Goal: Task Accomplishment & Management: Manage account settings

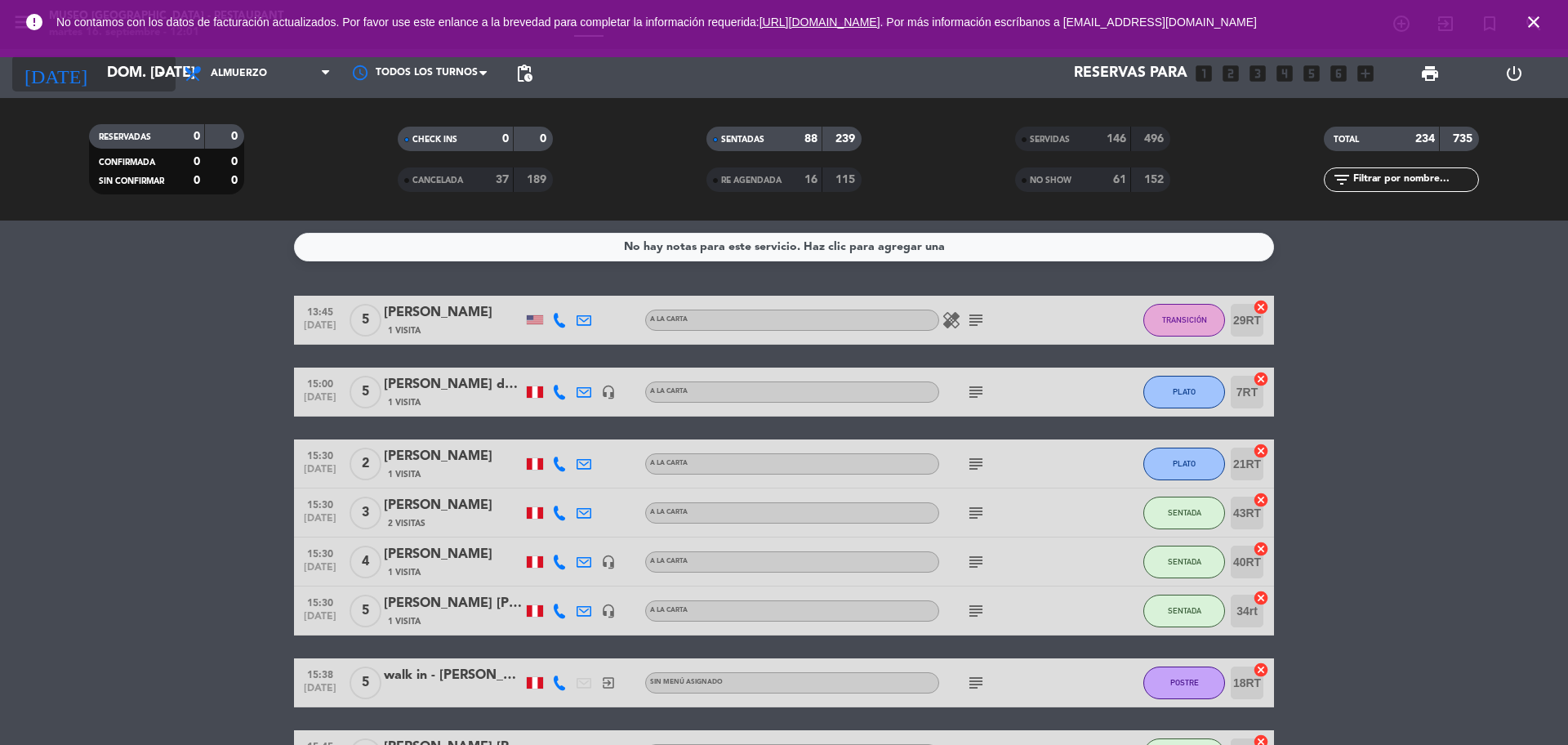
click at [152, 67] on icon "arrow_drop_down" at bounding box center [161, 74] width 20 height 20
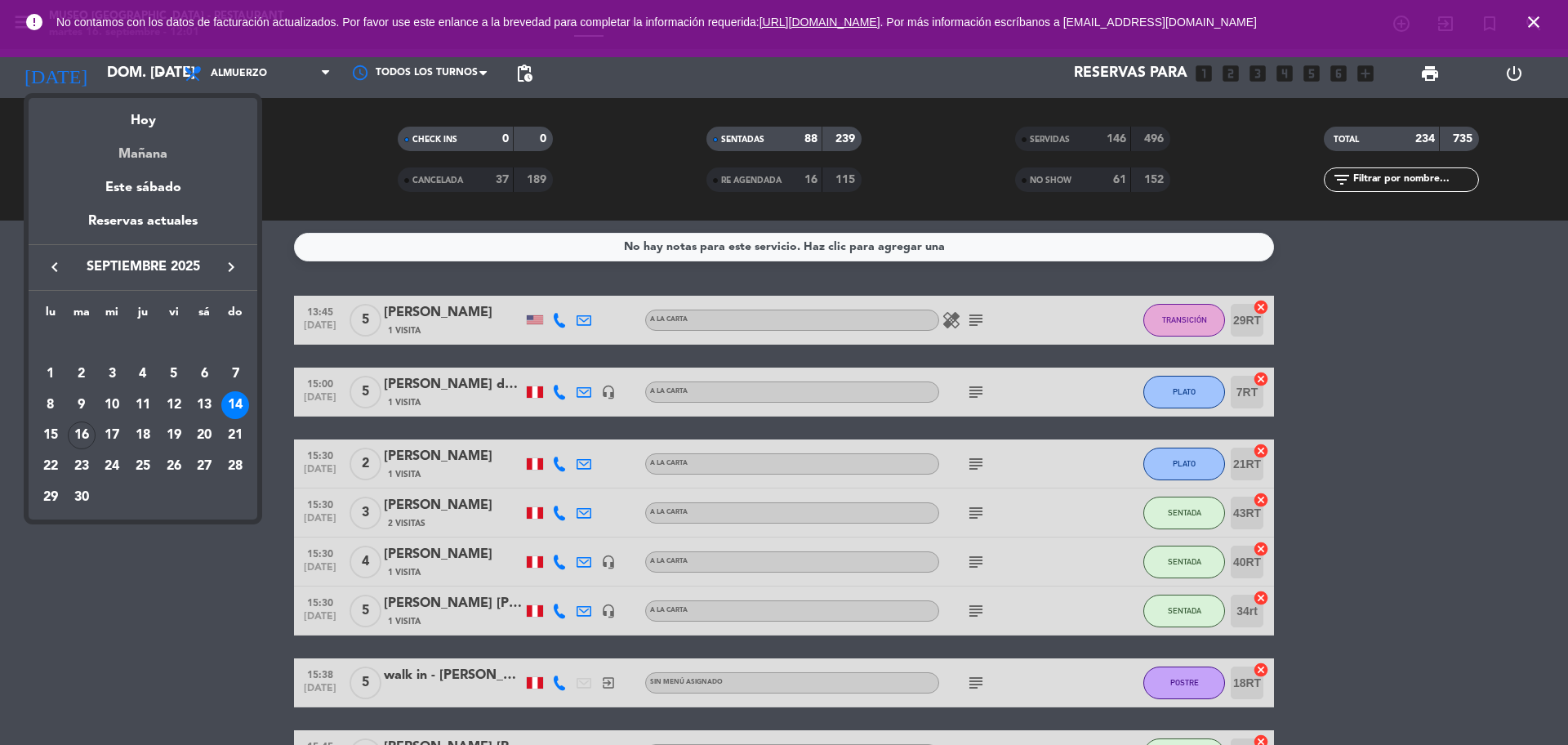
click at [137, 133] on div "Mañana" at bounding box center [143, 148] width 229 height 34
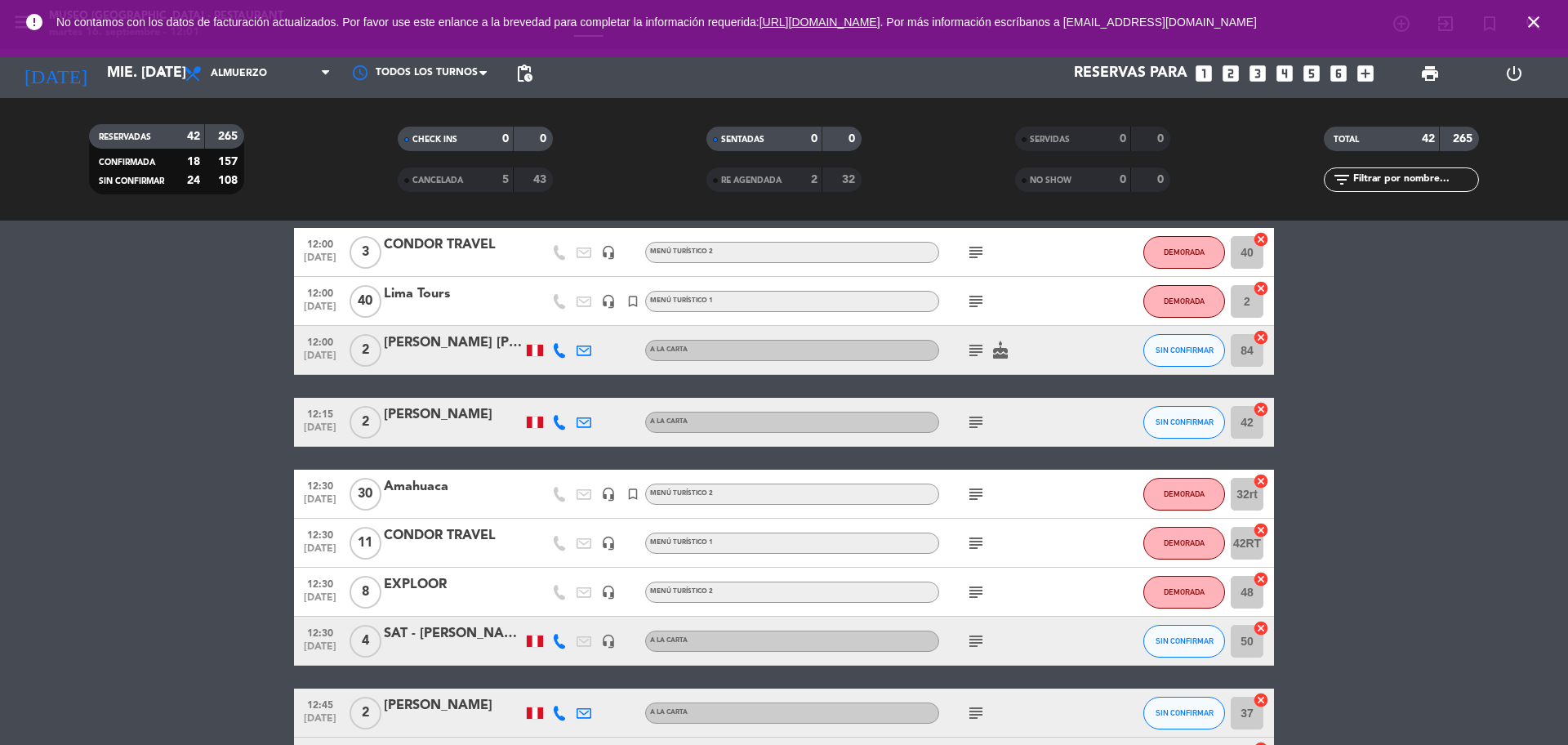
scroll to position [204, 0]
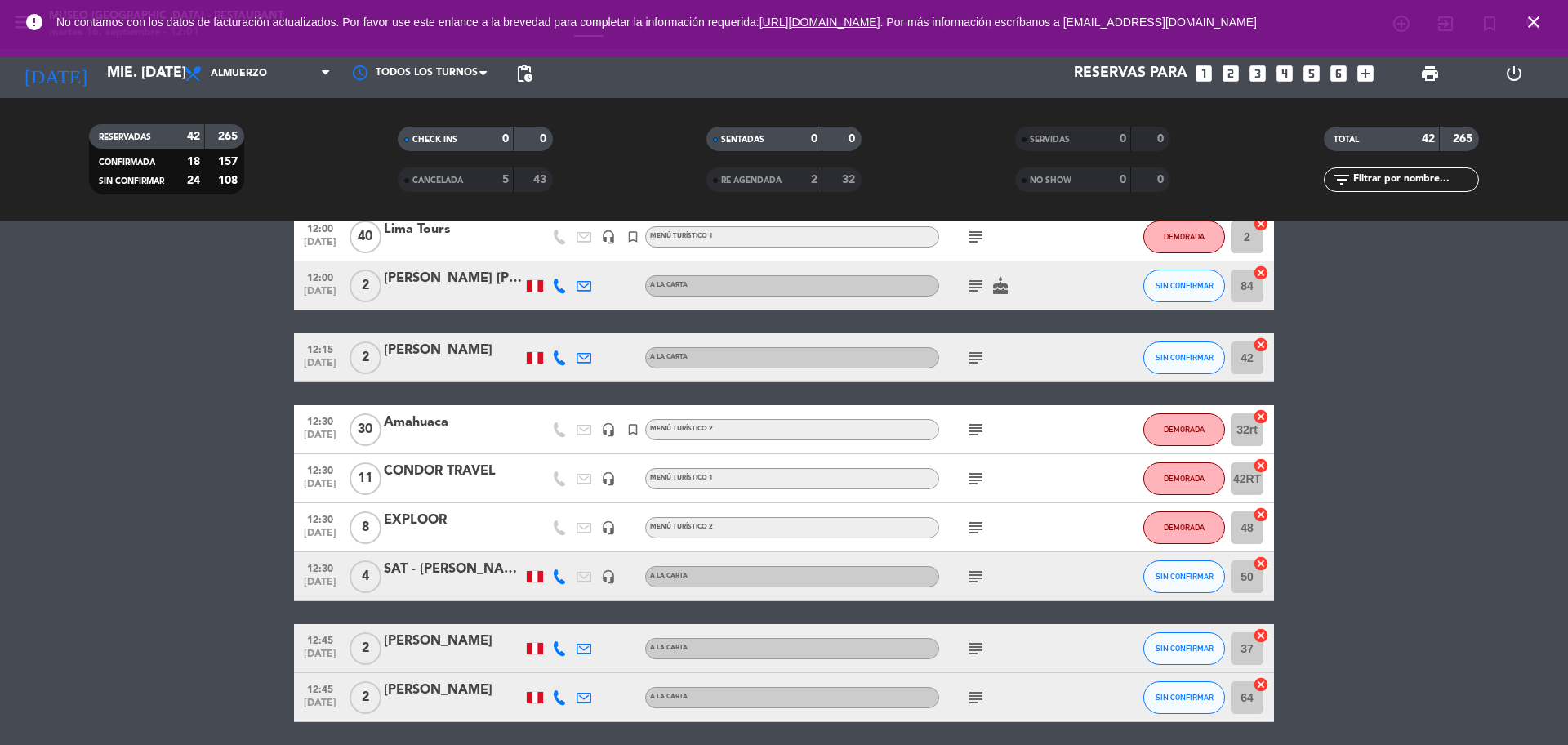
click at [987, 357] on span "subject" at bounding box center [976, 357] width 25 height 20
click at [987, 358] on span "subject" at bounding box center [976, 357] width 25 height 20
click at [980, 358] on icon "subject" at bounding box center [976, 357] width 20 height 20
click at [331, 349] on span "12:15" at bounding box center [320, 348] width 41 height 19
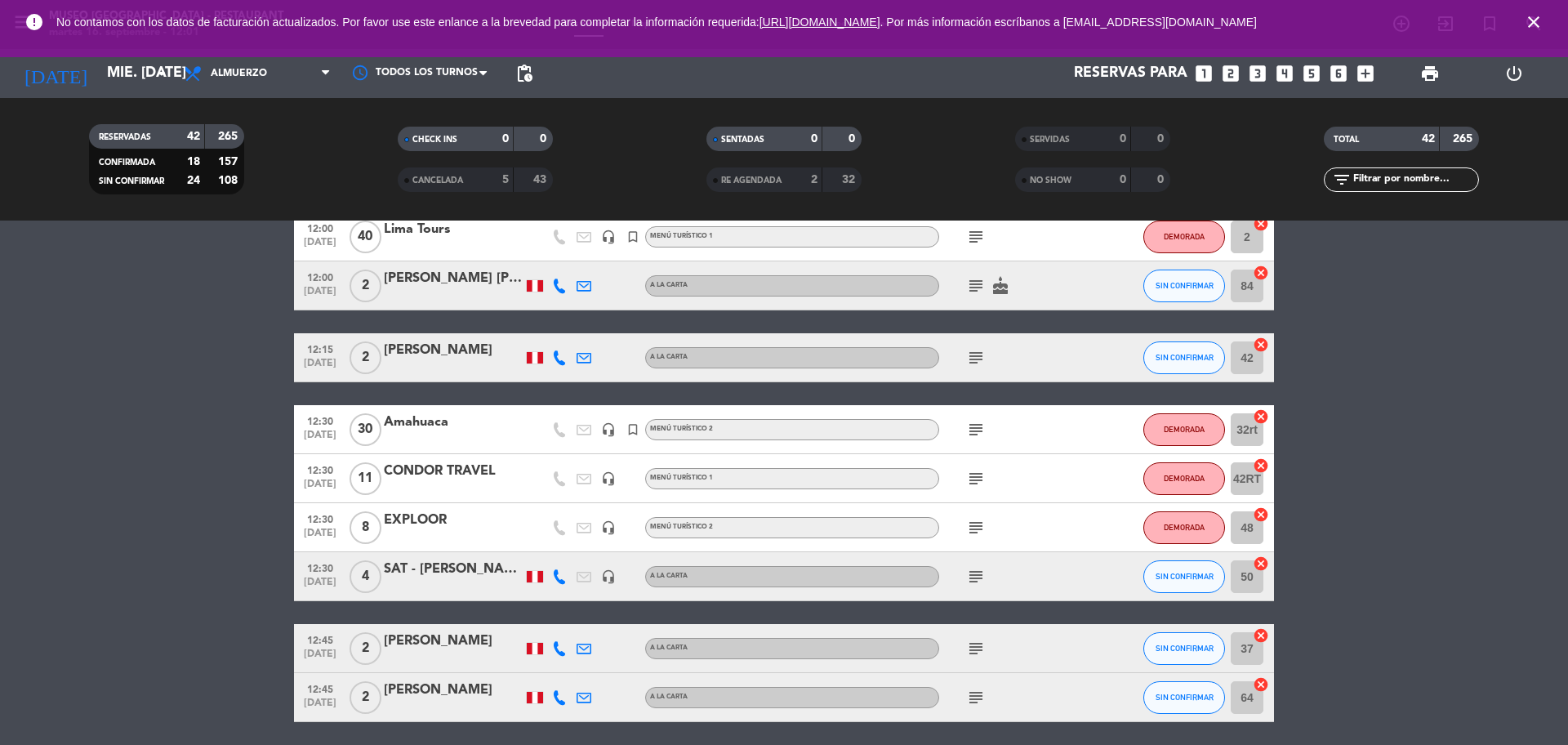
scroll to position [0, 0]
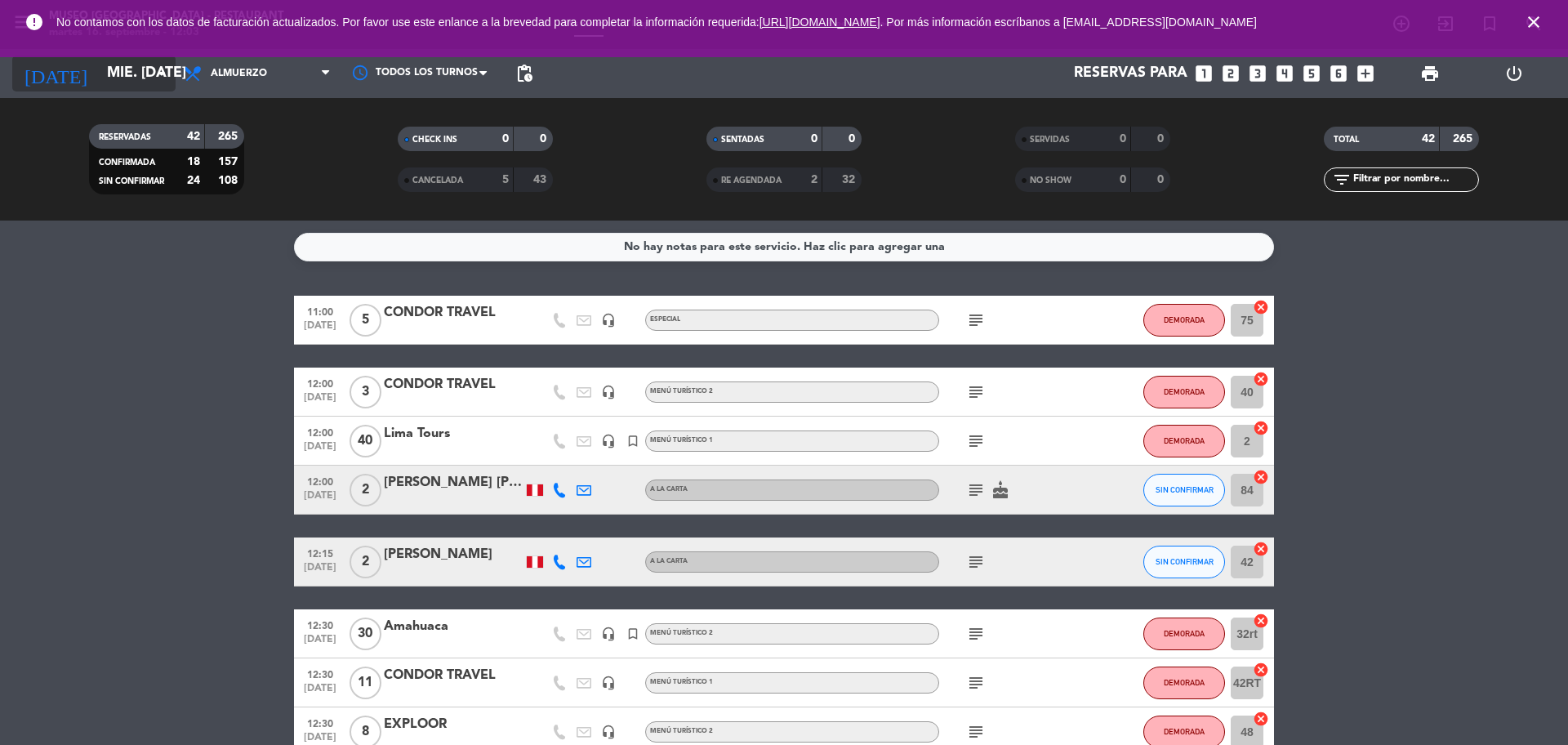
click at [126, 78] on input "mié. [DATE]" at bounding box center [193, 73] width 190 height 33
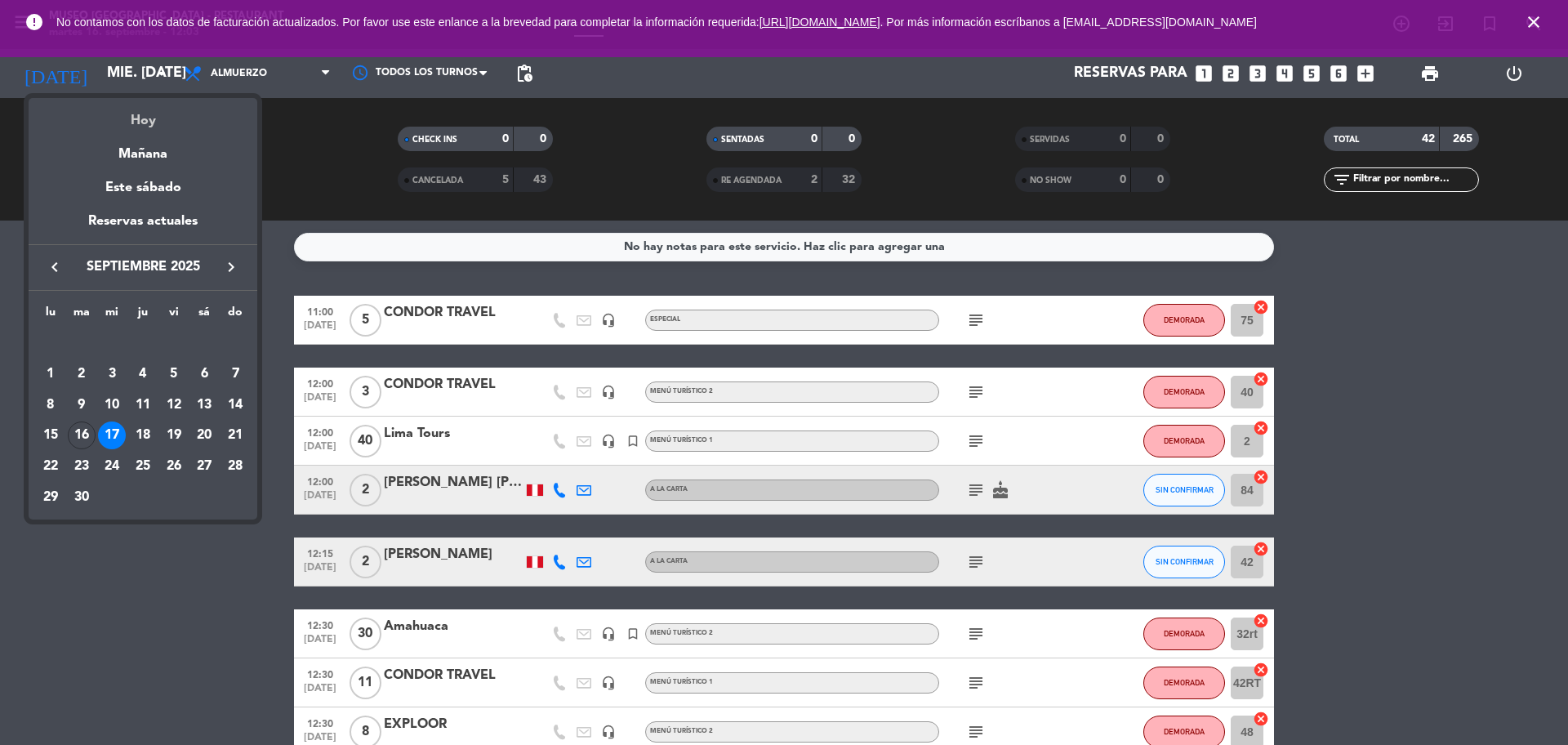
click at [127, 113] on div "Hoy" at bounding box center [143, 115] width 229 height 34
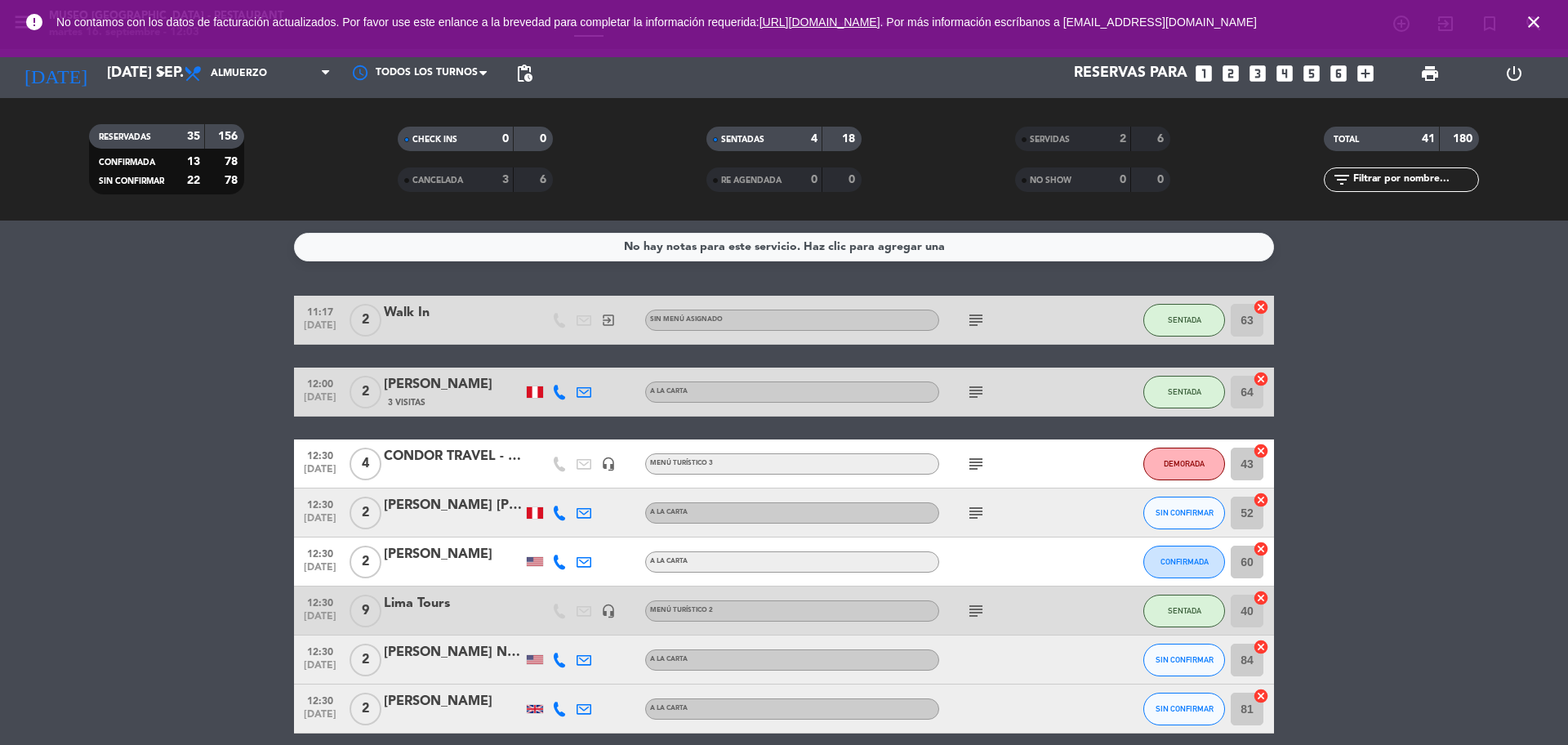
click at [970, 512] on icon "subject" at bounding box center [976, 513] width 20 height 20
click at [977, 609] on icon "subject" at bounding box center [976, 611] width 20 height 20
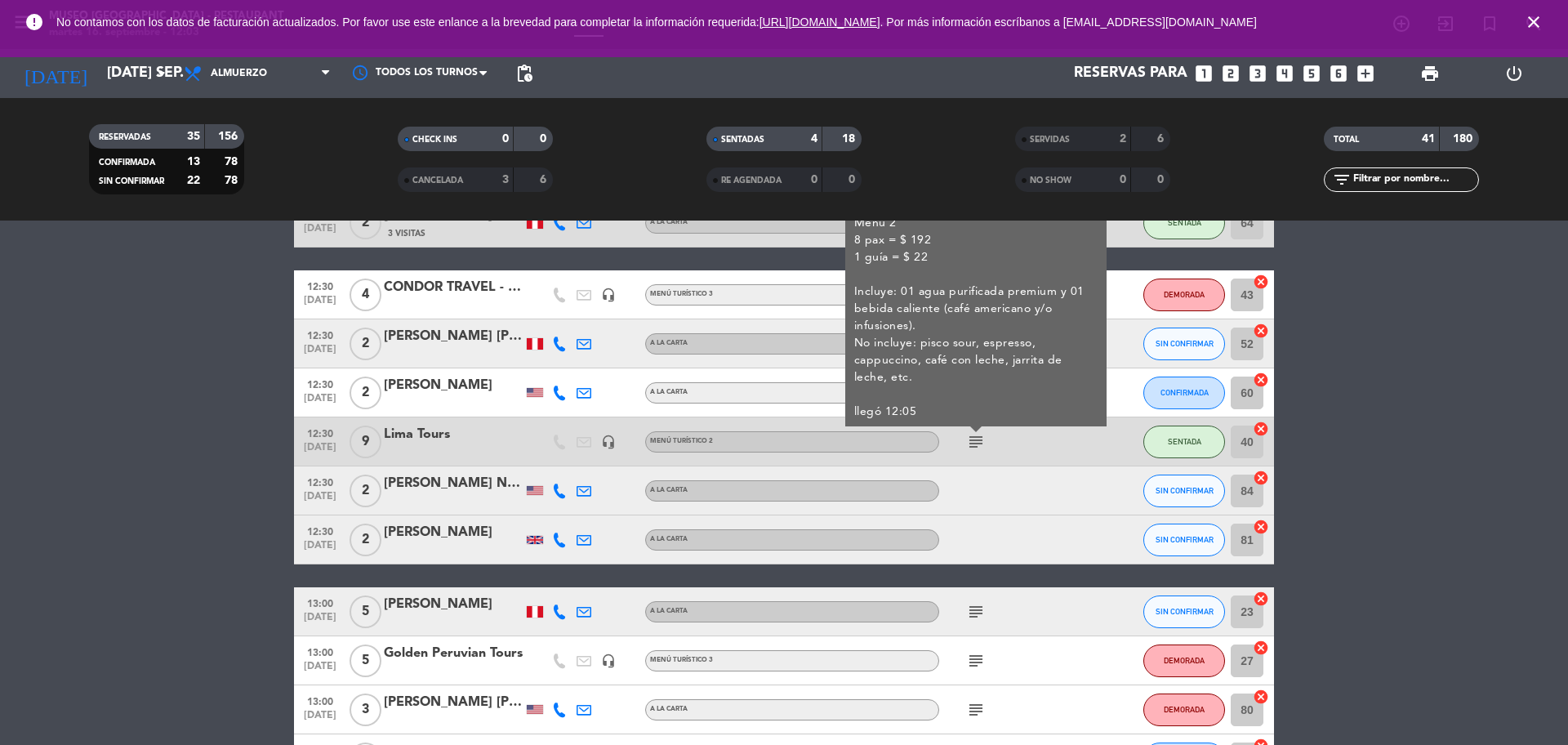
scroll to position [204, 0]
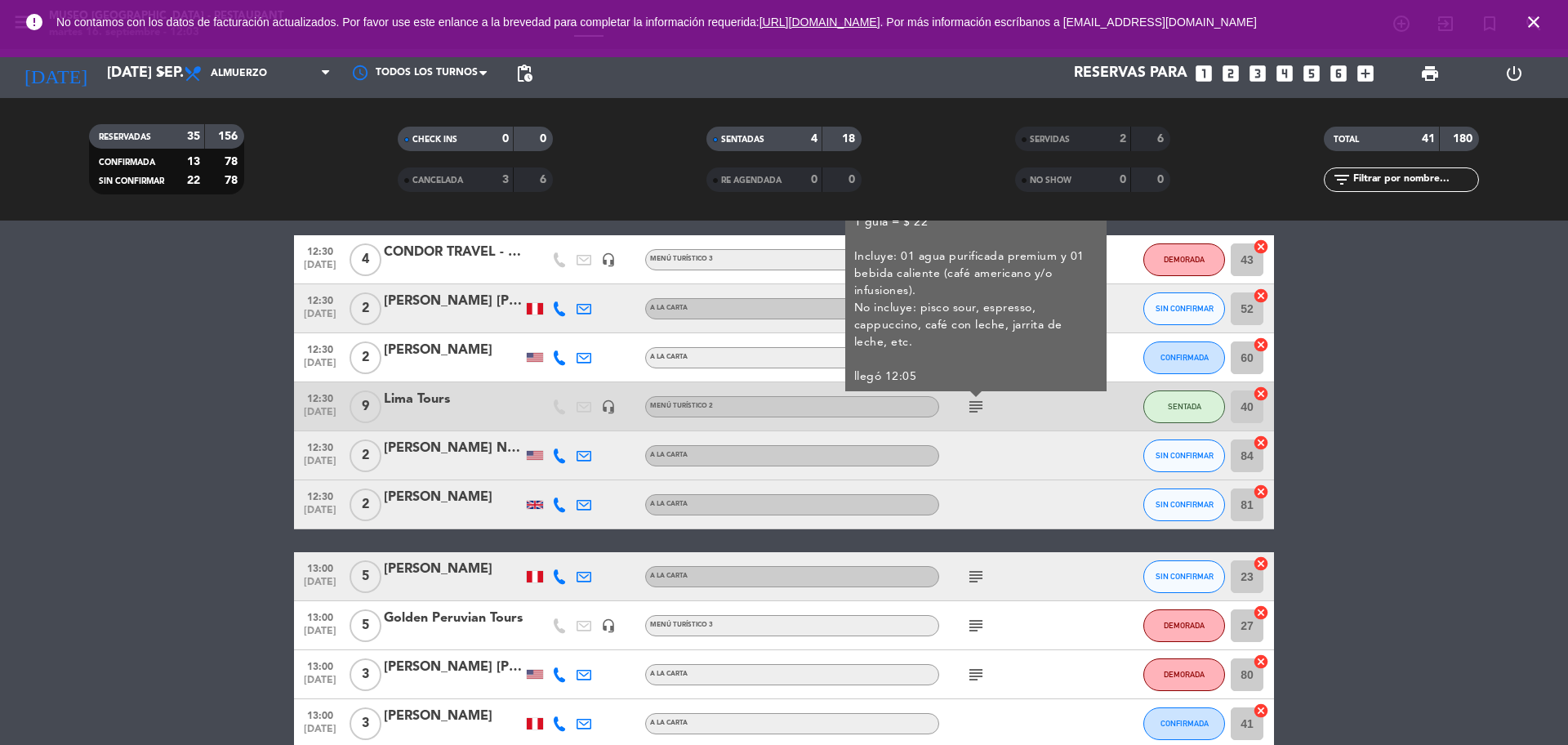
click at [969, 585] on icon "subject" at bounding box center [976, 576] width 20 height 20
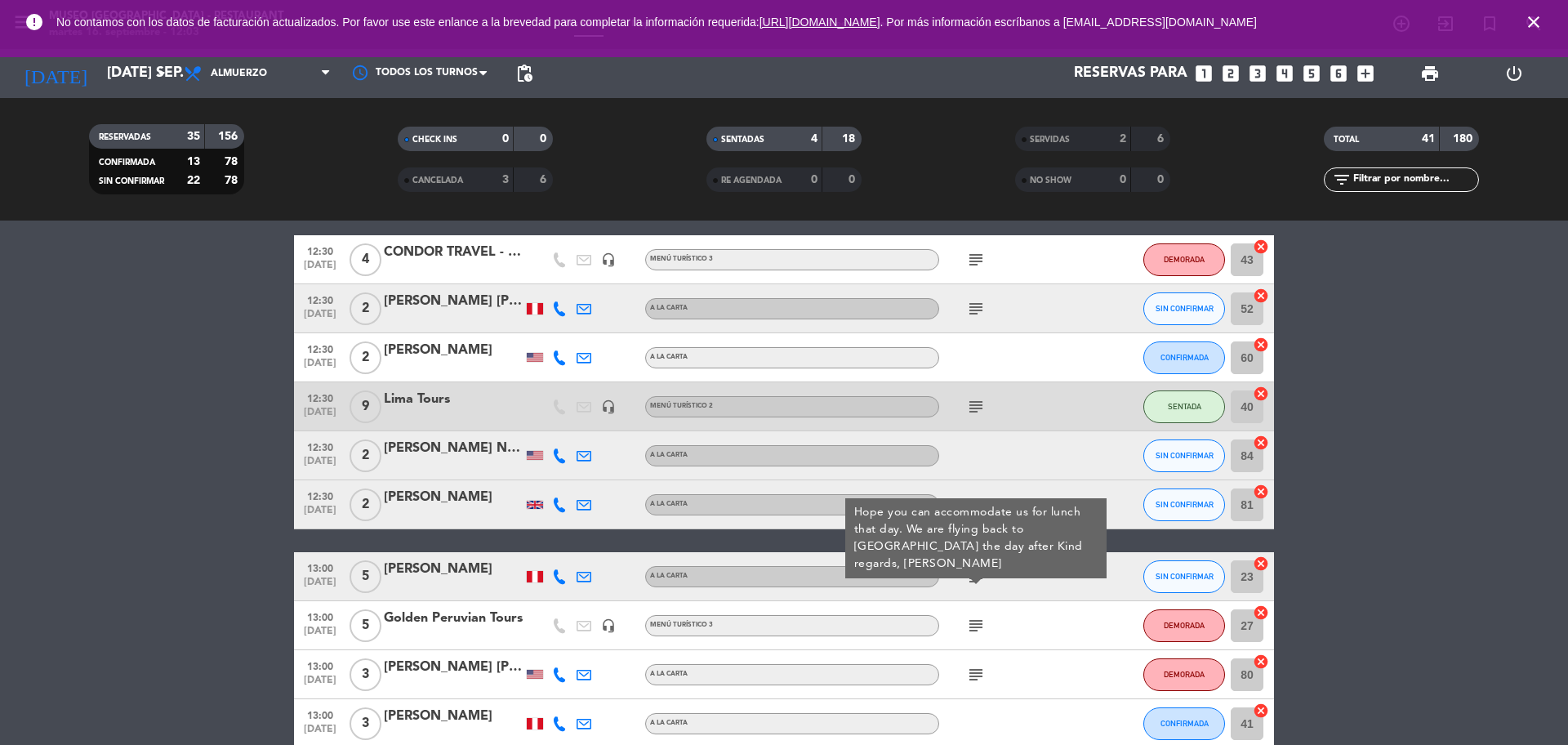
click at [975, 639] on div "subject" at bounding box center [1012, 625] width 147 height 48
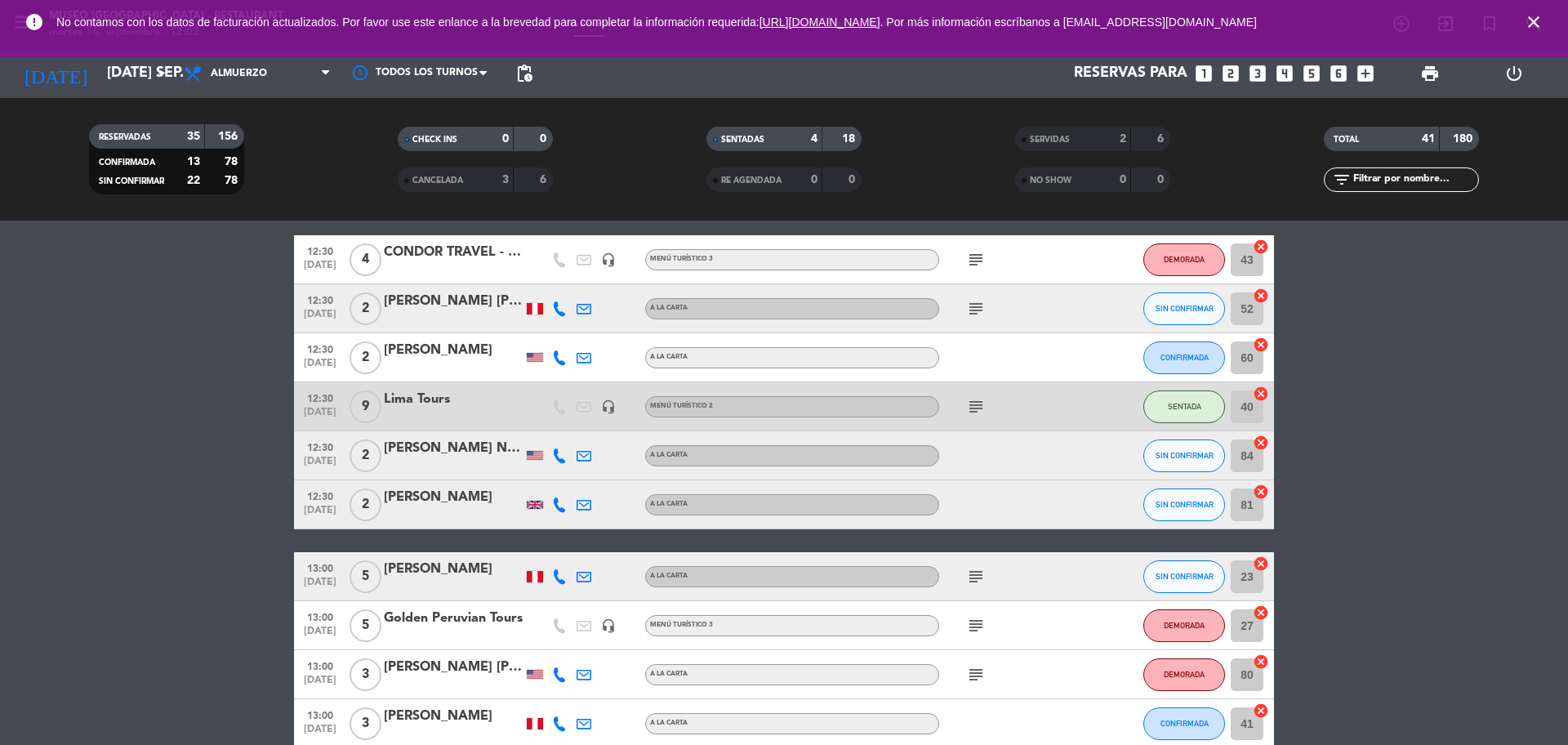
click at [974, 623] on icon "subject" at bounding box center [976, 626] width 20 height 20
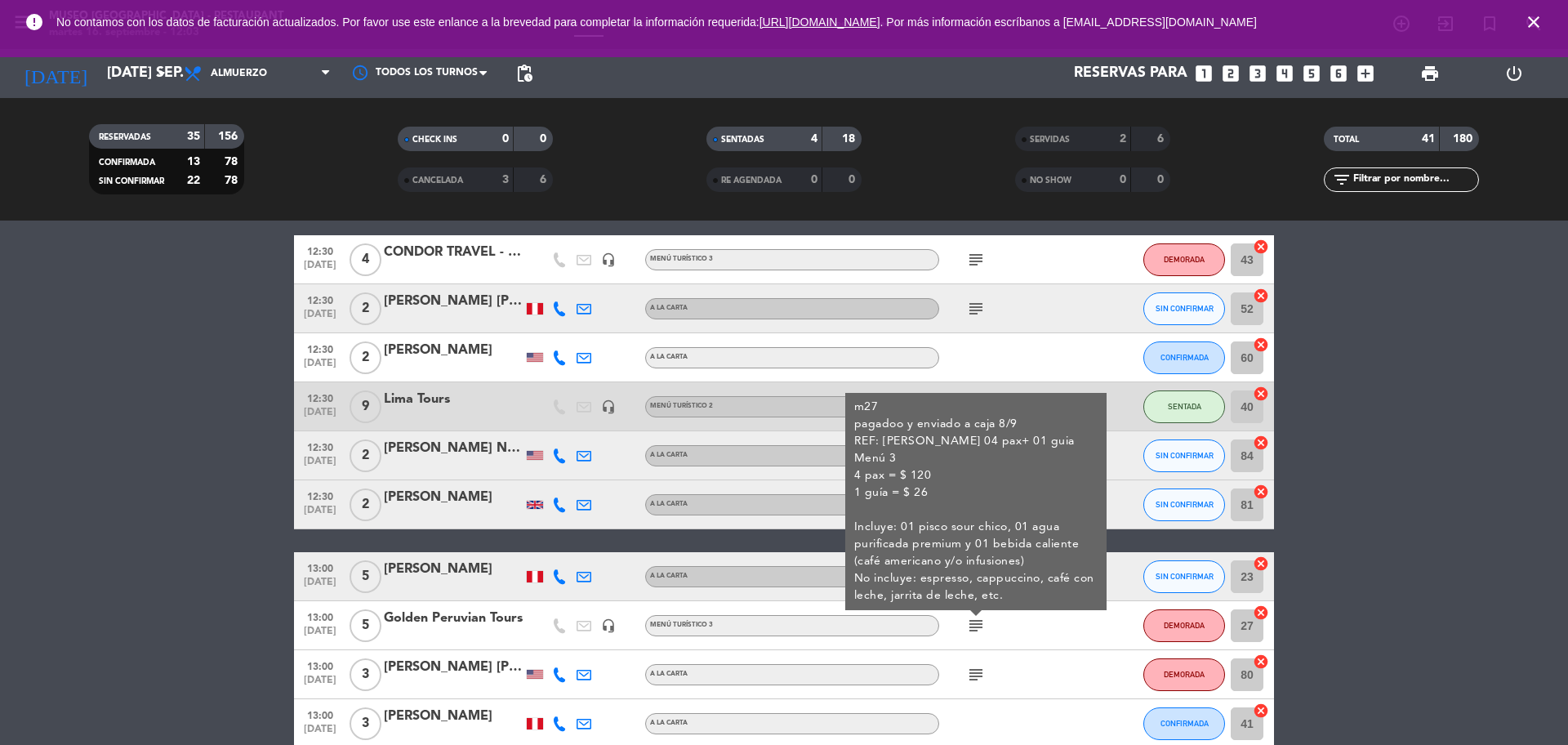
click at [975, 670] on icon "subject" at bounding box center [976, 675] width 20 height 20
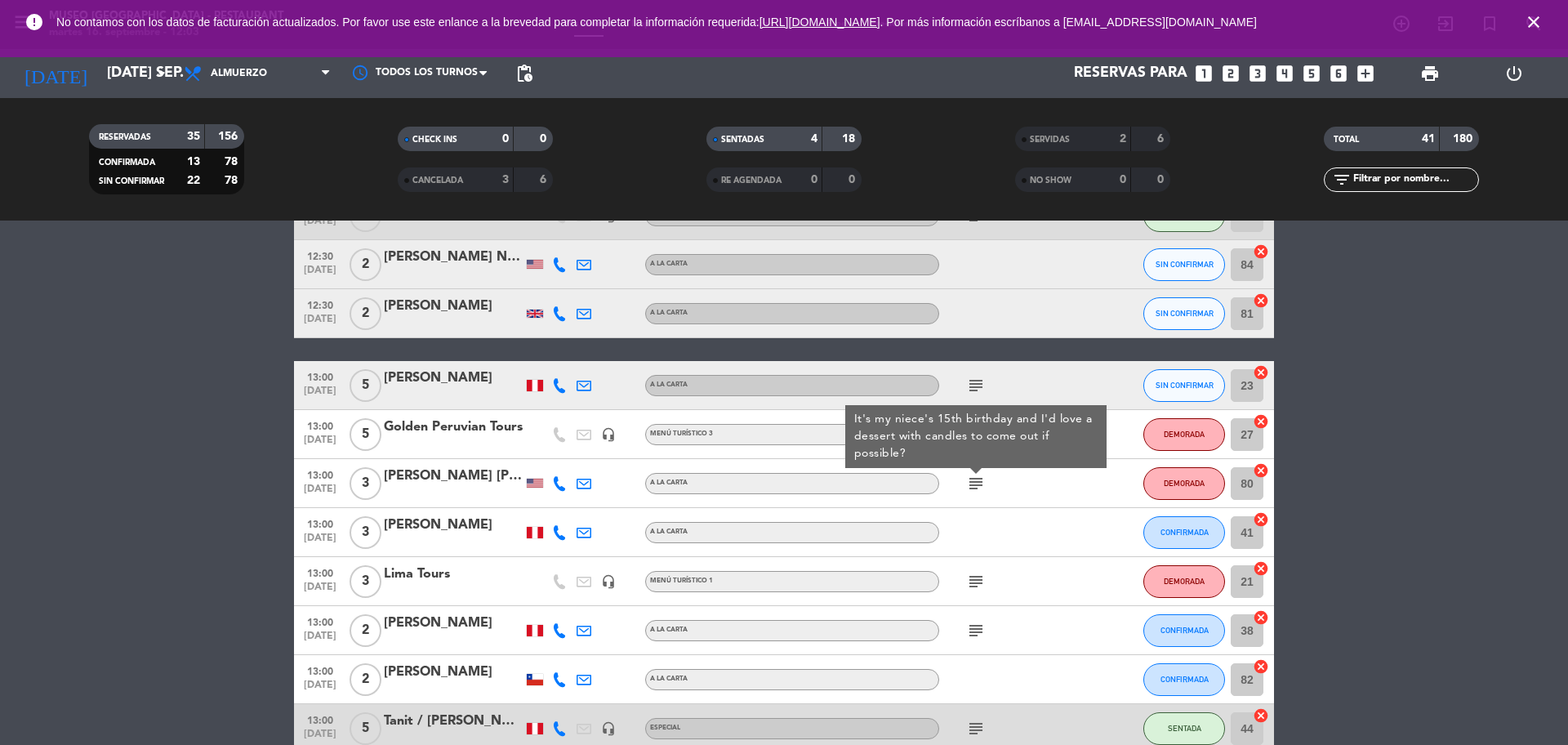
scroll to position [409, 0]
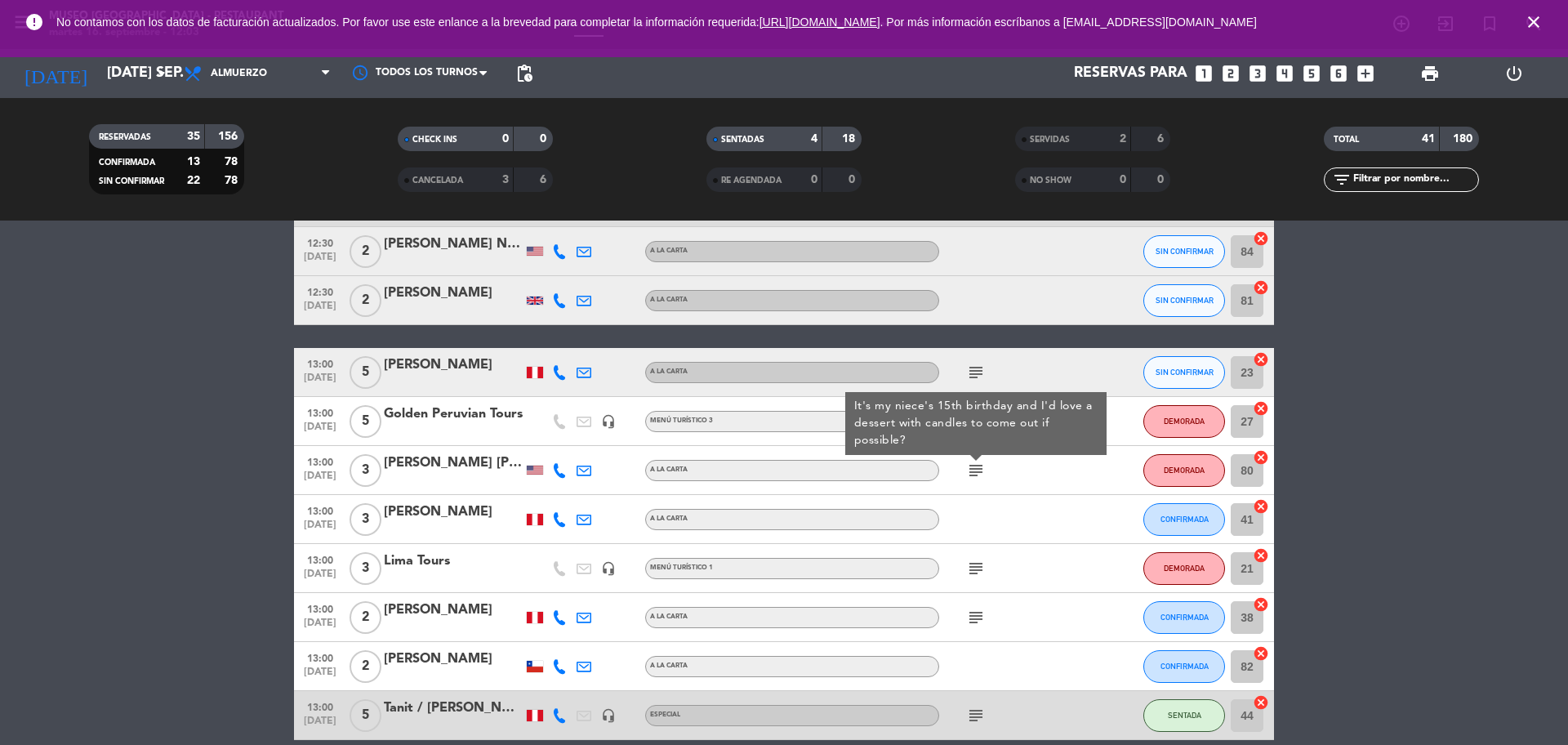
click at [973, 568] on icon "subject" at bounding box center [976, 569] width 20 height 20
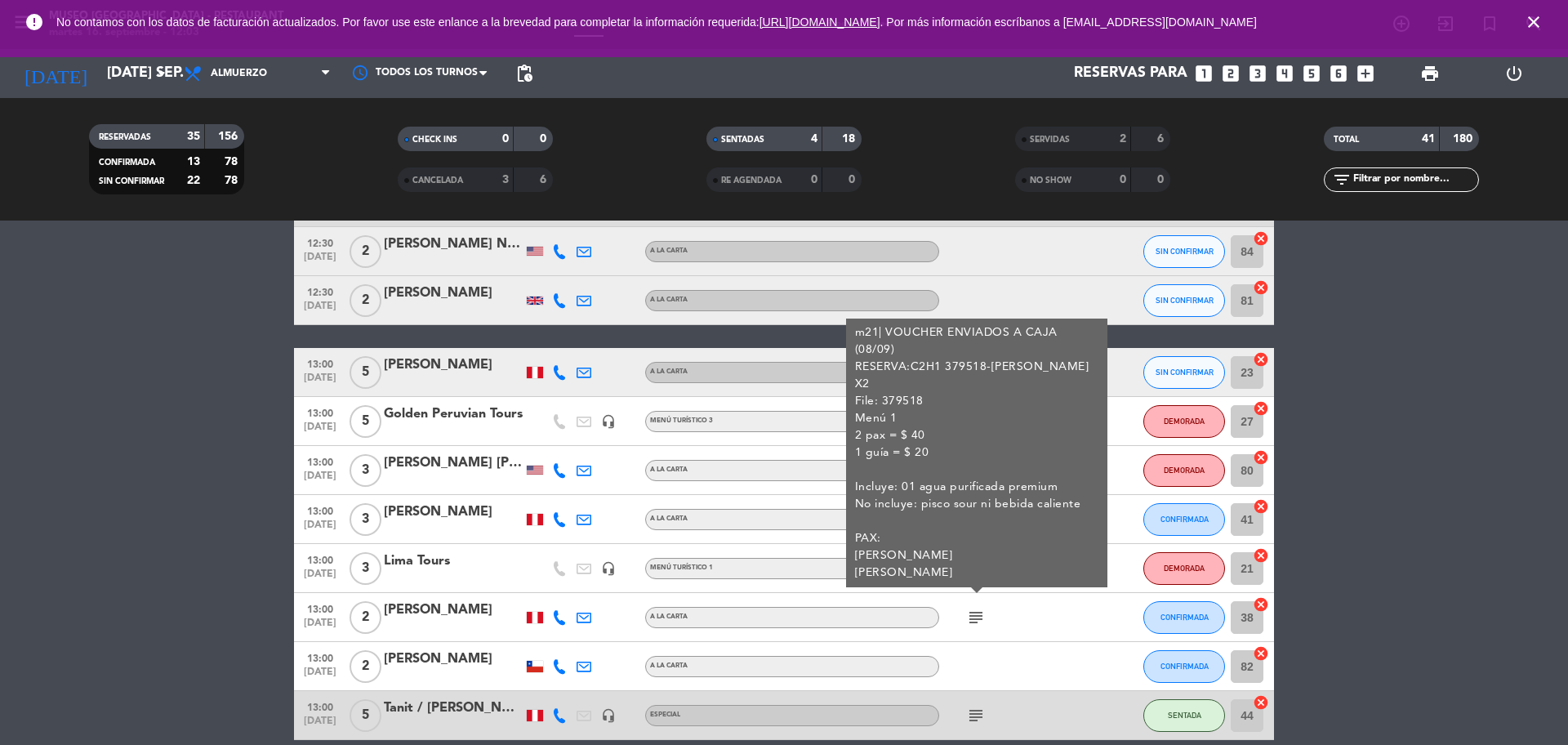
click at [970, 628] on div "subject" at bounding box center [1012, 617] width 147 height 48
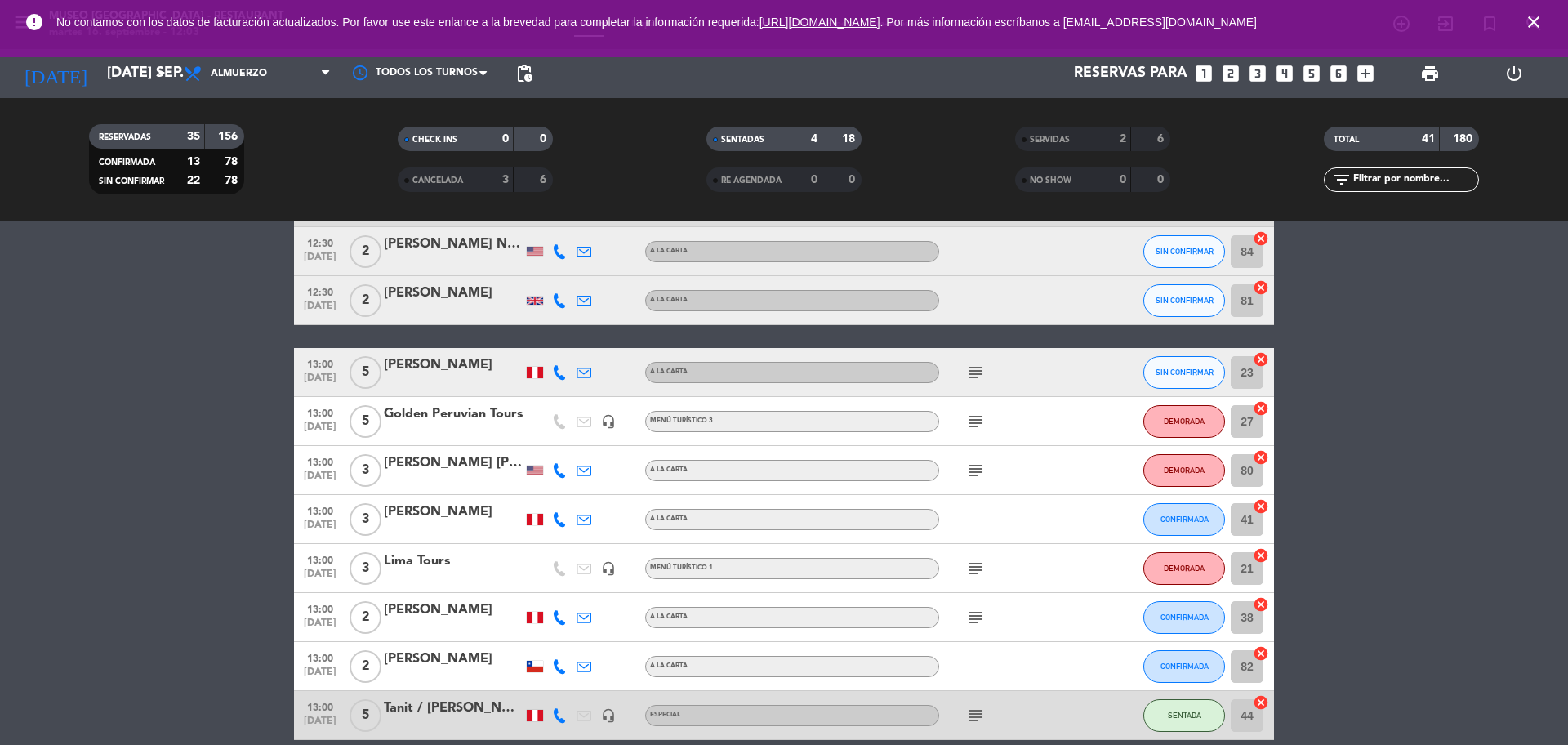
click at [971, 617] on icon "subject" at bounding box center [976, 617] width 20 height 20
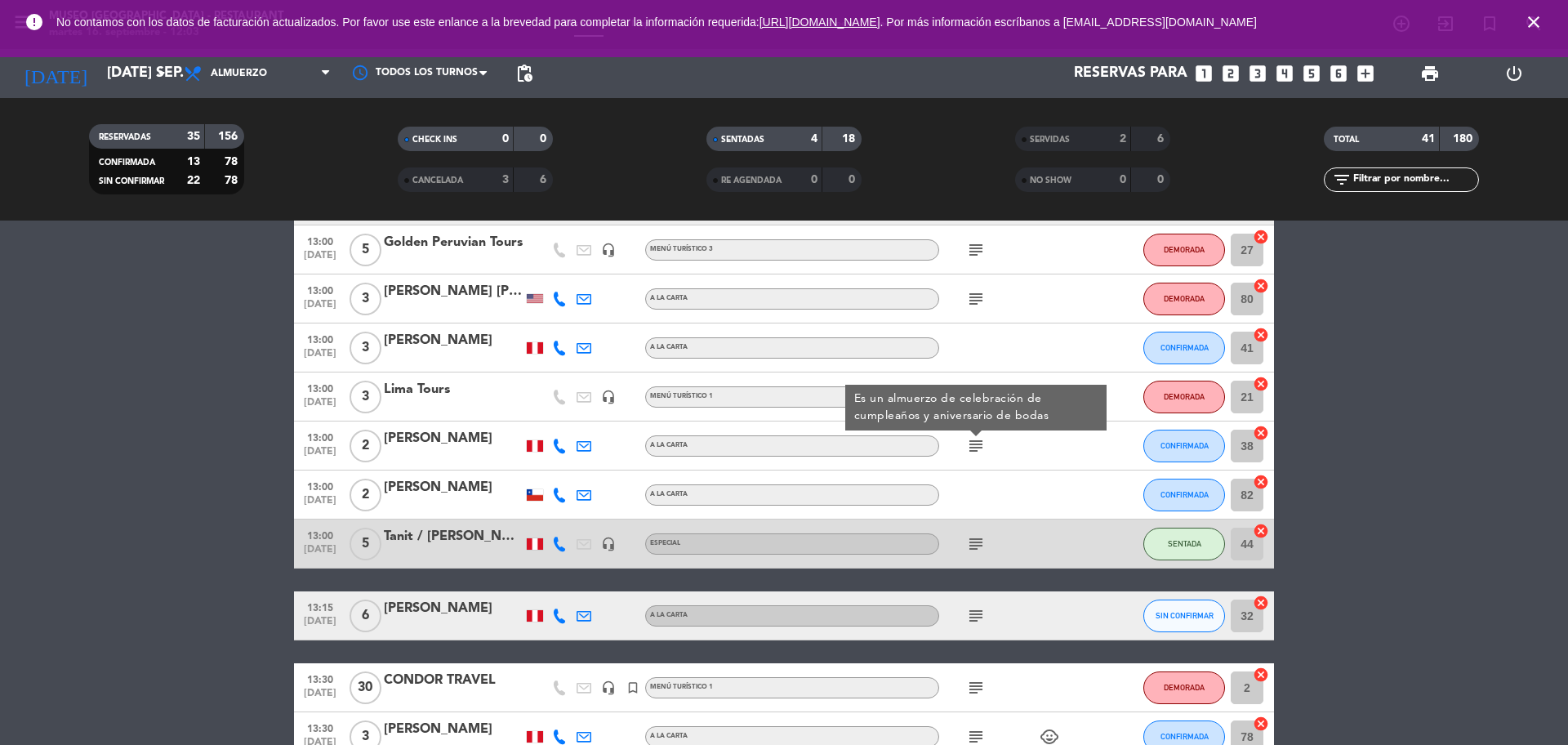
scroll to position [613, 0]
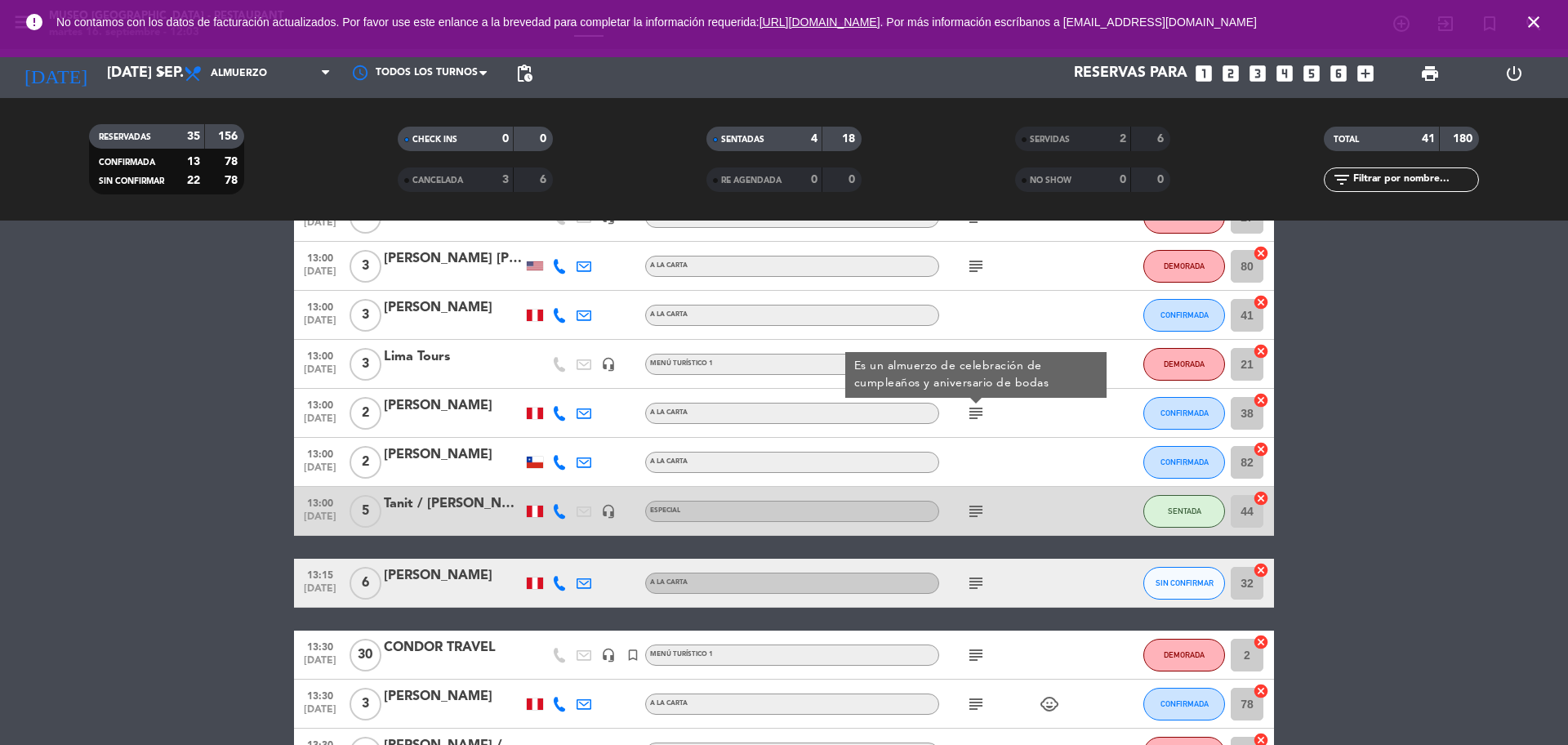
click at [976, 579] on icon "subject" at bounding box center [976, 584] width 20 height 20
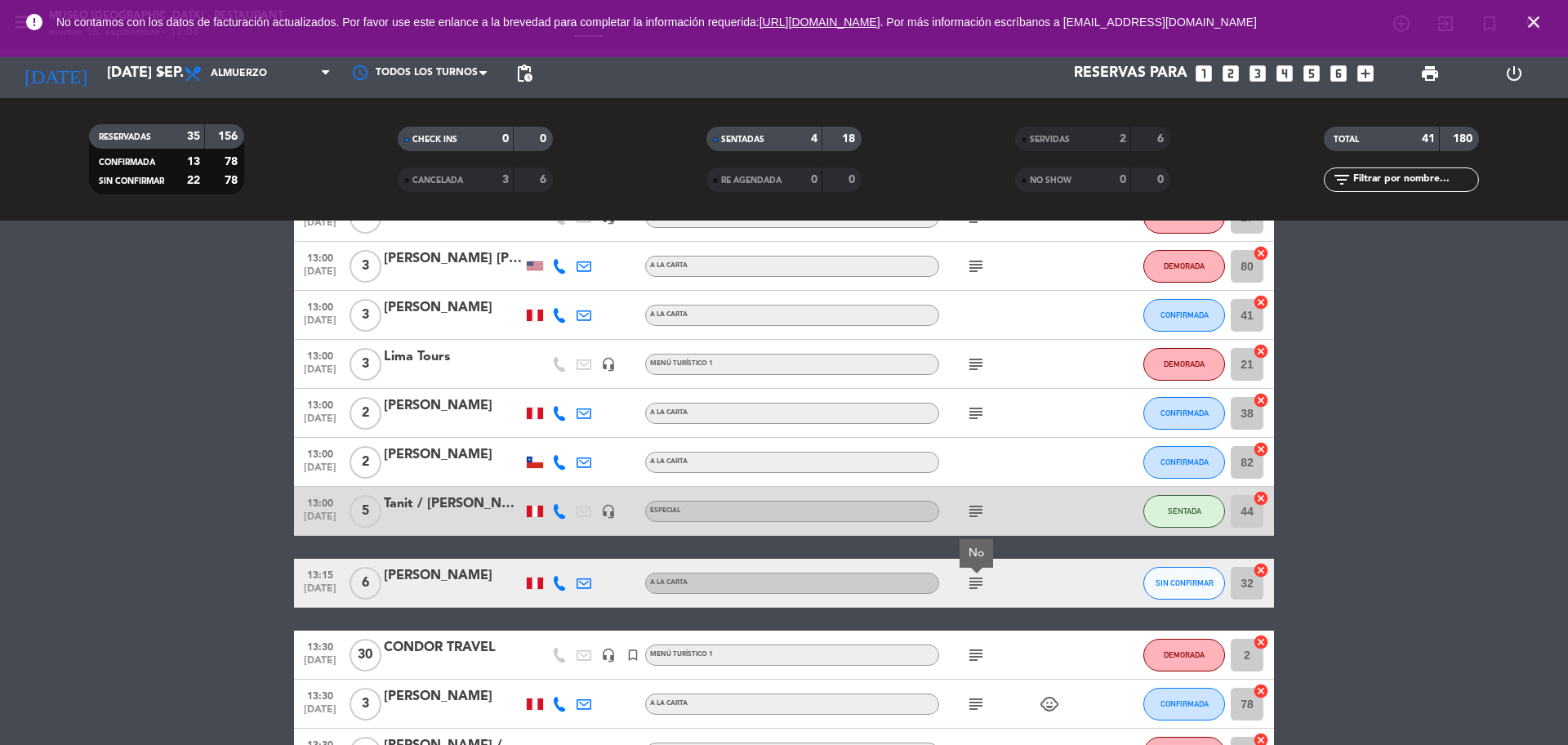
click at [973, 658] on icon "subject" at bounding box center [976, 655] width 20 height 20
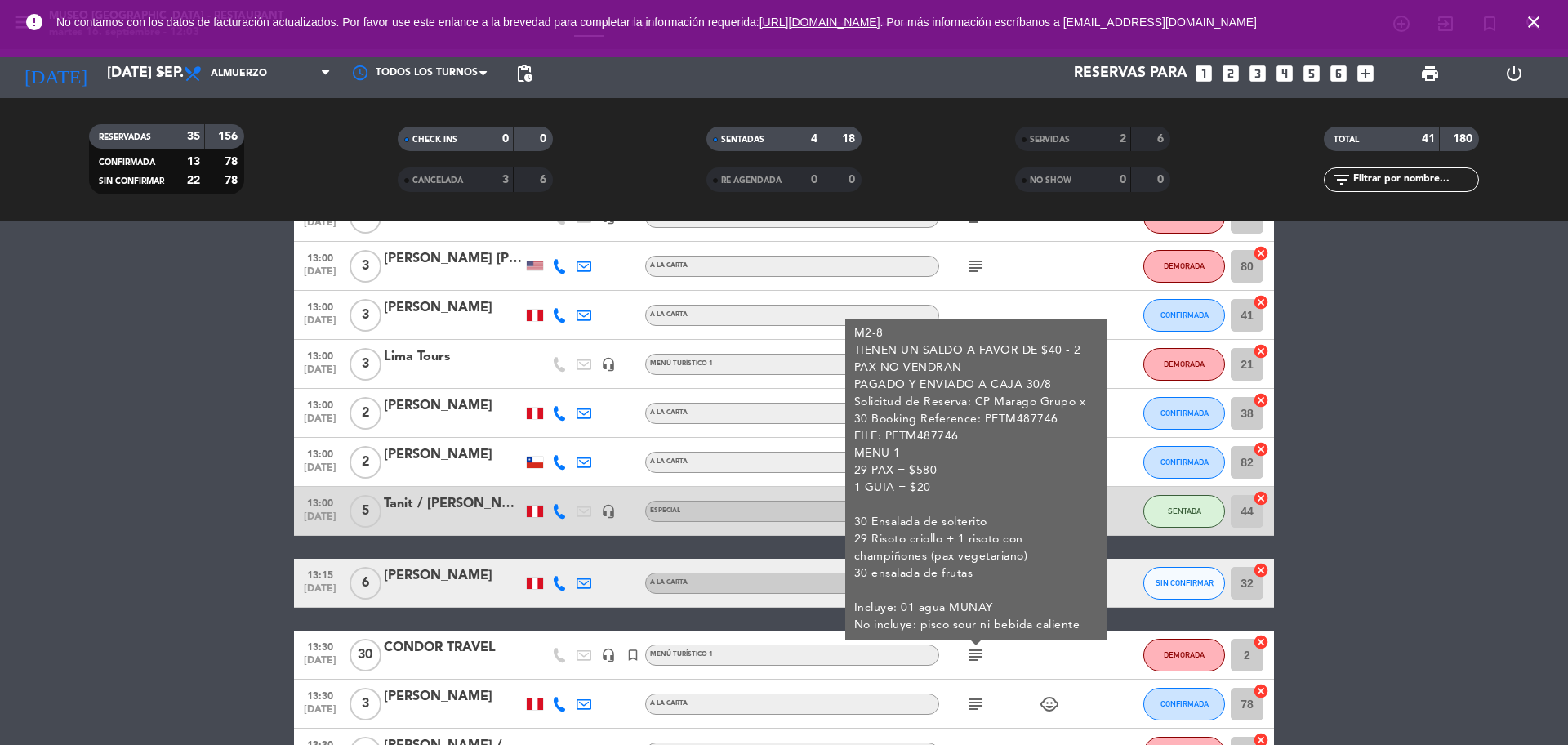
click at [975, 702] on icon "subject" at bounding box center [976, 704] width 20 height 20
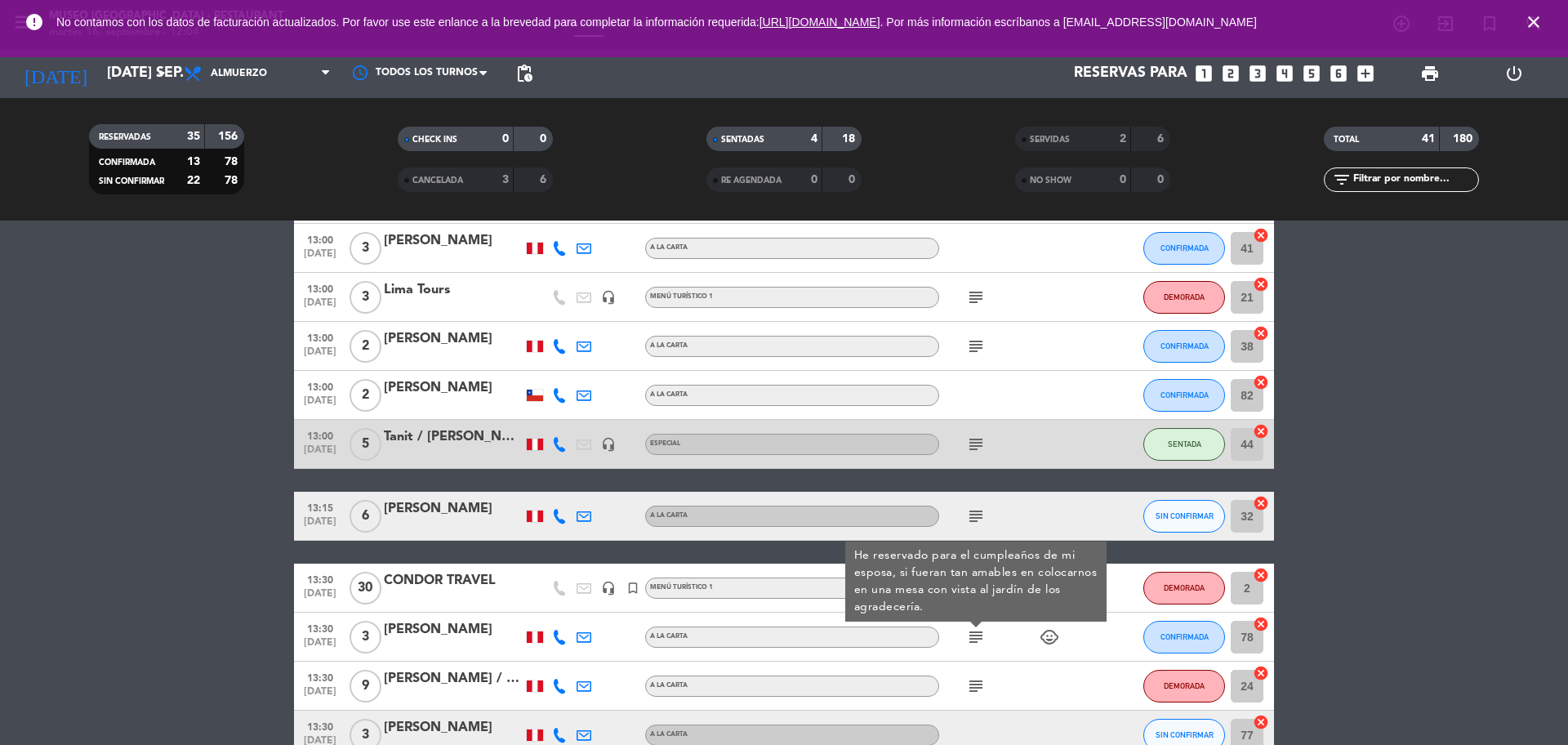
scroll to position [817, 0]
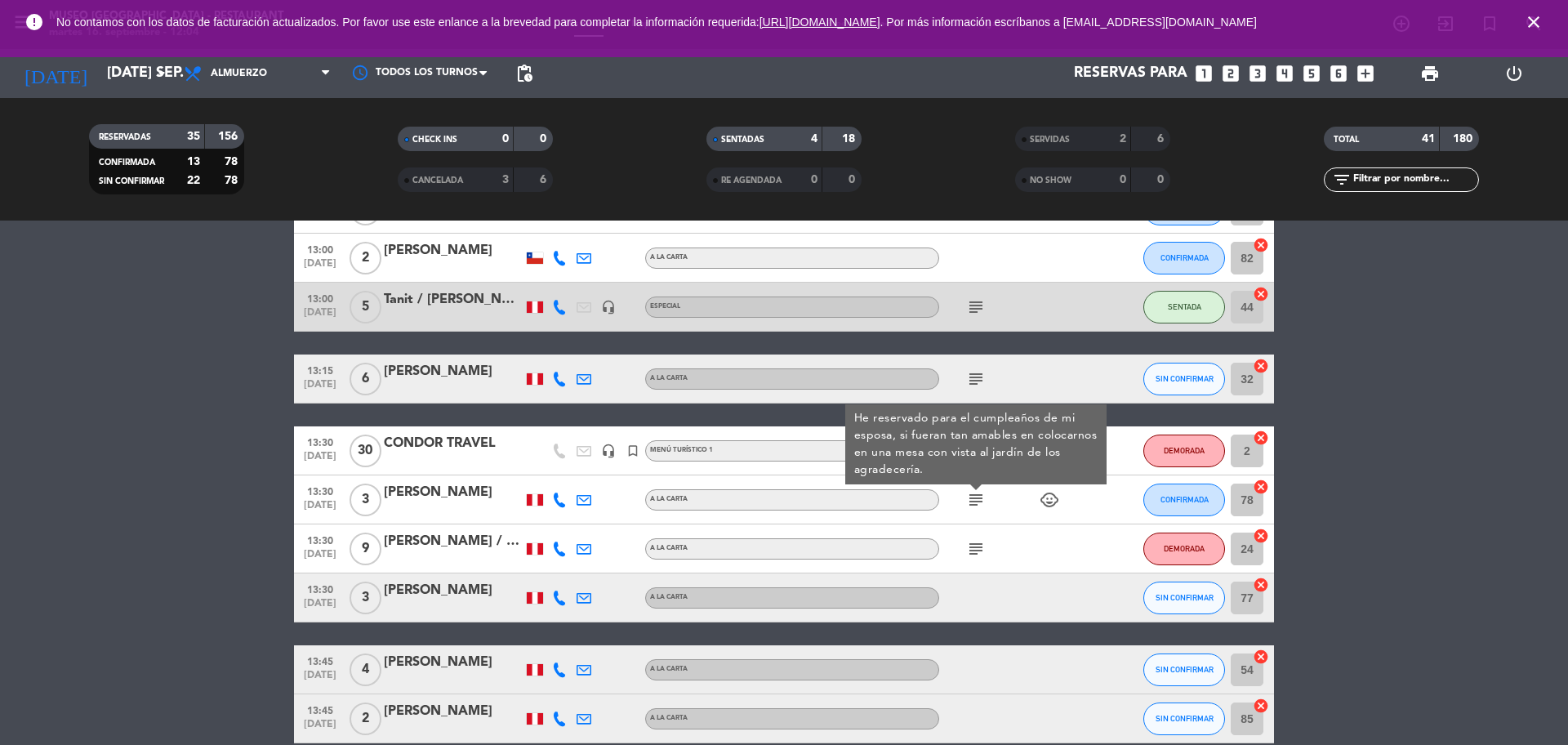
click at [977, 549] on icon "subject" at bounding box center [976, 549] width 20 height 20
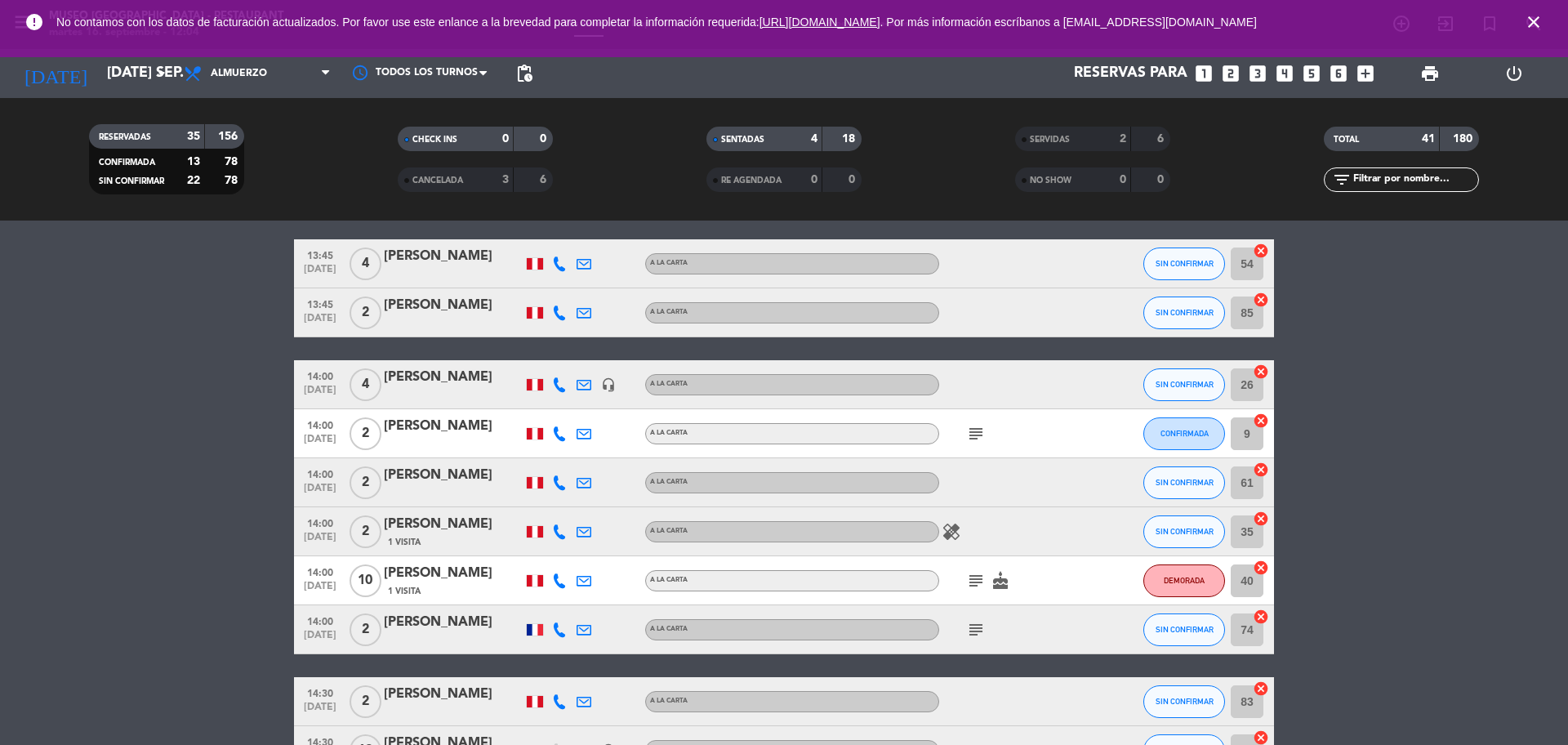
scroll to position [1226, 0]
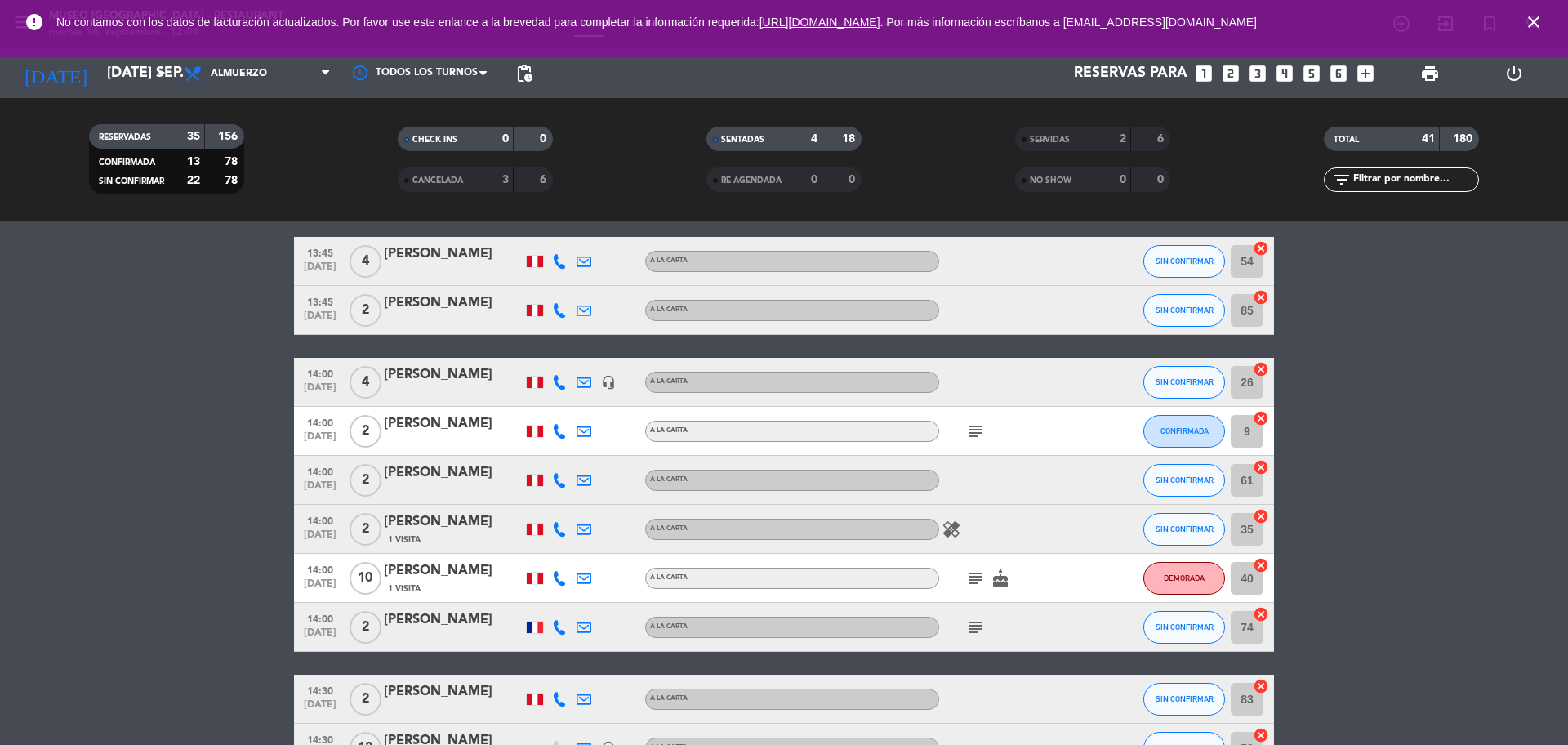
click at [969, 420] on div "subject" at bounding box center [1012, 431] width 147 height 48
click at [969, 435] on icon "subject" at bounding box center [976, 431] width 20 height 20
click at [976, 591] on div "subject cake" at bounding box center [1012, 578] width 147 height 48
click at [974, 571] on icon "subject" at bounding box center [976, 578] width 20 height 20
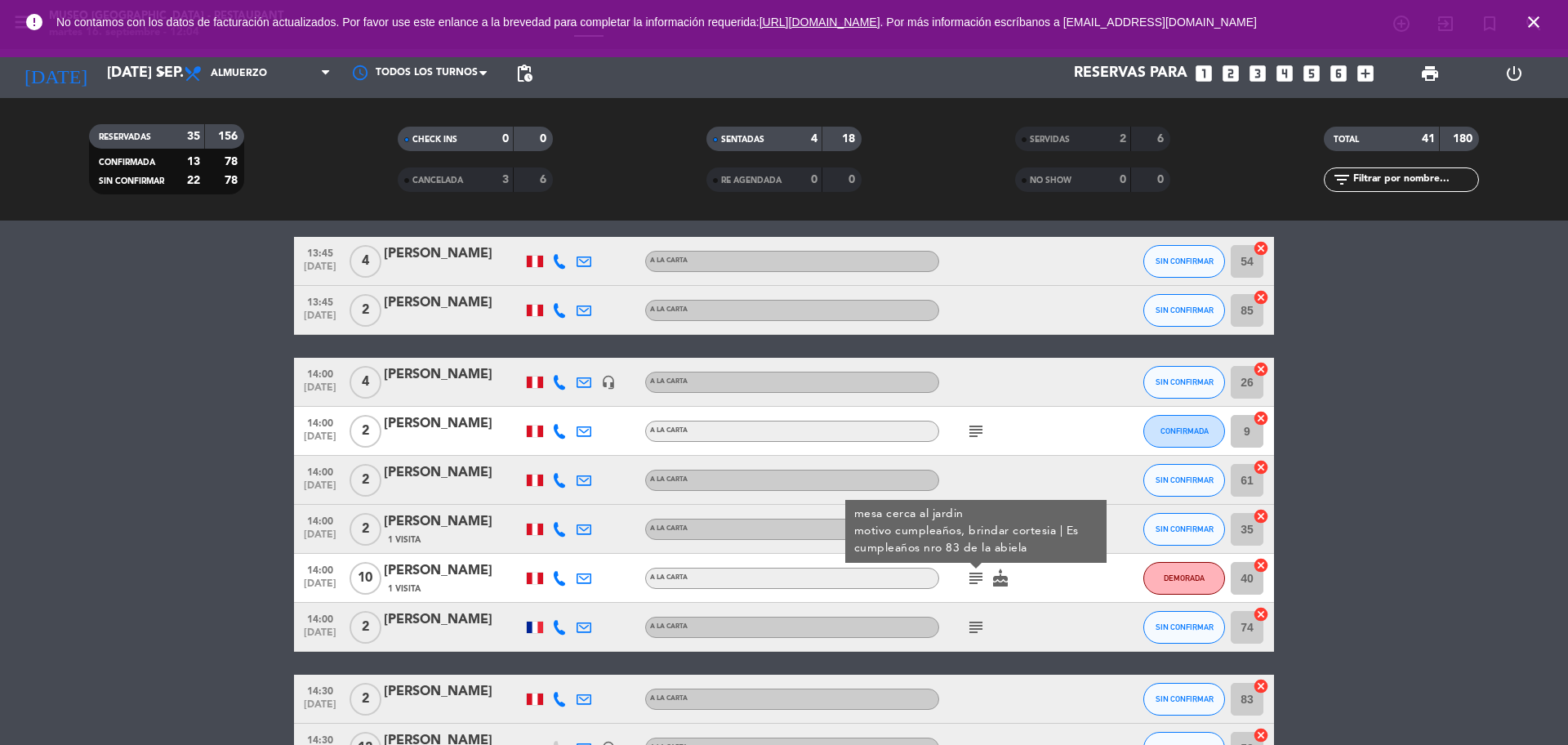
click at [971, 627] on icon "subject" at bounding box center [976, 627] width 20 height 20
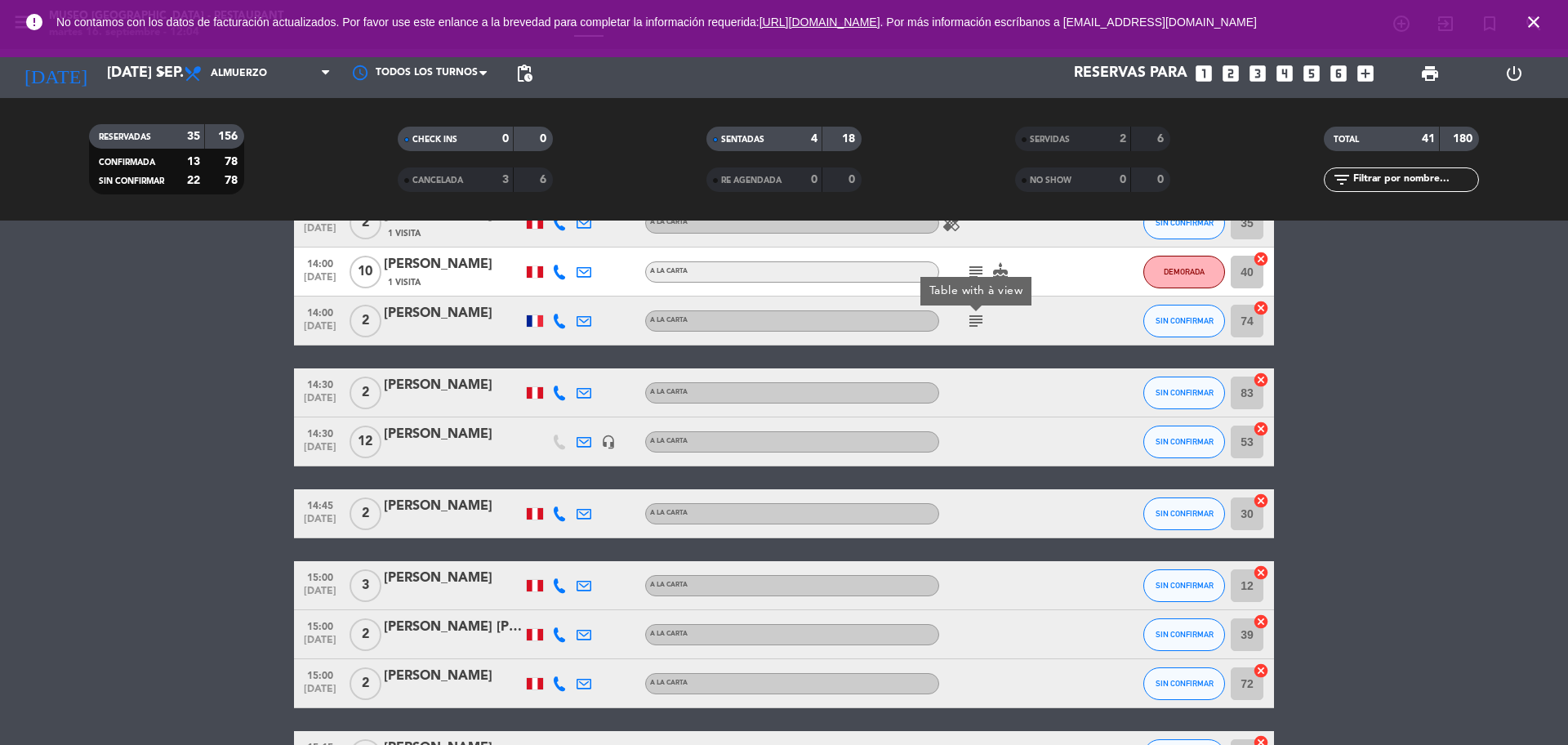
scroll to position [1736, 0]
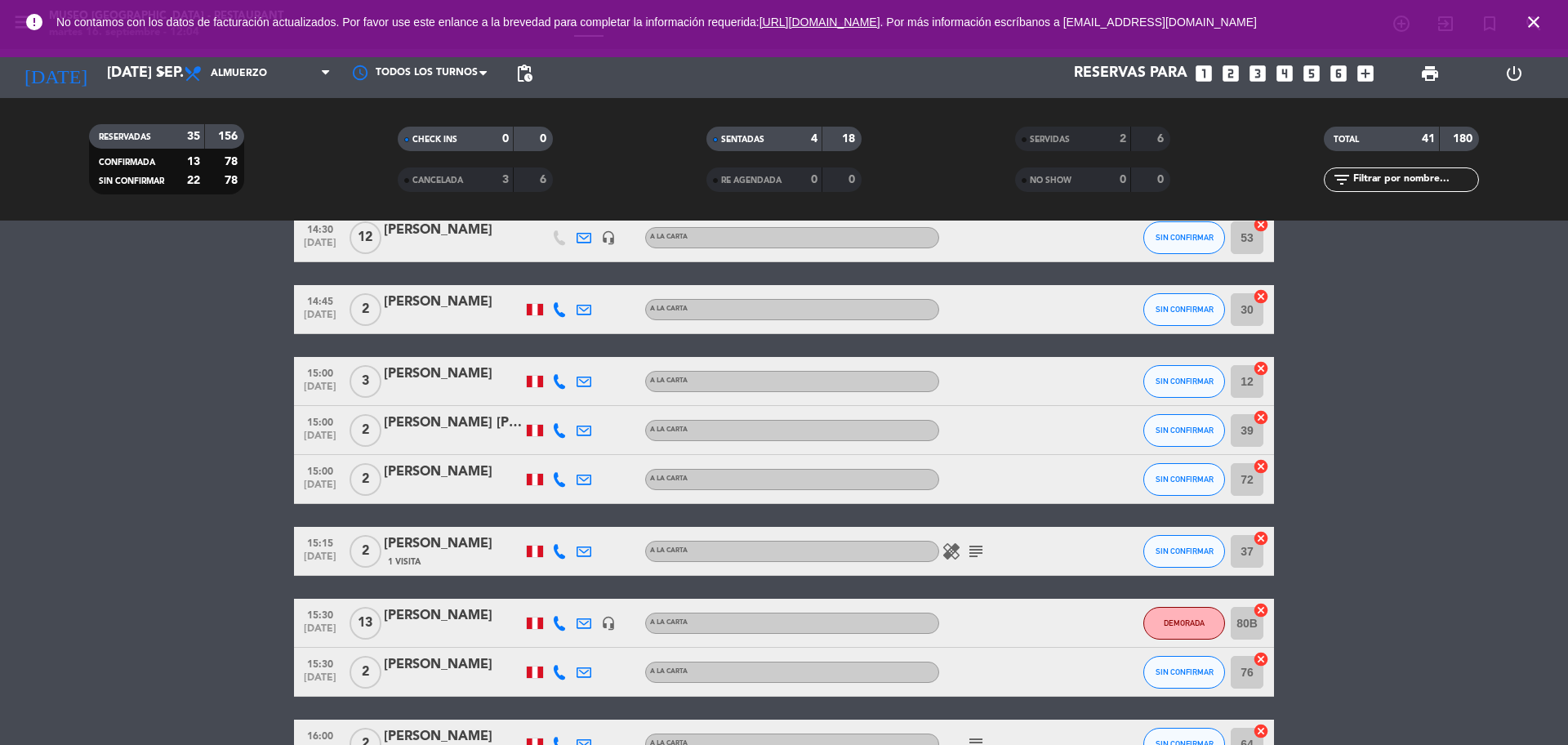
click at [968, 554] on icon "subject" at bounding box center [976, 552] width 20 height 20
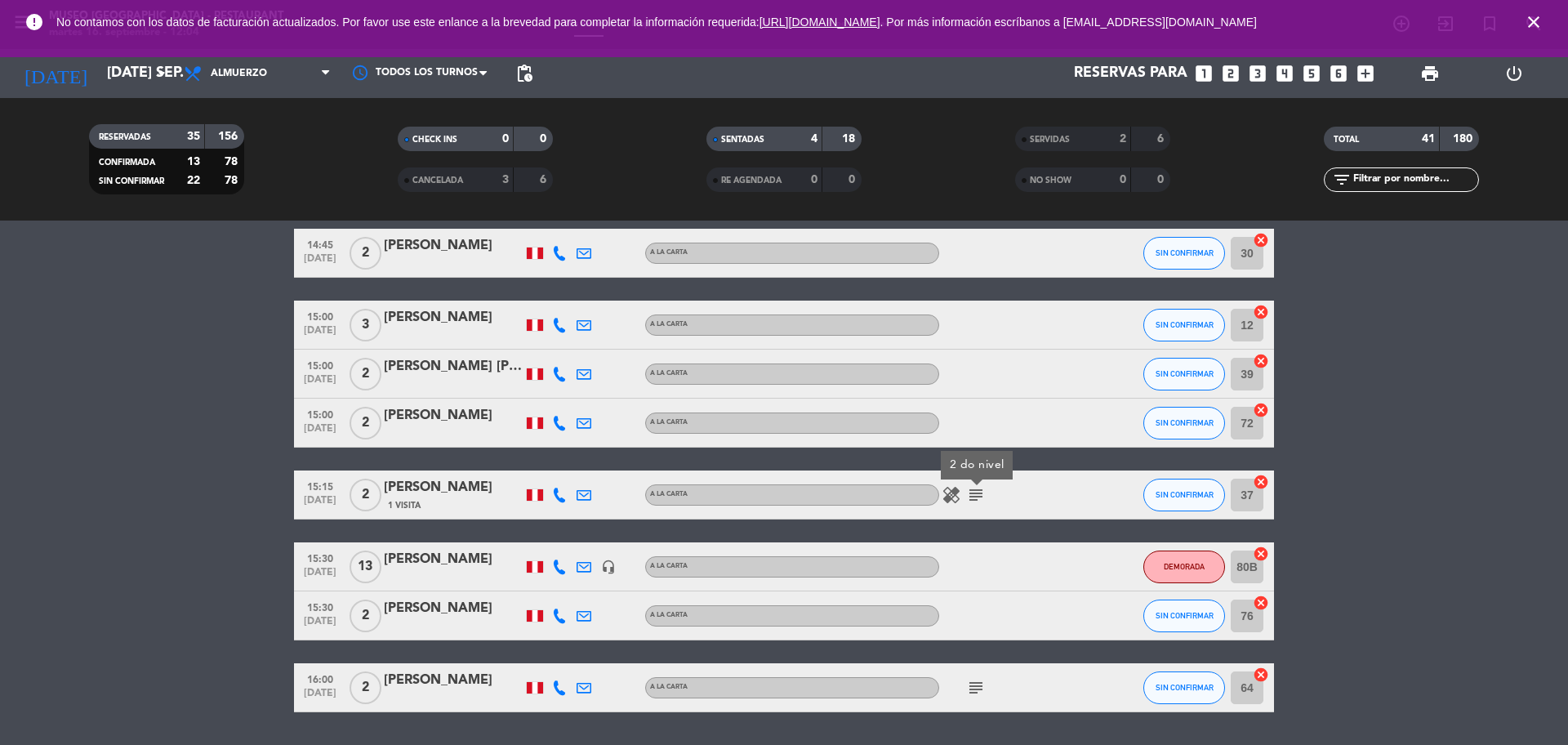
scroll to position [1841, 0]
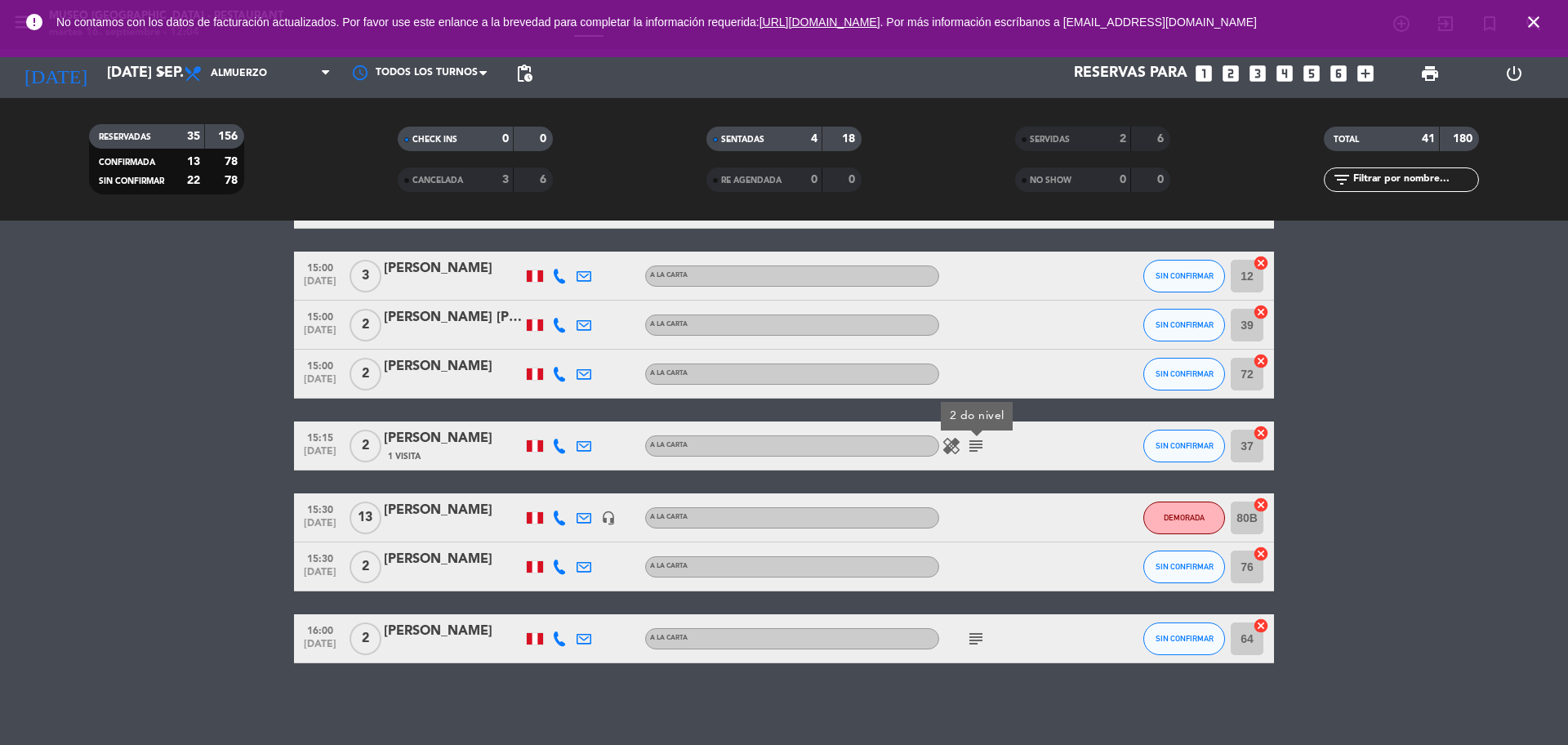
click at [973, 643] on icon "subject" at bounding box center [976, 639] width 20 height 20
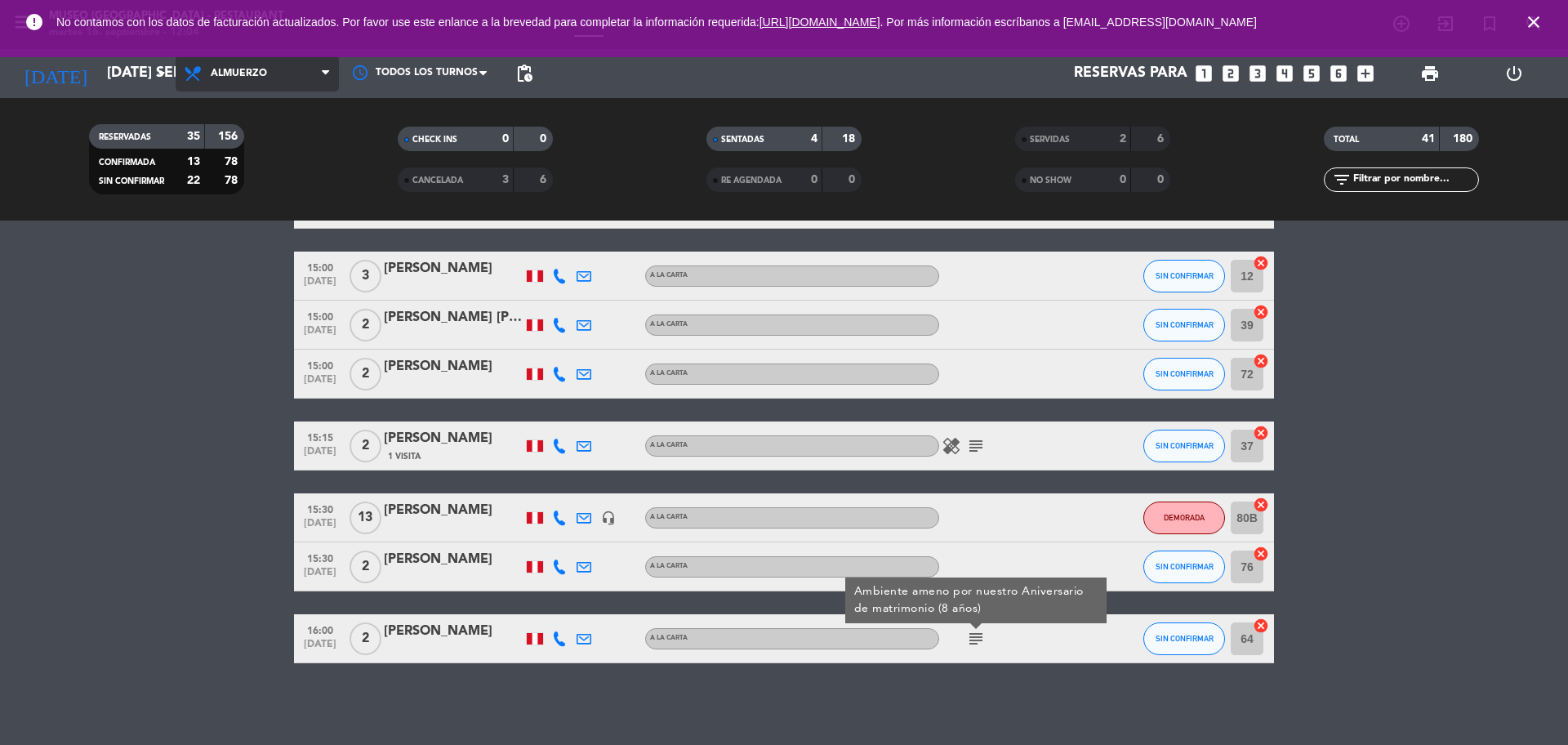
click at [262, 82] on span "Almuerzo" at bounding box center [257, 74] width 163 height 36
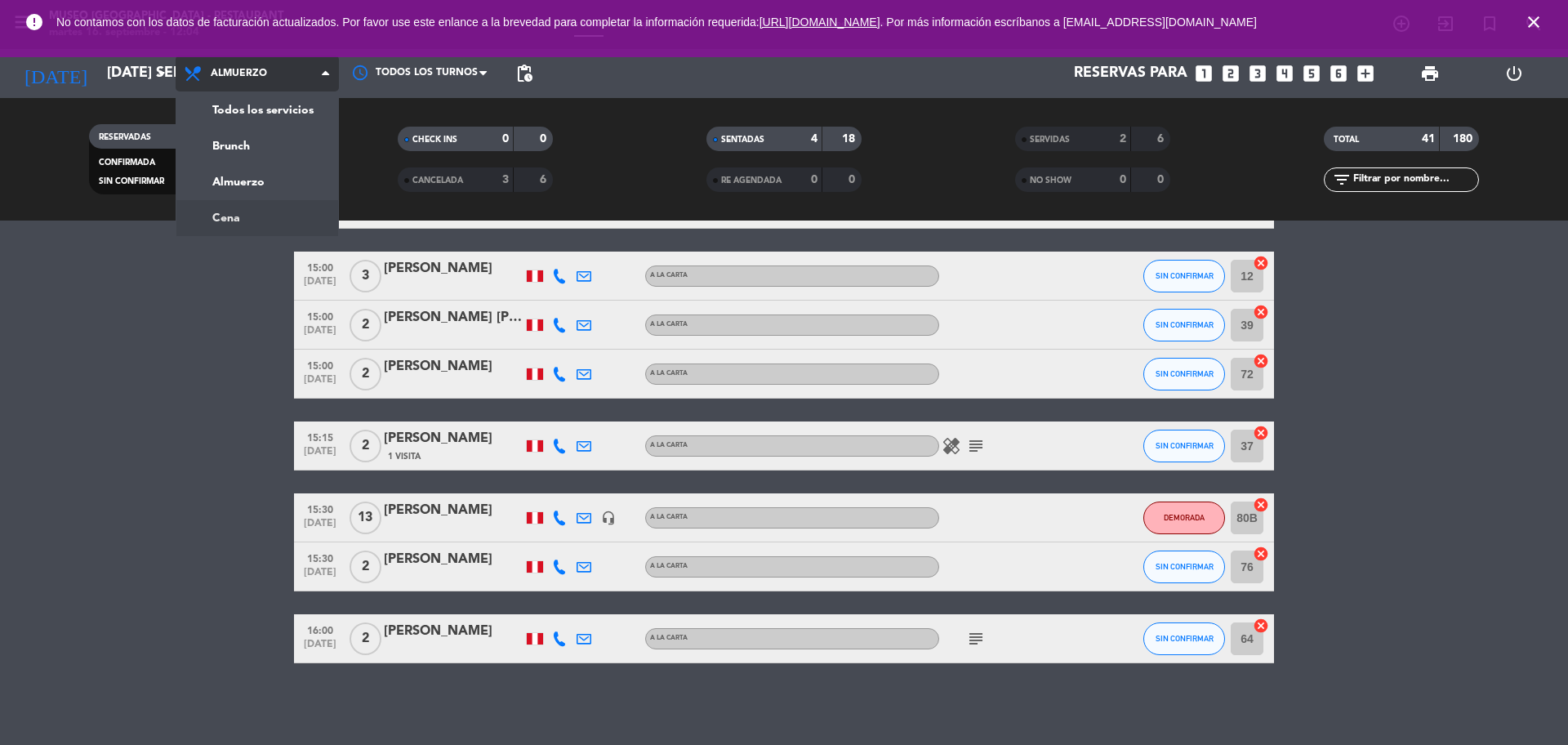
click at [226, 226] on ng-component "menu [GEOGRAPHIC_DATA] - Restaurant martes 16. septiembre - 12:04 Mis reservas …" at bounding box center [784, 372] width 1568 height 745
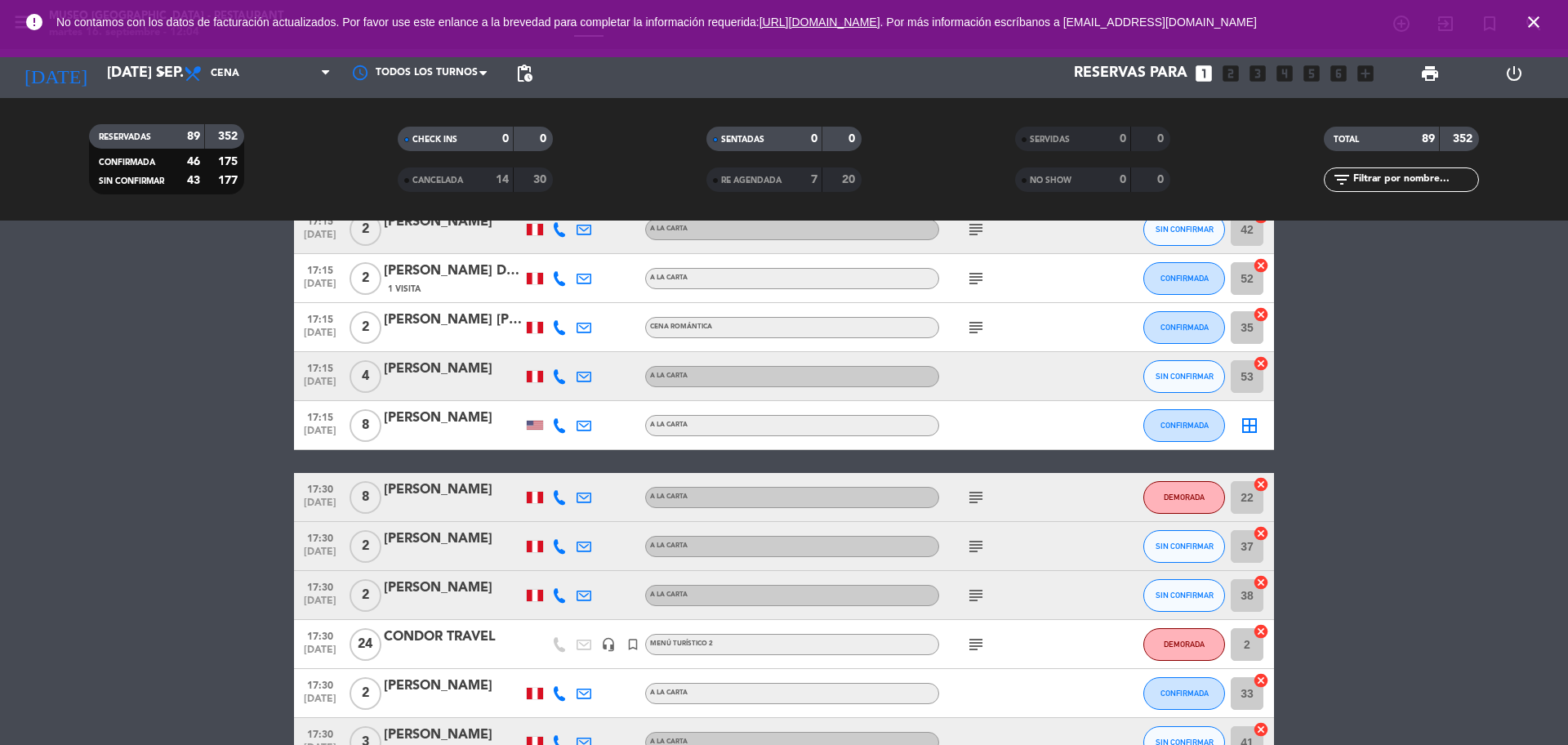
scroll to position [0, 0]
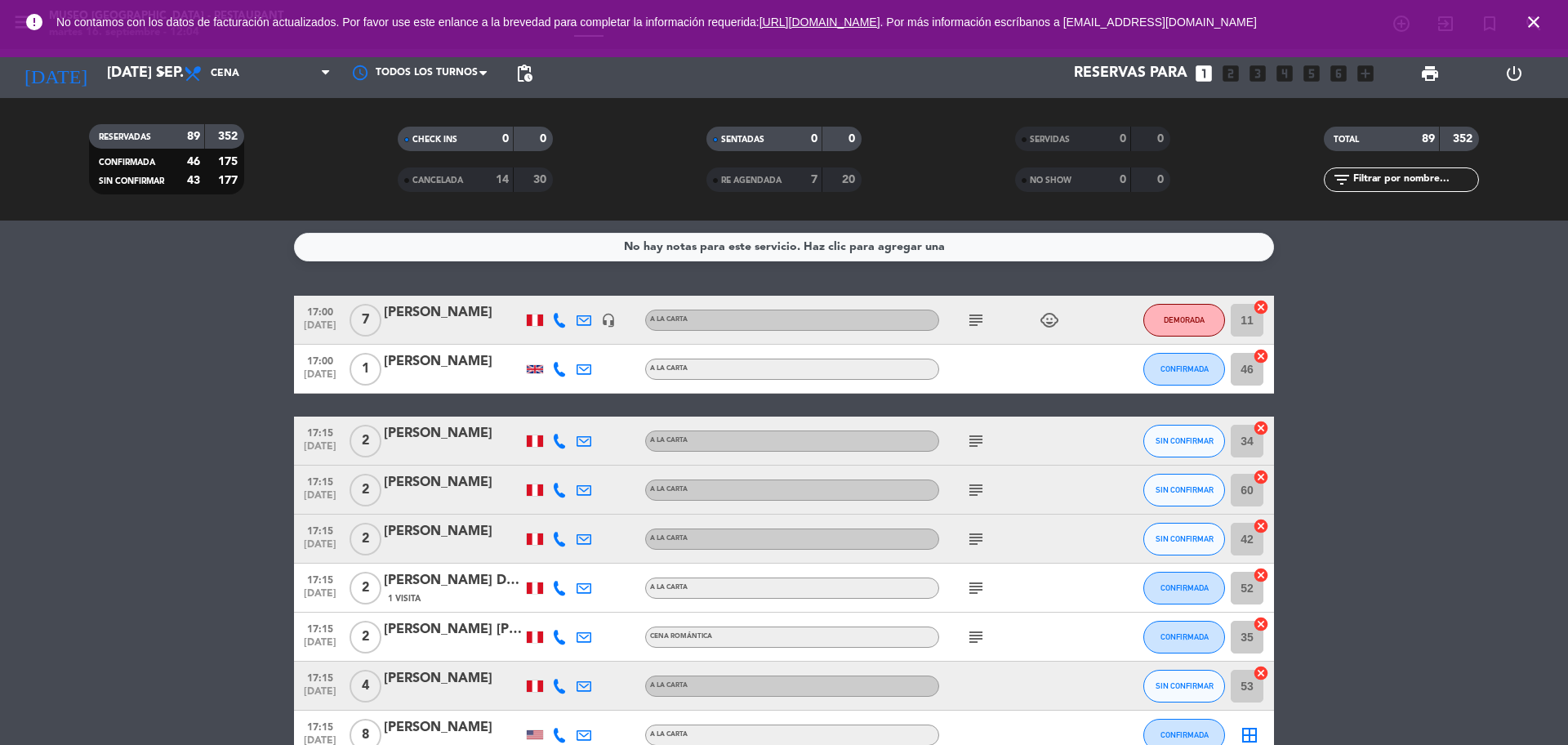
click at [971, 320] on icon "subject" at bounding box center [976, 320] width 20 height 20
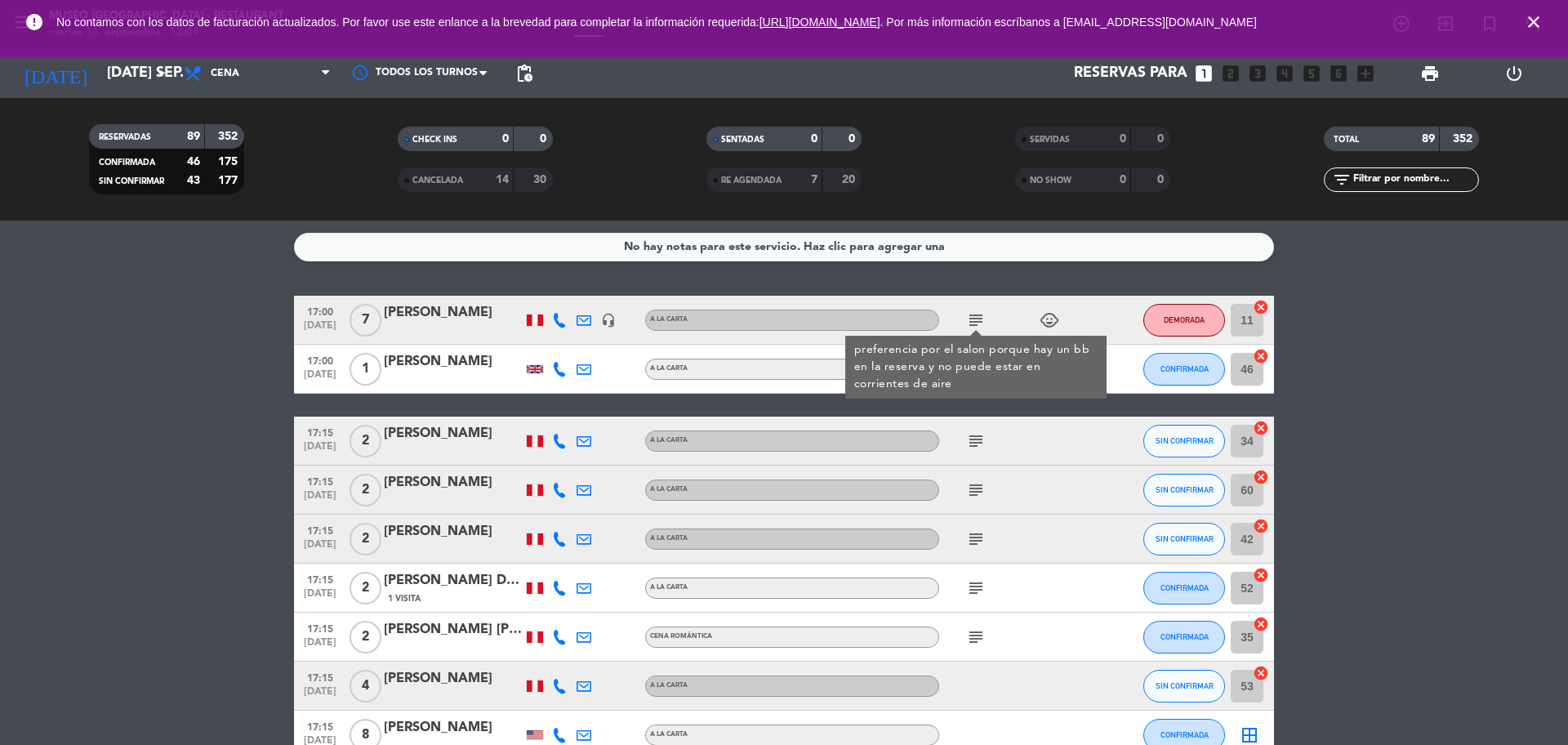
click at [975, 443] on icon "subject" at bounding box center [976, 441] width 20 height 20
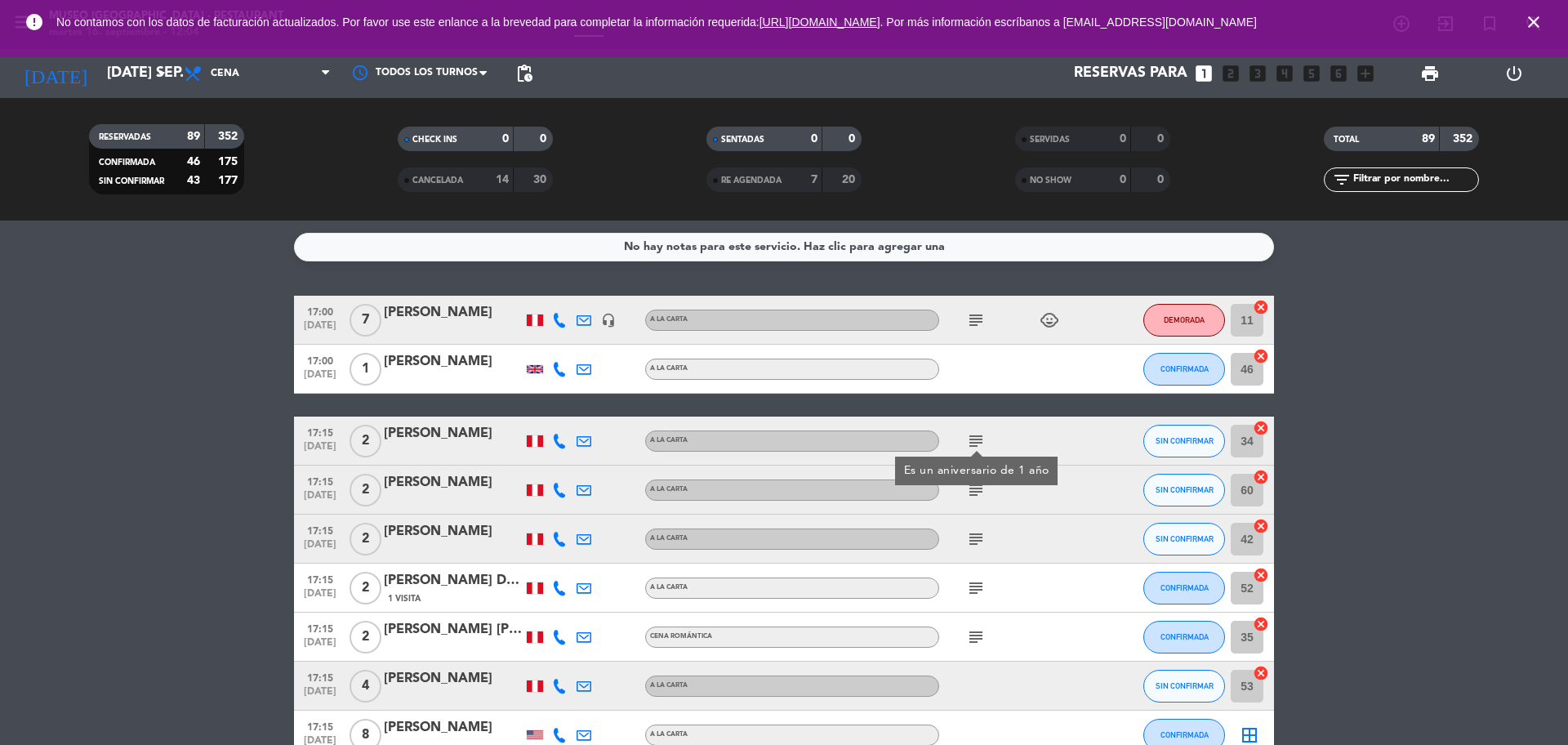
click at [975, 494] on icon "subject" at bounding box center [976, 490] width 20 height 20
click at [974, 547] on icon "subject" at bounding box center [976, 539] width 20 height 20
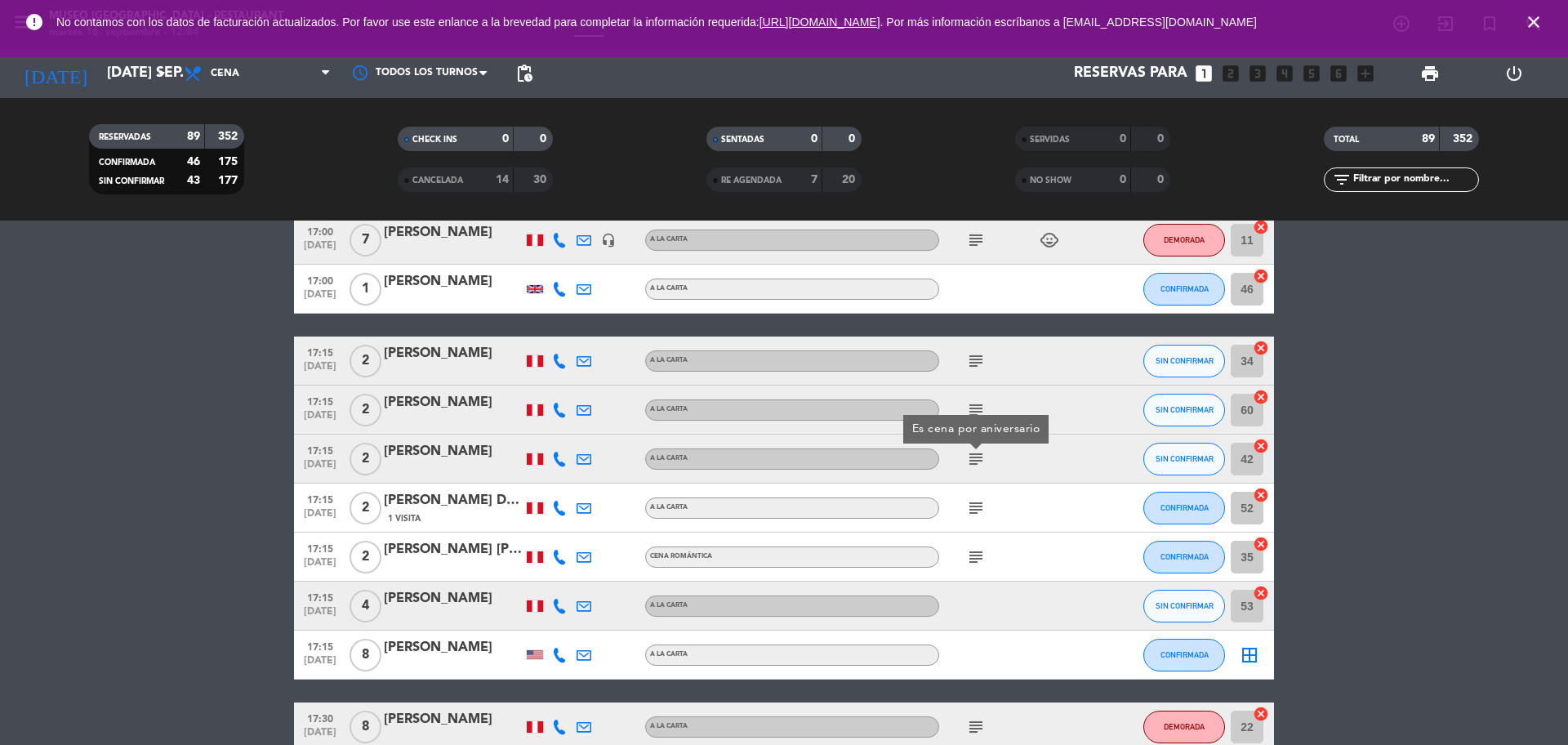
scroll to position [102, 0]
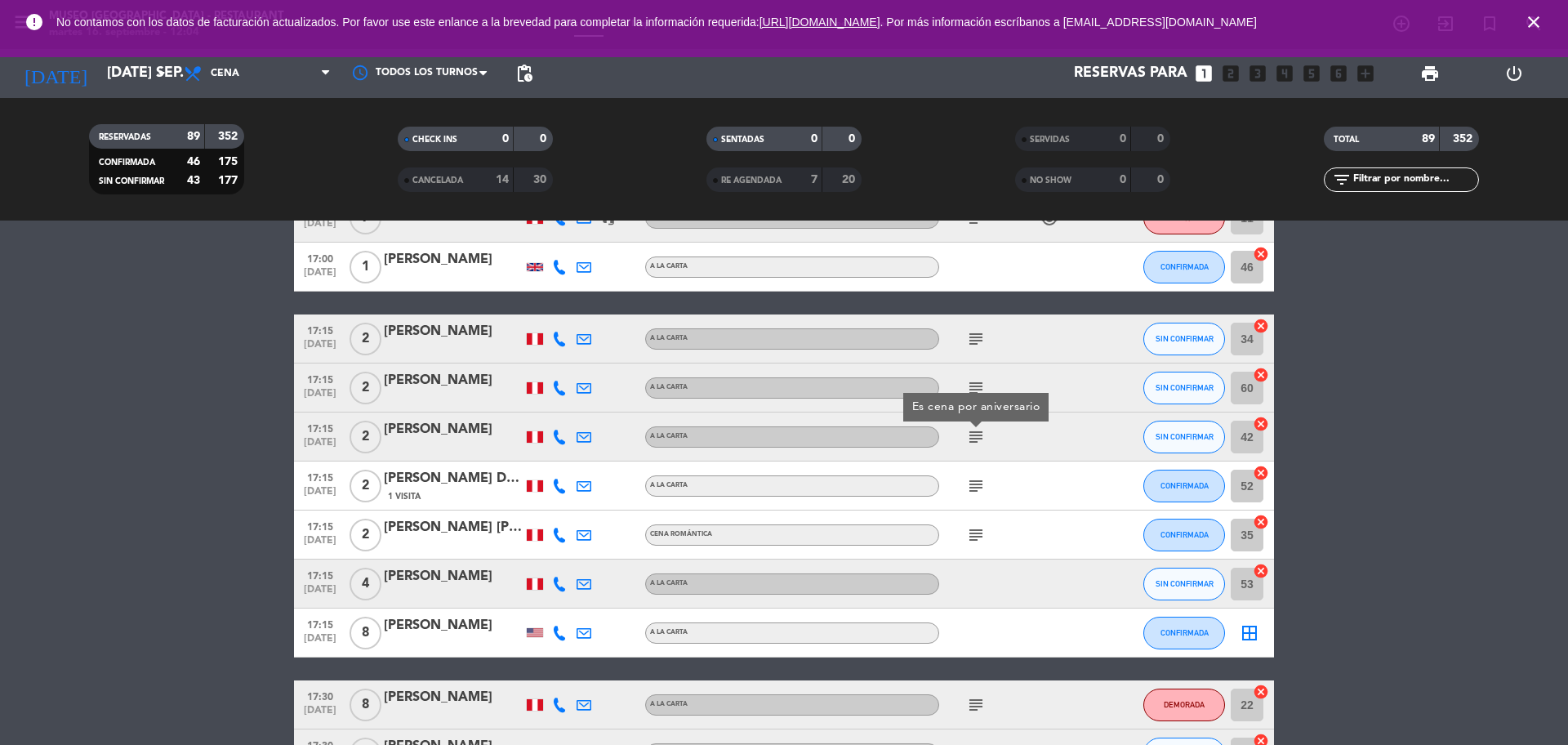
click at [974, 478] on icon "subject" at bounding box center [976, 486] width 20 height 20
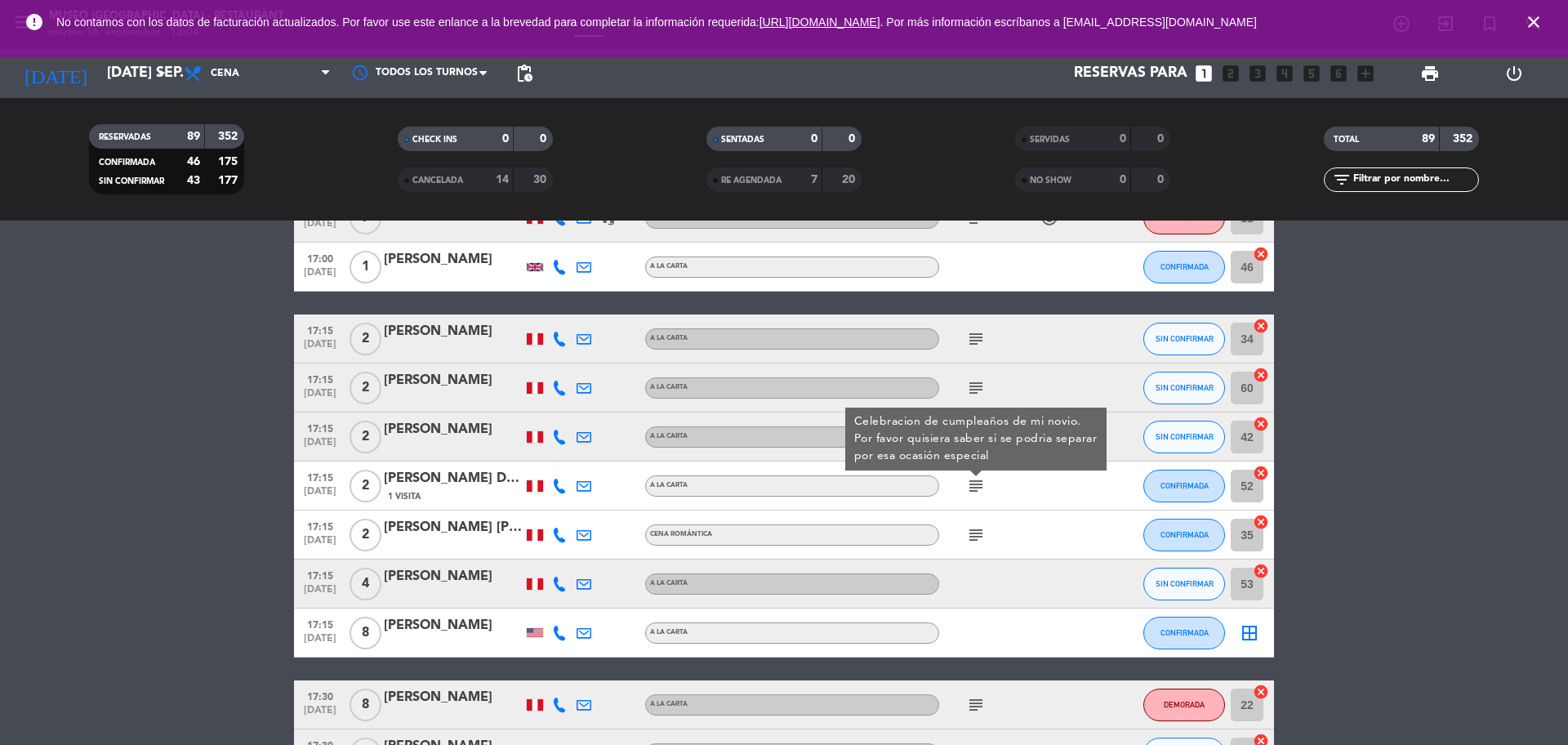
click at [976, 544] on icon "subject" at bounding box center [976, 535] width 20 height 20
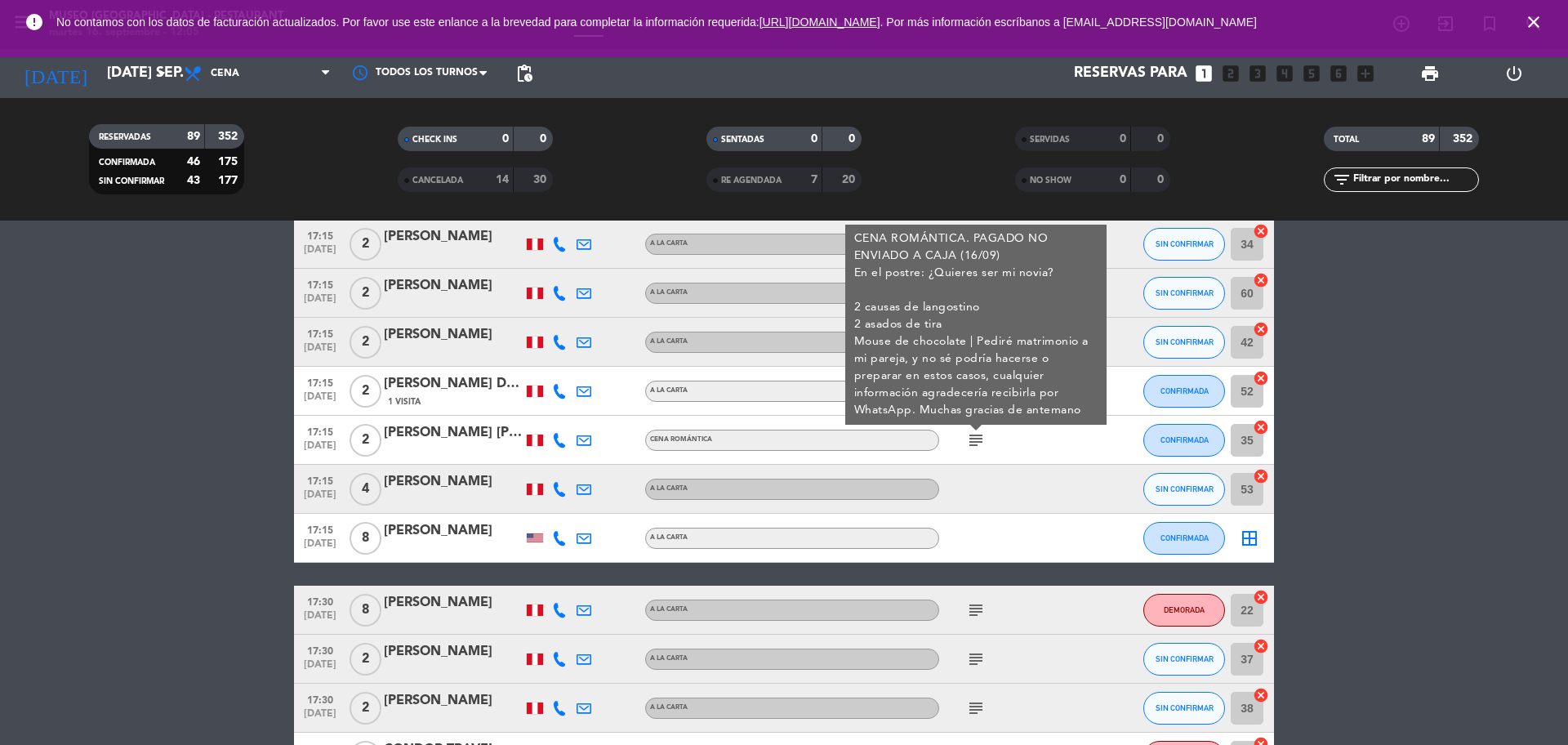
scroll to position [306, 0]
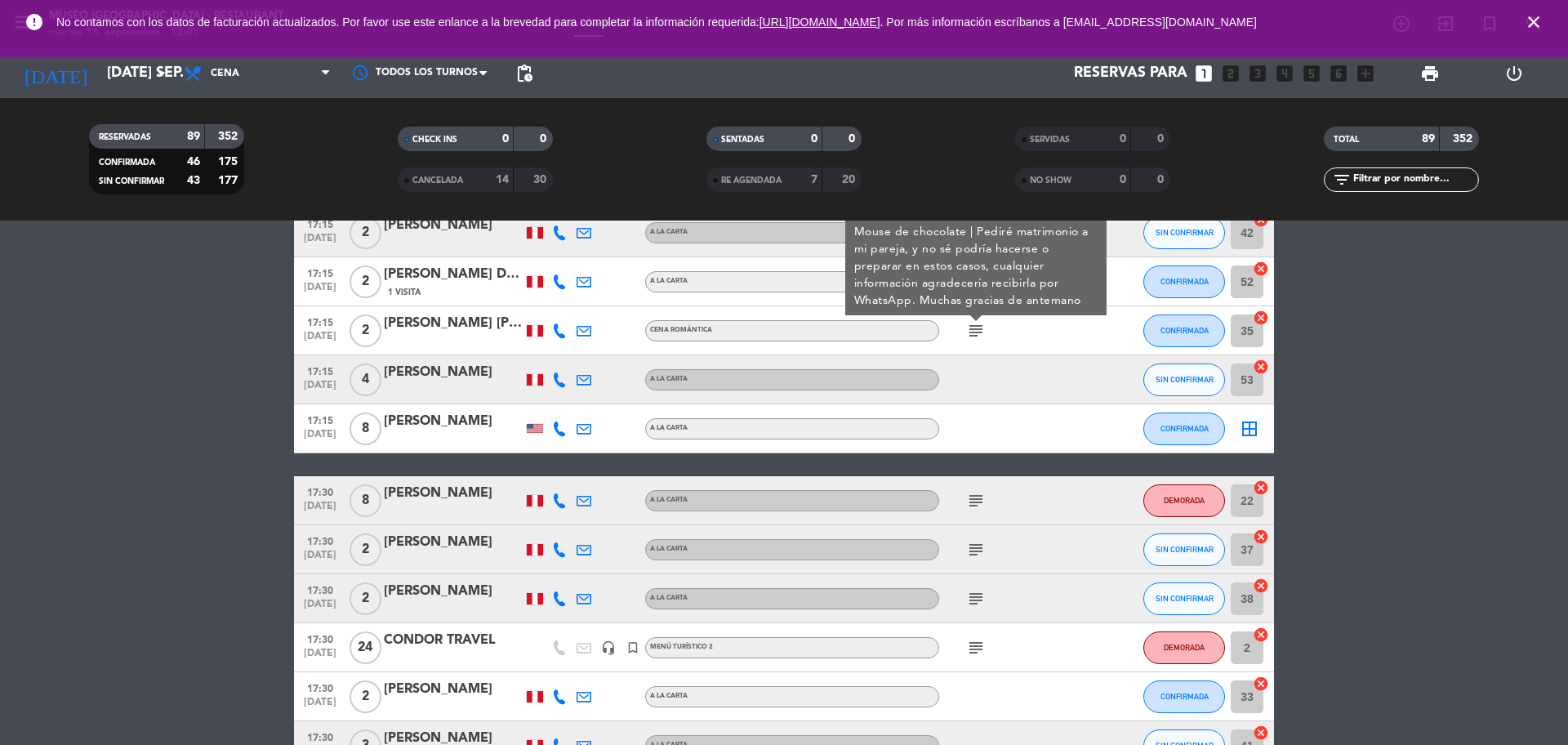
click at [975, 504] on icon "subject" at bounding box center [976, 501] width 20 height 20
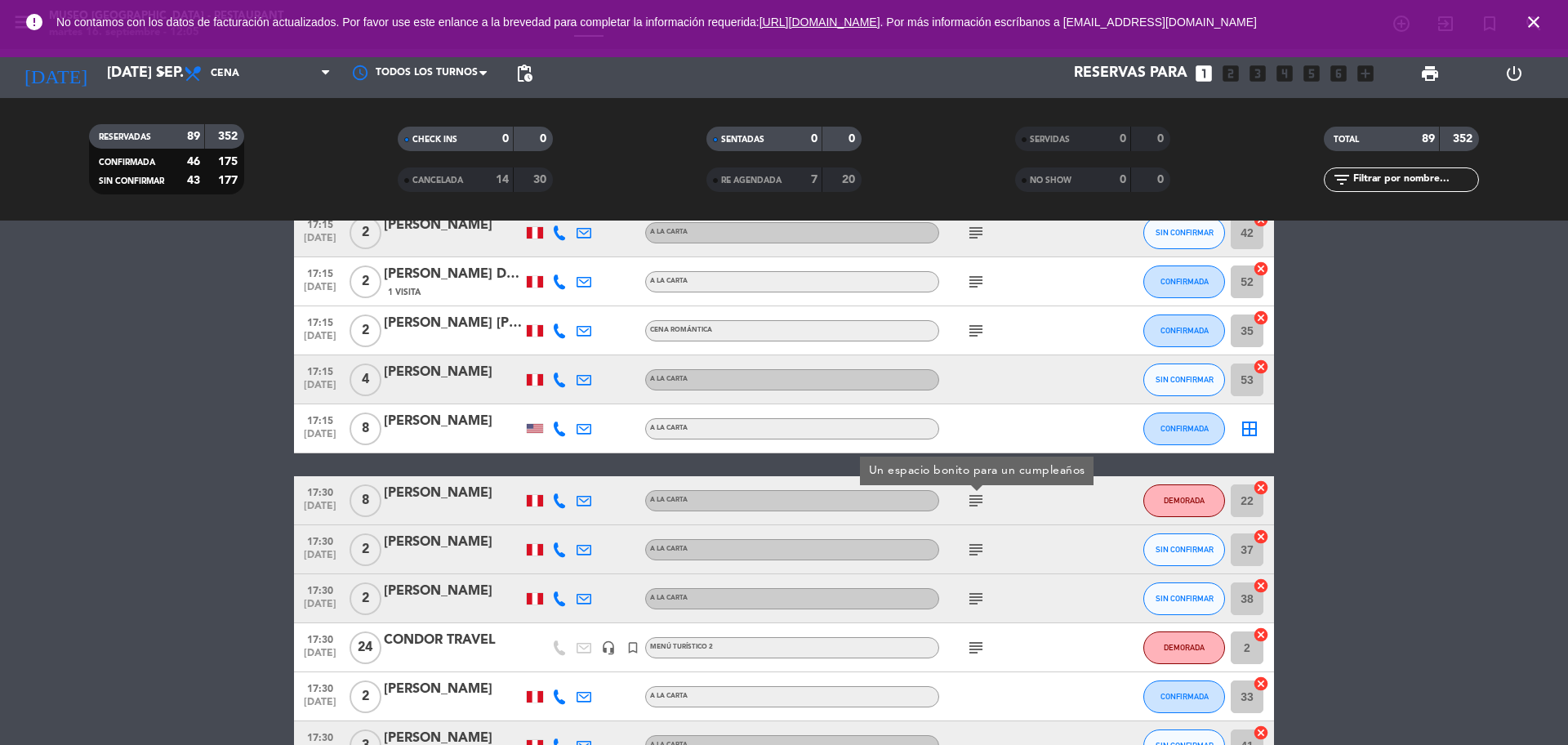
click at [972, 542] on icon "subject" at bounding box center [976, 550] width 20 height 20
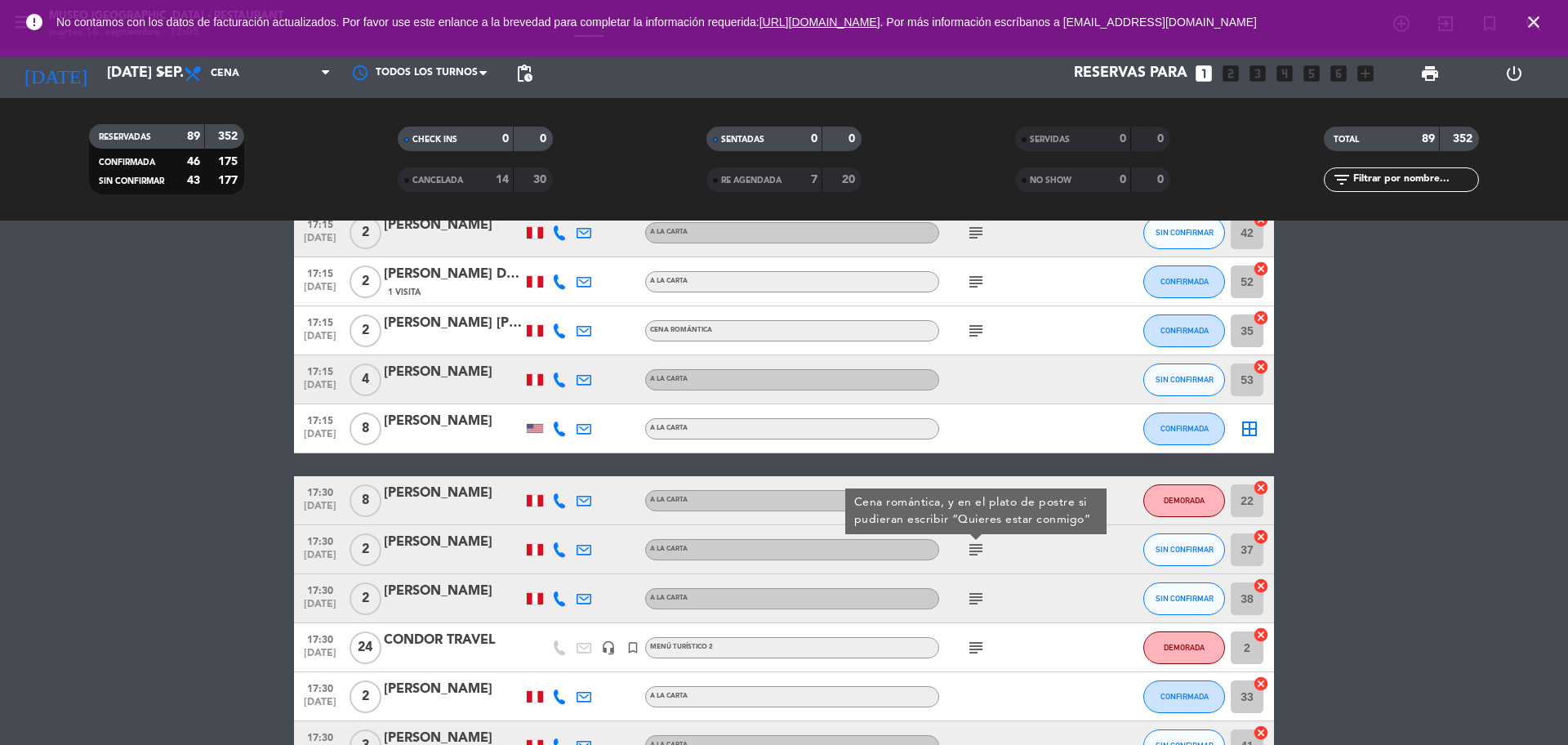
click at [324, 545] on span "17:30" at bounding box center [320, 540] width 41 height 19
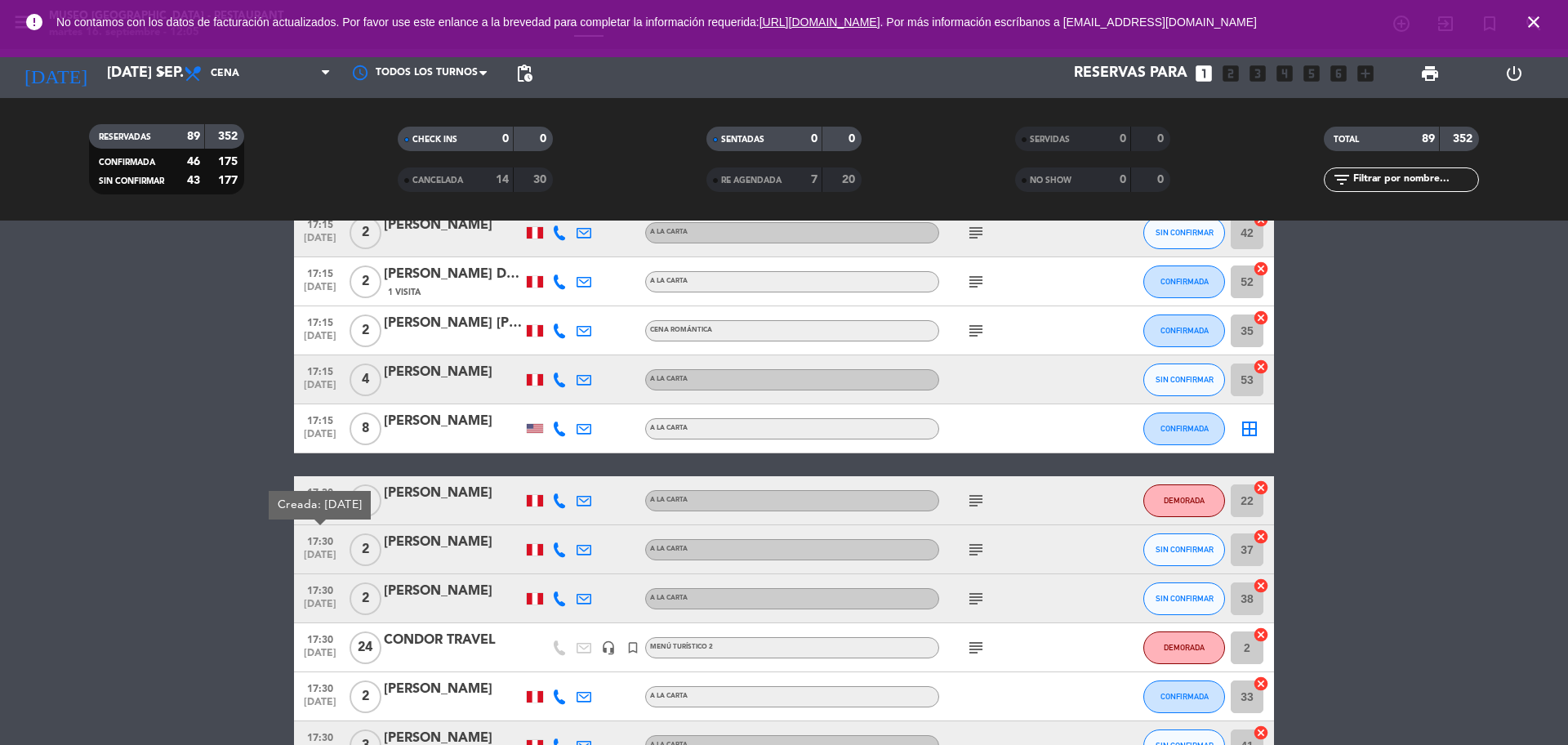
click at [973, 593] on icon "subject" at bounding box center [976, 599] width 20 height 20
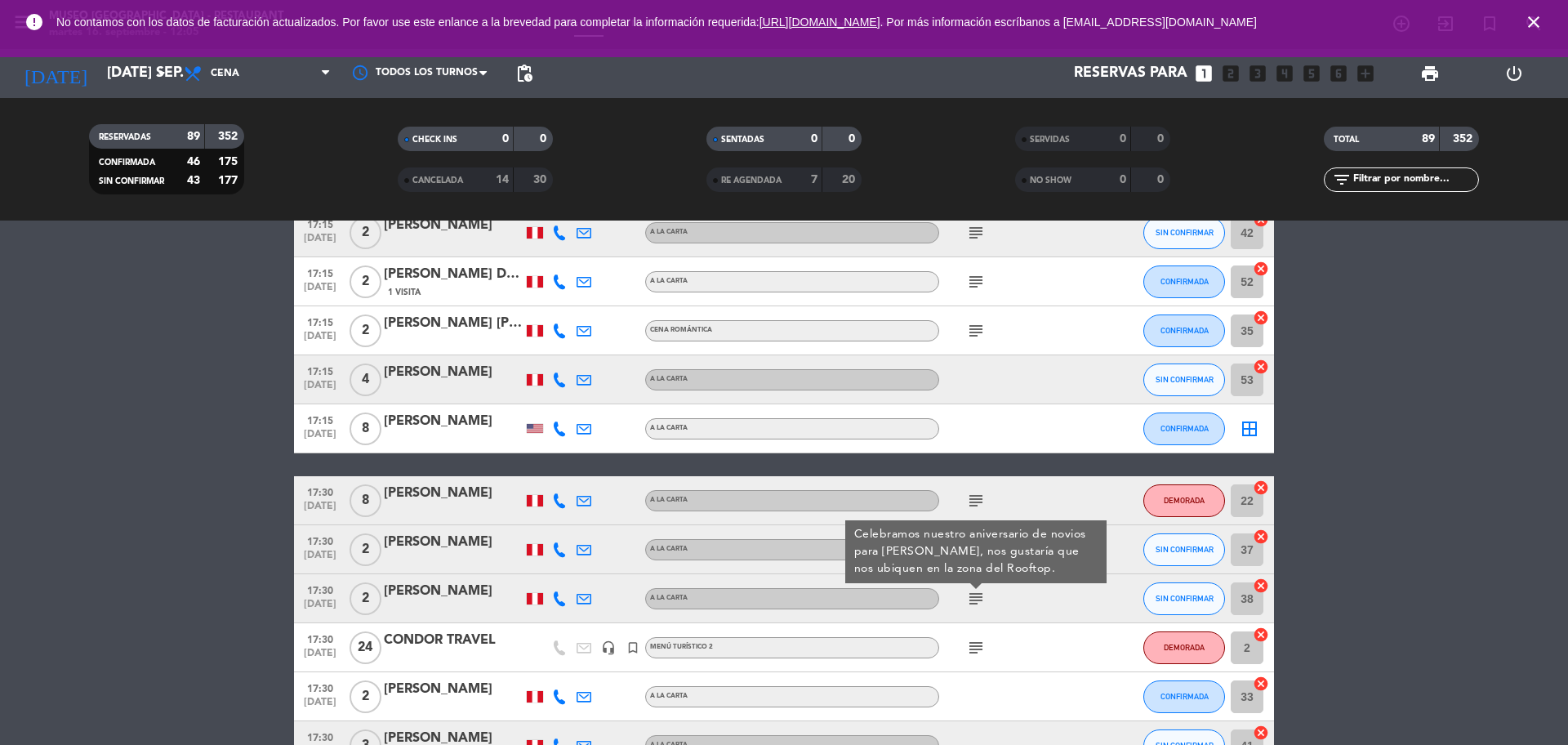
click at [973, 654] on icon "subject" at bounding box center [976, 647] width 20 height 20
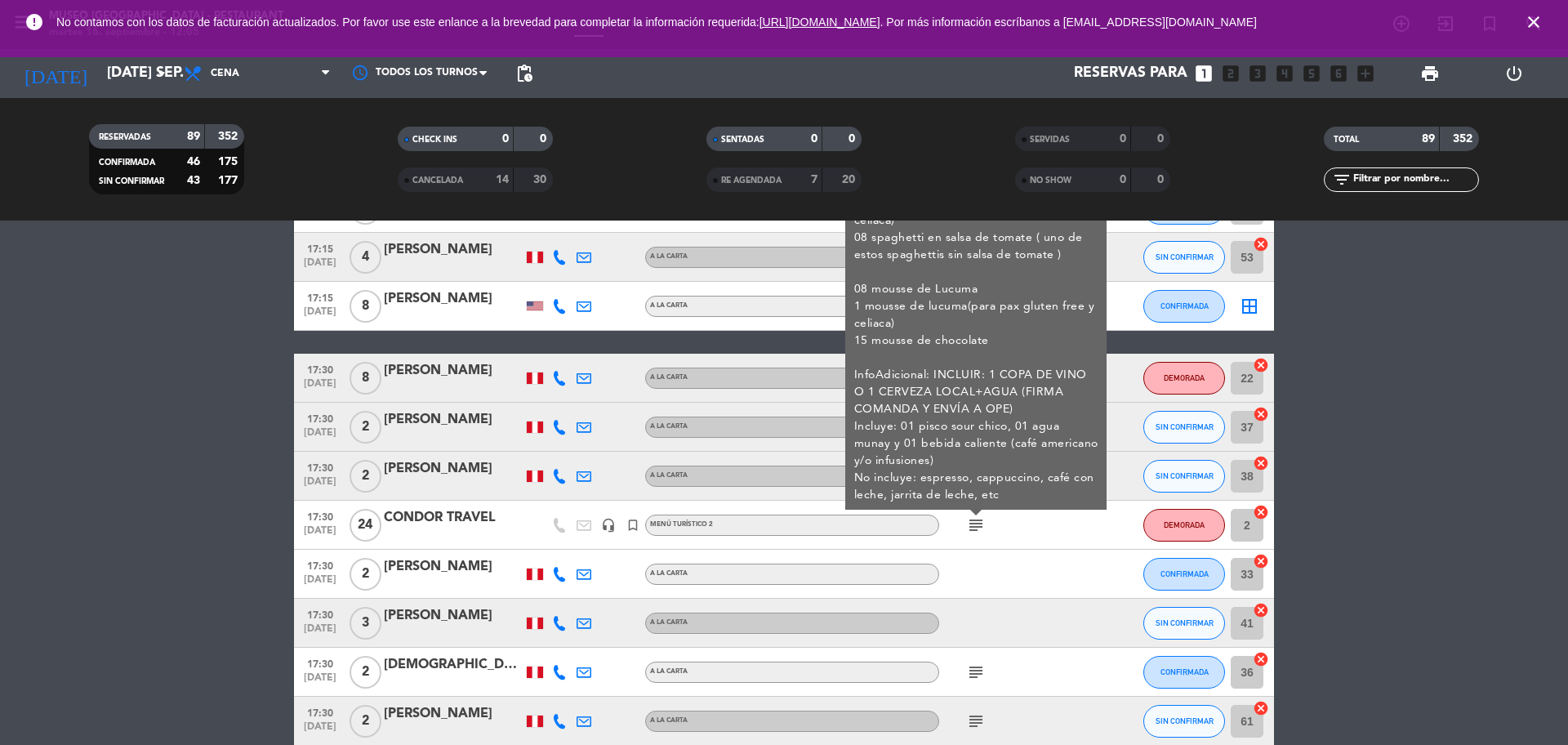
scroll to position [511, 0]
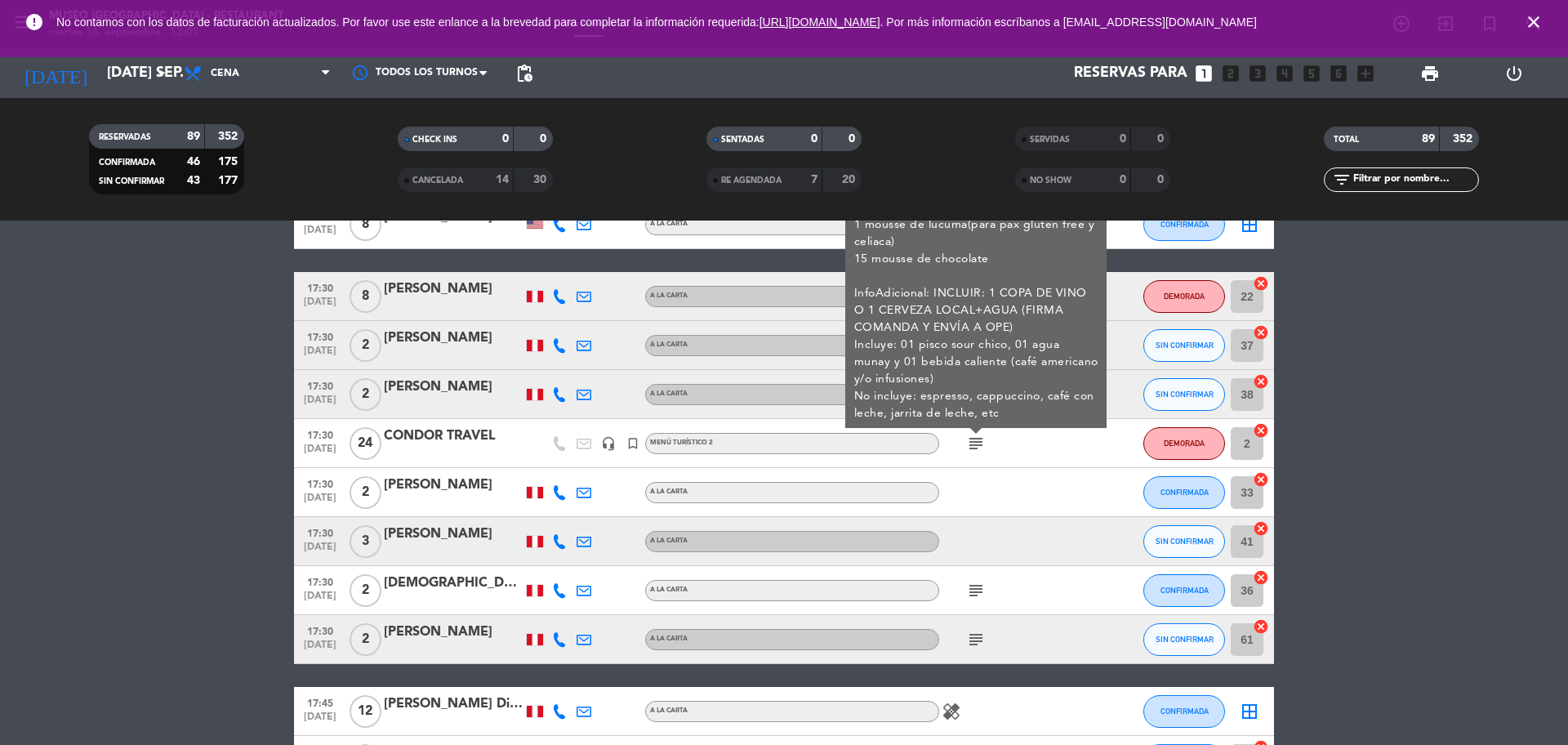
drag, startPoint x: 971, startPoint y: 572, endPoint x: 971, endPoint y: 585, distance: 13.0
click at [971, 583] on div "subject" at bounding box center [1012, 590] width 147 height 48
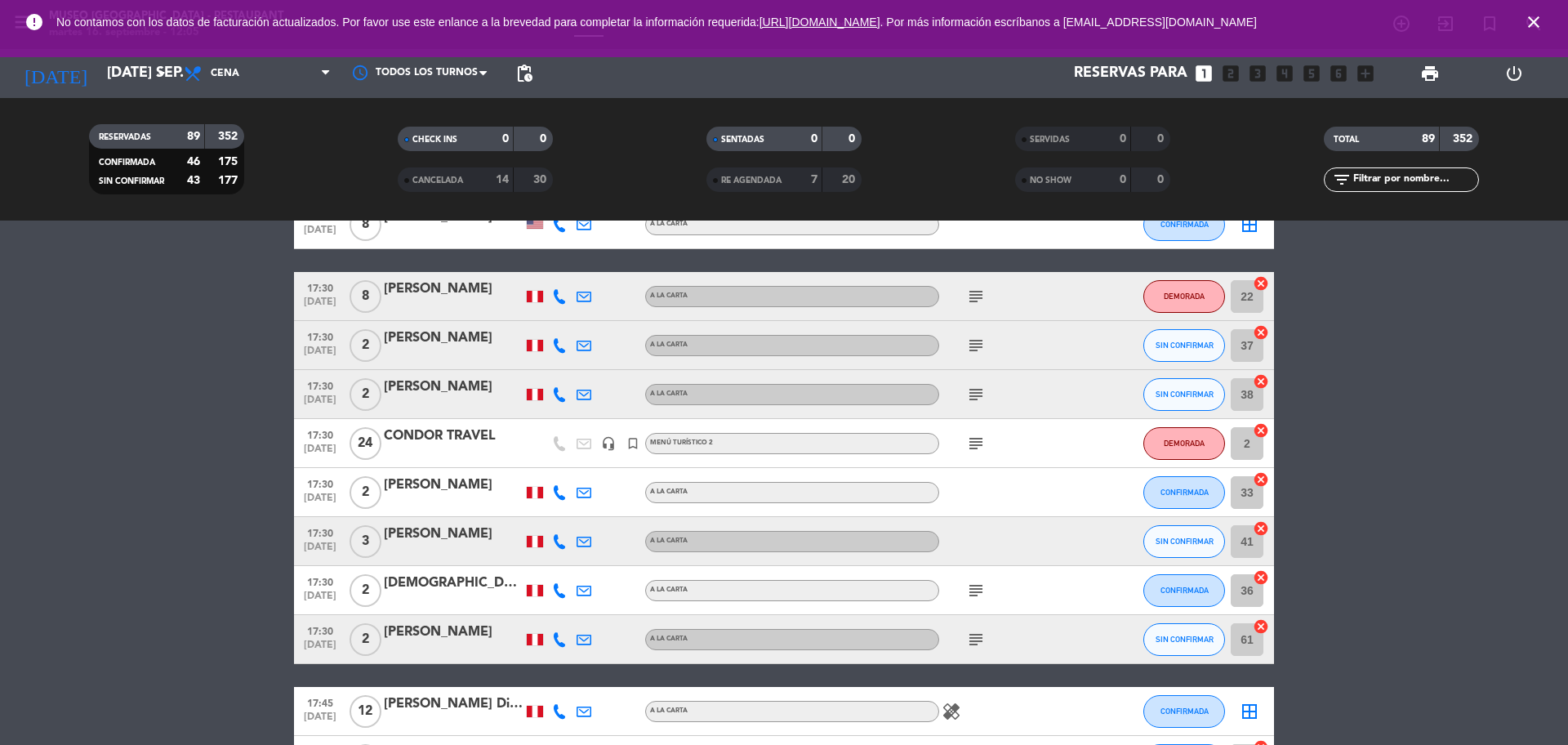
drag, startPoint x: 971, startPoint y: 585, endPoint x: 971, endPoint y: 601, distance: 16.0
click at [971, 587] on icon "subject" at bounding box center [976, 591] width 20 height 20
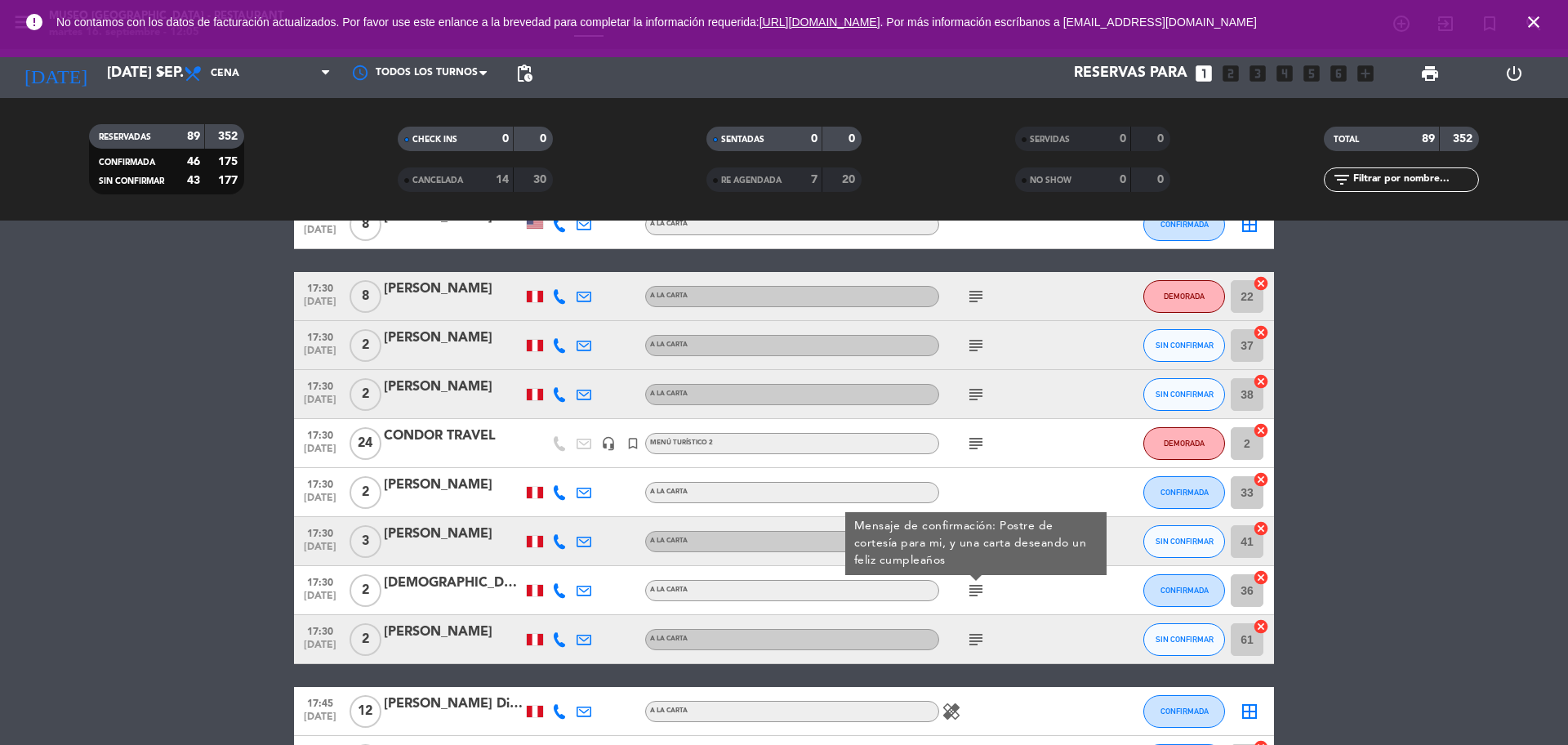
click at [984, 631] on icon "subject" at bounding box center [976, 639] width 20 height 20
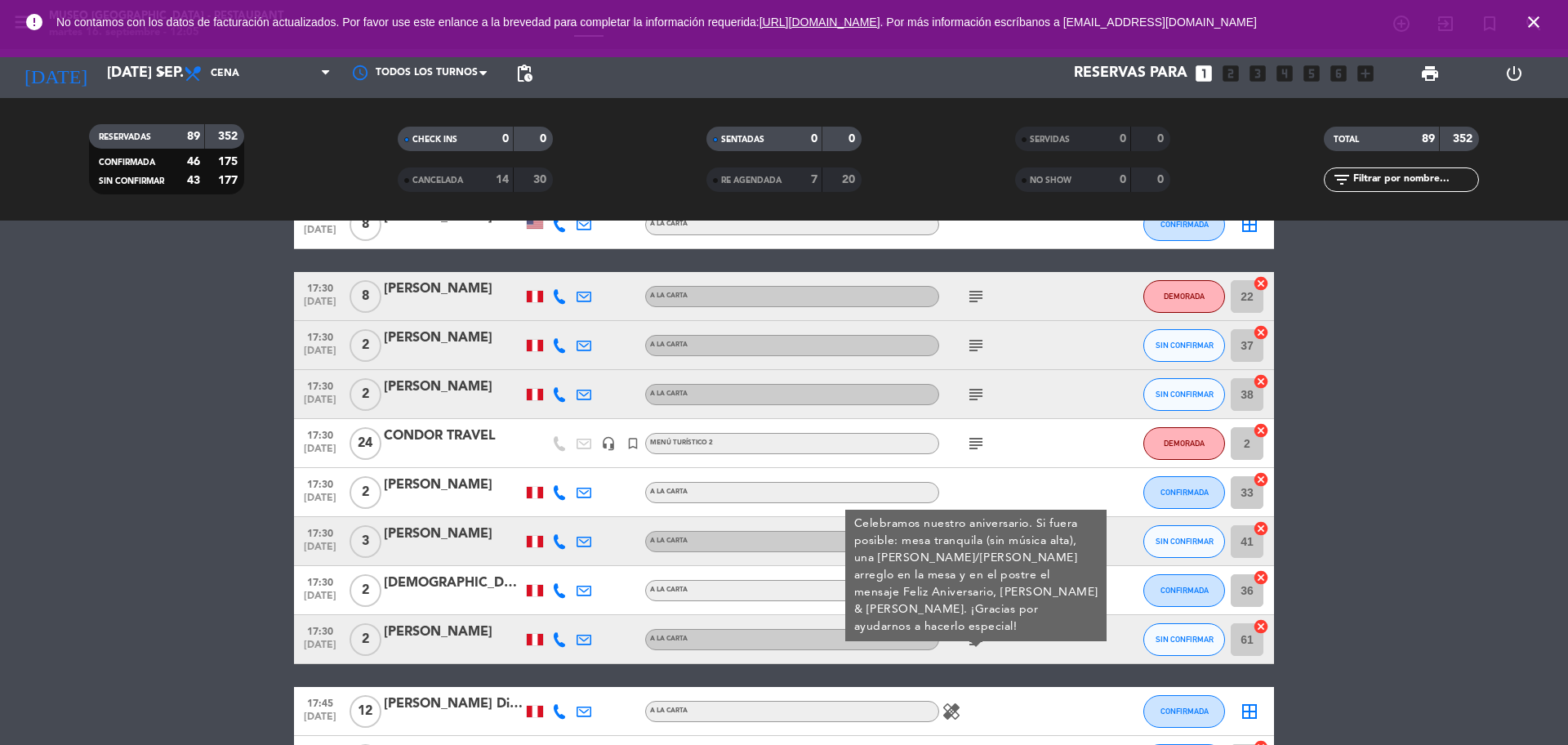
click at [316, 650] on span "[DATE]" at bounding box center [320, 648] width 41 height 19
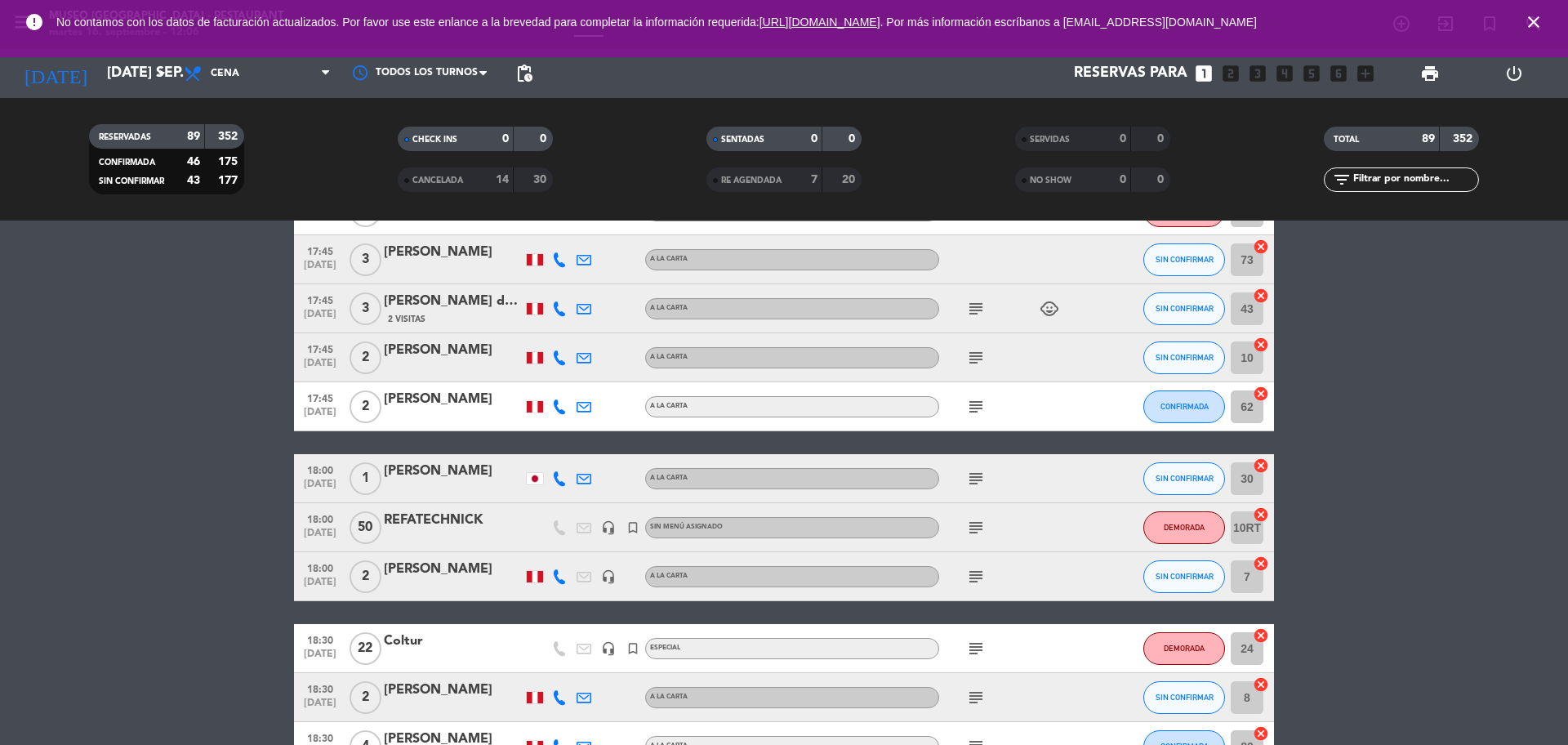
scroll to position [1124, 0]
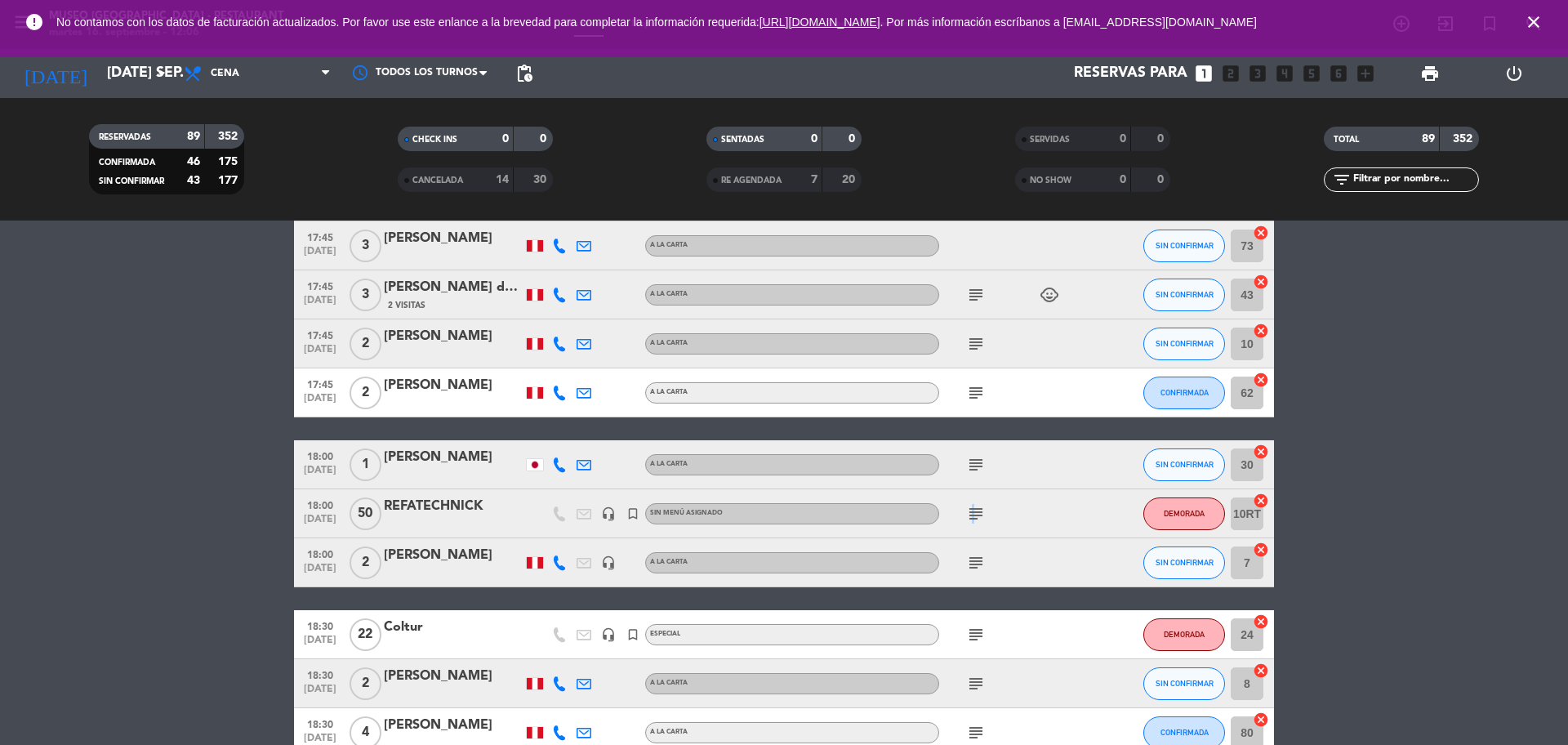
click at [971, 522] on icon "subject" at bounding box center [976, 514] width 20 height 20
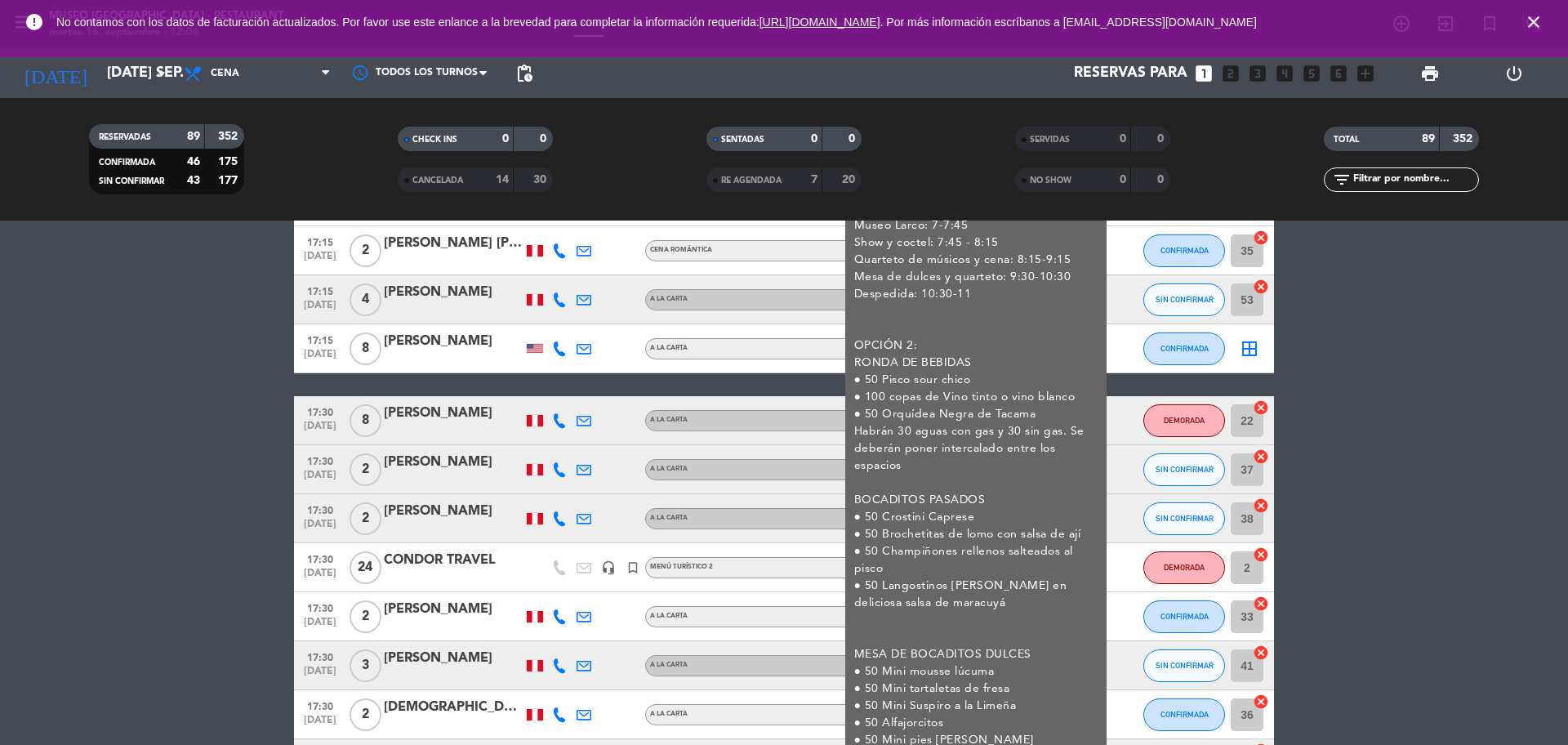
scroll to position [409, 0]
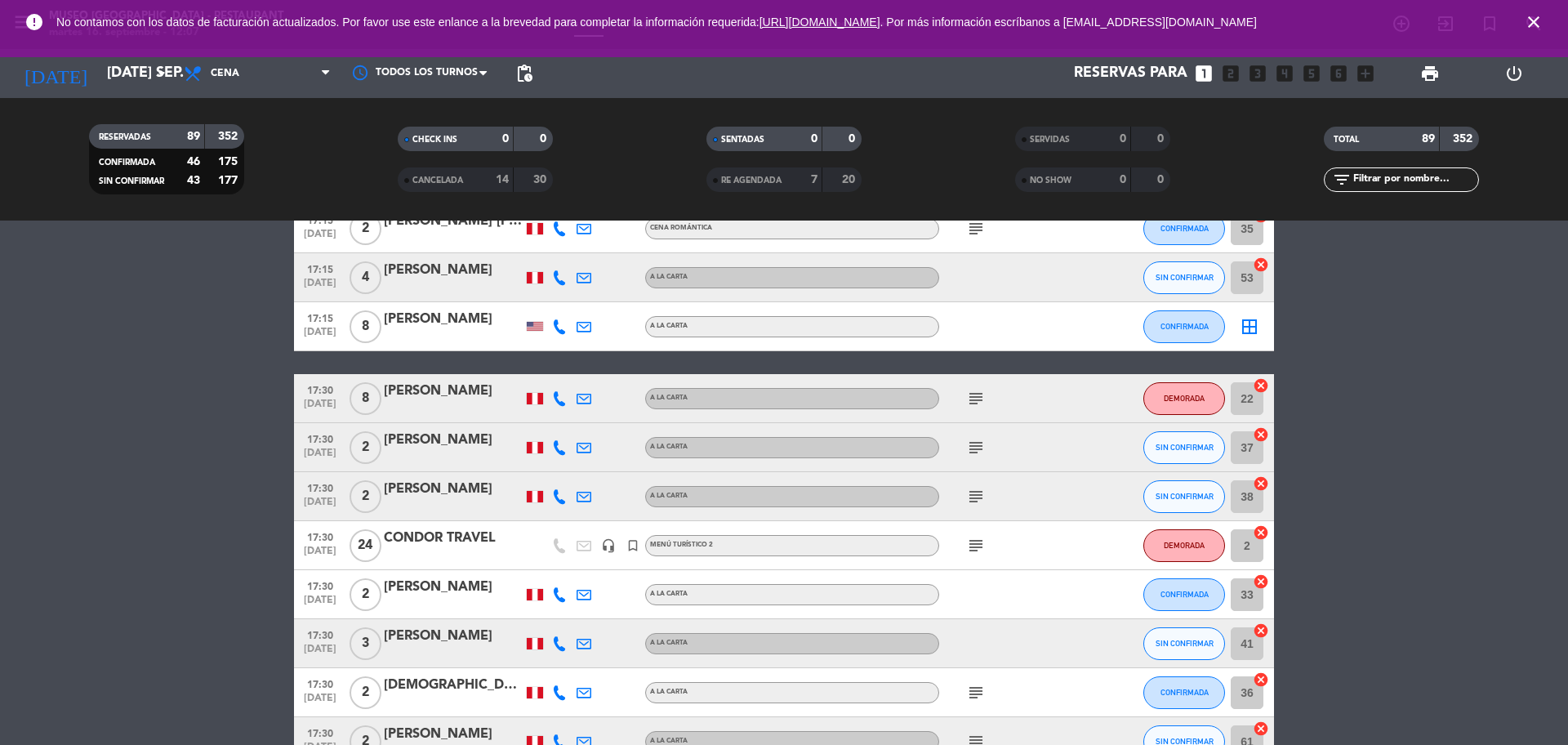
click at [978, 398] on icon "subject" at bounding box center [976, 398] width 20 height 20
click at [977, 441] on icon "subject" at bounding box center [976, 448] width 20 height 20
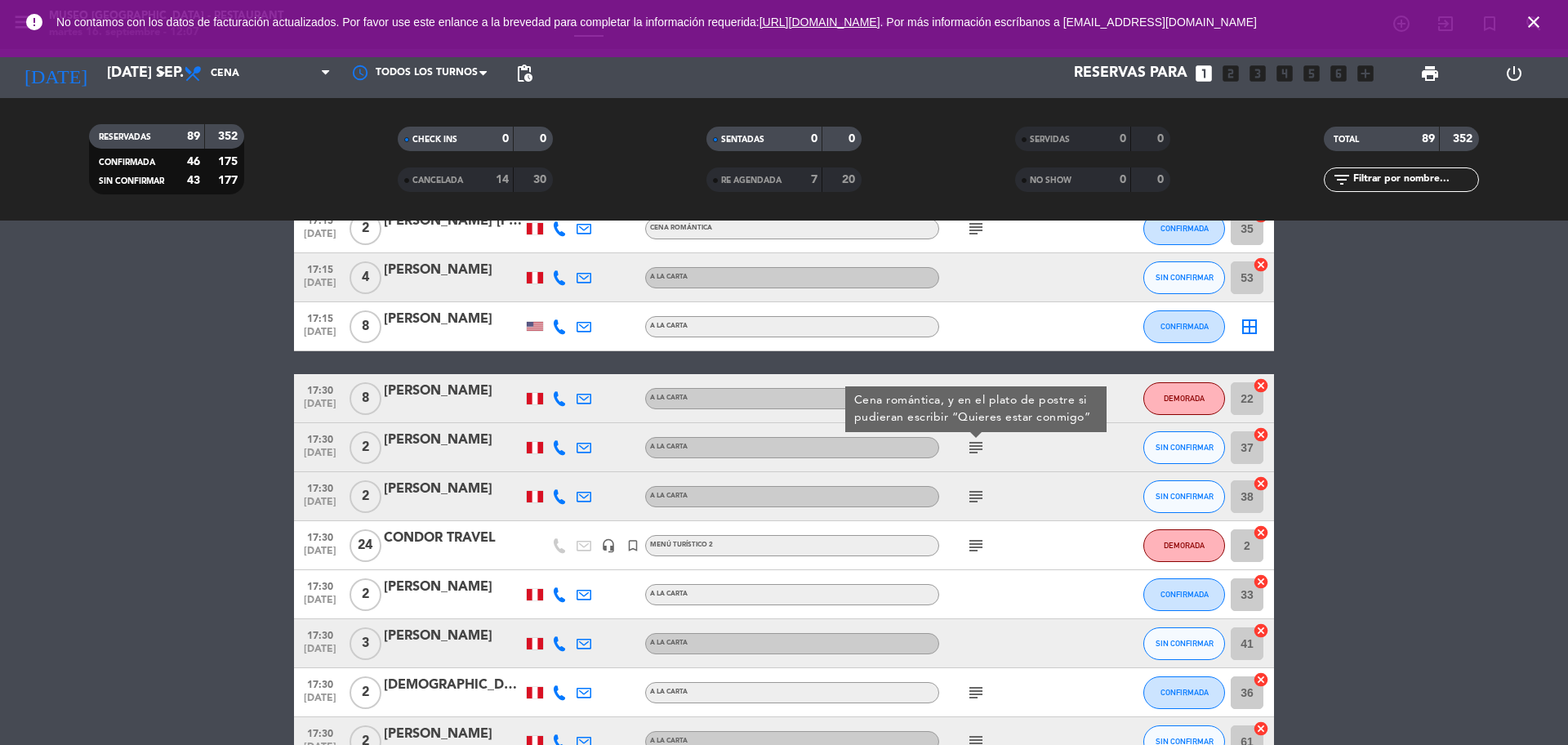
click at [979, 491] on icon "subject" at bounding box center [976, 497] width 20 height 20
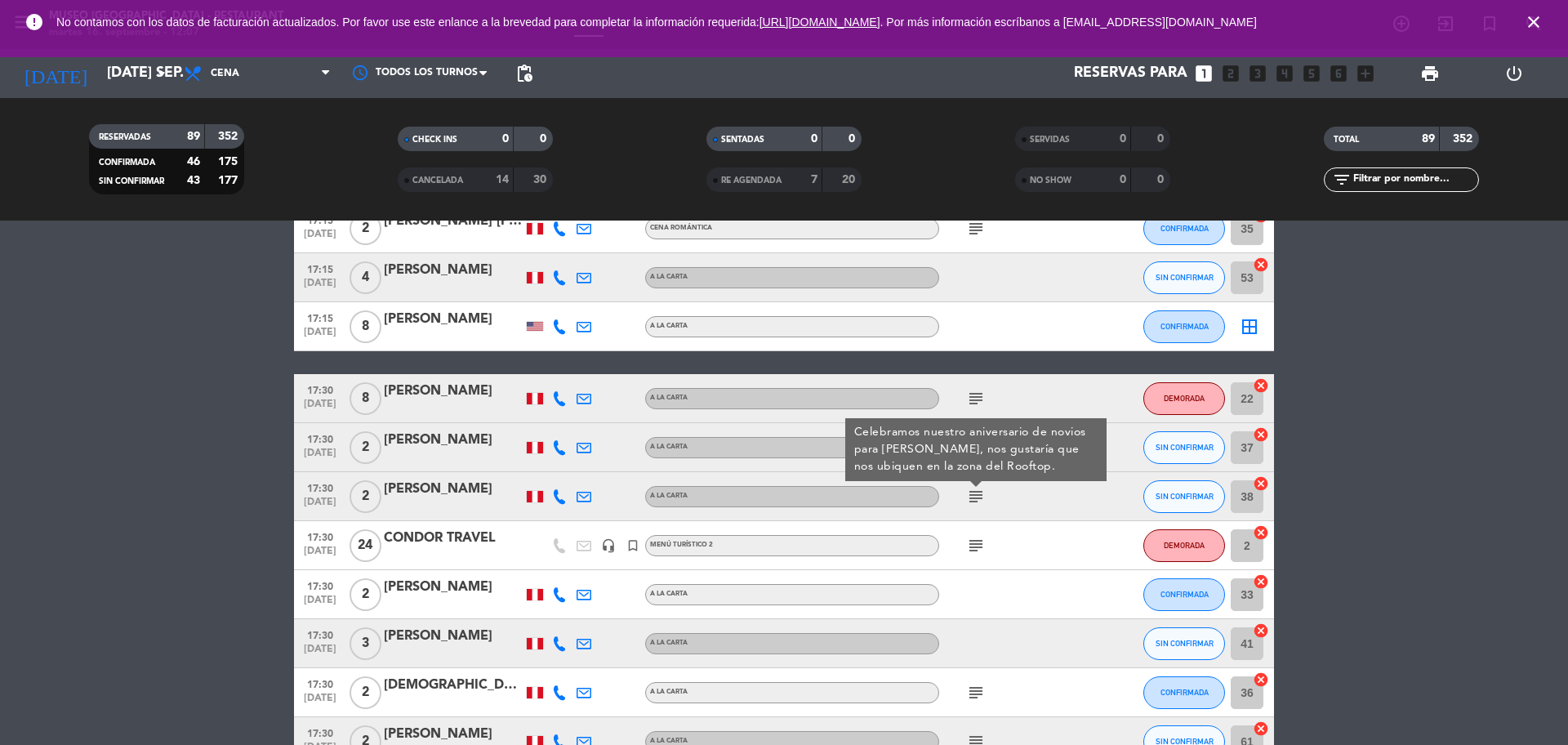
click at [973, 548] on icon "subject" at bounding box center [976, 545] width 20 height 20
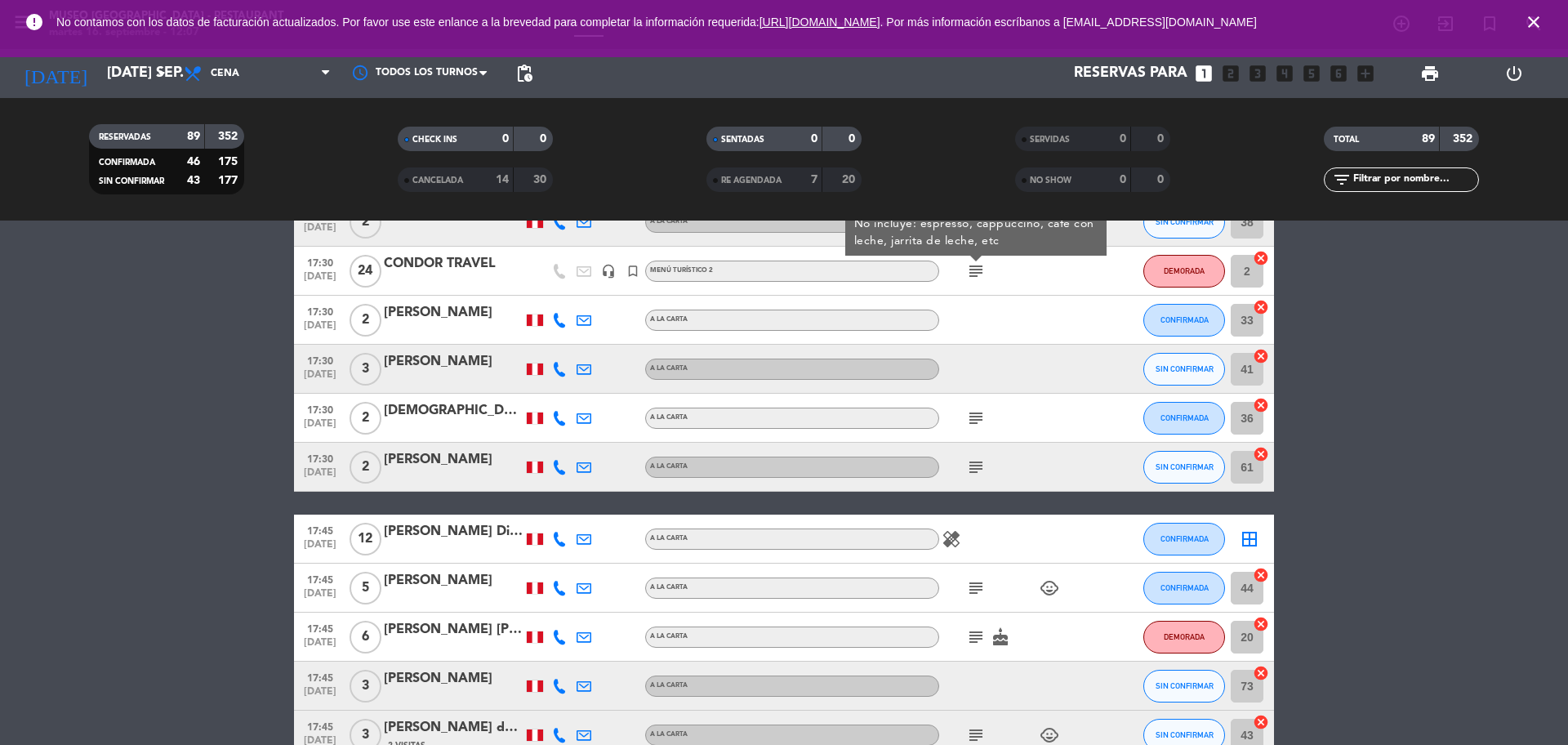
scroll to position [715, 0]
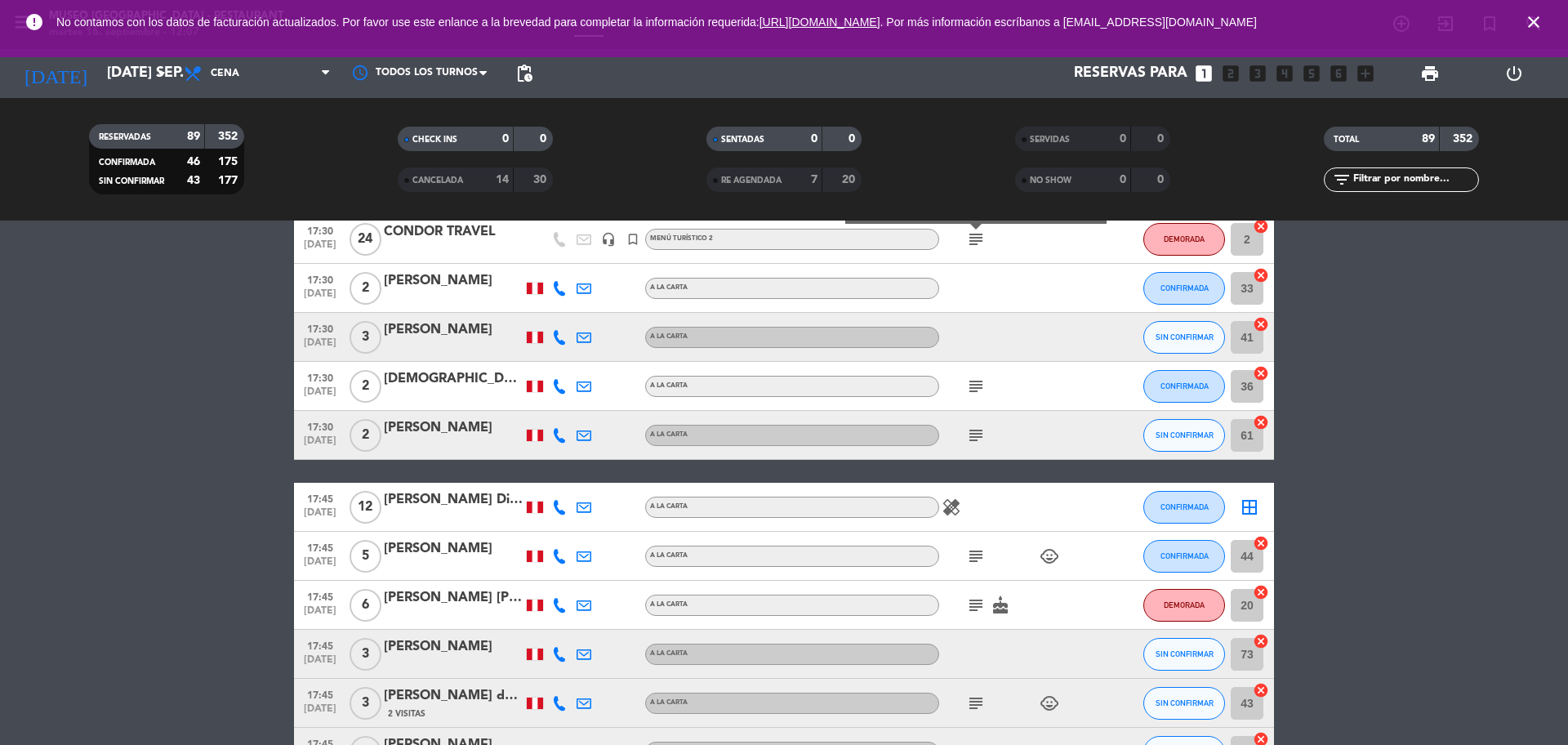
click at [973, 379] on icon "subject" at bounding box center [976, 387] width 20 height 20
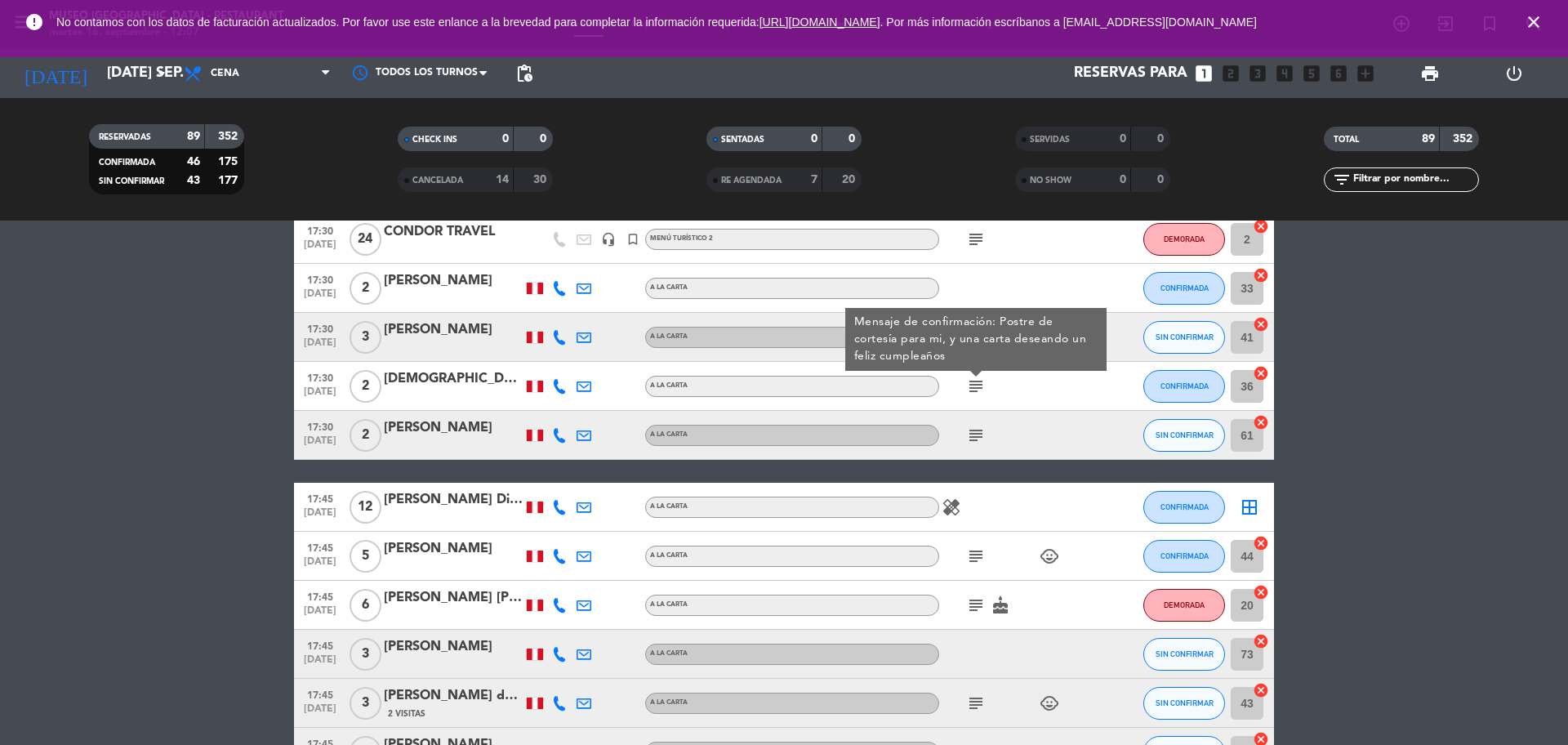
click at [973, 431] on icon "subject" at bounding box center [976, 435] width 20 height 20
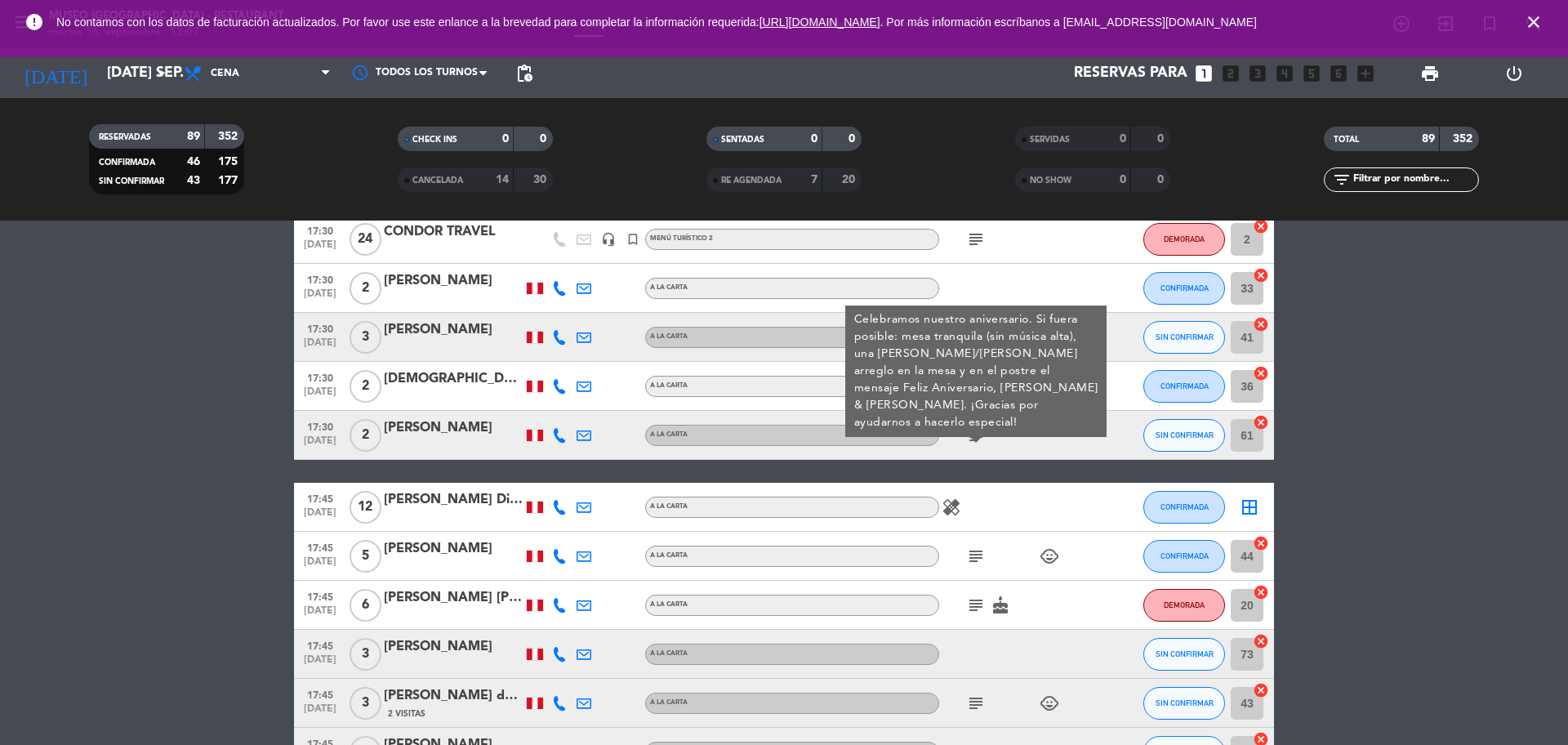
scroll to position [817, 0]
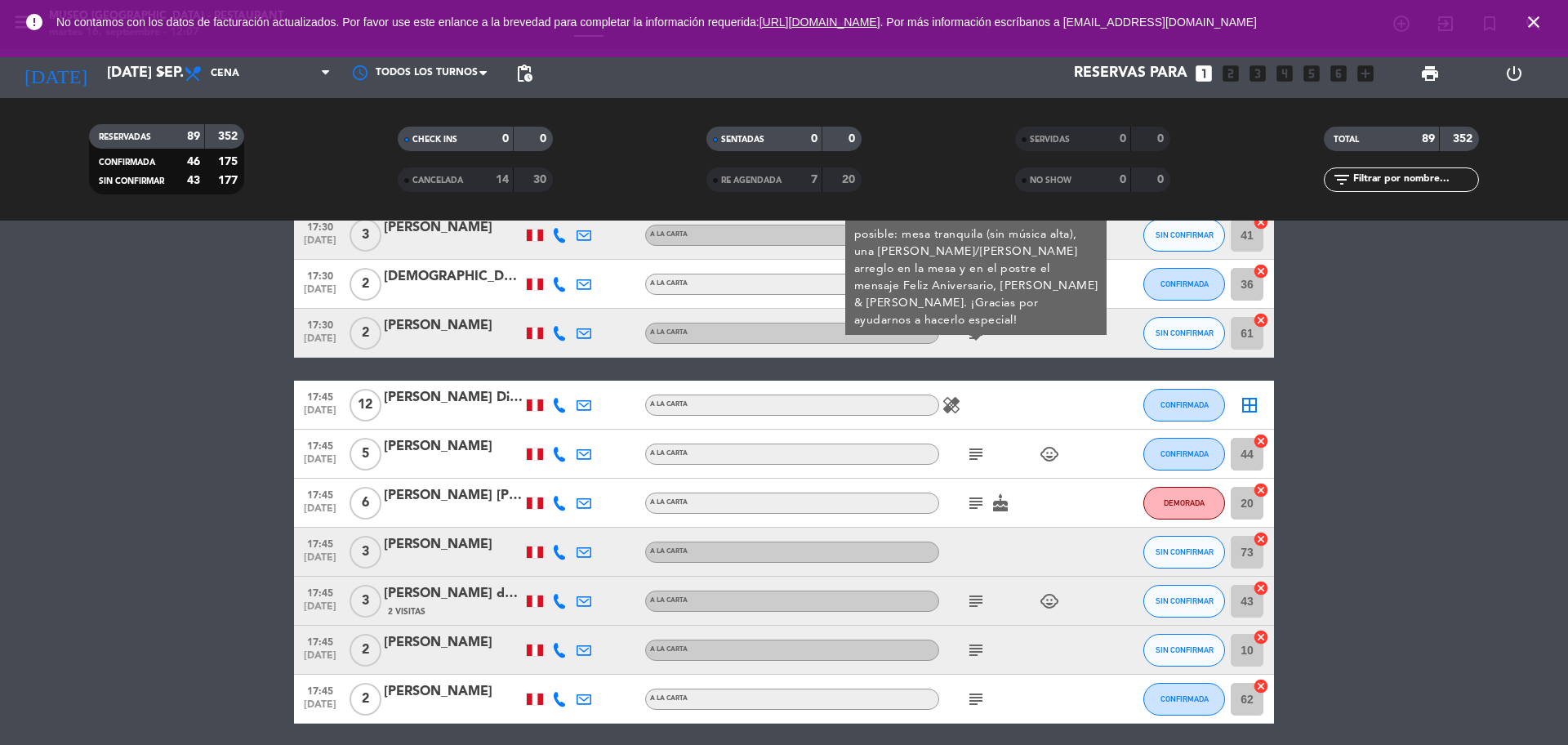
click at [974, 437] on div "subject child_care" at bounding box center [1012, 454] width 147 height 48
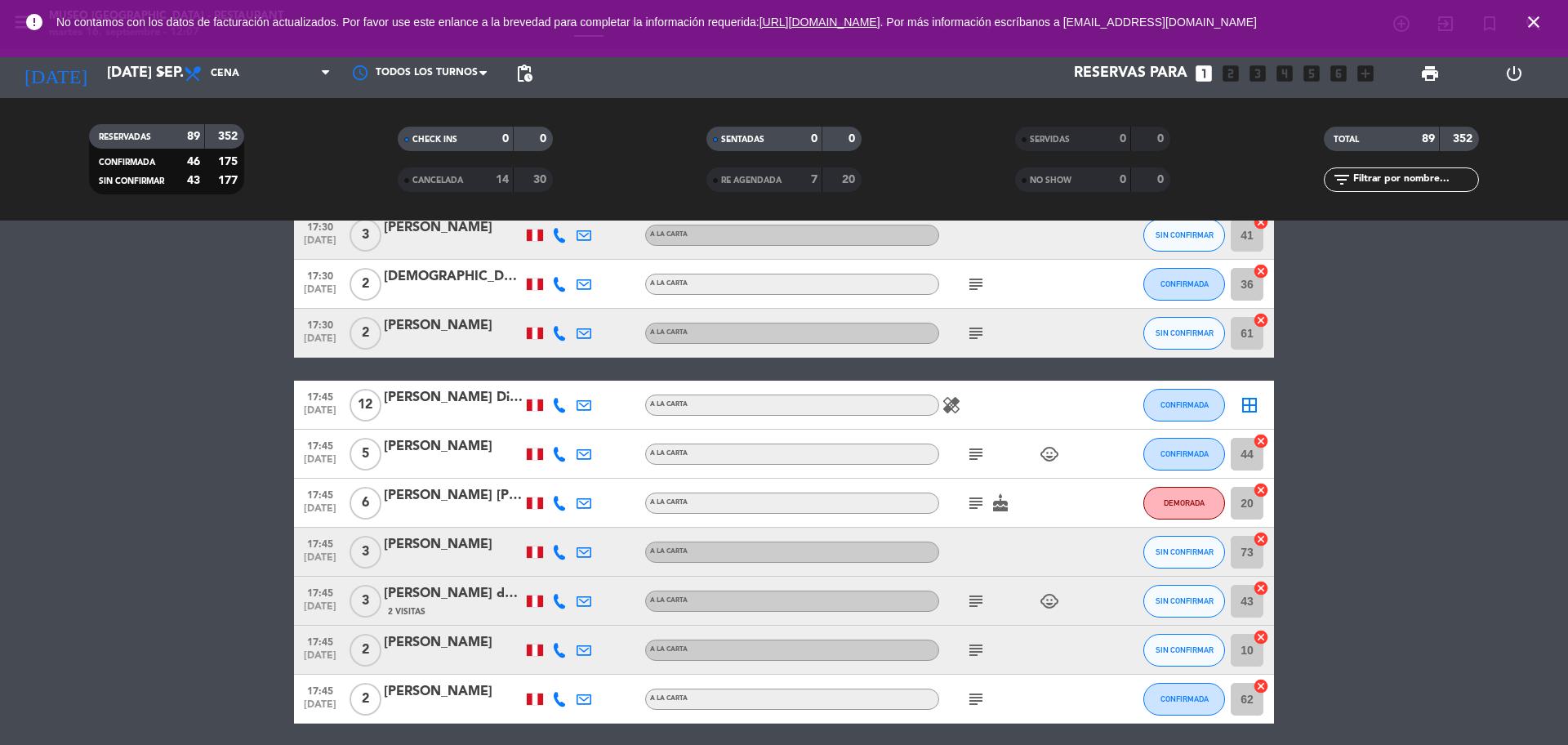
click at [972, 457] on icon "subject" at bounding box center [976, 454] width 20 height 20
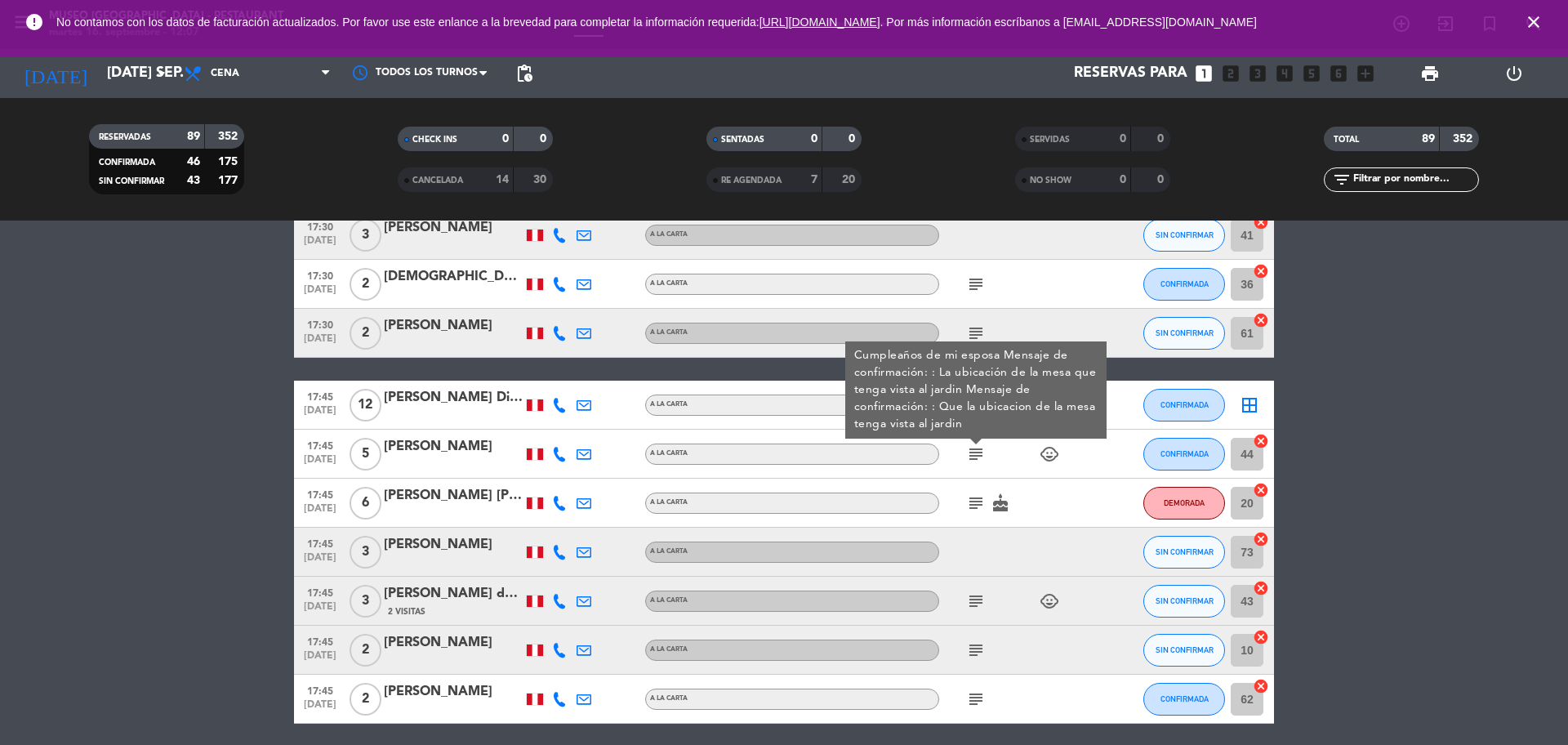
click at [974, 495] on icon "subject" at bounding box center [976, 503] width 20 height 20
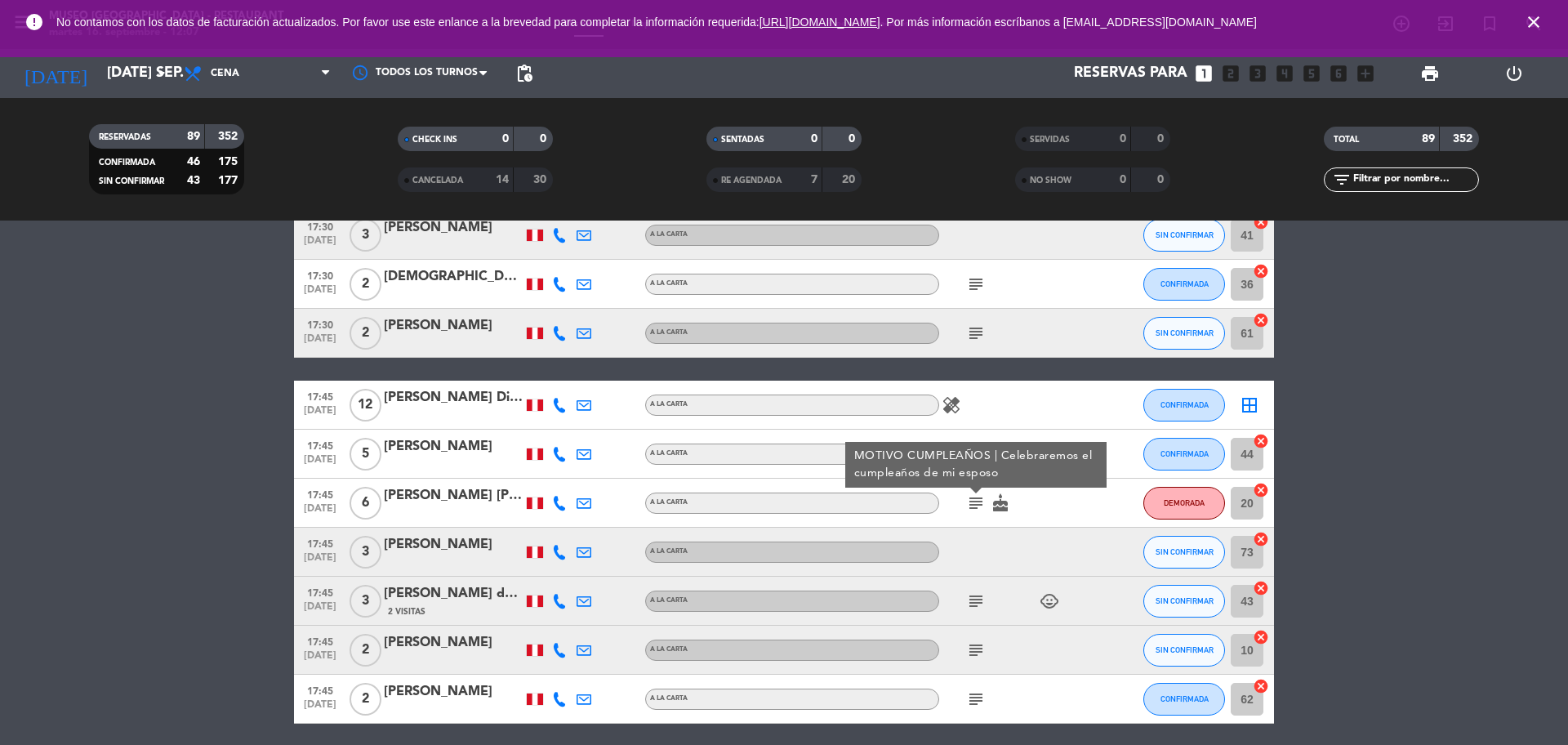
scroll to position [1021, 0]
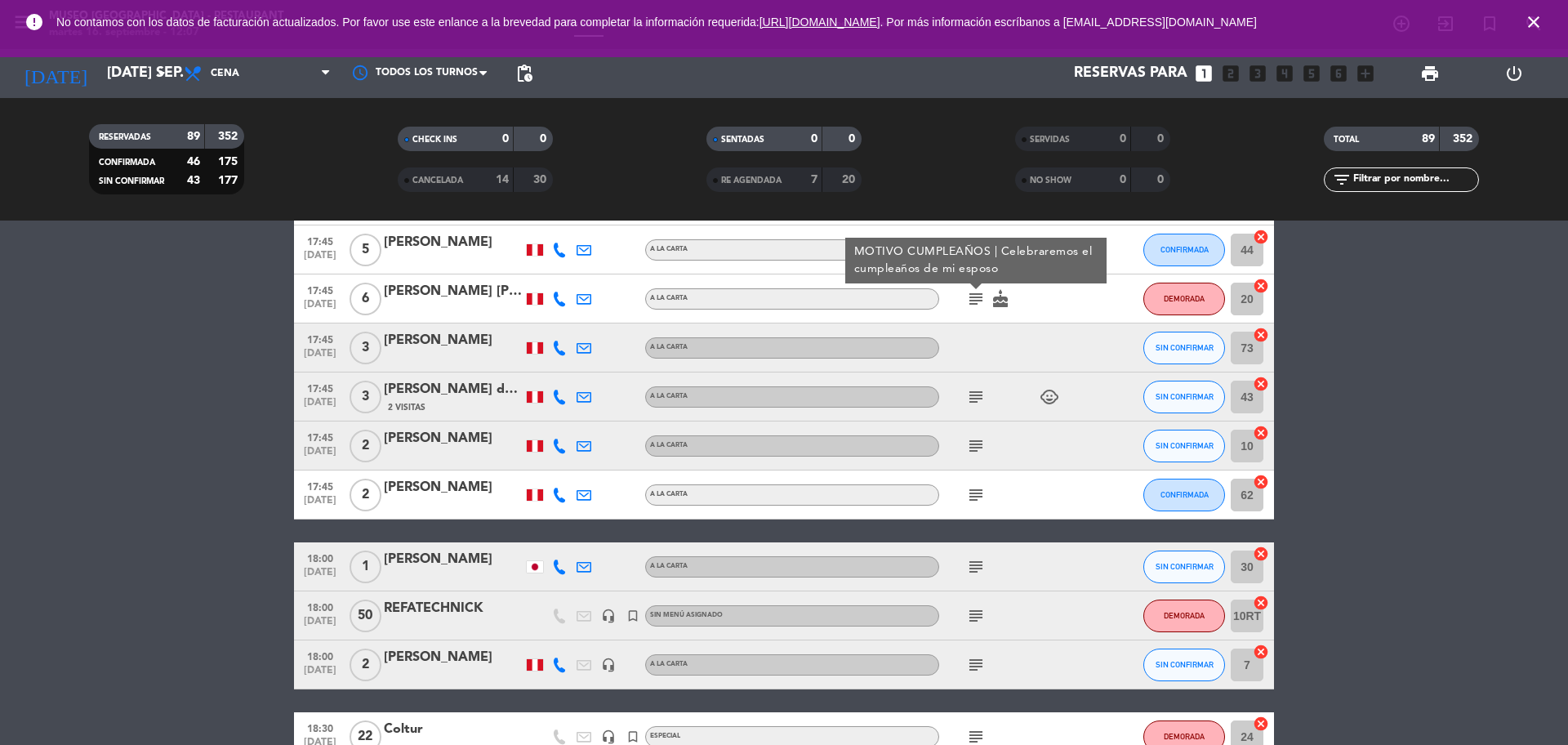
click at [975, 399] on icon "subject" at bounding box center [976, 397] width 20 height 20
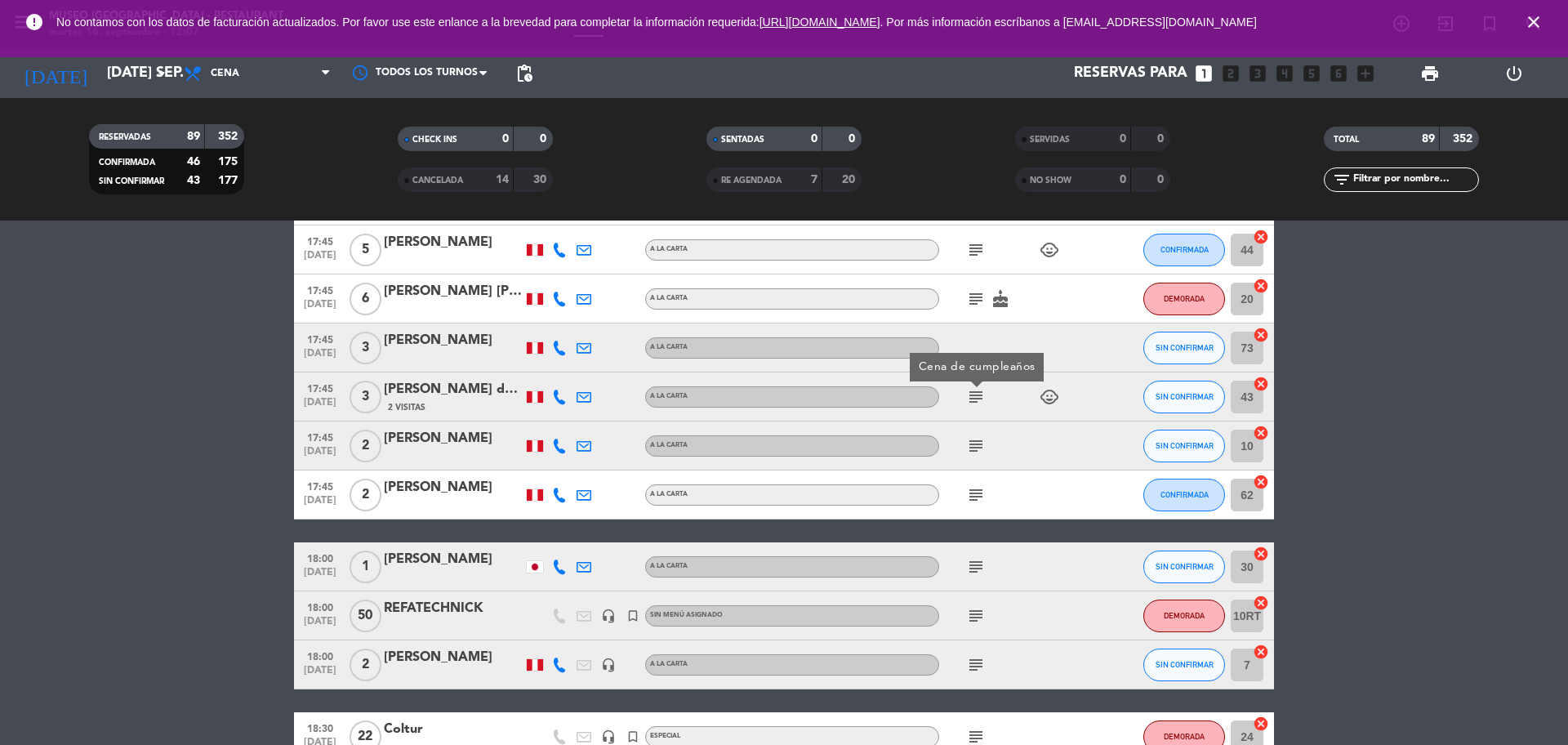
click at [976, 448] on icon "subject" at bounding box center [976, 446] width 20 height 20
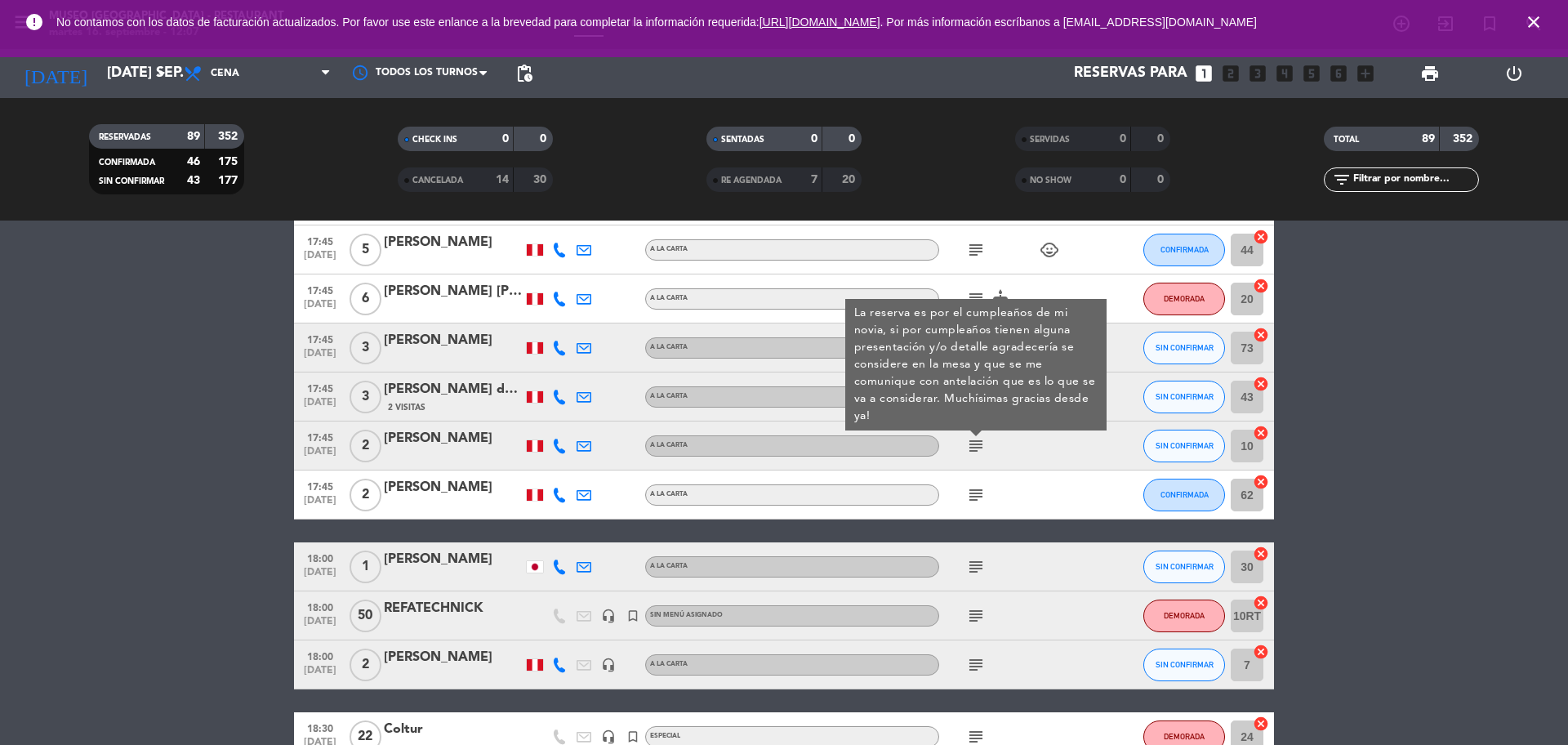
click at [311, 452] on span "[DATE]" at bounding box center [320, 455] width 41 height 19
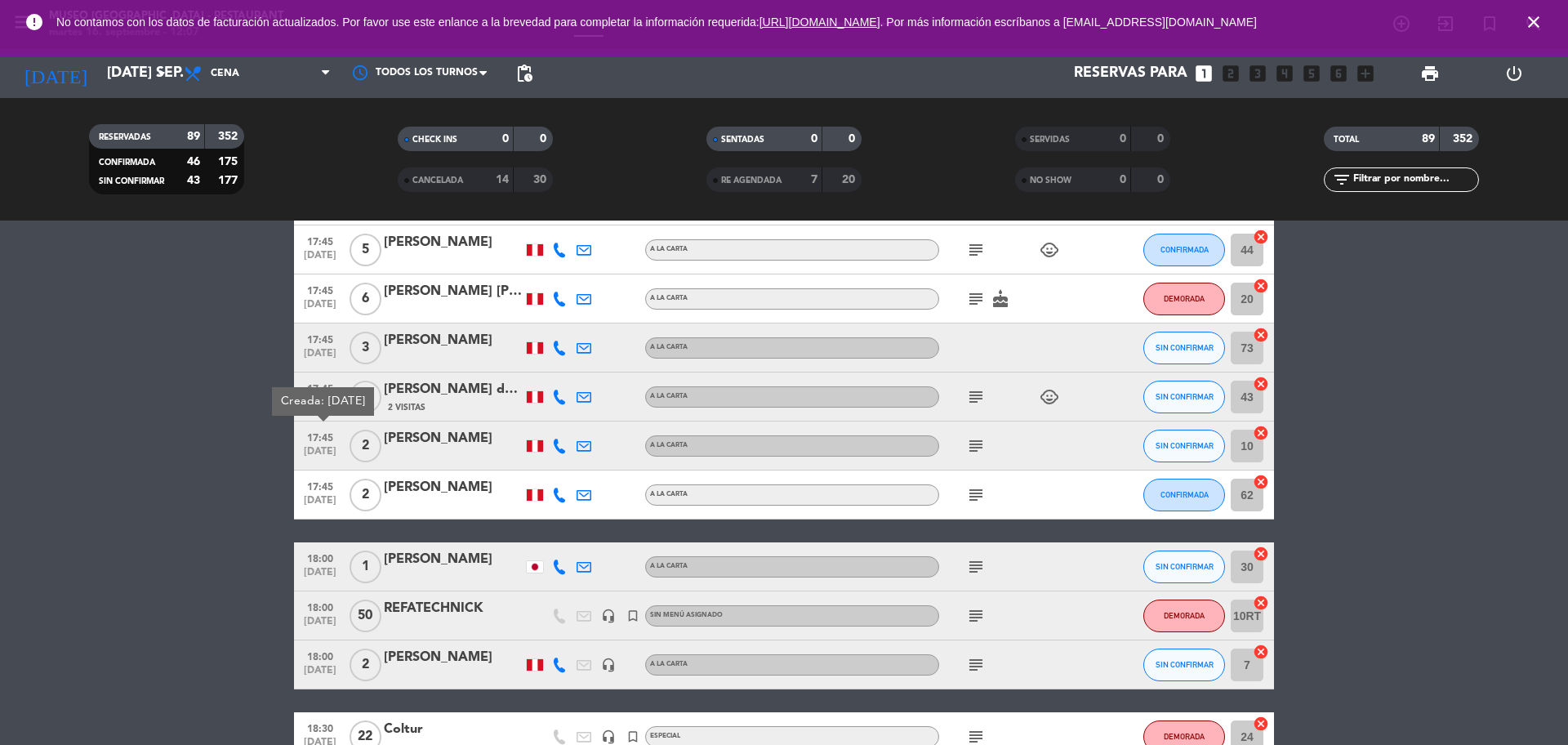
click at [979, 488] on icon "subject" at bounding box center [976, 495] width 20 height 20
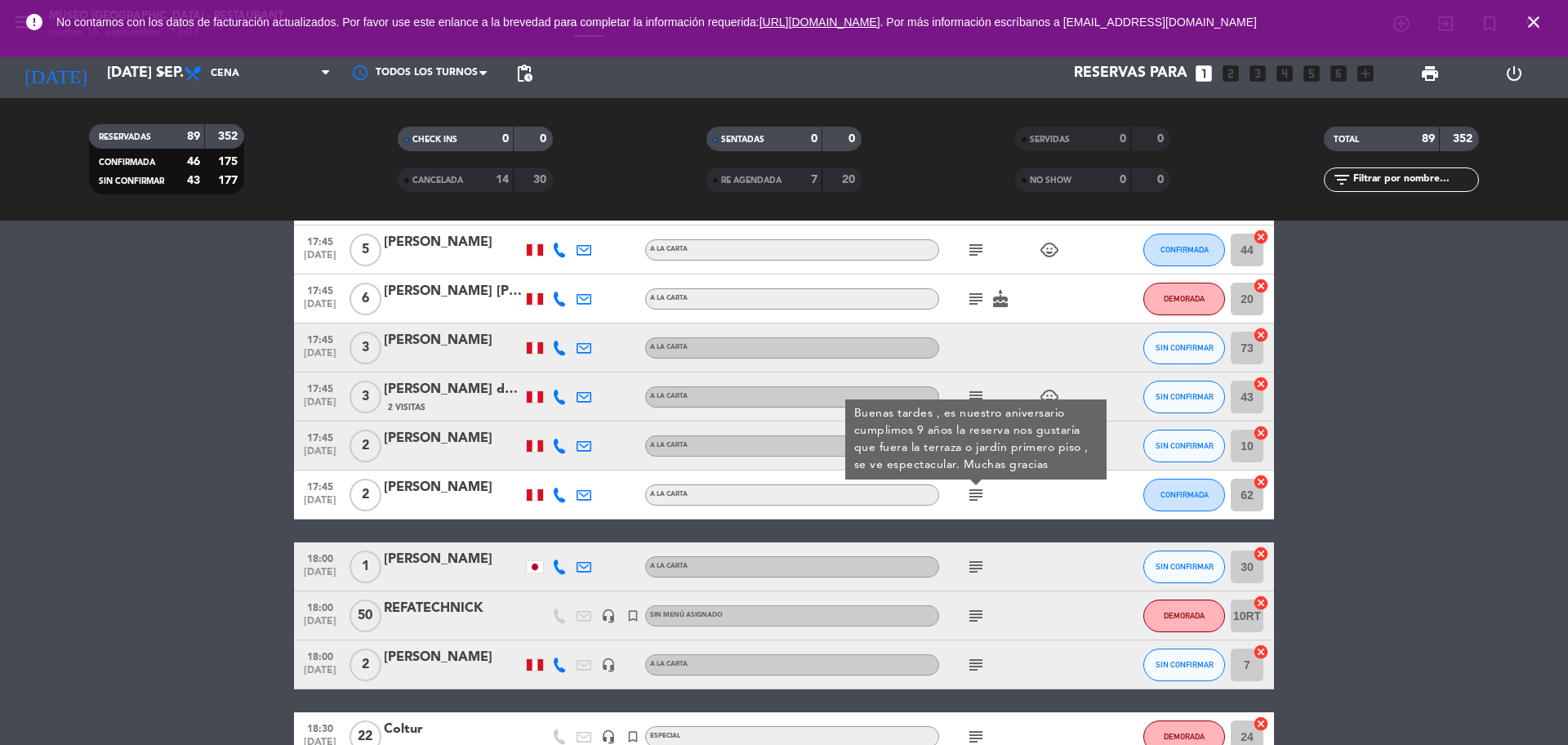
click at [978, 576] on icon "subject" at bounding box center [976, 567] width 20 height 20
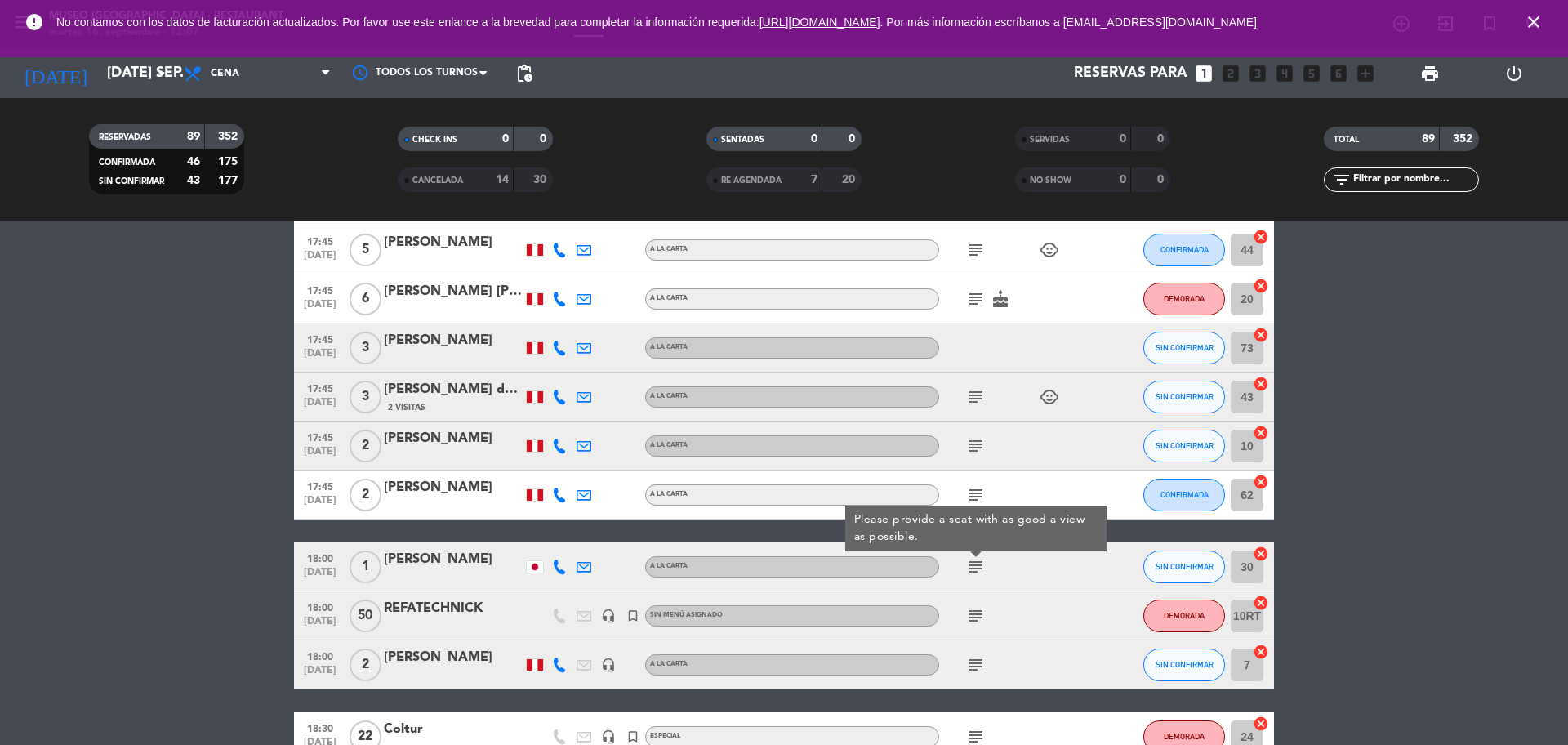
click at [977, 623] on icon "subject" at bounding box center [976, 616] width 20 height 20
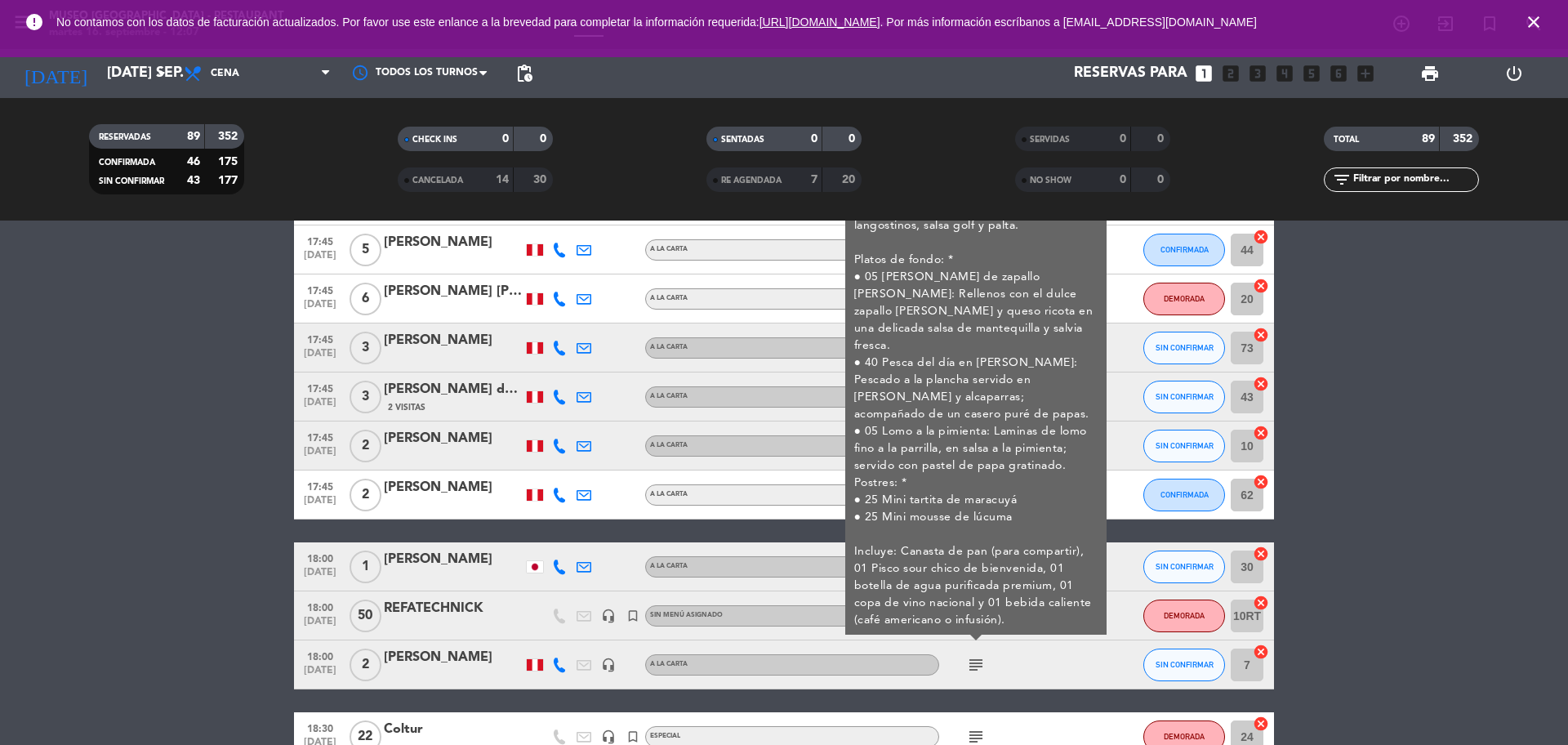
click at [976, 660] on icon "subject" at bounding box center [976, 665] width 20 height 20
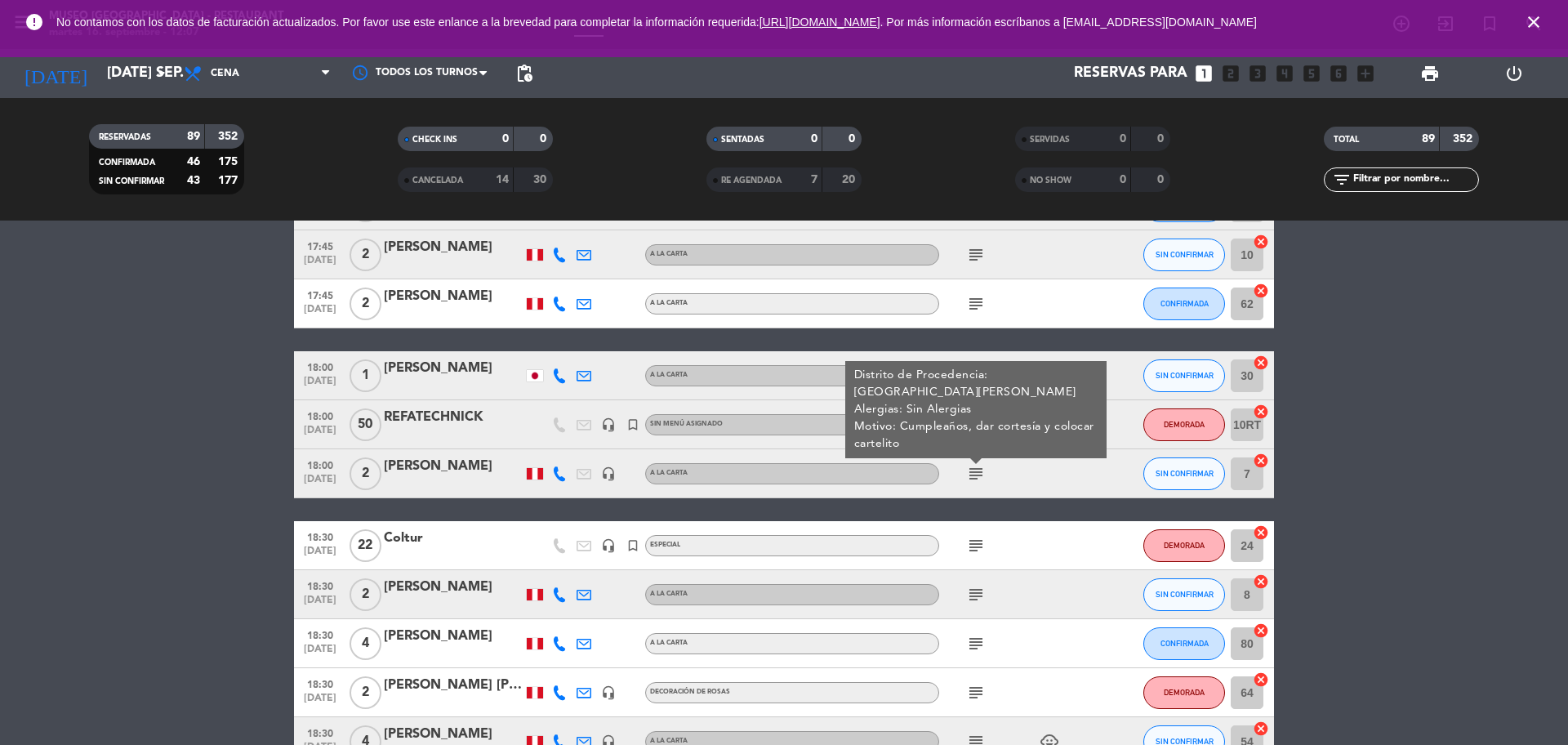
scroll to position [1226, 0]
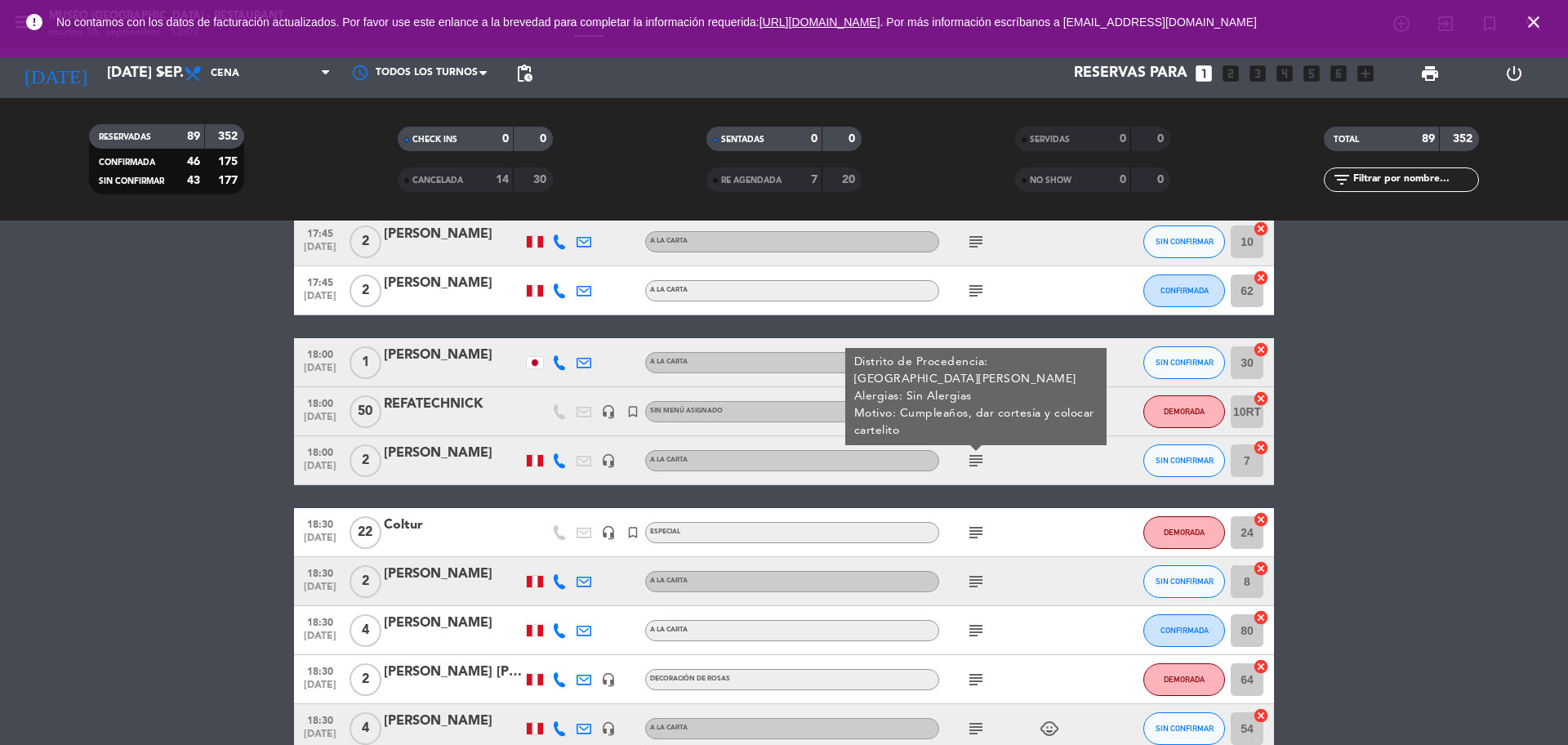
click at [976, 523] on icon "subject" at bounding box center [976, 533] width 20 height 20
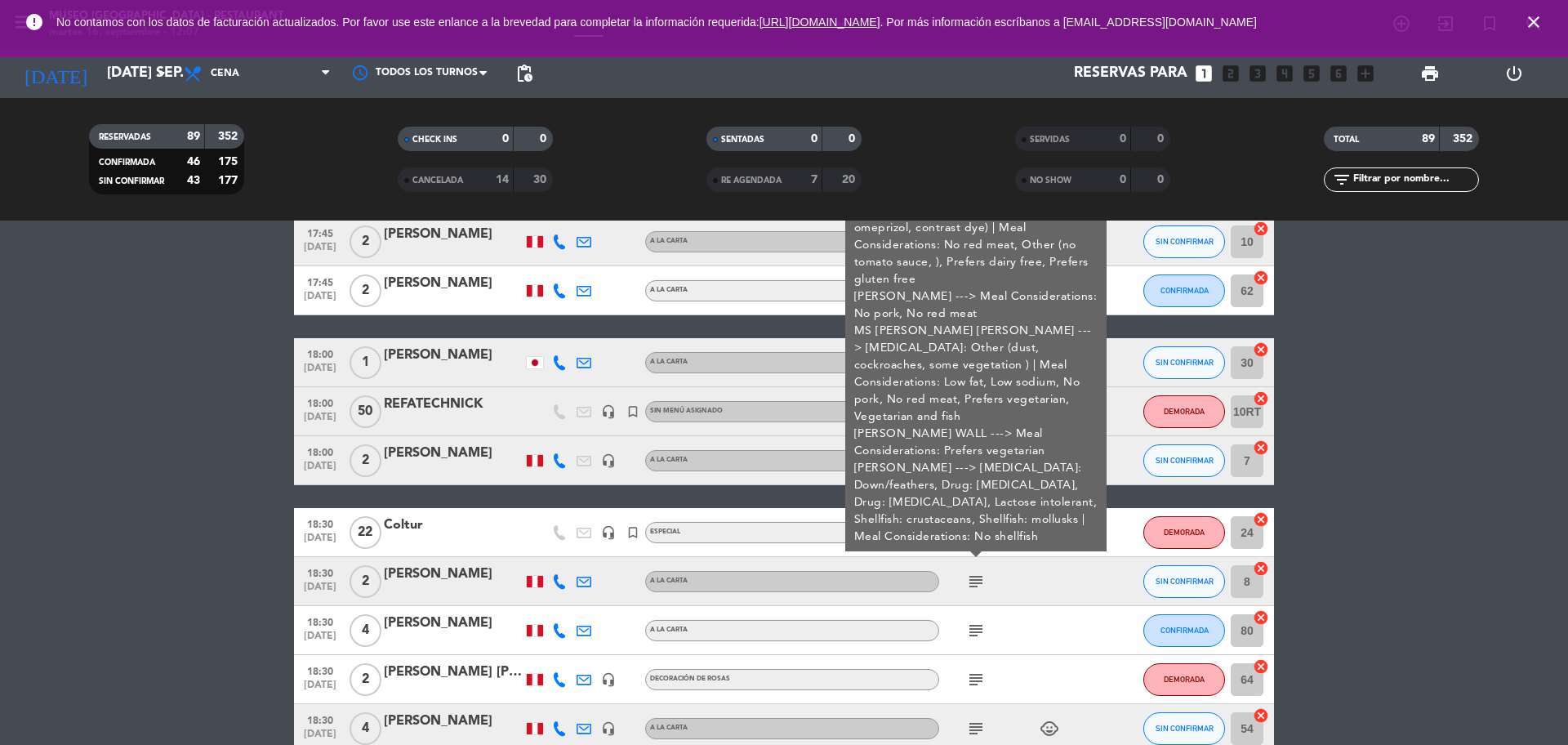
click at [976, 593] on div "subject" at bounding box center [1012, 581] width 147 height 48
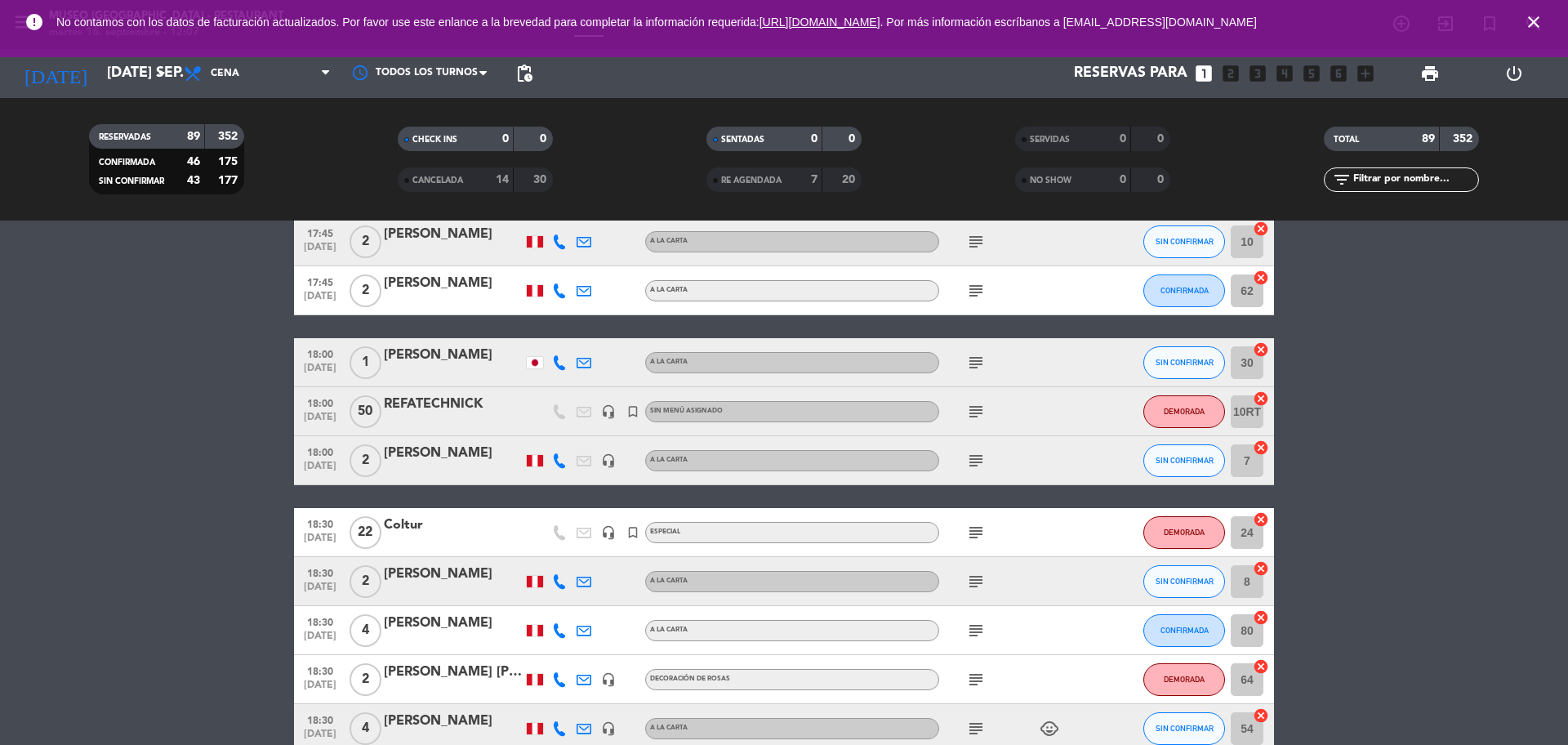
click at [976, 588] on icon "subject" at bounding box center [976, 582] width 20 height 20
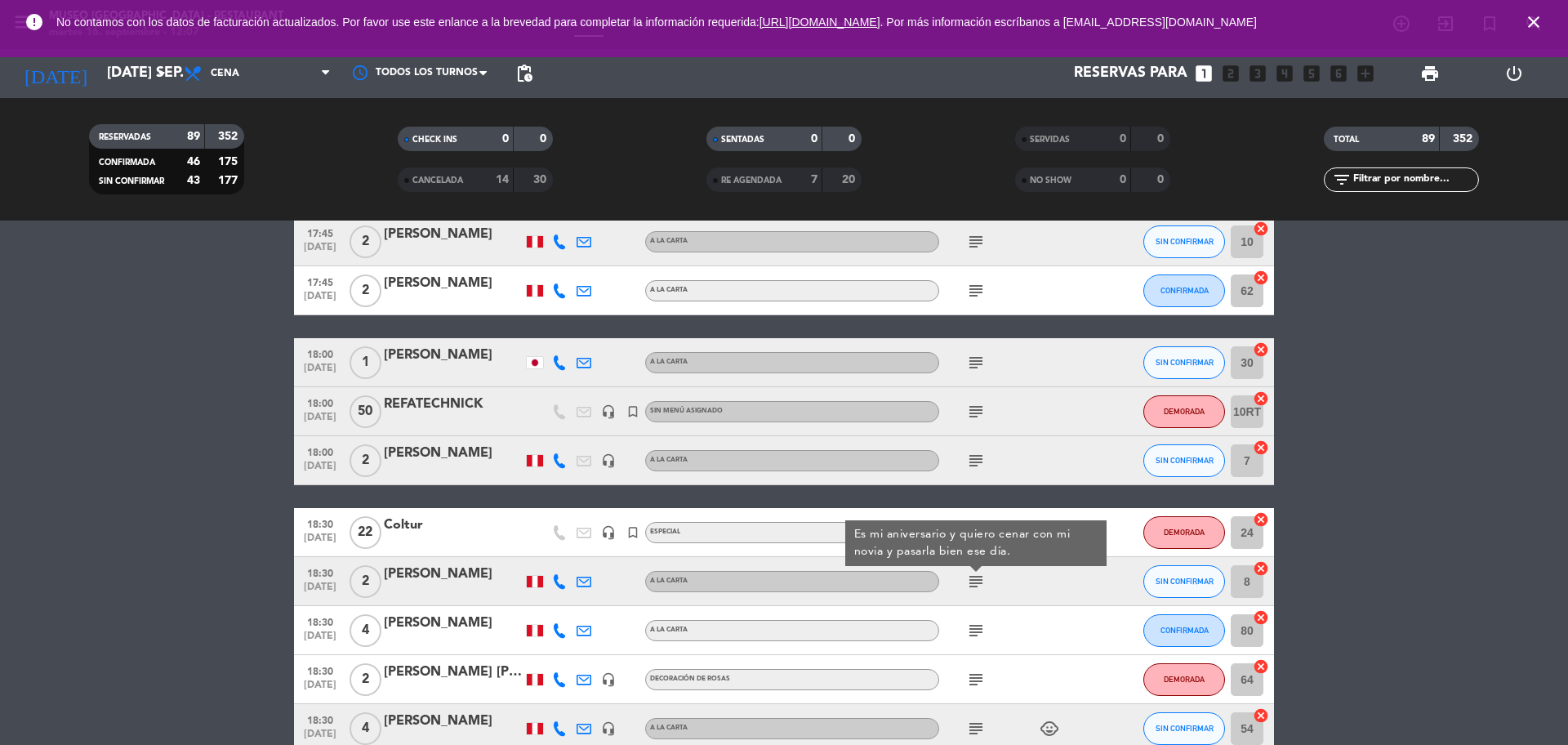
click at [976, 630] on icon "subject" at bounding box center [976, 631] width 20 height 20
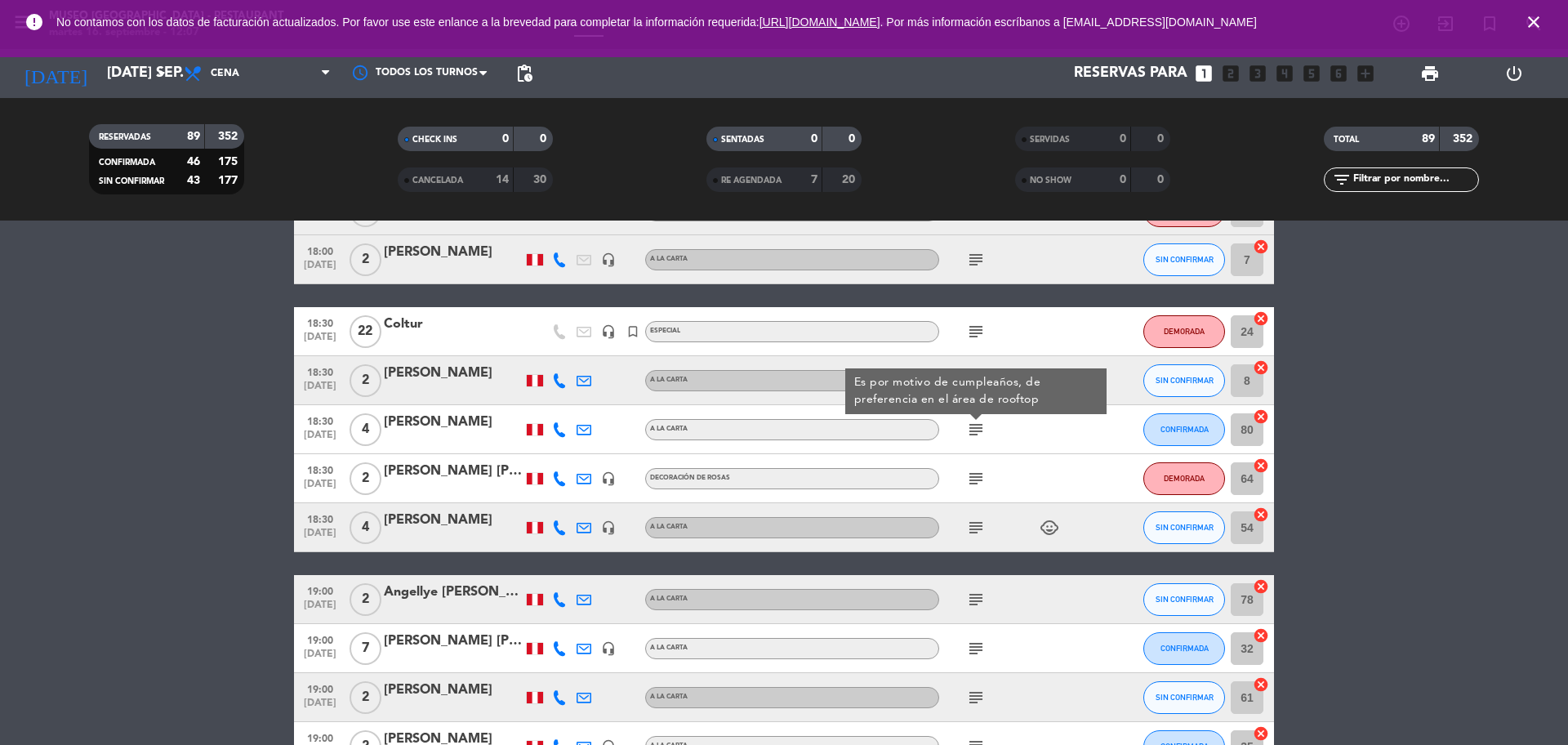
scroll to position [1430, 0]
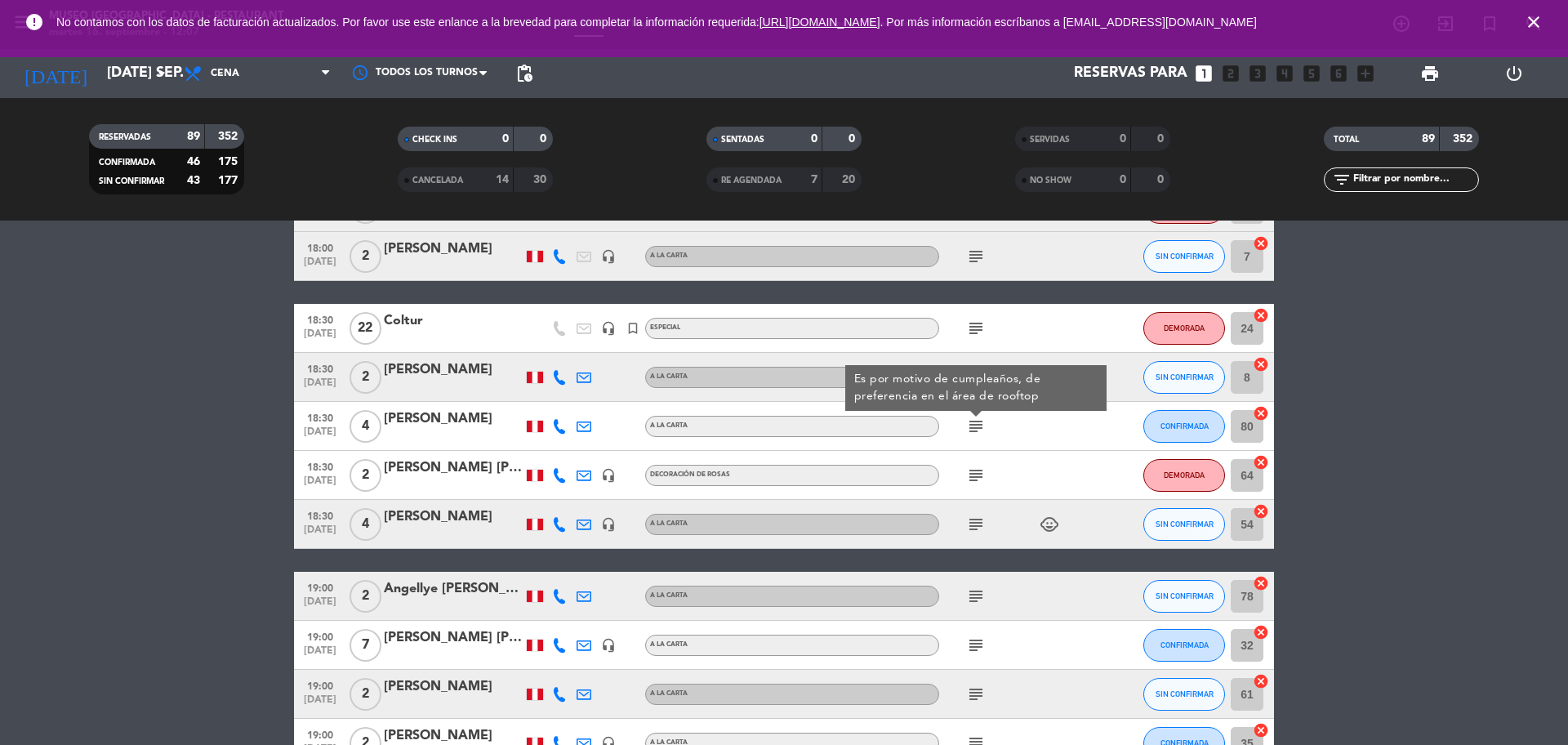
click at [976, 475] on icon "subject" at bounding box center [976, 475] width 20 height 20
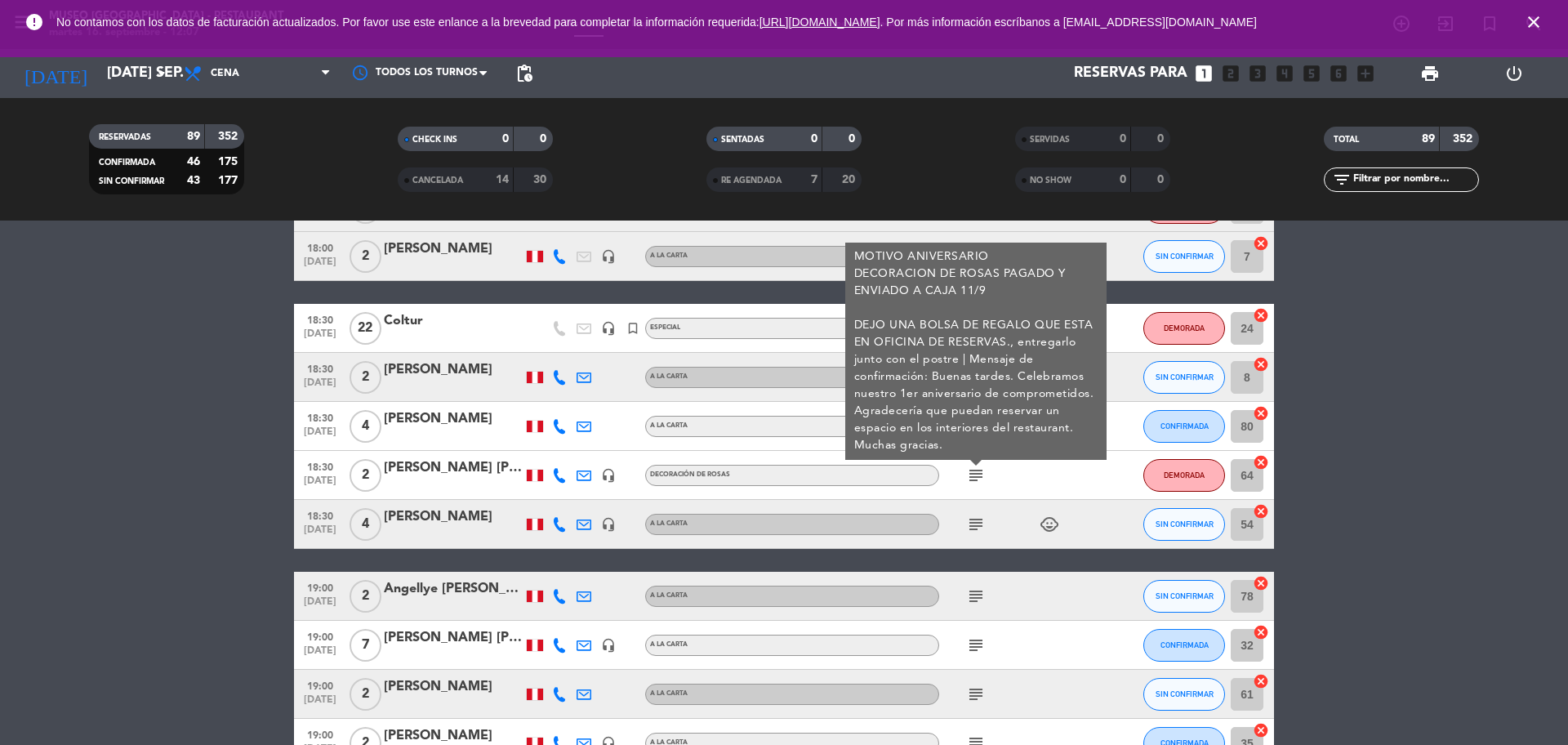
click at [975, 529] on icon "subject" at bounding box center [976, 524] width 20 height 20
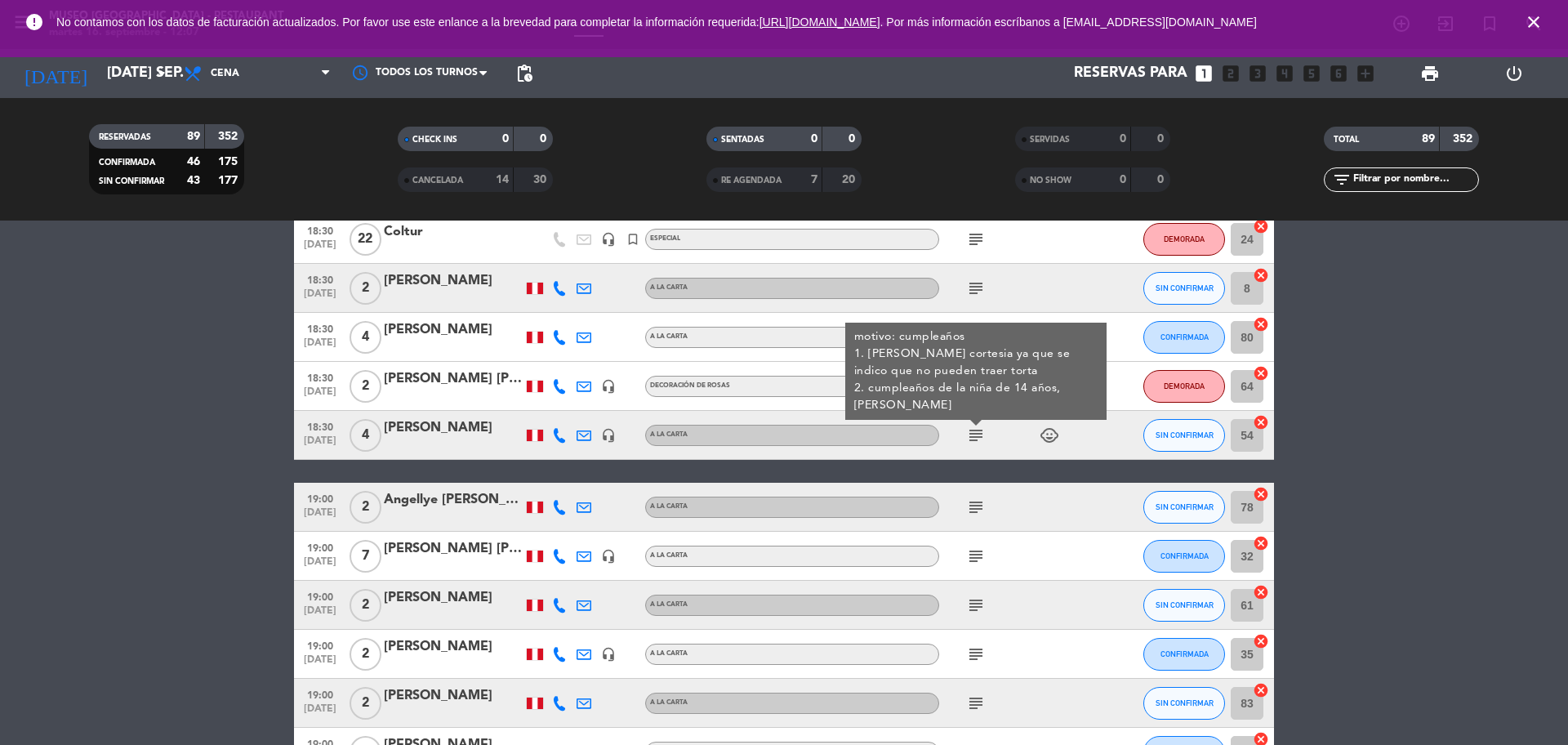
scroll to position [1634, 0]
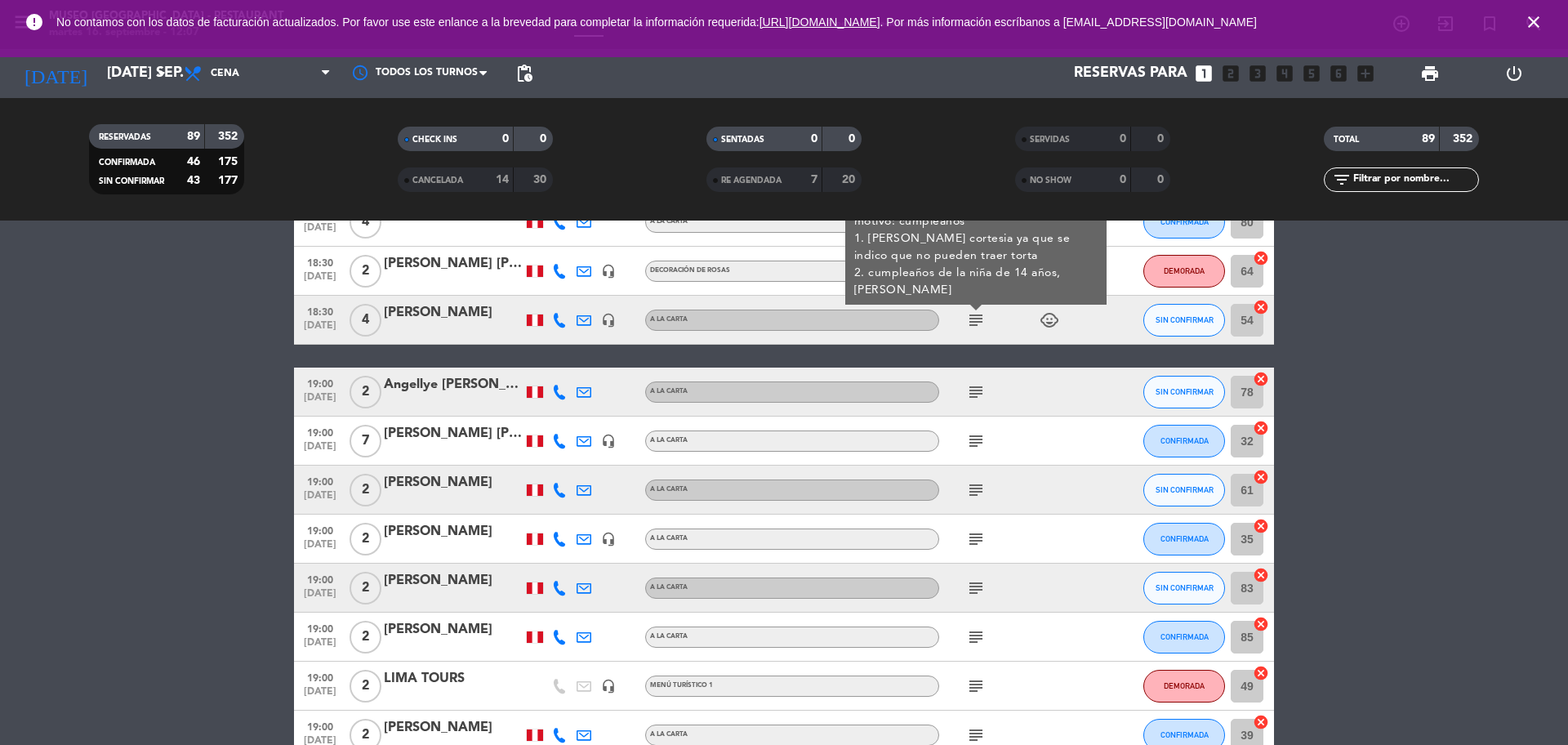
click at [975, 393] on icon "subject" at bounding box center [976, 392] width 20 height 20
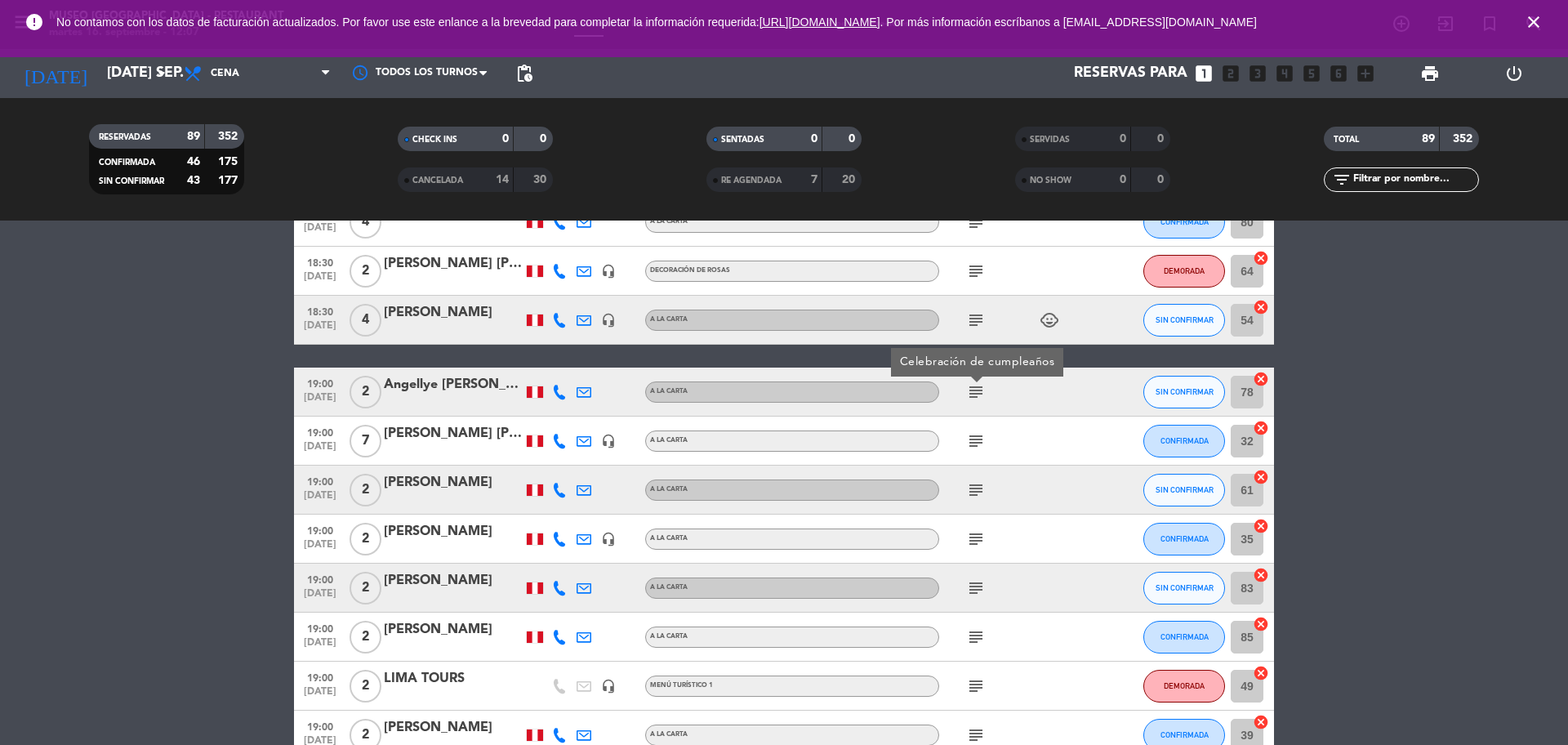
click at [973, 436] on icon "subject" at bounding box center [976, 441] width 20 height 20
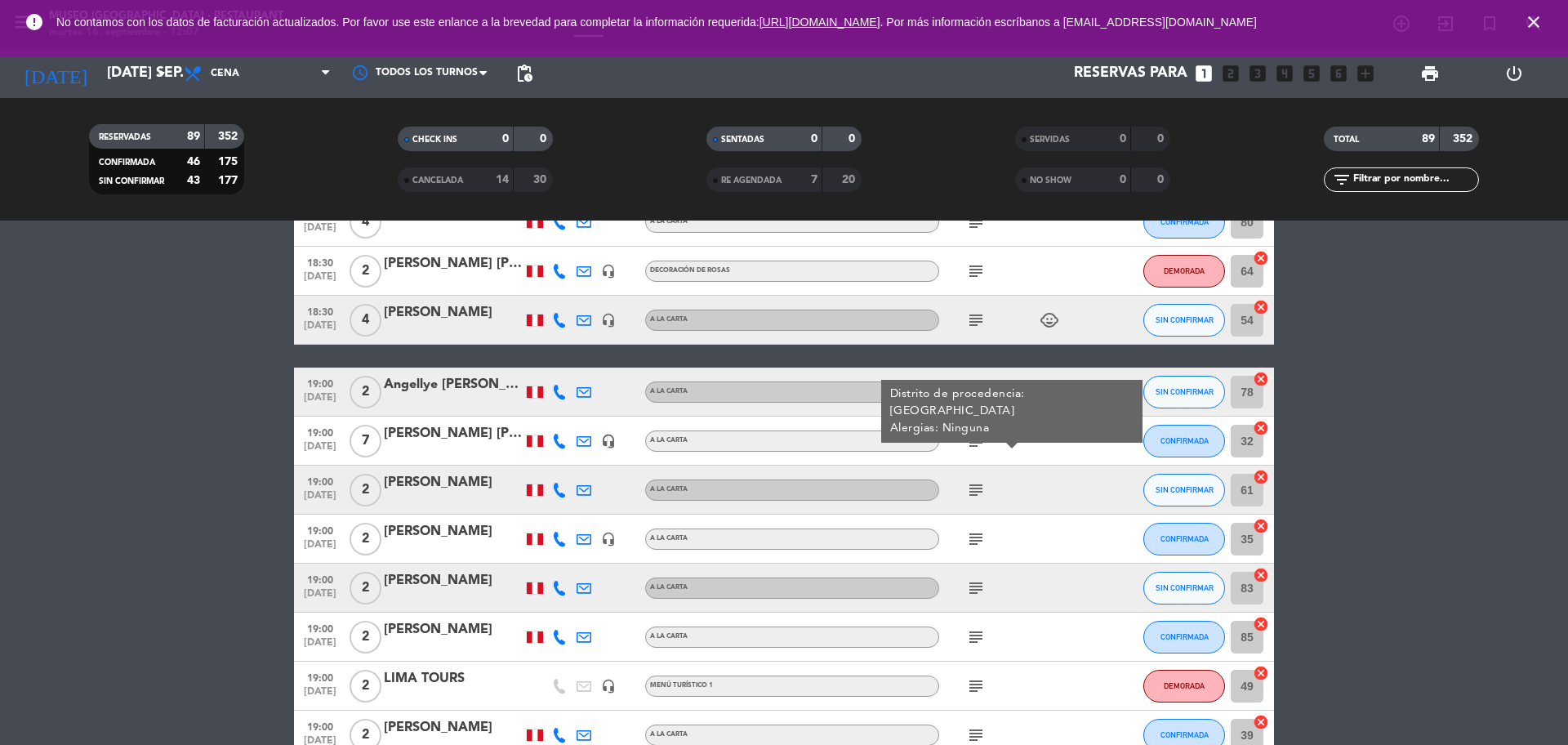
click at [606, 443] on icon "headset_mic" at bounding box center [608, 441] width 15 height 15
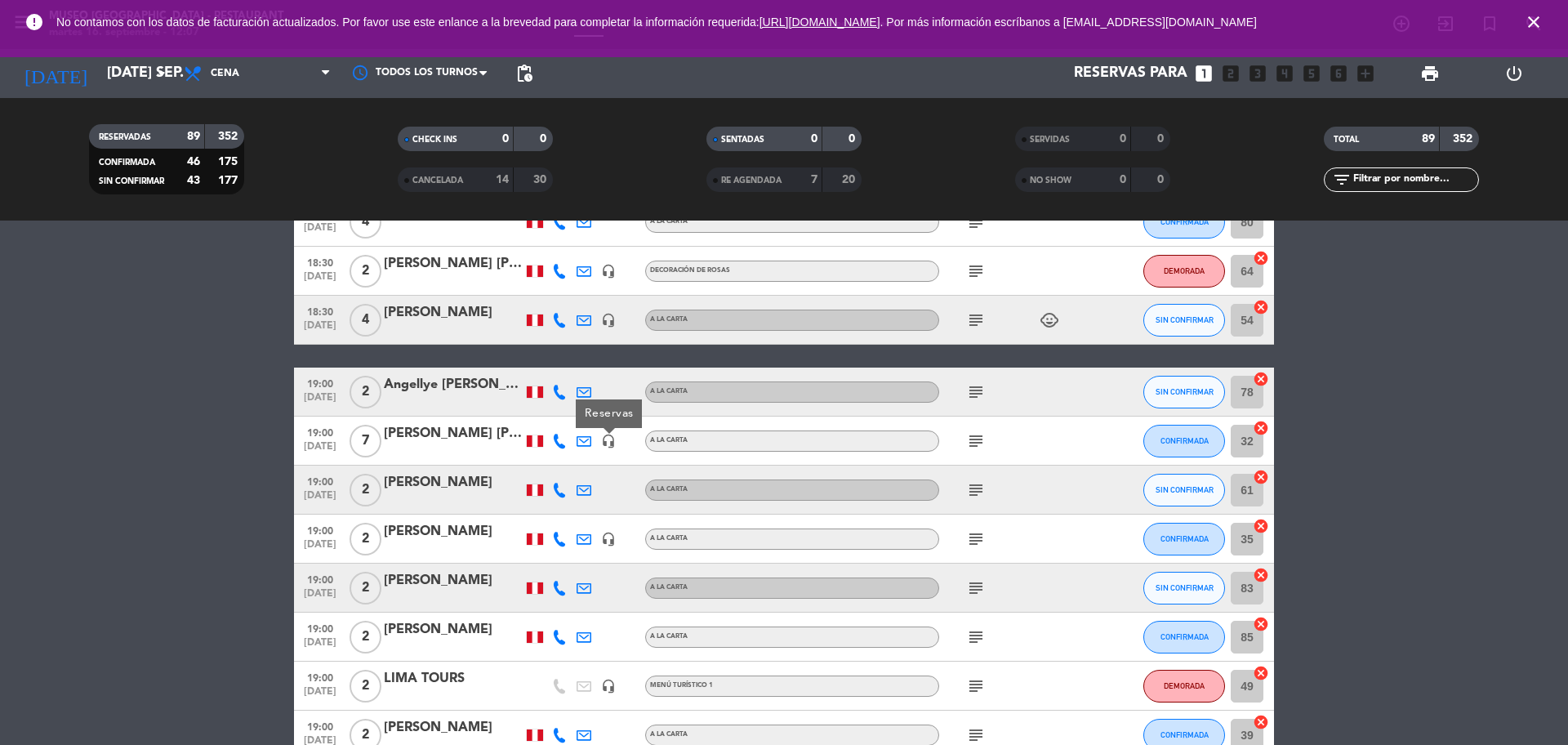
click at [969, 487] on icon "subject" at bounding box center [976, 490] width 20 height 20
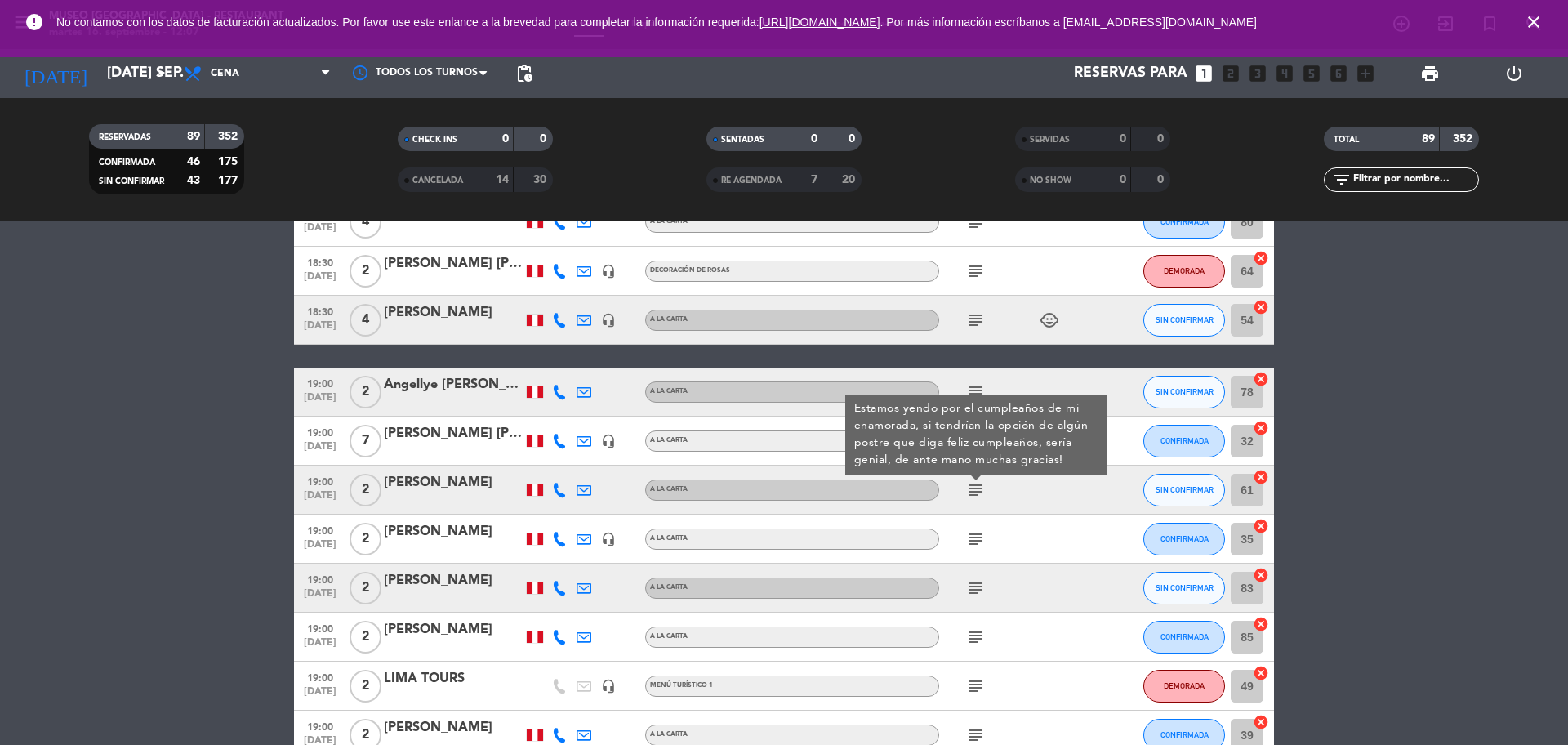
click at [970, 561] on div "subject" at bounding box center [1012, 538] width 147 height 48
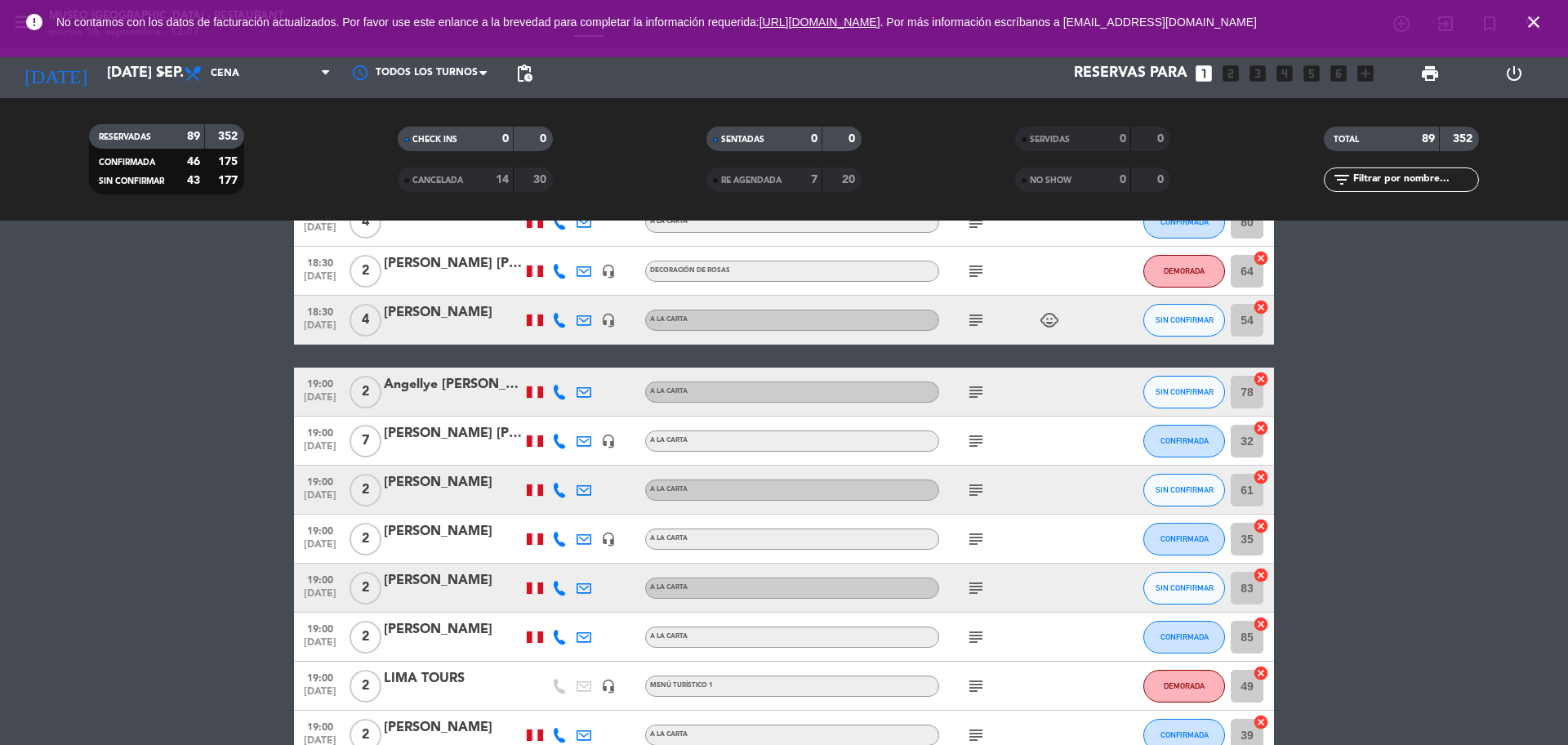
click at [970, 546] on icon "subject" at bounding box center [976, 539] width 20 height 20
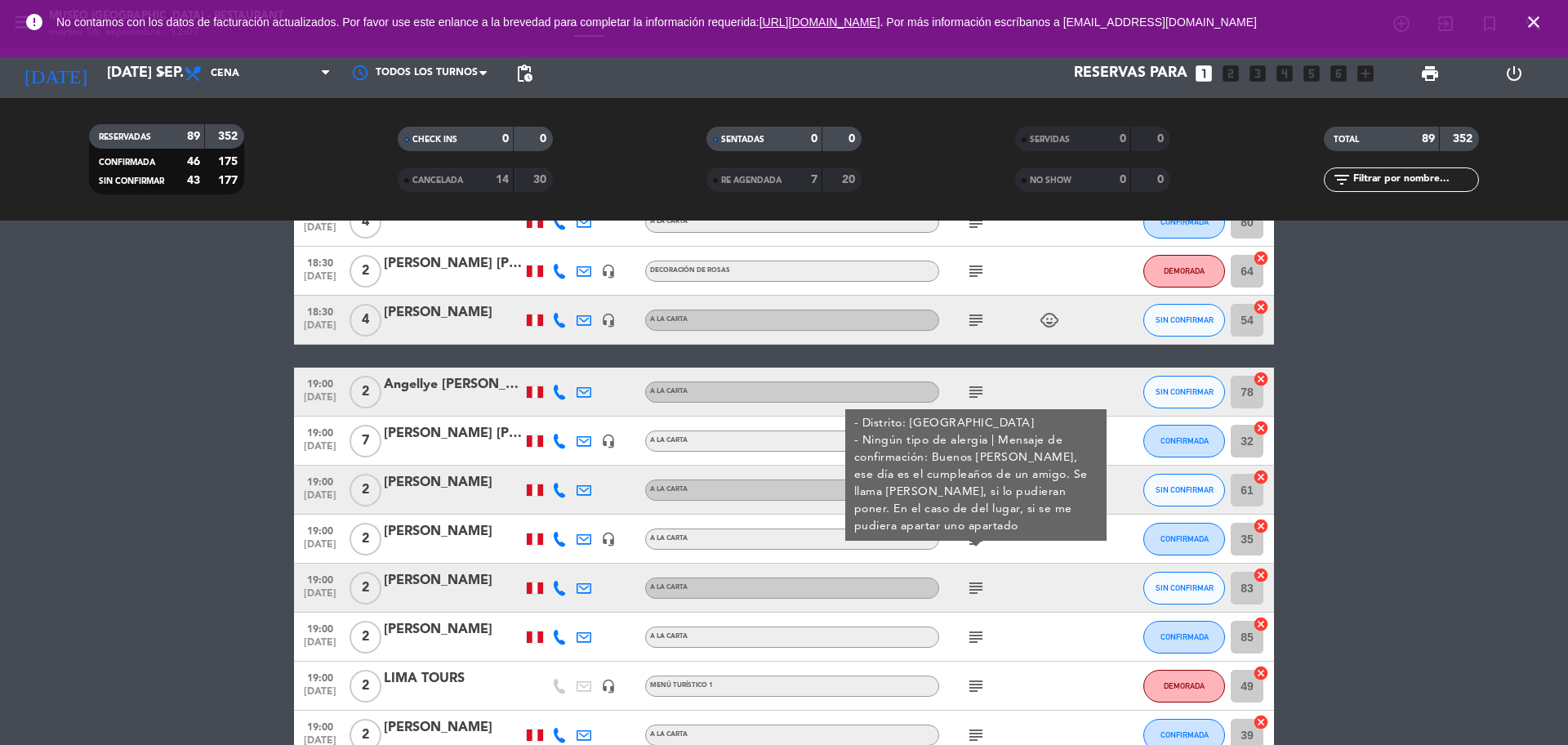
click at [973, 589] on icon "subject" at bounding box center [976, 588] width 20 height 20
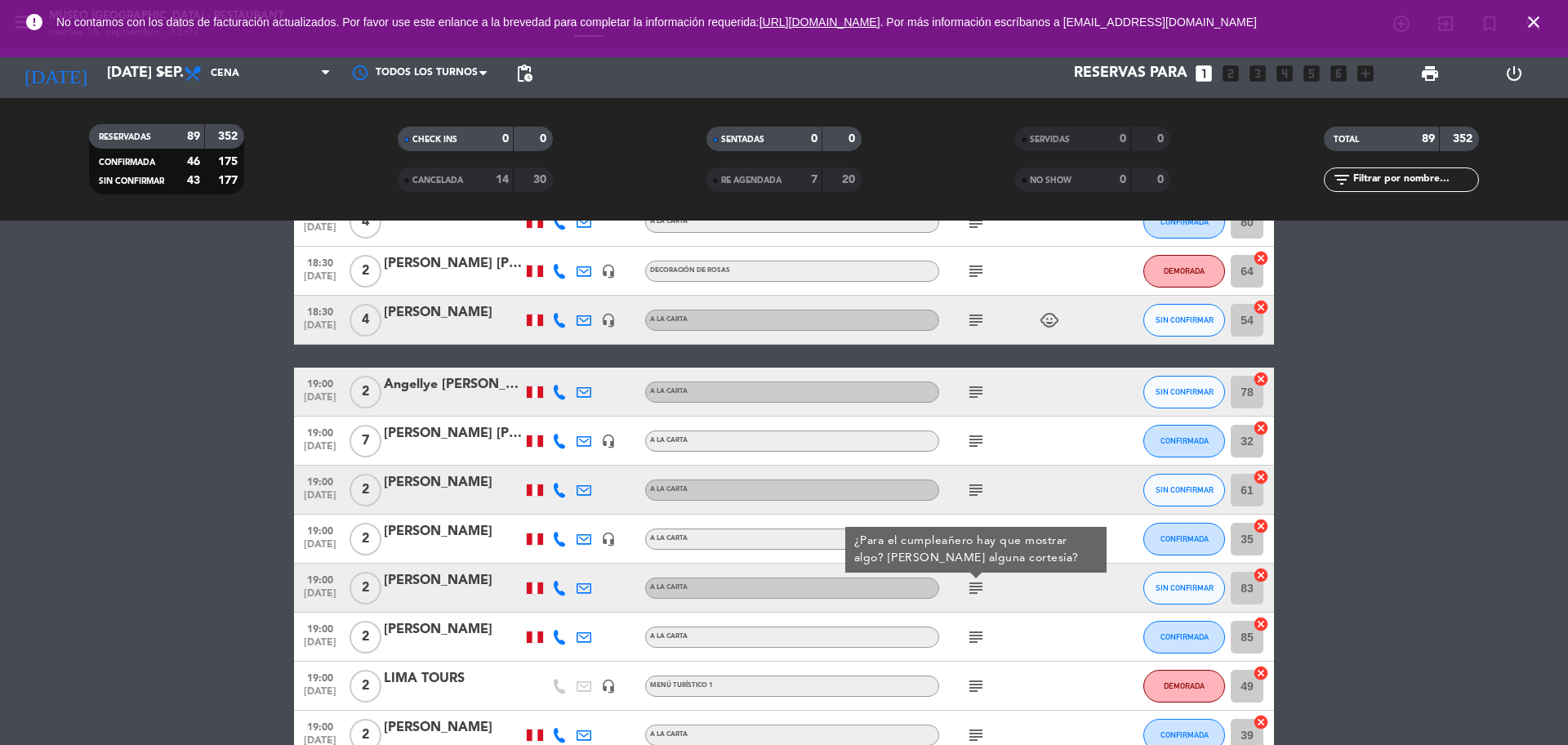
scroll to position [1736, 0]
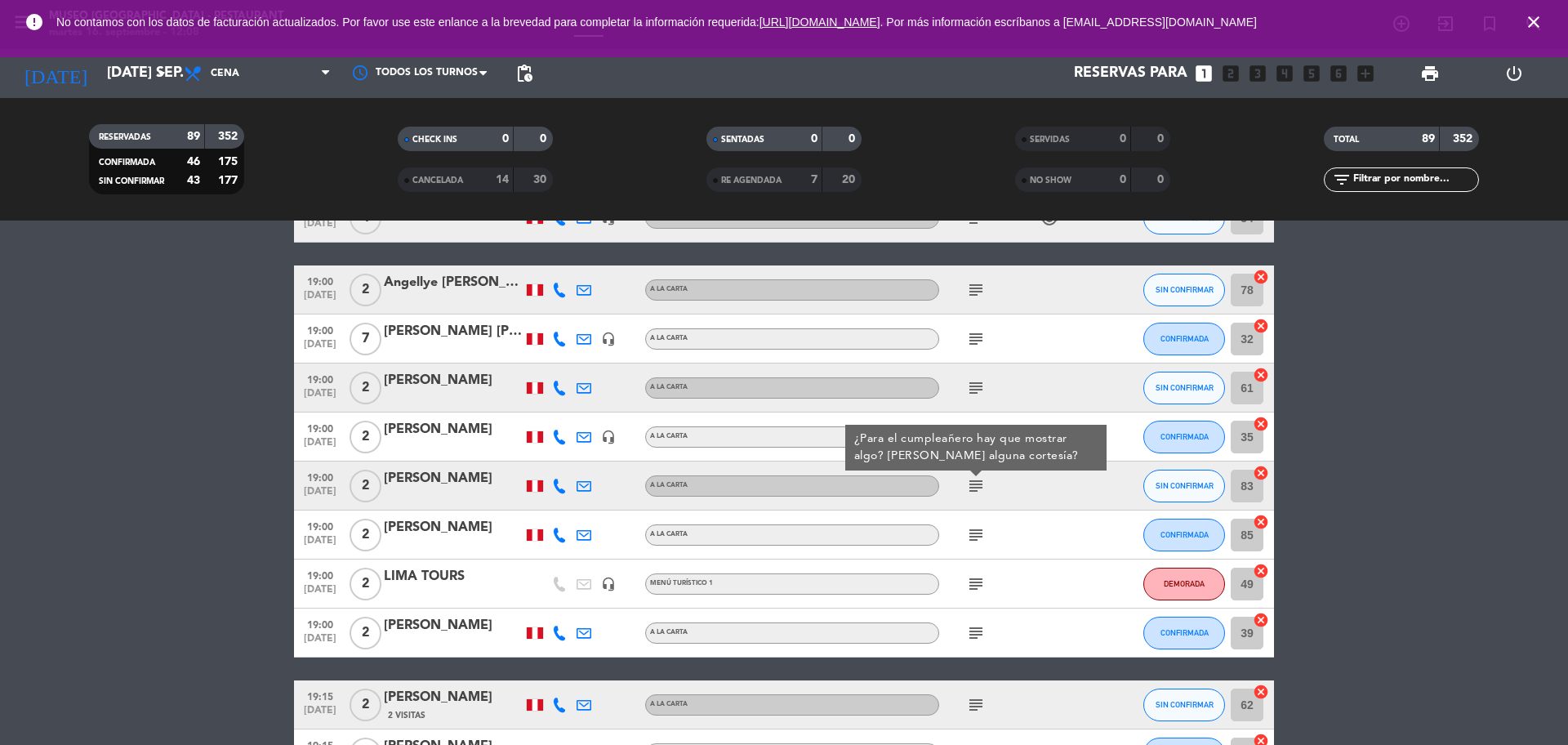
click at [973, 522] on div "subject" at bounding box center [1012, 535] width 147 height 48
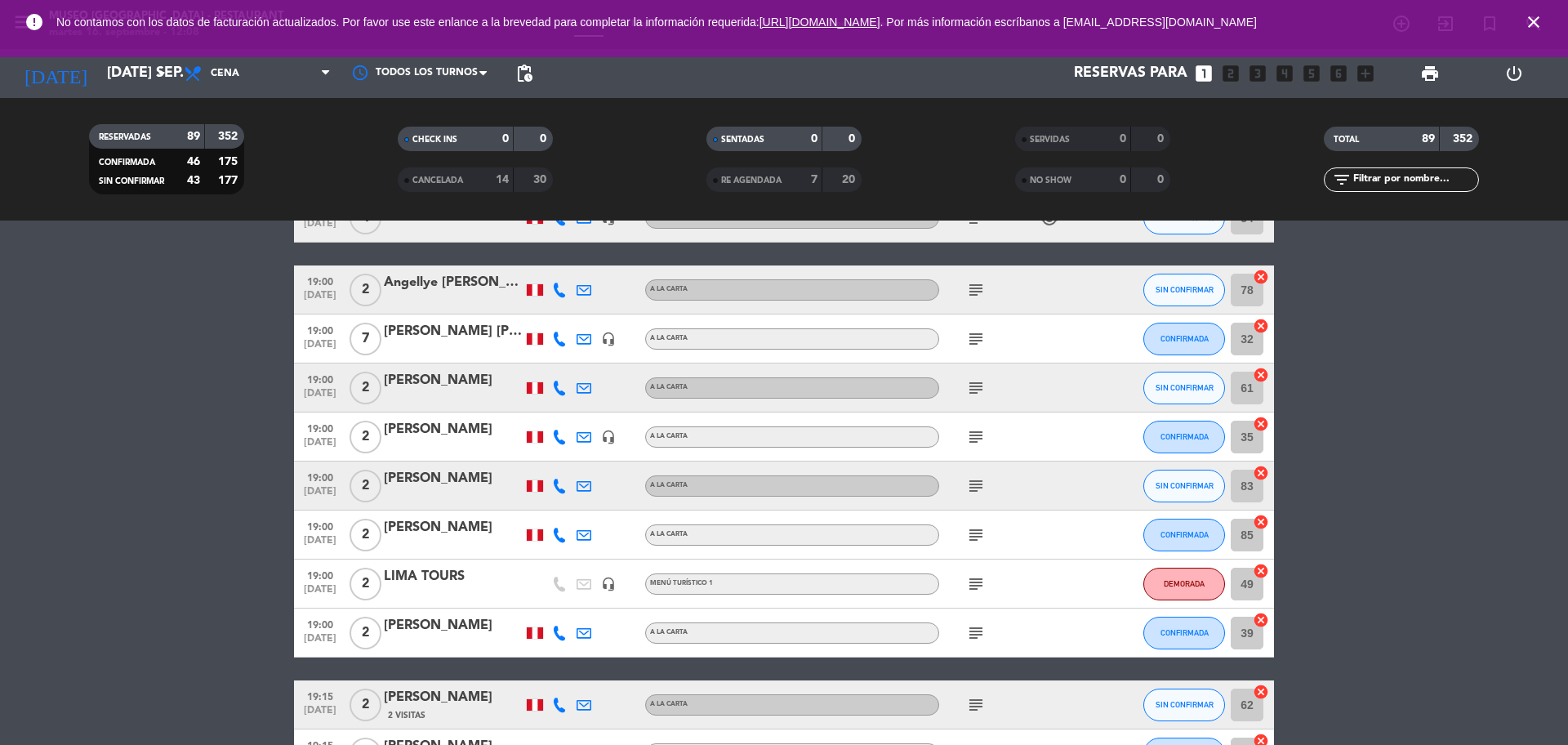
click at [975, 530] on icon "subject" at bounding box center [976, 535] width 20 height 20
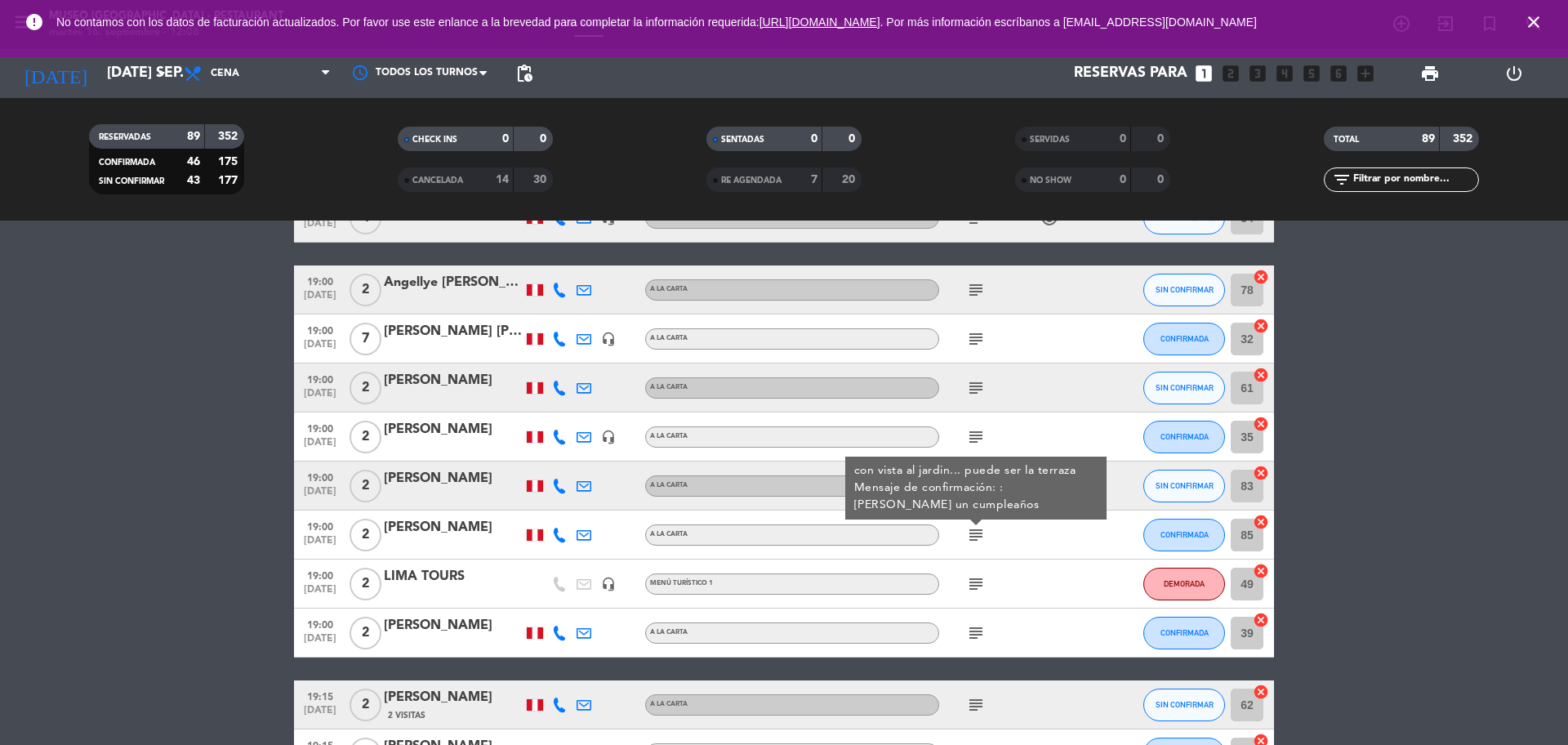
click at [971, 588] on icon "subject" at bounding box center [976, 584] width 20 height 20
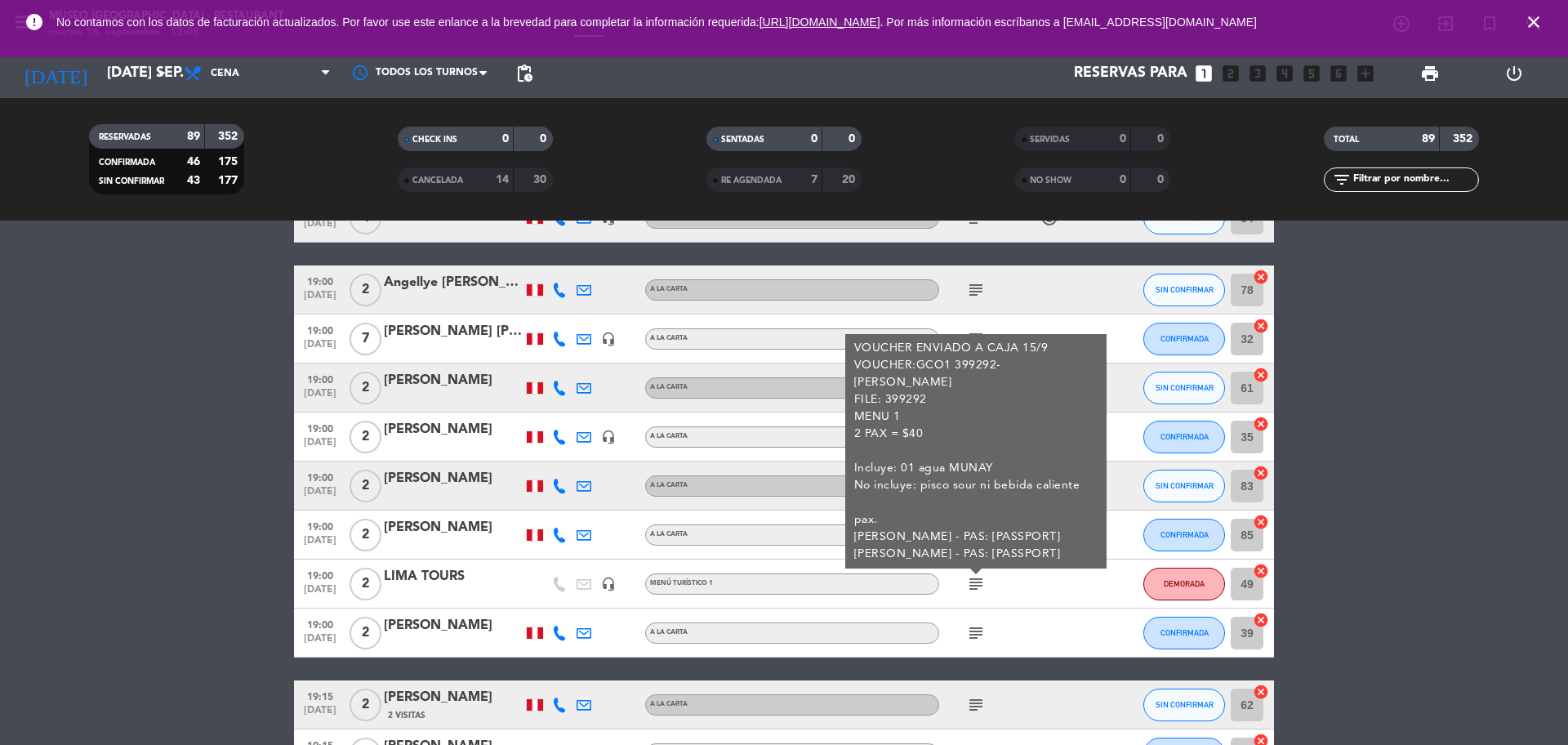
click at [971, 631] on icon "subject" at bounding box center [976, 633] width 20 height 20
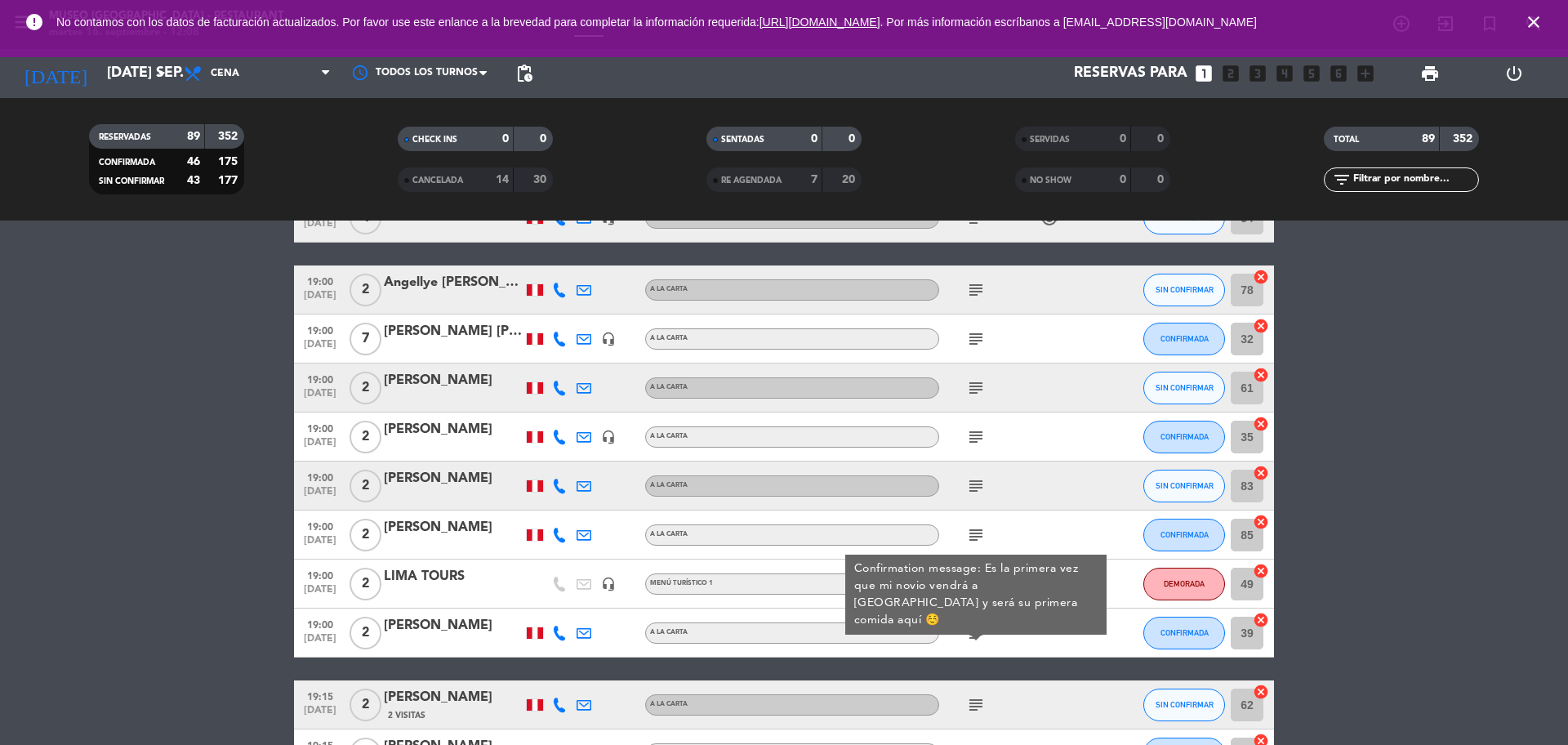
click at [978, 705] on icon "subject" at bounding box center [976, 705] width 20 height 20
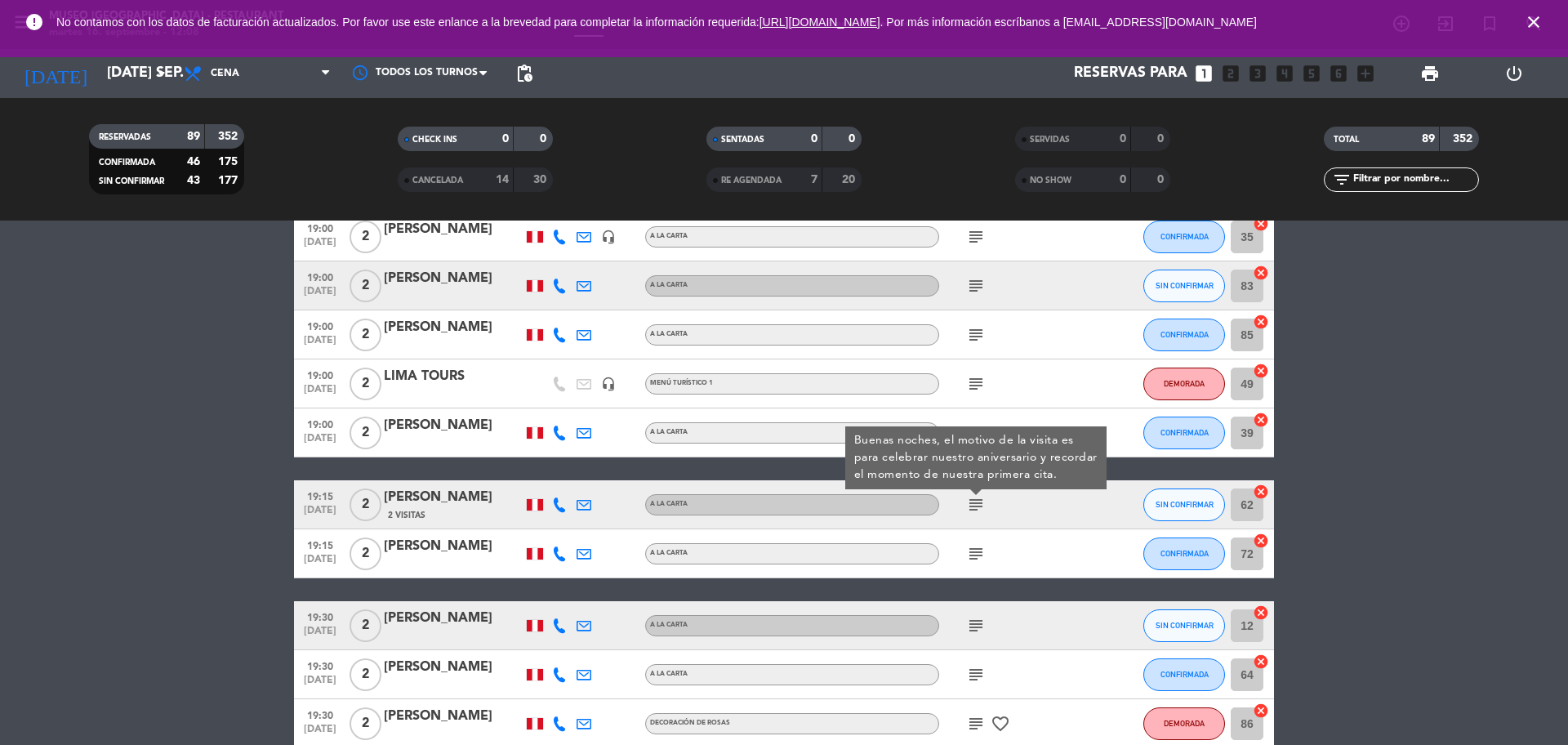
scroll to position [1941, 0]
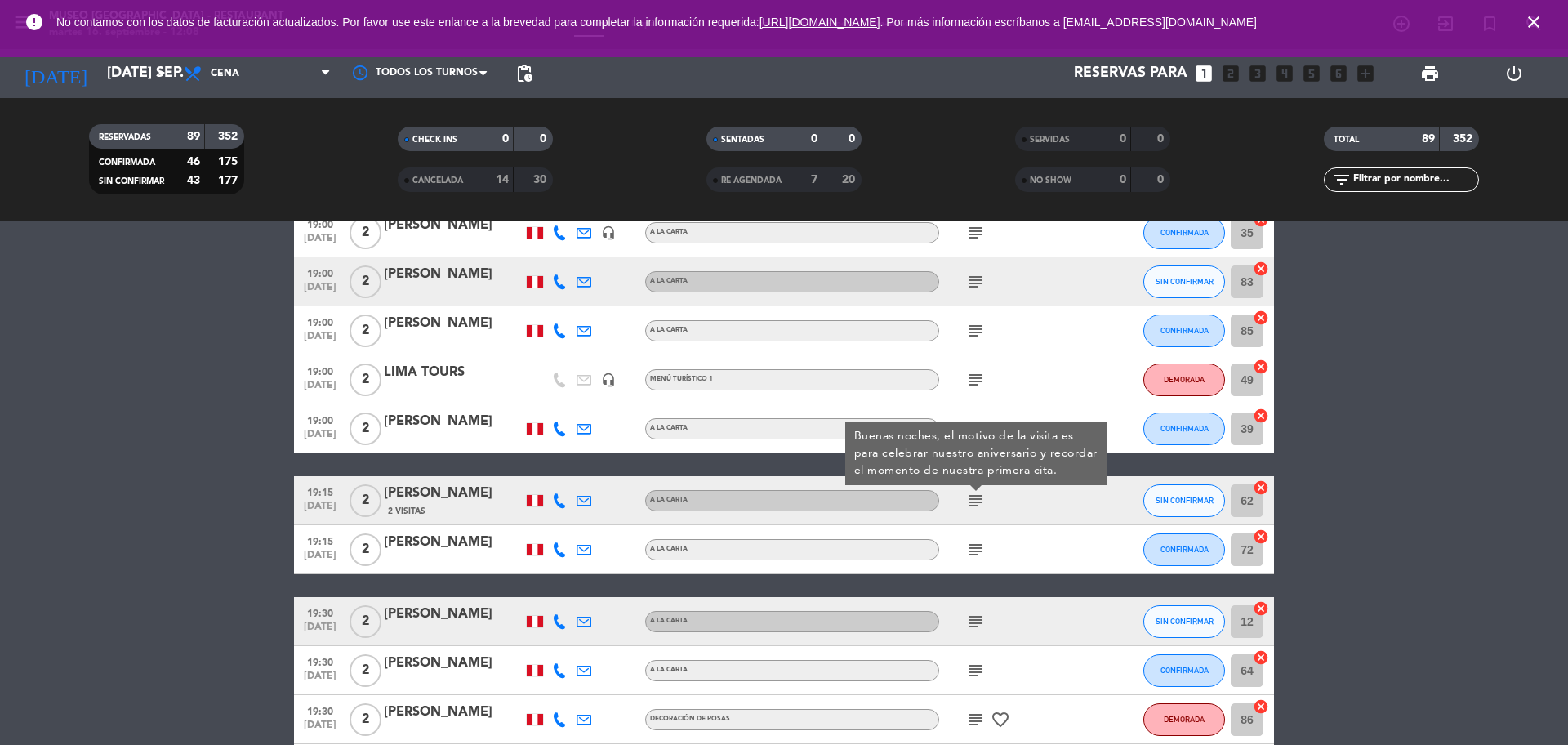
click at [964, 548] on span "subject" at bounding box center [976, 550] width 25 height 20
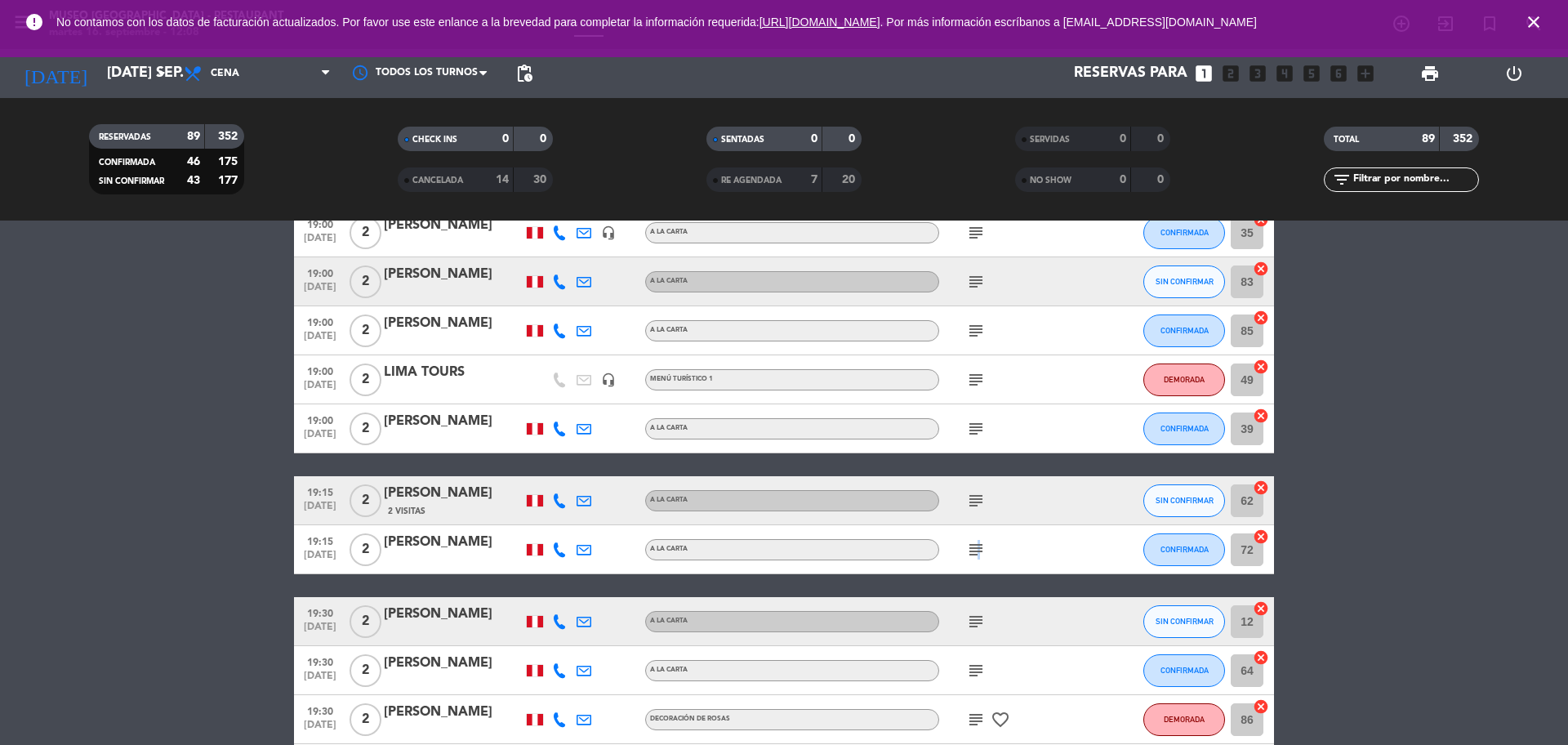
click at [976, 552] on icon "subject" at bounding box center [976, 550] width 20 height 20
click at [976, 638] on div "subject" at bounding box center [1012, 621] width 147 height 48
click at [976, 621] on icon "subject" at bounding box center [976, 622] width 20 height 20
click at [976, 670] on icon "subject" at bounding box center [976, 670] width 20 height 20
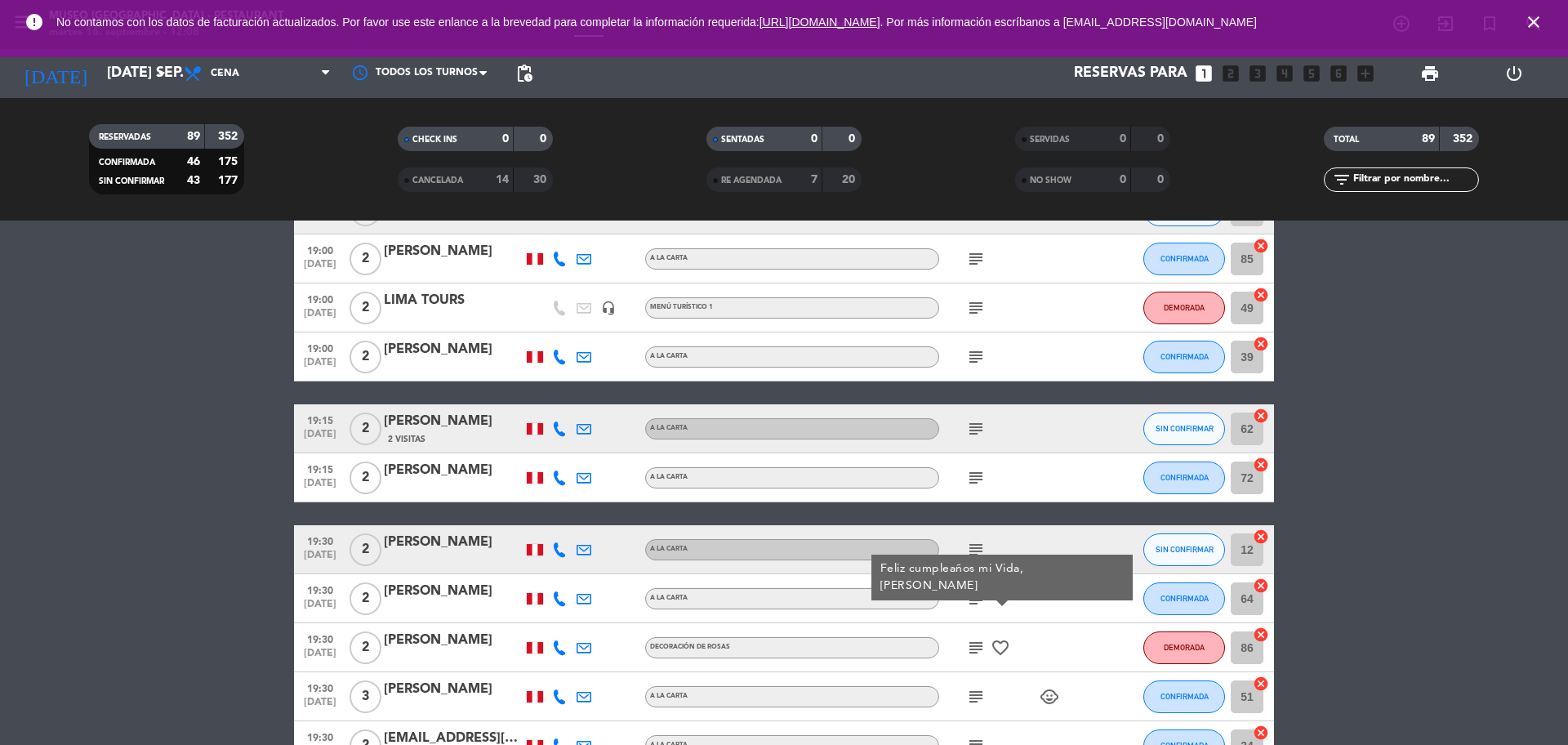
scroll to position [2145, 0]
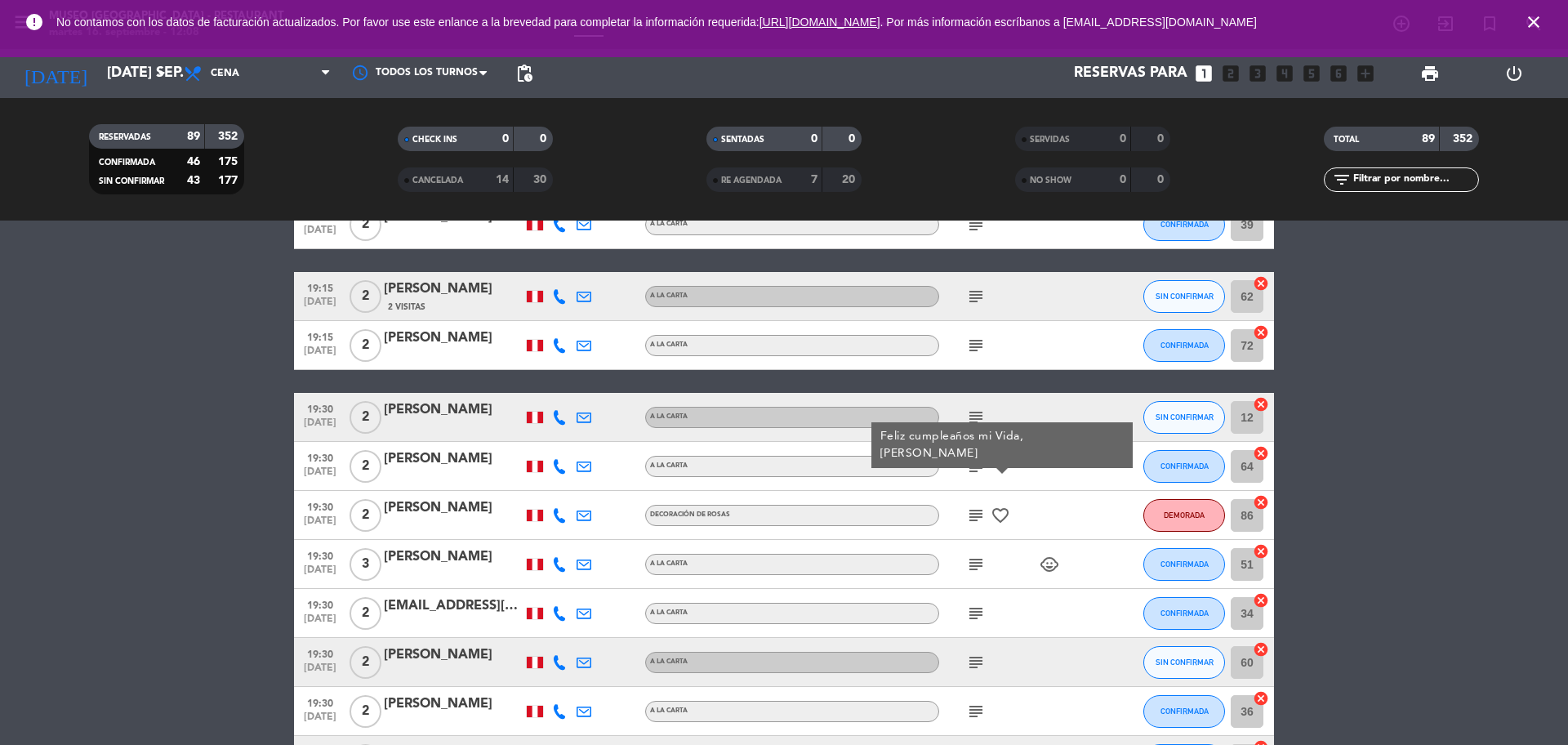
drag, startPoint x: 981, startPoint y: 517, endPoint x: 971, endPoint y: 545, distance: 29.7
click at [981, 519] on icon "subject" at bounding box center [976, 515] width 20 height 20
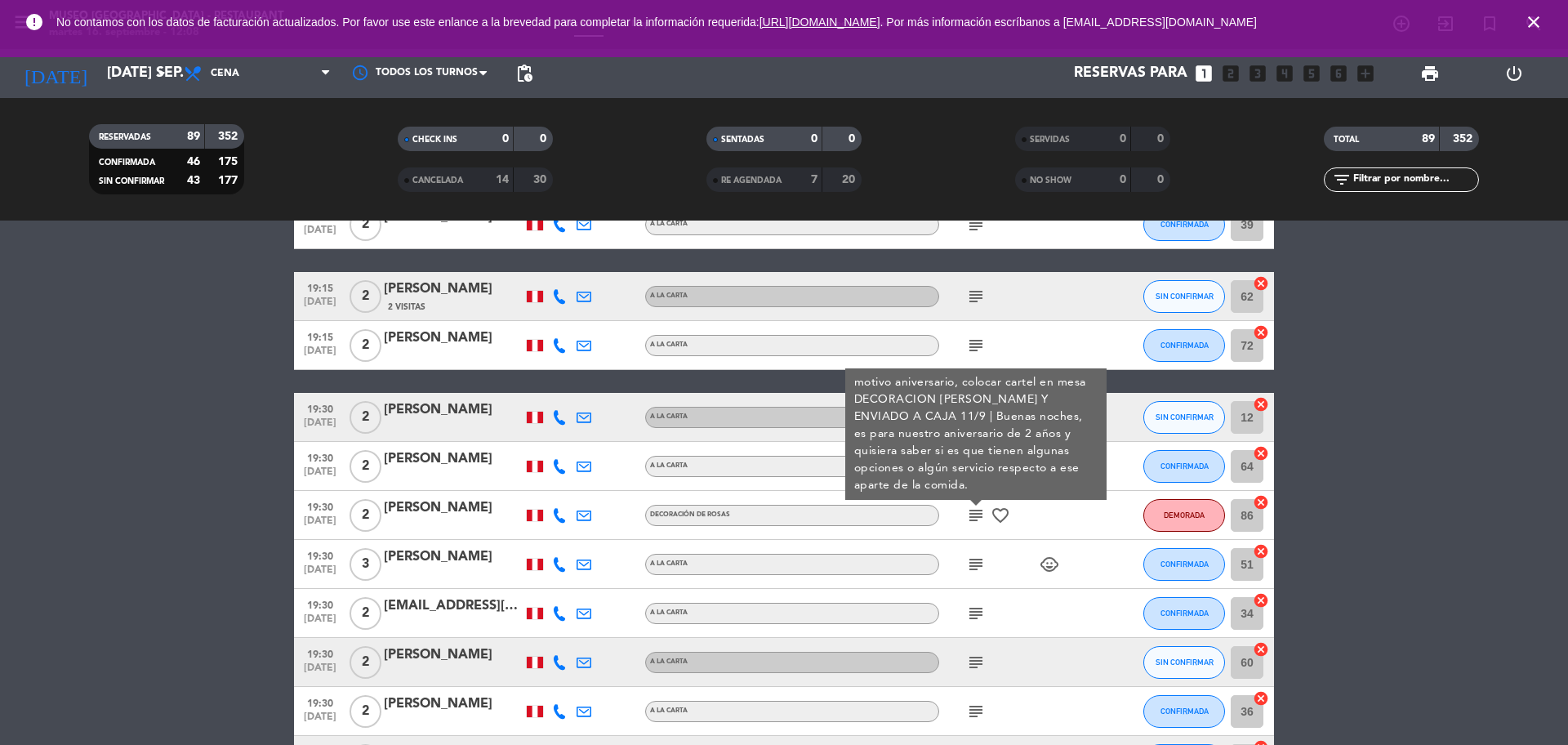
click at [971, 572] on icon "subject" at bounding box center [976, 564] width 20 height 20
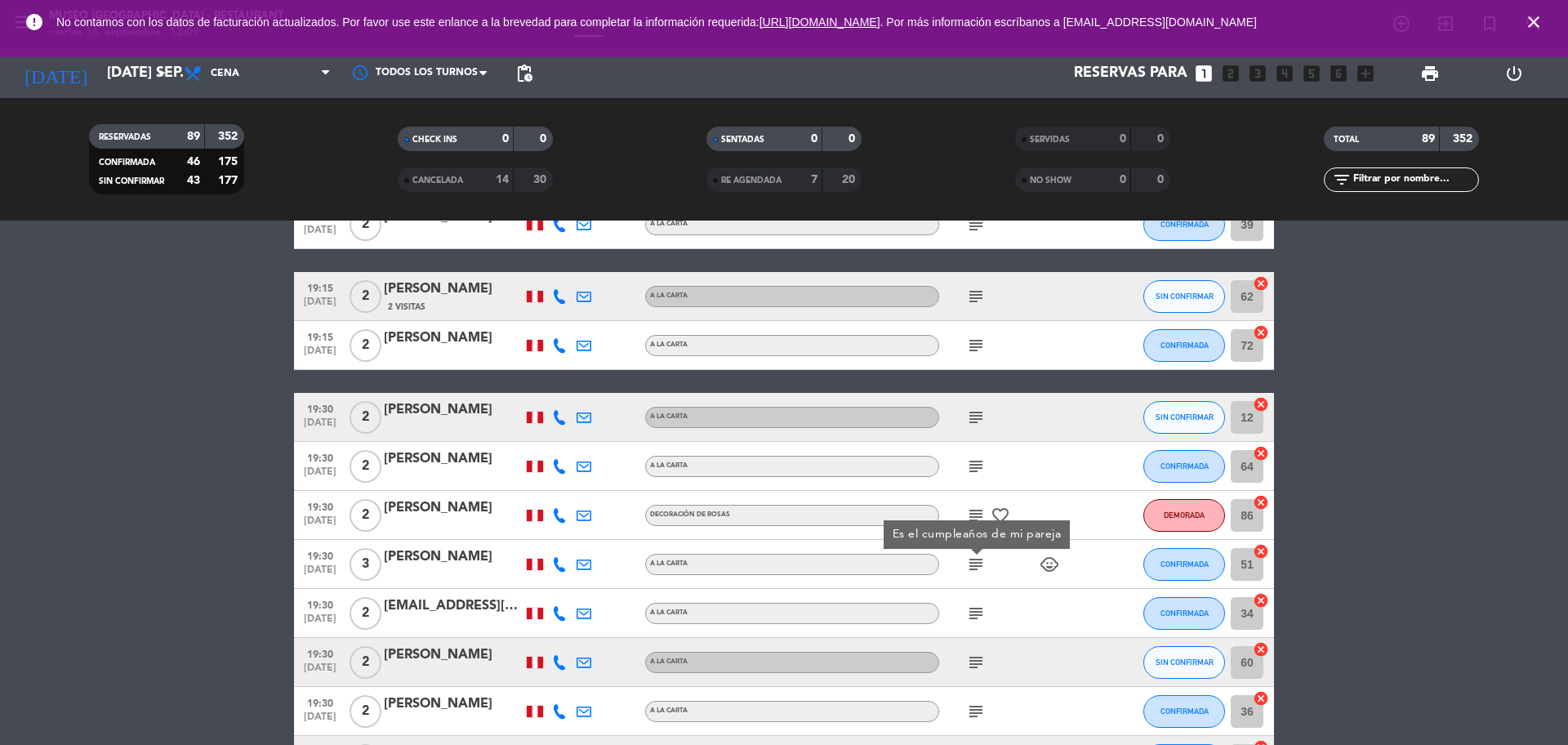
click at [972, 609] on icon "subject" at bounding box center [976, 614] width 20 height 20
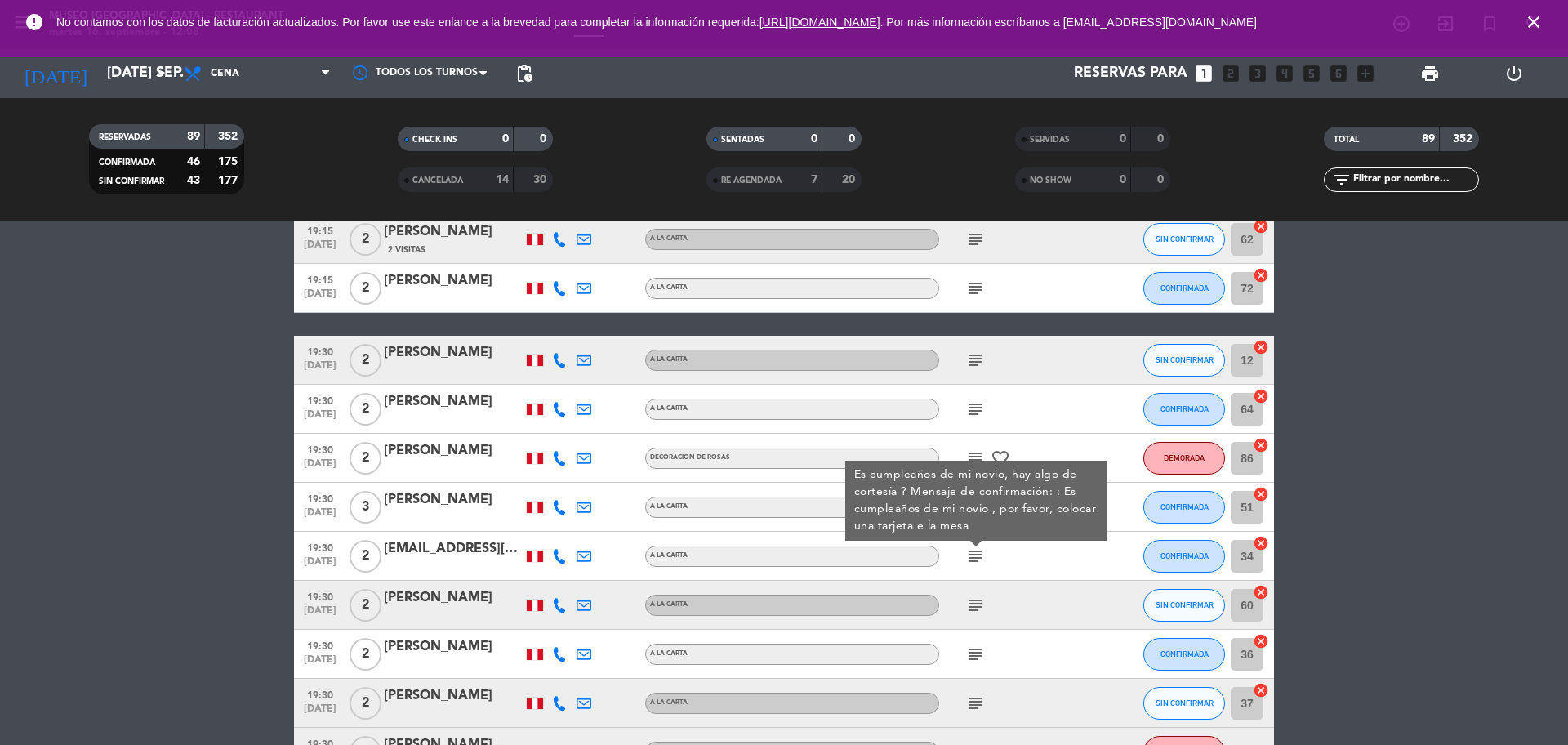
scroll to position [2247, 0]
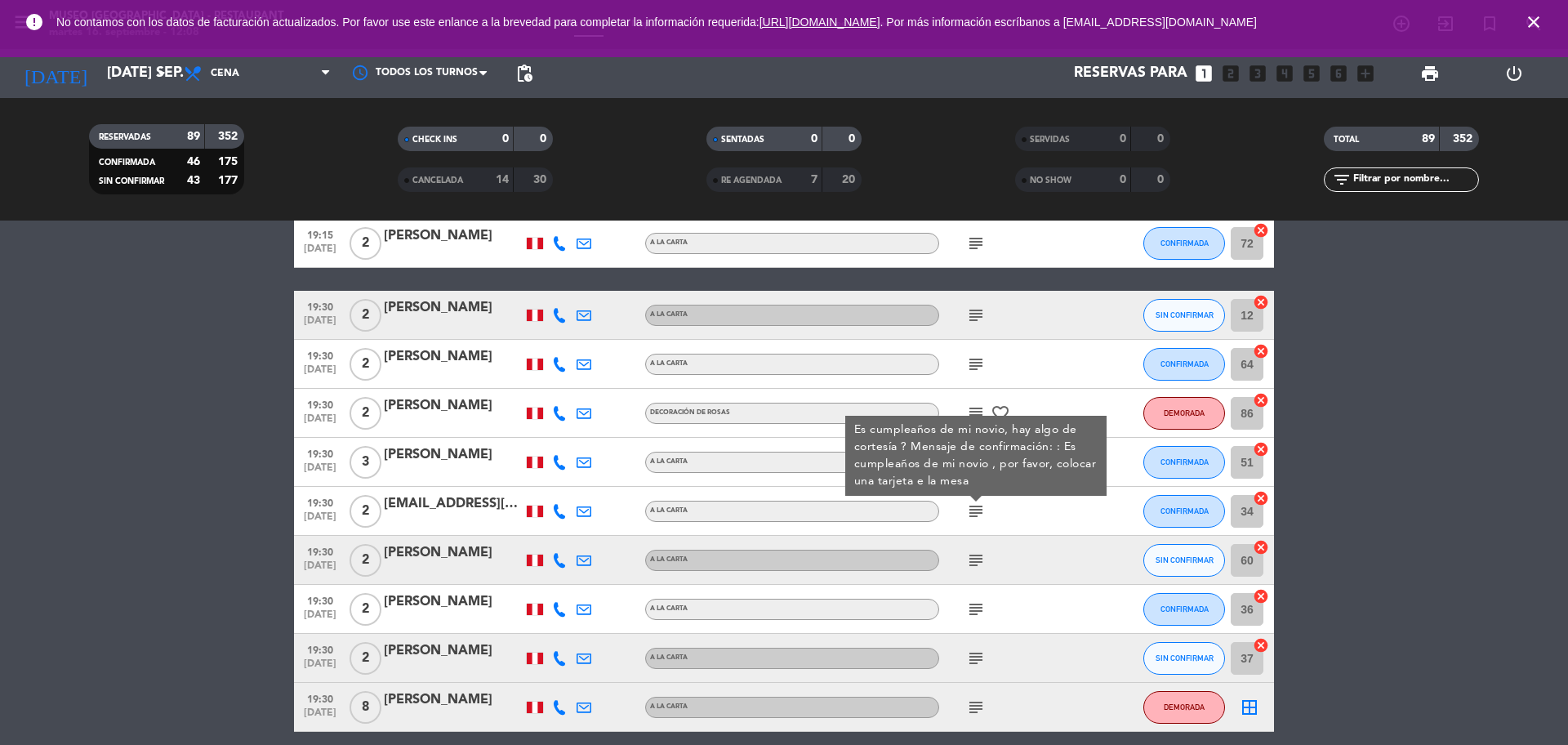
click at [977, 556] on icon "subject" at bounding box center [976, 561] width 20 height 20
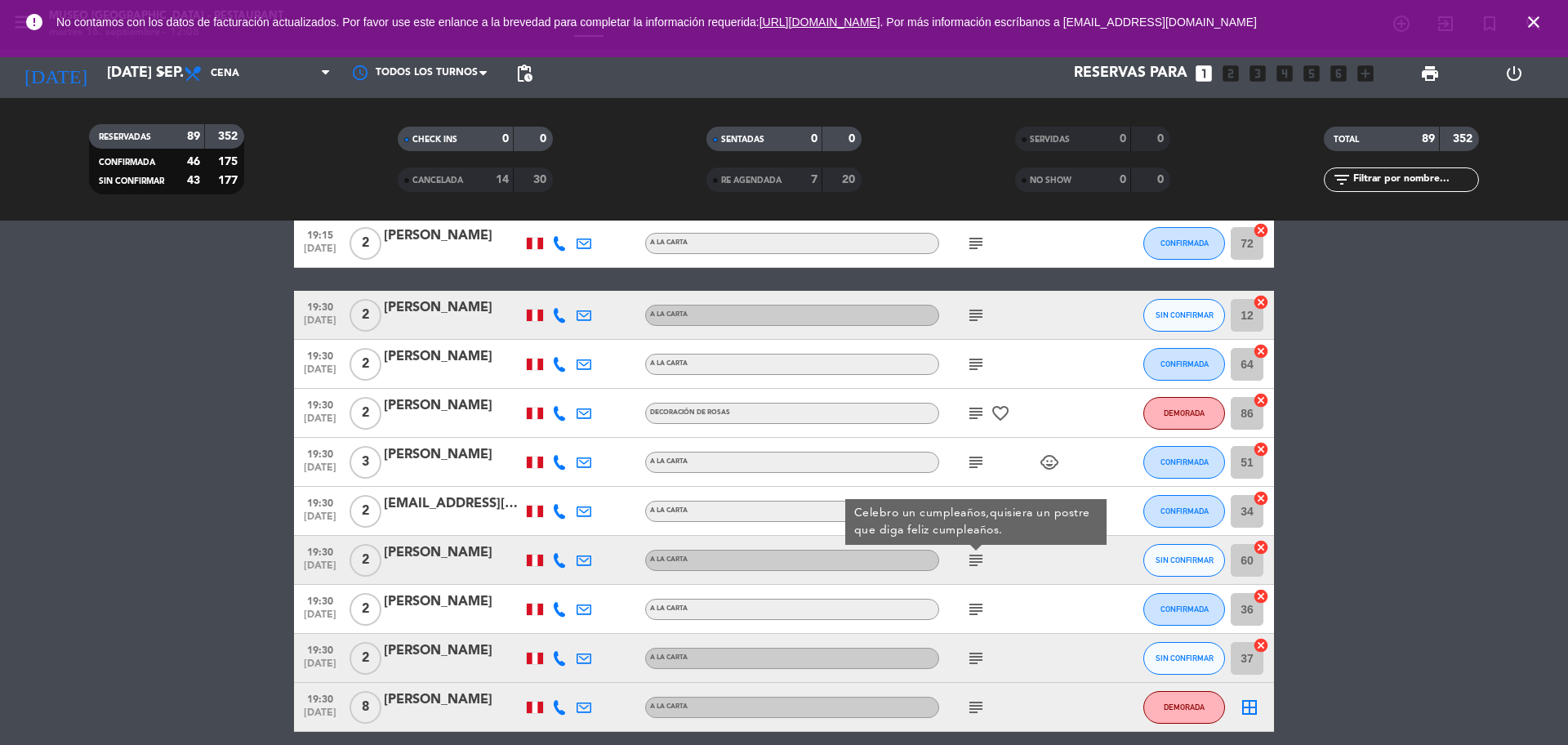
click at [977, 619] on div "subject" at bounding box center [1012, 609] width 147 height 48
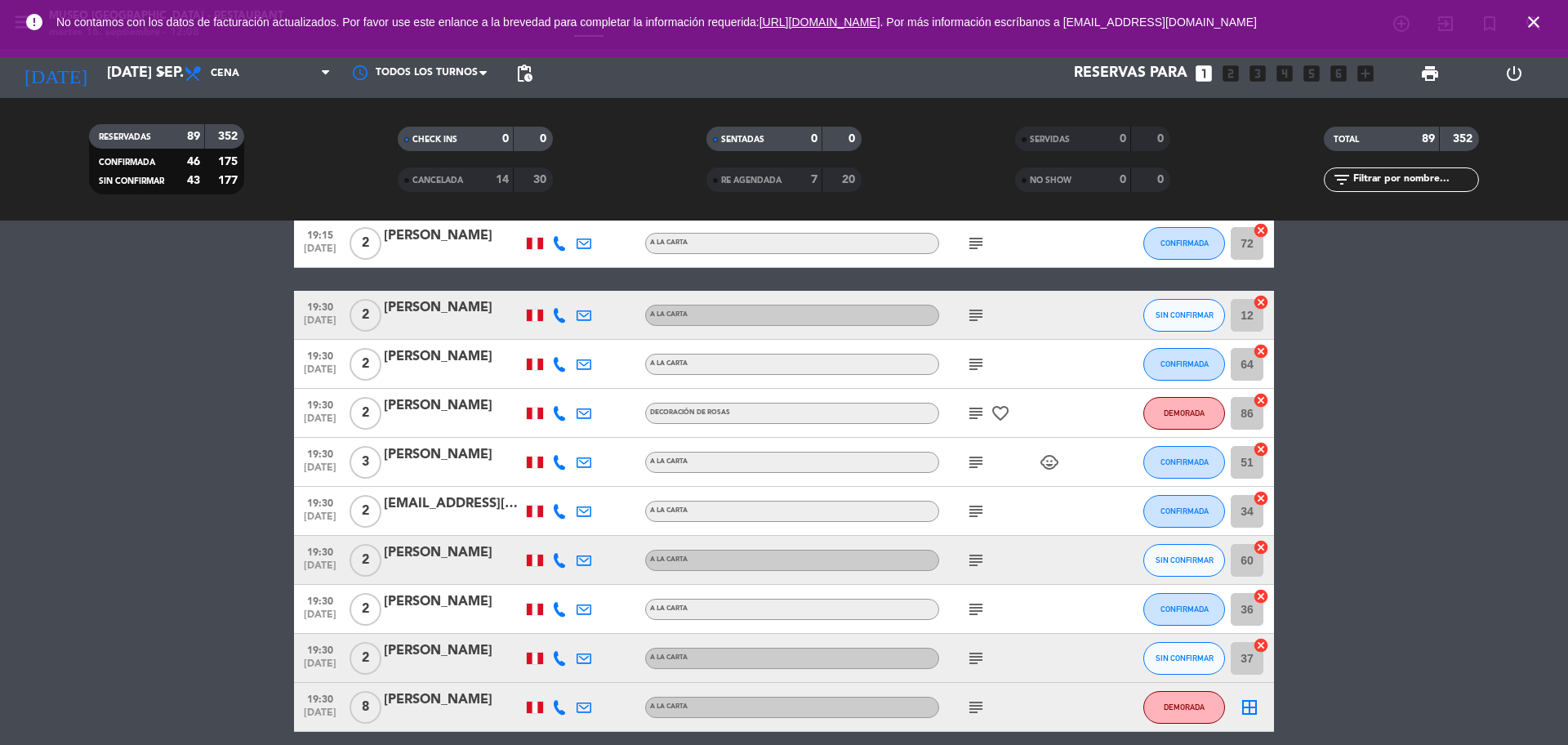
click at [971, 608] on icon "subject" at bounding box center [976, 609] width 20 height 20
click at [971, 656] on icon "subject" at bounding box center [976, 658] width 20 height 20
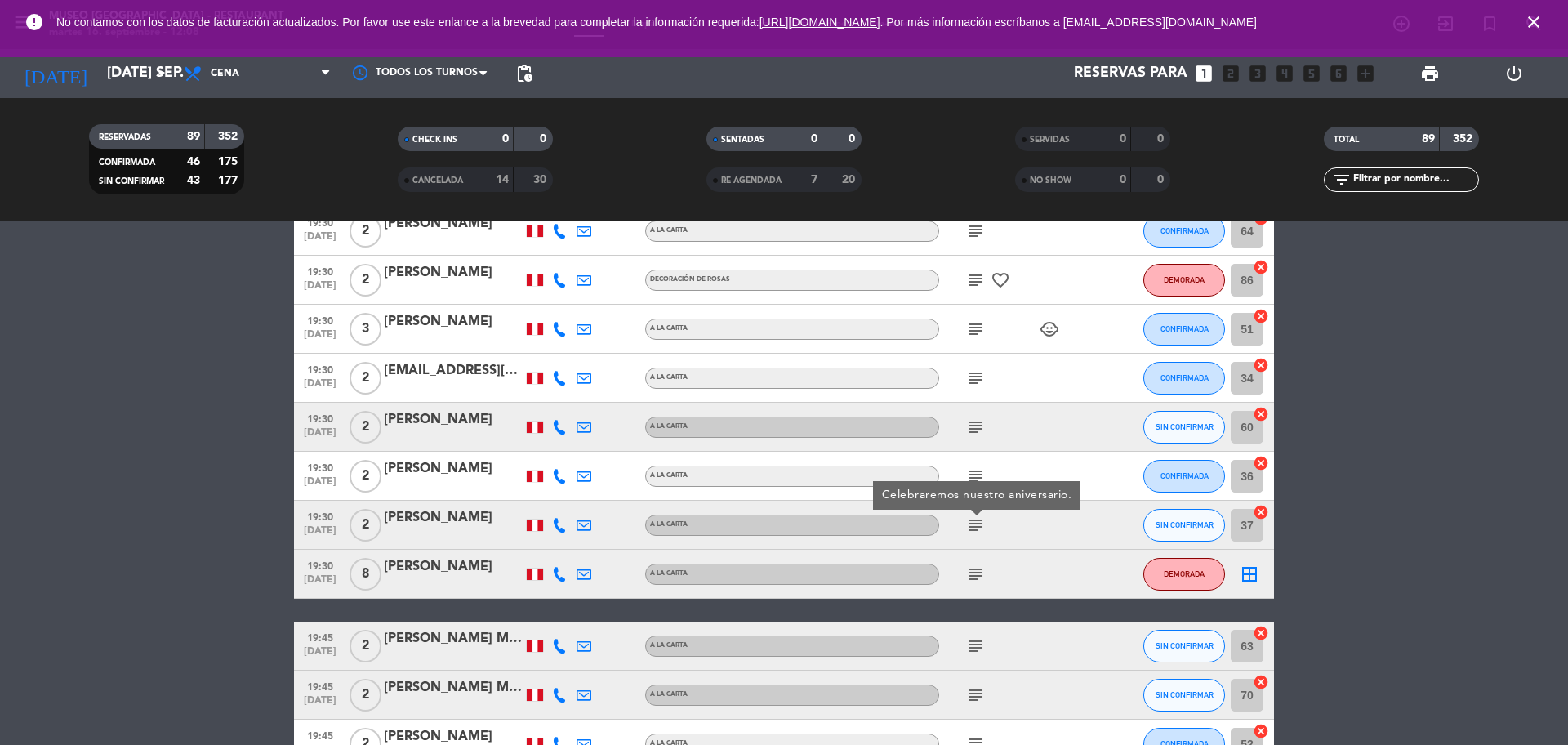
scroll to position [2451, 0]
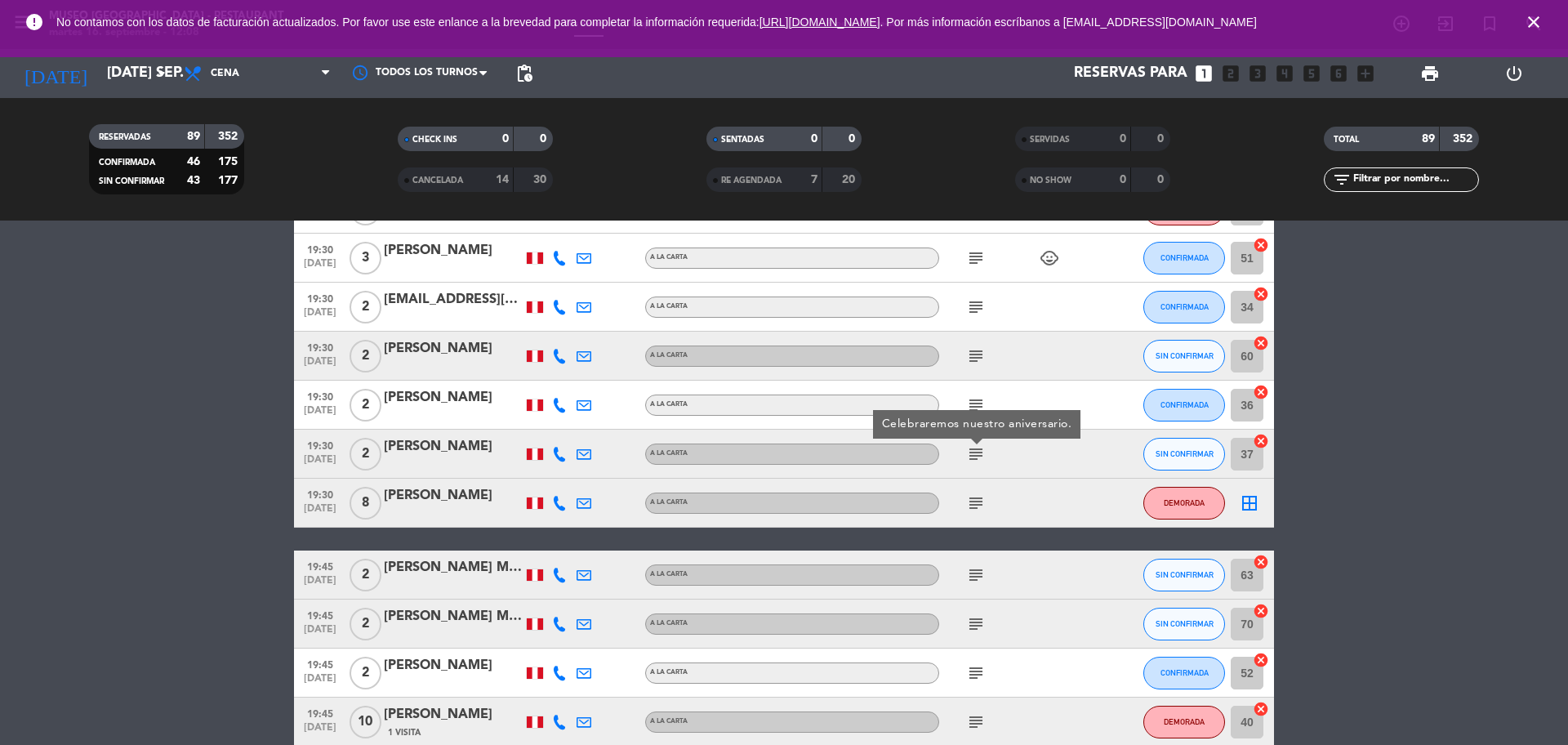
click at [976, 466] on div "subject Celebraremos nuestro aniversario." at bounding box center [1012, 454] width 147 height 48
click at [976, 507] on icon "subject" at bounding box center [976, 503] width 20 height 20
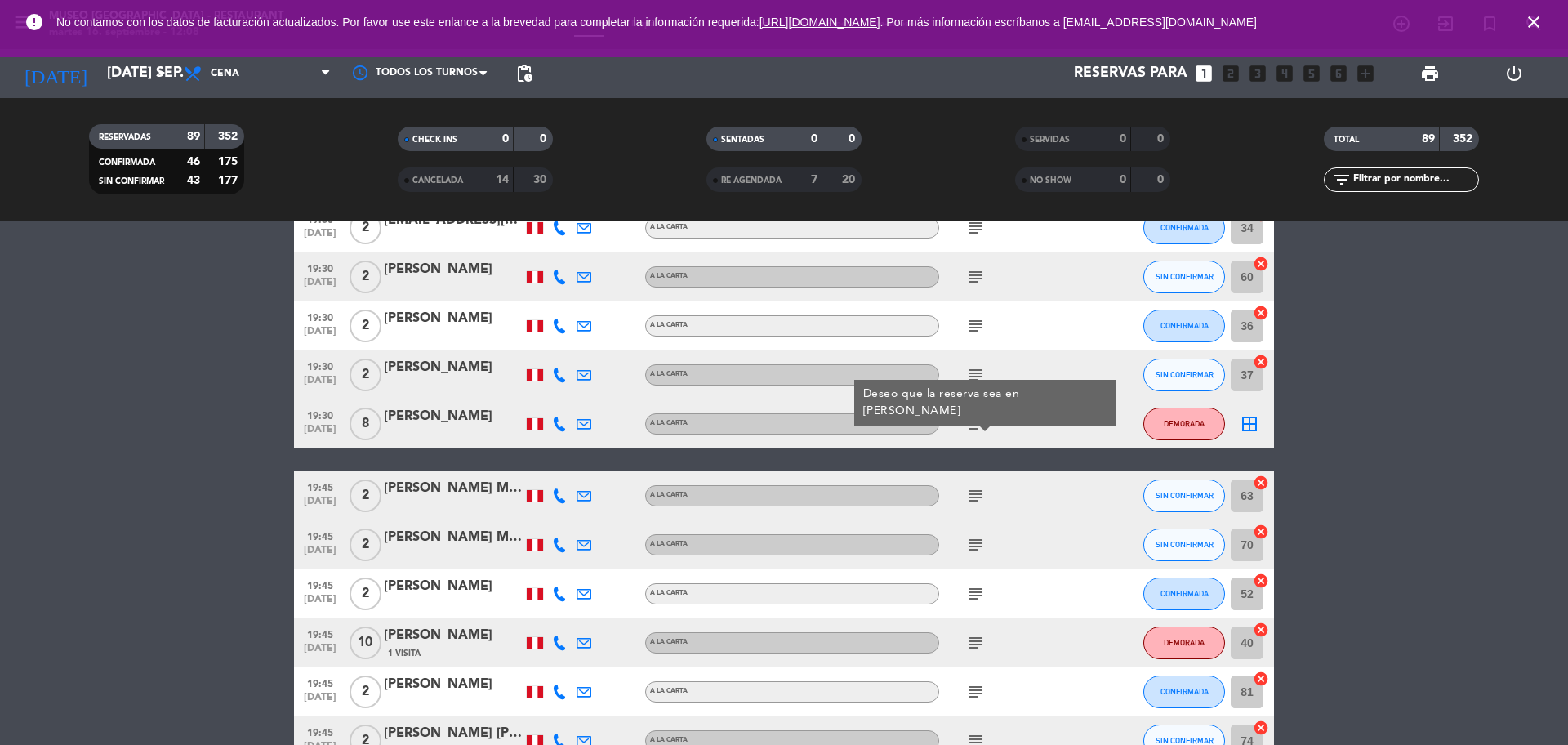
scroll to position [2553, 0]
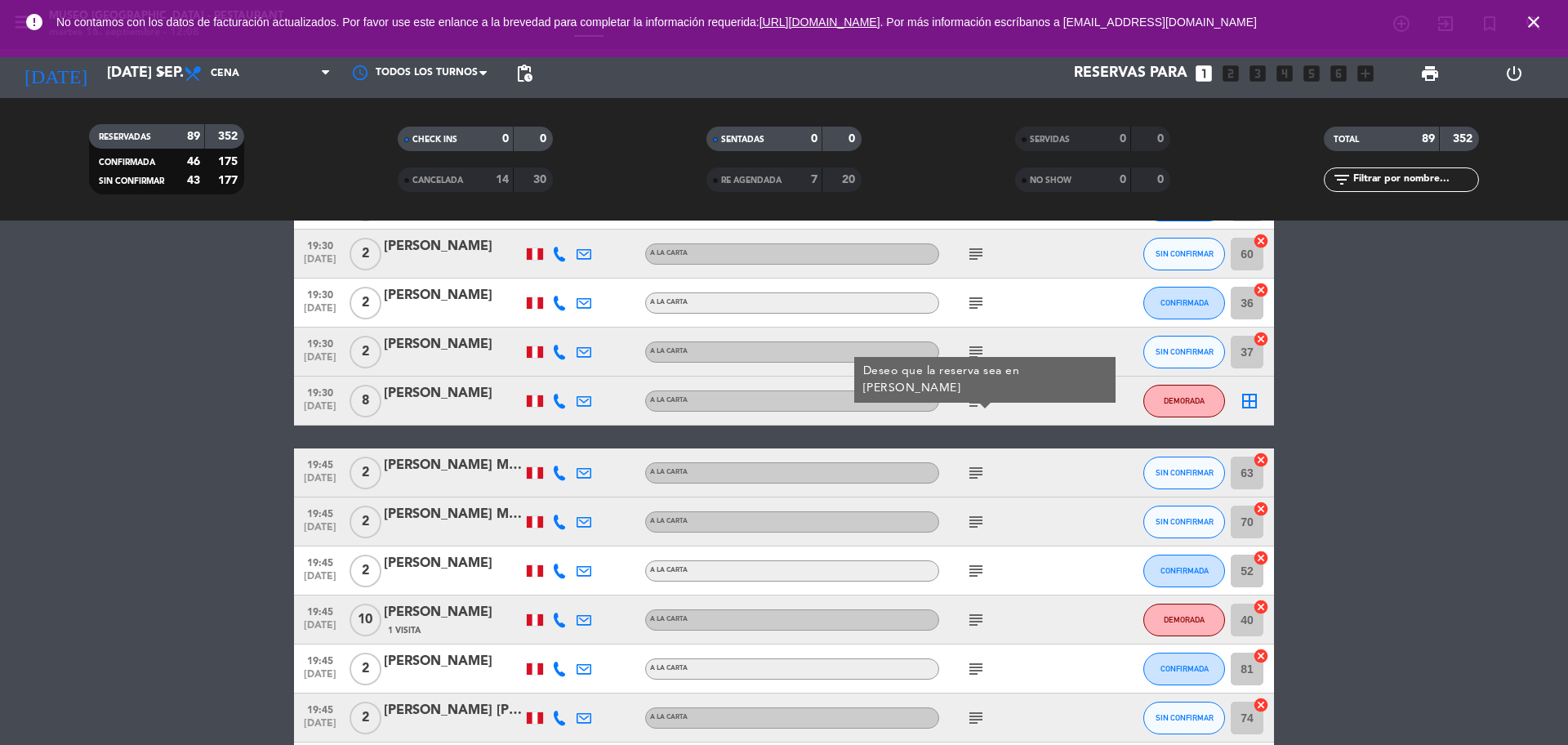
click at [975, 475] on icon "subject" at bounding box center [976, 473] width 20 height 20
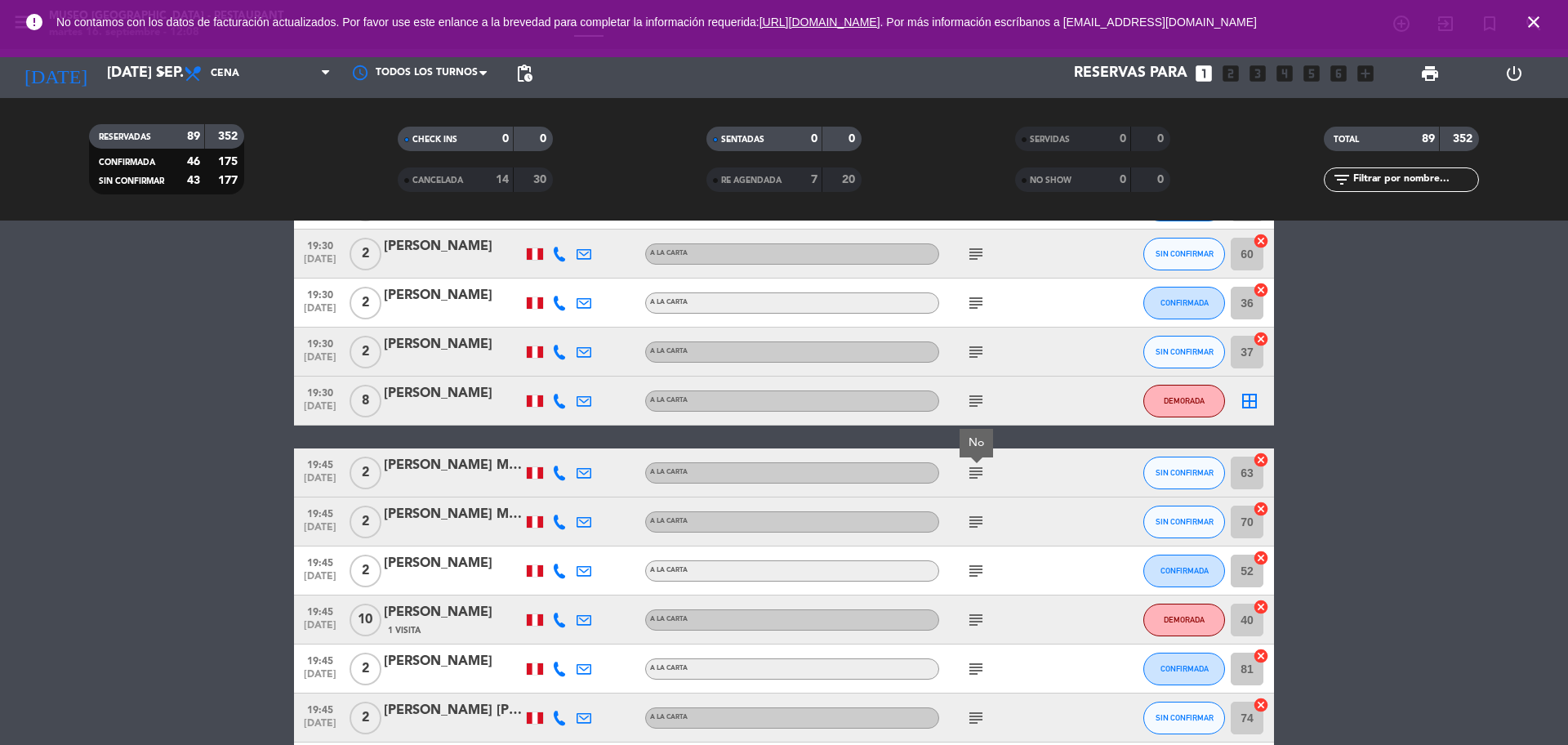
click at [975, 522] on icon "subject" at bounding box center [976, 522] width 20 height 20
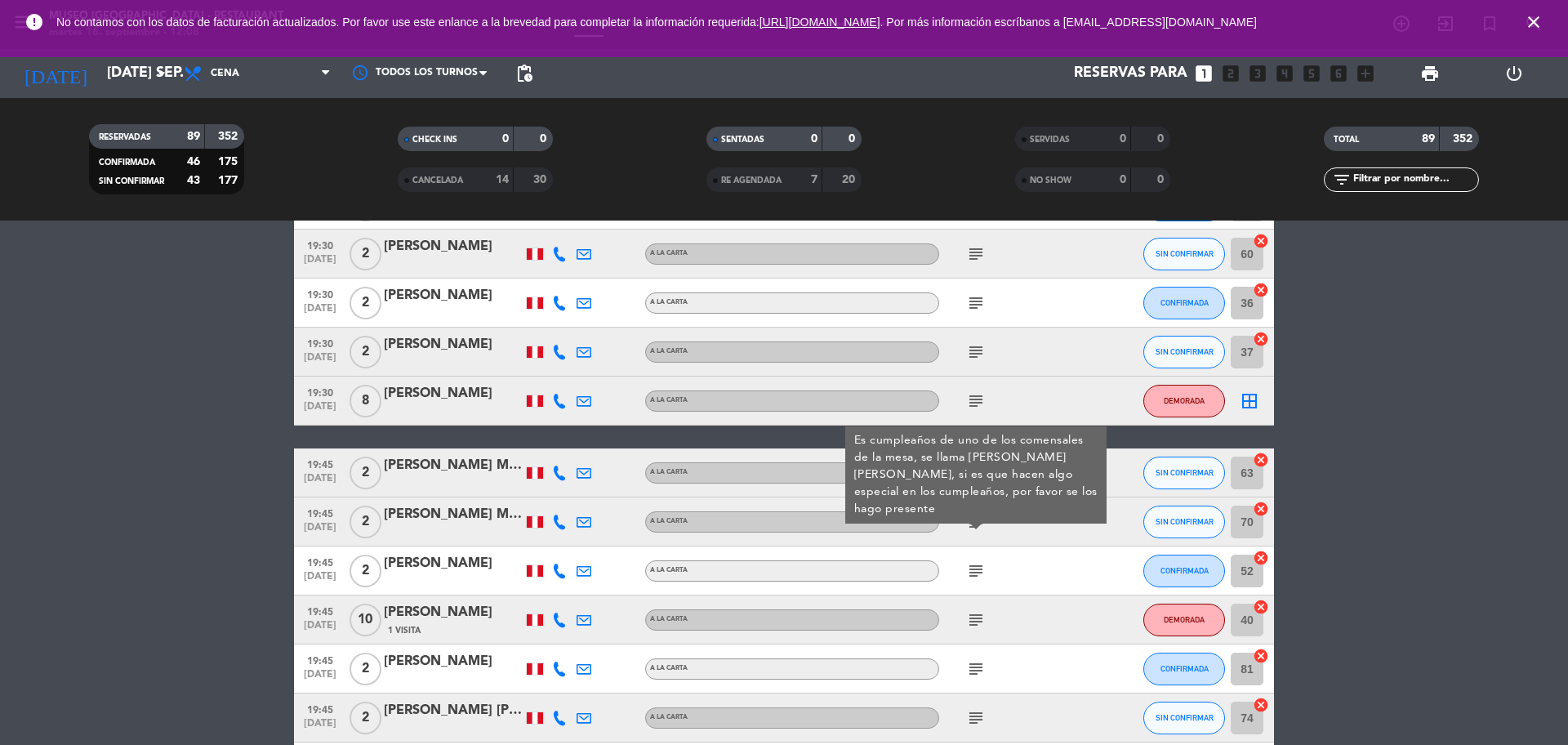
click at [975, 592] on div "subject" at bounding box center [1012, 570] width 147 height 48
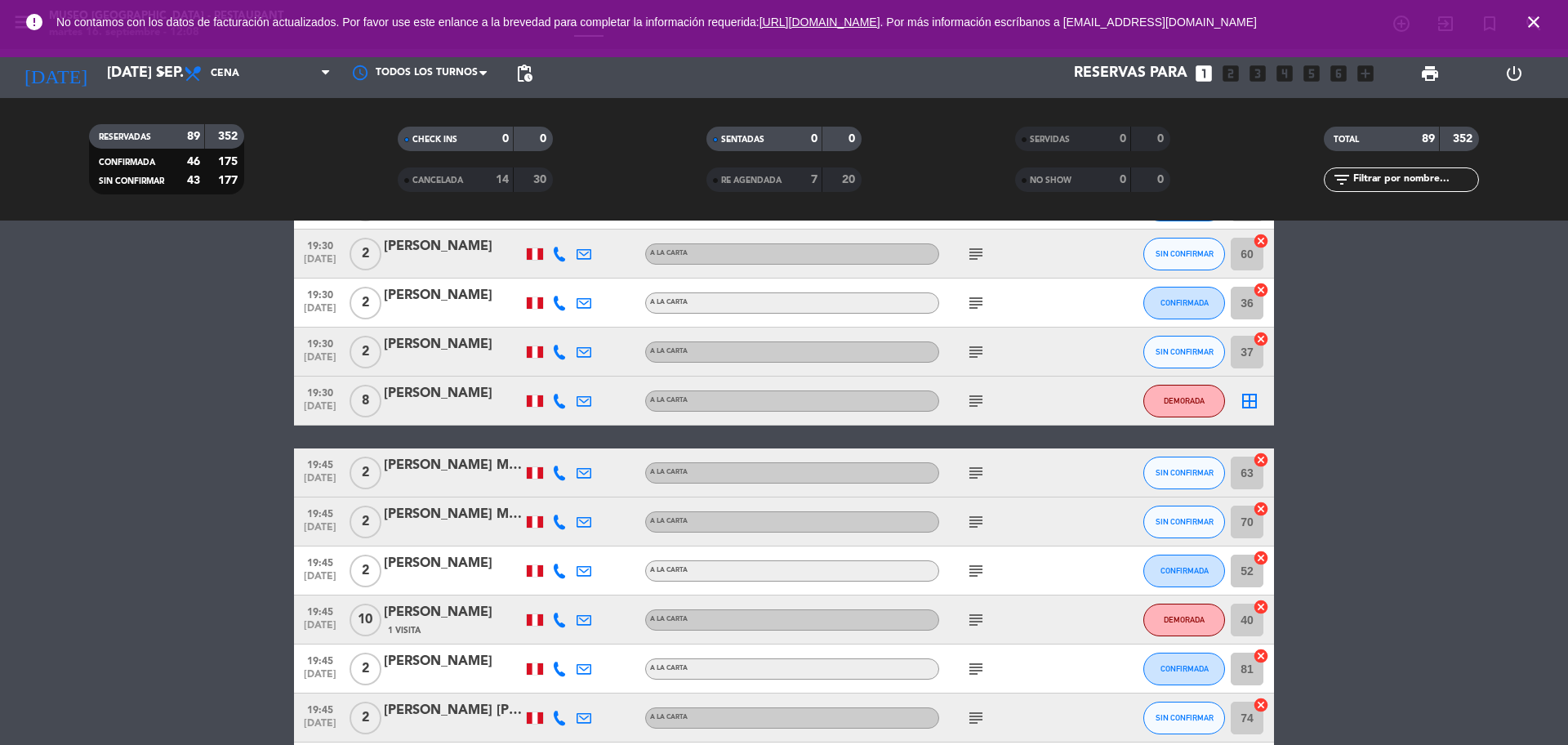
click at [975, 577] on div "subject" at bounding box center [1012, 570] width 147 height 48
drag, startPoint x: 973, startPoint y: 547, endPoint x: 973, endPoint y: 558, distance: 11.0
click at [973, 556] on div "subject" at bounding box center [1012, 570] width 147 height 48
click at [975, 570] on icon "subject" at bounding box center [976, 571] width 20 height 20
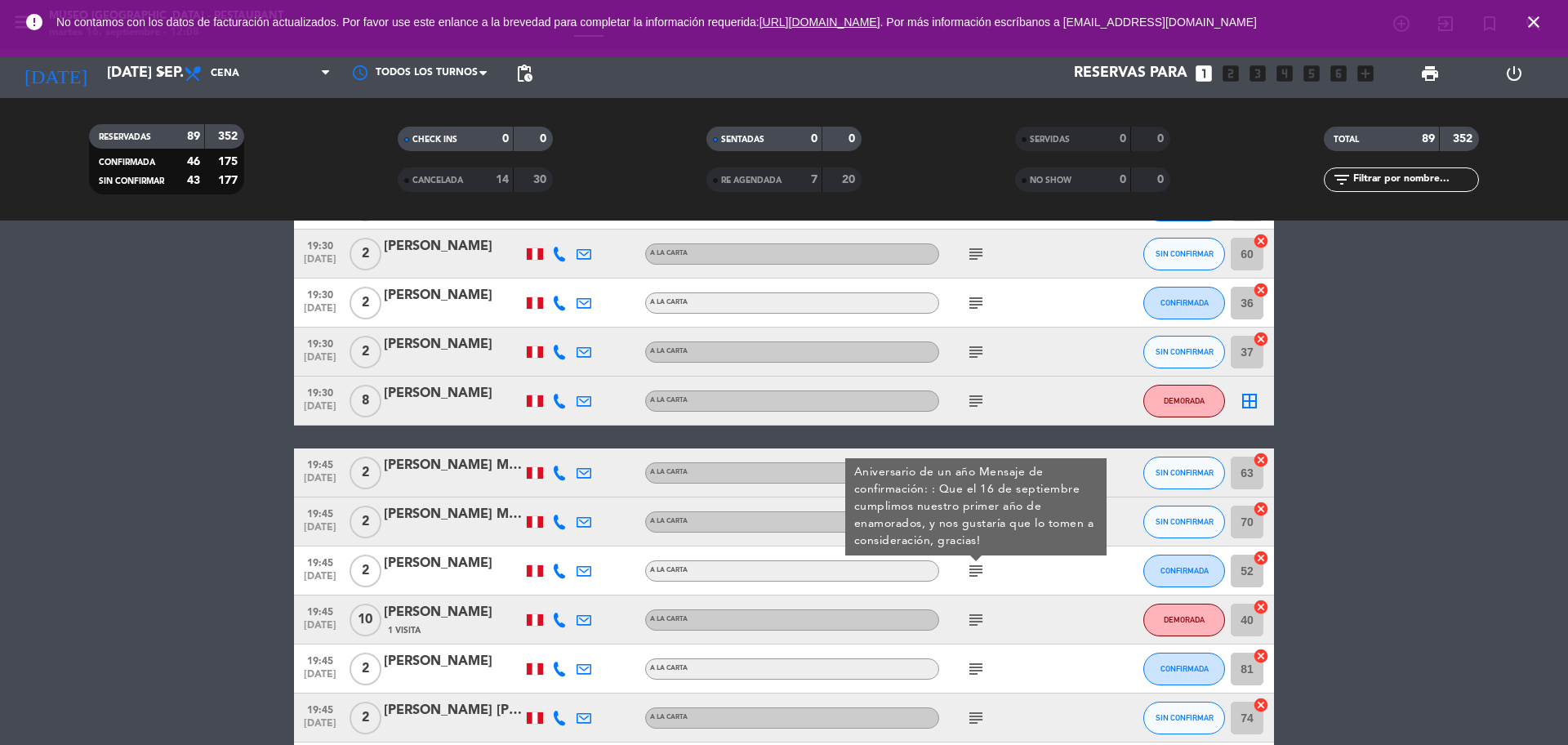
click at [975, 602] on div "subject" at bounding box center [1012, 620] width 147 height 48
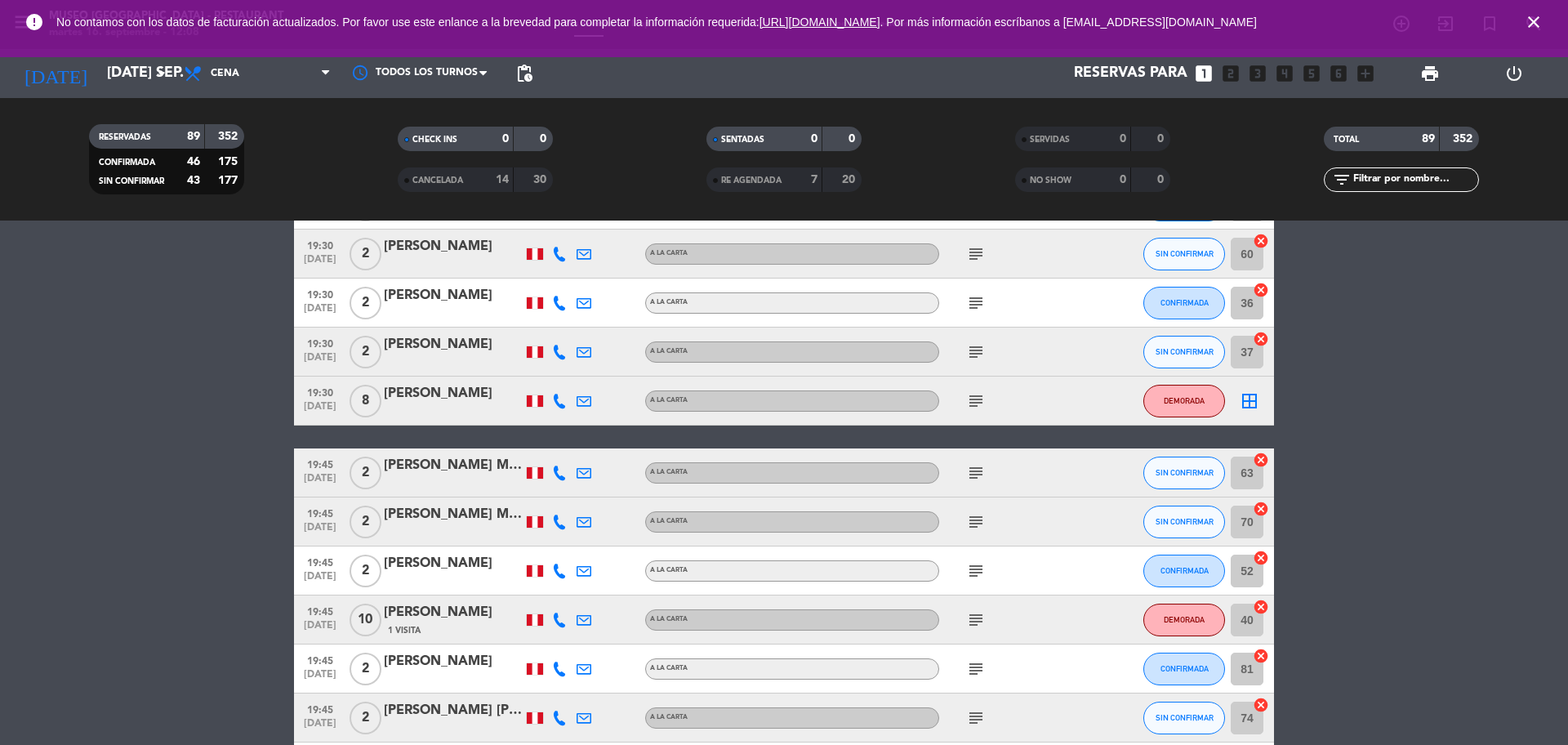
click at [975, 610] on icon "subject" at bounding box center [976, 620] width 20 height 20
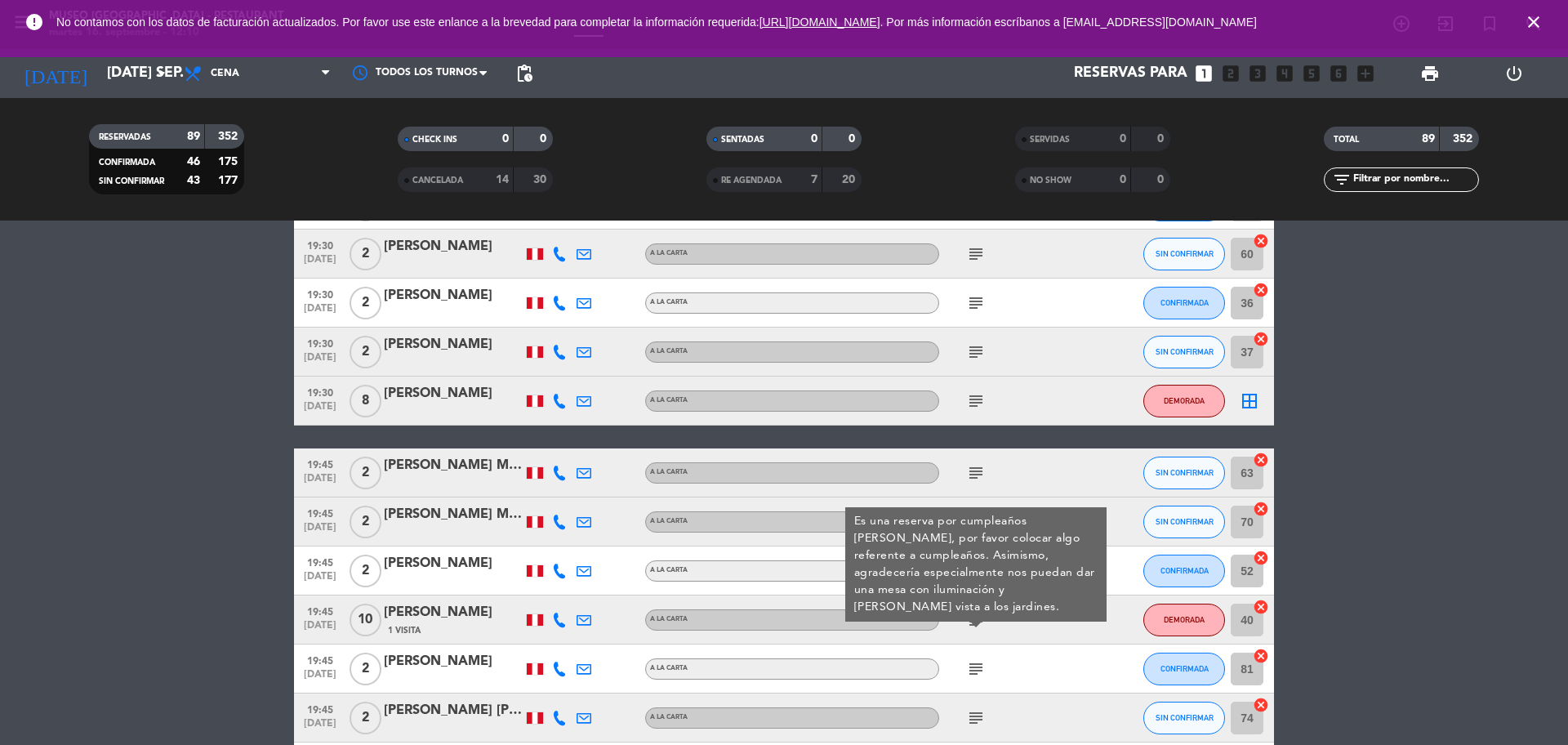
scroll to position [2655, 0]
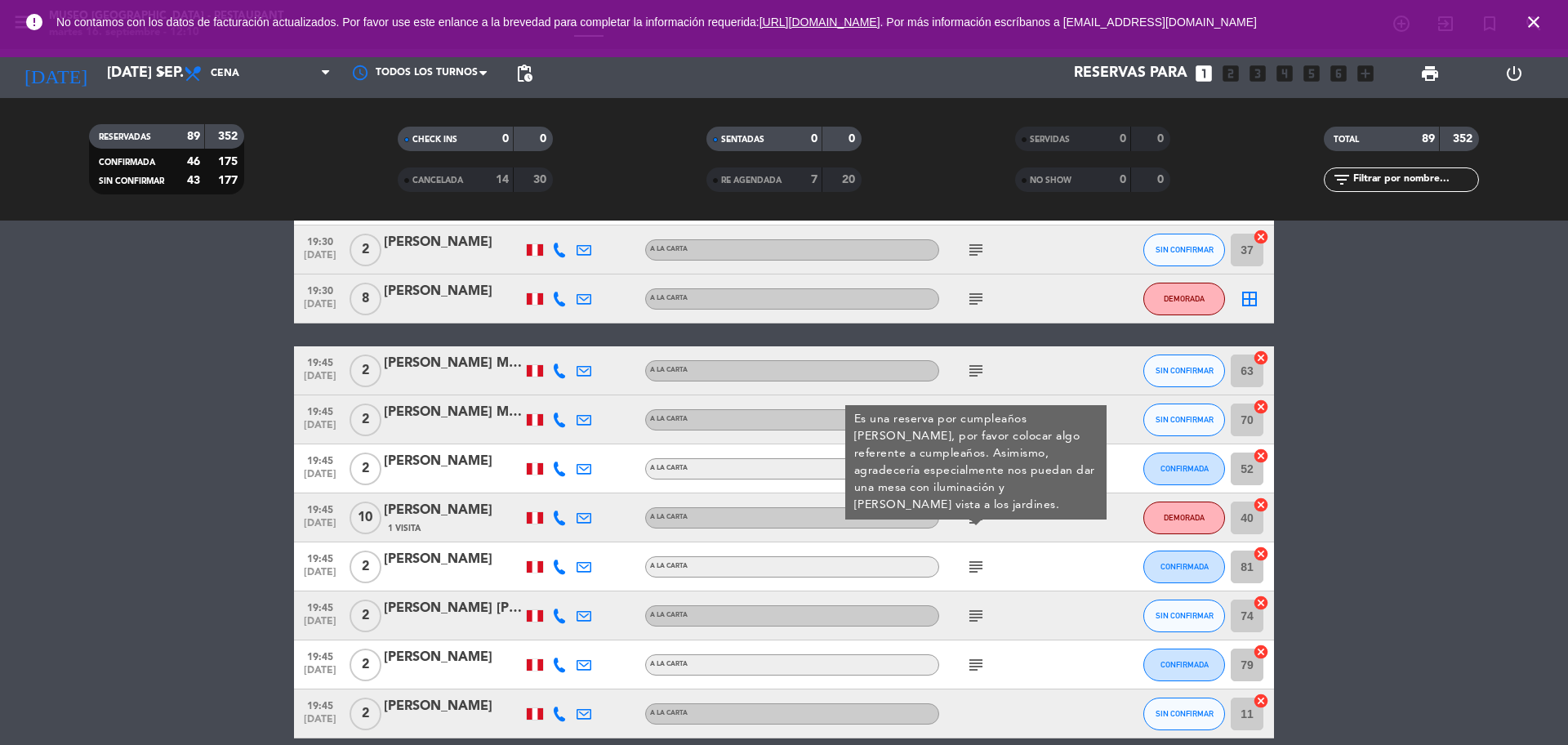
click at [979, 565] on icon "subject" at bounding box center [976, 567] width 20 height 20
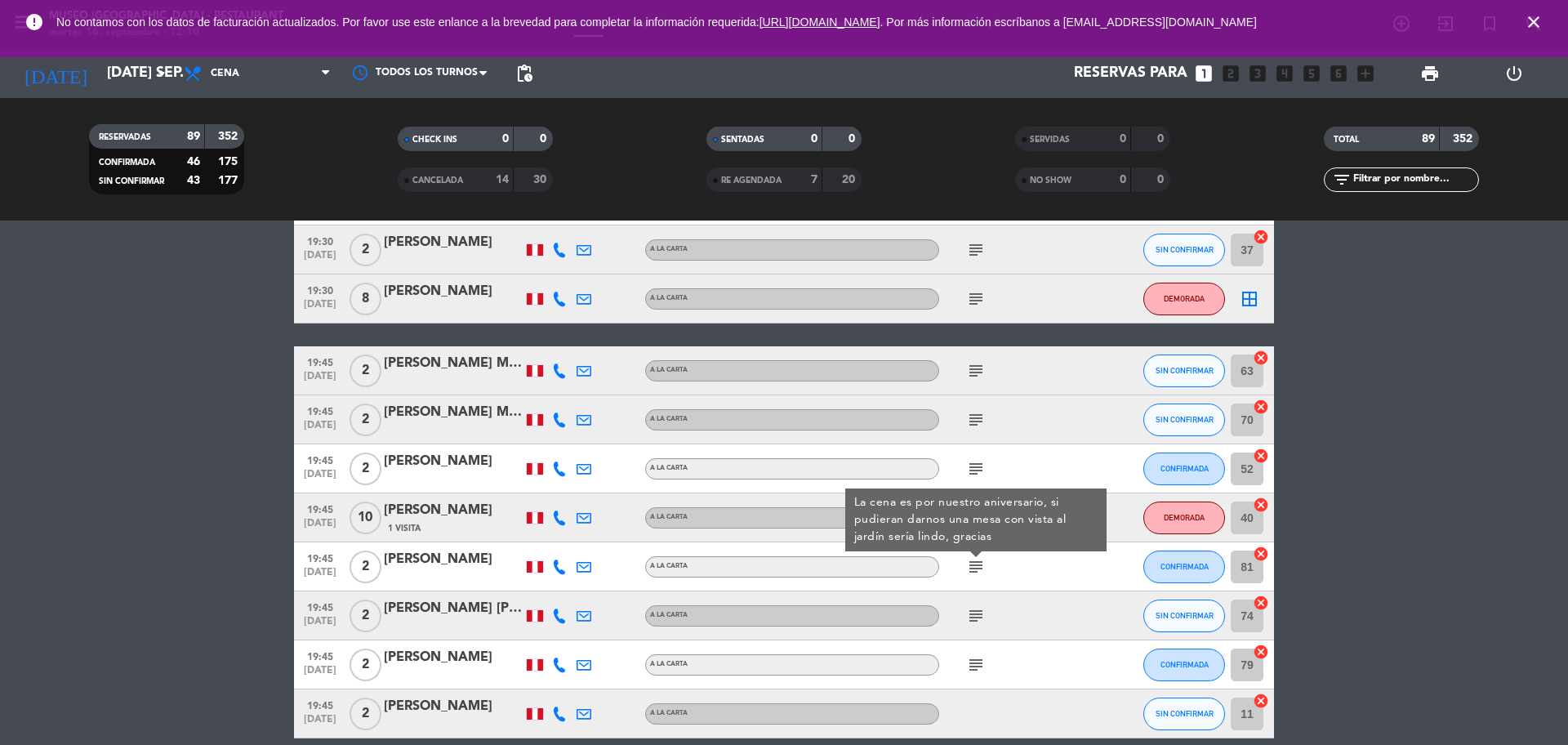
click at [969, 600] on div "subject" at bounding box center [1012, 616] width 147 height 48
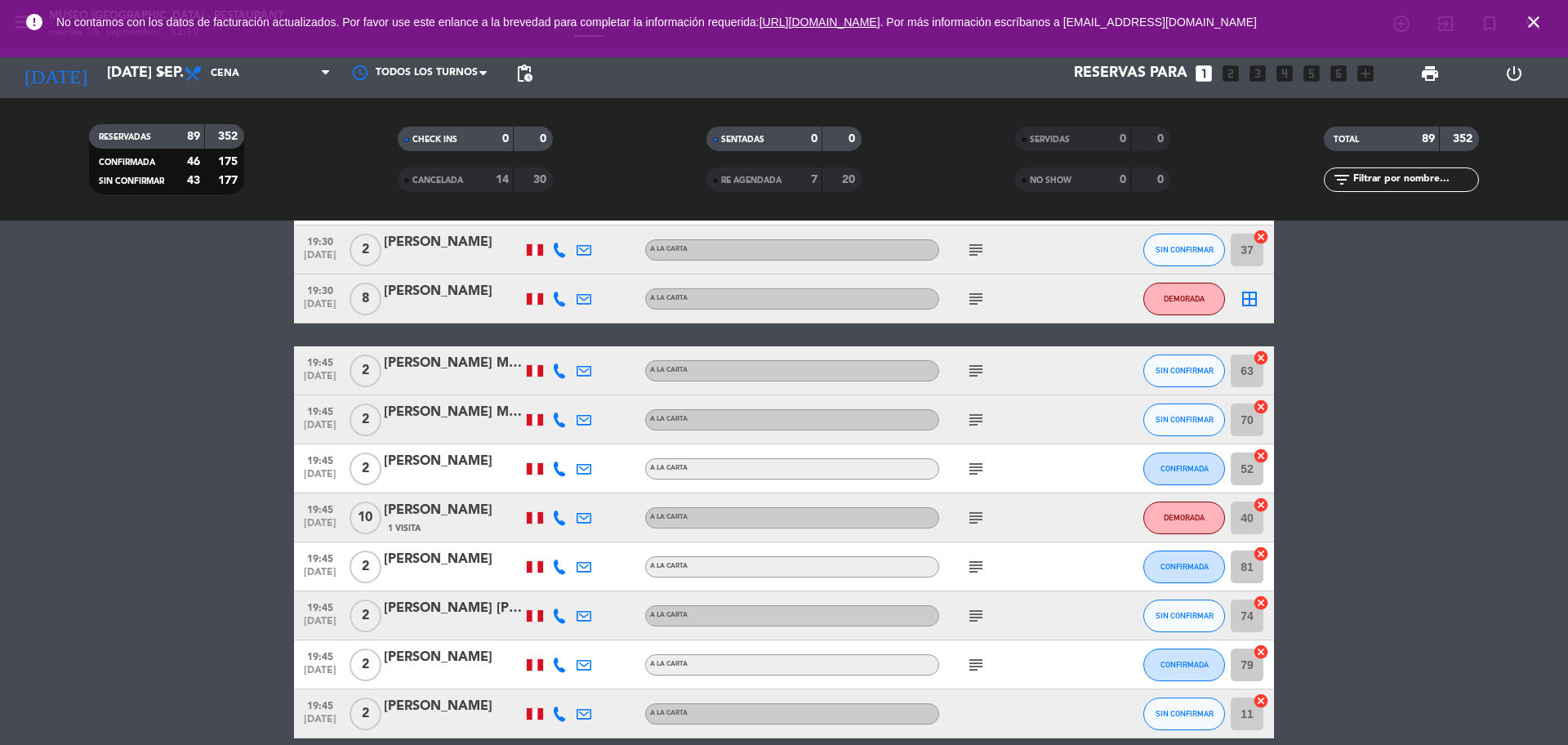
click at [970, 618] on icon "subject" at bounding box center [976, 616] width 20 height 20
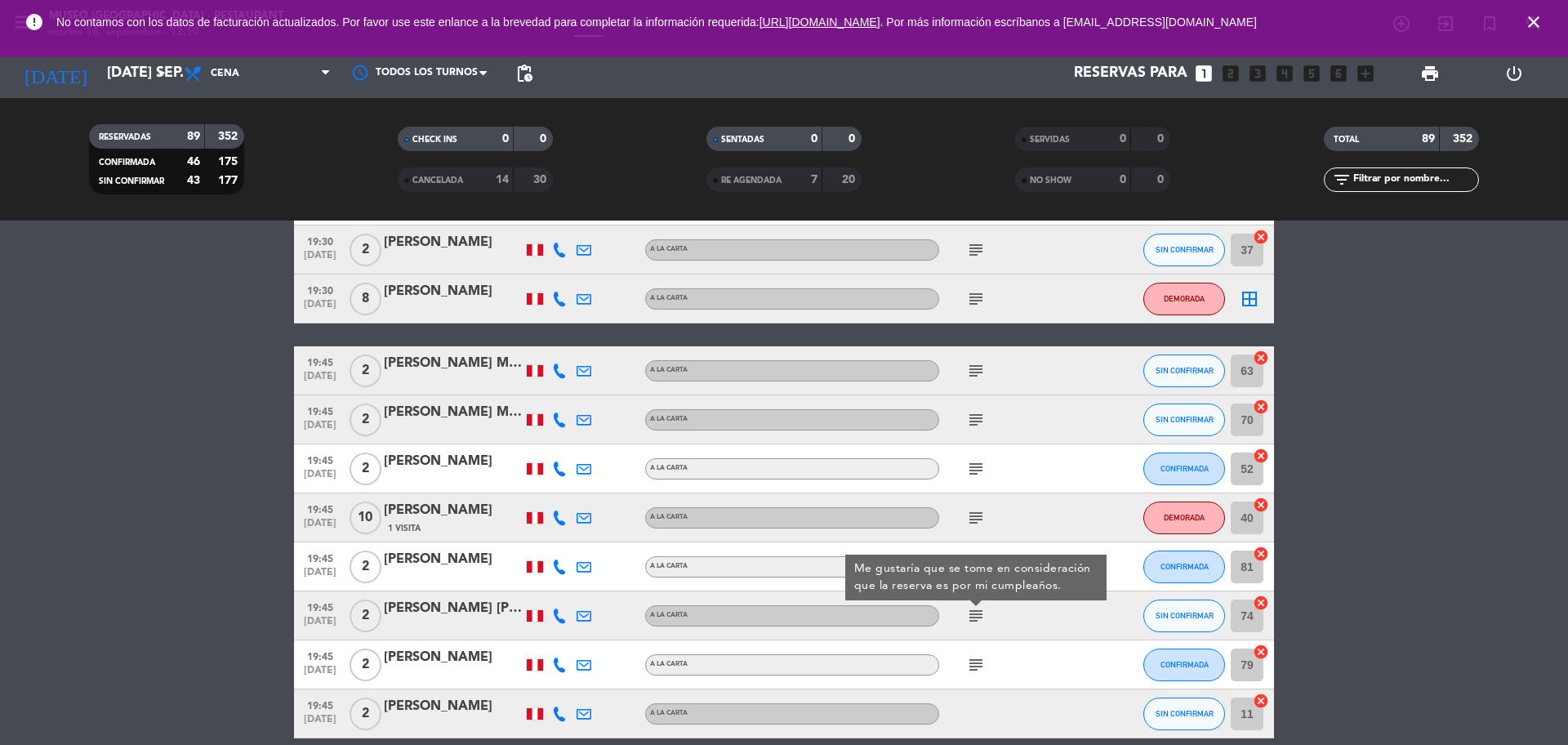
click at [974, 669] on icon "subject" at bounding box center [976, 665] width 20 height 20
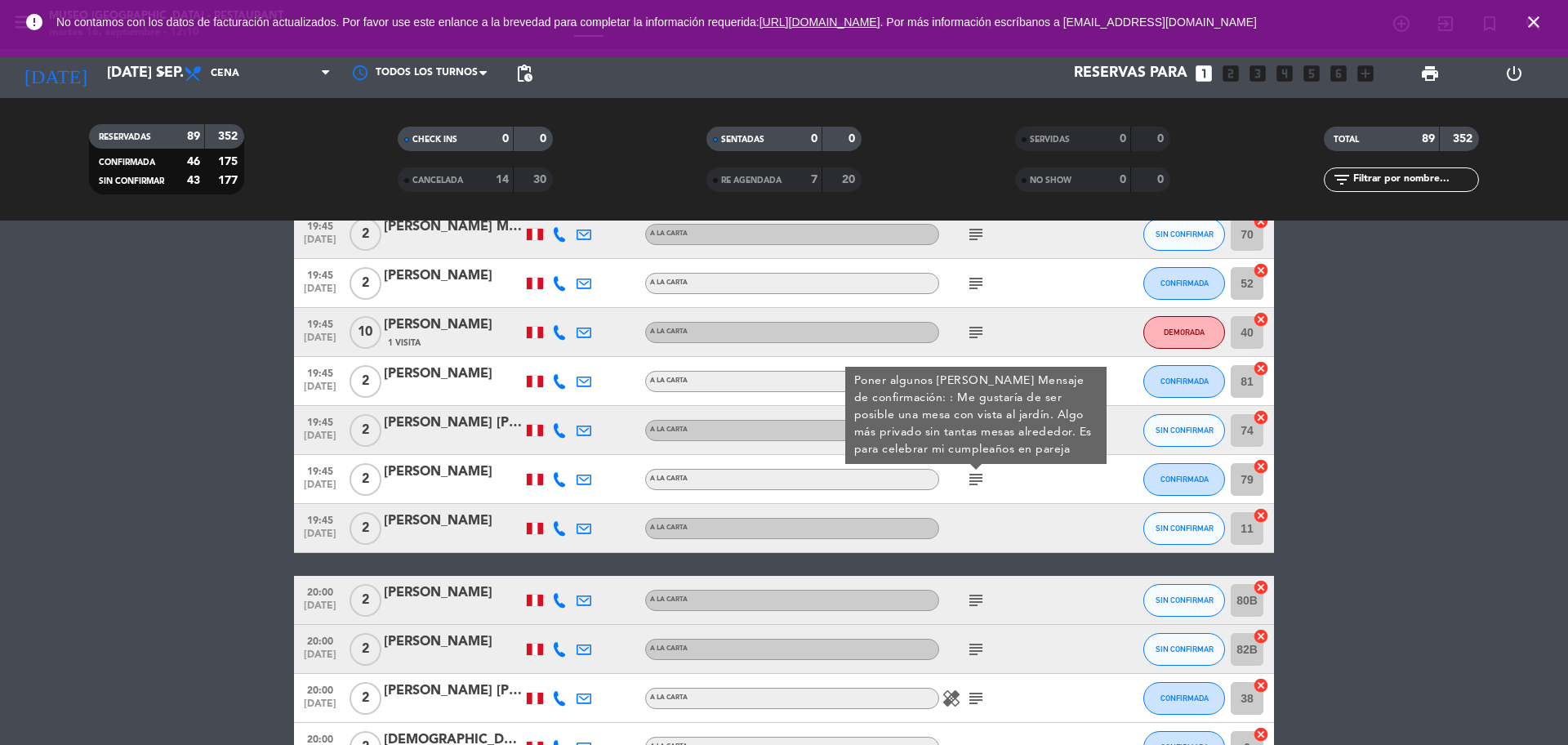
scroll to position [2859, 0]
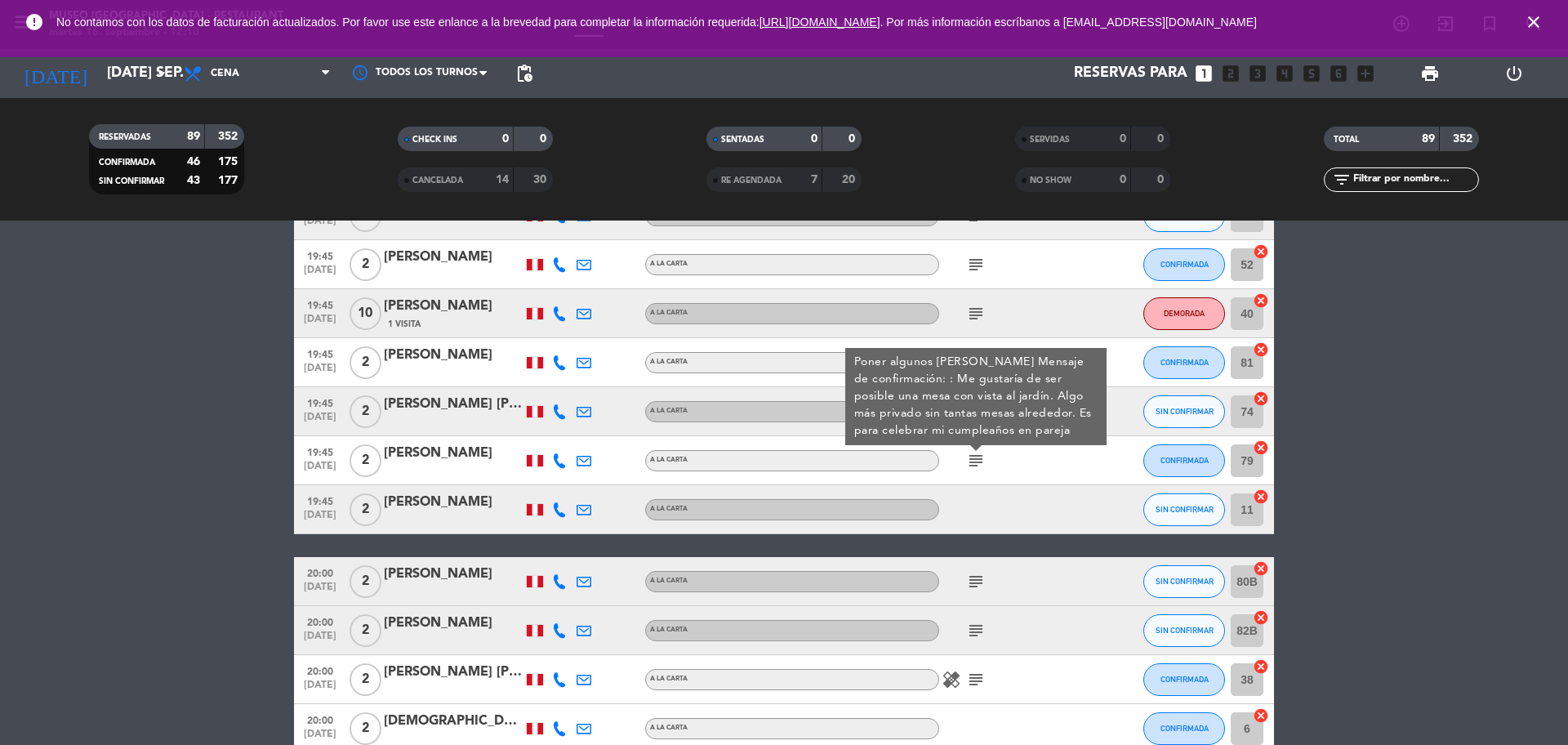
click at [334, 467] on span "[DATE]" at bounding box center [320, 470] width 41 height 19
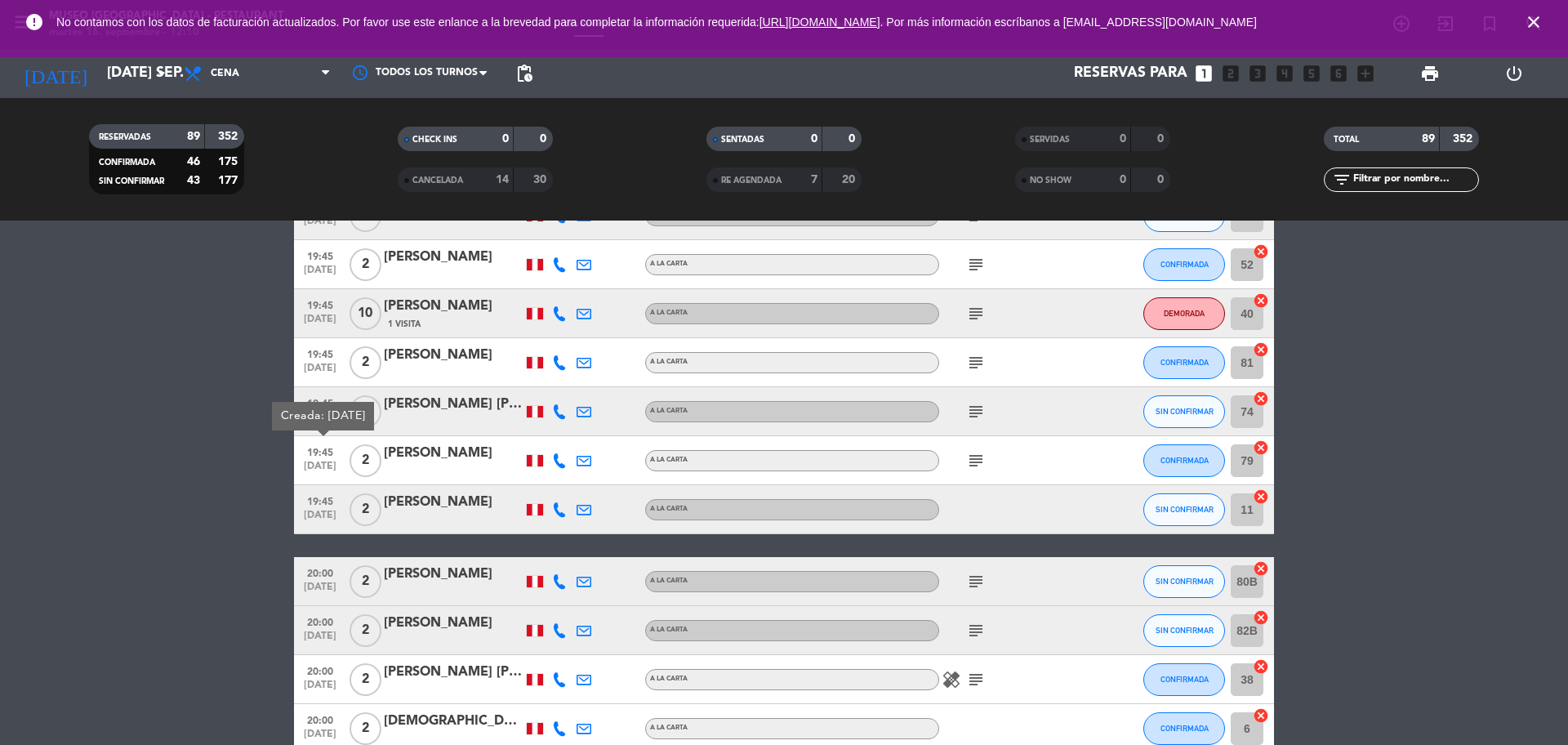
click at [984, 458] on icon "subject" at bounding box center [976, 460] width 20 height 20
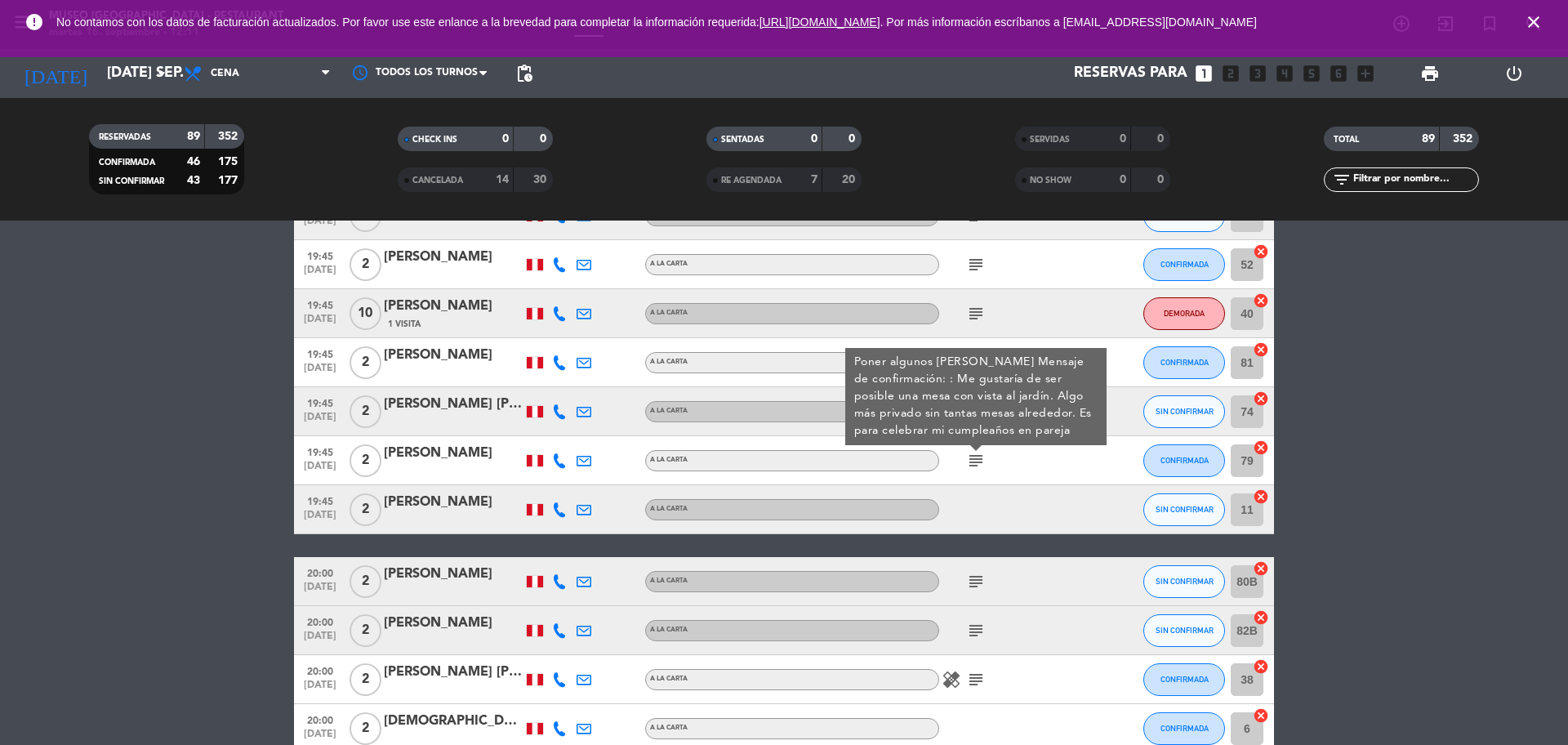
click at [974, 583] on icon "subject" at bounding box center [976, 582] width 20 height 20
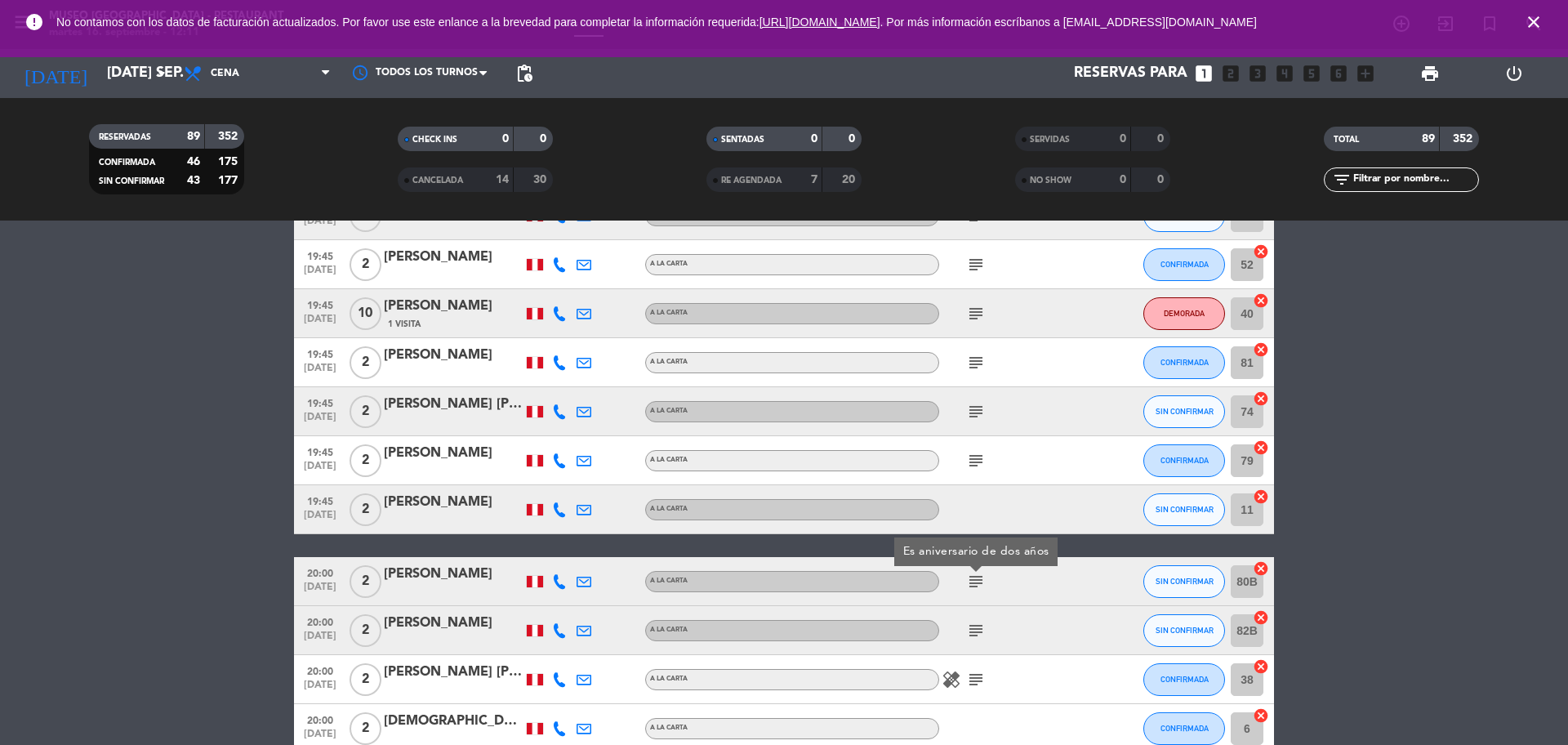
click at [974, 633] on icon "subject" at bounding box center [976, 631] width 20 height 20
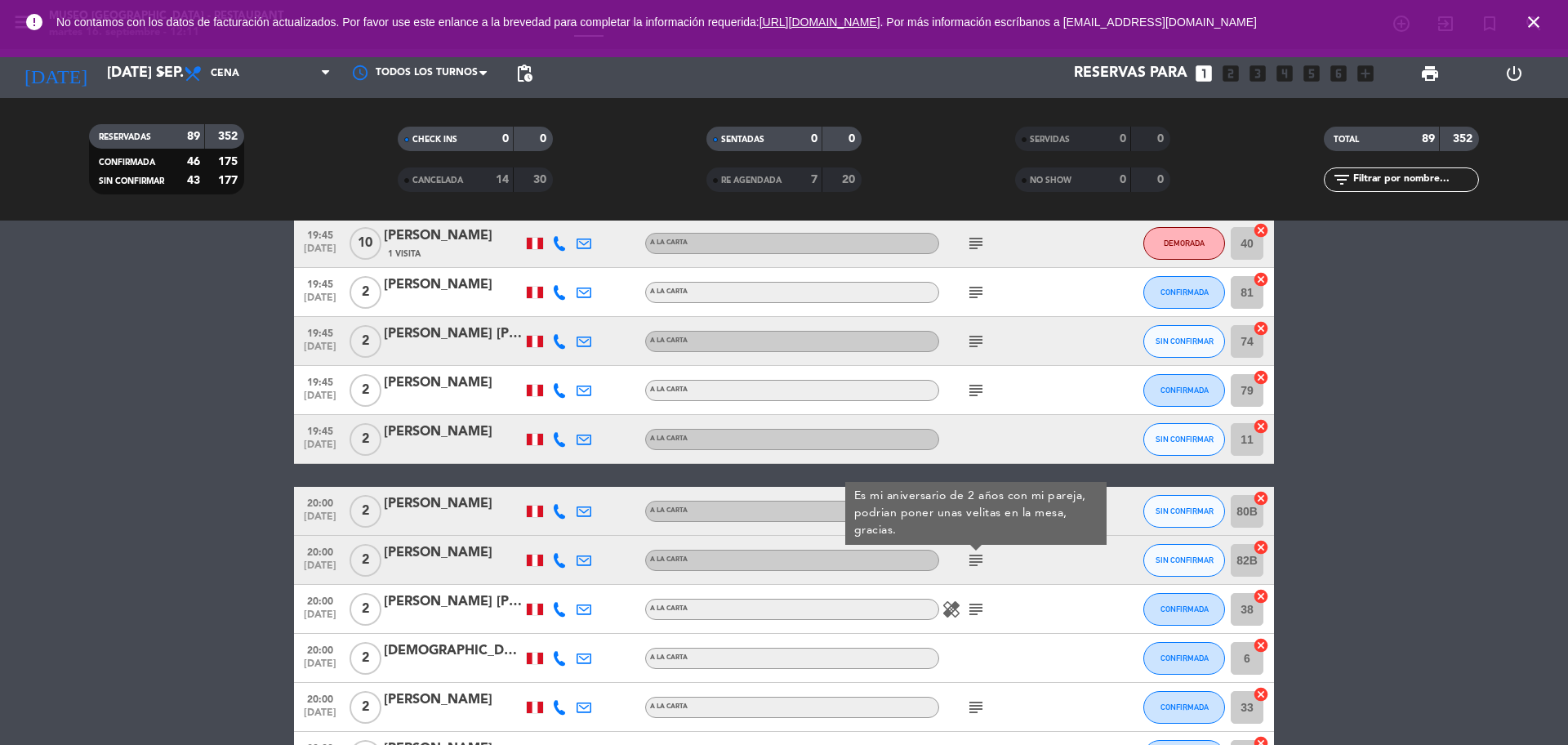
scroll to position [2961, 0]
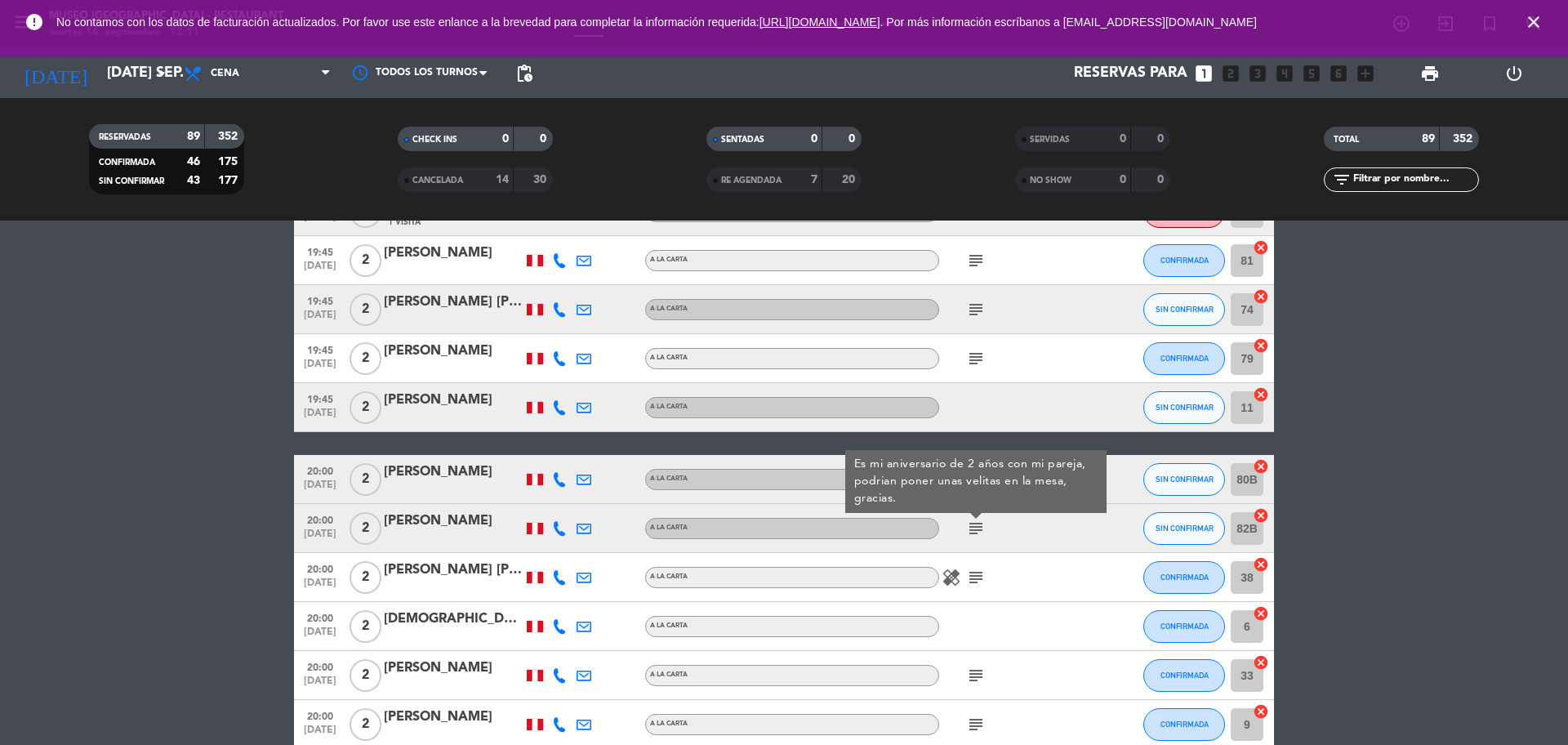
click at [974, 576] on icon "subject" at bounding box center [976, 577] width 20 height 20
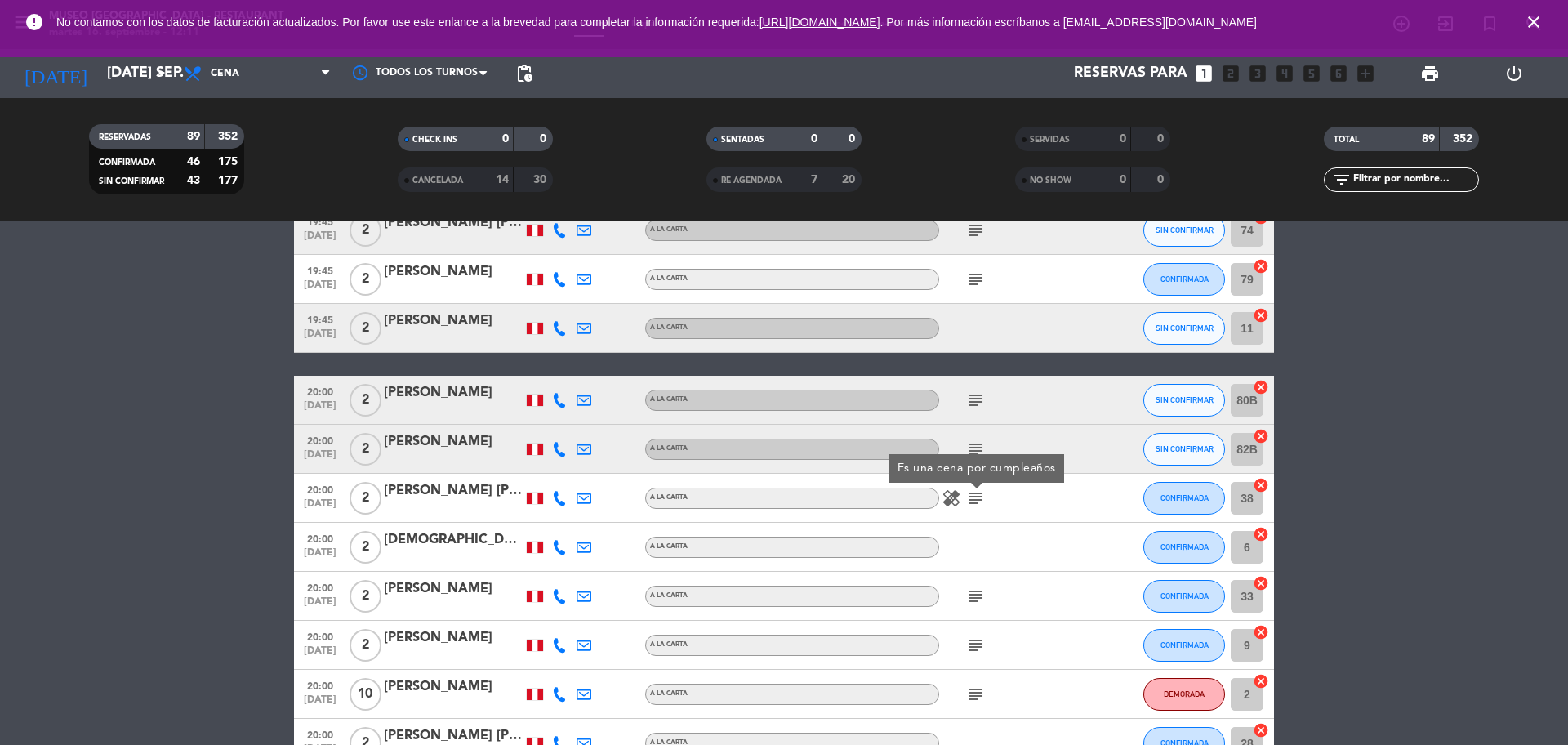
scroll to position [3166, 0]
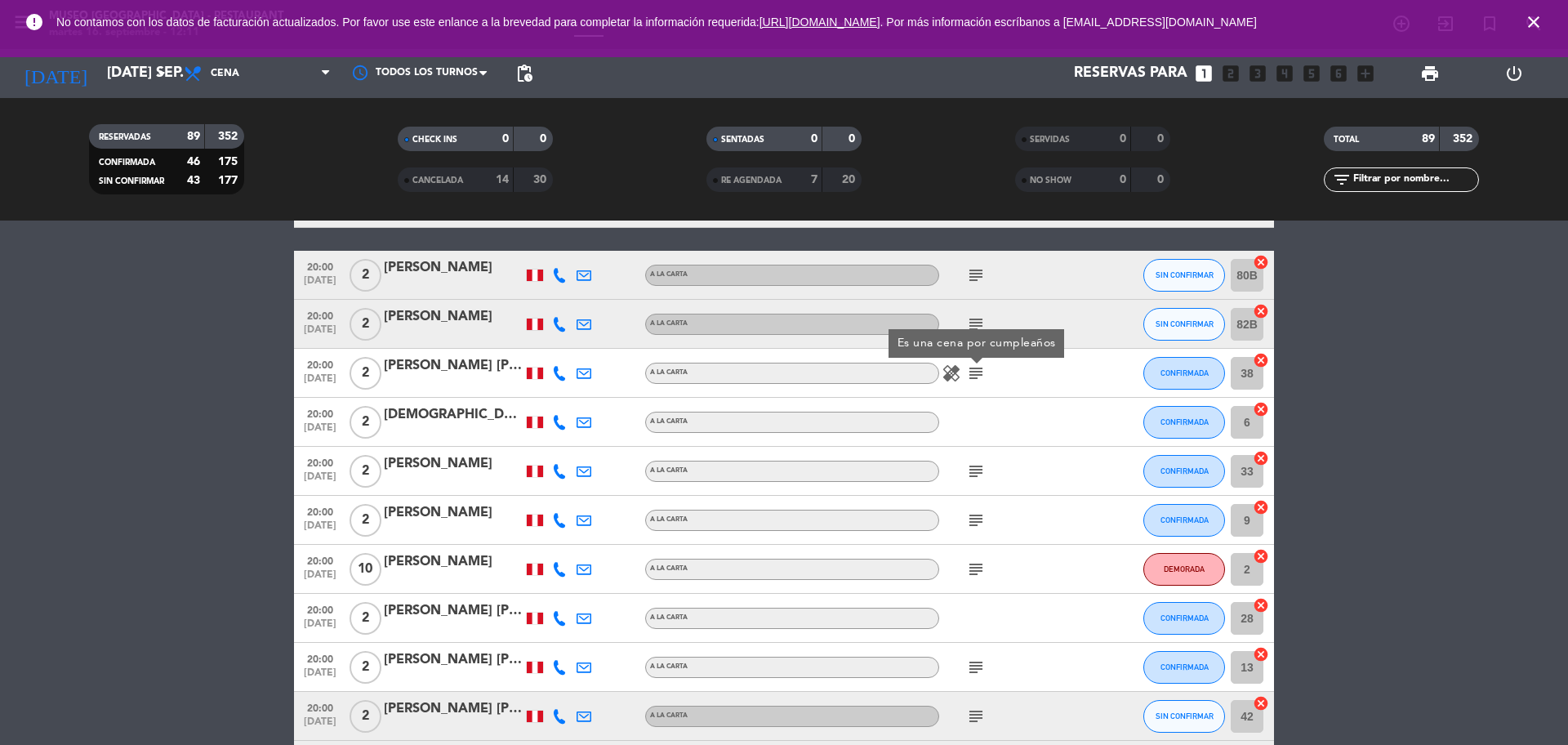
click at [979, 467] on icon "subject" at bounding box center [976, 471] width 20 height 20
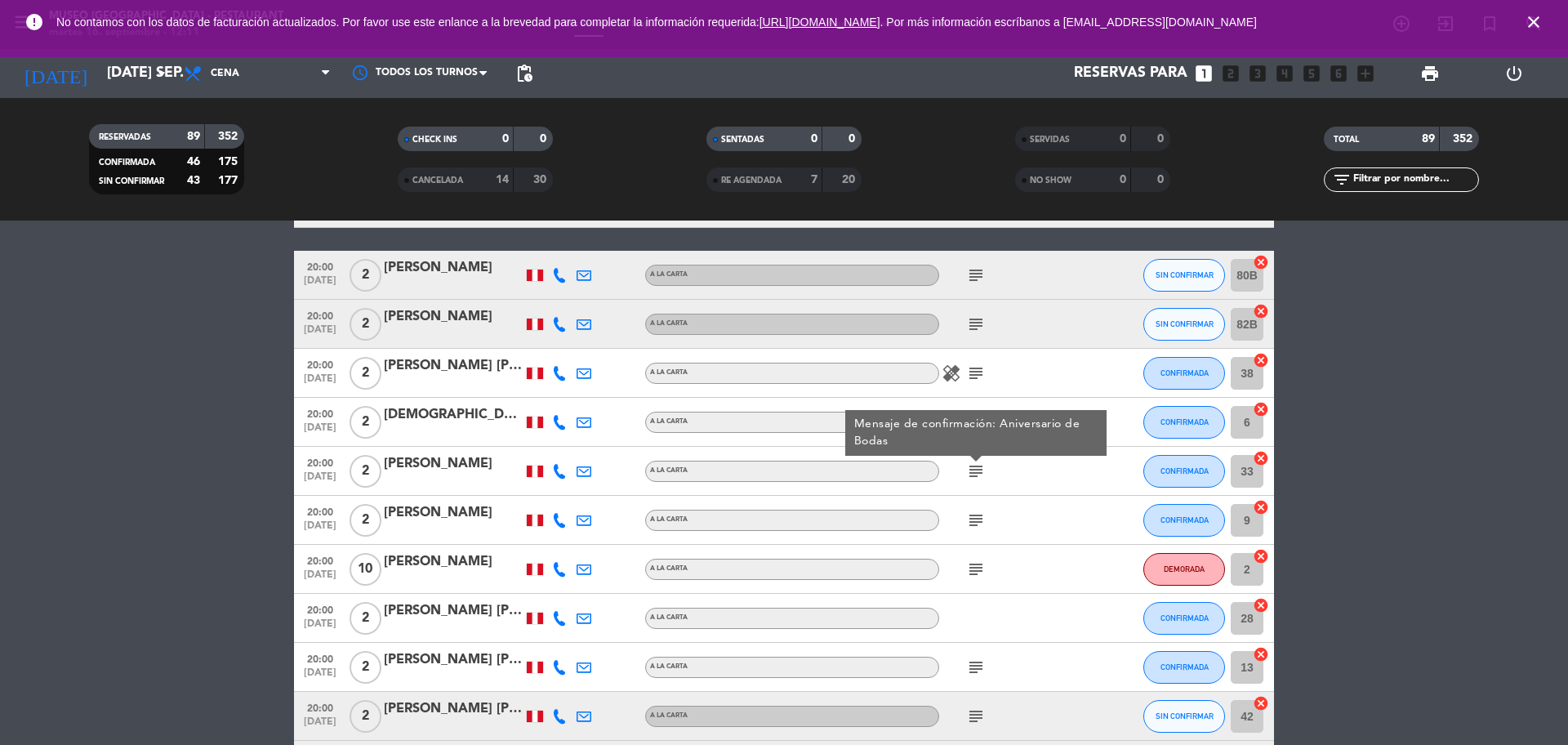
click at [979, 513] on icon "subject" at bounding box center [976, 521] width 20 height 20
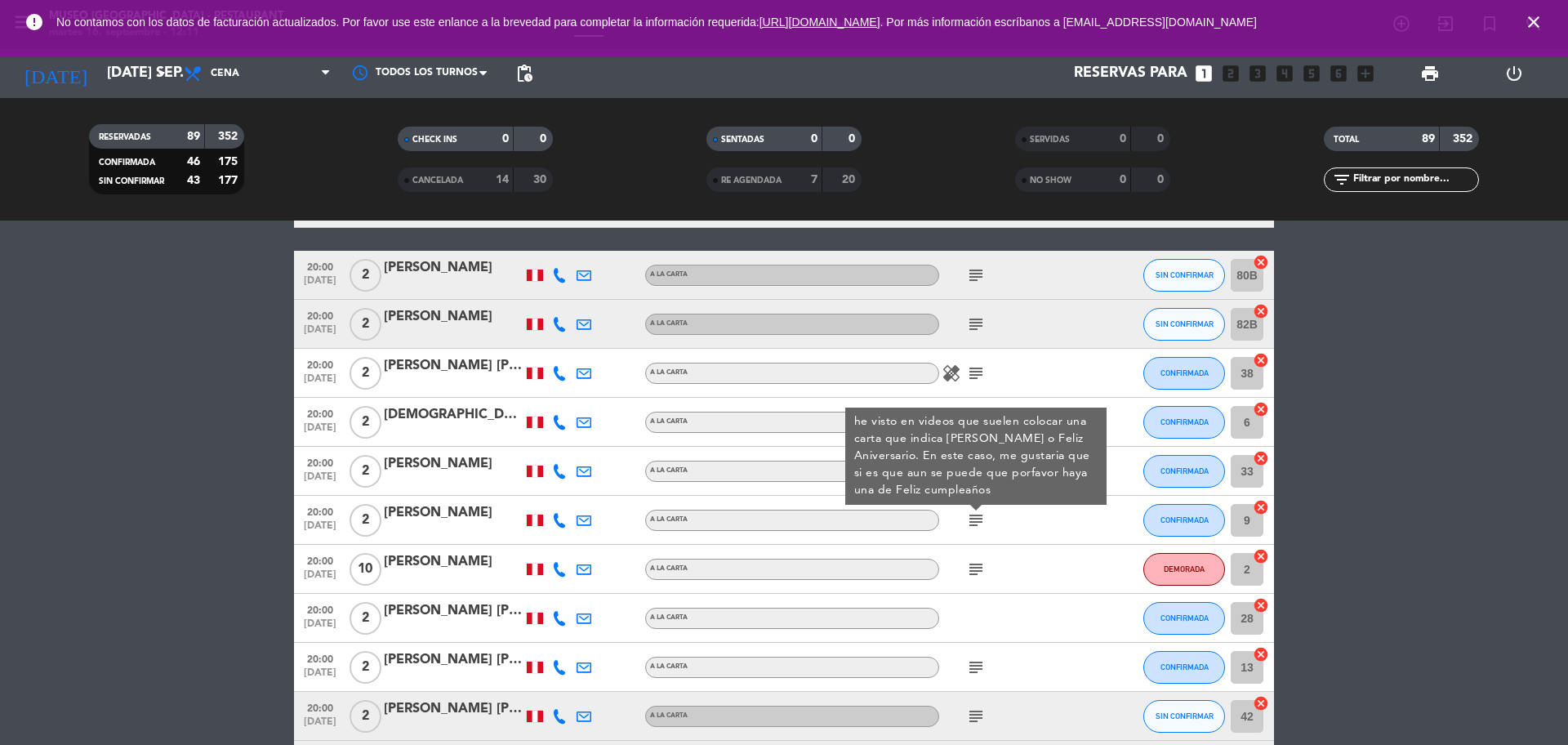
click at [978, 568] on icon "subject" at bounding box center [976, 569] width 20 height 20
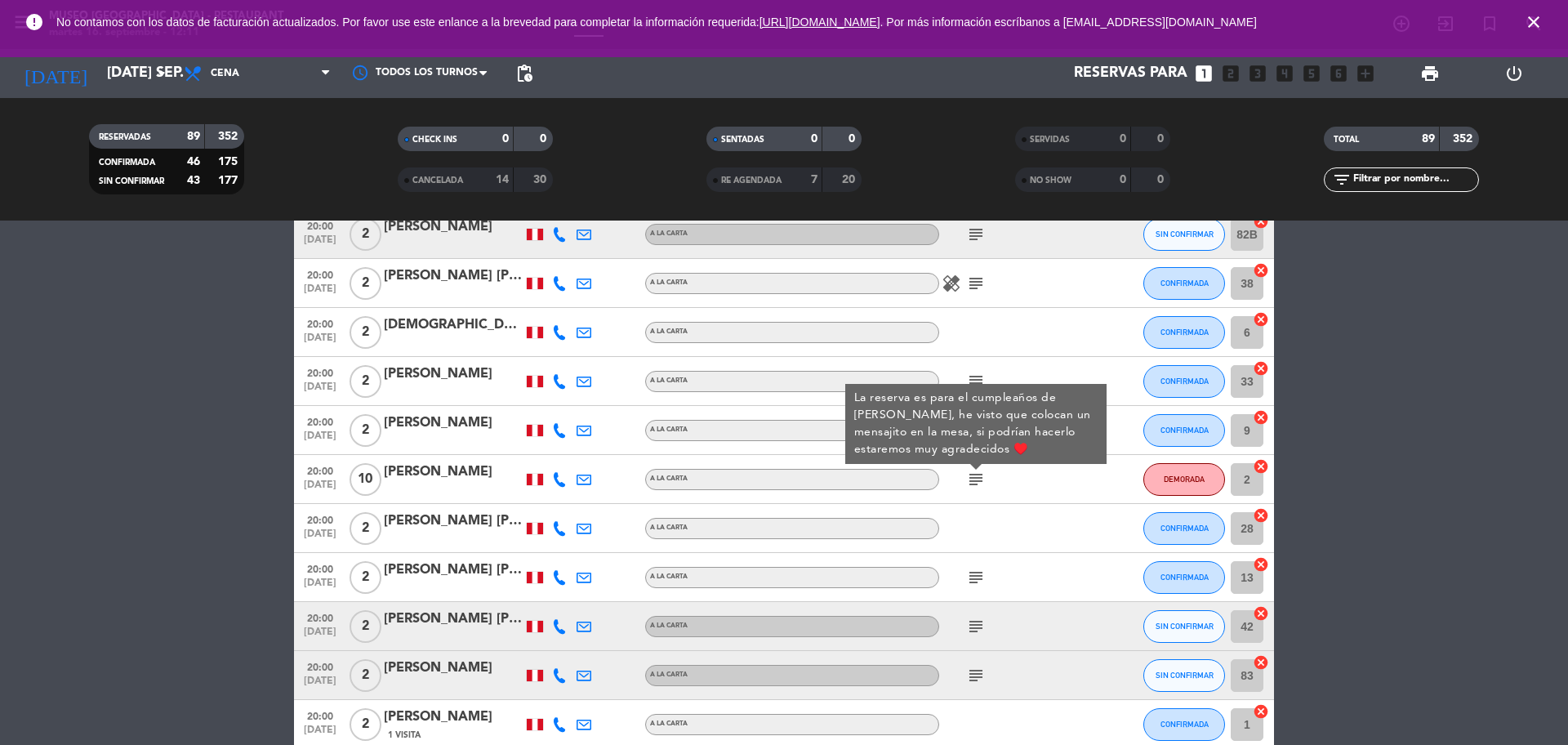
scroll to position [3268, 0]
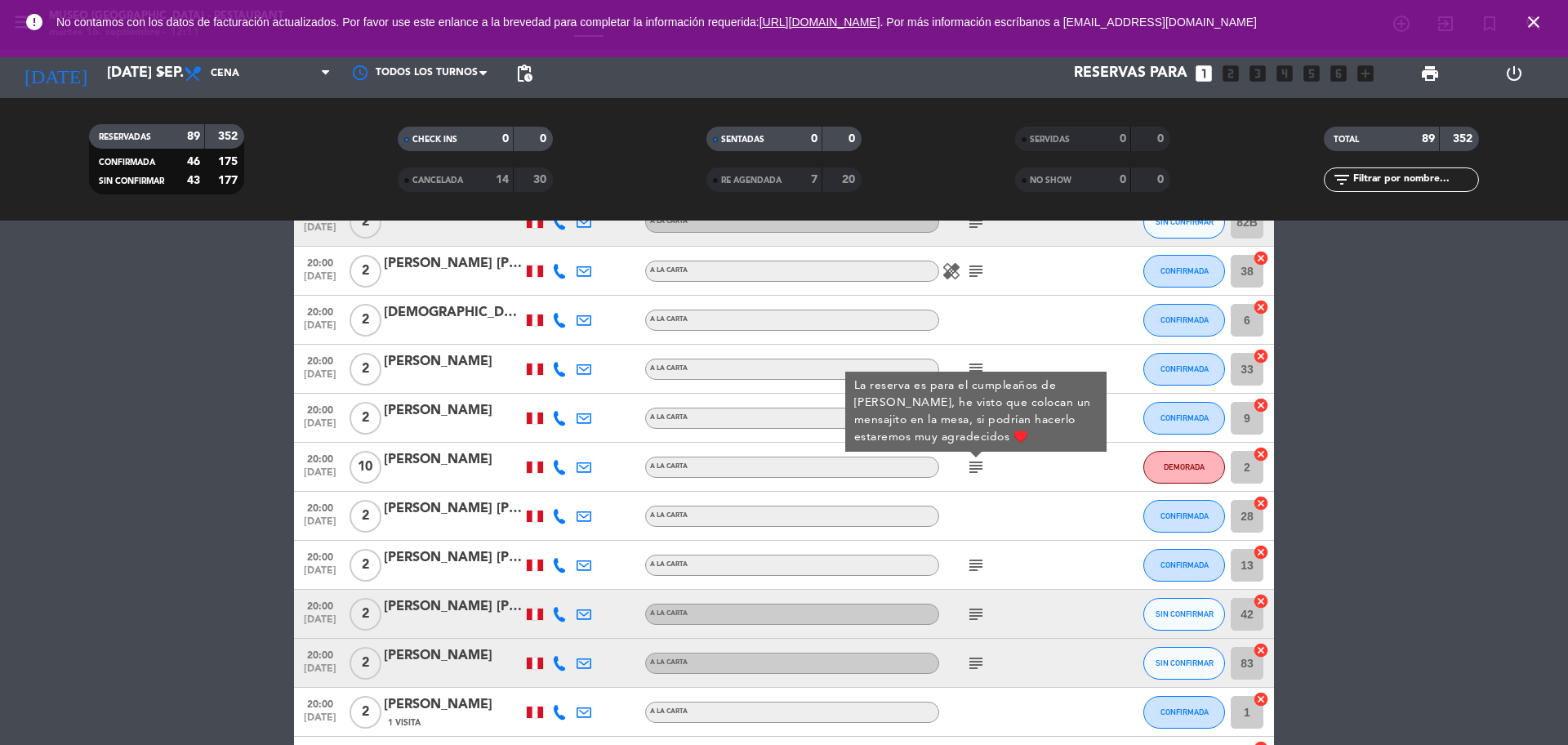
click at [973, 565] on icon "subject" at bounding box center [976, 565] width 20 height 20
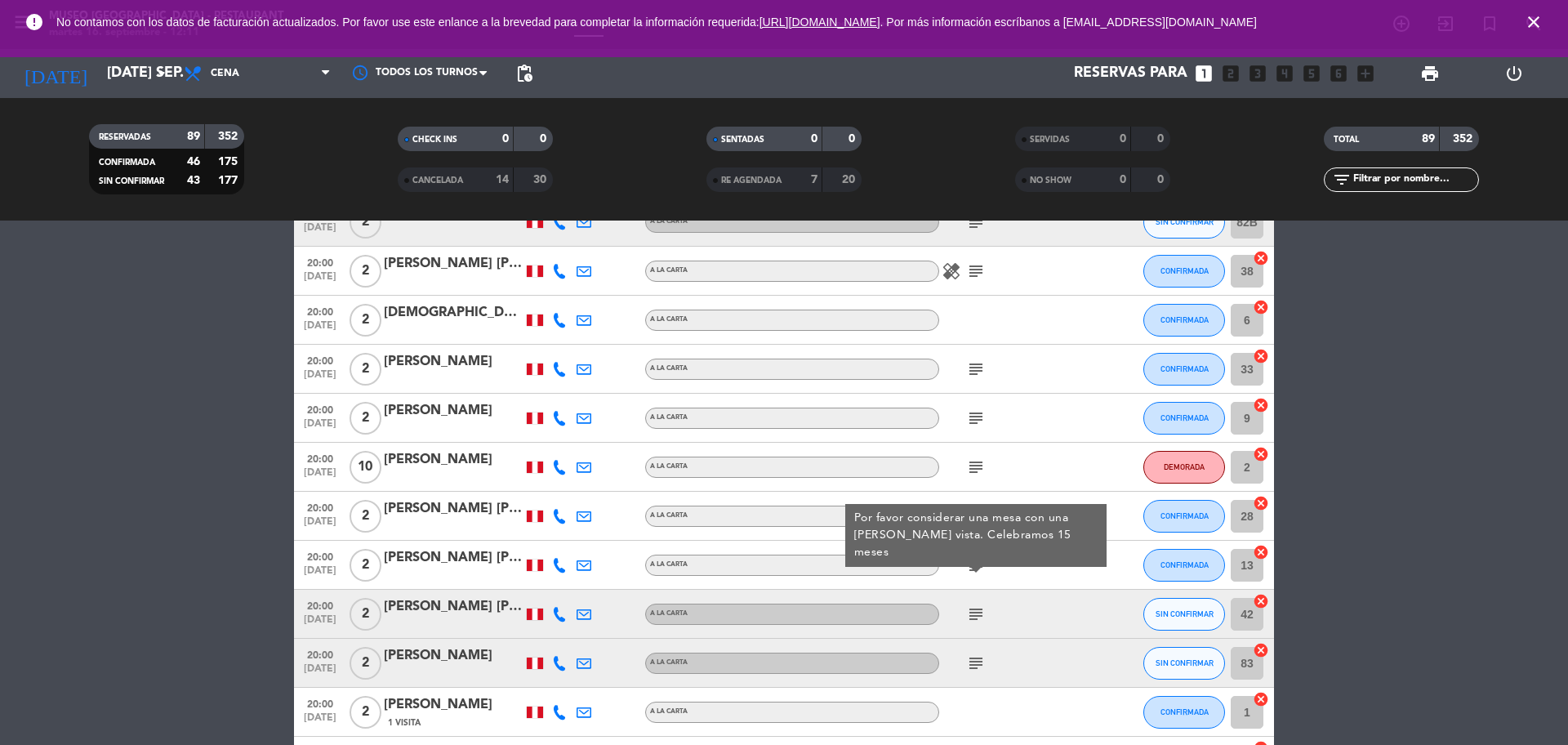
click at [973, 615] on icon "subject" at bounding box center [976, 615] width 20 height 20
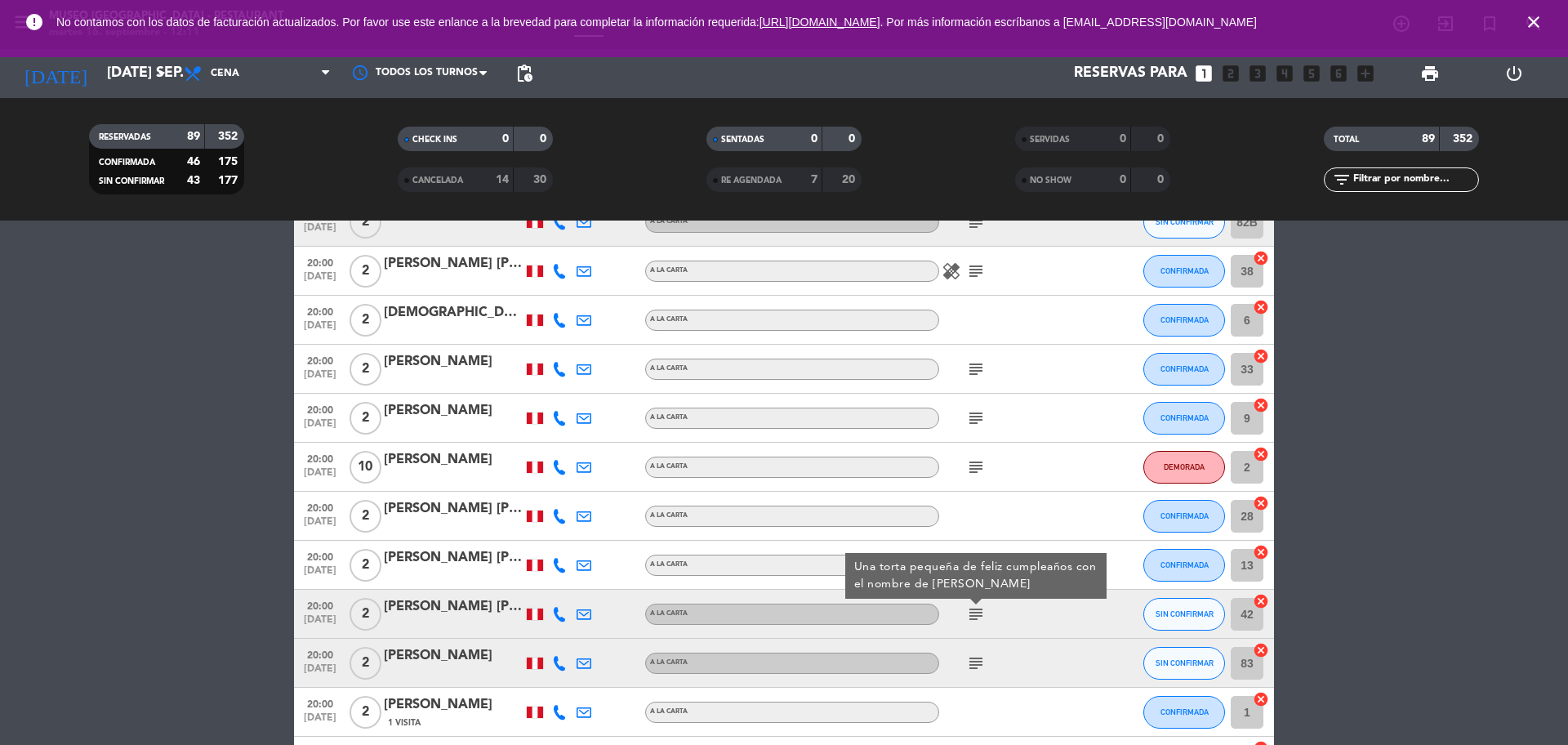
click at [976, 668] on icon "subject" at bounding box center [976, 663] width 20 height 20
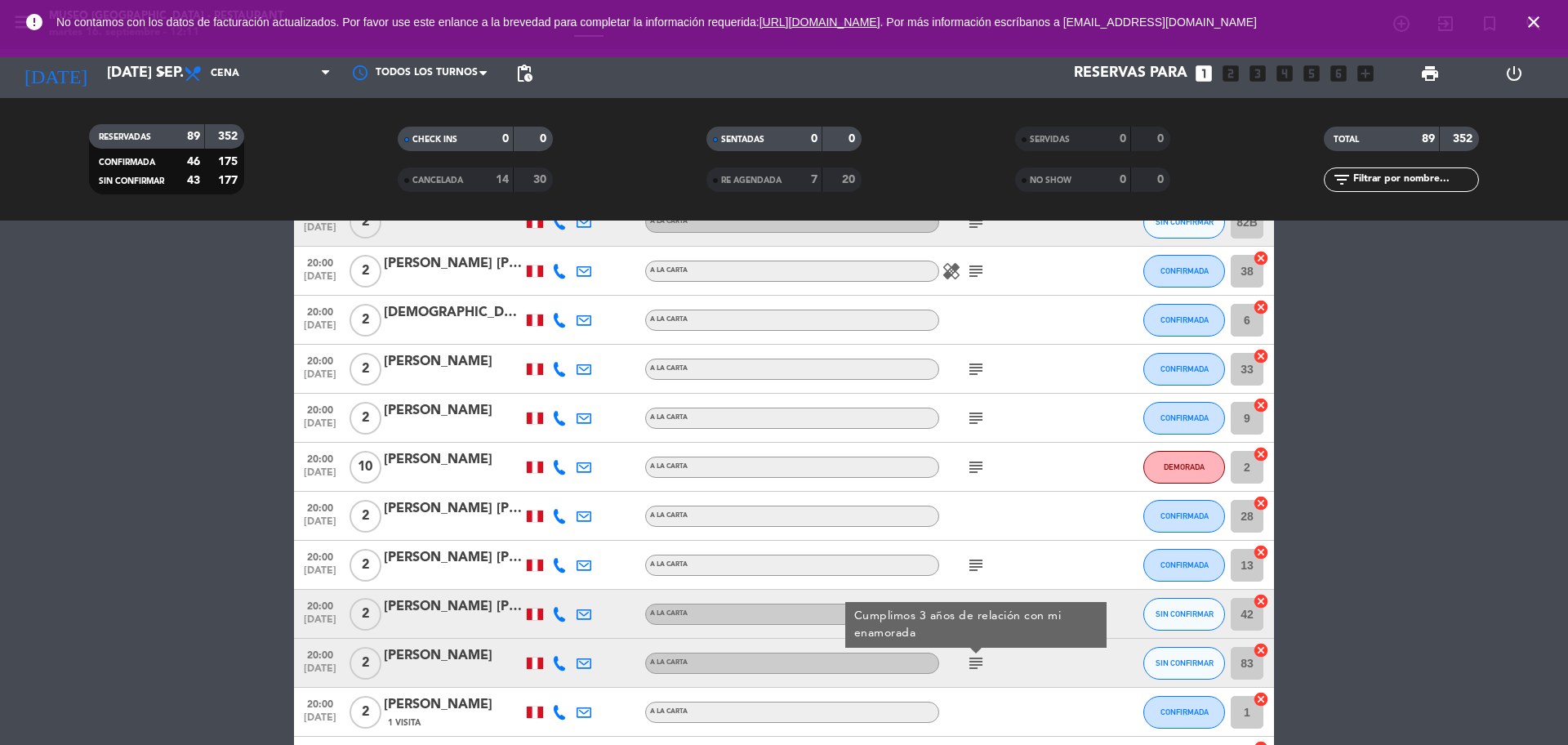
drag, startPoint x: 329, startPoint y: 610, endPoint x: 329, endPoint y: 637, distance: 27.0
click at [329, 611] on span "20:00" at bounding box center [320, 605] width 41 height 19
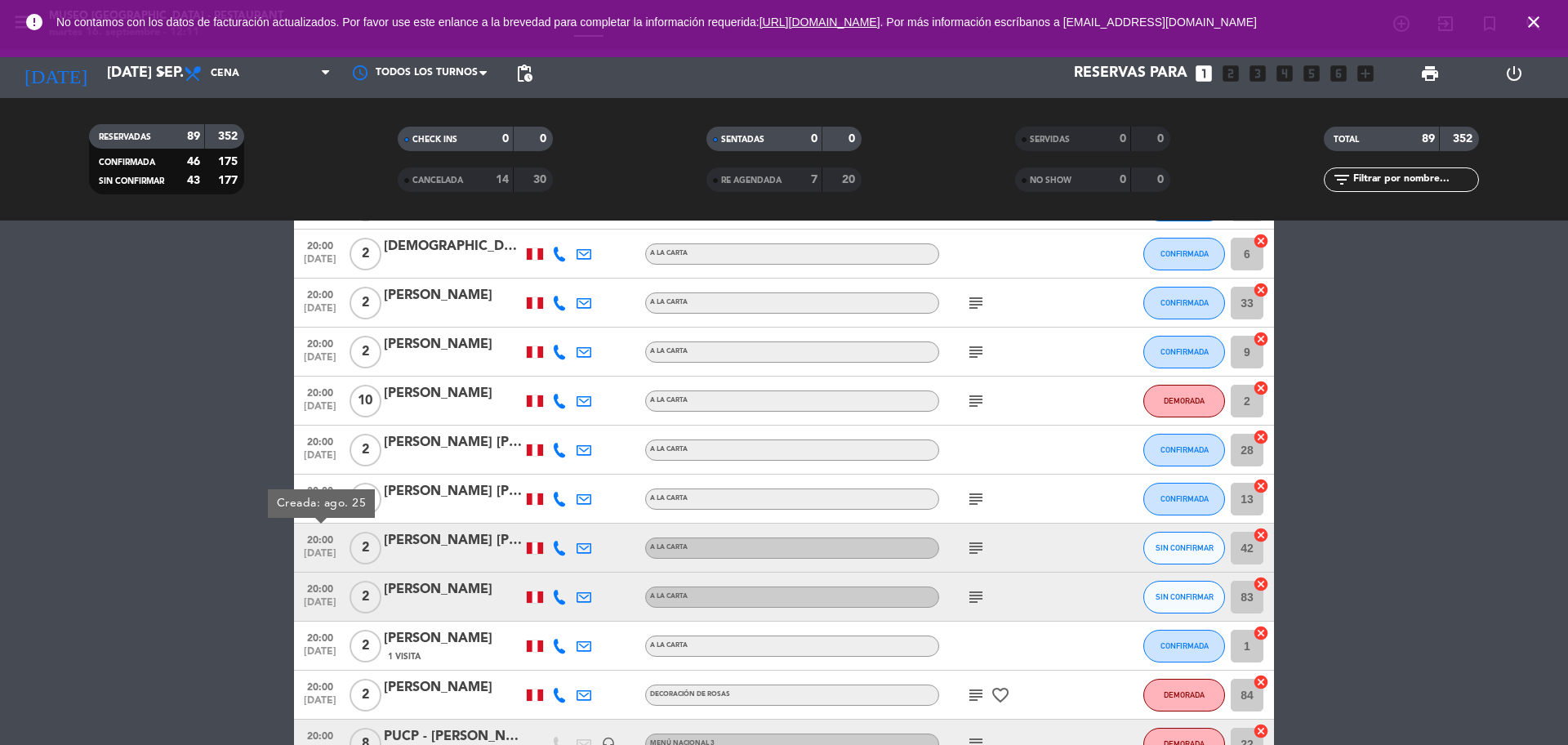
scroll to position [3370, 0]
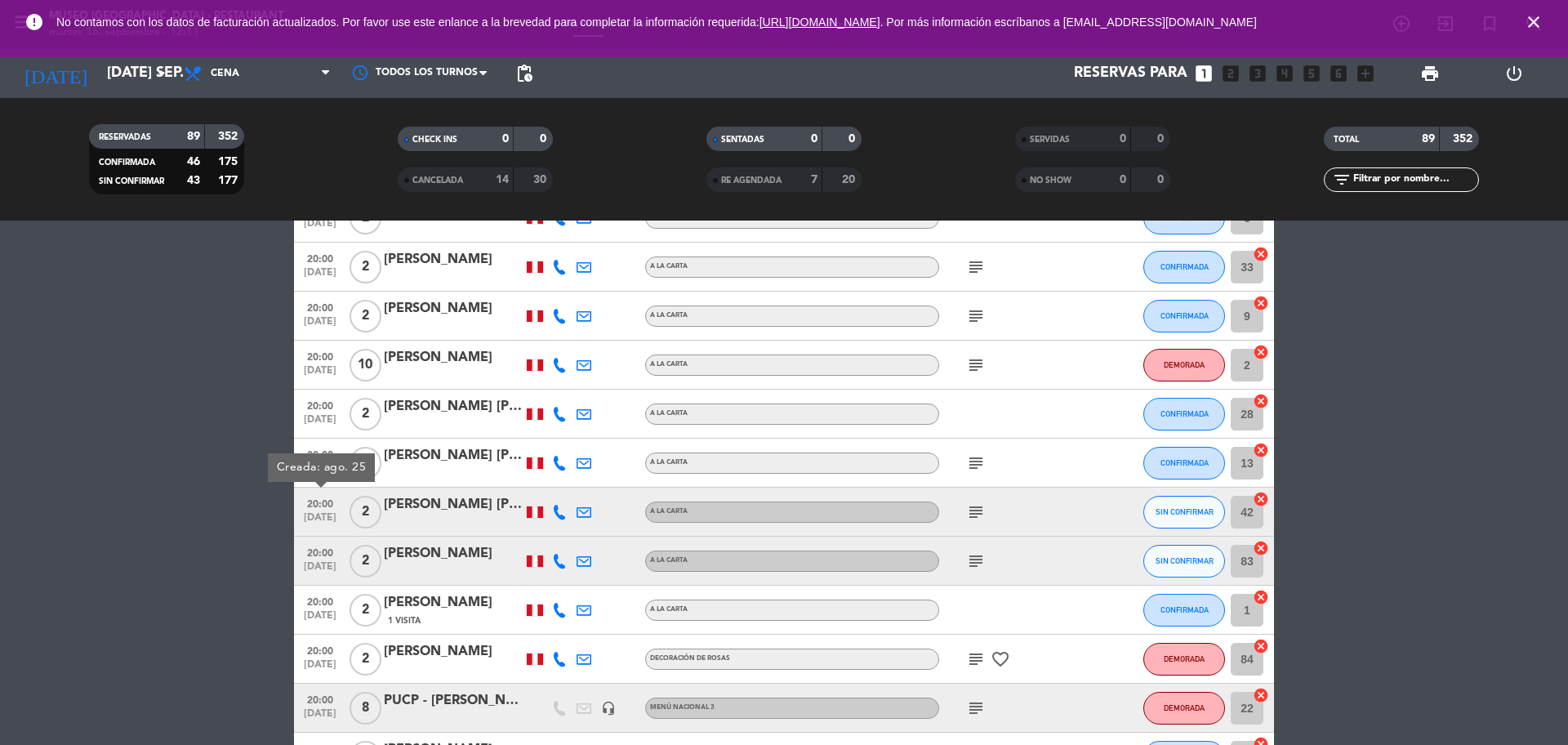
click at [981, 500] on div "subject" at bounding box center [1012, 512] width 147 height 48
click at [979, 517] on icon "subject" at bounding box center [976, 513] width 20 height 20
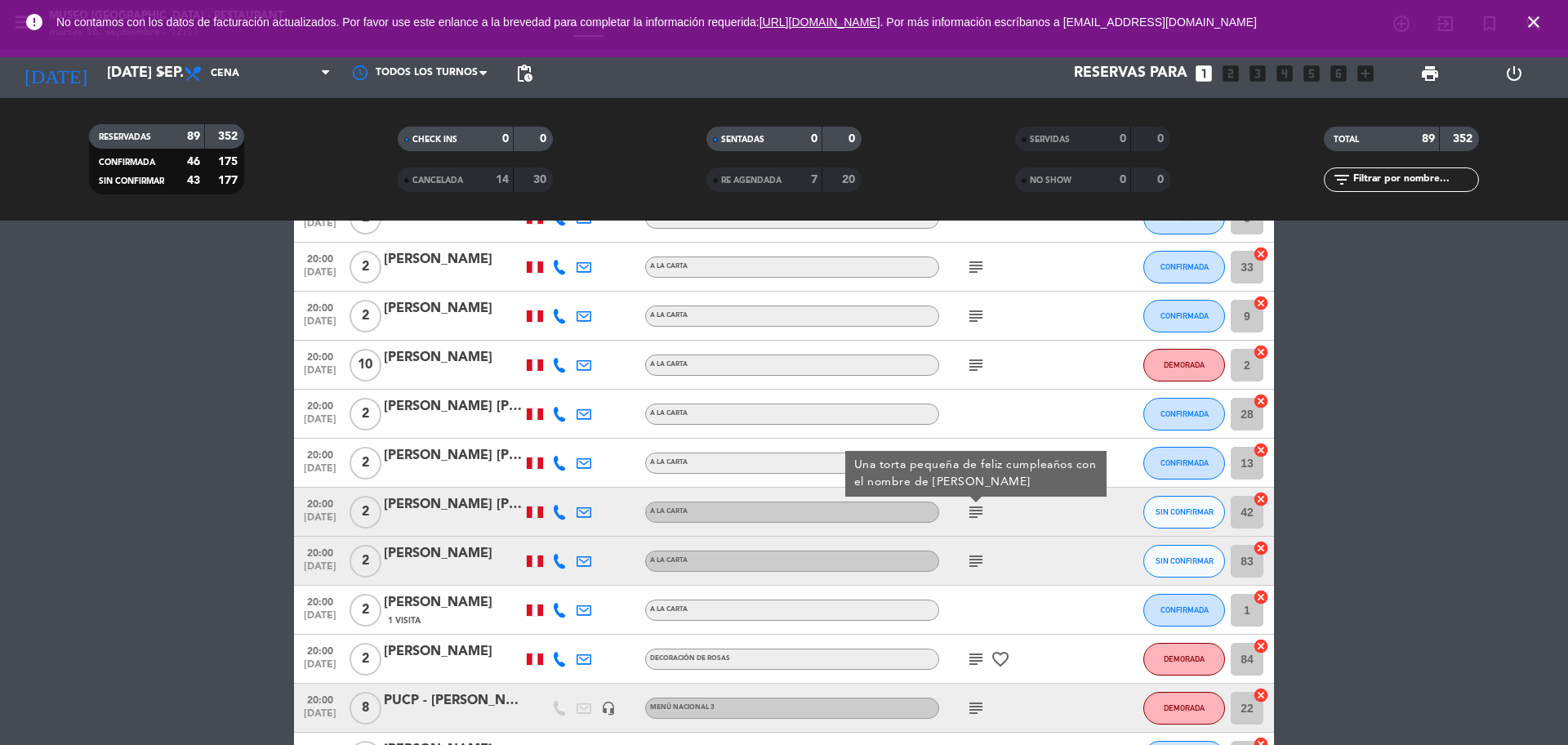
click at [976, 563] on icon "subject" at bounding box center [976, 561] width 20 height 20
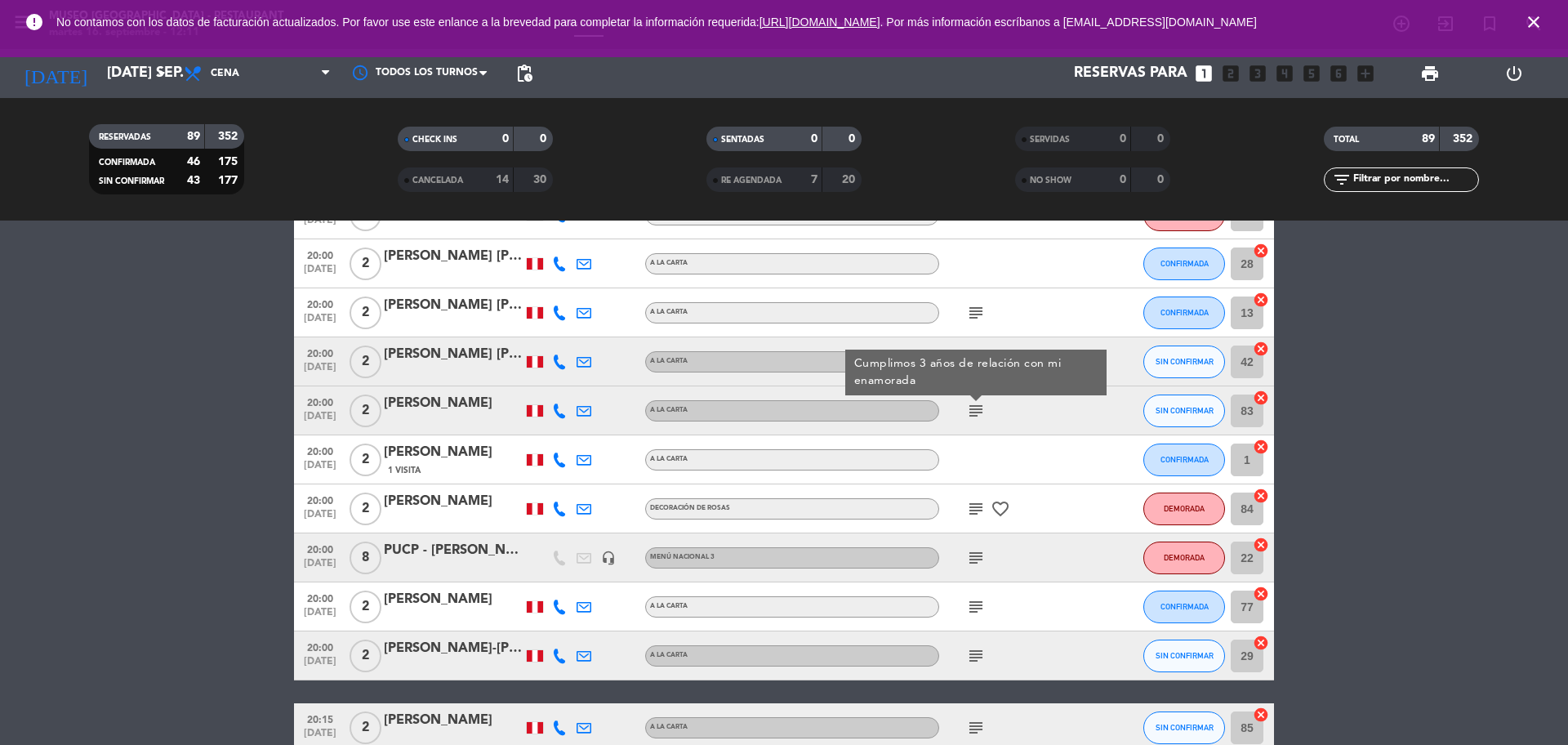
scroll to position [3574, 0]
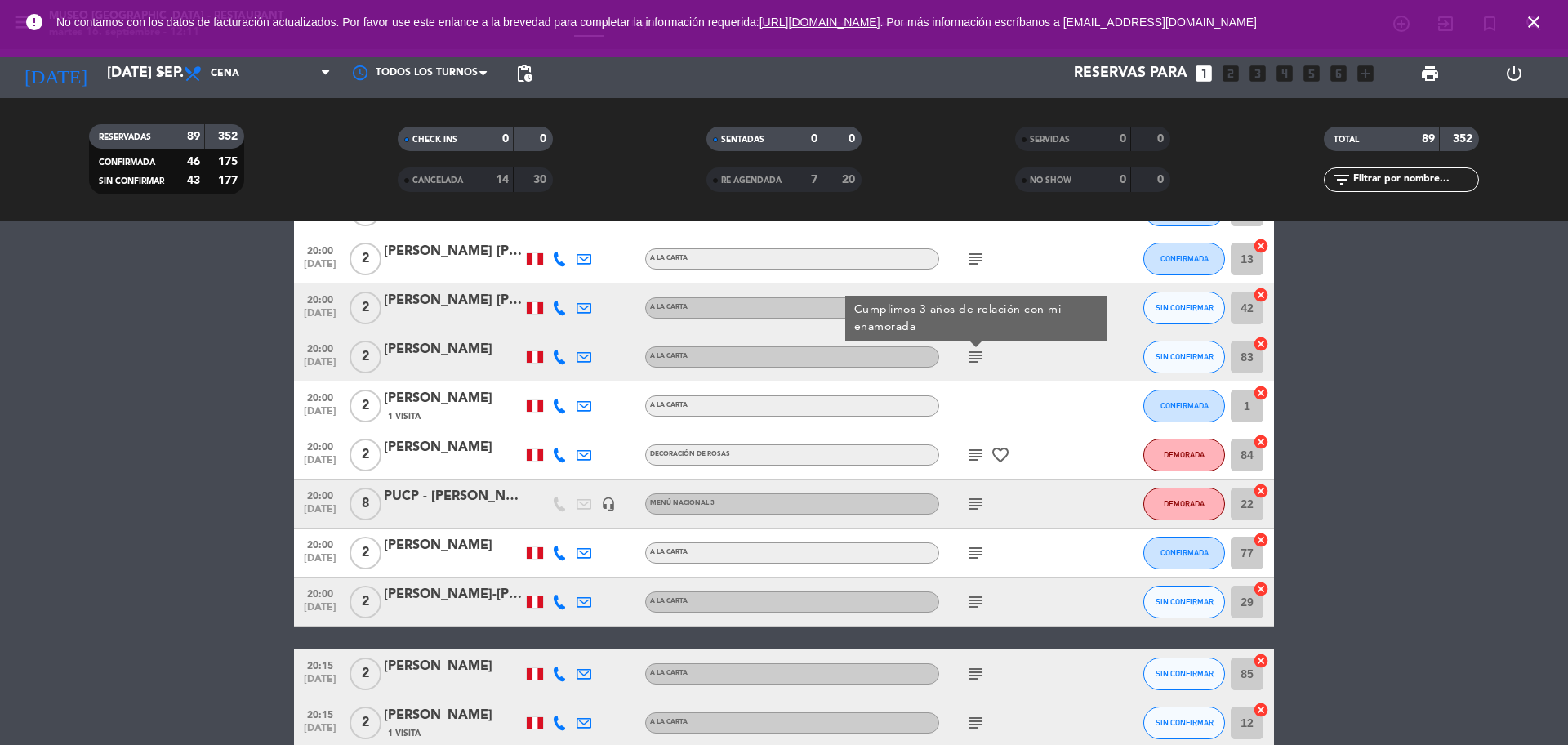
click at [971, 460] on icon "subject" at bounding box center [976, 455] width 20 height 20
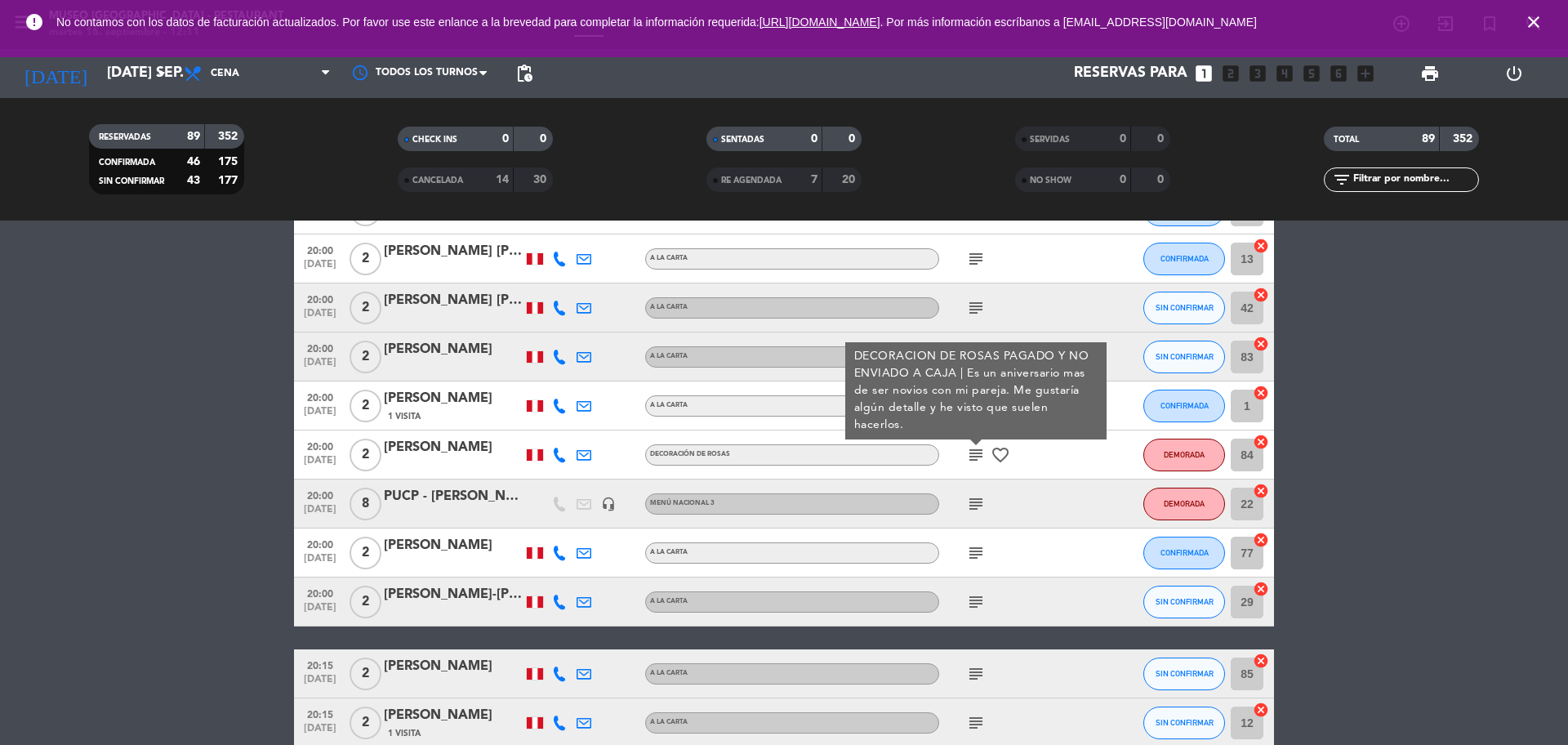
click at [972, 510] on icon "subject" at bounding box center [976, 504] width 20 height 20
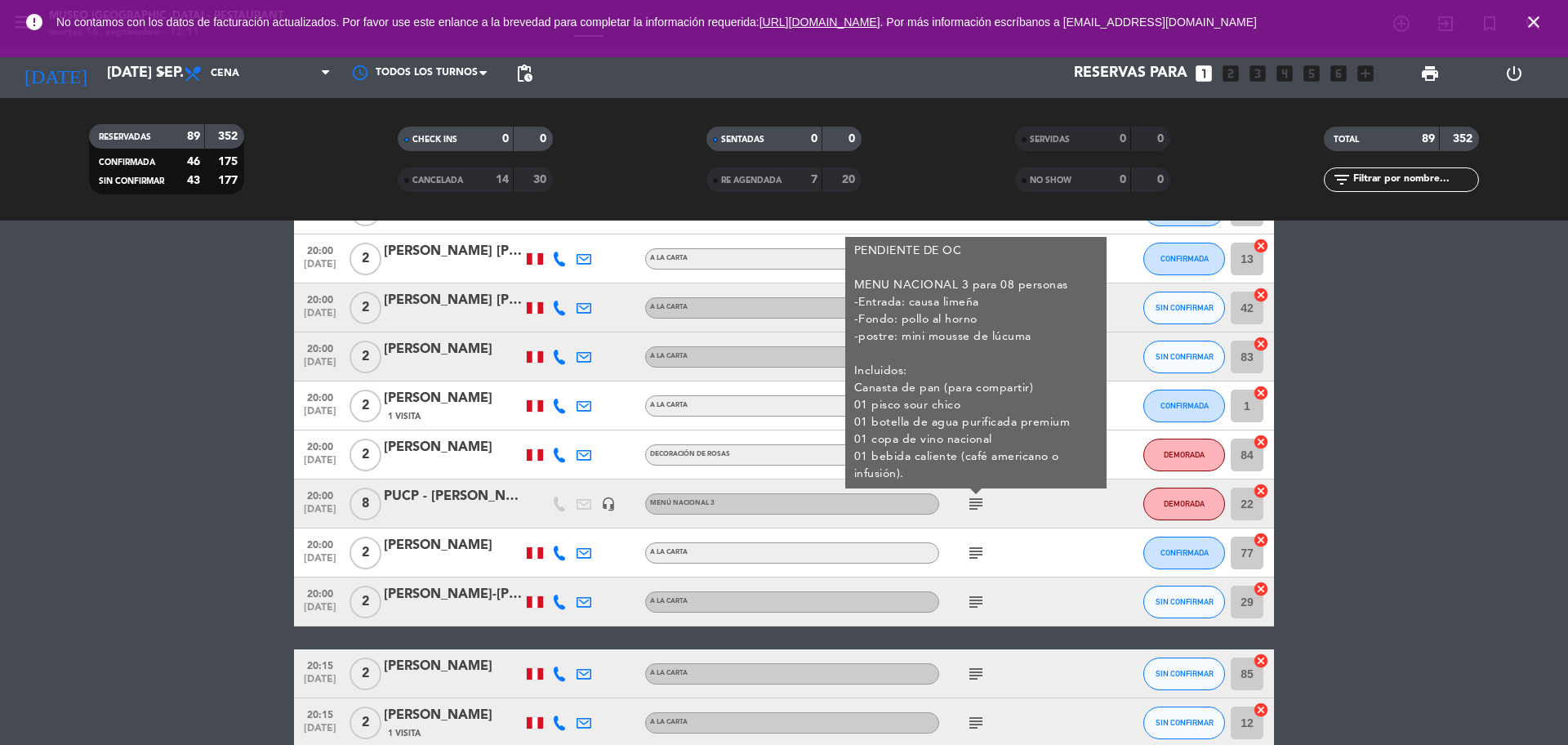
click at [972, 557] on icon "subject" at bounding box center [976, 553] width 20 height 20
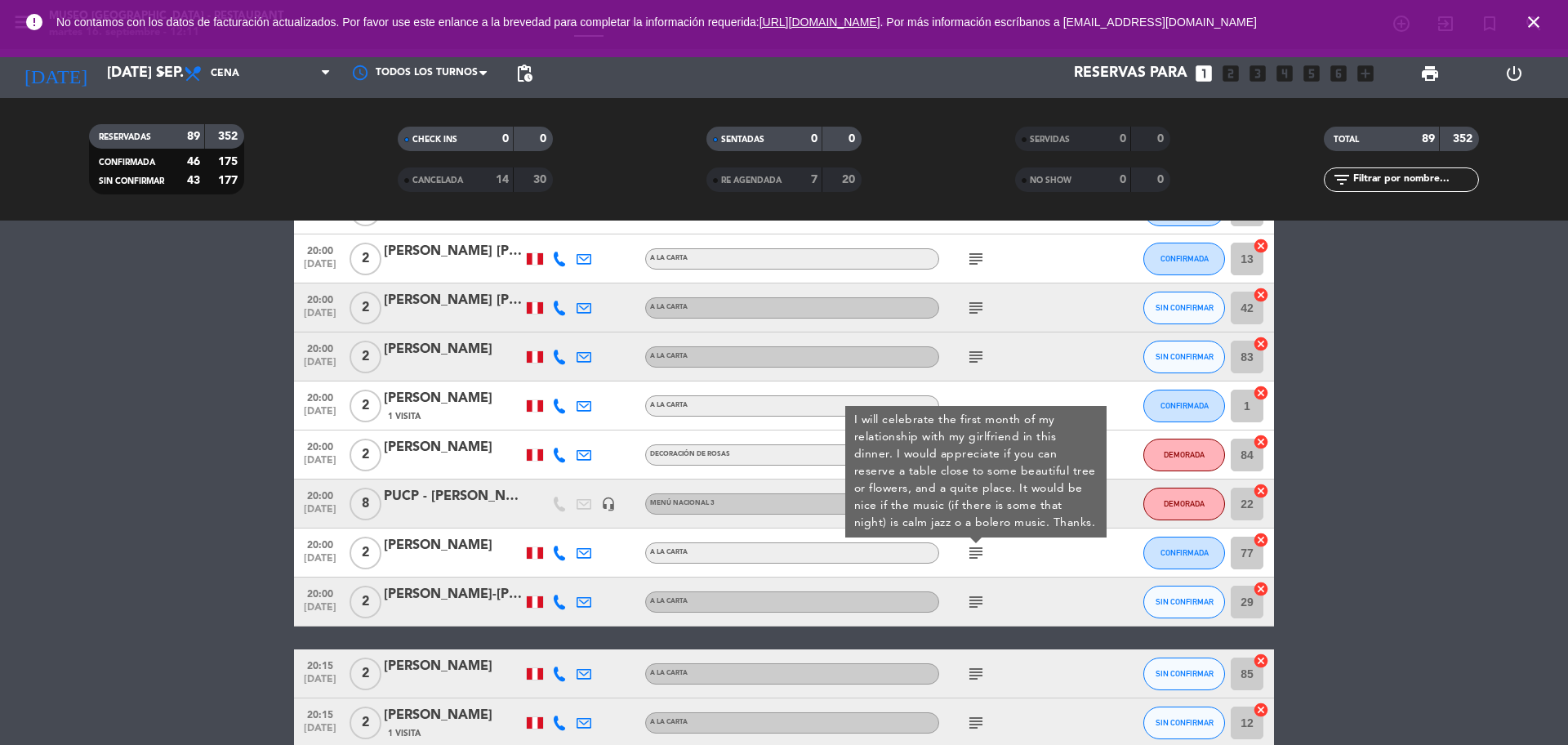
click at [979, 598] on icon "subject" at bounding box center [976, 602] width 20 height 20
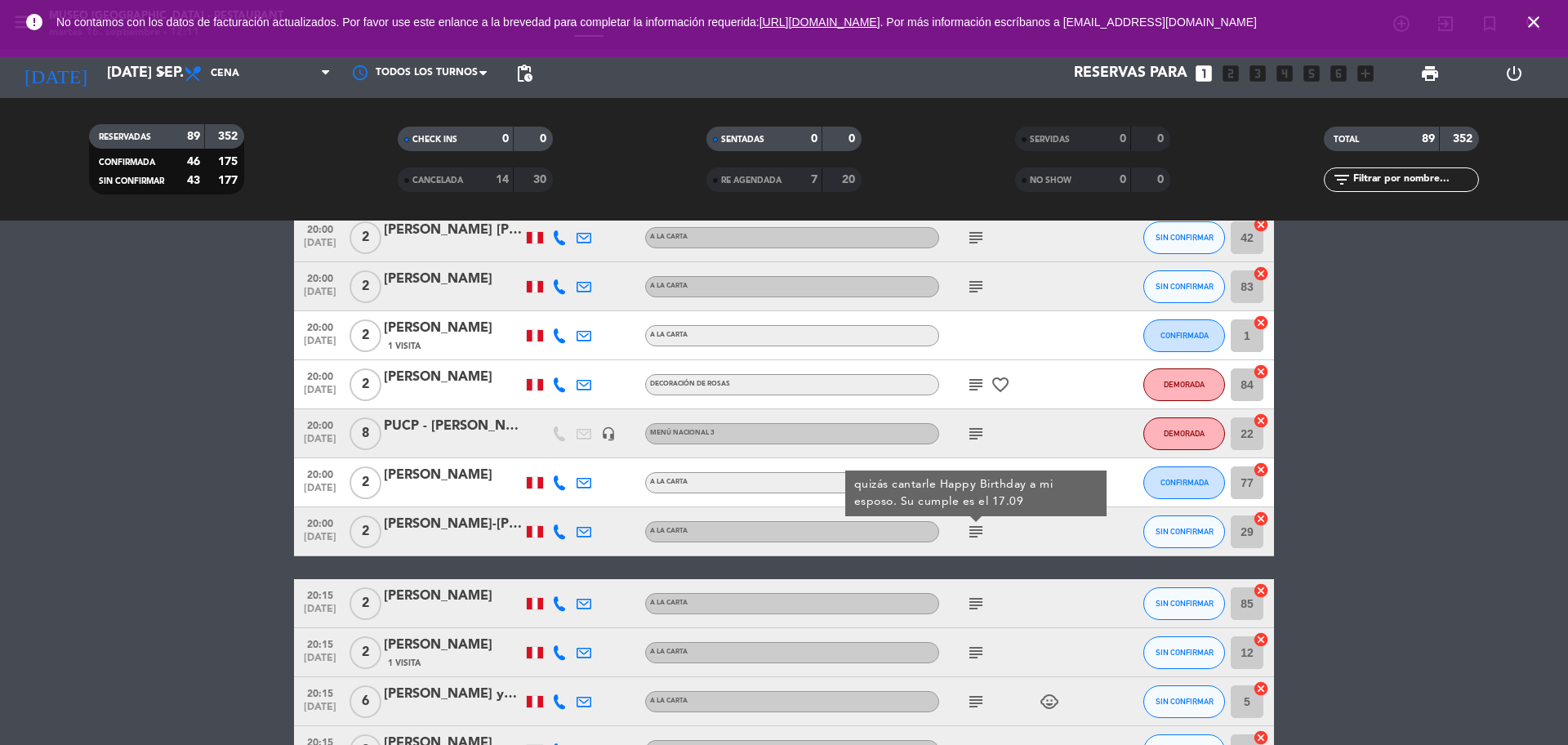
scroll to position [3676, 0]
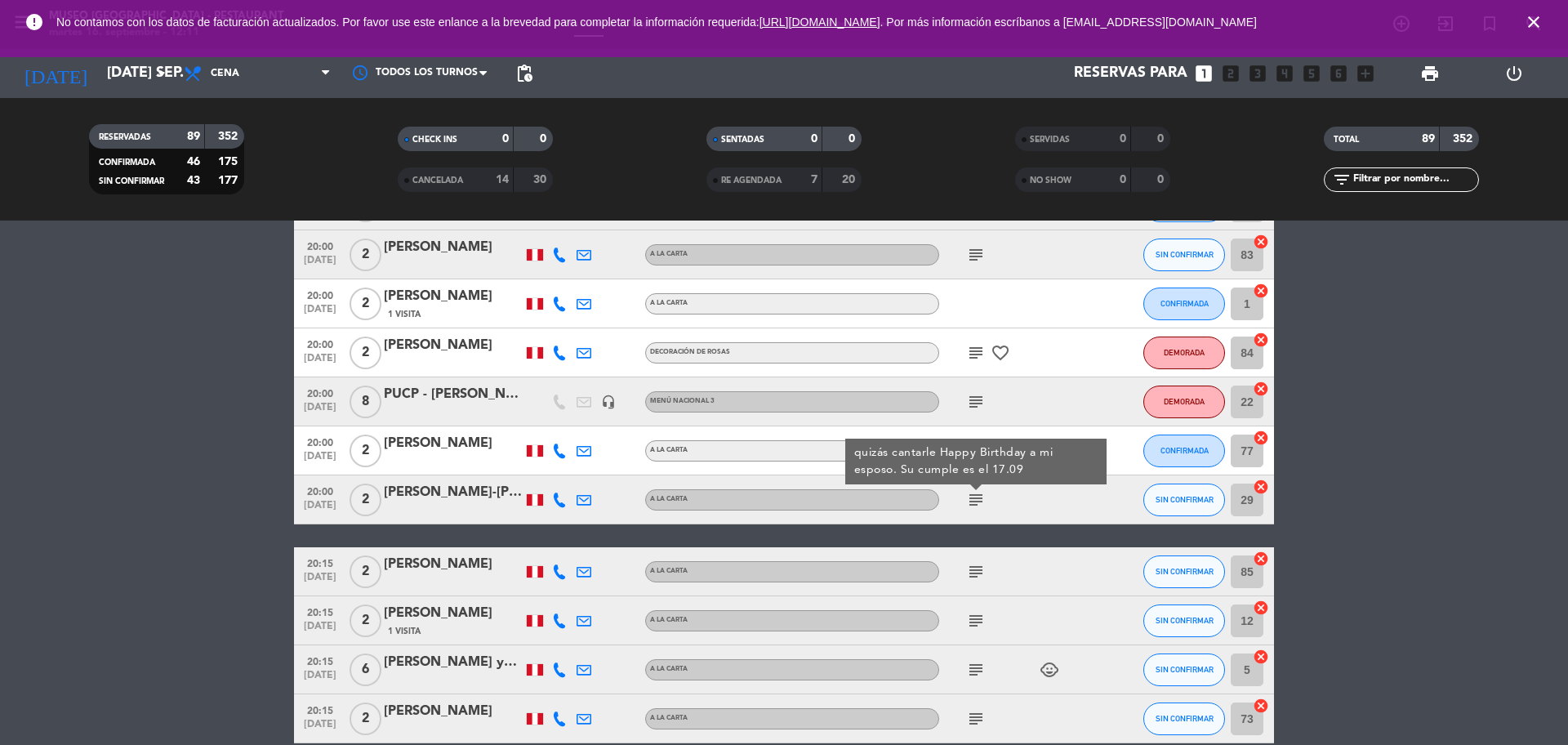
click at [979, 565] on icon "subject" at bounding box center [976, 572] width 20 height 20
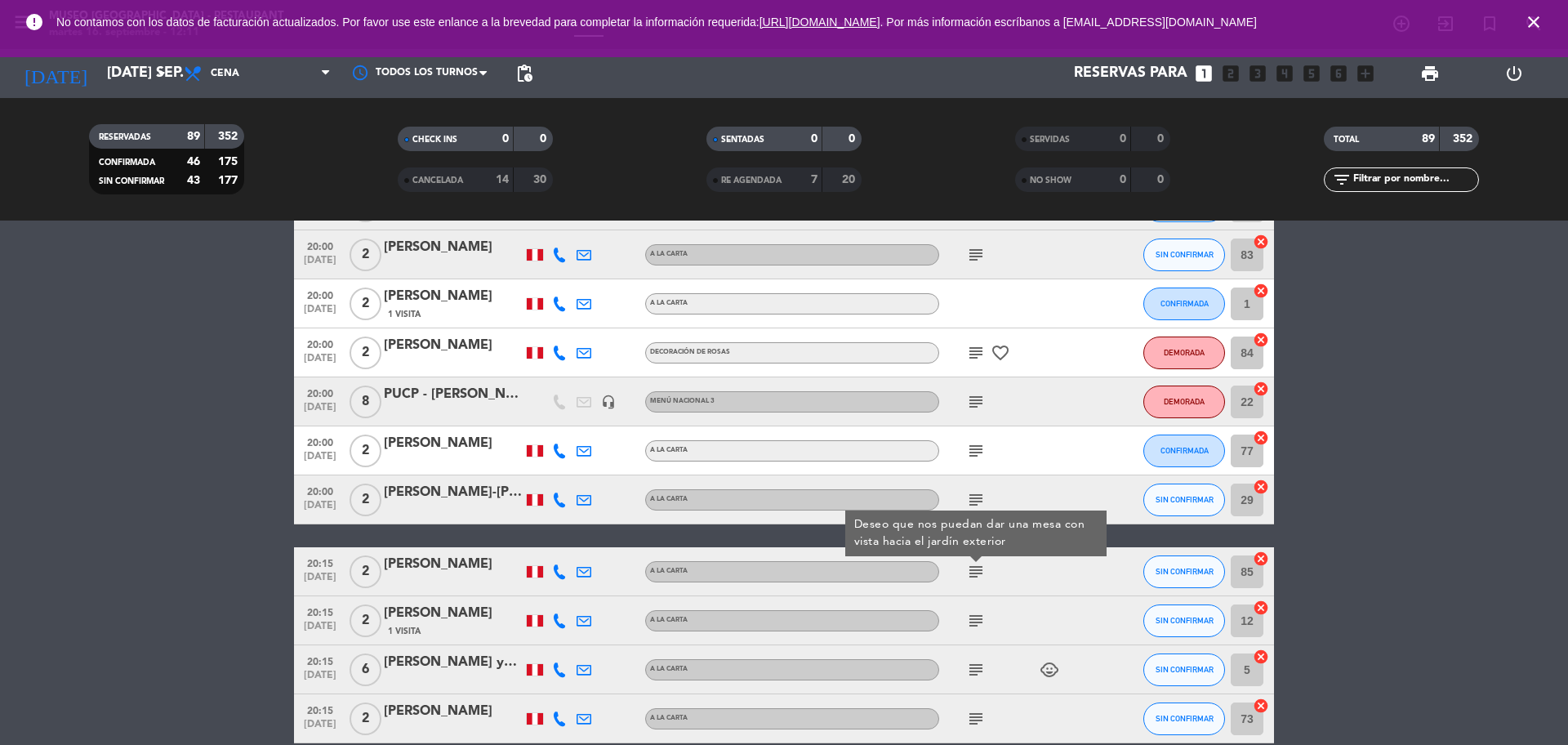
click at [978, 621] on icon "subject" at bounding box center [976, 621] width 20 height 20
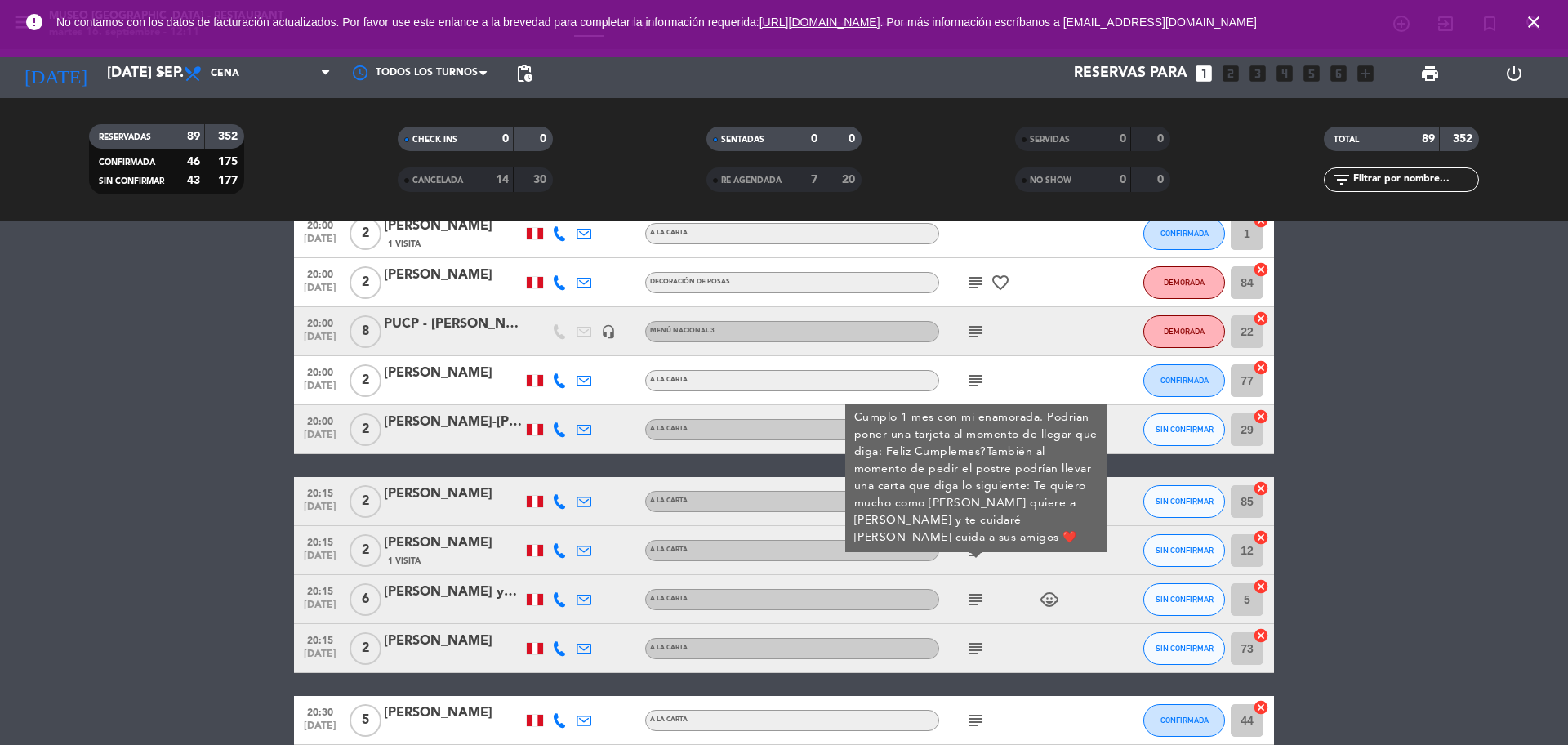
scroll to position [3778, 0]
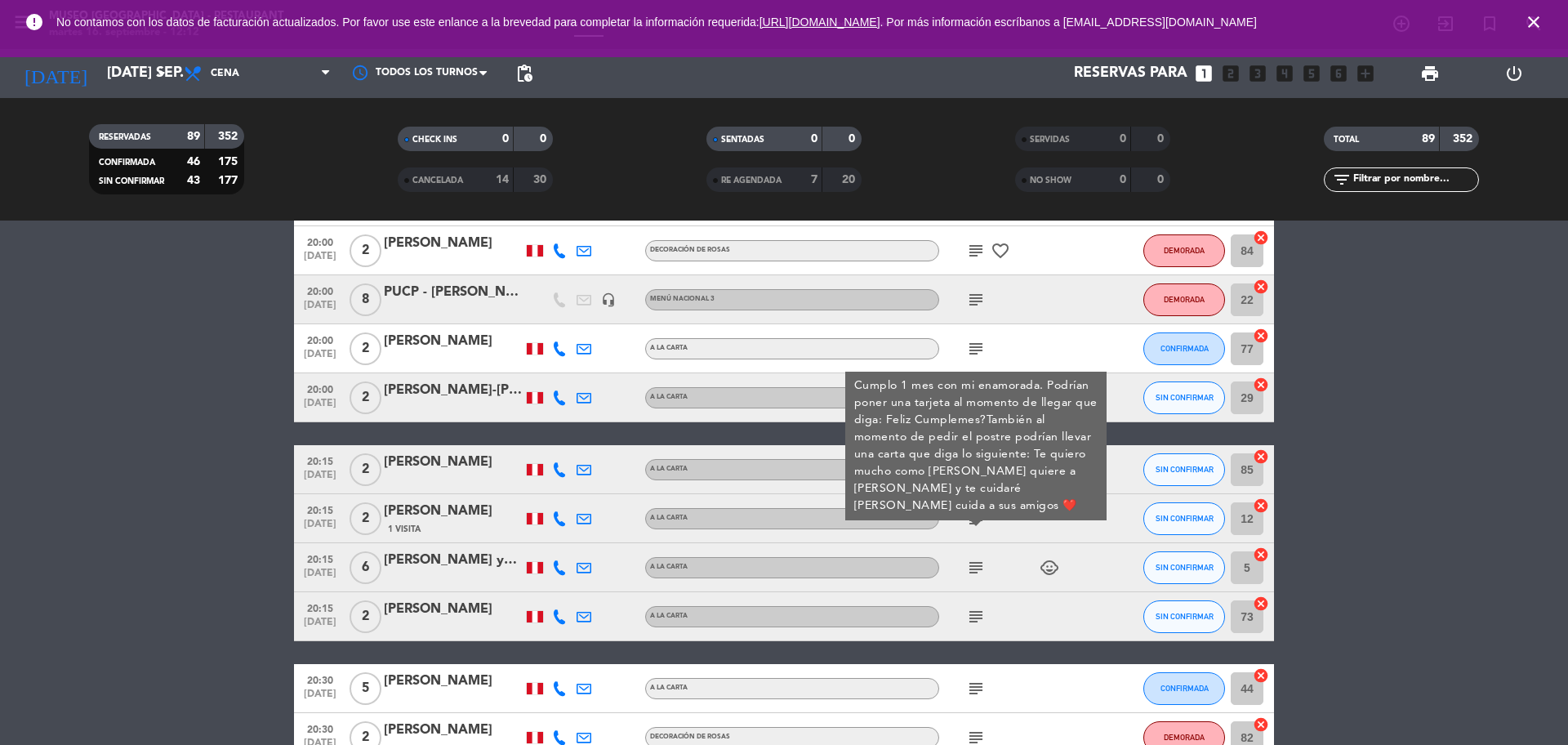
click at [970, 573] on icon "subject" at bounding box center [976, 568] width 20 height 20
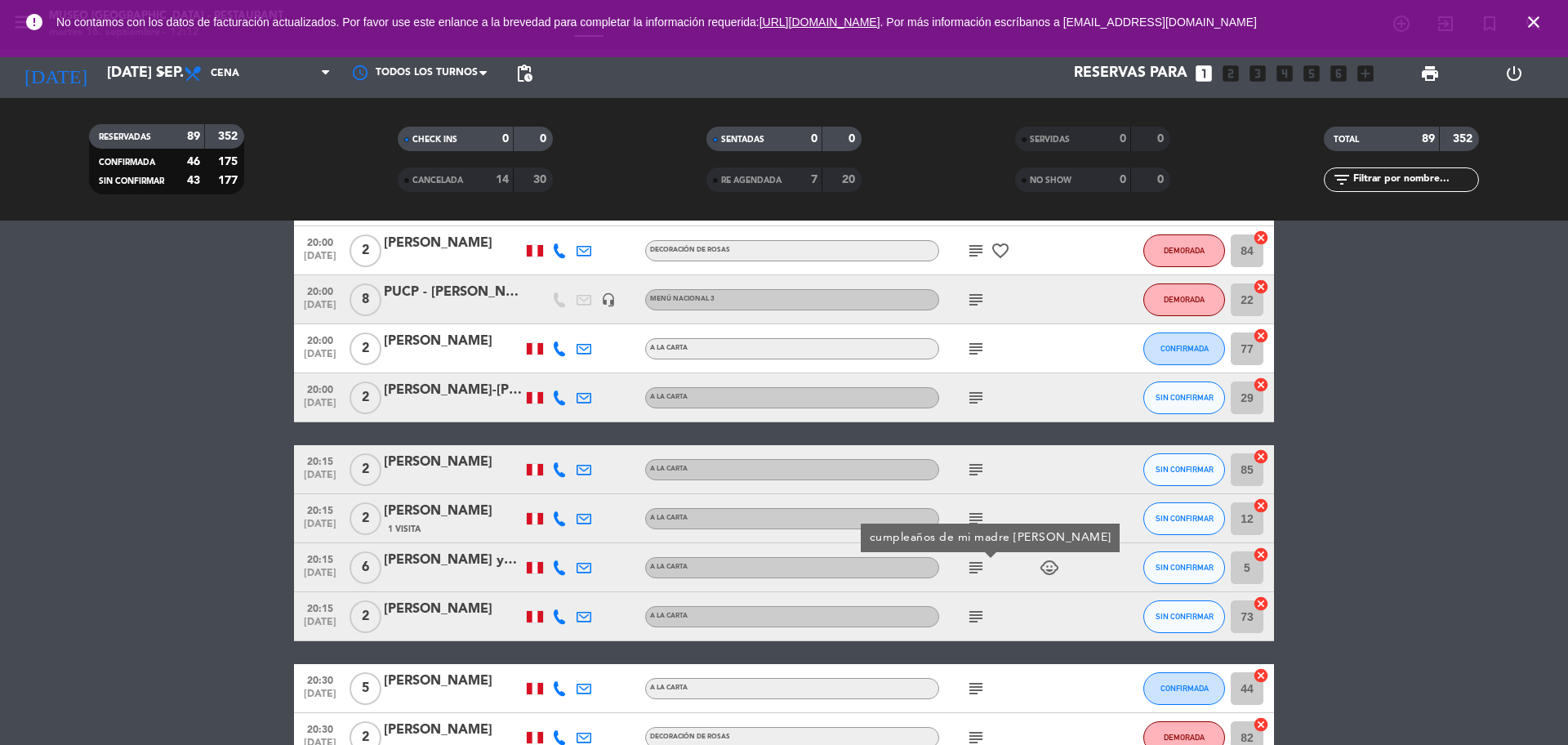
click at [973, 618] on icon "subject" at bounding box center [976, 616] width 20 height 20
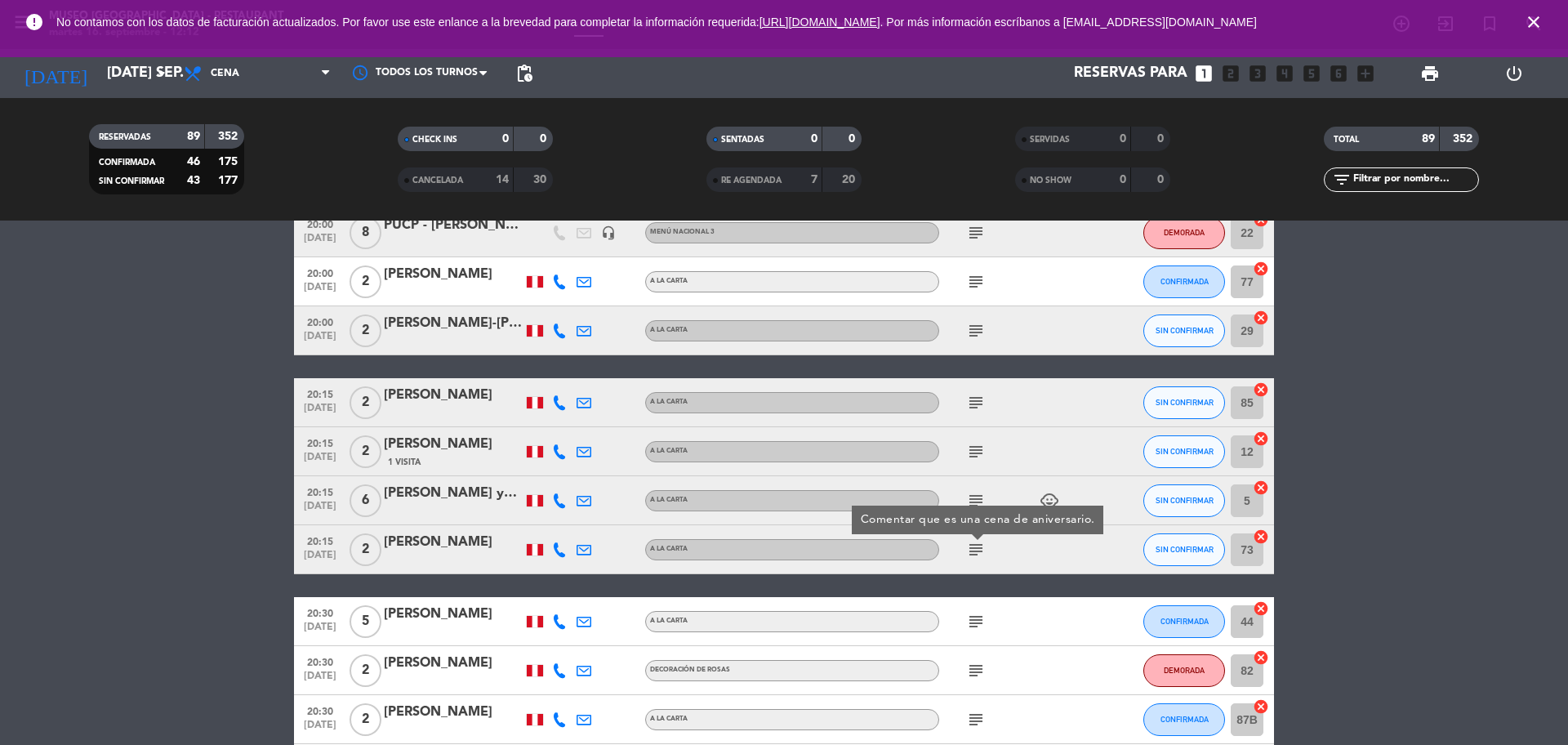
scroll to position [3881, 0]
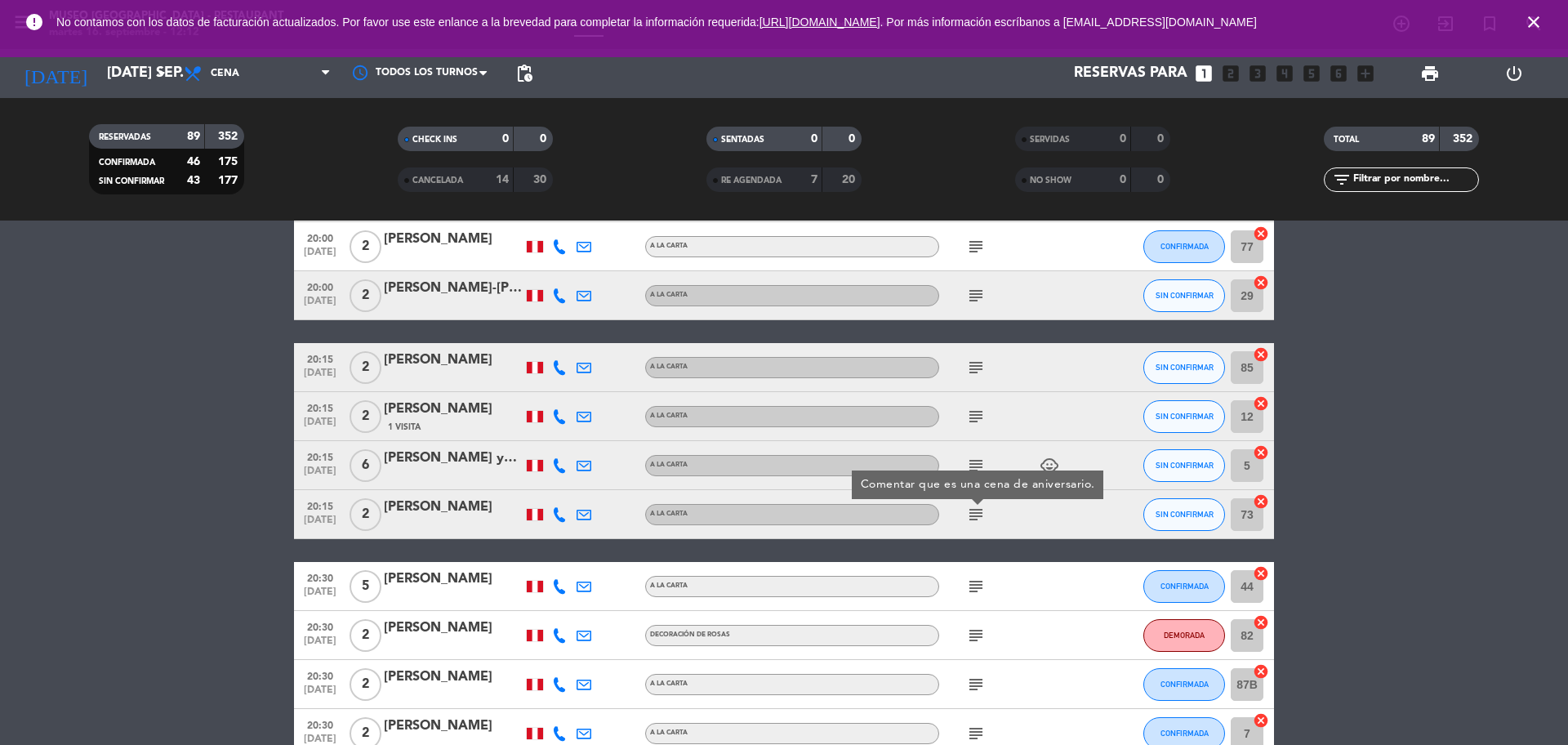
click at [967, 591] on icon "subject" at bounding box center [976, 586] width 20 height 20
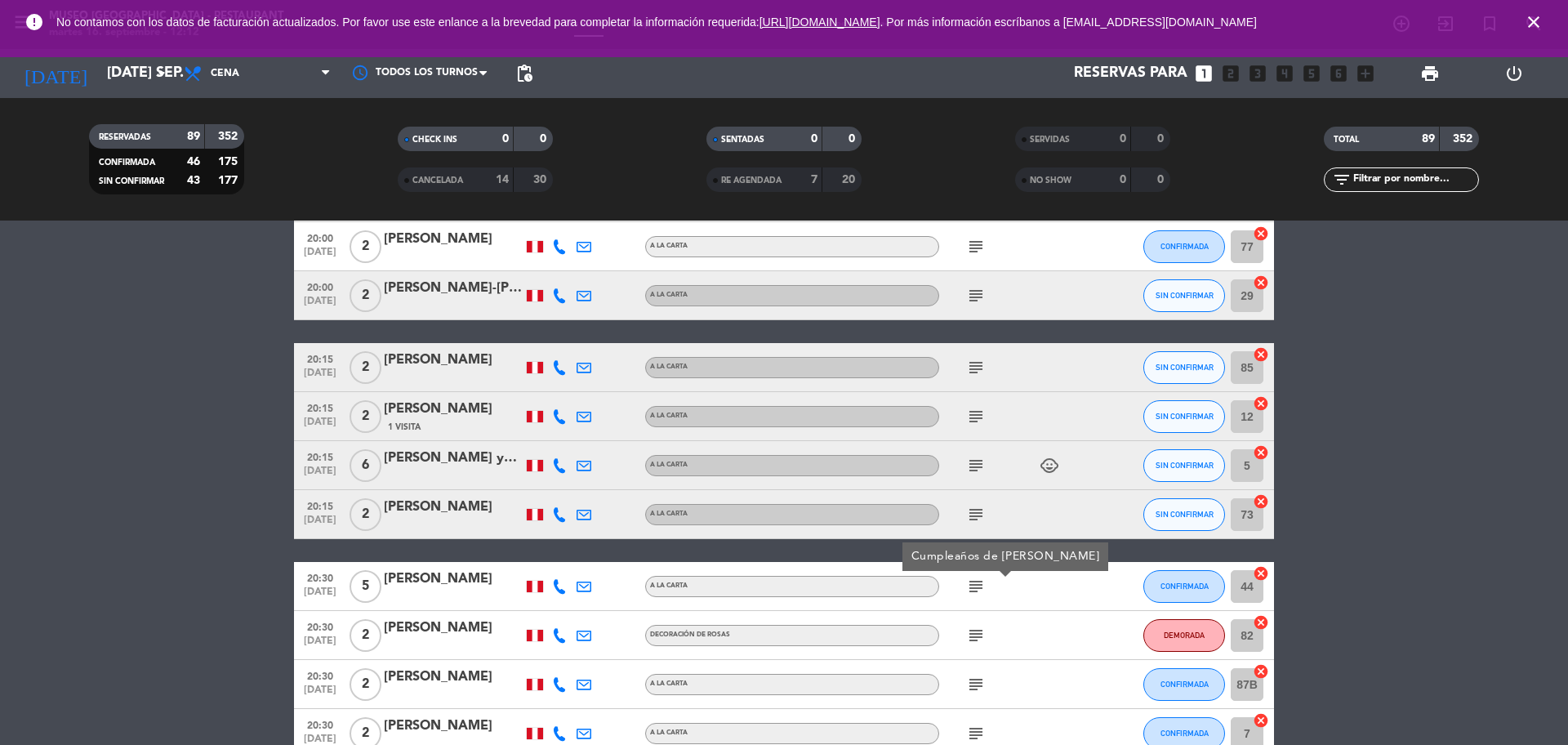
click at [971, 631] on icon "subject" at bounding box center [976, 636] width 20 height 20
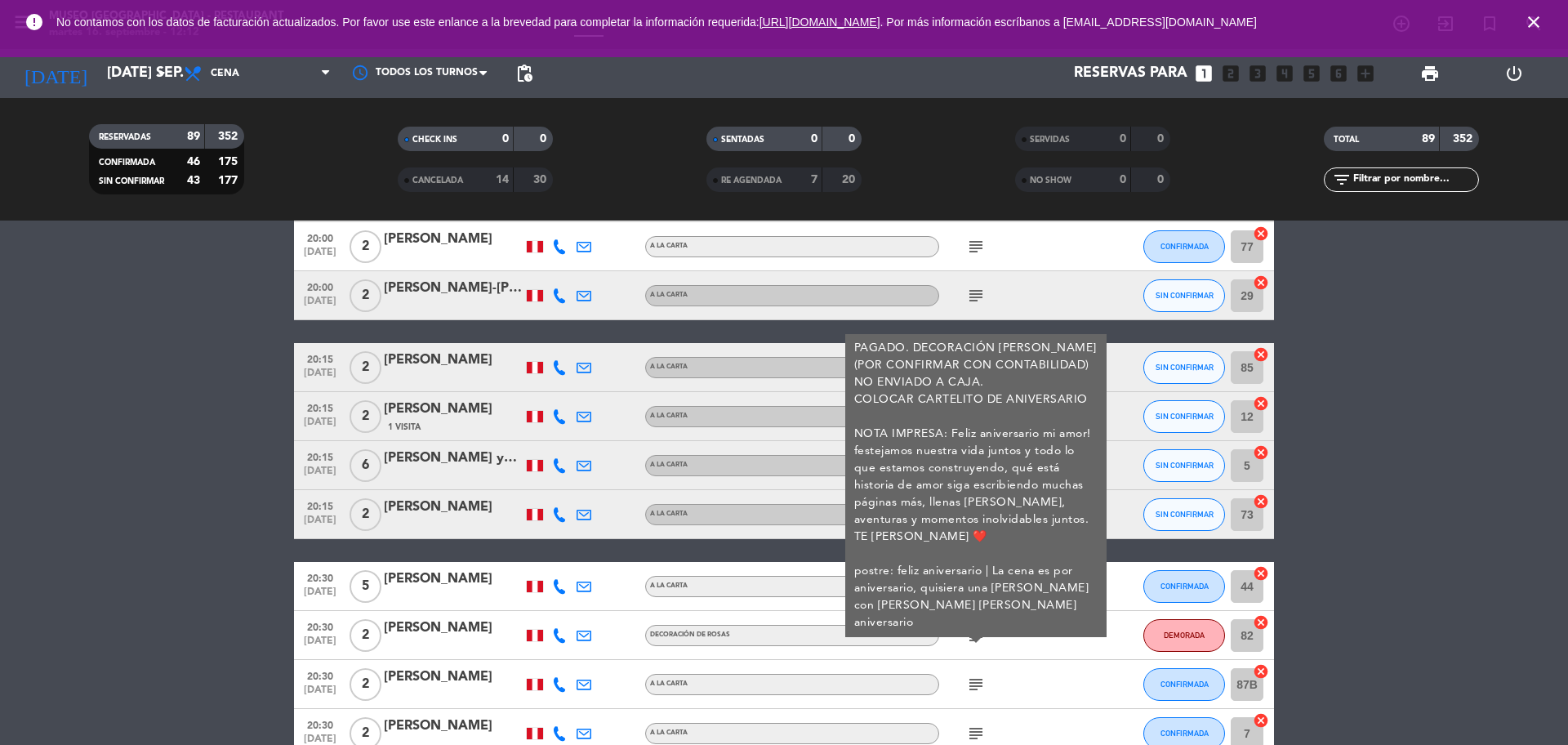
scroll to position [3983, 0]
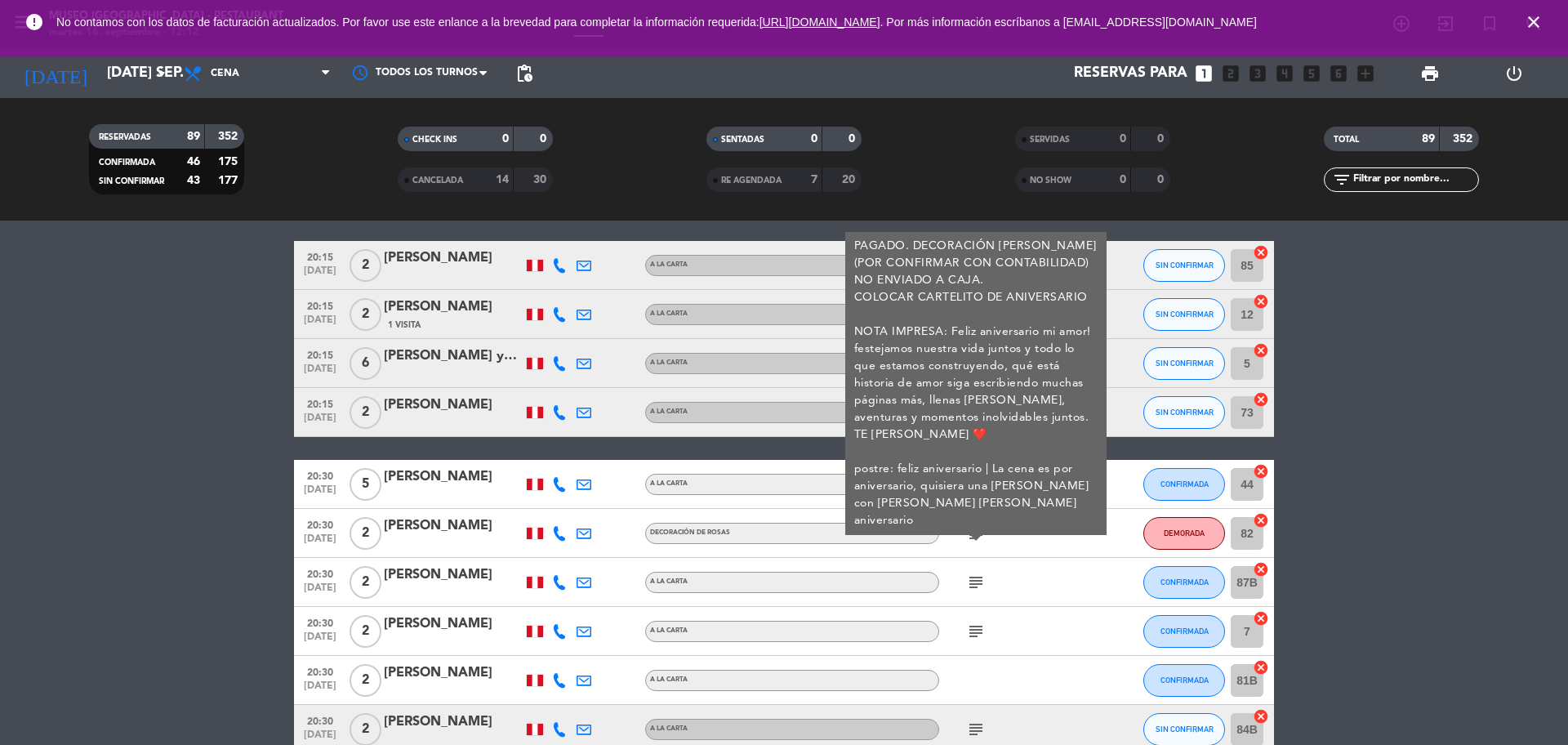
click at [969, 584] on icon "subject" at bounding box center [976, 583] width 20 height 20
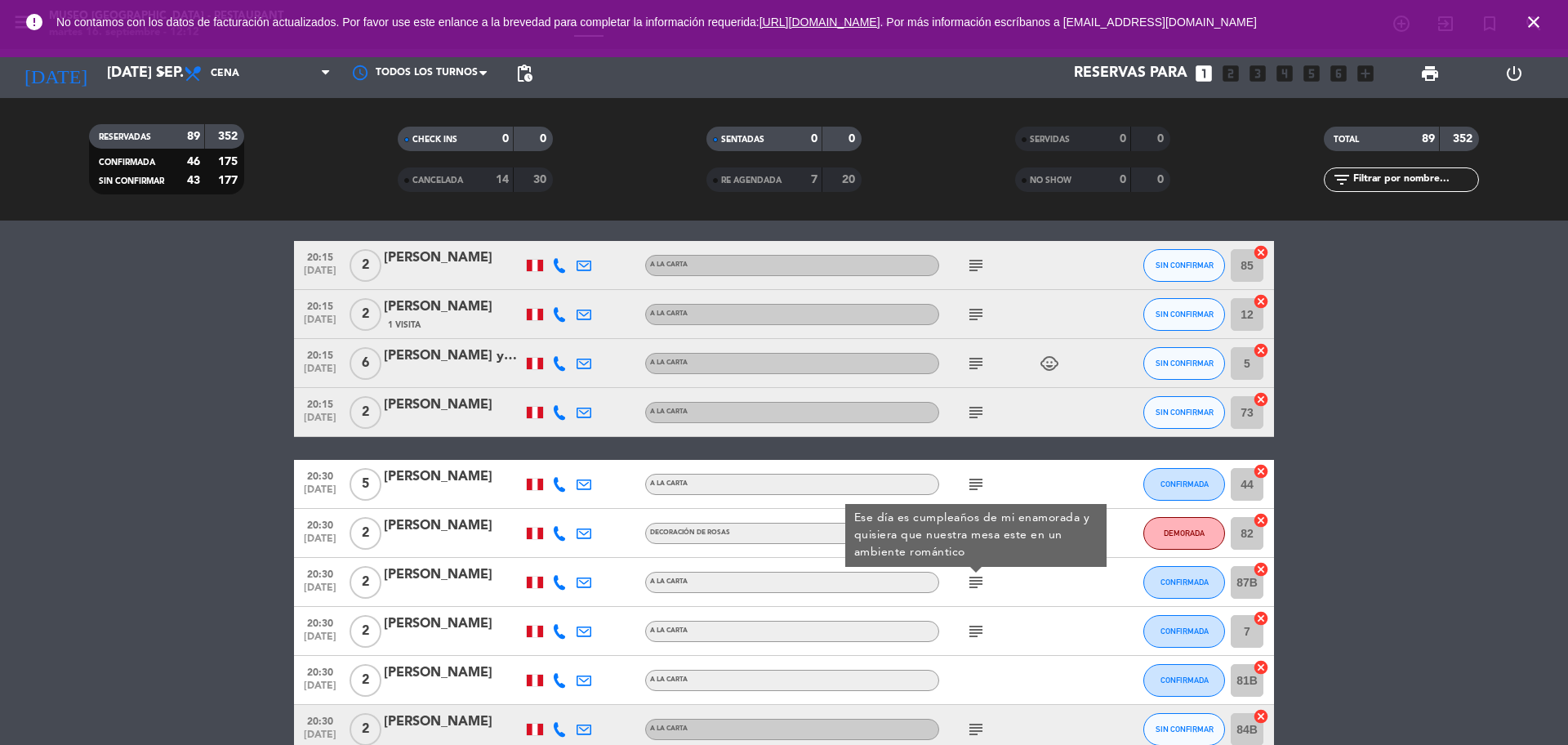
click at [981, 626] on icon "subject" at bounding box center [976, 631] width 20 height 20
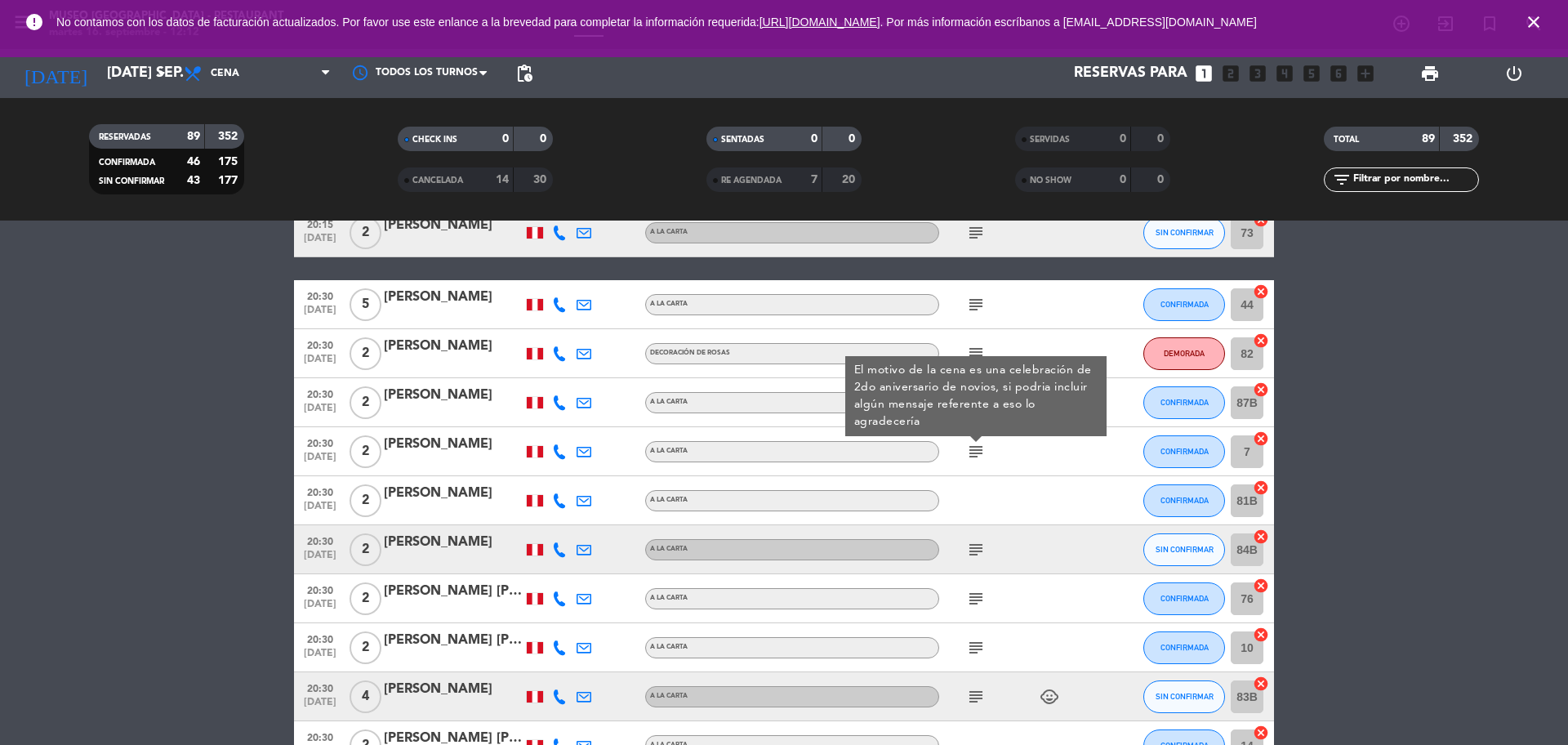
scroll to position [4187, 0]
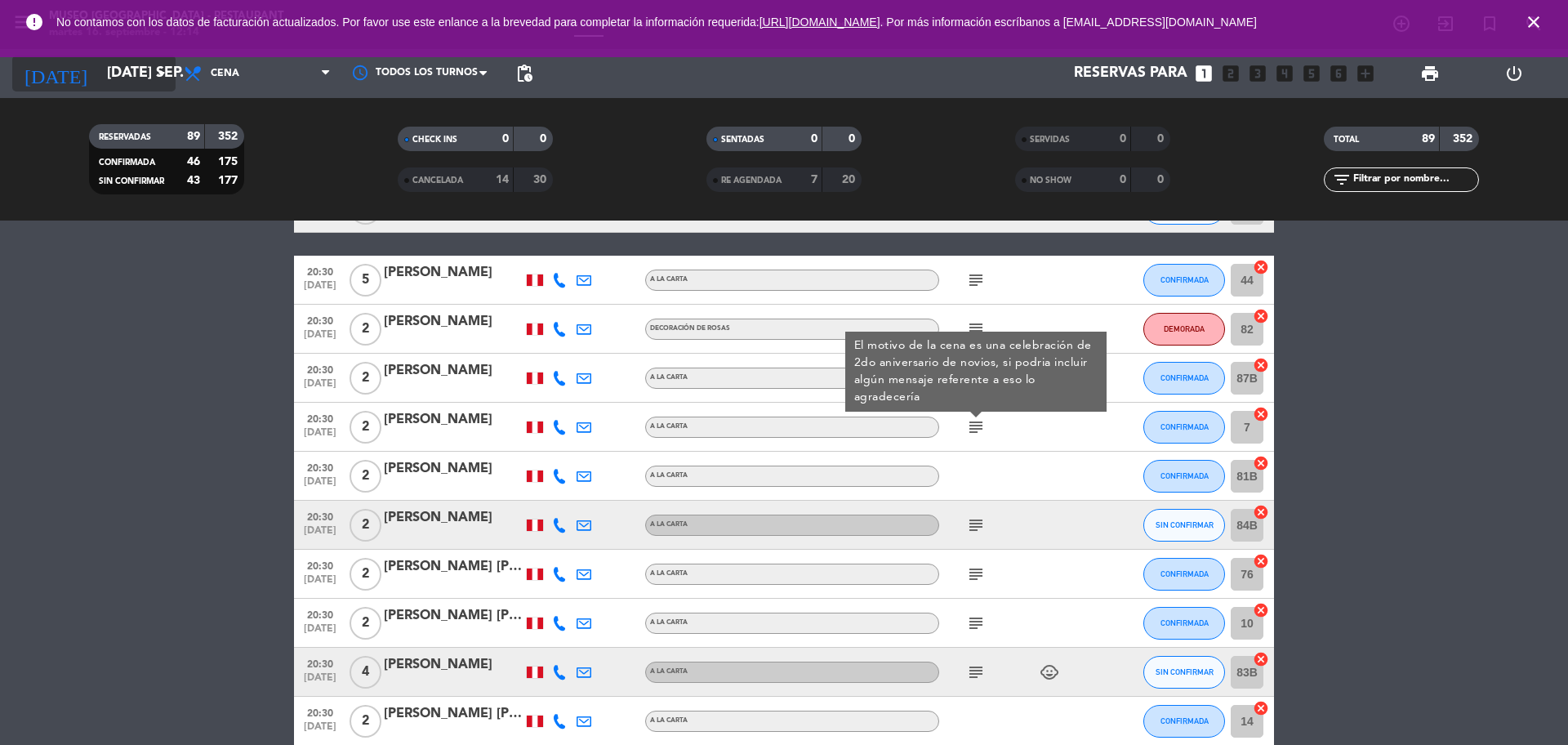
click at [156, 78] on icon "arrow_drop_down" at bounding box center [161, 74] width 20 height 20
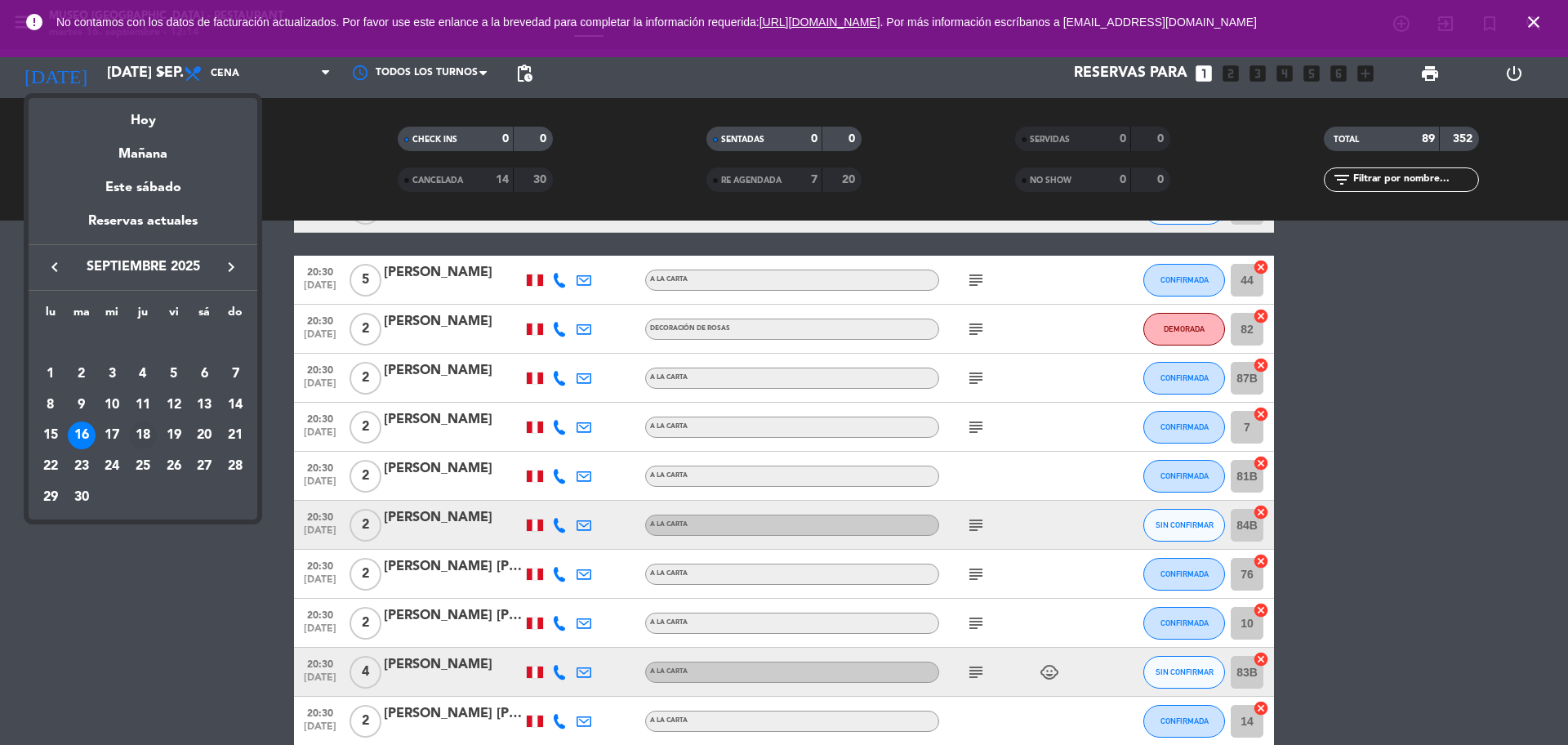
click at [144, 428] on div "18" at bounding box center [143, 435] width 27 height 27
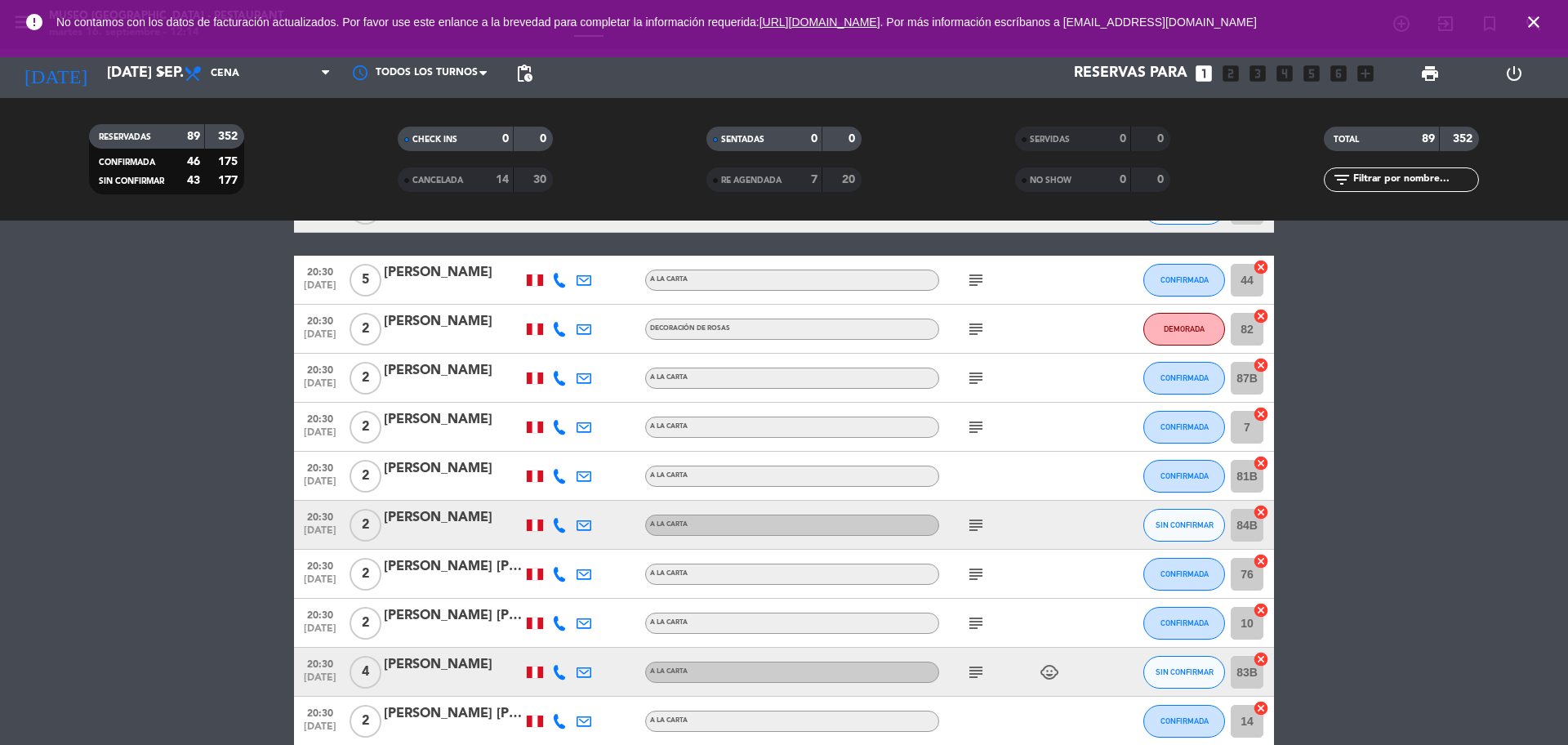
type input "[DEMOGRAPHIC_DATA] [DATE]"
click at [290, 76] on span "Cena" at bounding box center [257, 74] width 163 height 36
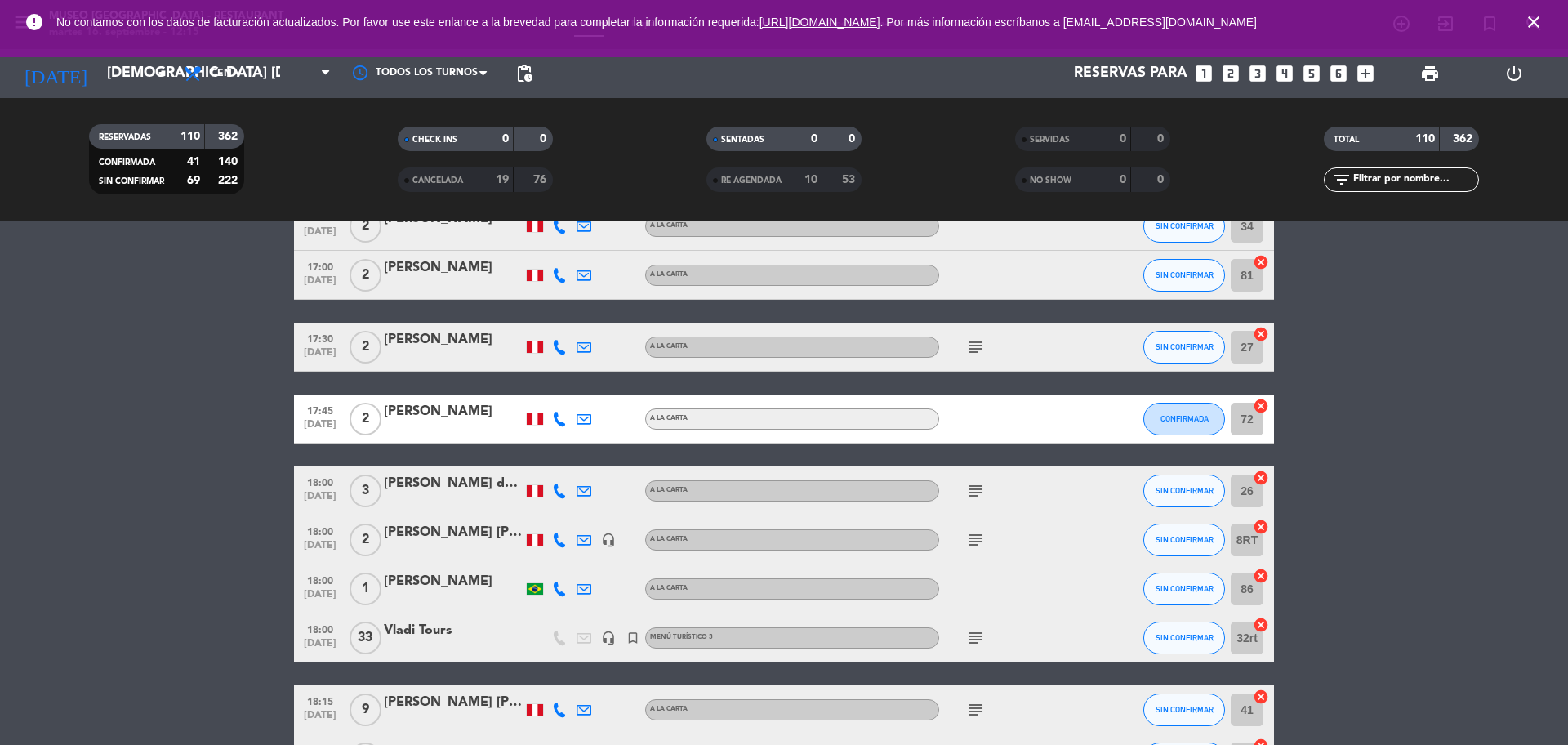
scroll to position [306, 0]
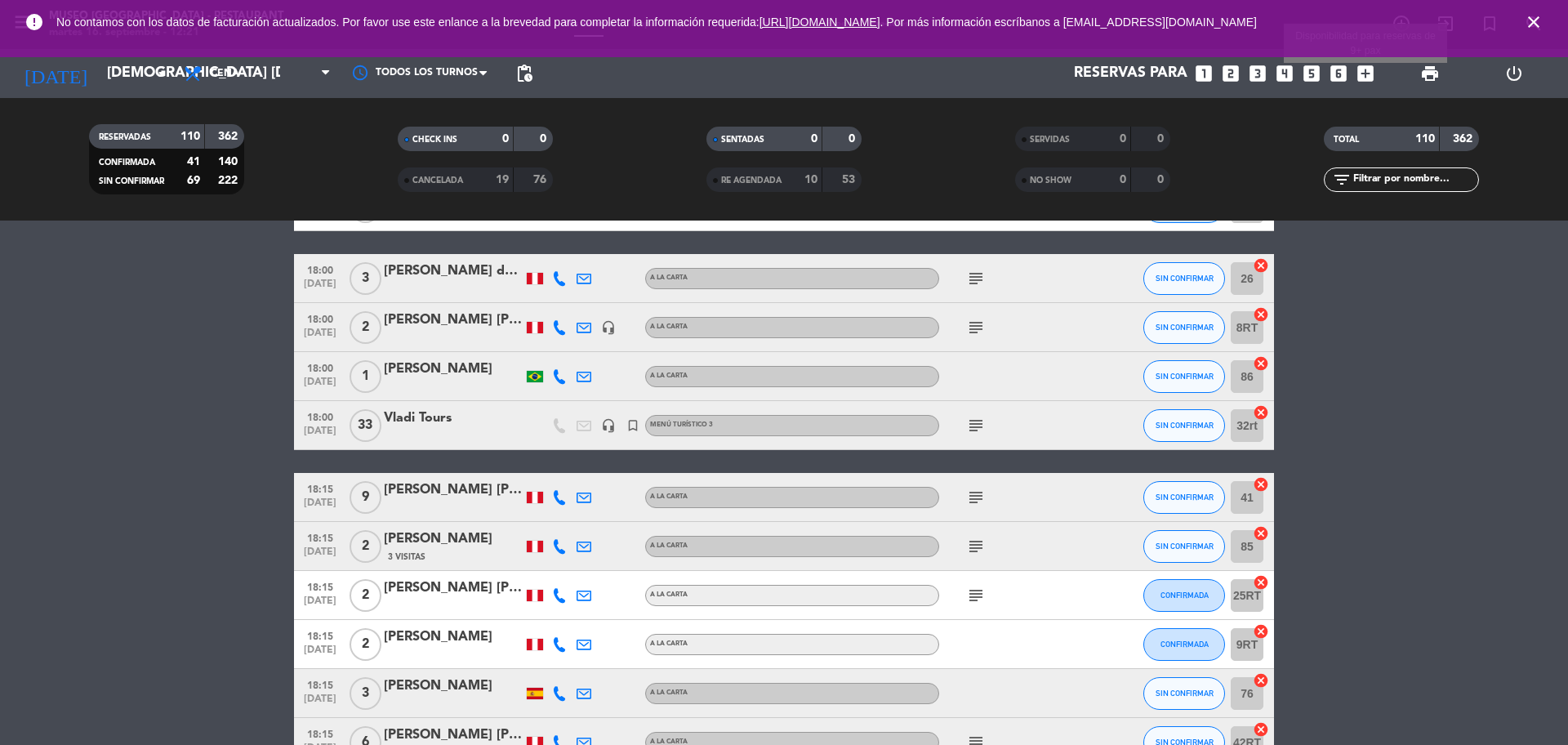
click at [1362, 67] on icon "add_box" at bounding box center [1365, 74] width 21 height 21
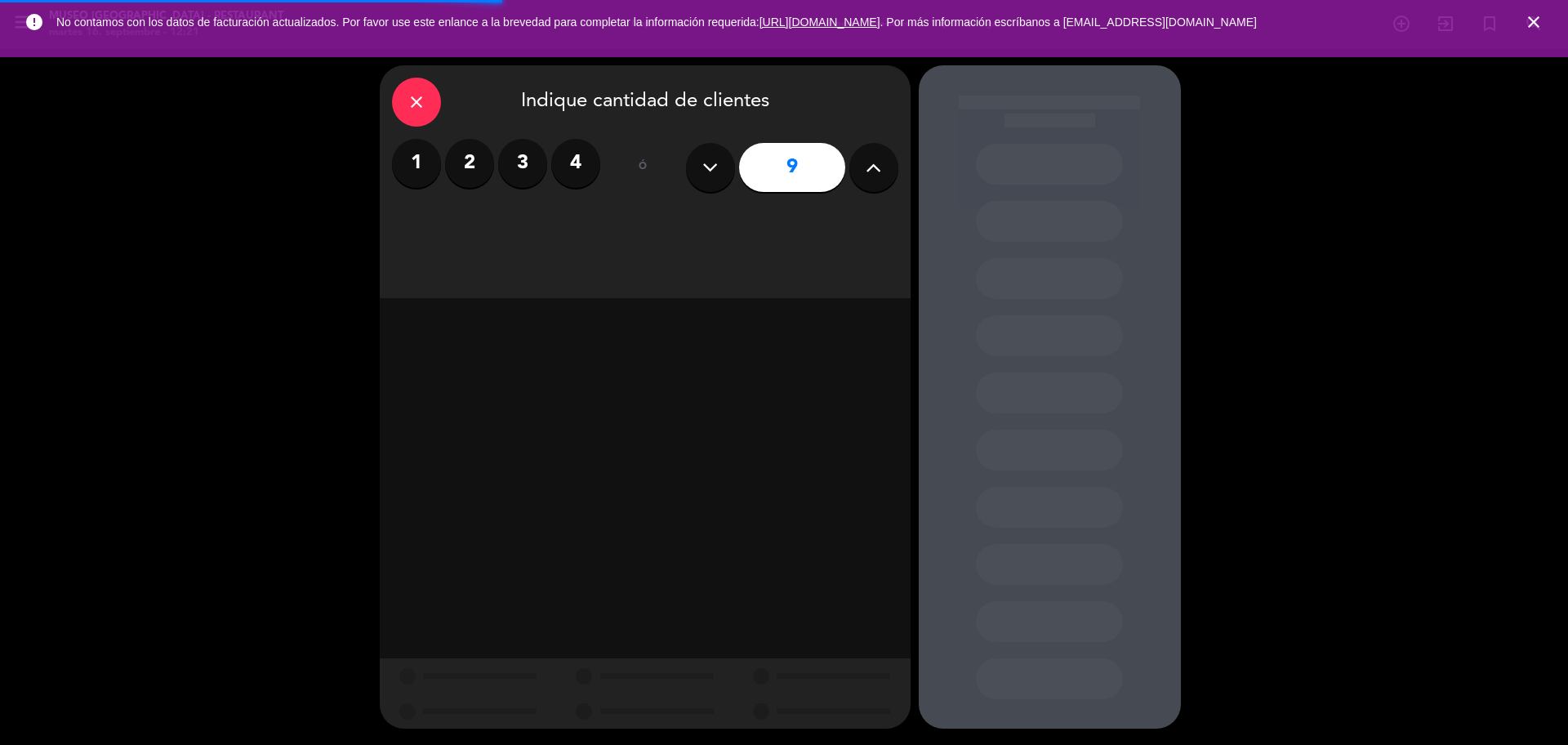
click at [680, 178] on div "1 2 3 4 ó 9" at bounding box center [644, 168] width 506 height 57
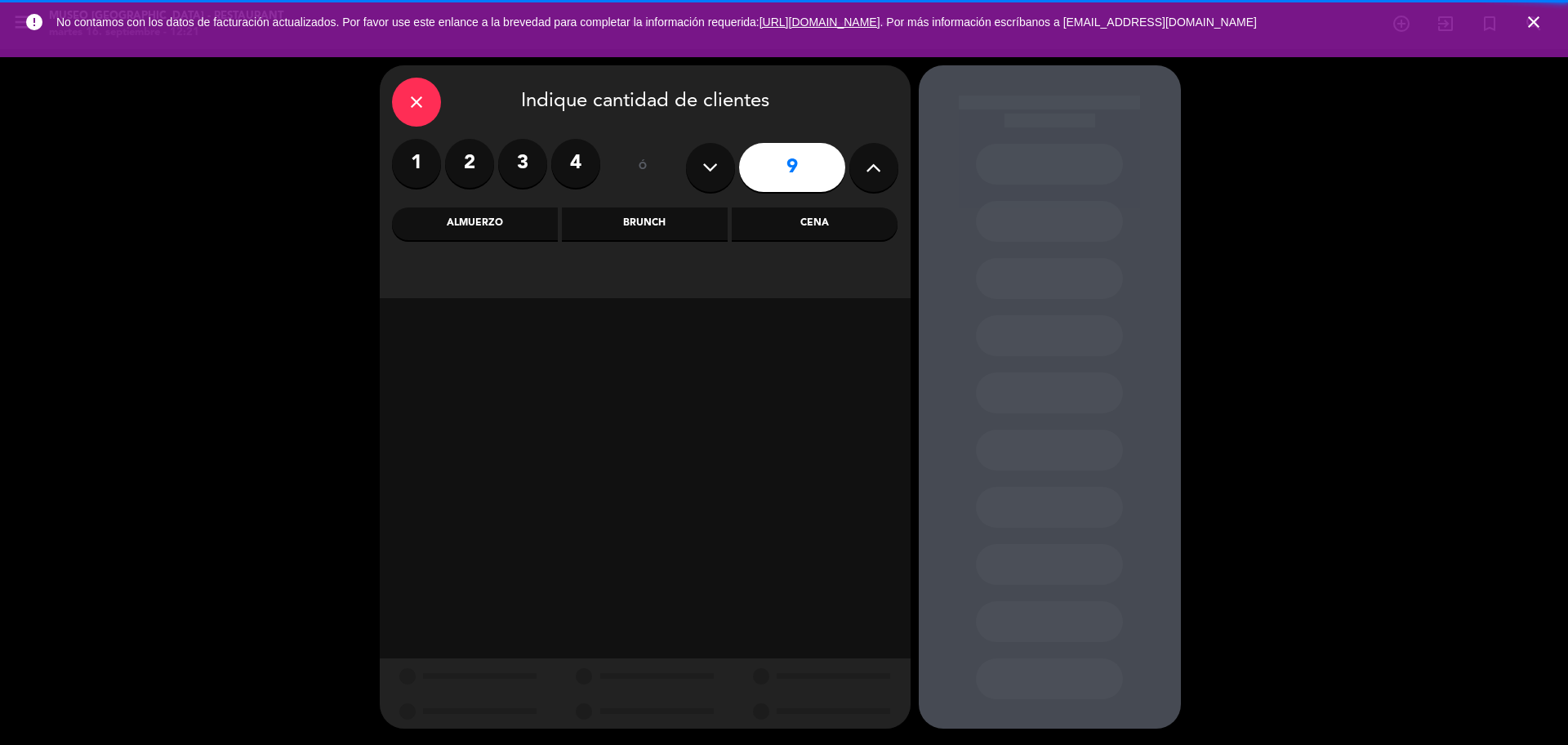
click at [697, 181] on button at bounding box center [710, 167] width 49 height 49
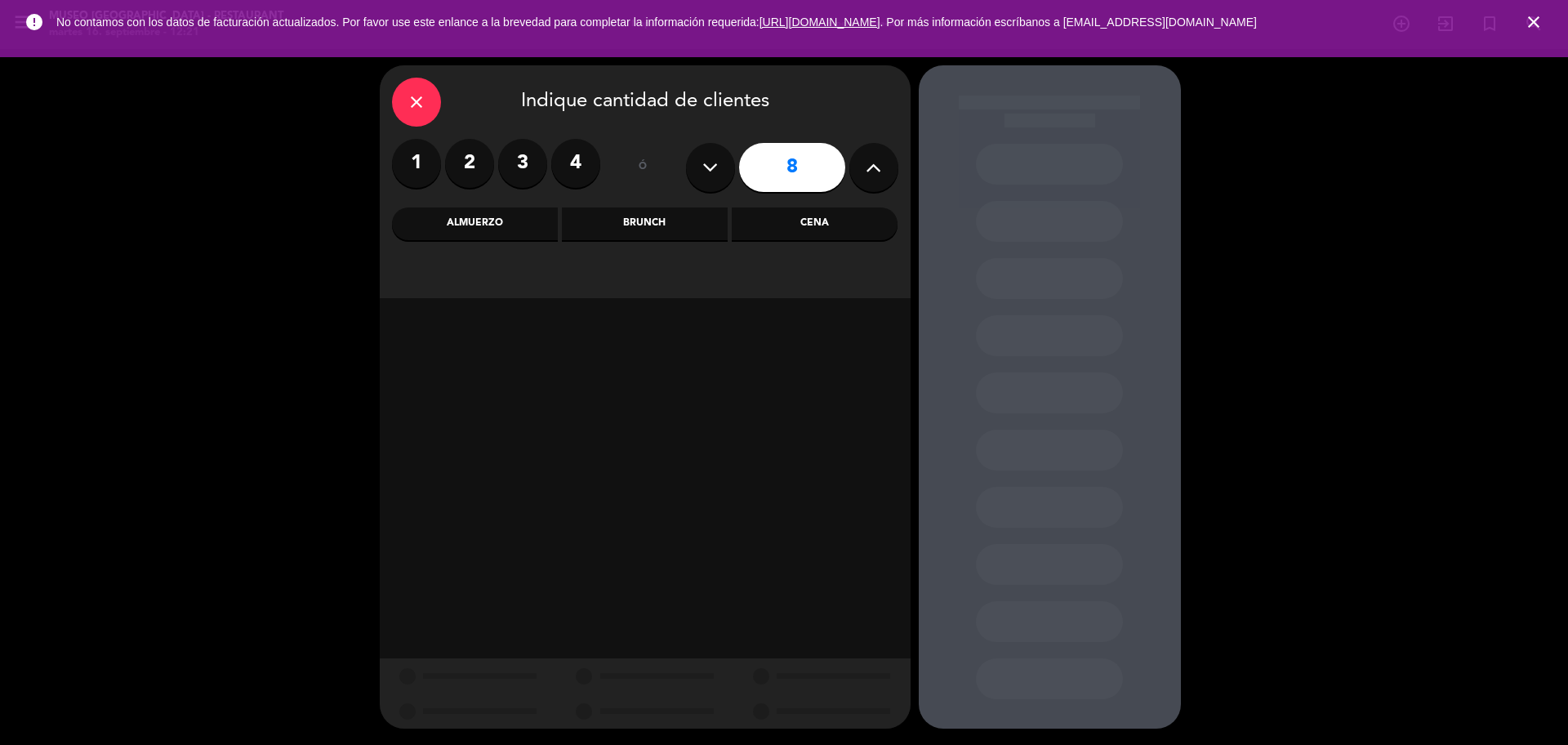
click at [697, 181] on button at bounding box center [710, 167] width 49 height 49
type input "7"
click at [854, 230] on div "Cena" at bounding box center [814, 224] width 166 height 33
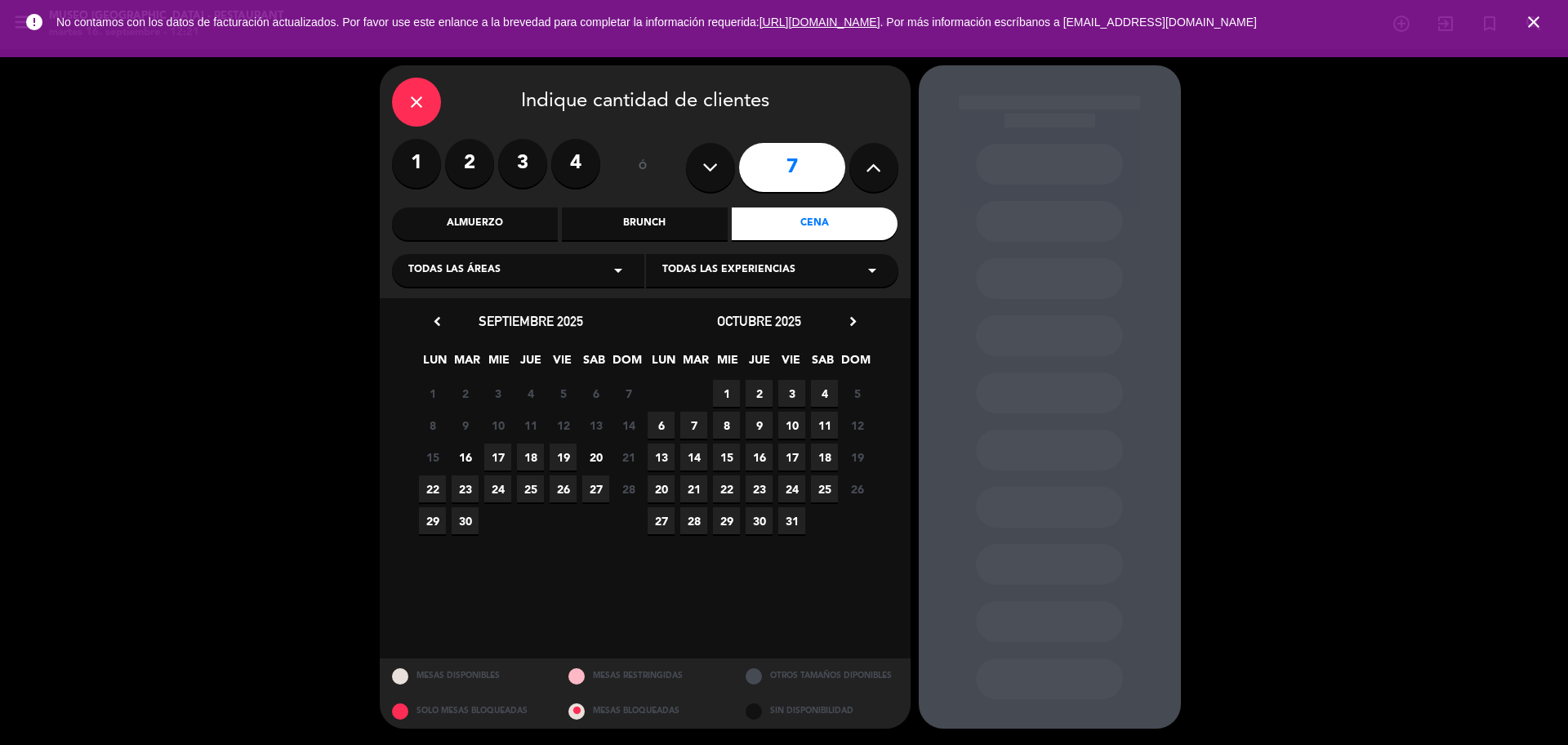
click at [494, 494] on span "24" at bounding box center [497, 489] width 27 height 27
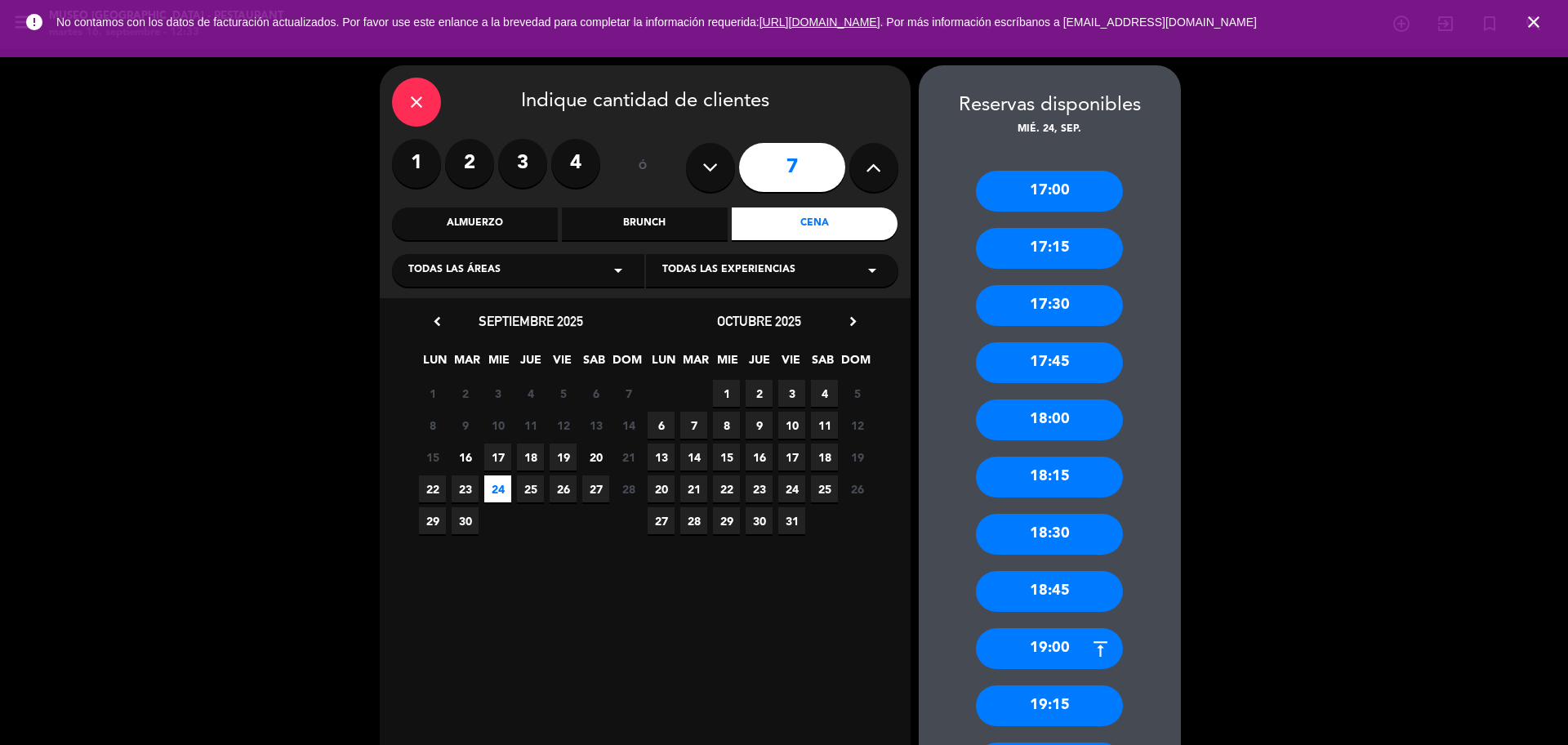
click at [487, 168] on label "2" at bounding box center [469, 163] width 49 height 49
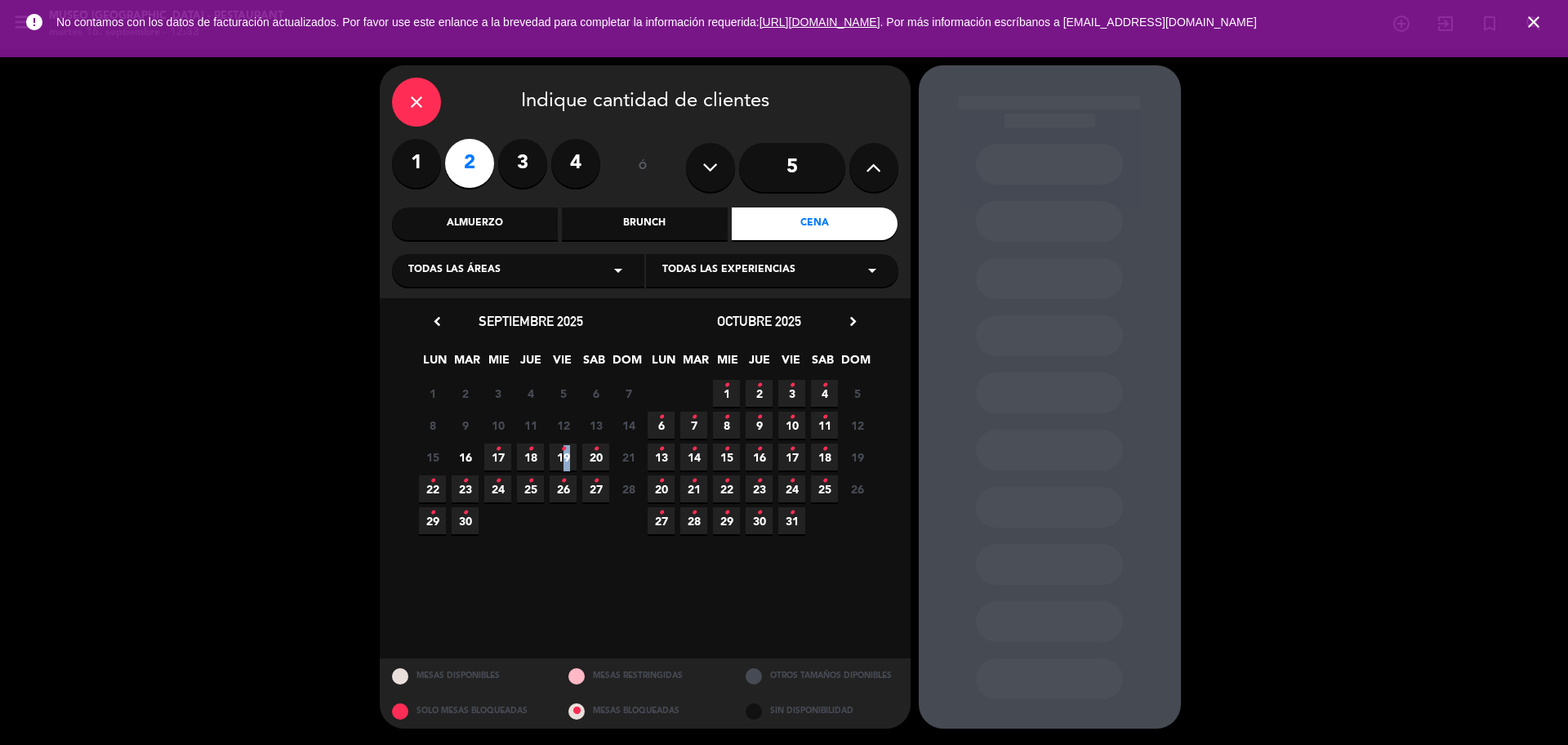
click at [560, 462] on span "19 •" at bounding box center [563, 457] width 27 height 27
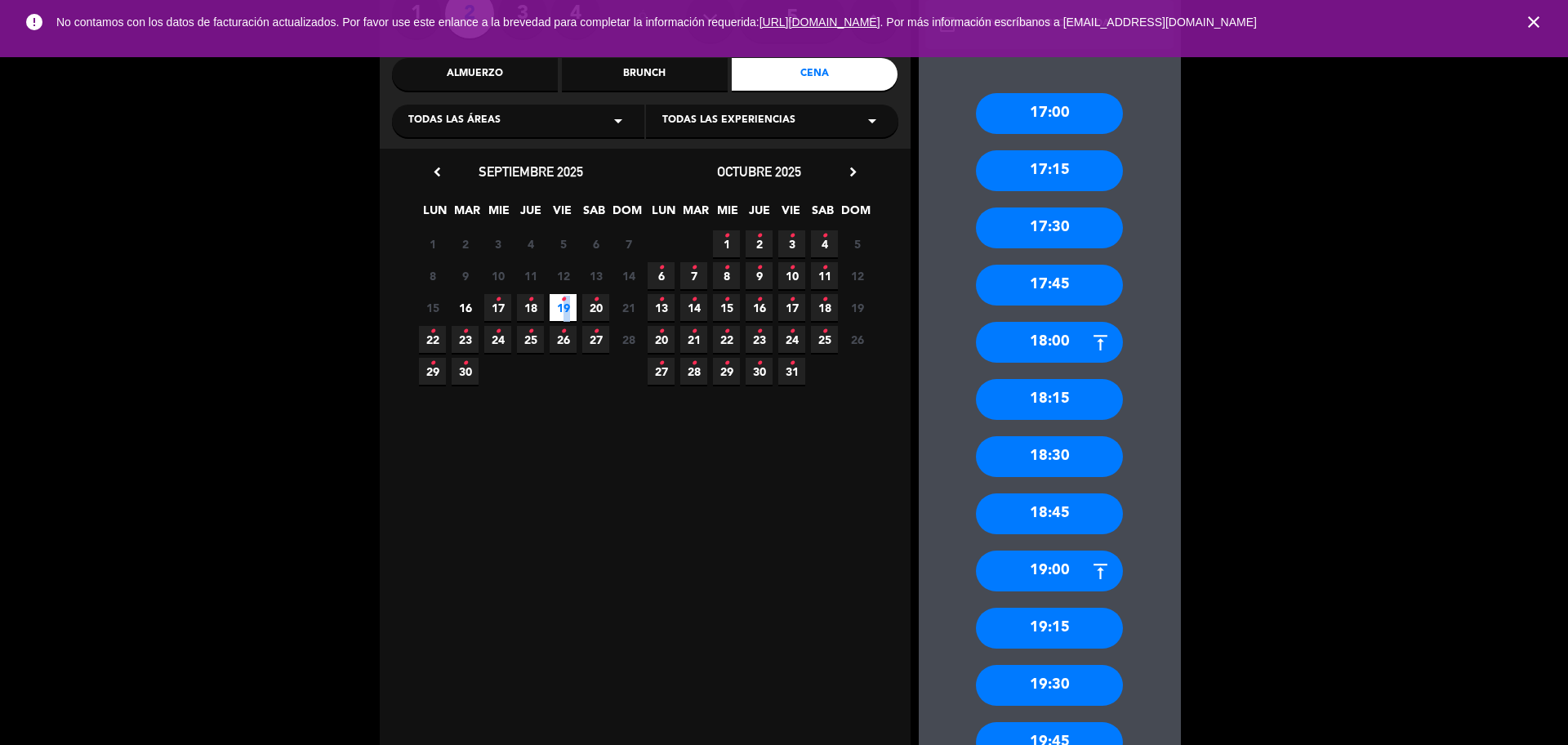
scroll to position [556, 0]
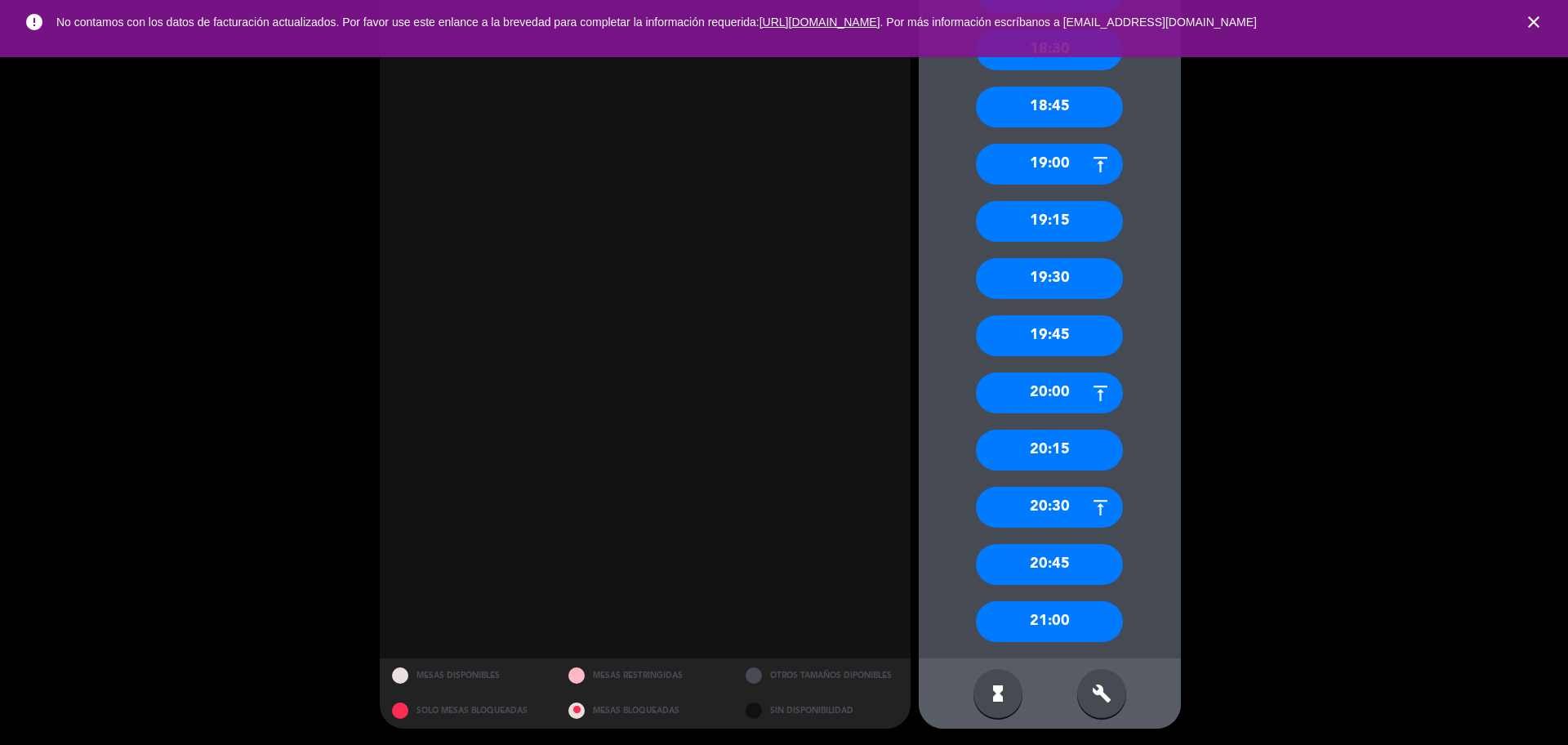
click at [1072, 613] on div "21:00" at bounding box center [1049, 622] width 147 height 41
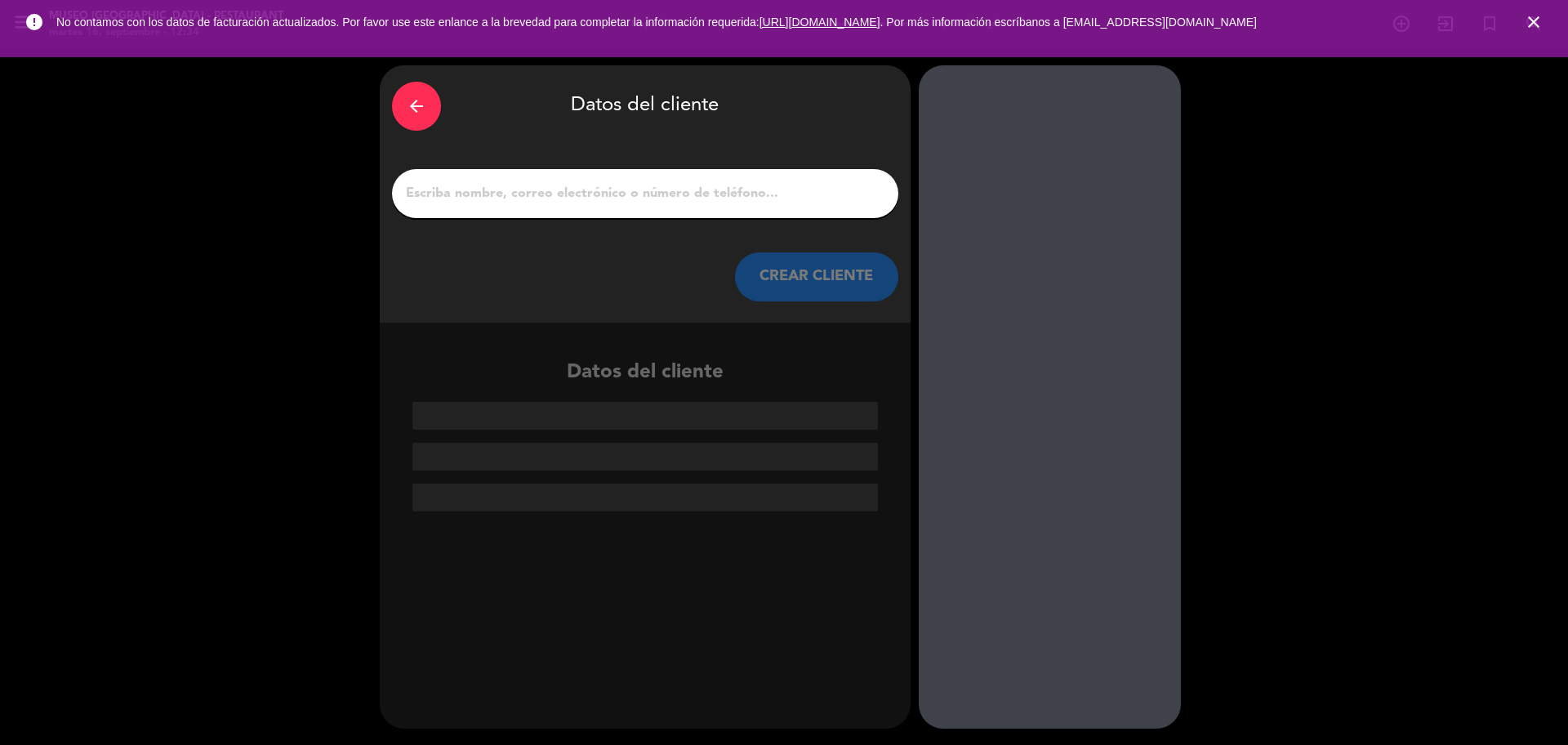
click at [609, 191] on input "1" at bounding box center [644, 193] width 481 height 23
paste input "[PERSON_NAME] [PERSON_NAME] Cusi"
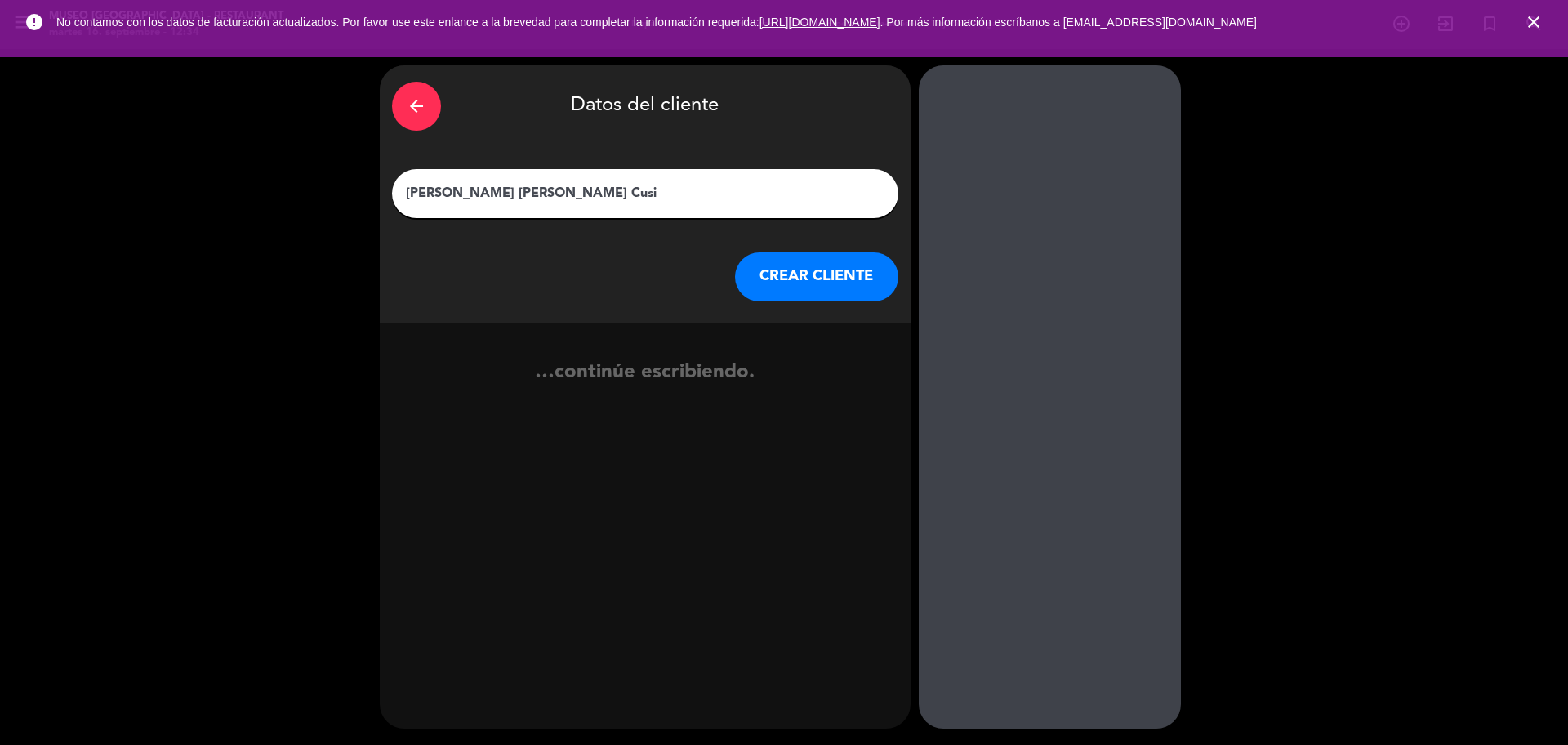
type input "[PERSON_NAME] [PERSON_NAME] Cusi"
click at [730, 273] on div "CREAR CLIENTE" at bounding box center [644, 277] width 506 height 49
click at [765, 284] on button "CREAR CLIENTE" at bounding box center [816, 277] width 163 height 49
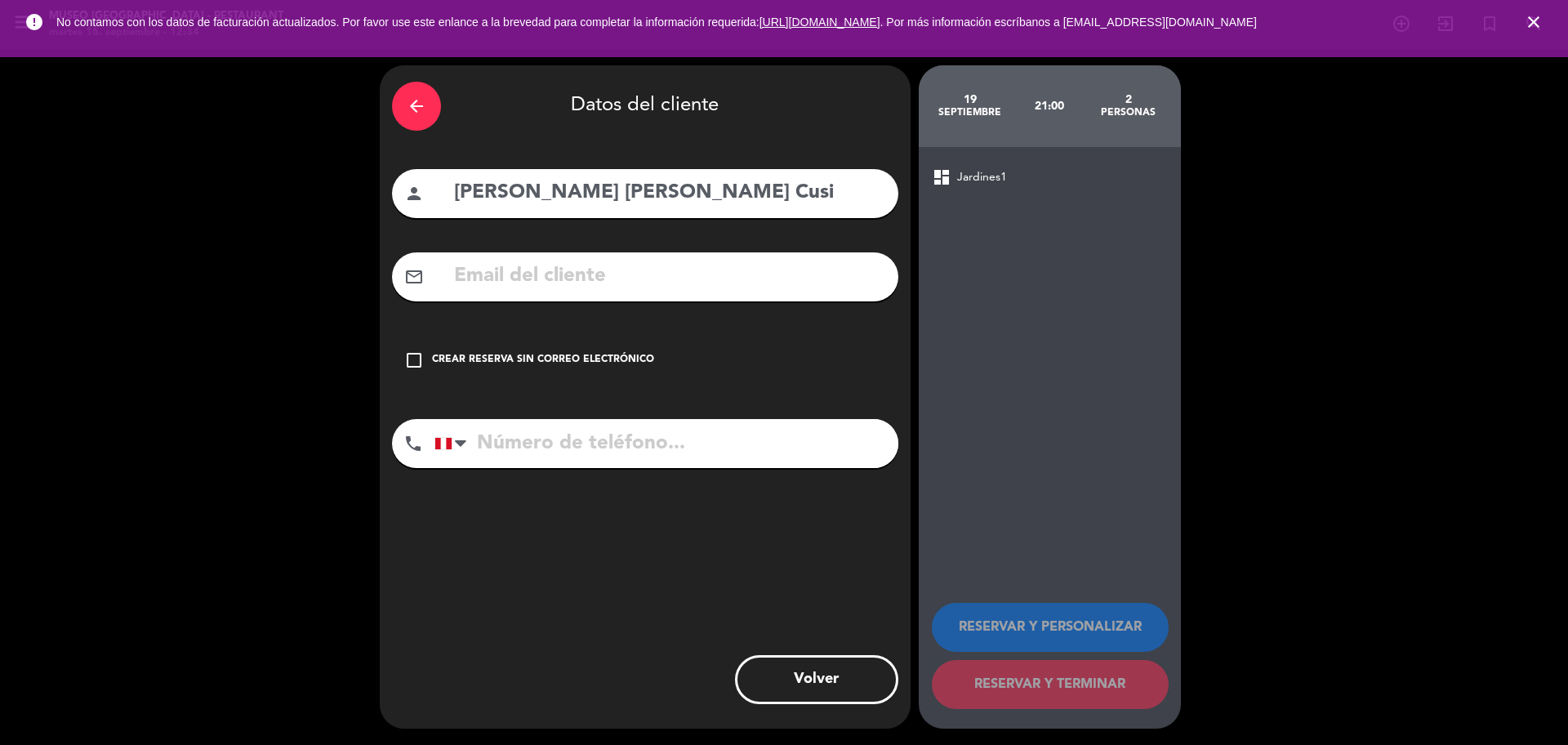
click at [613, 260] on input "text" at bounding box center [668, 277] width 433 height 34
click at [597, 289] on input "text" at bounding box center [668, 277] width 433 height 34
paste input "⁠[EMAIL_ADDRESS][DOMAIN_NAME]"
type input "⁠[EMAIL_ADDRESS][DOMAIN_NAME]"
click at [550, 461] on input "tel" at bounding box center [666, 443] width 464 height 49
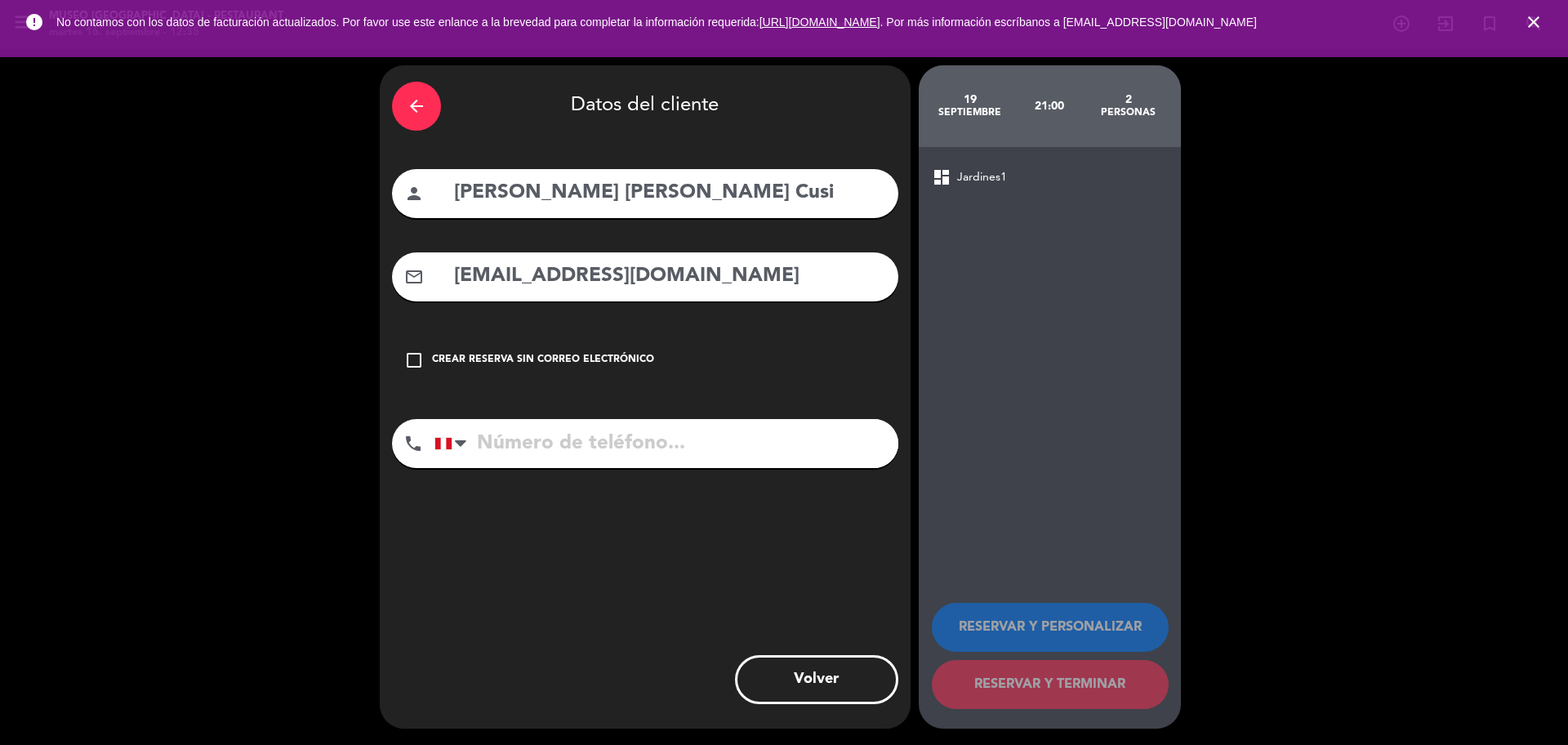
paste input "⁠[EMAIL_ADDRESS][DOMAIN_NAME]"
type input "⁠[EMAIL_ADDRESS][DOMAIN_NAME]"
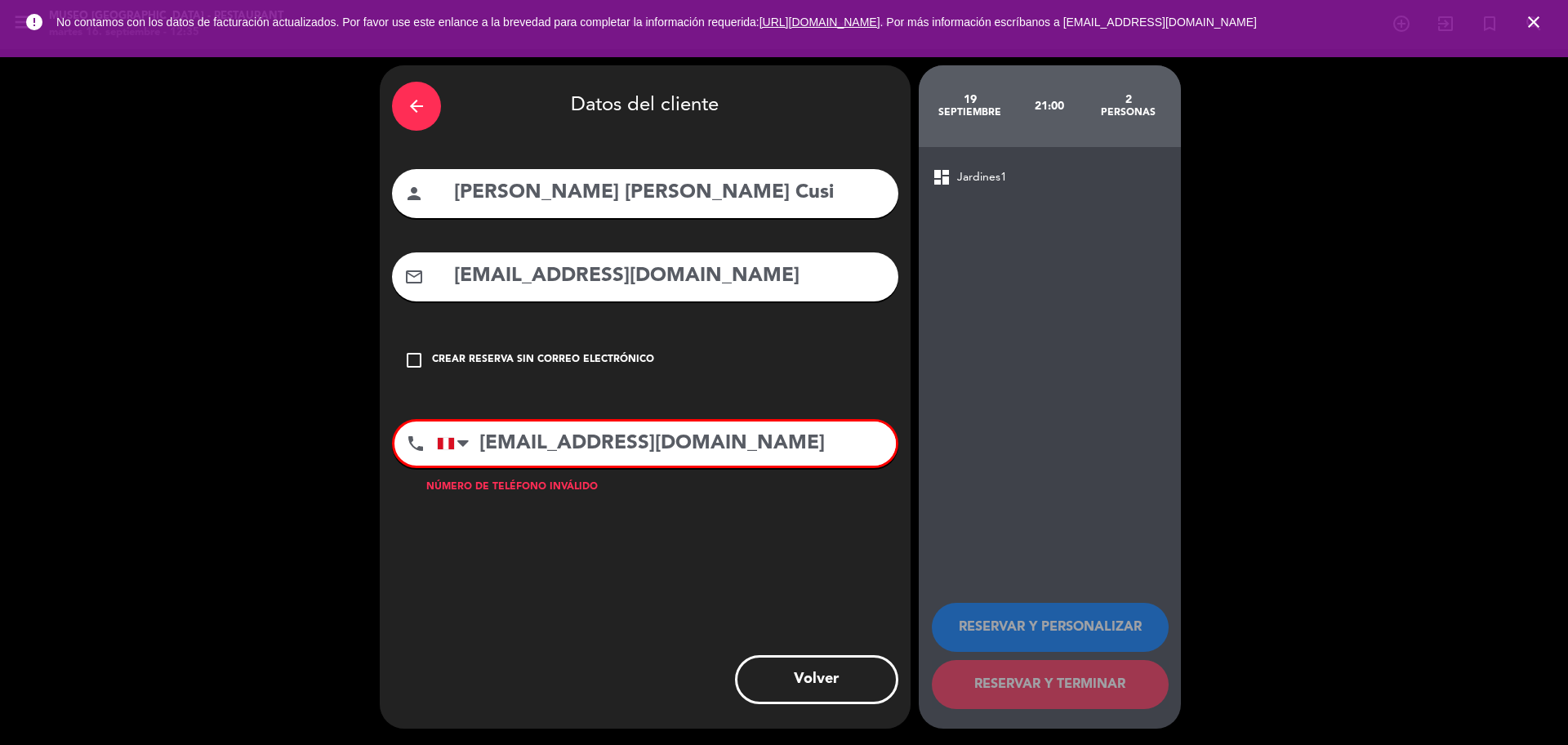
drag, startPoint x: 727, startPoint y: 436, endPoint x: 392, endPoint y: 445, distance: 335.1
click at [392, 445] on div "phone [GEOGRAPHIC_DATA] +1 [GEOGRAPHIC_DATA] +44 [GEOGRAPHIC_DATA] ([GEOGRAPHIC…" at bounding box center [644, 443] width 506 height 49
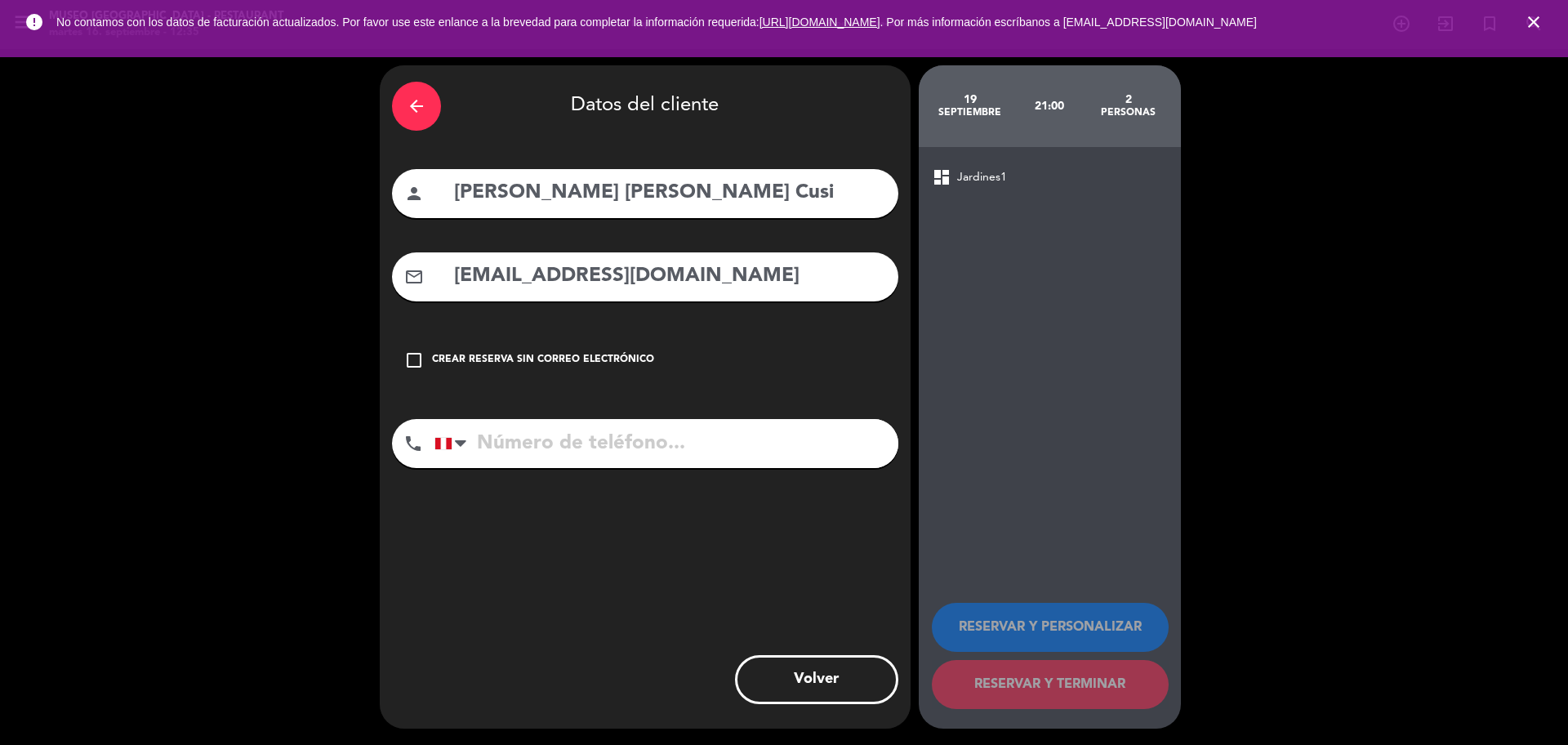
click at [536, 447] on input "tel" at bounding box center [666, 443] width 464 height 49
paste input "913 495 413"
click at [559, 457] on input "913 495 413" at bounding box center [666, 443] width 464 height 49
click at [523, 452] on input "913 495413" at bounding box center [666, 443] width 464 height 49
click at [516, 453] on input "913 495413" at bounding box center [666, 443] width 464 height 49
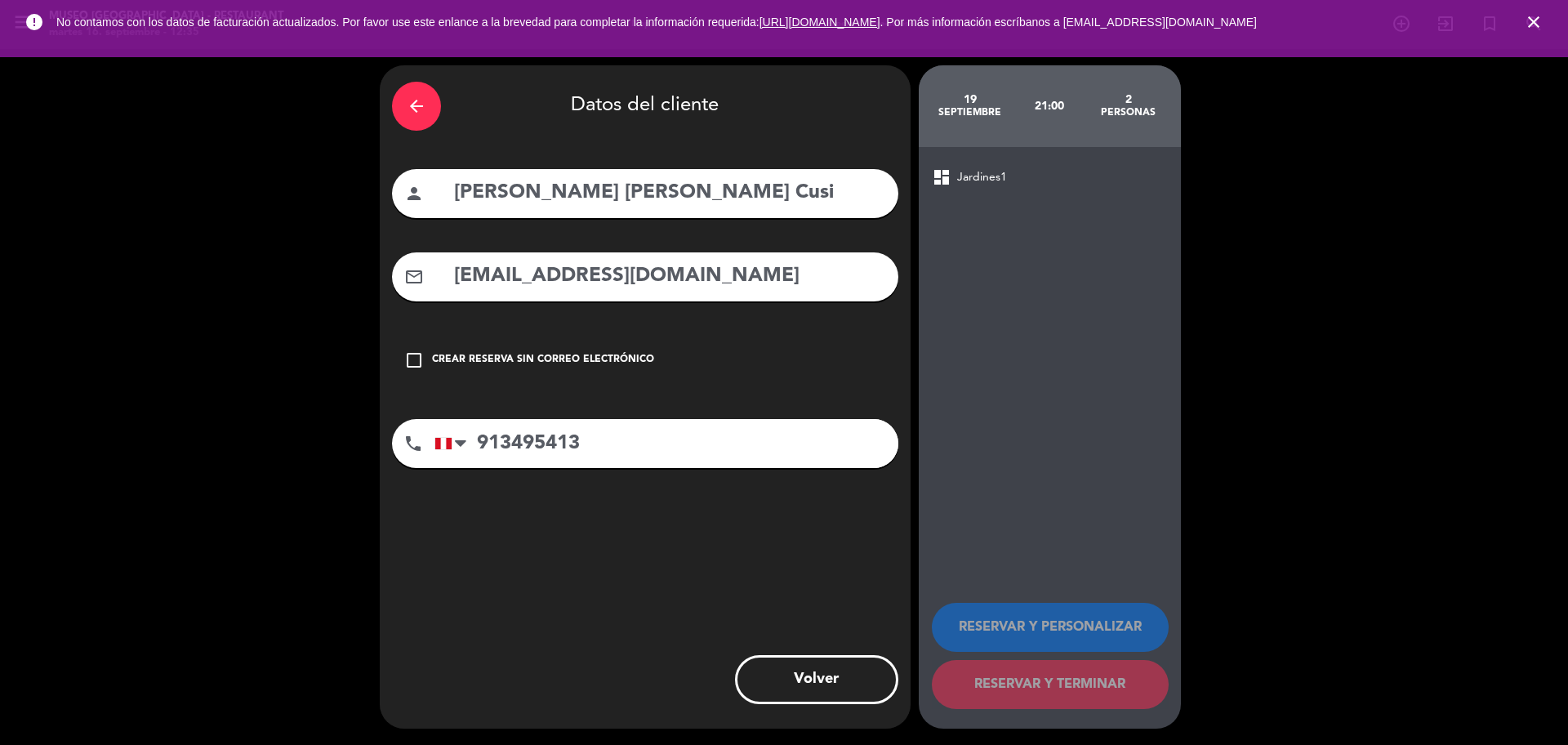
type input "913495413"
click at [710, 275] on input "⁠[EMAIL_ADDRESS][DOMAIN_NAME]" at bounding box center [668, 277] width 433 height 34
type input "⁠[EMAIL_ADDRESS][DOMAIN_NAME]"
drag, startPoint x: 600, startPoint y: 441, endPoint x: 449, endPoint y: 448, distance: 151.2
click at [449, 448] on div "[GEOGRAPHIC_DATA] +1 [GEOGRAPHIC_DATA] +44 [GEOGRAPHIC_DATA] ([GEOGRAPHIC_DATA]…" at bounding box center [666, 443] width 464 height 49
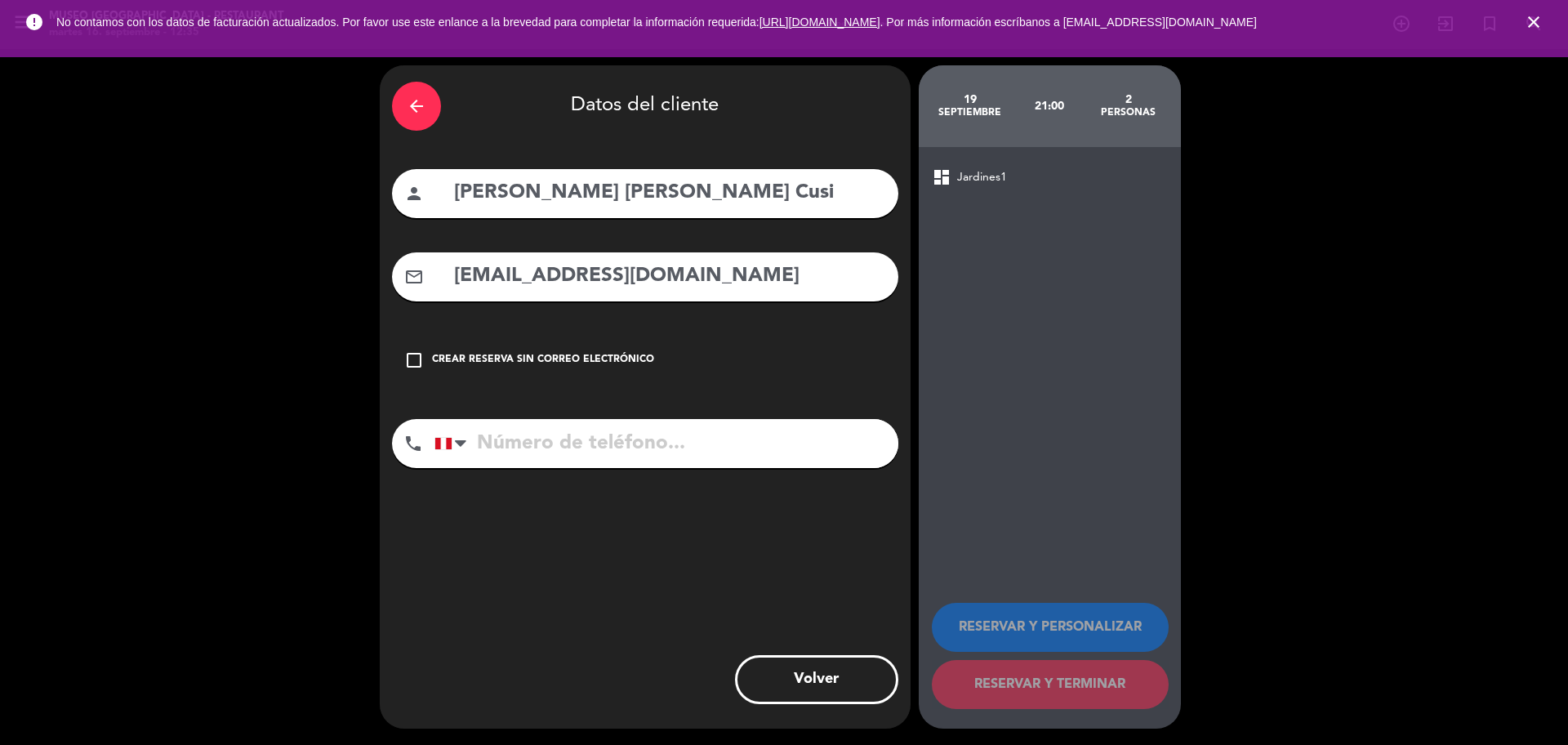
drag, startPoint x: 703, startPoint y: 285, endPoint x: 419, endPoint y: 285, distance: 284.0
click at [421, 285] on div "mail_outline ⁠[EMAIL_ADDRESS][DOMAIN_NAME]" at bounding box center [644, 277] width 506 height 49
click at [415, 119] on div "arrow_back" at bounding box center [416, 106] width 49 height 49
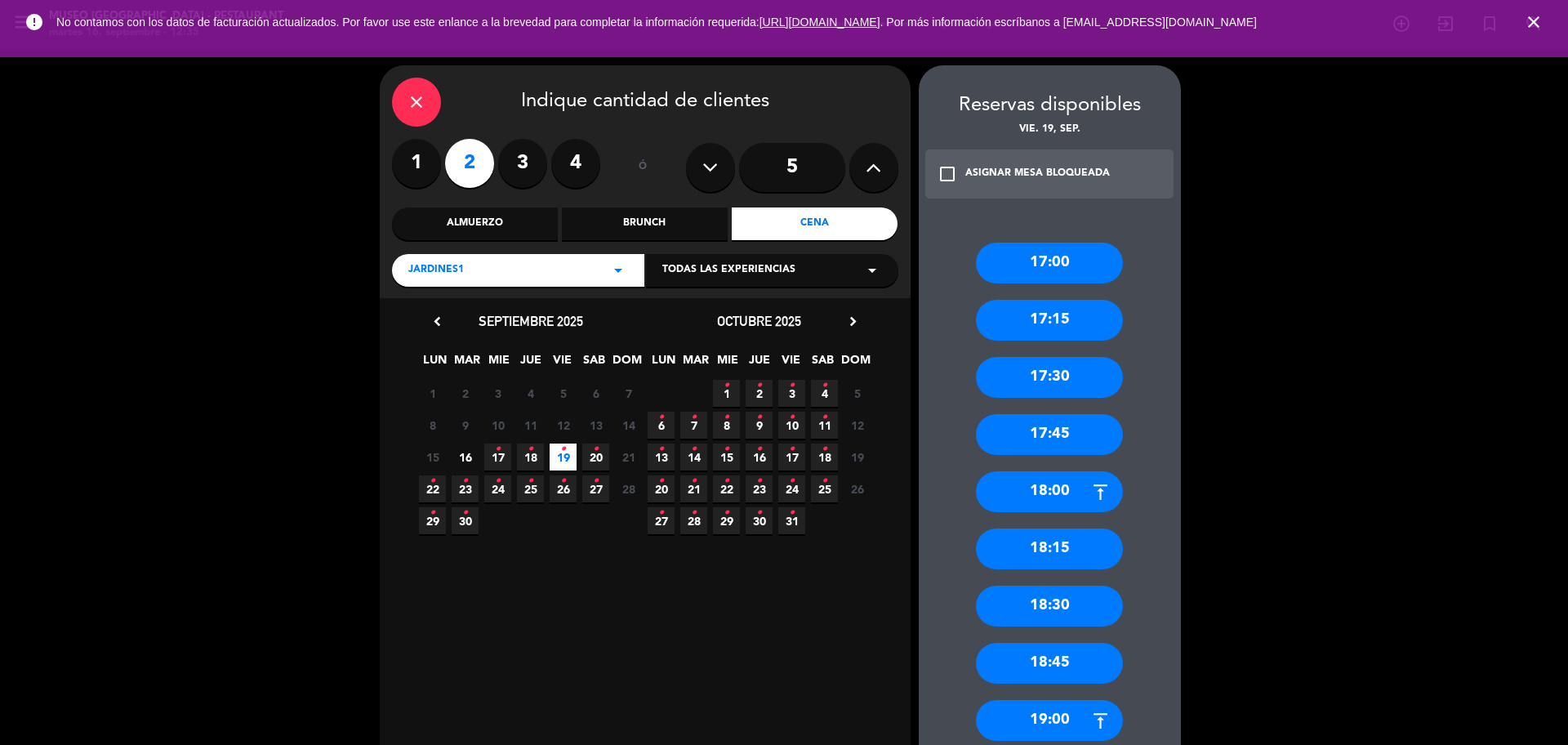
scroll to position [556, 0]
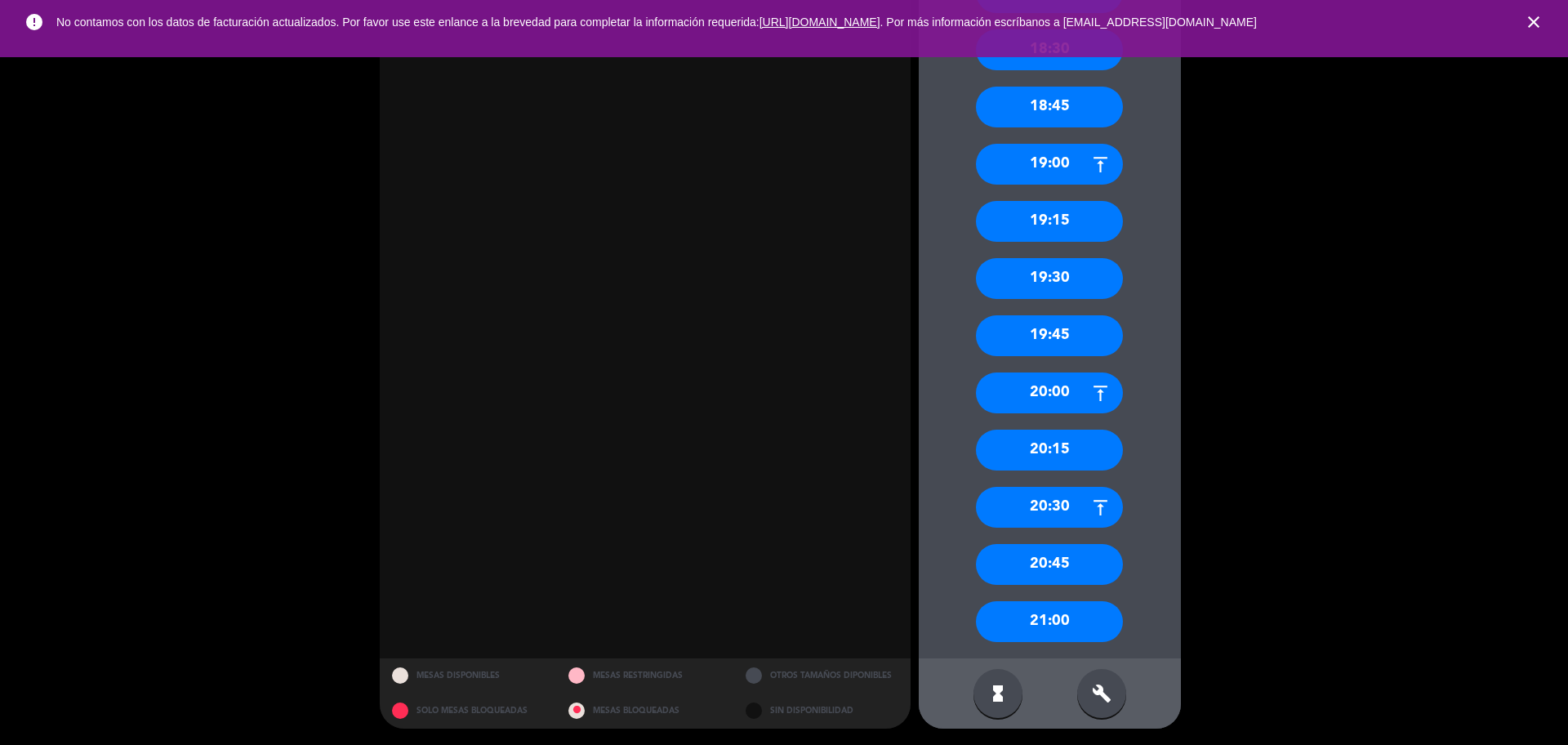
click at [1065, 636] on div "21:00" at bounding box center [1049, 622] width 147 height 41
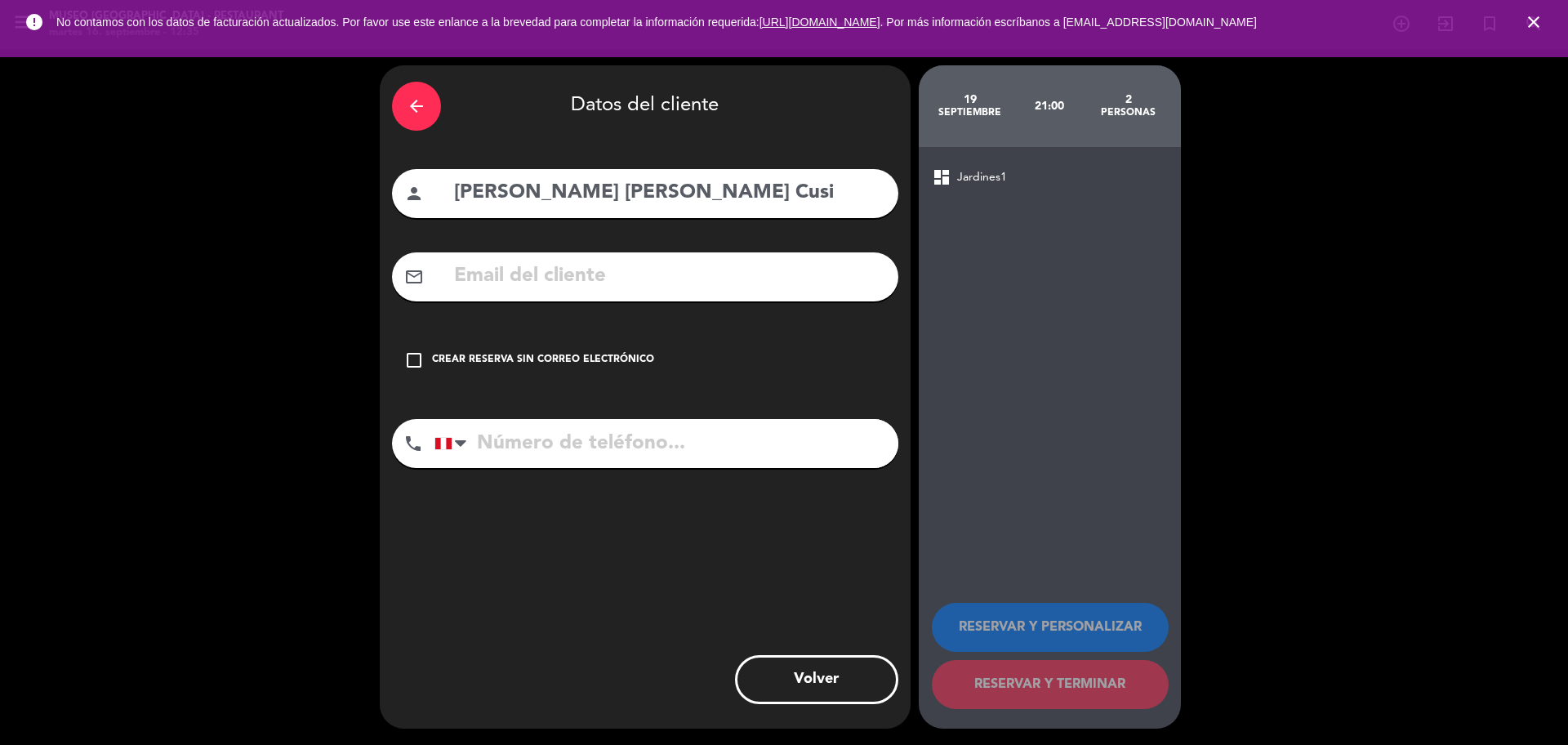
scroll to position [0, 0]
click at [605, 283] on input "text" at bounding box center [668, 277] width 433 height 34
click at [597, 350] on div "check_box_outline_blank Crear reserva sin correo electrónico" at bounding box center [644, 360] width 506 height 49
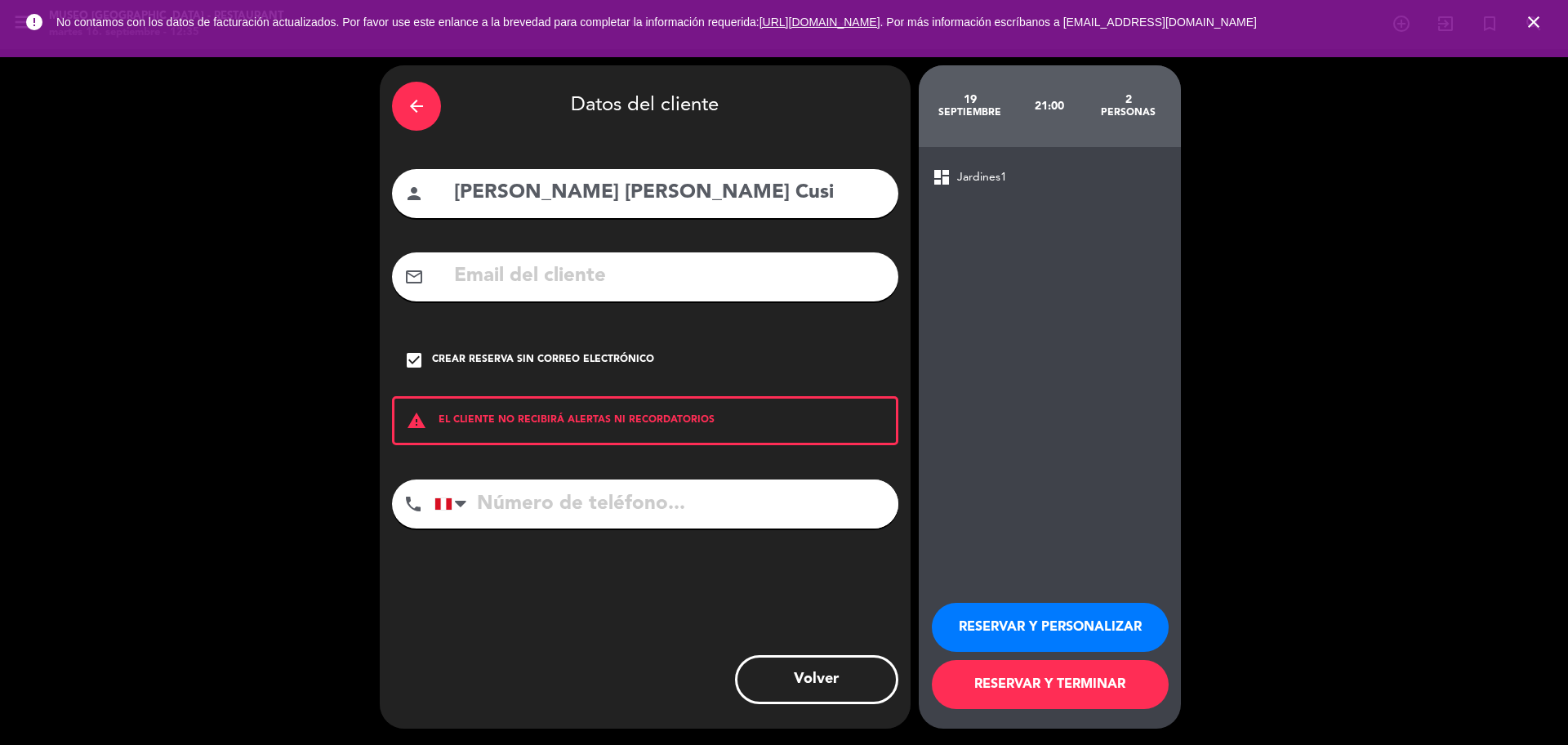
click at [971, 623] on button "RESERVAR Y PERSONALIZAR" at bounding box center [1049, 627] width 237 height 49
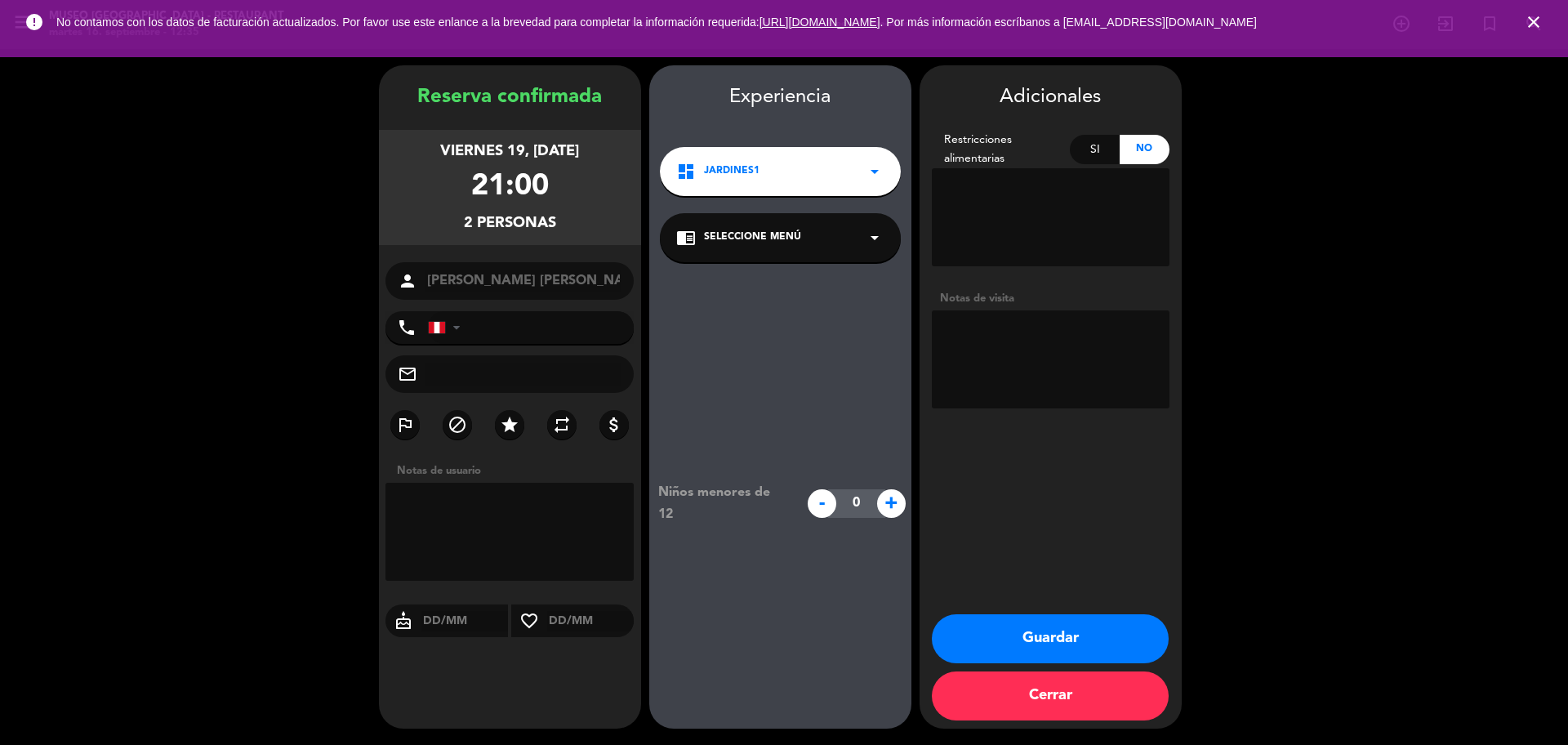
click at [507, 380] on input "text" at bounding box center [524, 374] width 197 height 23
paste input "⁠[EMAIL_ADDRESS][DOMAIN_NAME]"
type input "⁠[EMAIL_ADDRESS][DOMAIN_NAME]"
click at [513, 299] on div "person [PERSON_NAME] [PERSON_NAME] Cusi" at bounding box center [510, 281] width 249 height 37
click at [503, 342] on input "tel" at bounding box center [531, 327] width 207 height 33
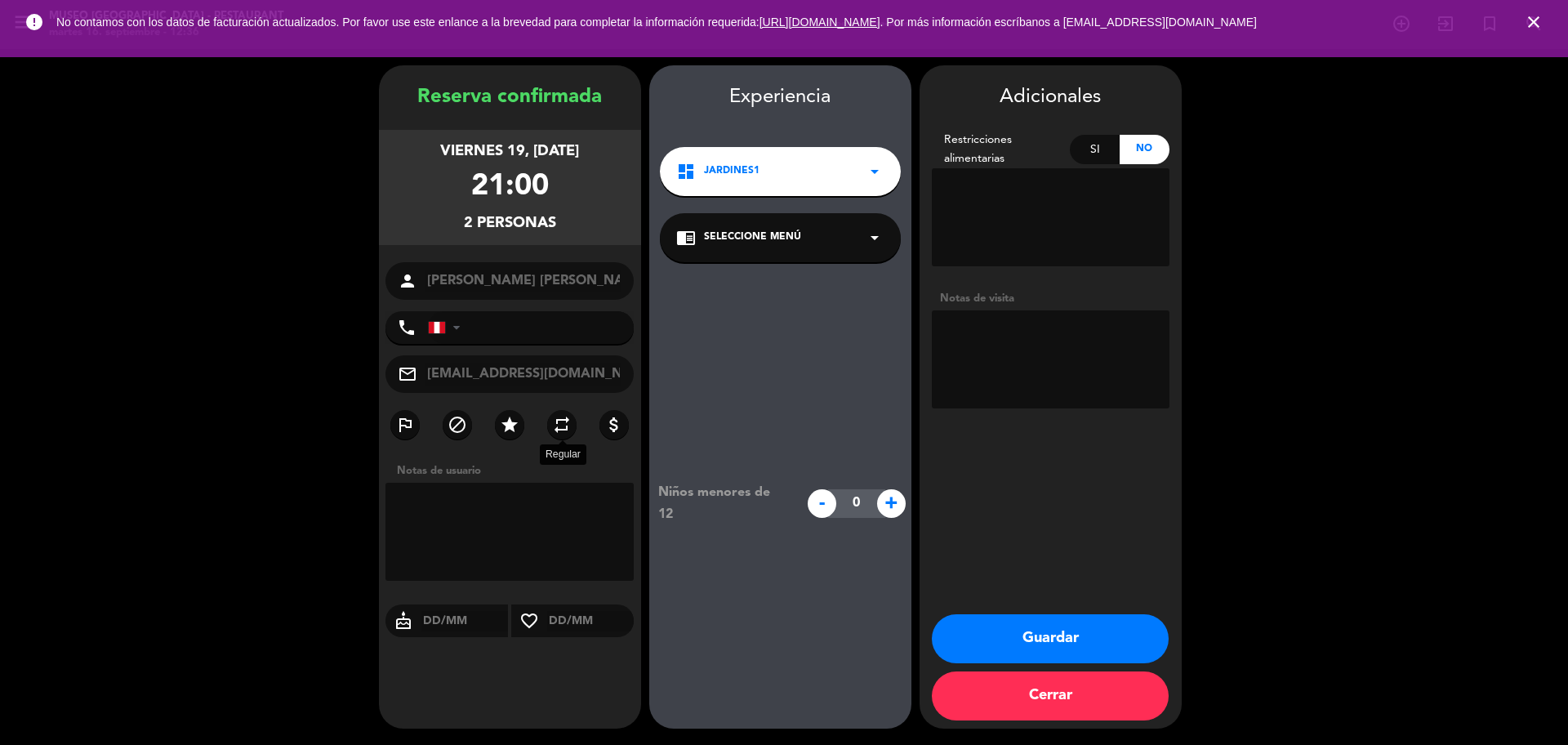
paste input "913 495 413"
type input "913 495 413"
click at [792, 213] on div "chrome_reader_mode Seleccione Menú arrow_drop_down" at bounding box center [780, 237] width 241 height 49
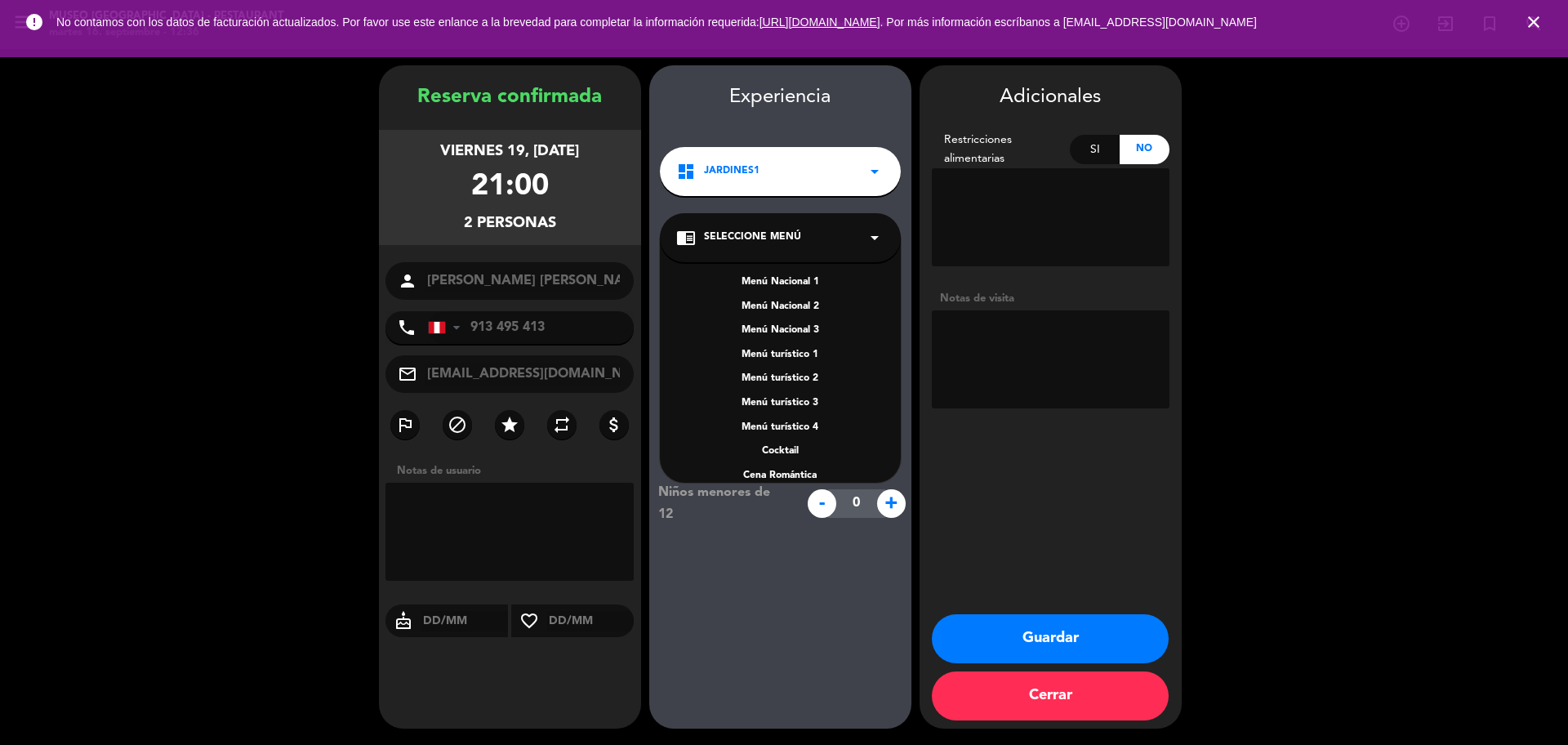
scroll to position [234, 0]
click at [794, 383] on div "A la carta" at bounding box center [780, 387] width 208 height 16
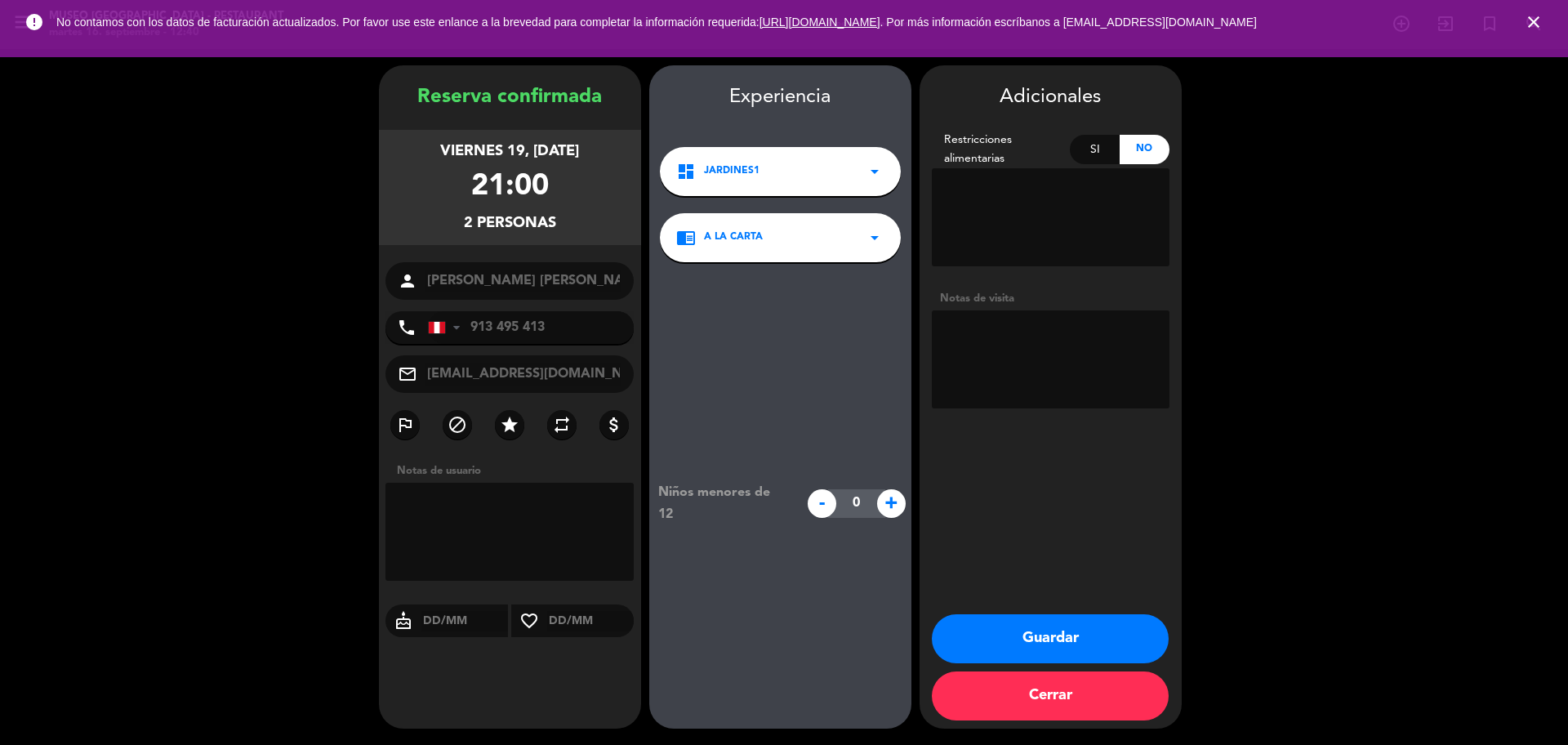
click at [1084, 630] on button "Guardar" at bounding box center [1049, 639] width 237 height 49
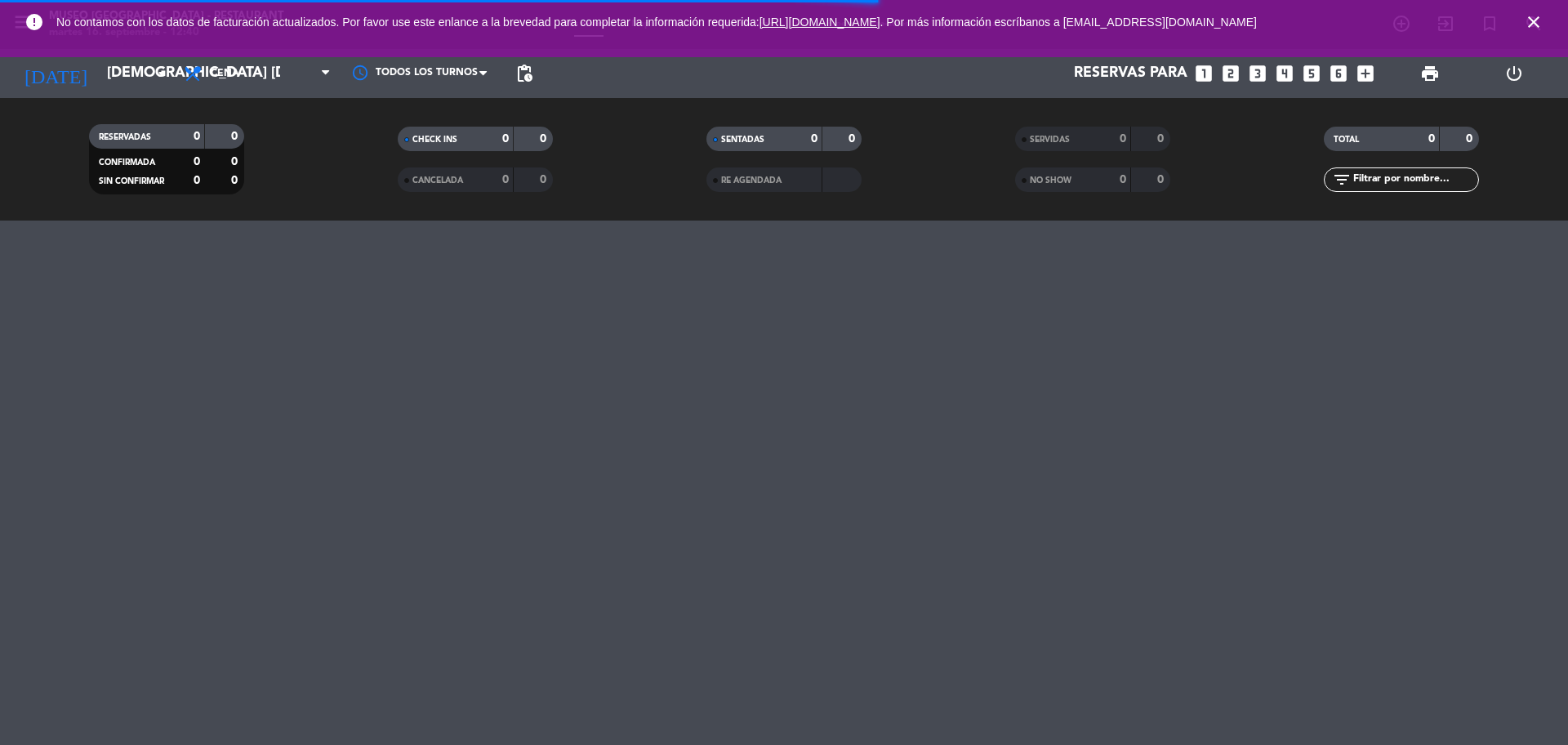
drag, startPoint x: 1533, startPoint y: 24, endPoint x: 1513, endPoint y: 27, distance: 20.2
click at [1533, 23] on icon "close" at bounding box center [1533, 22] width 20 height 20
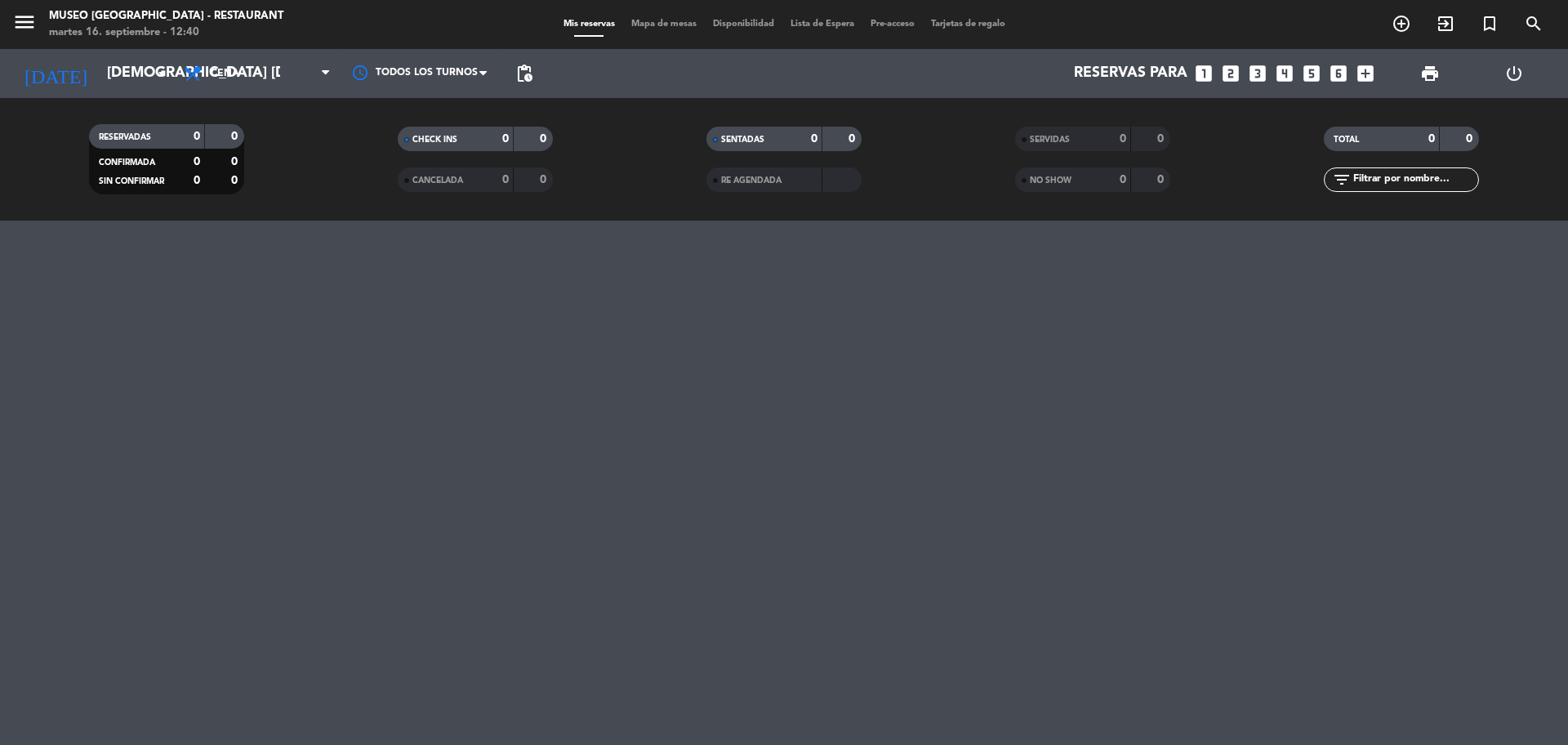
click at [1291, 74] on icon "looks_4" at bounding box center [1284, 74] width 21 height 21
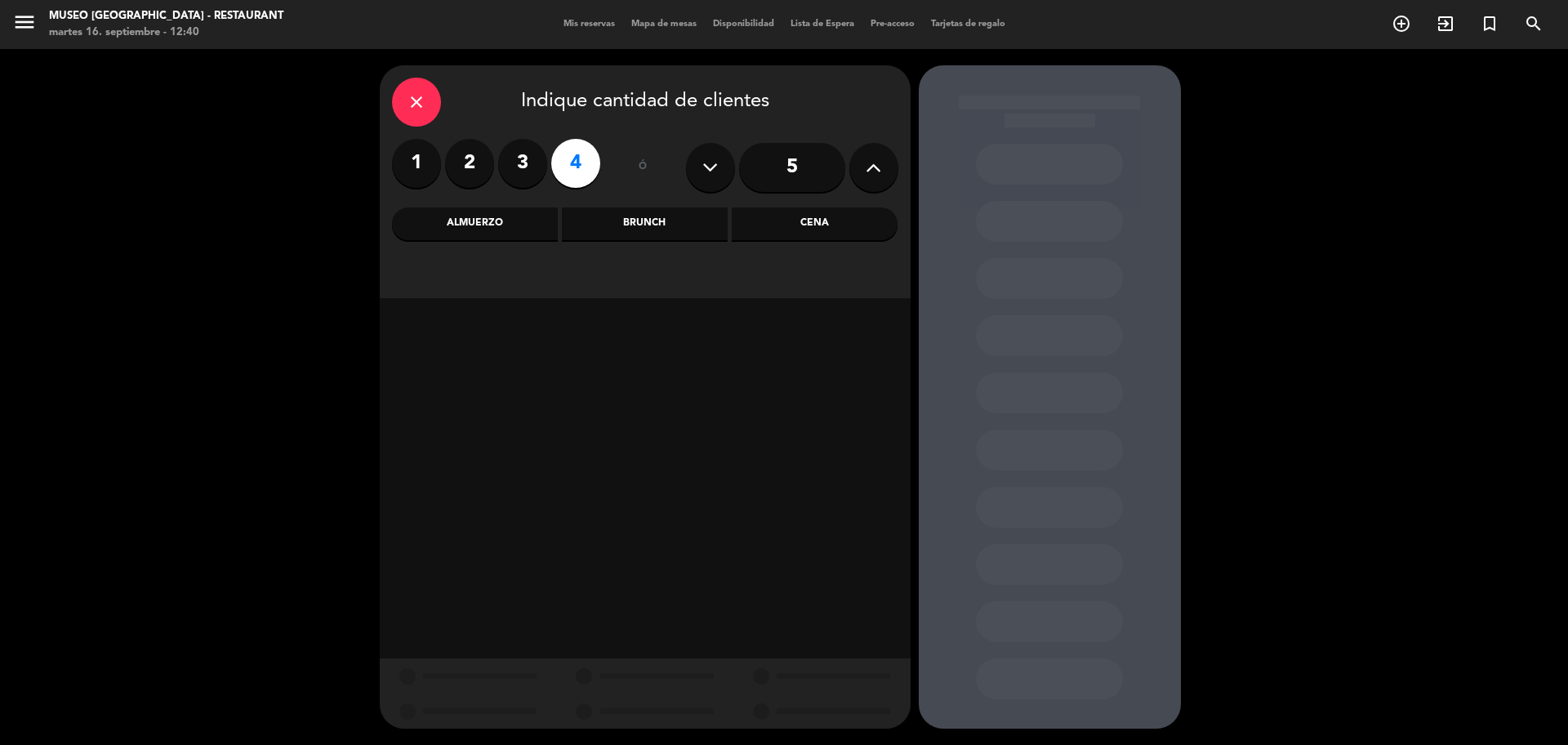
click at [508, 237] on div "Almuerzo" at bounding box center [474, 224] width 166 height 33
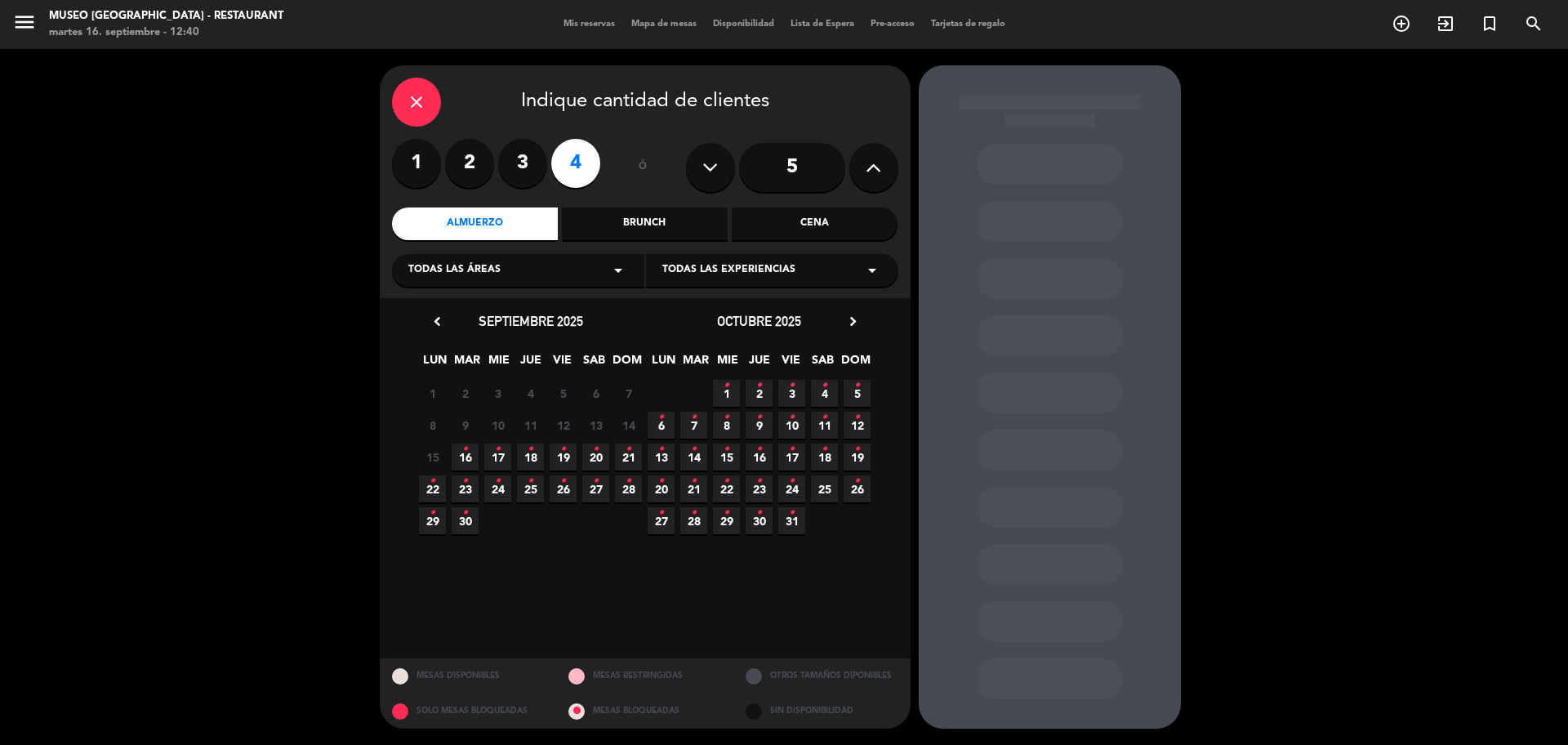
click at [464, 449] on icon "•" at bounding box center [464, 449] width 5 height 26
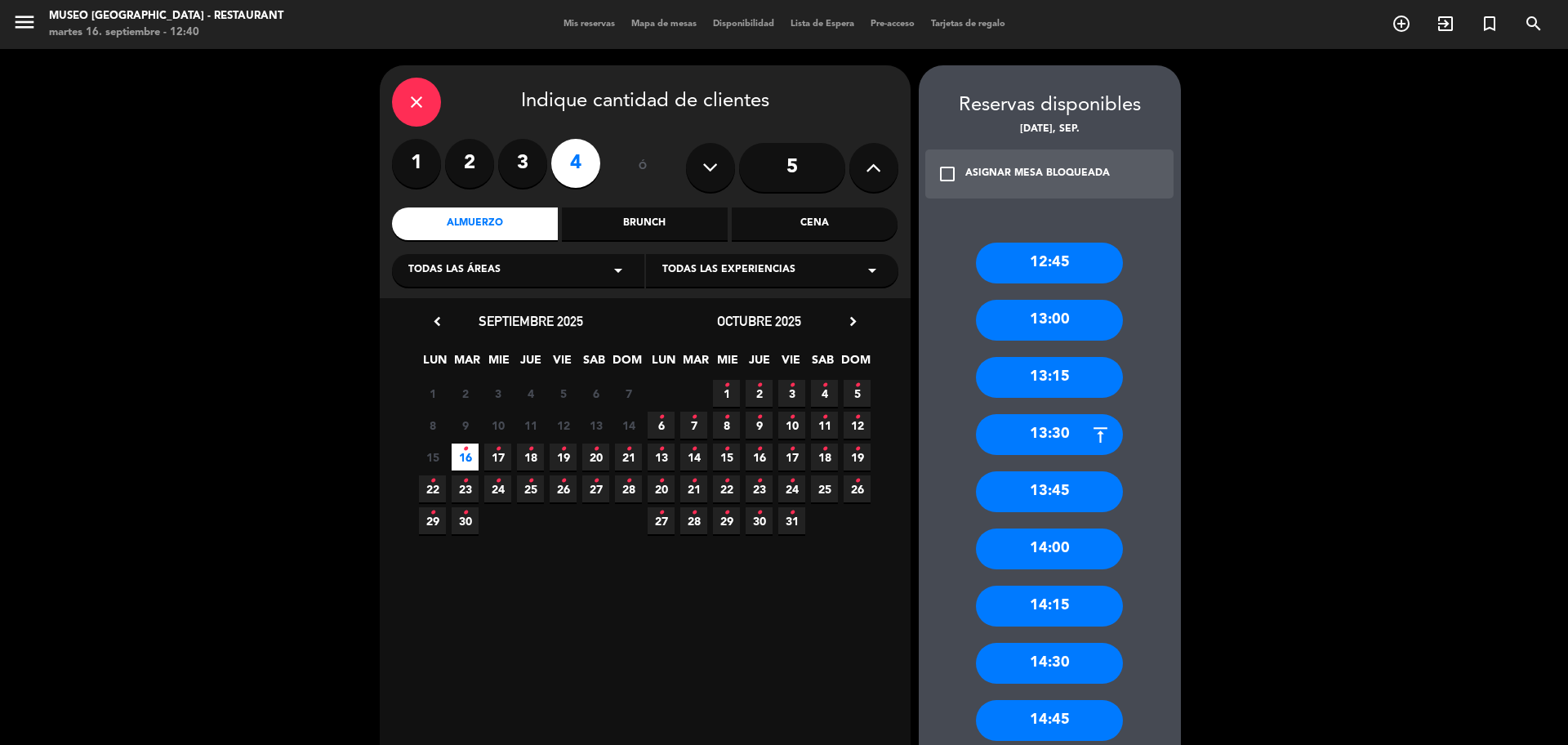
click at [481, 165] on label "2" at bounding box center [469, 163] width 49 height 49
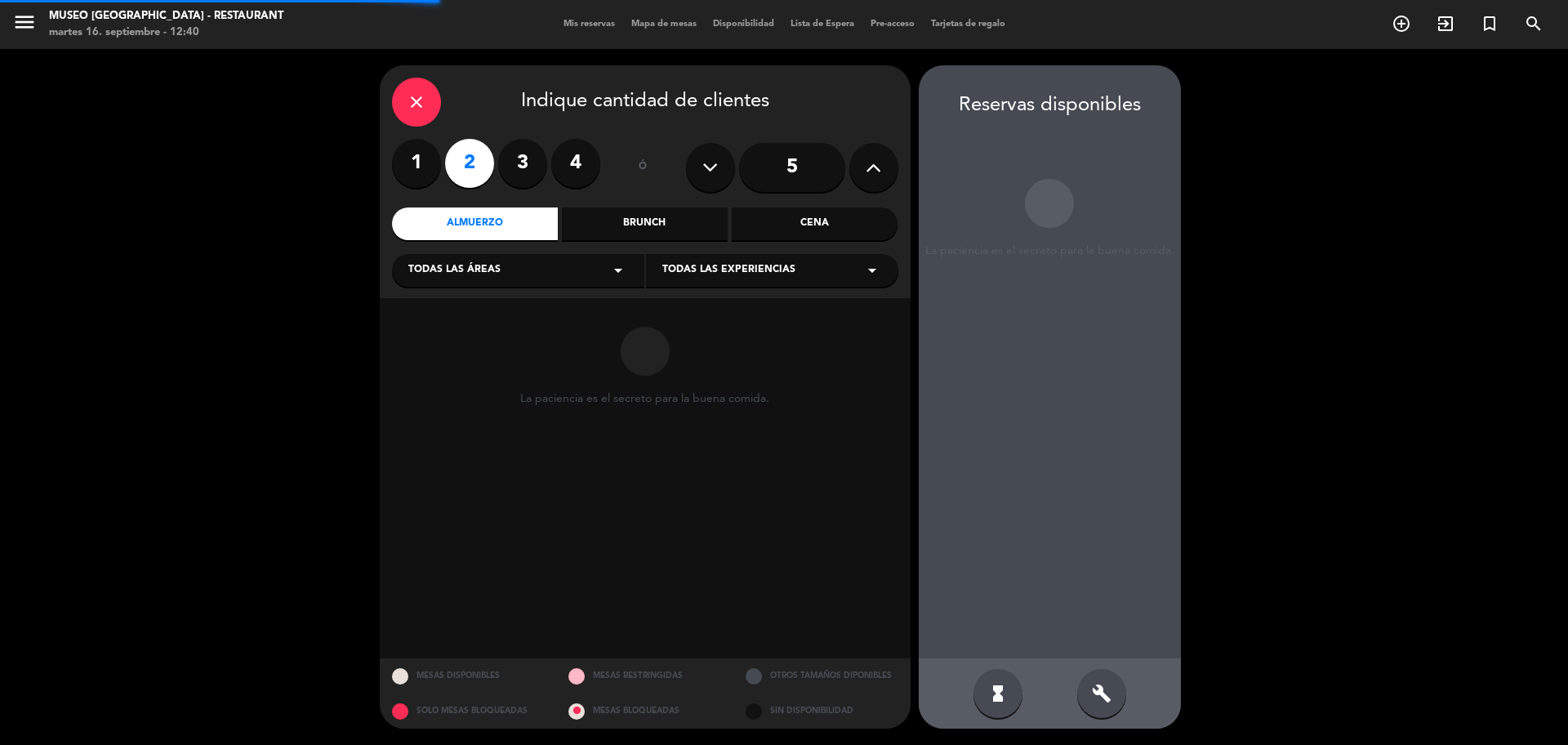
click at [851, 231] on div "Cena" at bounding box center [814, 224] width 166 height 33
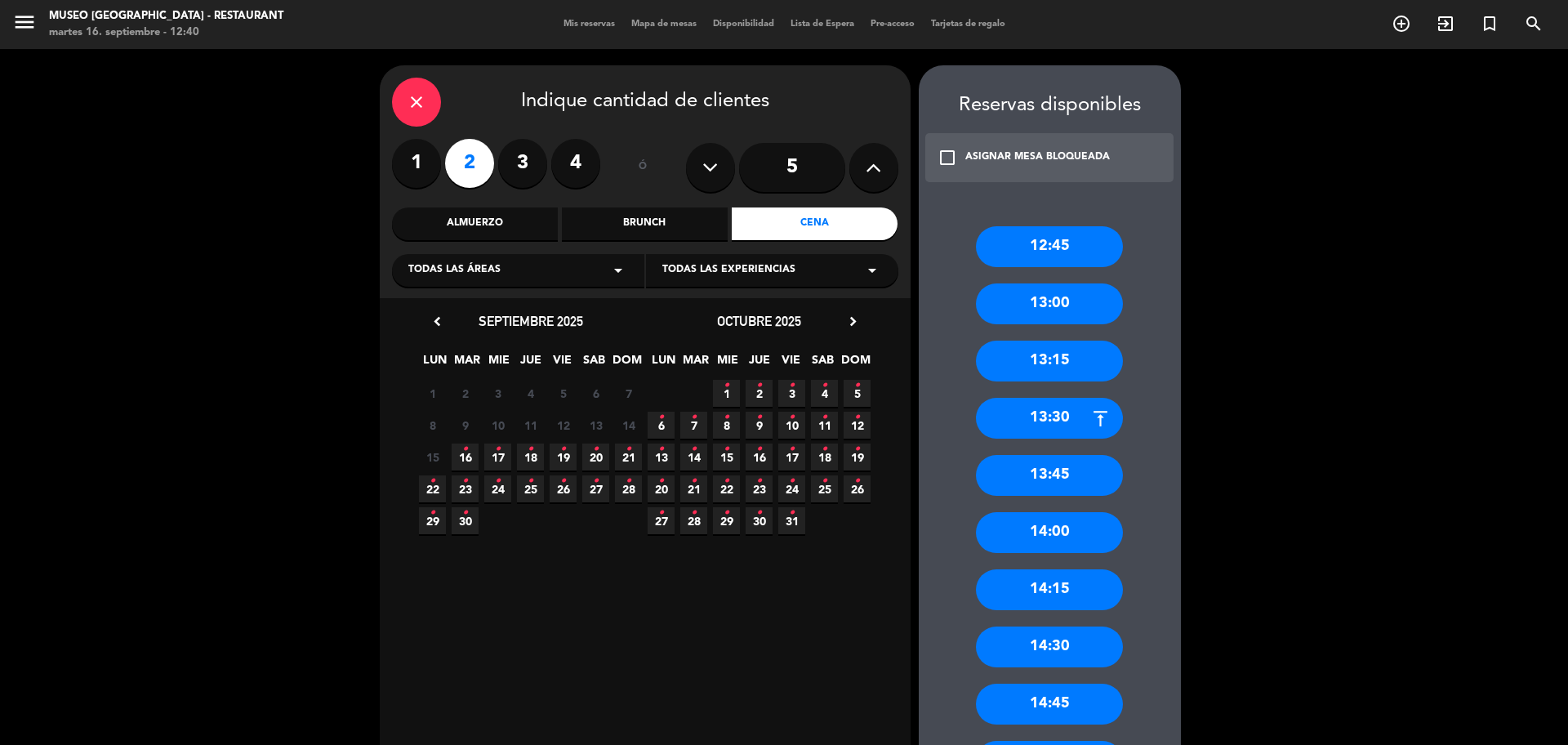
click at [468, 455] on span "16 •" at bounding box center [464, 457] width 27 height 27
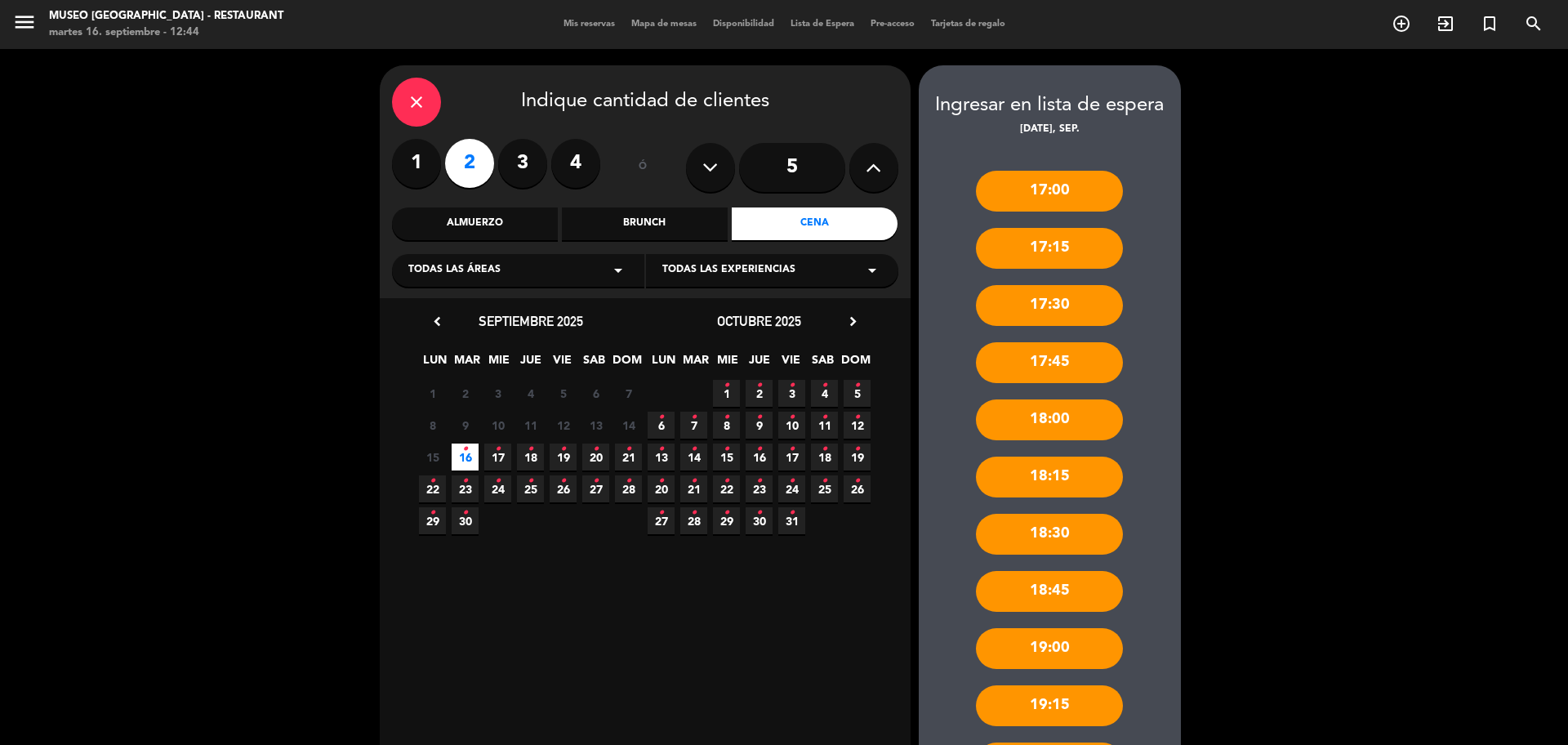
click at [402, 97] on div "close" at bounding box center [416, 102] width 49 height 49
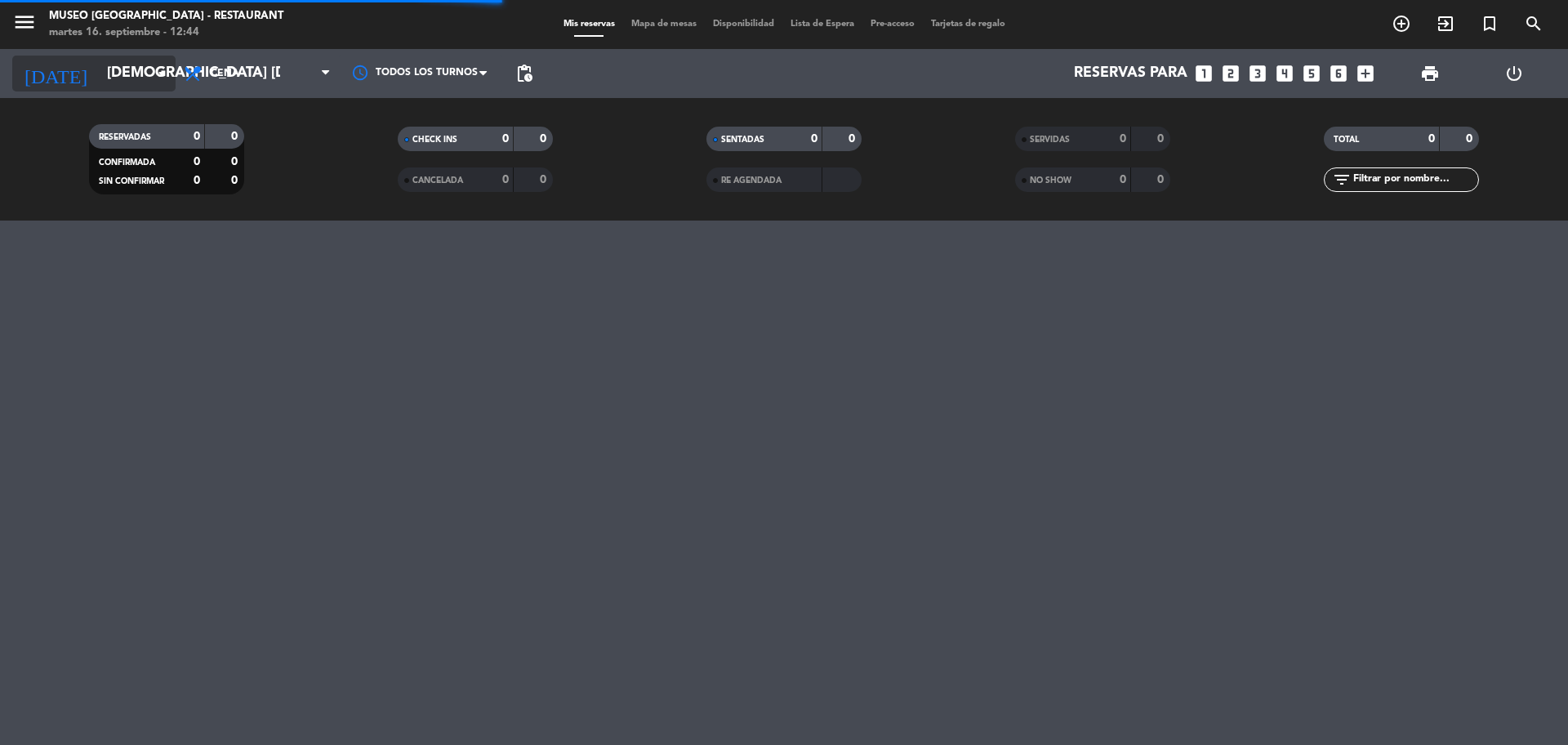
click at [109, 71] on input "[DEMOGRAPHIC_DATA] [DATE]" at bounding box center [193, 73] width 190 height 33
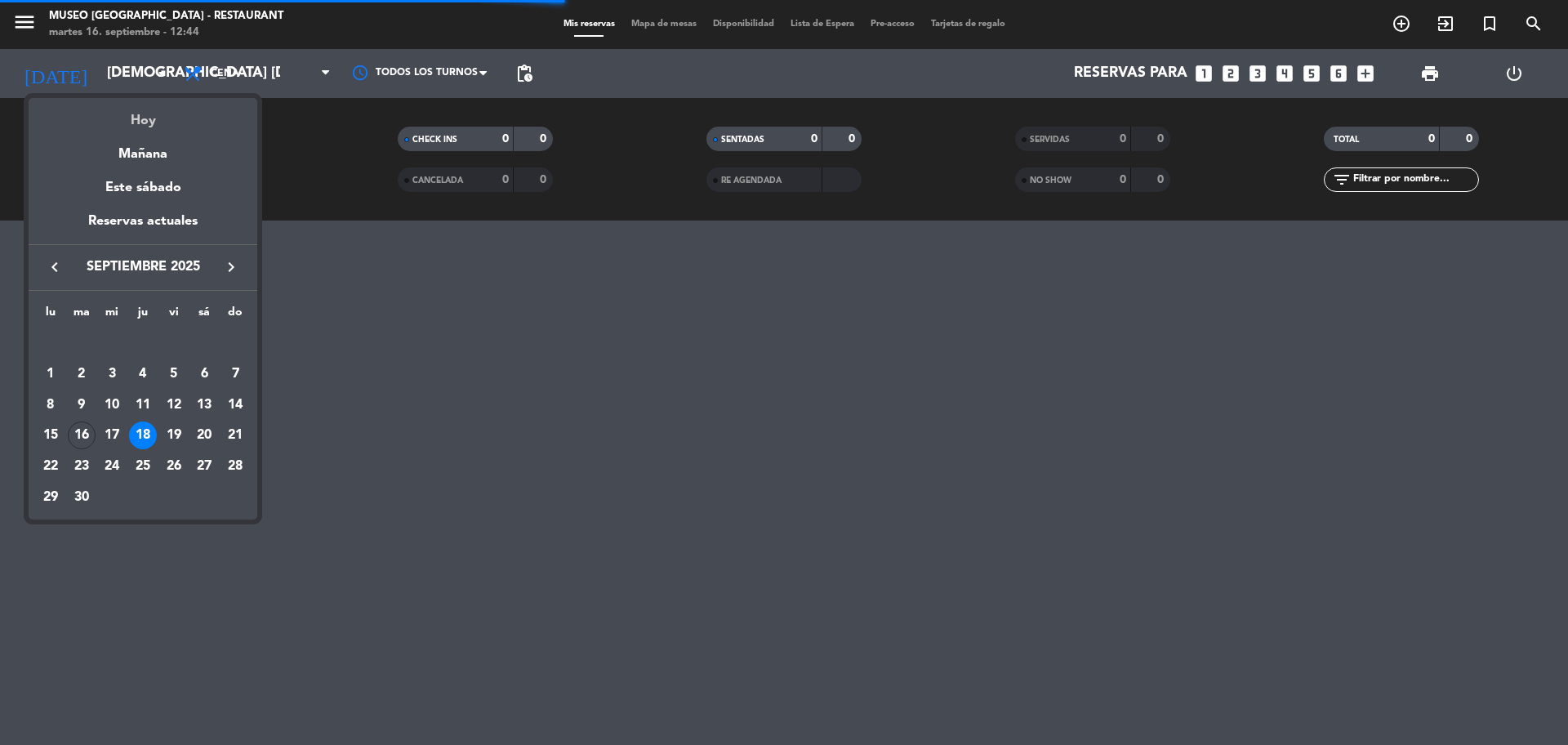
click at [129, 114] on div "Hoy" at bounding box center [143, 115] width 229 height 34
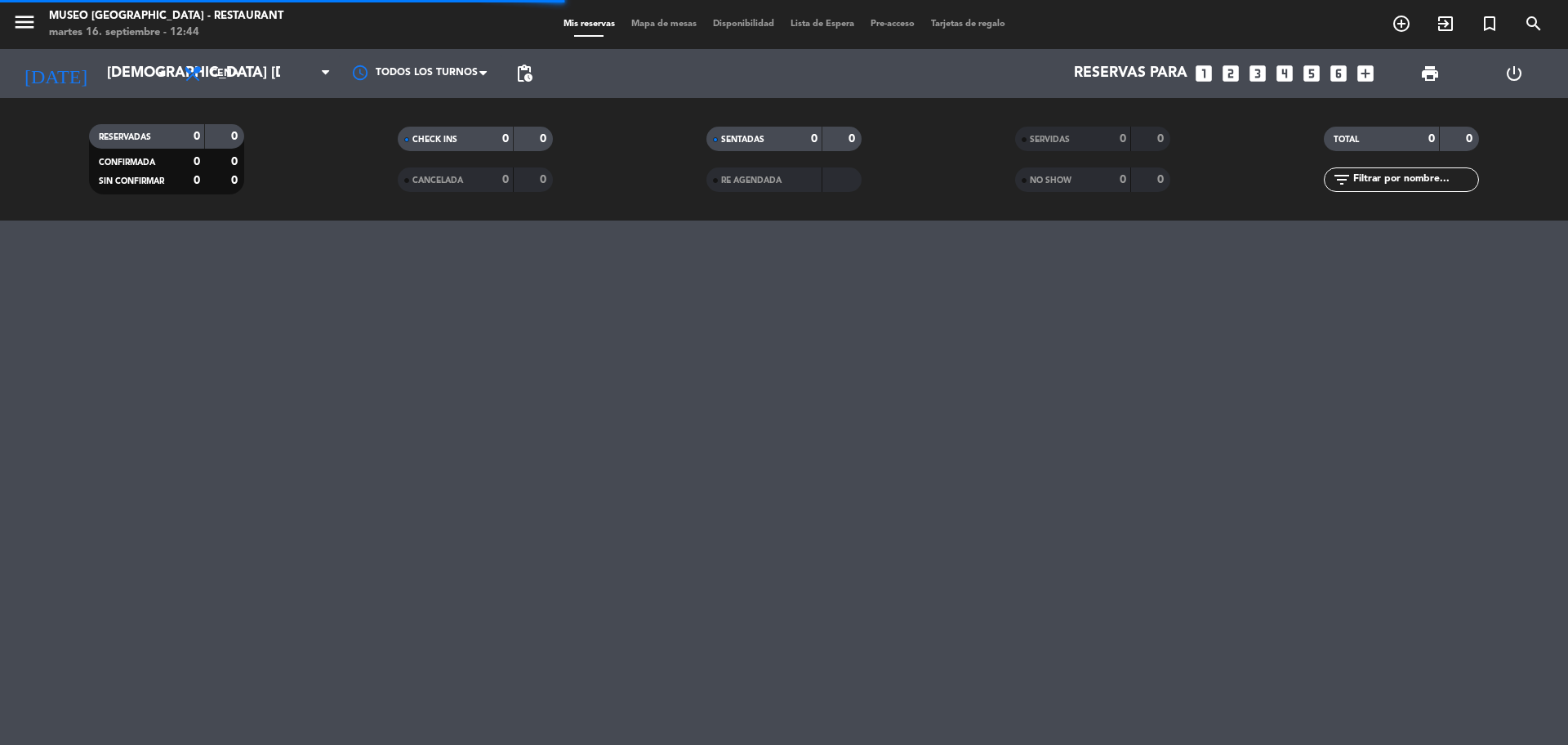
type input "[DATE] sep."
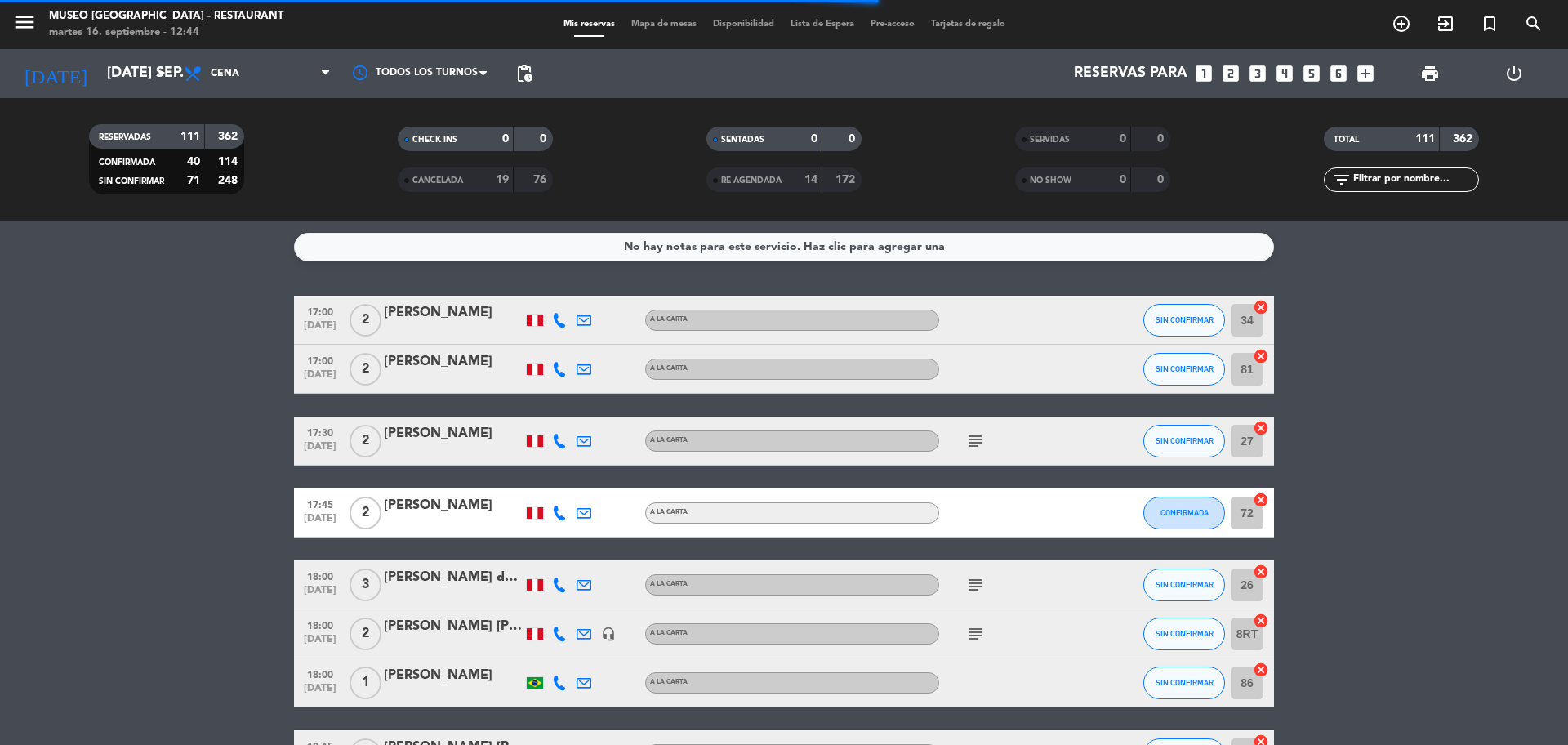
click at [1381, 184] on input "text" at bounding box center [1415, 180] width 127 height 18
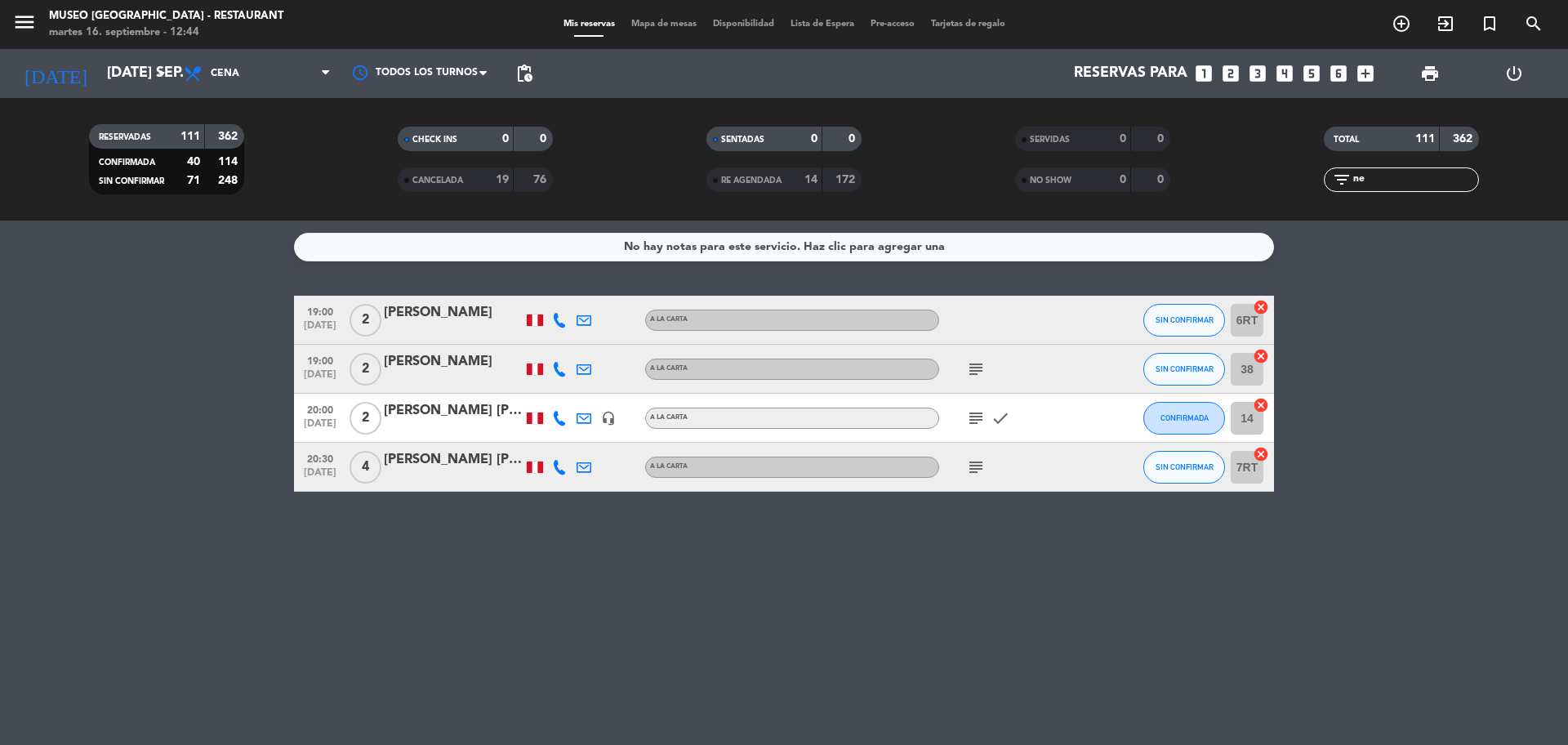
type input "n"
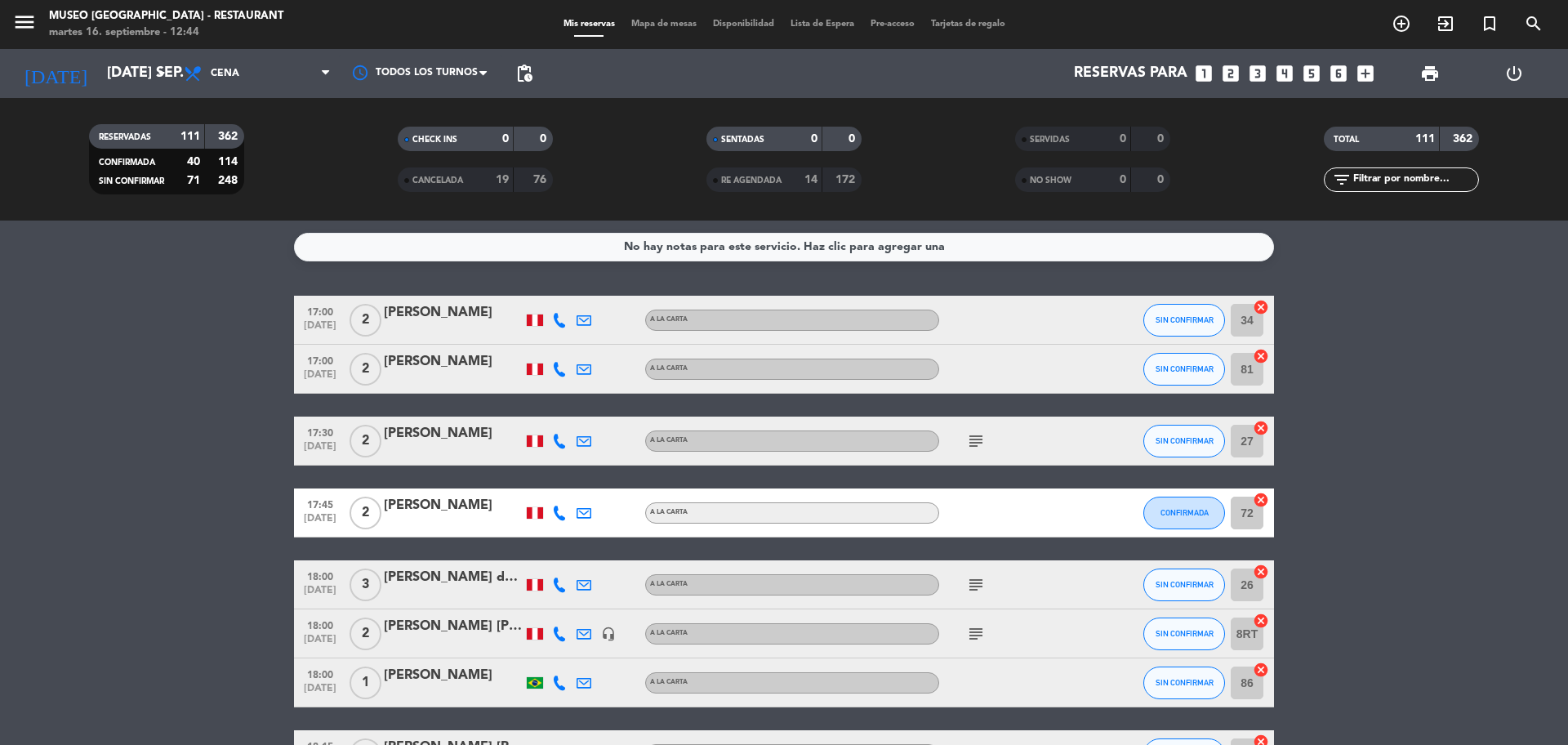
click at [1374, 180] on input "text" at bounding box center [1415, 180] width 127 height 18
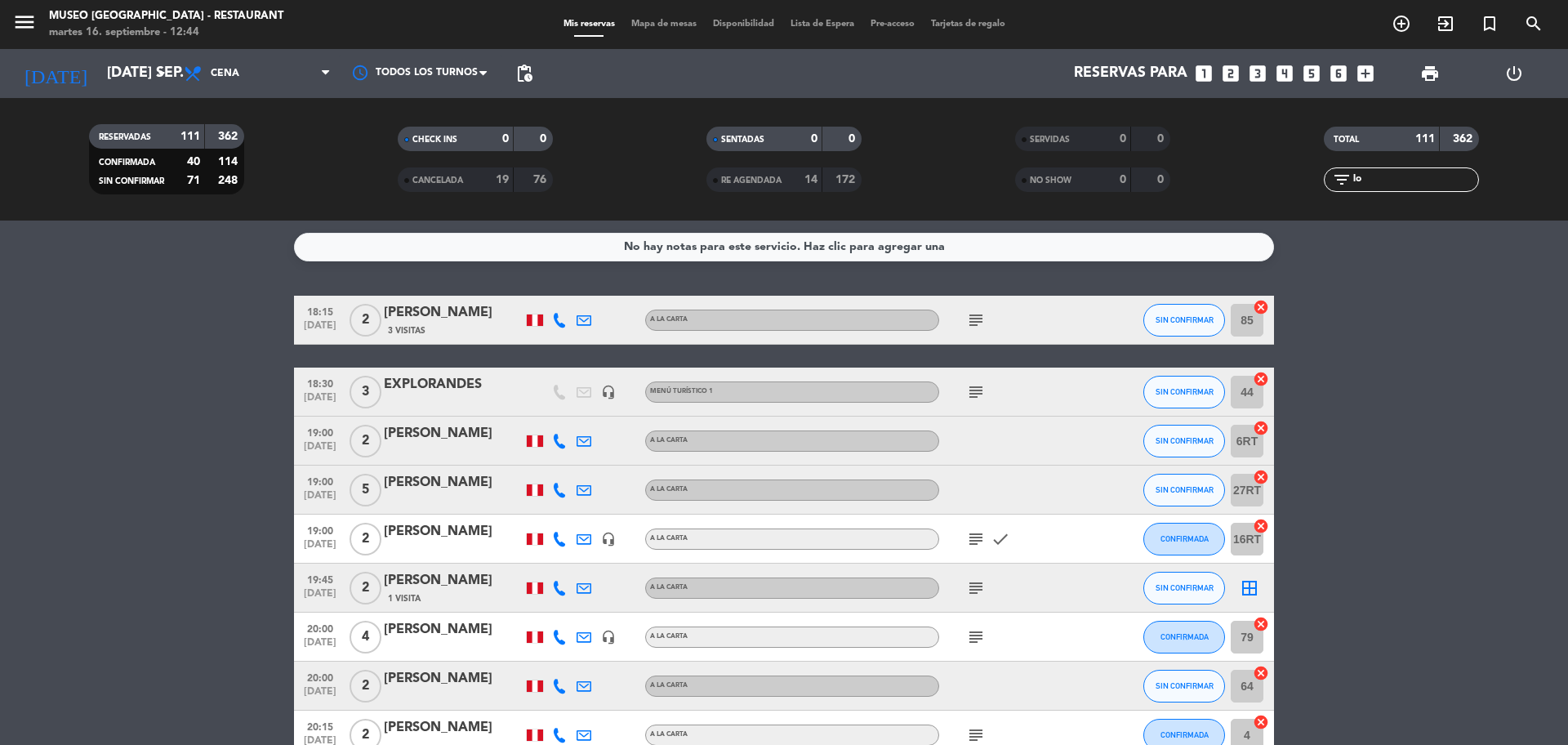
type input "l"
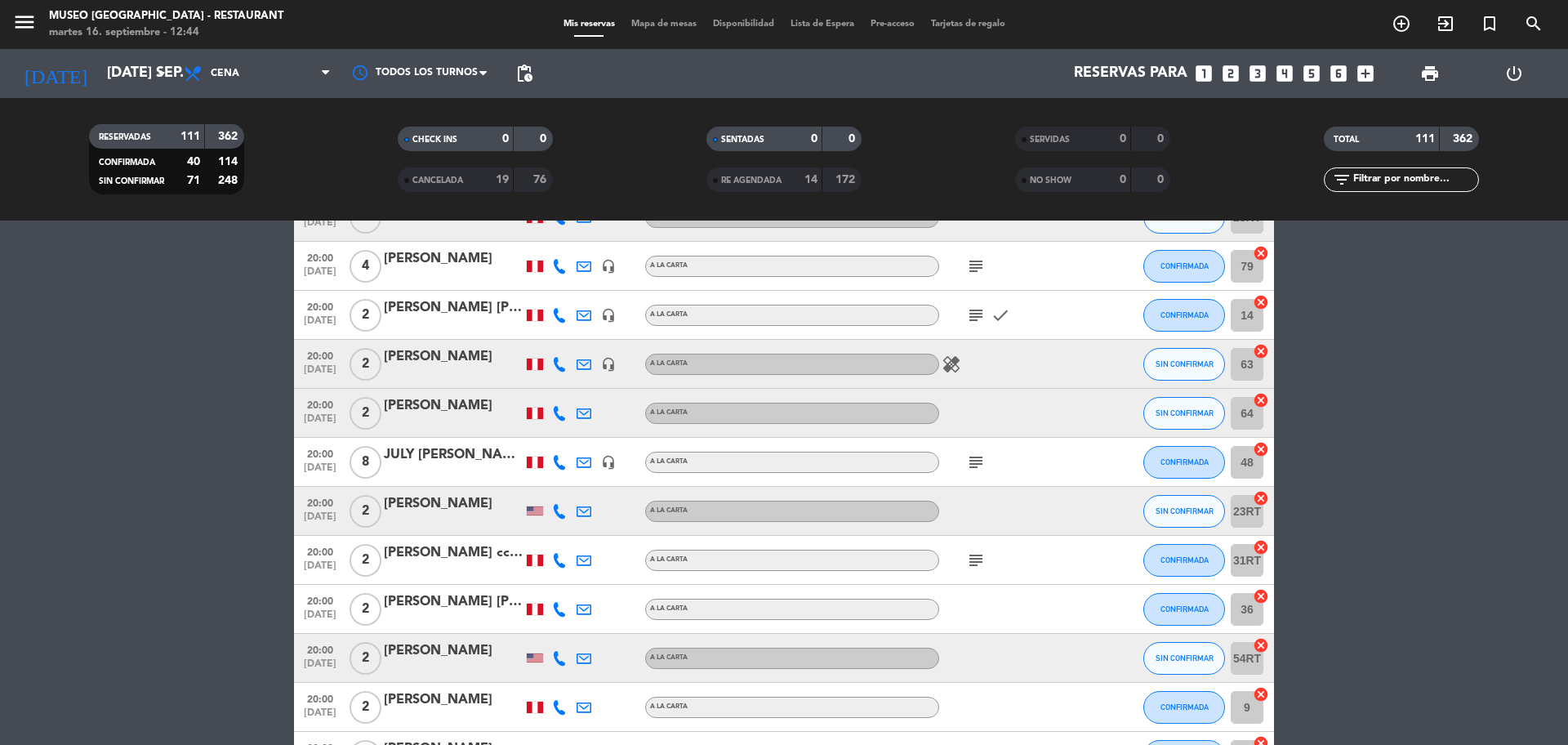
scroll to position [3166, 0]
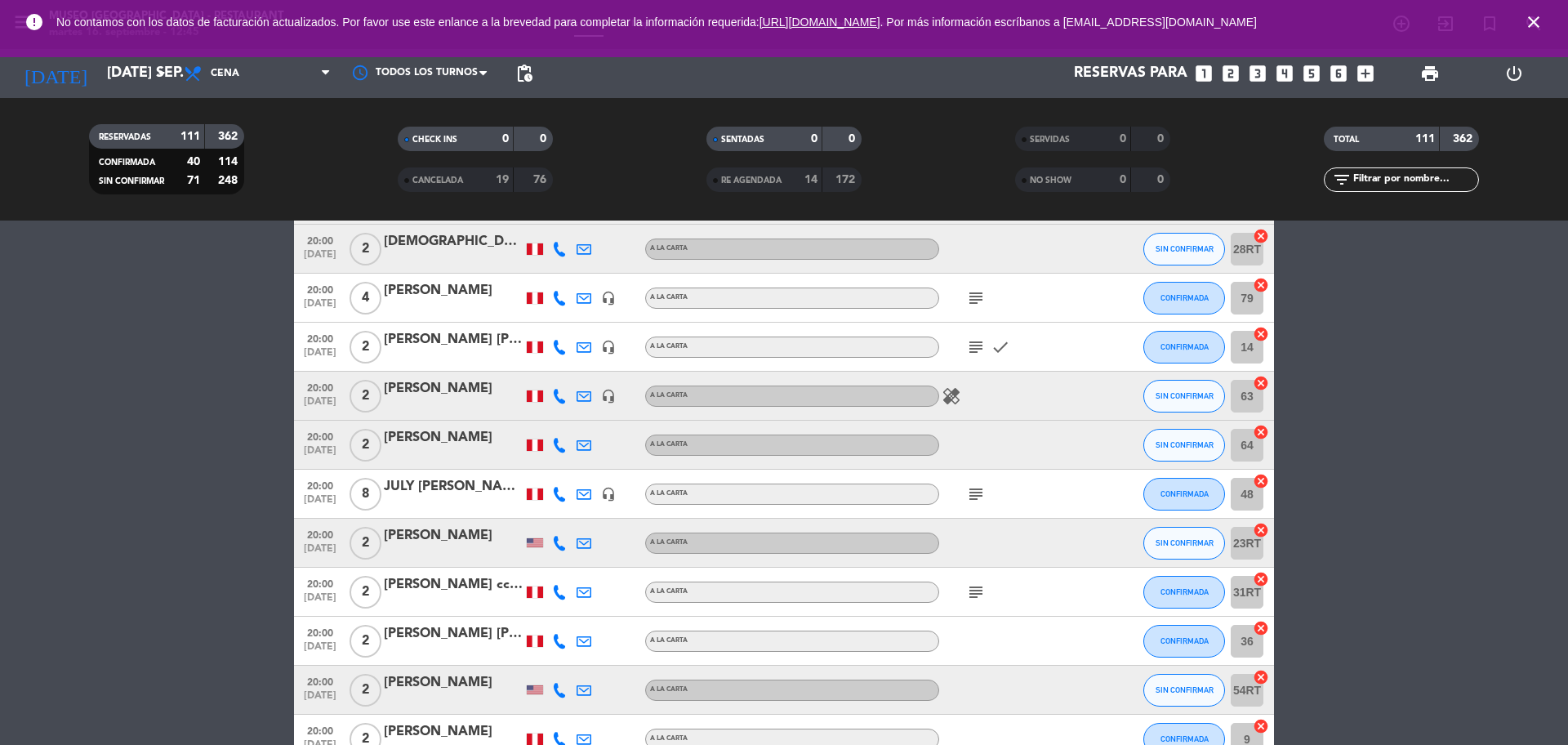
click at [1532, 27] on icon "close" at bounding box center [1533, 22] width 20 height 20
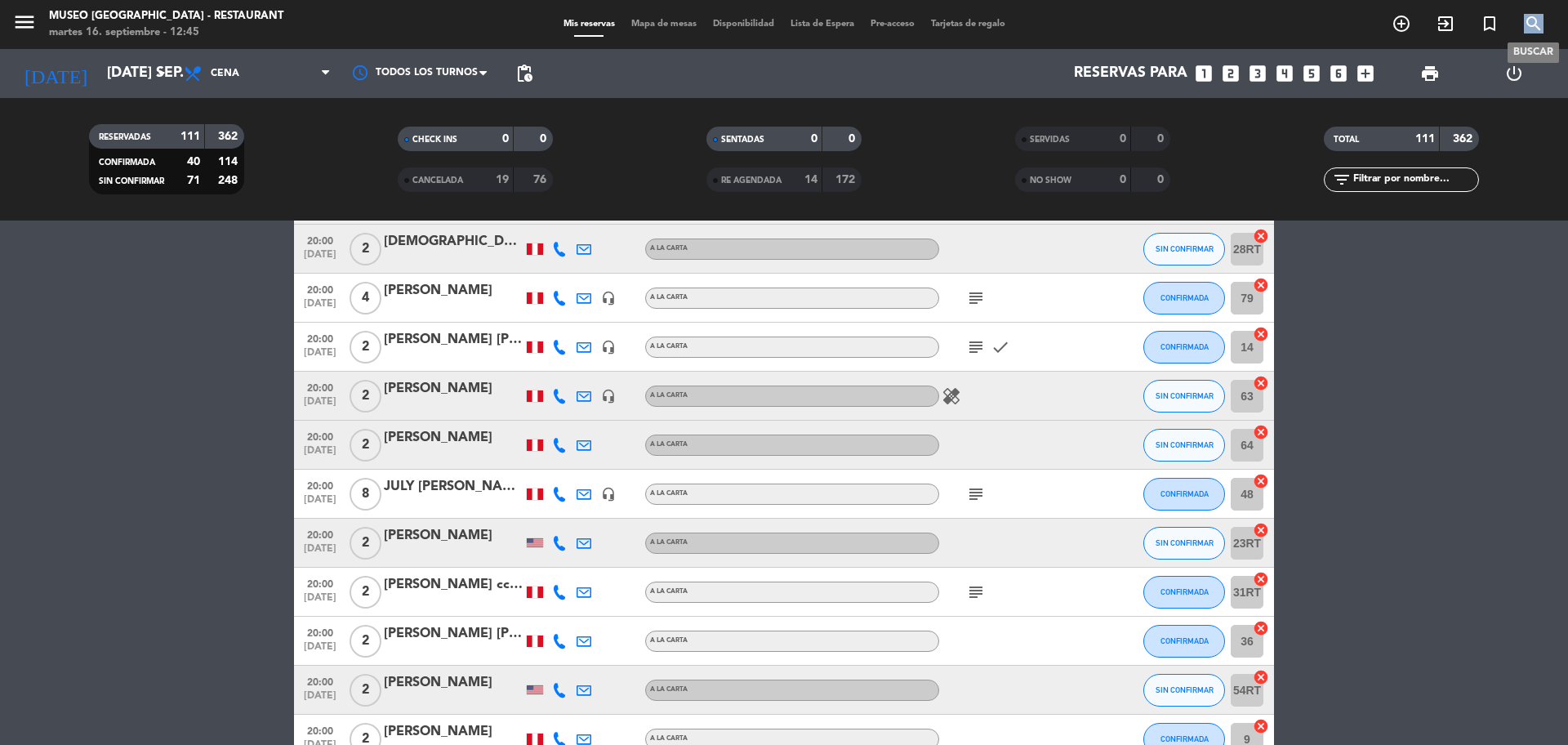
click at [1532, 27] on icon "search" at bounding box center [1533, 24] width 20 height 20
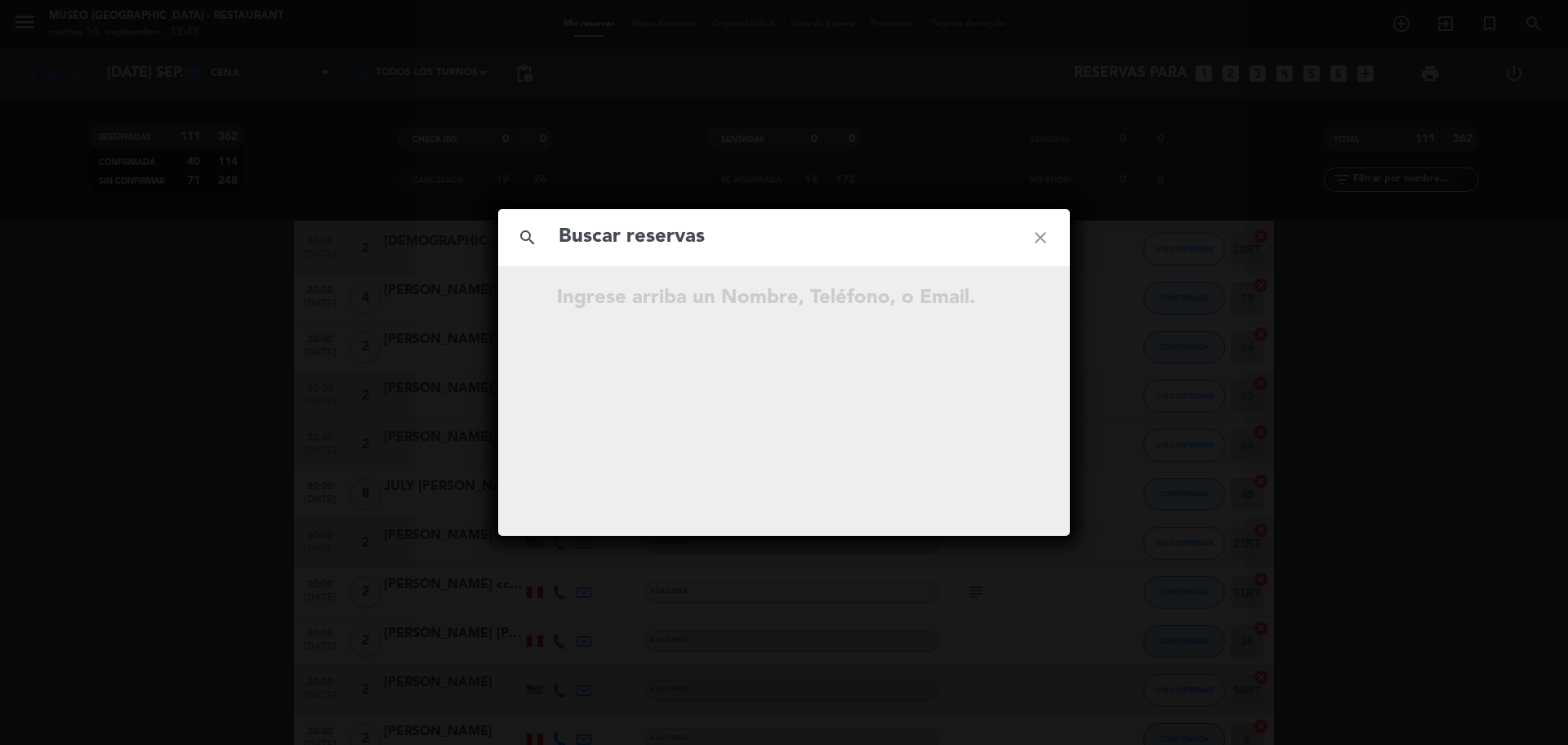
drag, startPoint x: 732, startPoint y: 254, endPoint x: 727, endPoint y: 244, distance: 11.2
click at [730, 254] on input "text" at bounding box center [784, 238] width 454 height 34
click at [641, 246] on input "945 095 375" at bounding box center [784, 238] width 454 height 34
type input "945095375"
click at [714, 258] on div "search 945095375 close" at bounding box center [784, 238] width 572 height 57
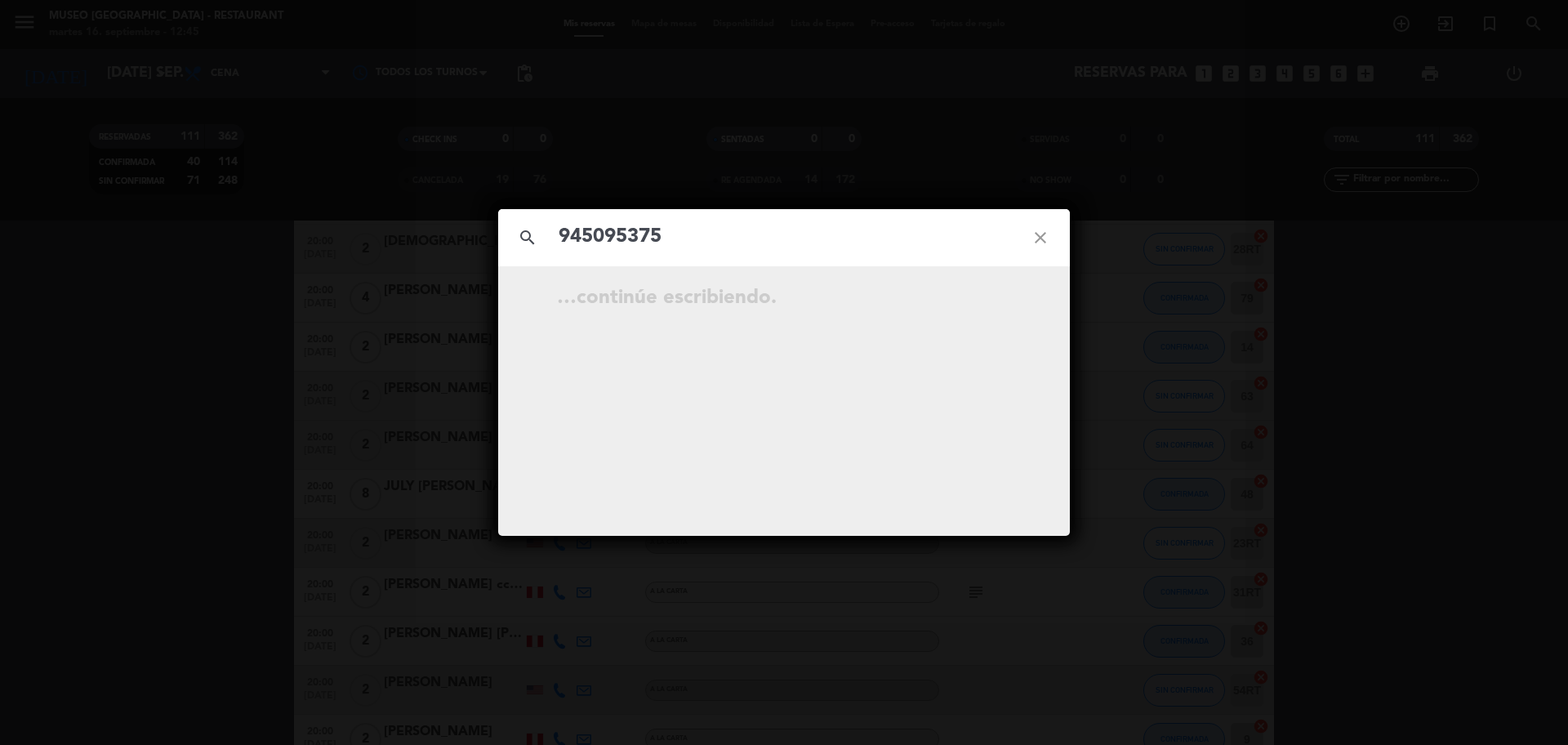
click at [714, 233] on input "945095375" at bounding box center [784, 238] width 454 height 34
click at [1000, 306] on icon "open_in_new" at bounding box center [999, 301] width 20 height 20
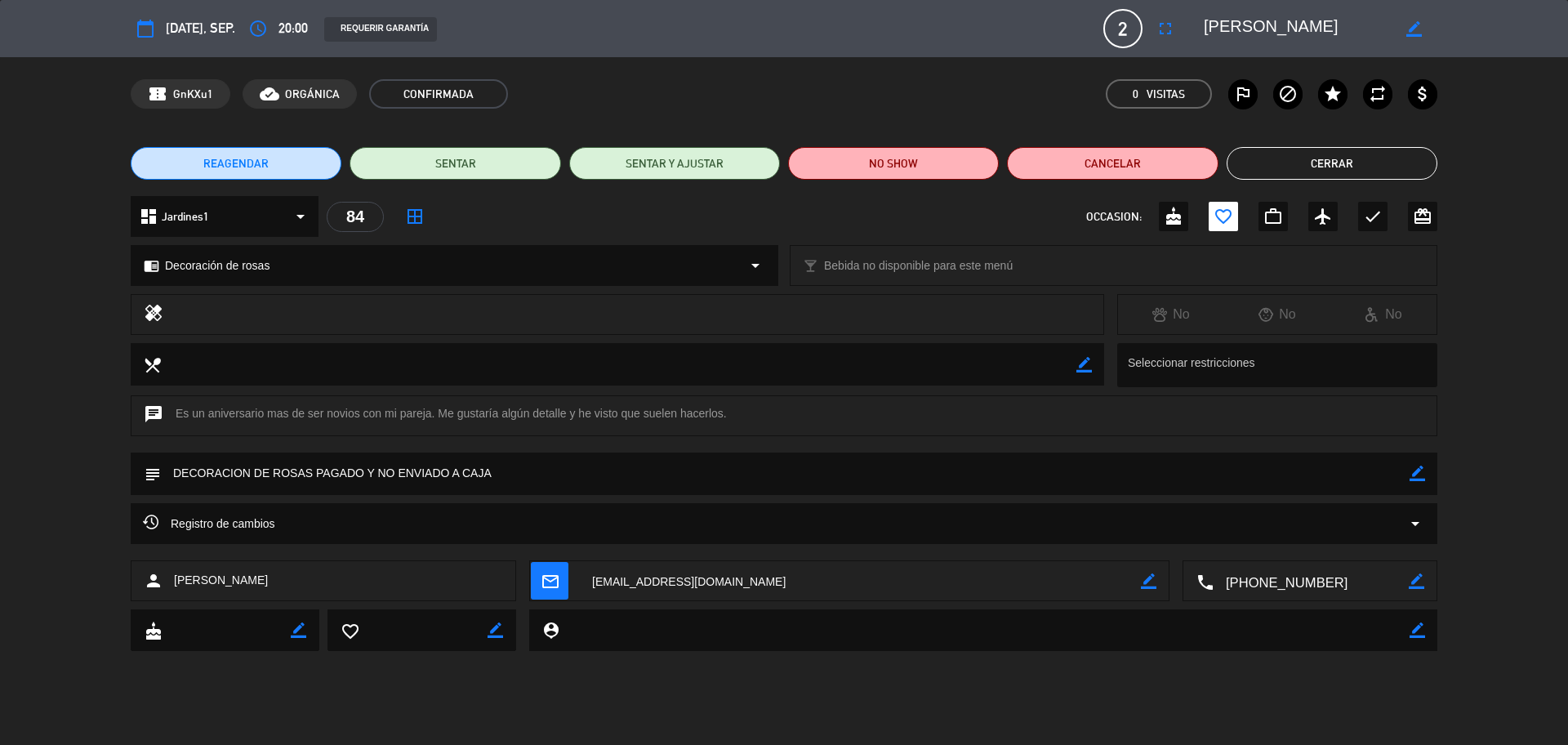
click at [543, 583] on icon "mail_outline" at bounding box center [550, 581] width 18 height 18
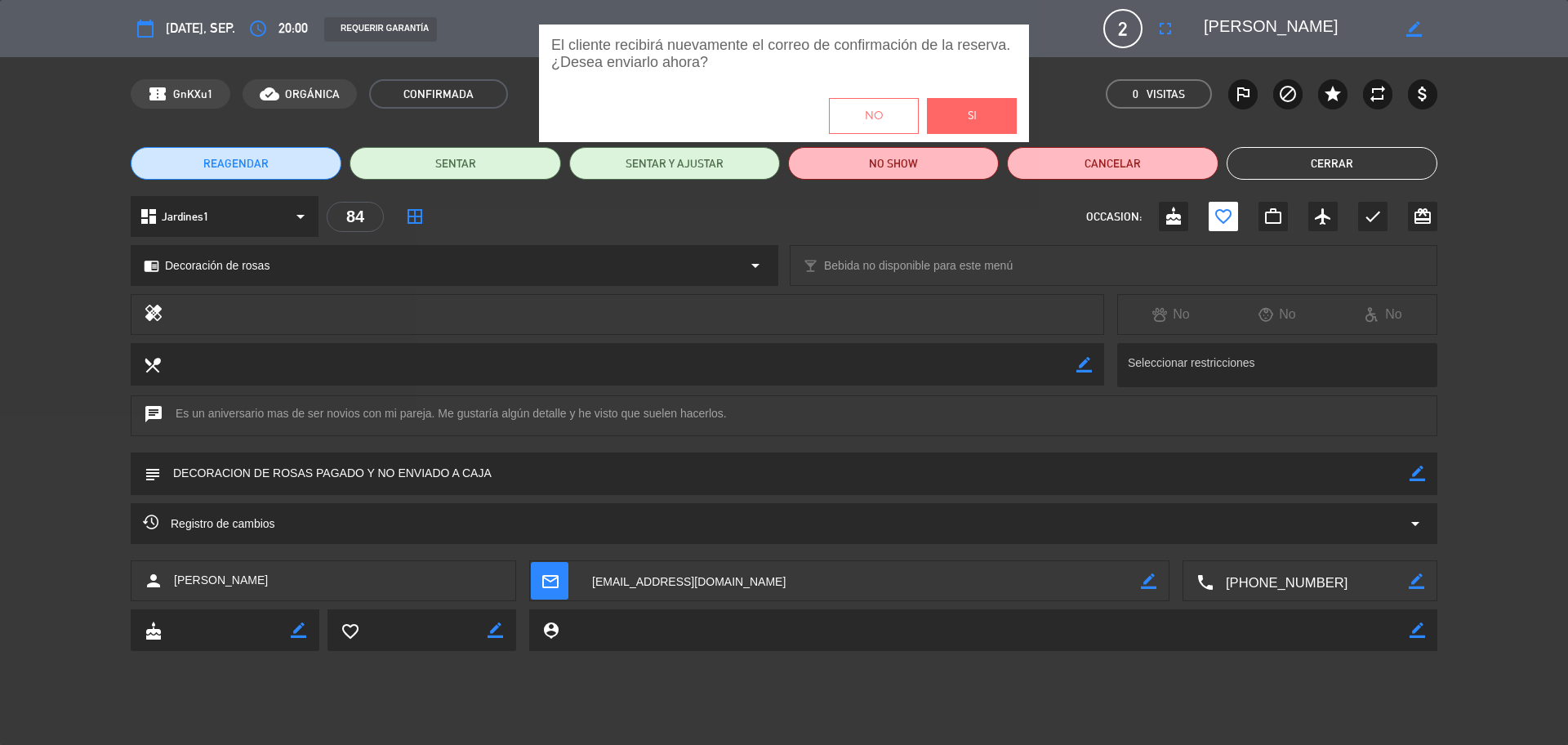
click at [948, 116] on button "Si" at bounding box center [971, 116] width 90 height 36
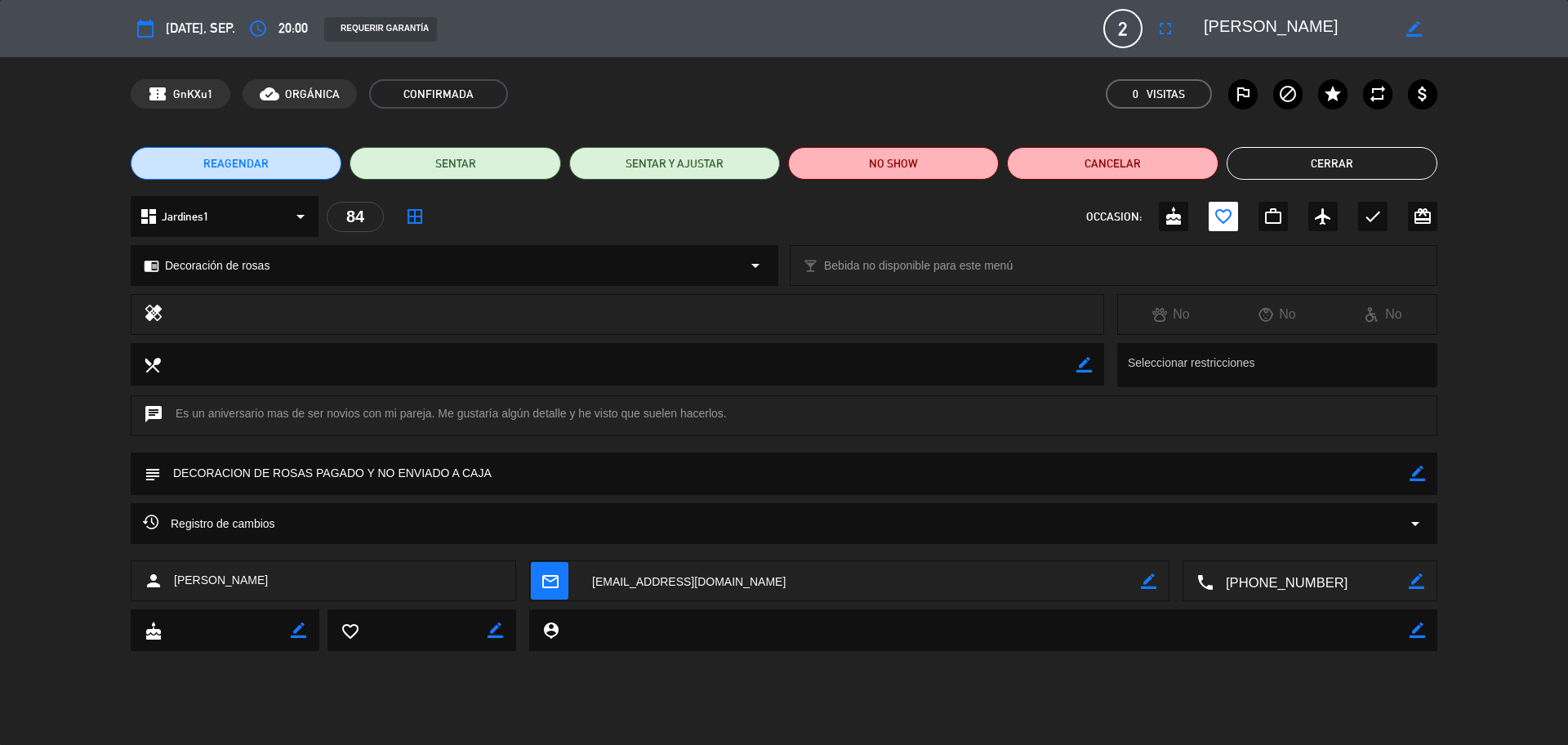
scroll to position [3229, 0]
click at [1340, 157] on button "Cerrar" at bounding box center [1332, 163] width 211 height 33
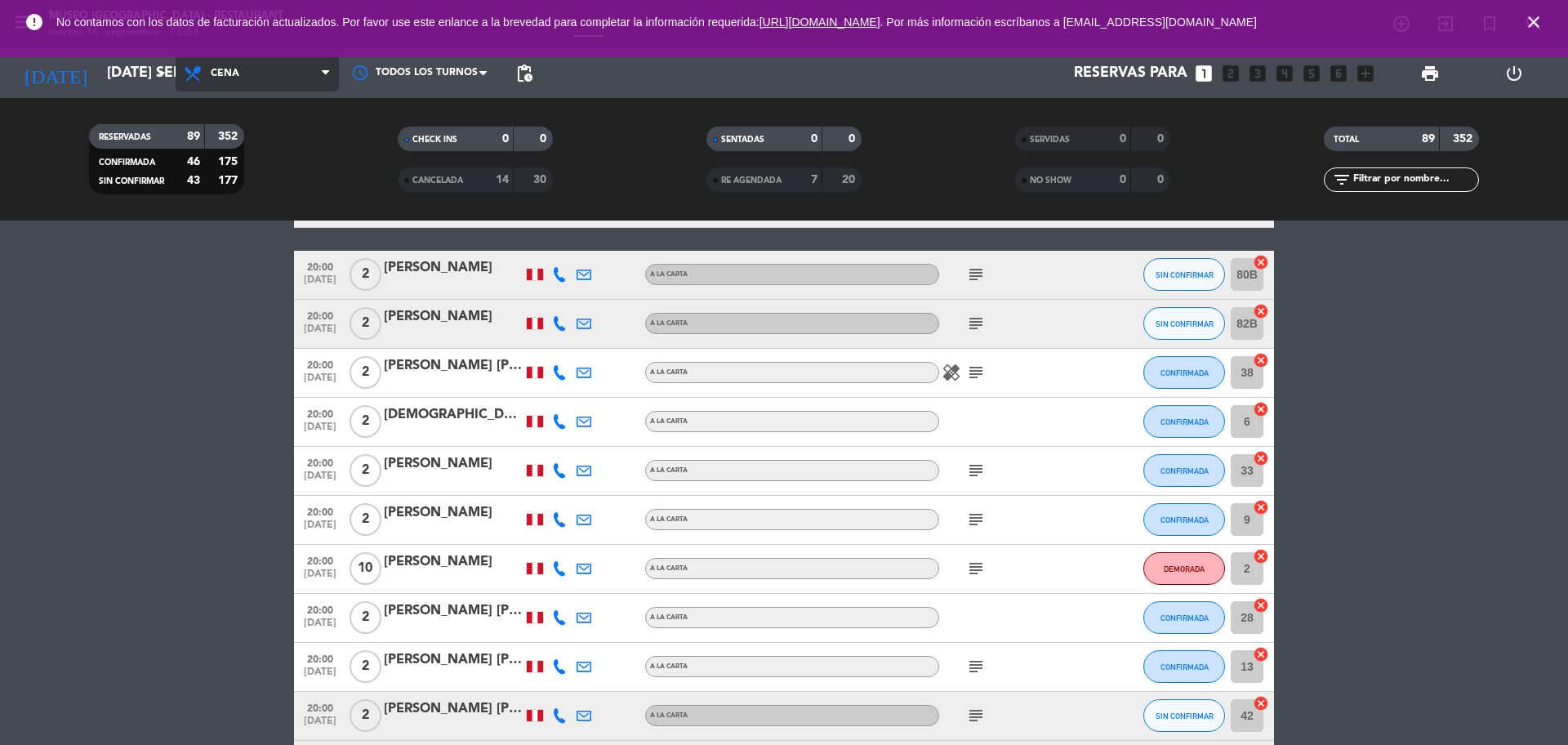
click at [254, 76] on span "Cena" at bounding box center [257, 74] width 163 height 36
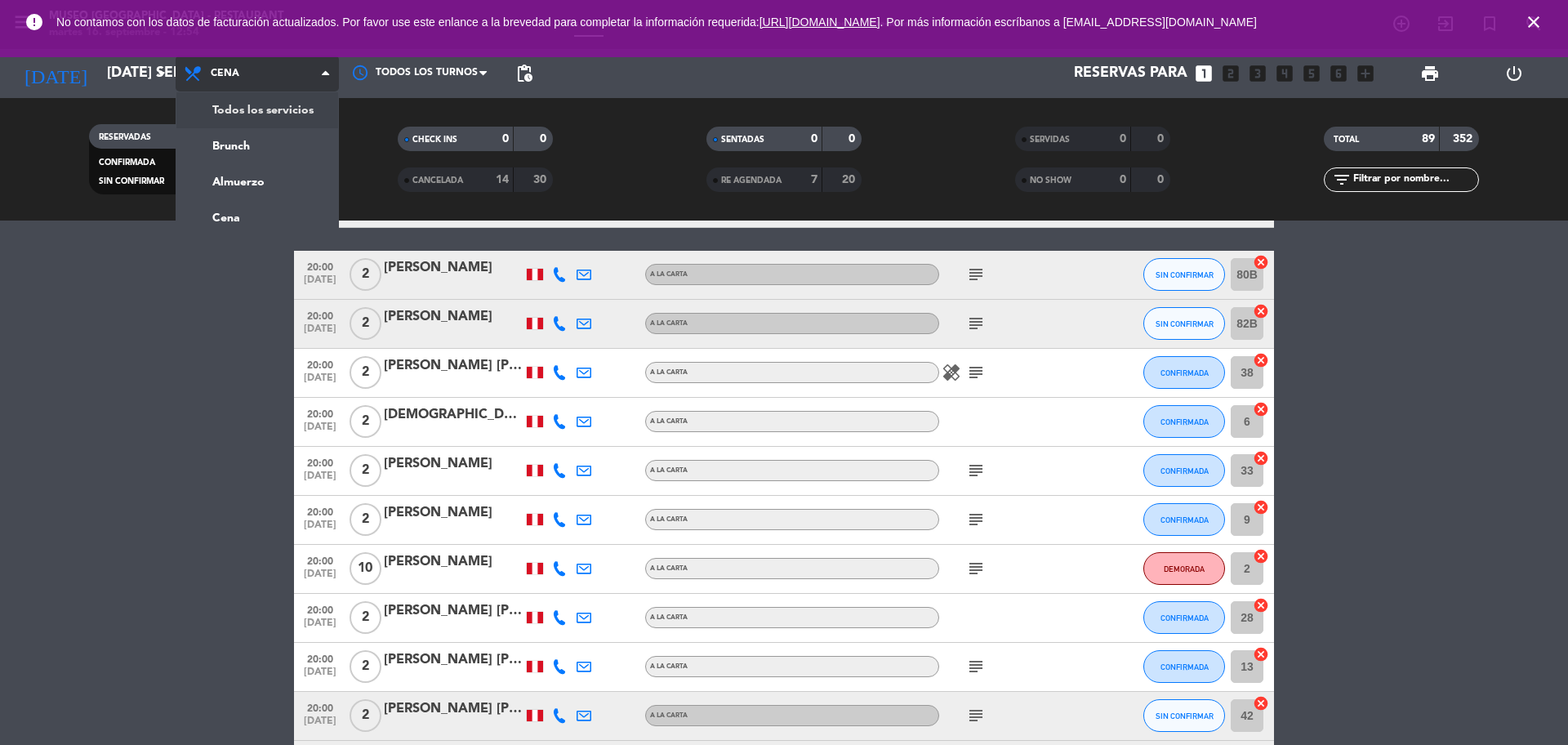
click at [266, 110] on div "menu [GEOGRAPHIC_DATA] - Restaurant martes 16. septiembre - 12:54 Mis reservas …" at bounding box center [784, 110] width 1568 height 221
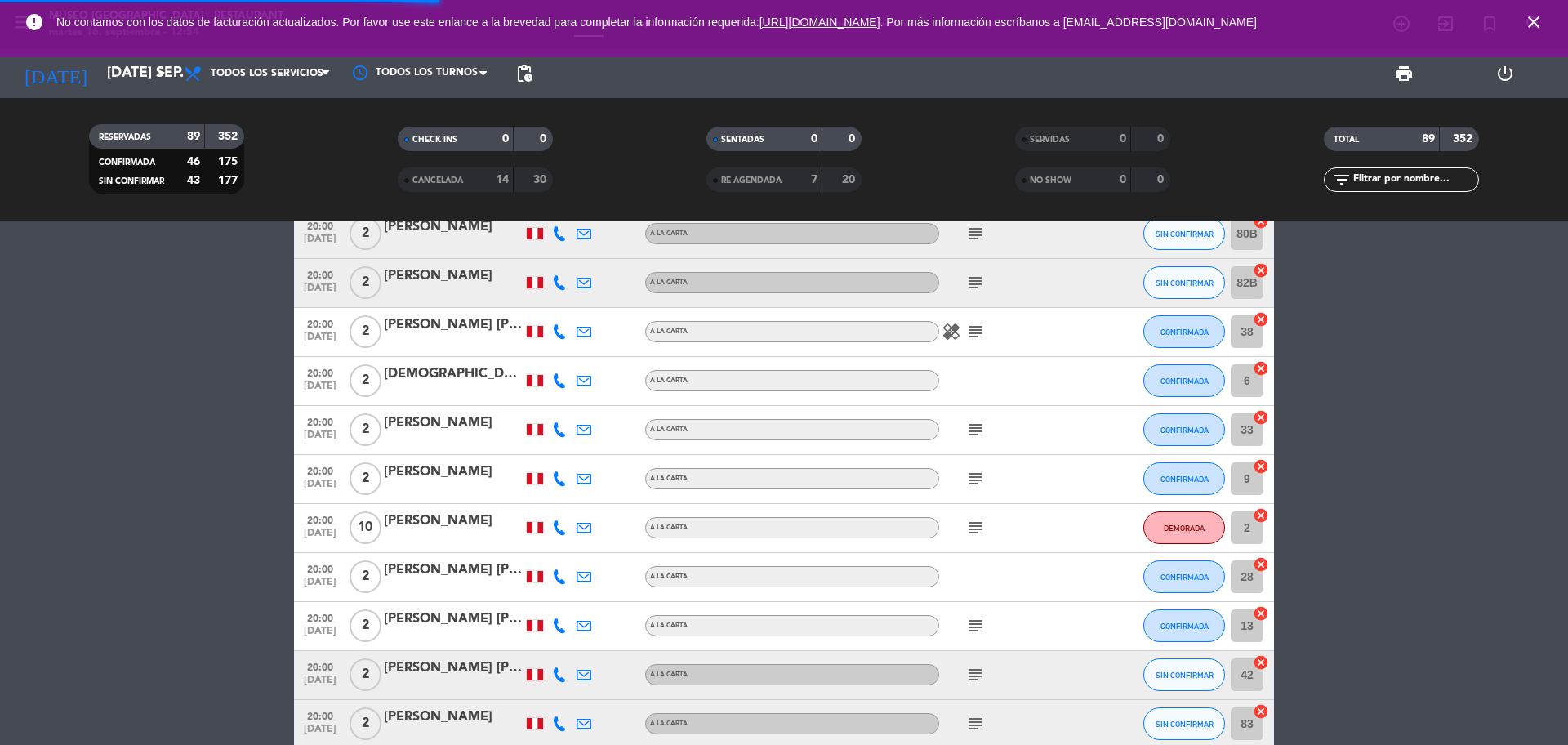
scroll to position [3188, 0]
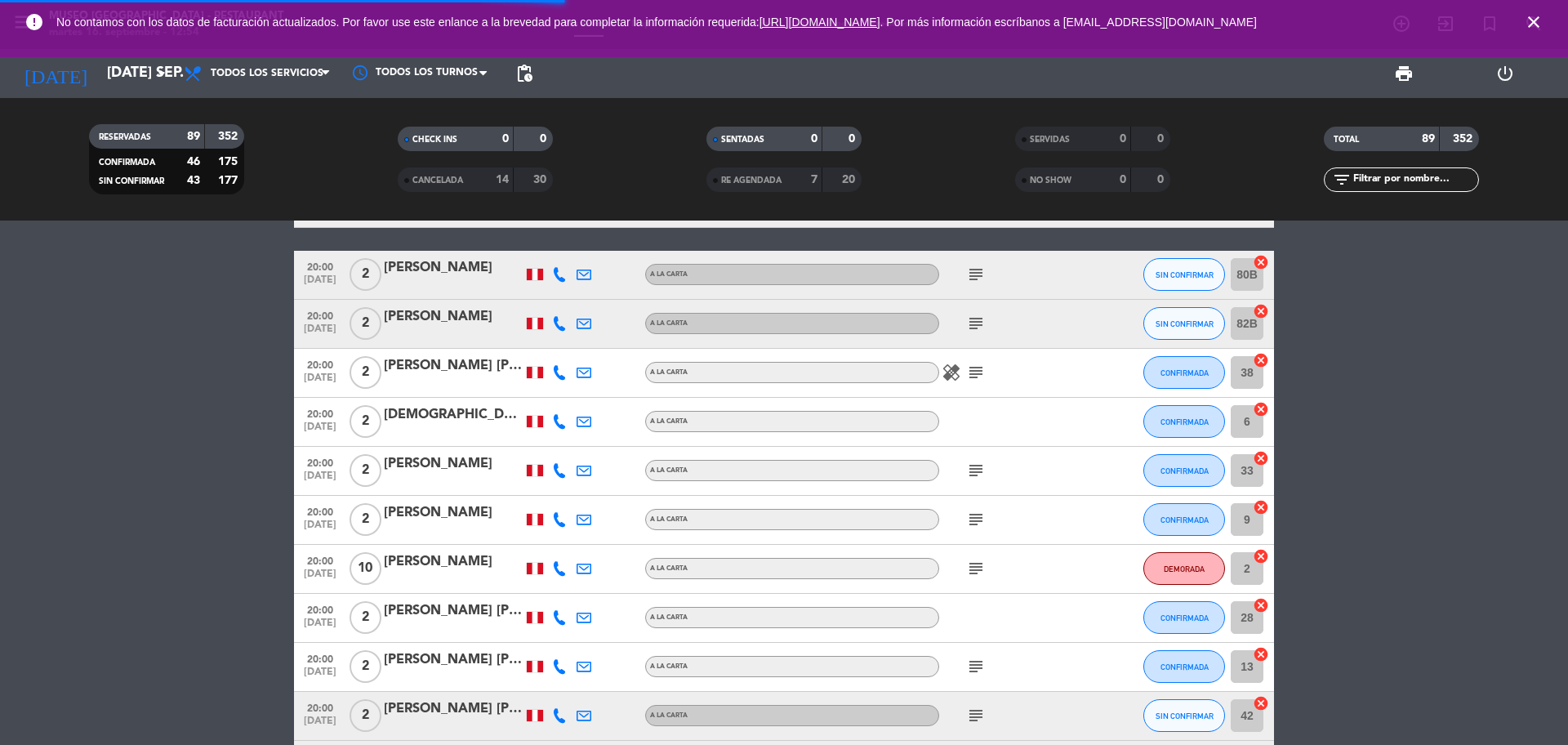
click at [1418, 171] on input "text" at bounding box center [1415, 180] width 127 height 18
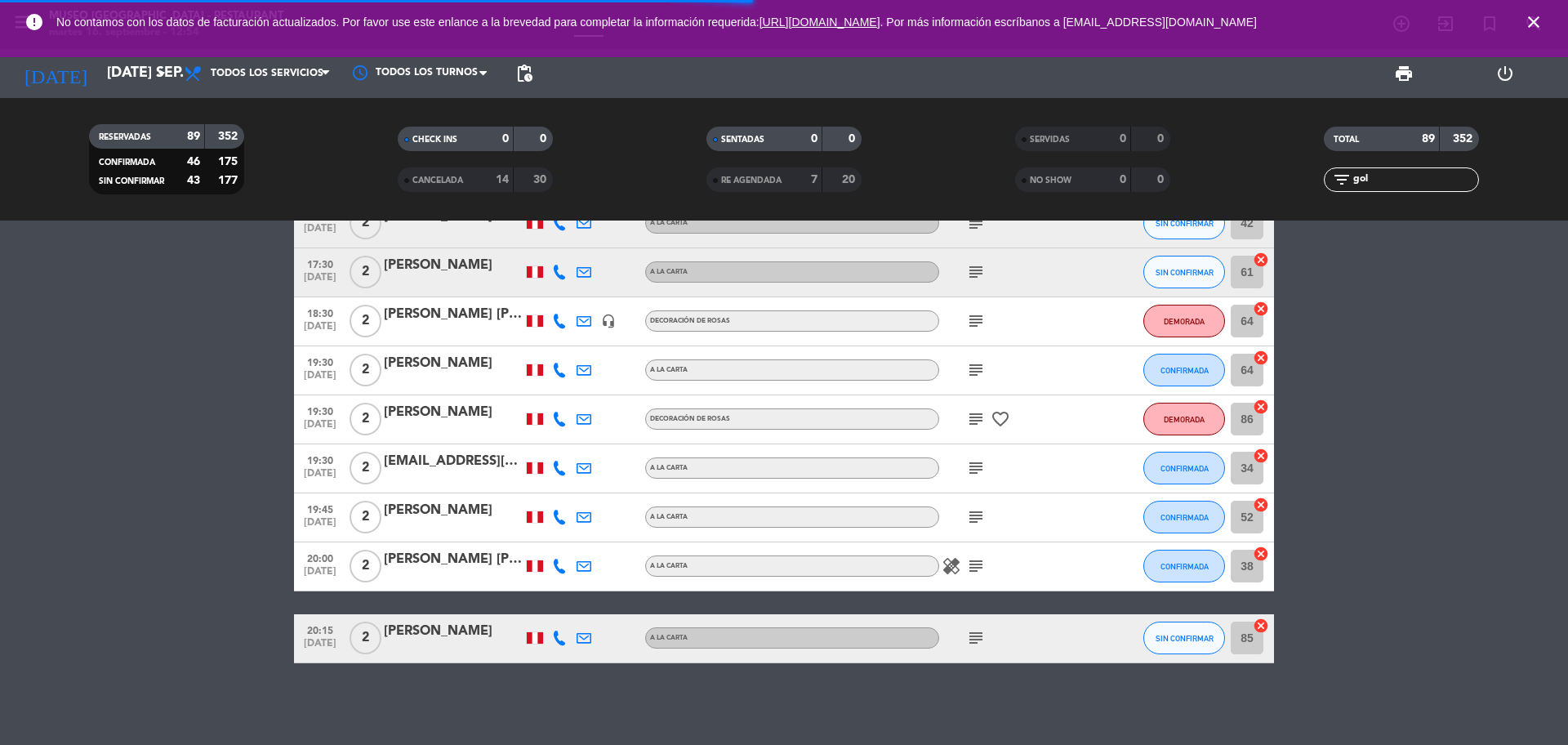
scroll to position [0, 0]
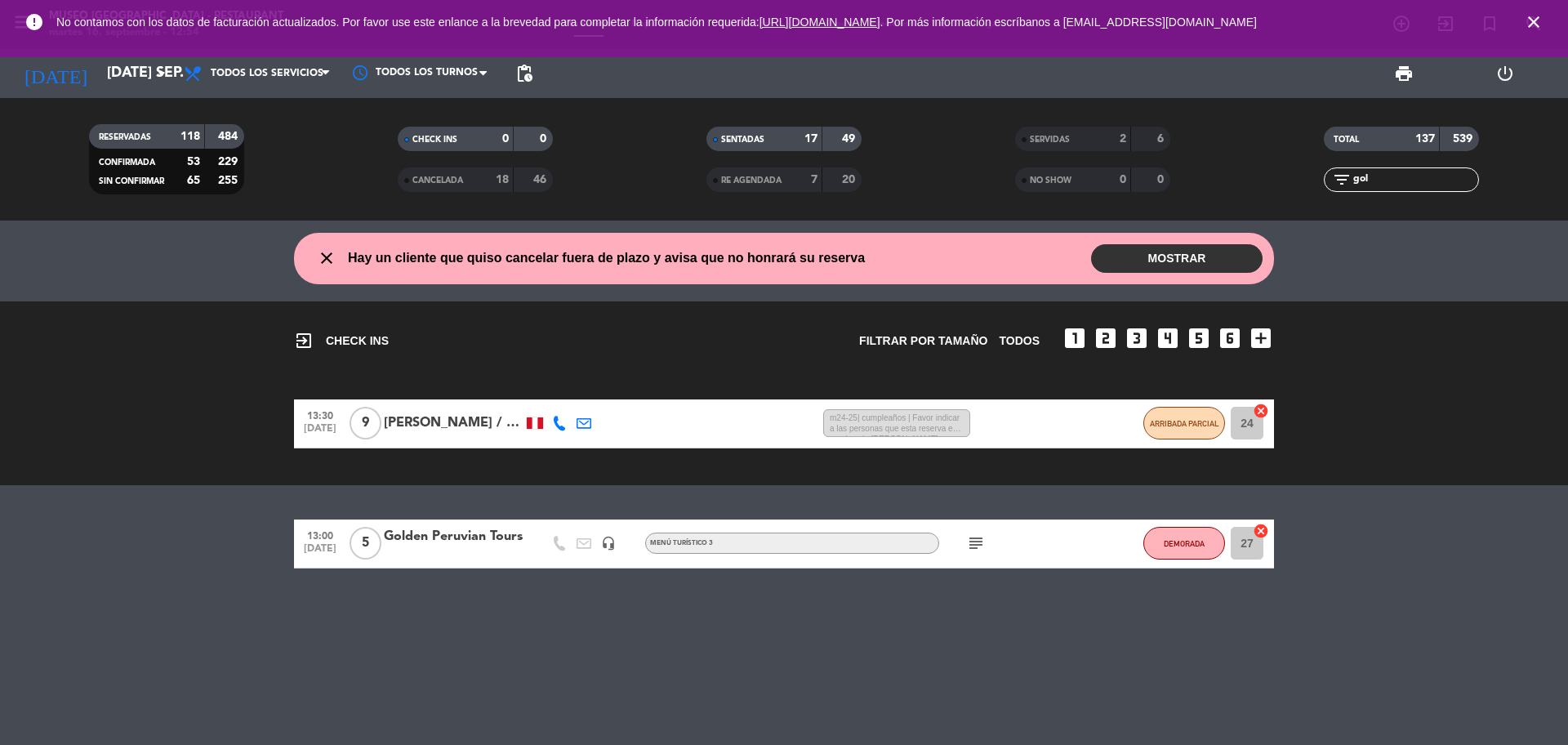
type input "gol"
click at [1530, 19] on icon "close" at bounding box center [1533, 22] width 20 height 20
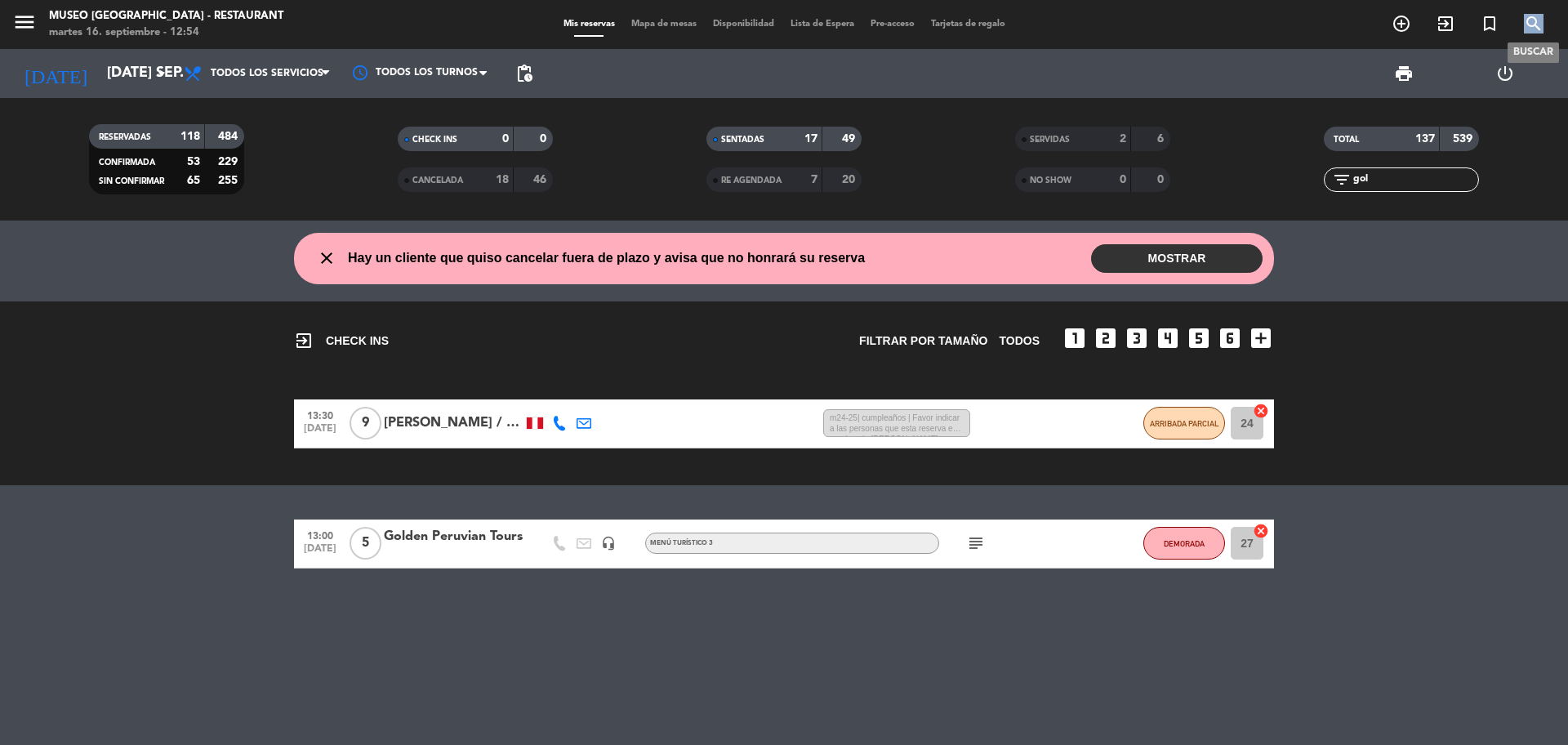
click at [1530, 17] on icon "search" at bounding box center [1533, 24] width 20 height 20
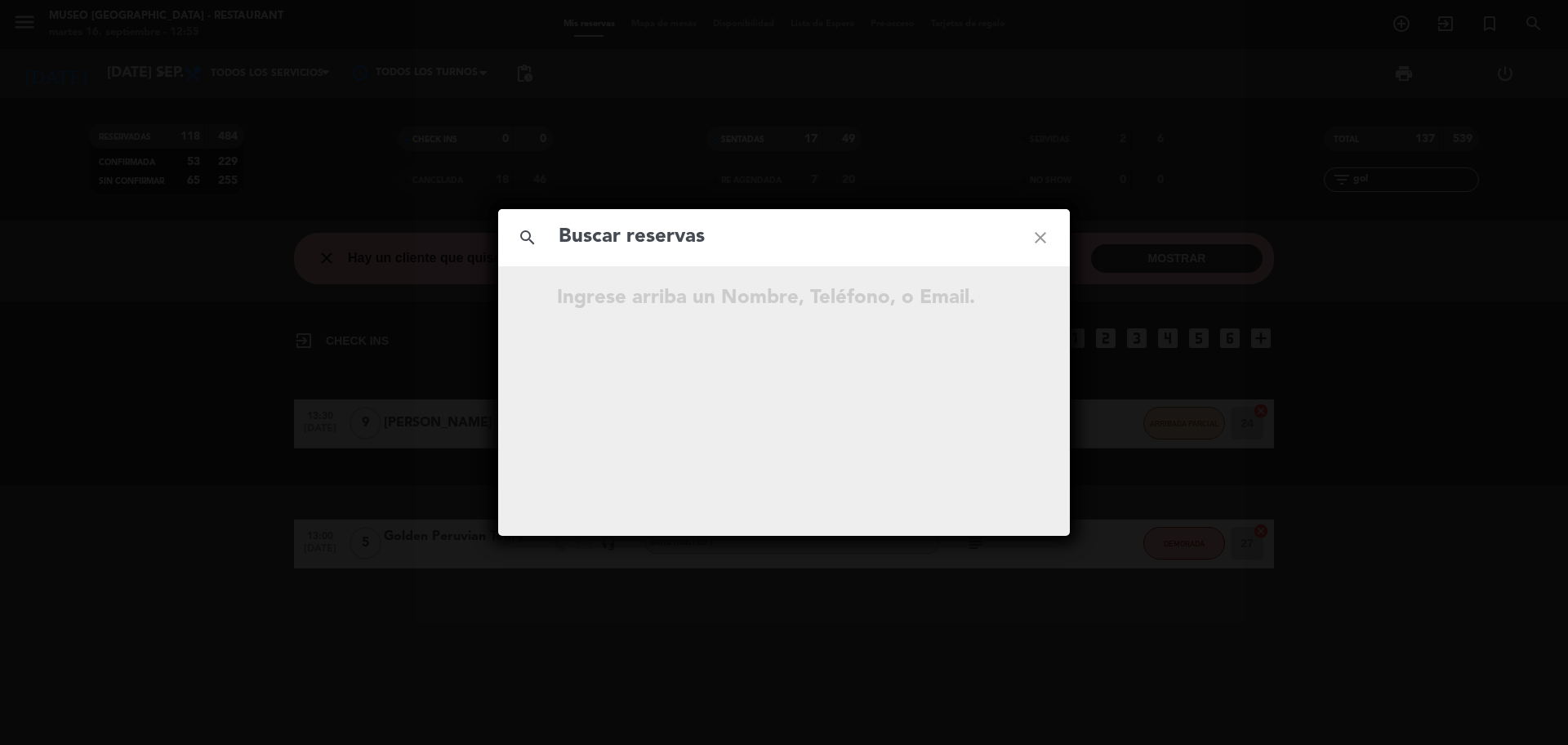
click at [667, 244] on input "text" at bounding box center [784, 238] width 454 height 34
click at [639, 244] on input "981 109 420" at bounding box center [784, 238] width 454 height 34
type input "981109420"
click at [734, 225] on input "981109420" at bounding box center [784, 238] width 454 height 34
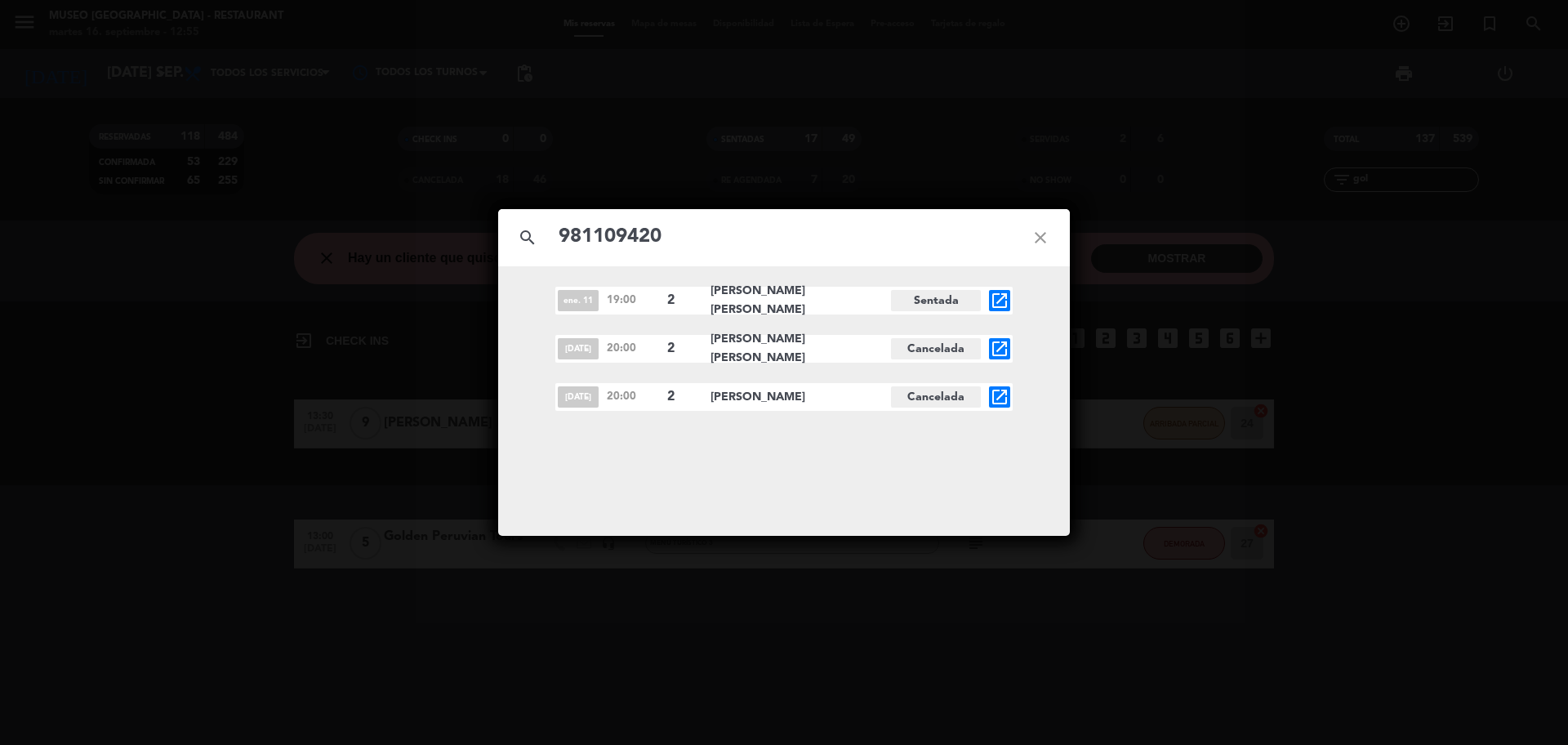
click at [1006, 401] on icon "open_in_new" at bounding box center [999, 397] width 20 height 20
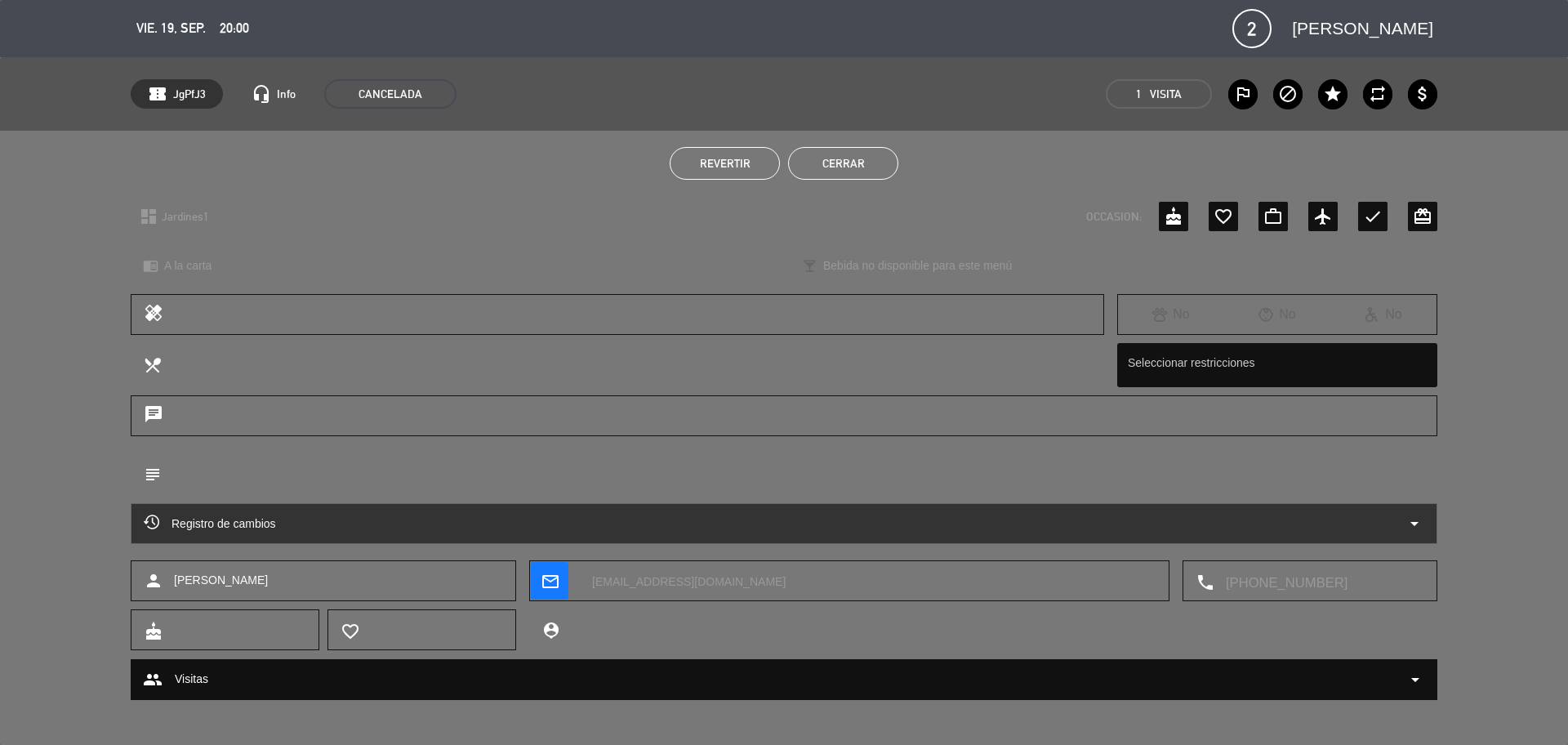
click at [722, 161] on span "Revertir" at bounding box center [724, 163] width 51 height 13
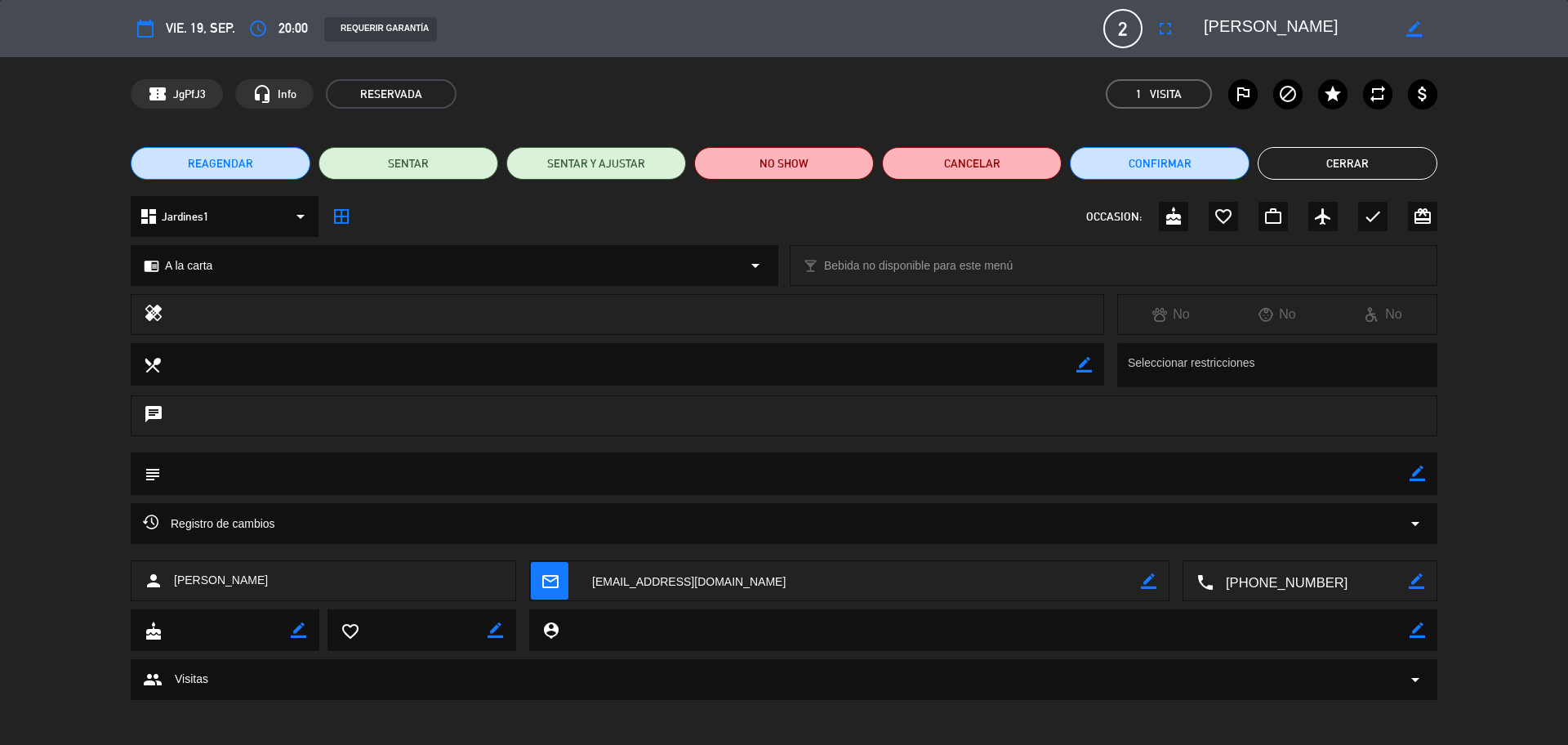
click at [544, 585] on icon "mail_outline" at bounding box center [550, 581] width 18 height 18
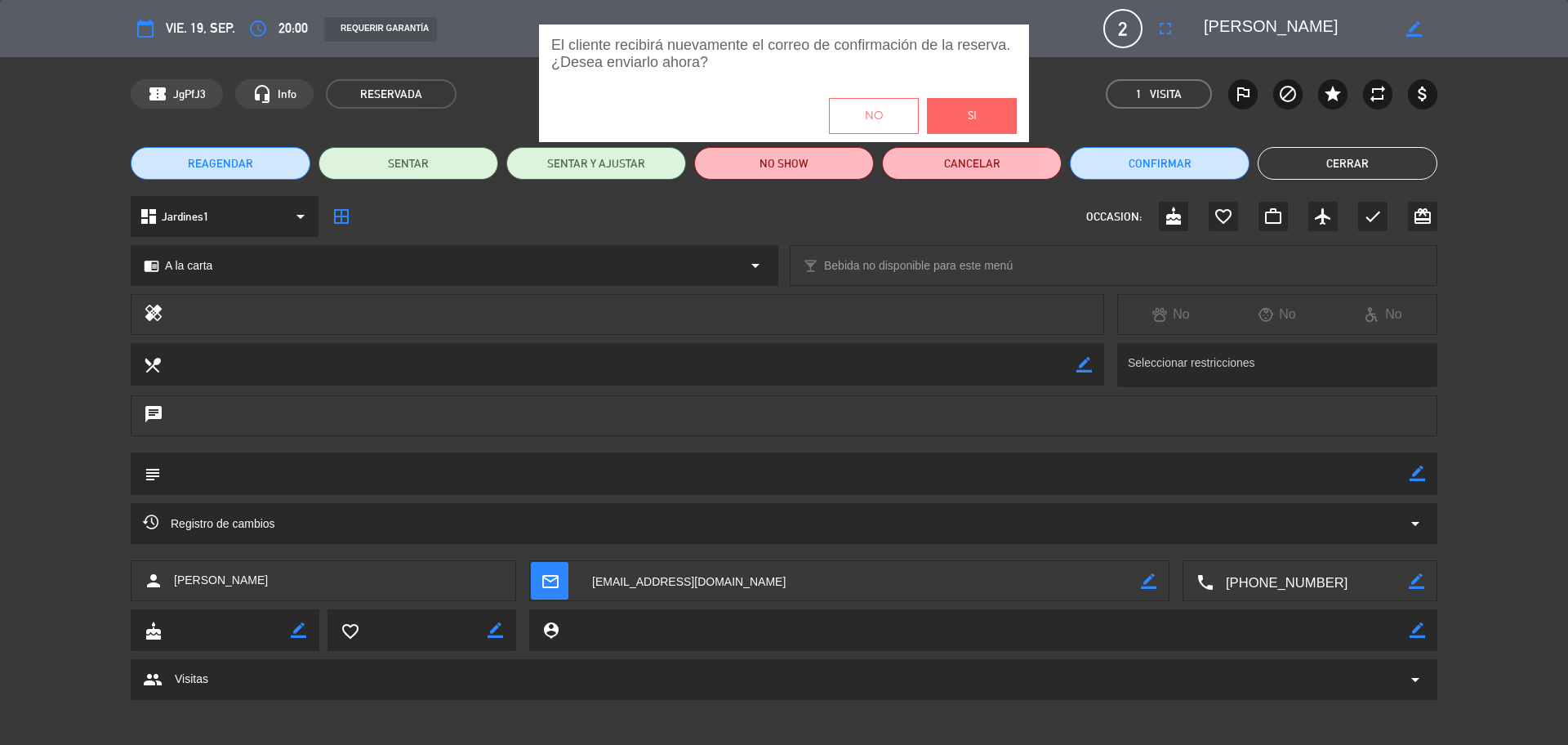
click at [964, 102] on button "Si" at bounding box center [971, 116] width 90 height 36
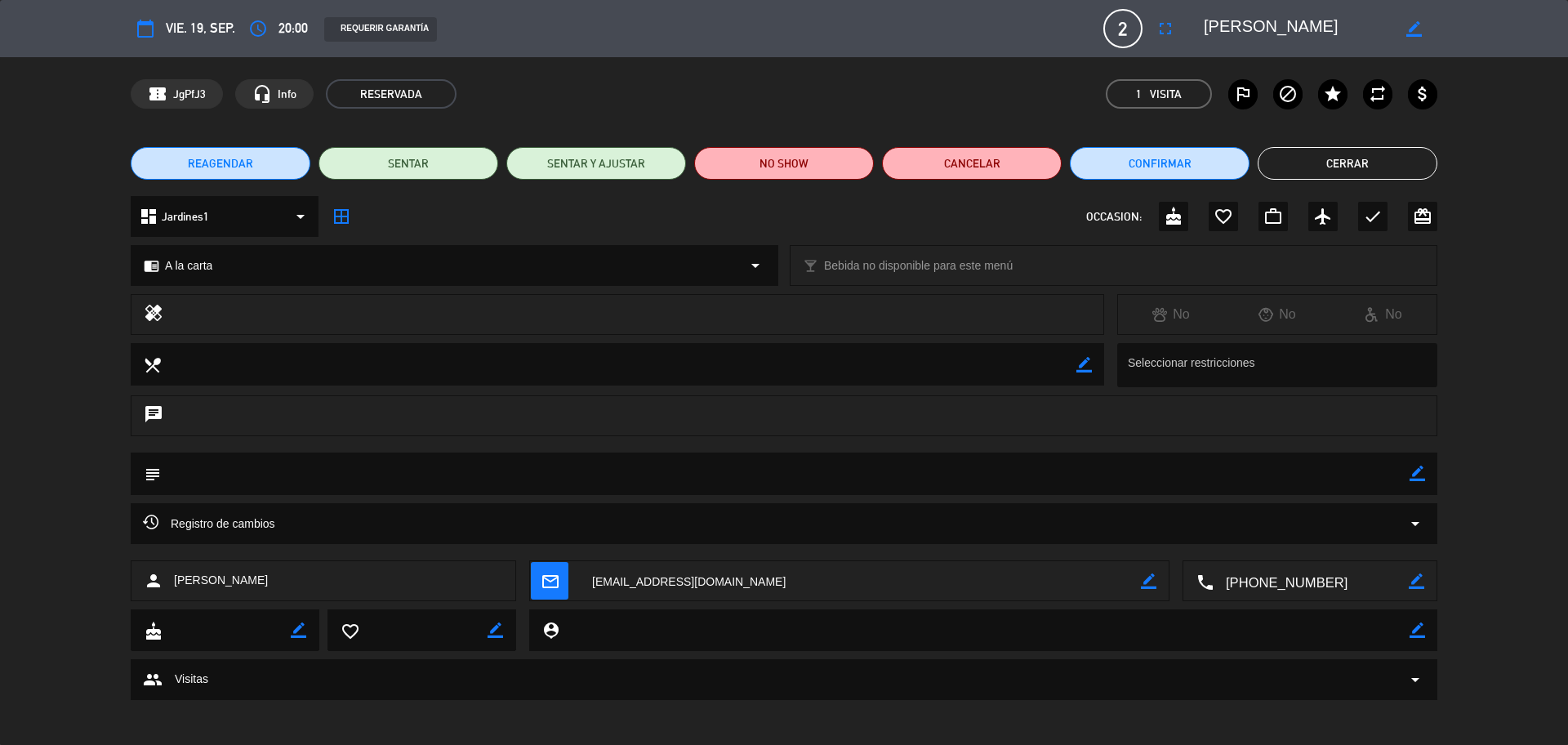
click at [1322, 163] on button "Cerrar" at bounding box center [1347, 163] width 180 height 33
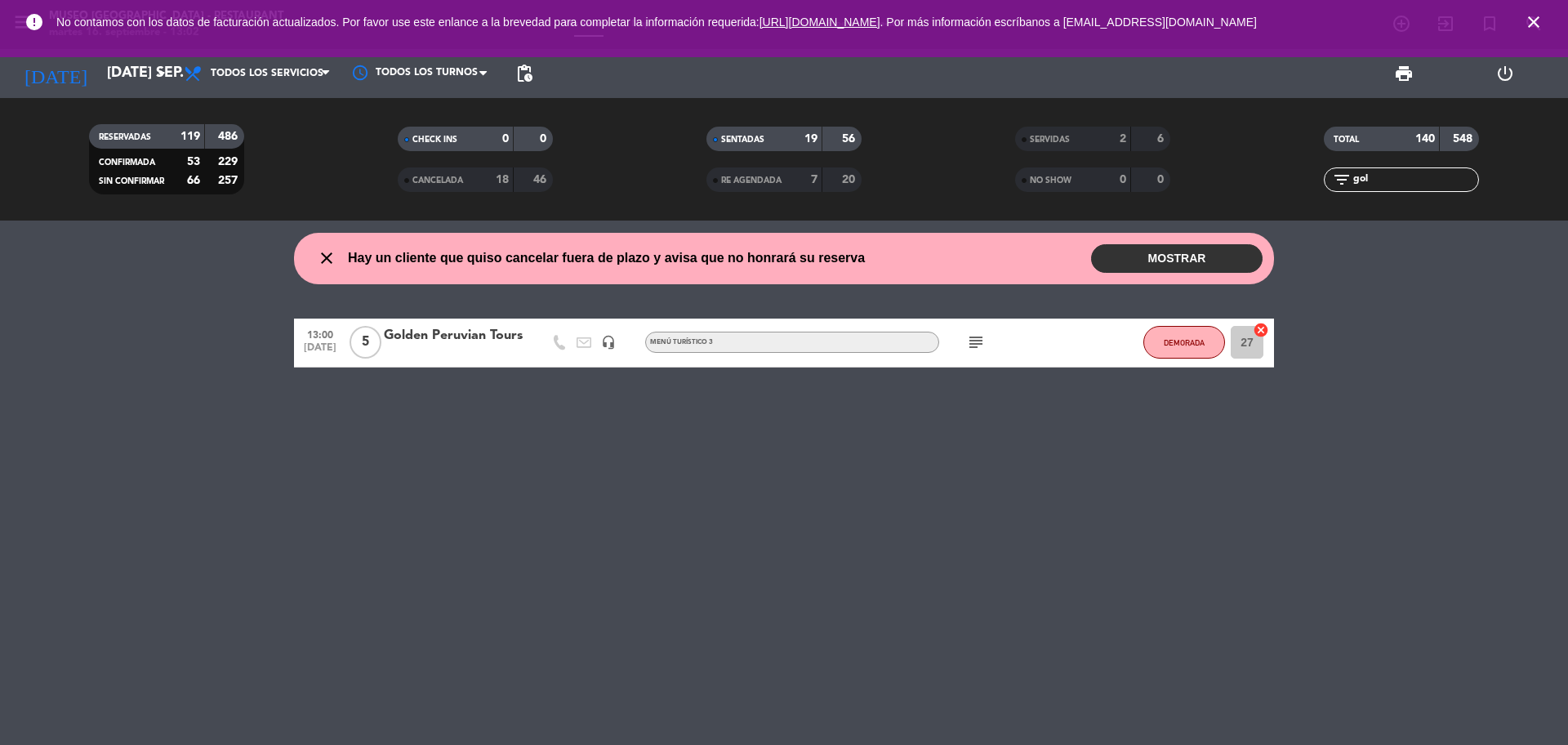
drag, startPoint x: 1372, startPoint y: 182, endPoint x: 1328, endPoint y: 182, distance: 44.0
click at [1328, 182] on div "filter_list gol" at bounding box center [1400, 180] width 155 height 25
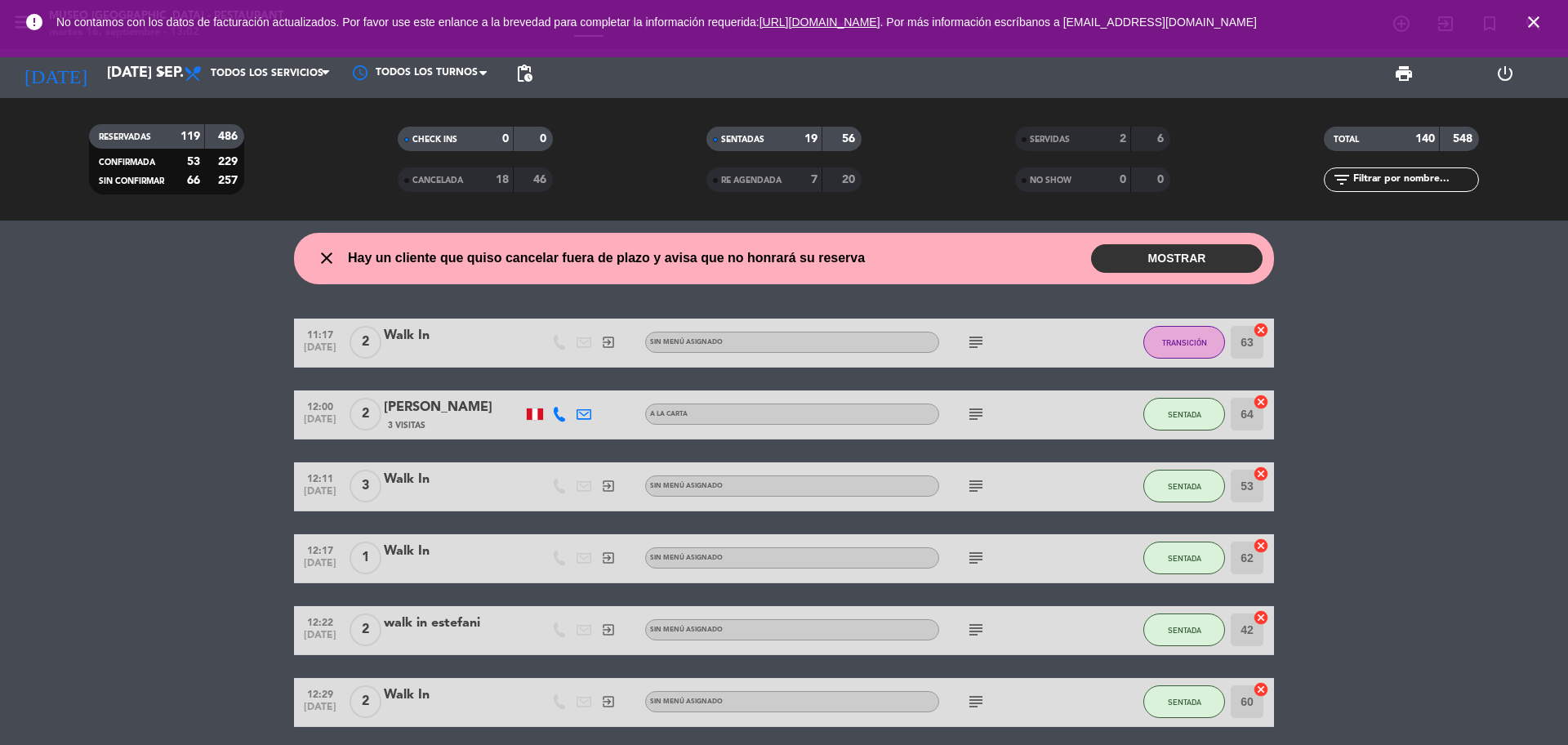
click at [1377, 186] on input "text" at bounding box center [1415, 180] width 127 height 18
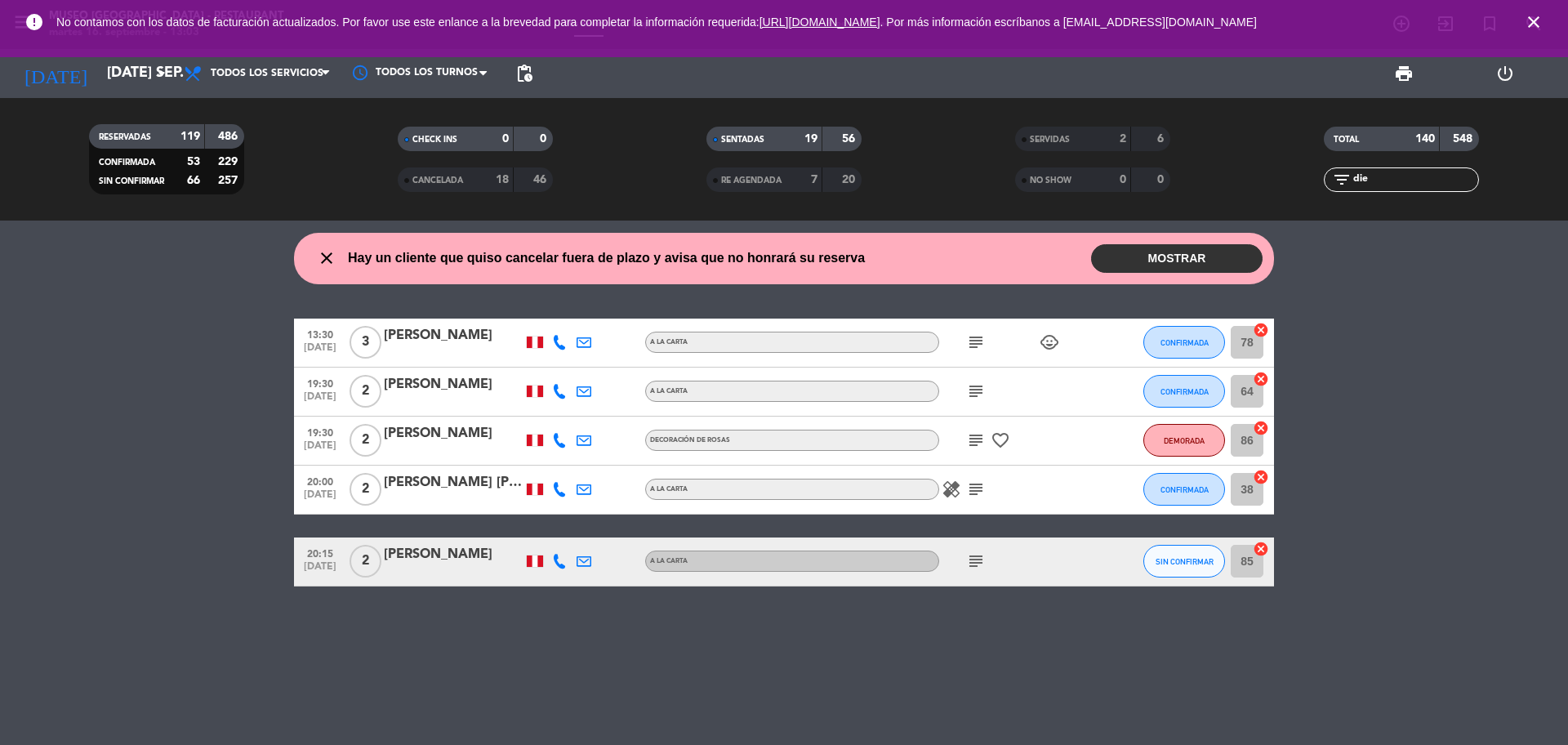
type input "die"
click at [971, 347] on icon "subject" at bounding box center [976, 342] width 20 height 20
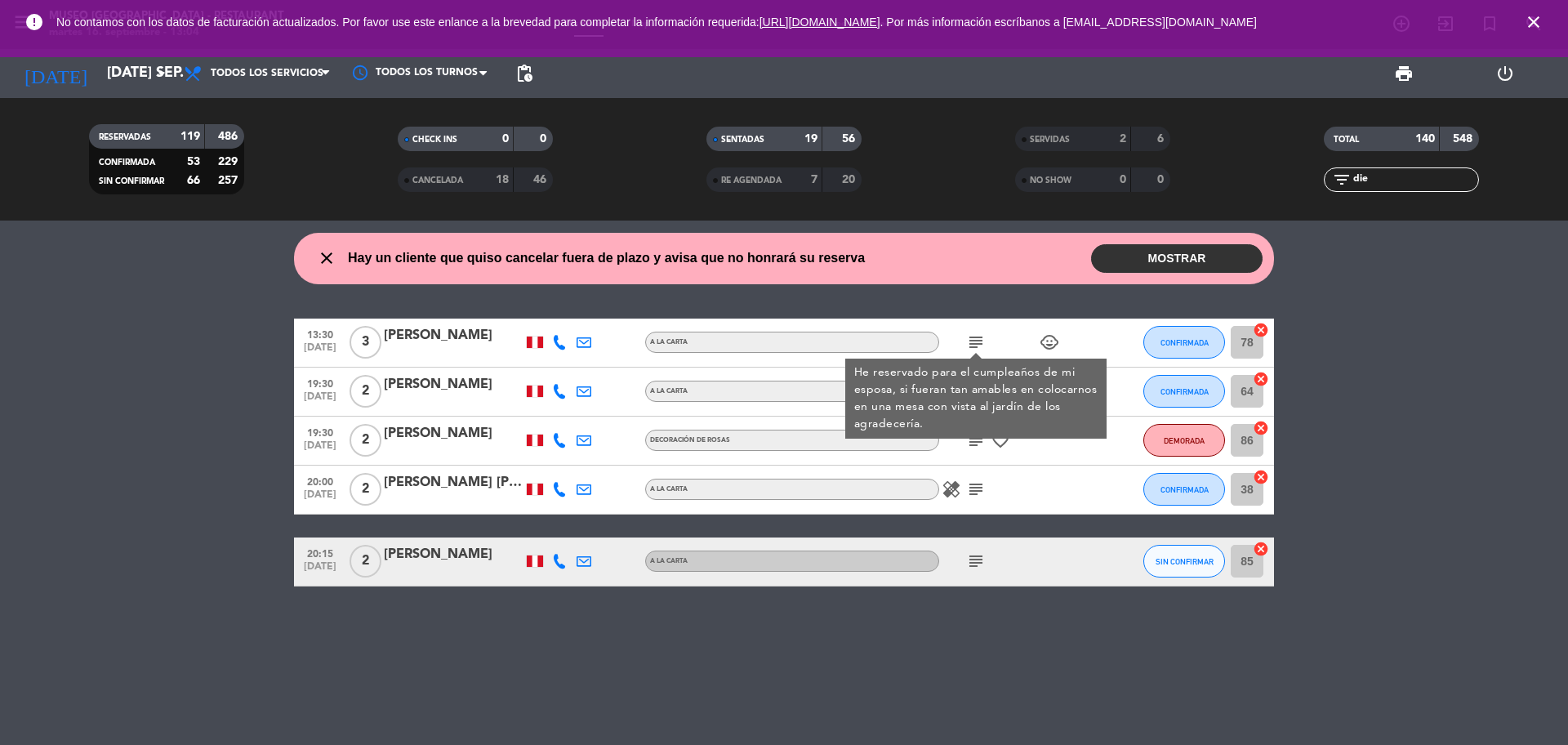
drag, startPoint x: 1385, startPoint y: 175, endPoint x: 1326, endPoint y: 128, distance: 75.4
click at [1330, 181] on div "filter_list die" at bounding box center [1400, 180] width 155 height 25
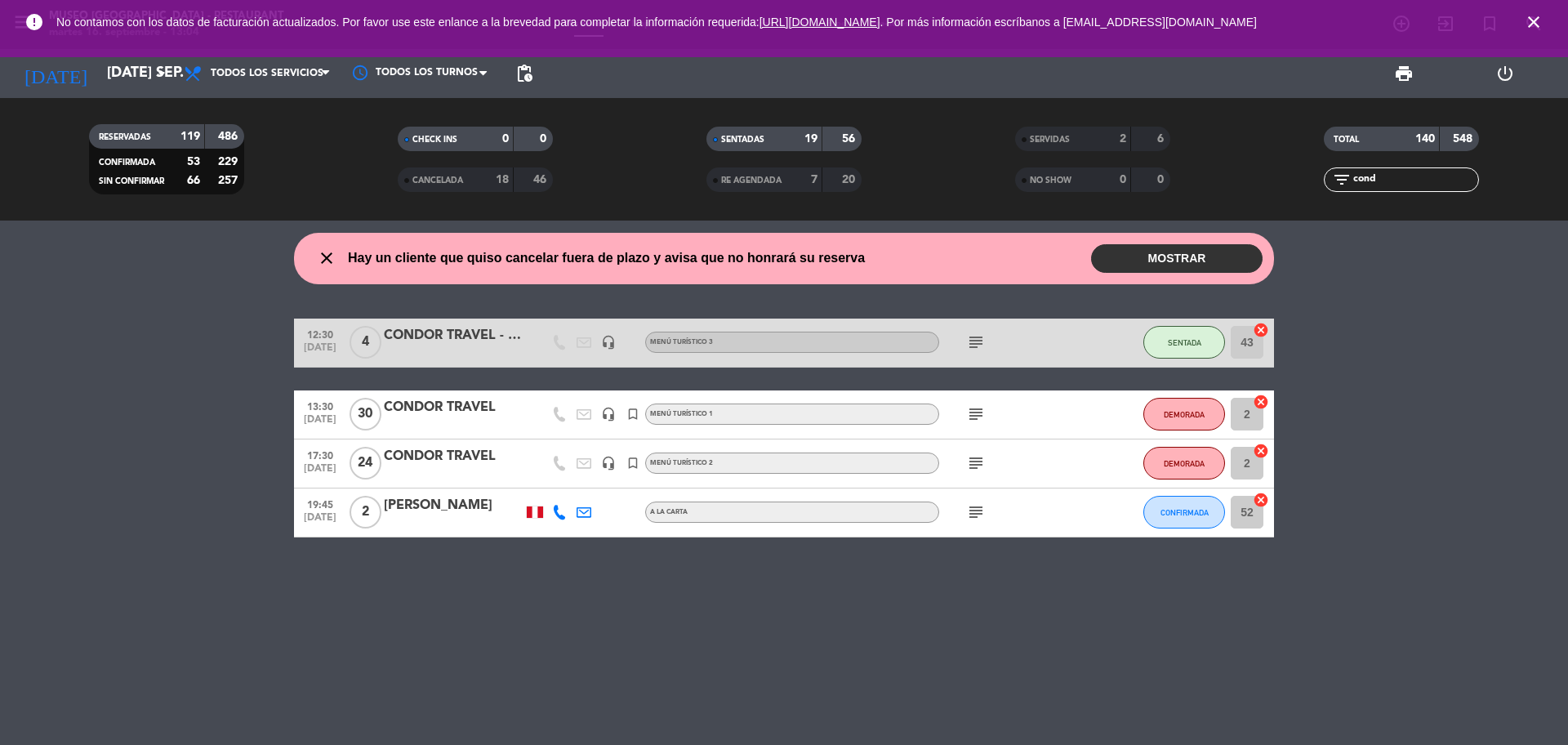
type input "cond"
click at [973, 342] on icon "subject" at bounding box center [976, 342] width 20 height 20
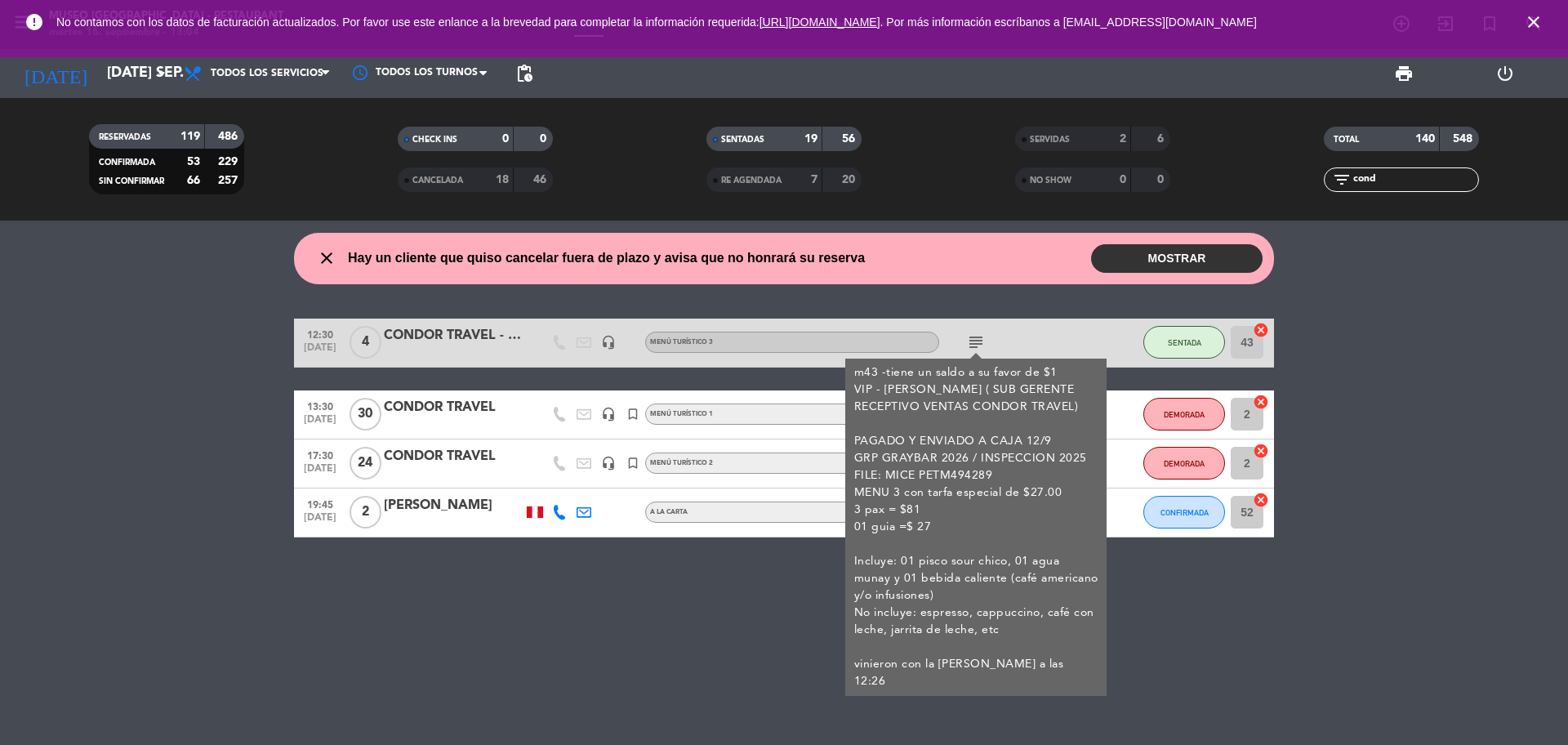
click at [684, 632] on div "close Hay un cliente que quiso cancelar fuera de plazo y avisa que no honrará s…" at bounding box center [784, 482] width 1568 height 524
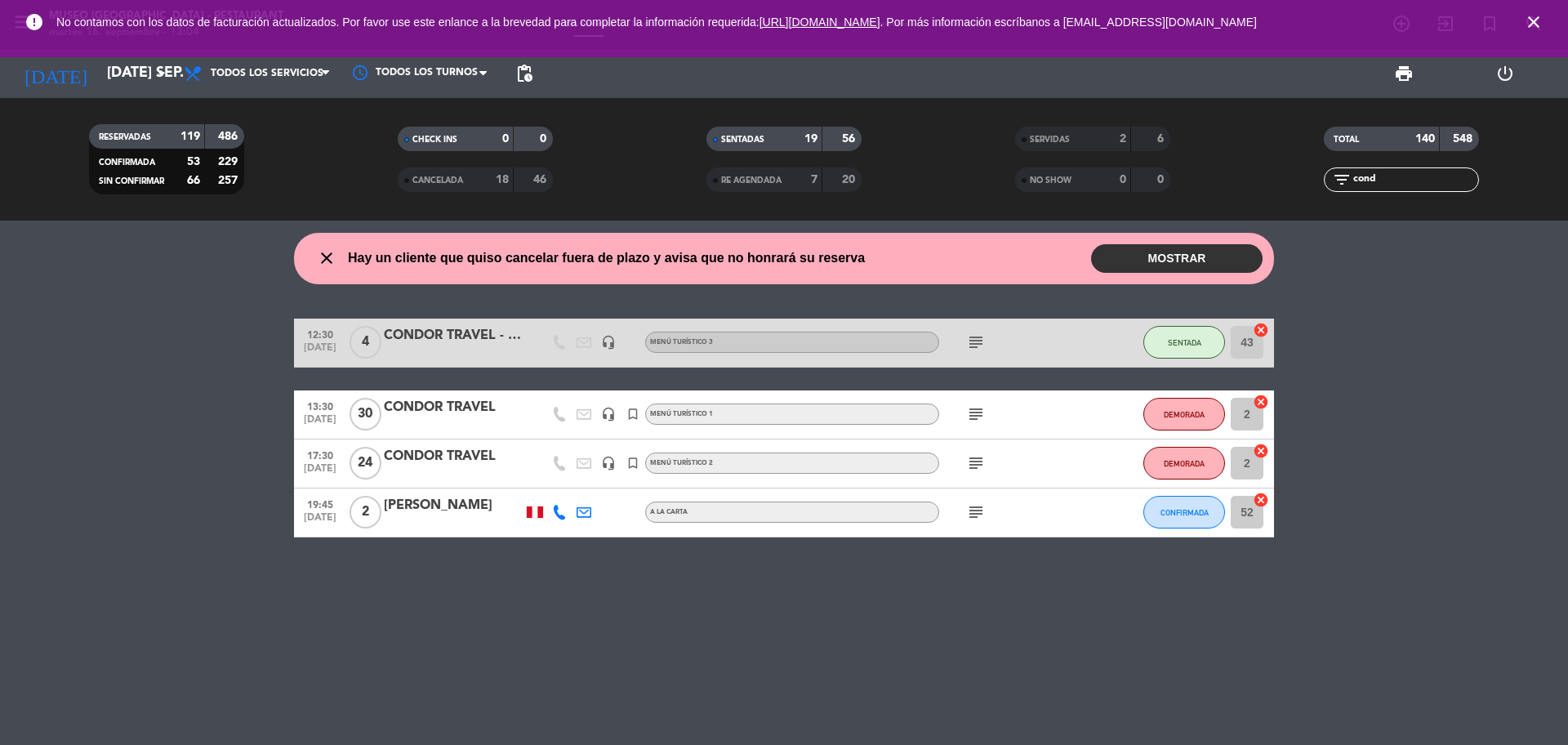
click at [986, 410] on span "subject" at bounding box center [976, 414] width 25 height 20
click at [979, 419] on icon "subject" at bounding box center [976, 414] width 20 height 20
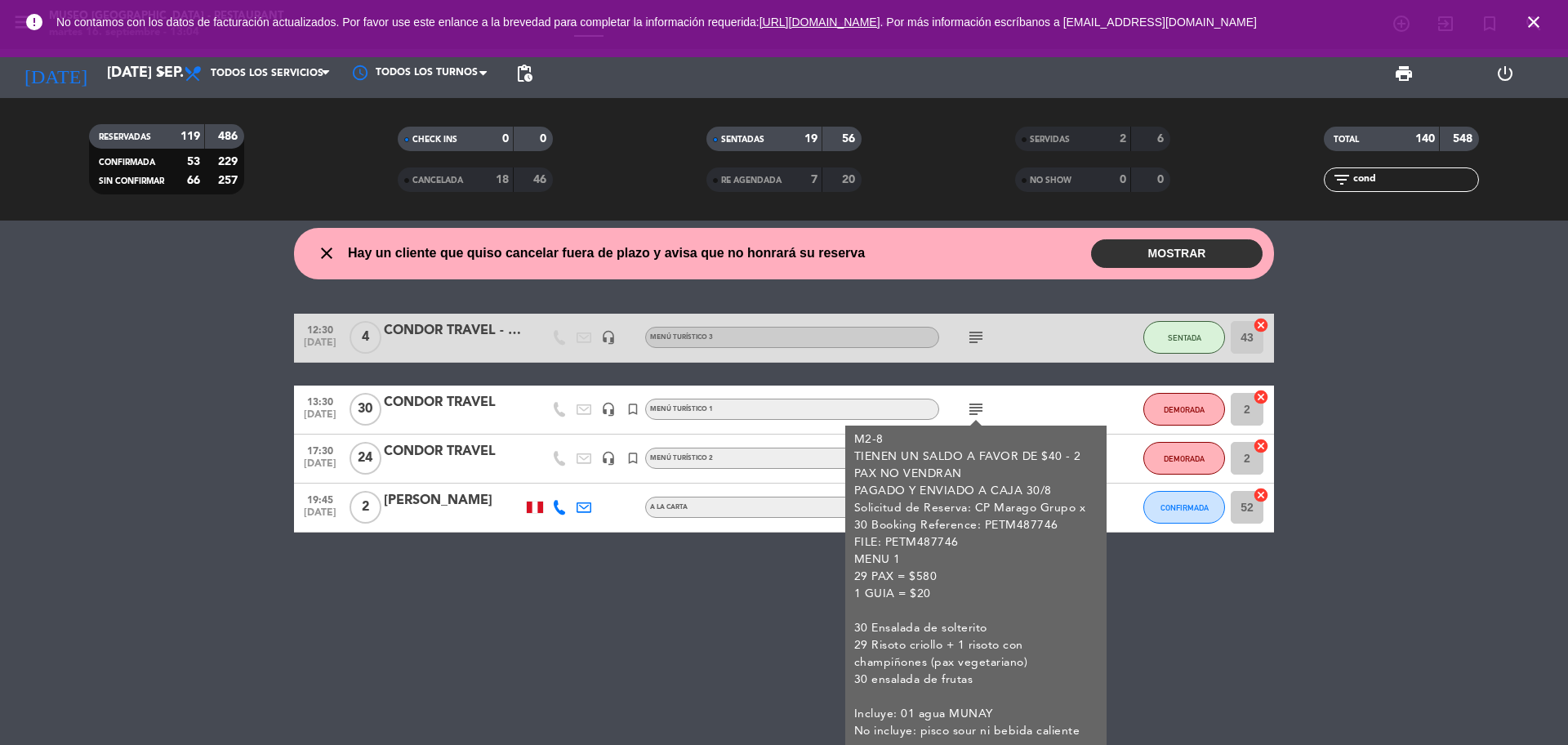
scroll to position [5, 0]
click at [1363, 571] on div "close Hay un cliente que quiso cancelar fuera de plazo y avisa que no honrará s…" at bounding box center [784, 482] width 1568 height 524
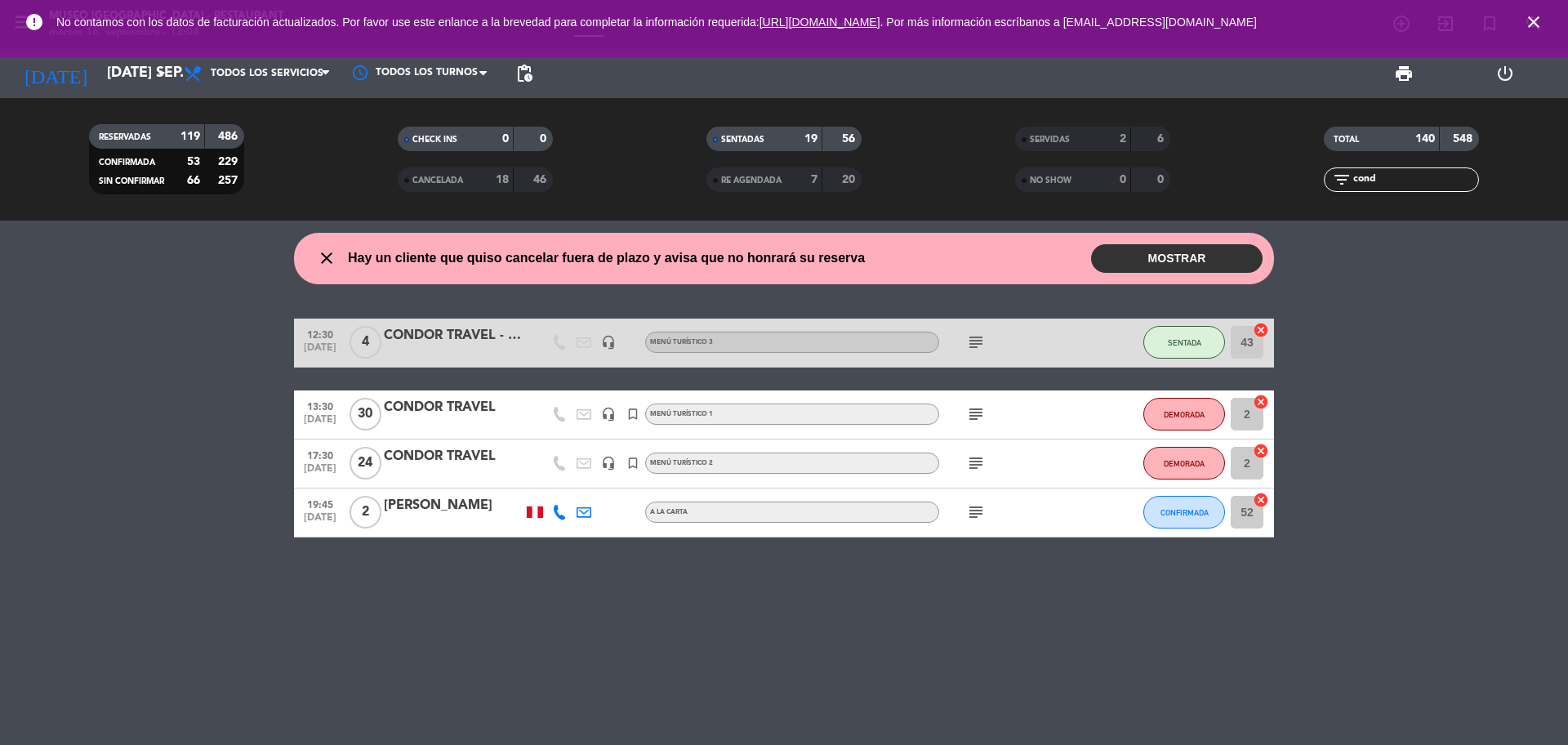
scroll to position [0, 0]
drag, startPoint x: 1390, startPoint y: 178, endPoint x: 1293, endPoint y: 163, distance: 98.2
click at [1299, 172] on div "filter_list cond" at bounding box center [1401, 180] width 308 height 25
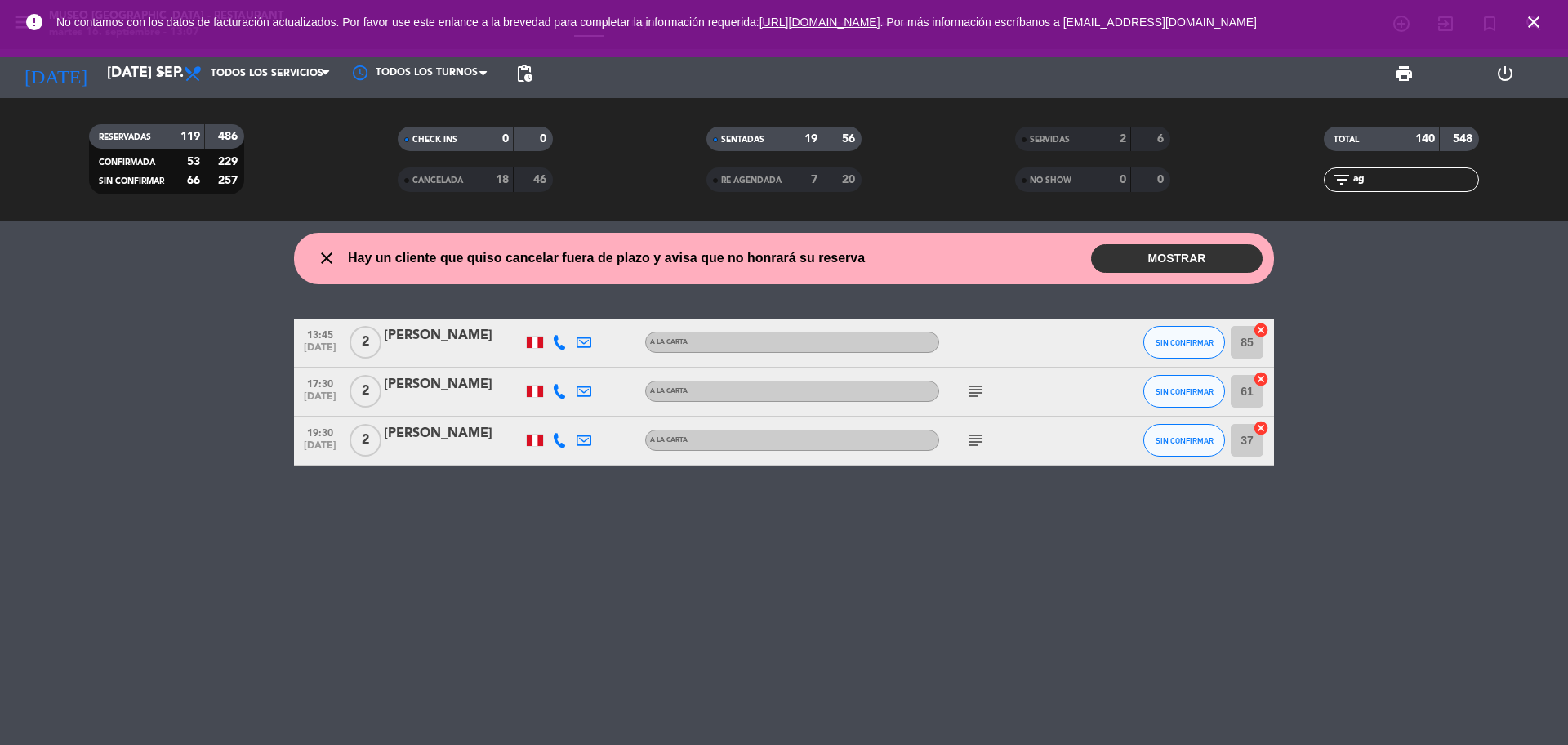
type input "a"
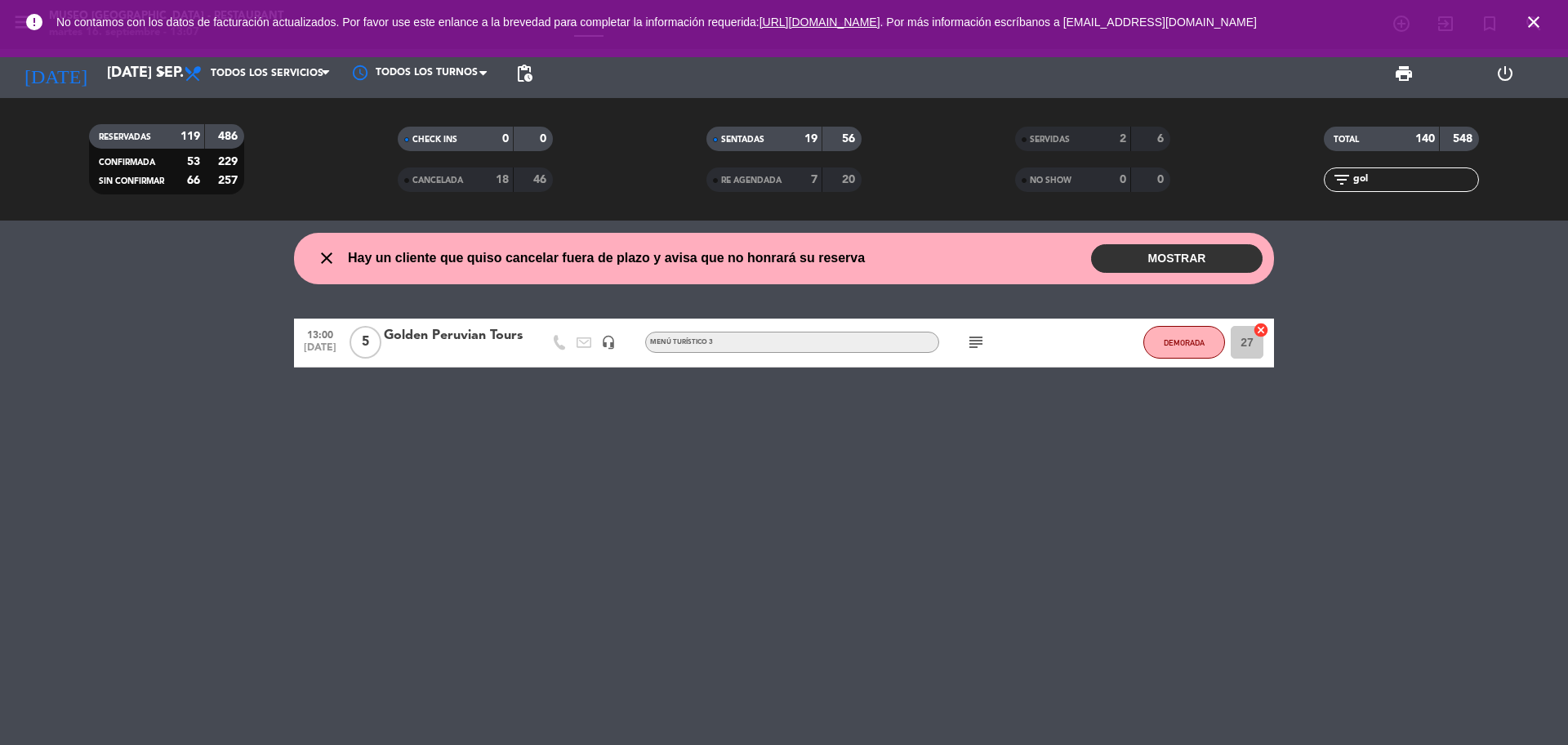
type input "gol"
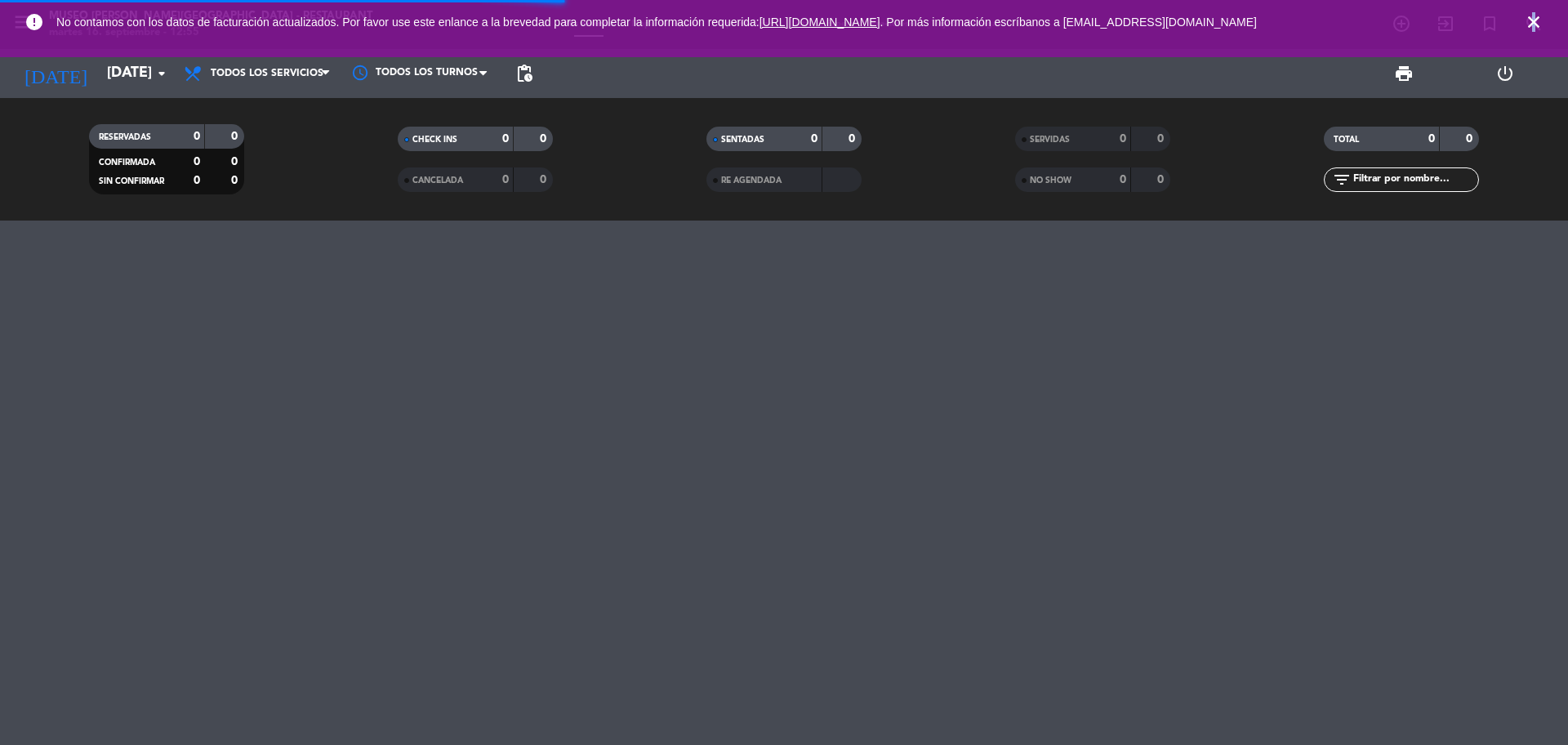
click at [1534, 19] on icon "close" at bounding box center [1533, 22] width 20 height 20
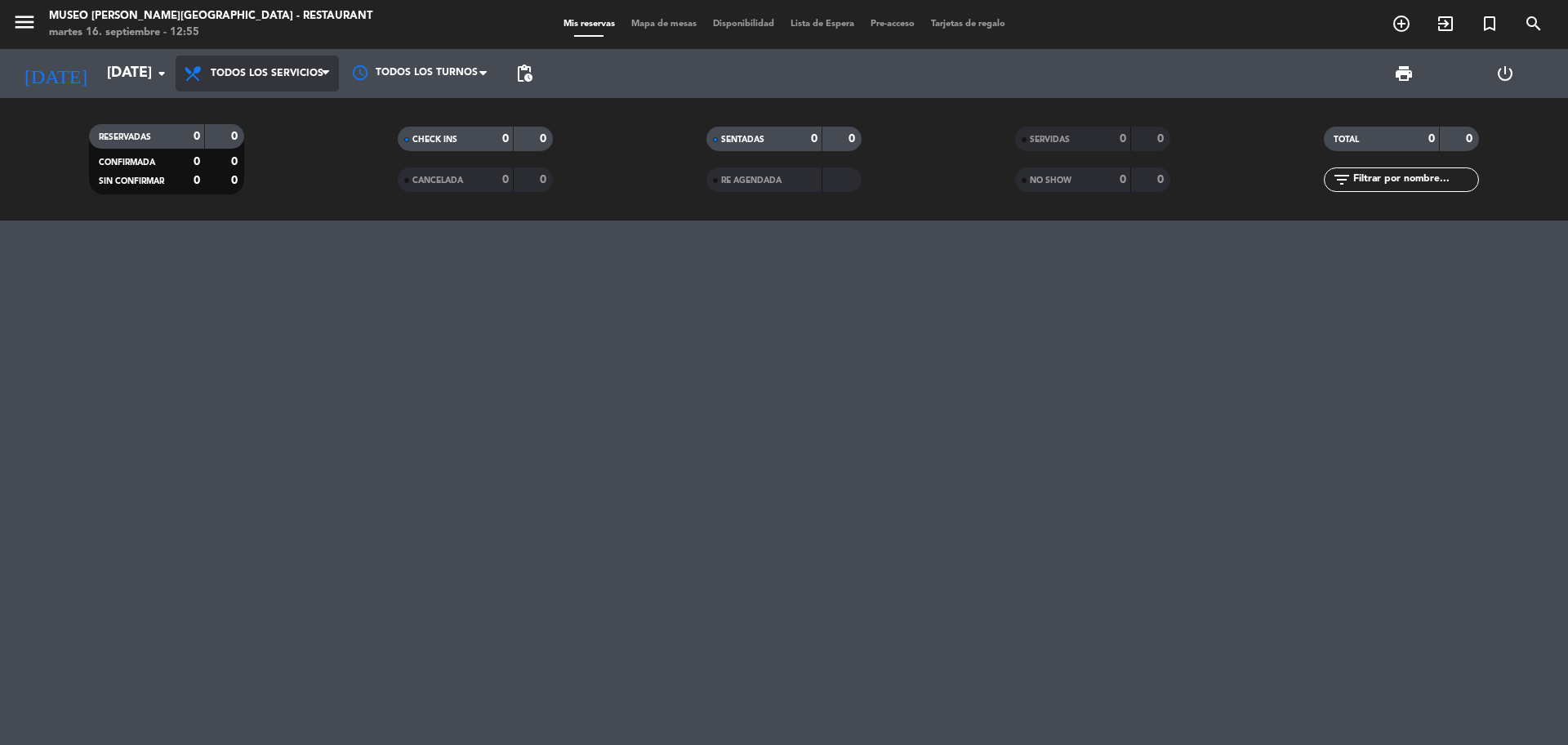
click at [259, 81] on span "Todos los servicios" at bounding box center [257, 74] width 163 height 36
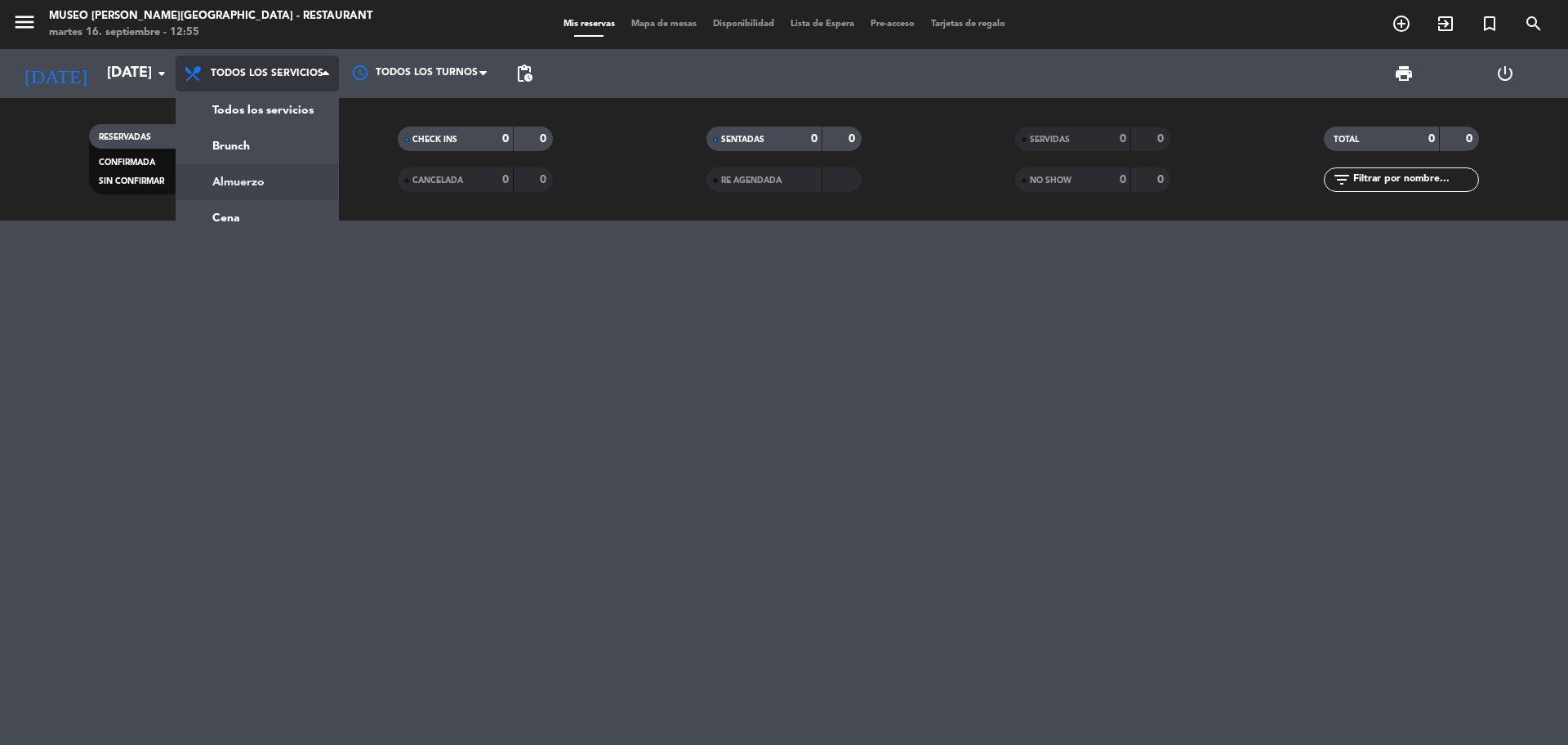
click at [254, 188] on div "menu Museo Larco Café - Restaurant martes 16. septiembre - 12:55 Mis reservas M…" at bounding box center [784, 110] width 1568 height 221
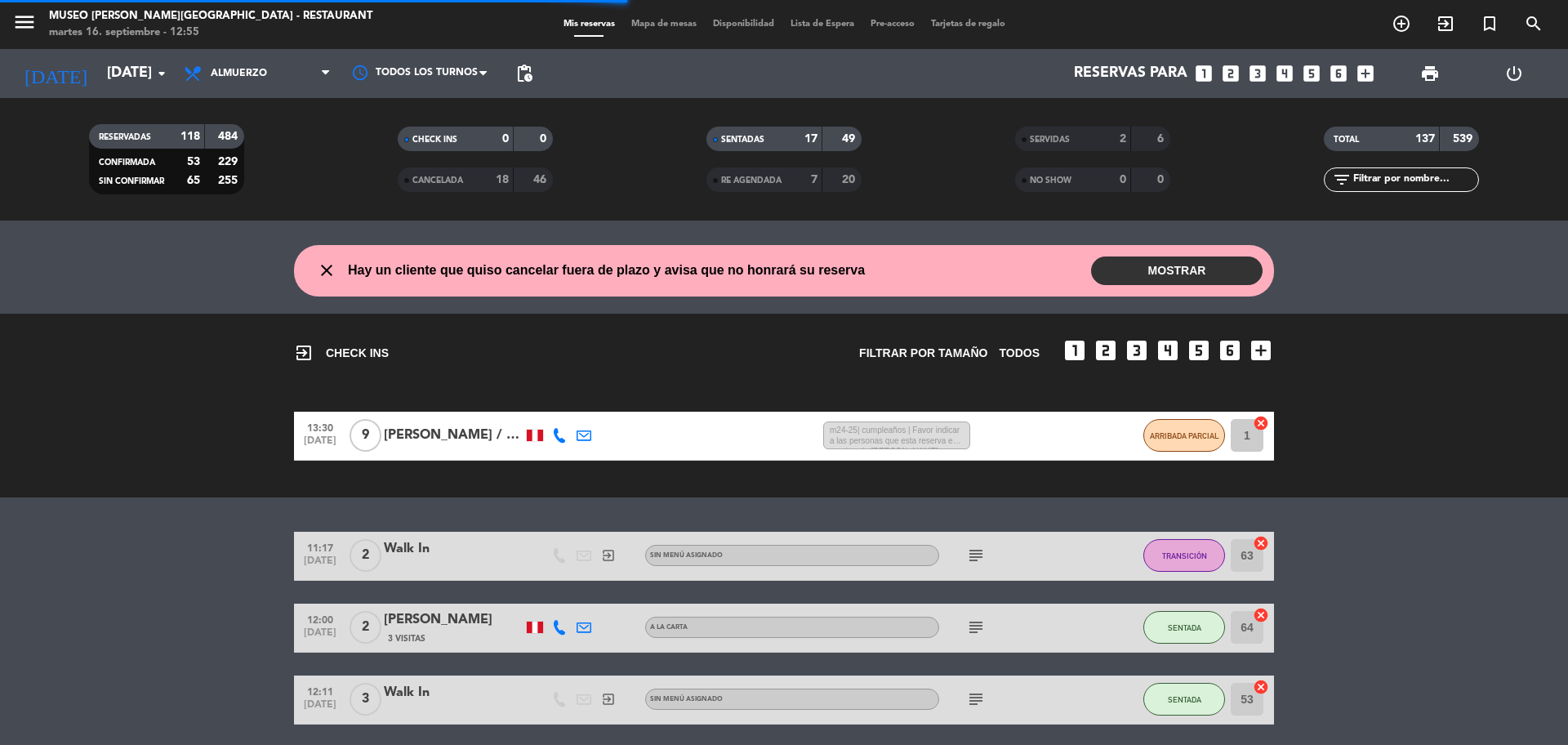
click at [1233, 74] on icon "looks_two" at bounding box center [1230, 74] width 21 height 21
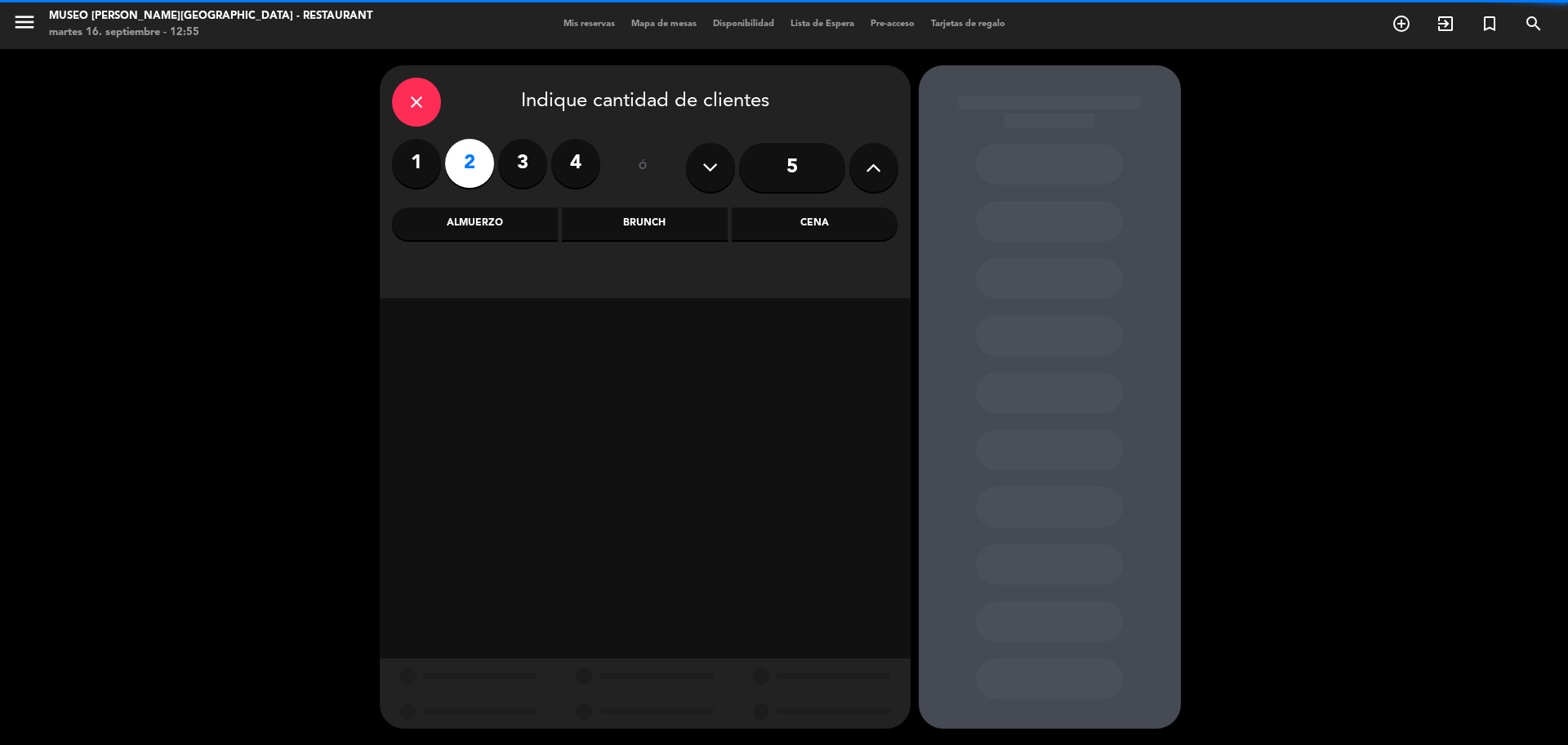
click at [481, 231] on div "Almuerzo" at bounding box center [474, 224] width 166 height 33
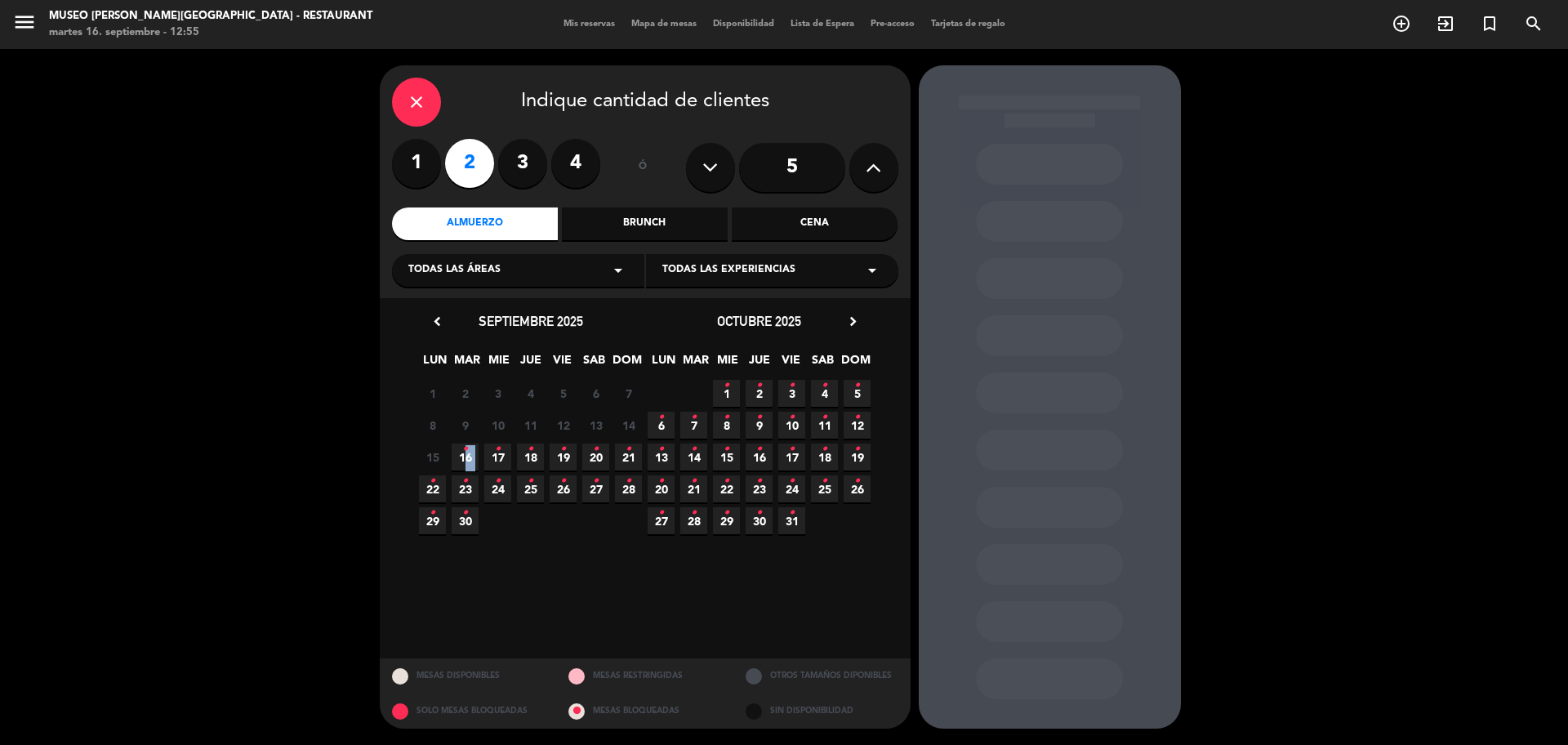
click at [465, 450] on span "16 •" at bounding box center [464, 457] width 27 height 27
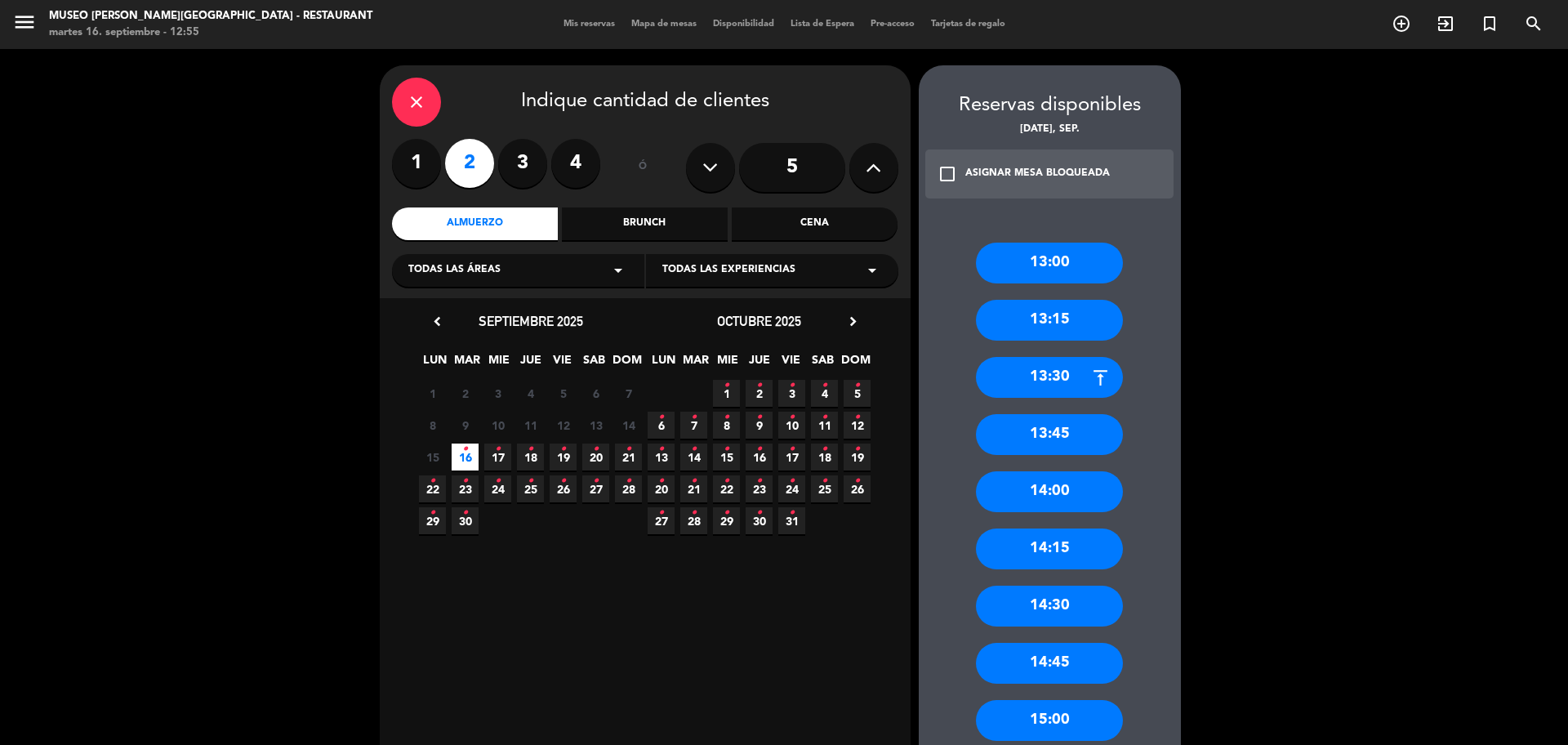
click at [1051, 438] on div "13:45" at bounding box center [1049, 435] width 147 height 41
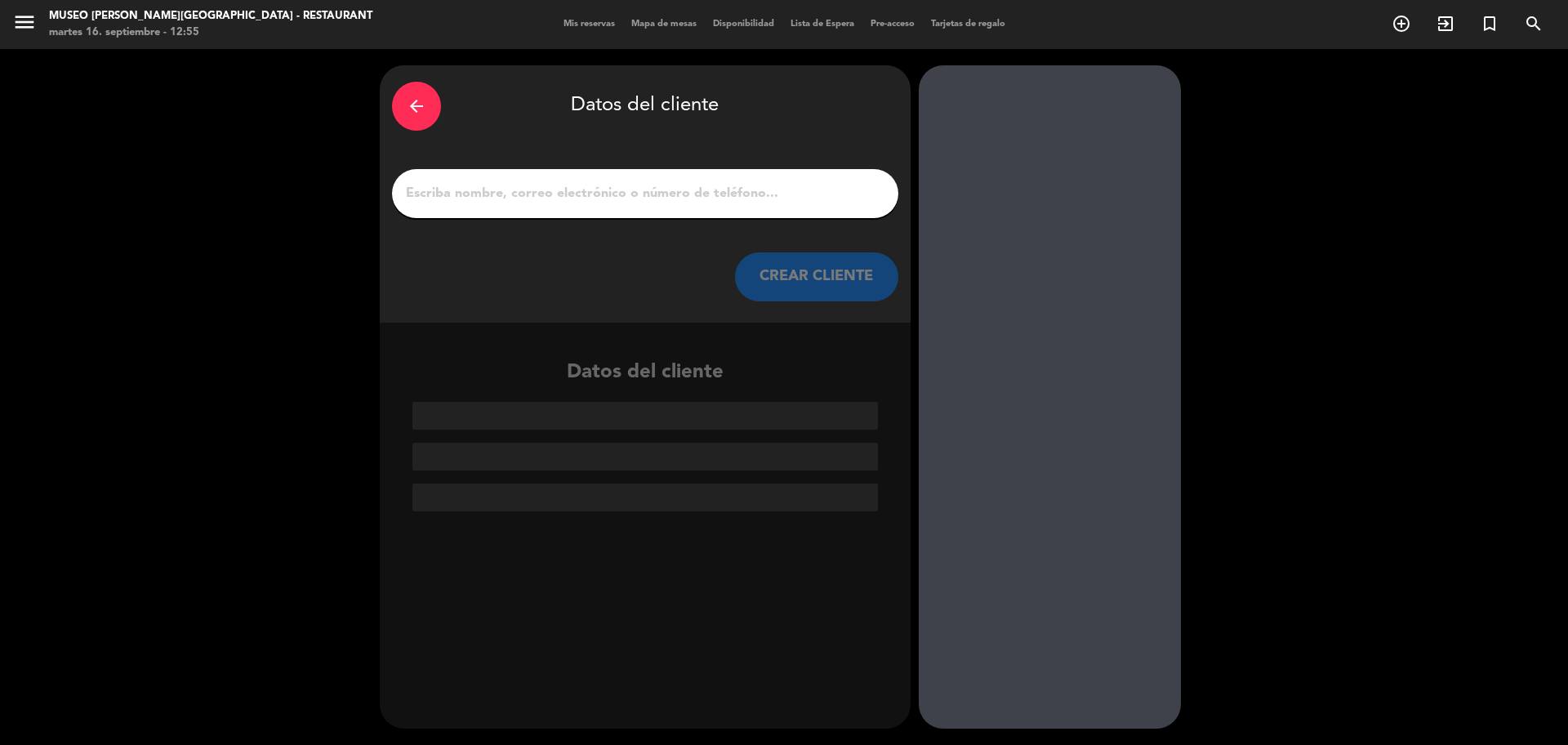
click at [515, 190] on input "1" at bounding box center [644, 193] width 481 height 23
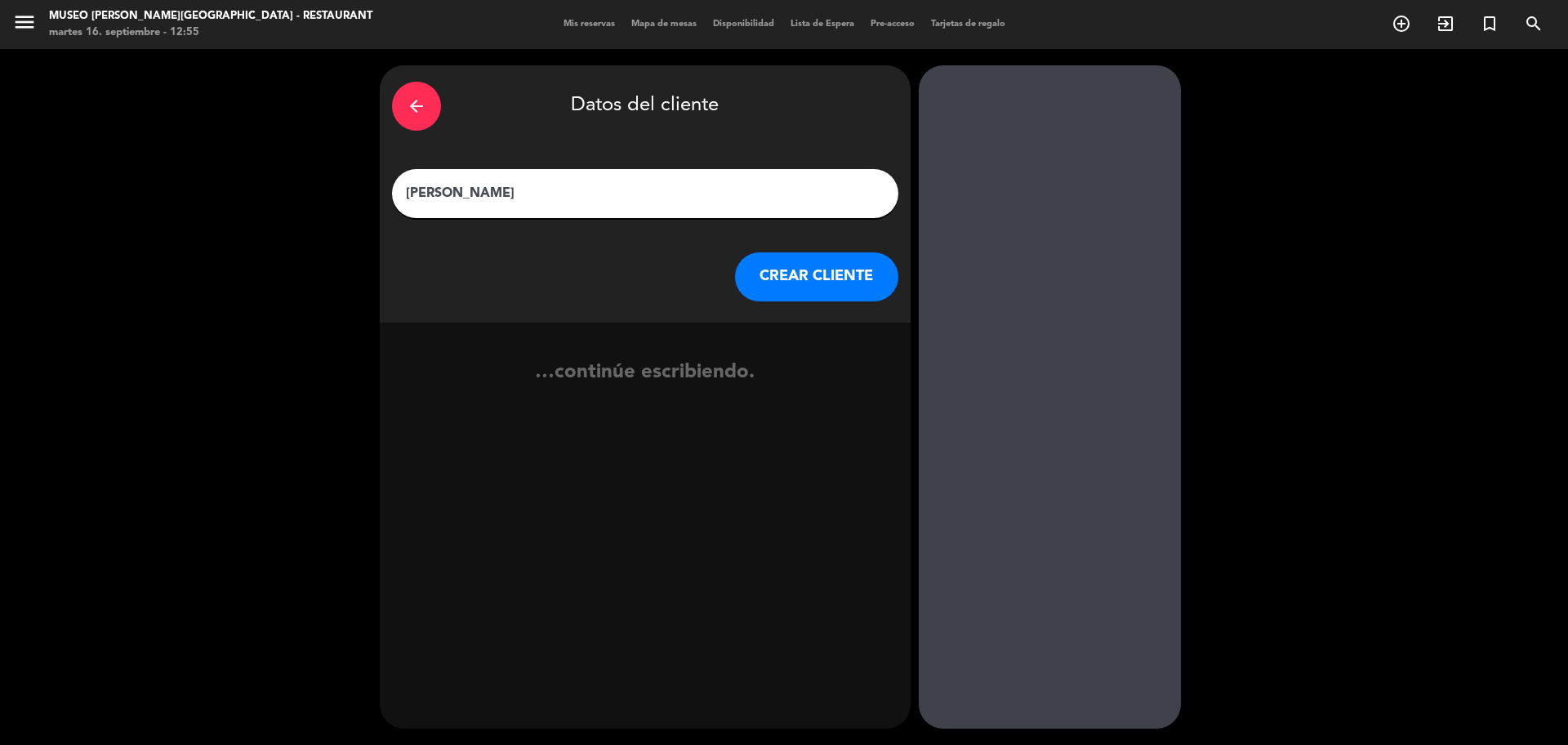
type input "[PERSON_NAME]"
click at [798, 274] on button "CREAR CLIENTE" at bounding box center [816, 277] width 163 height 49
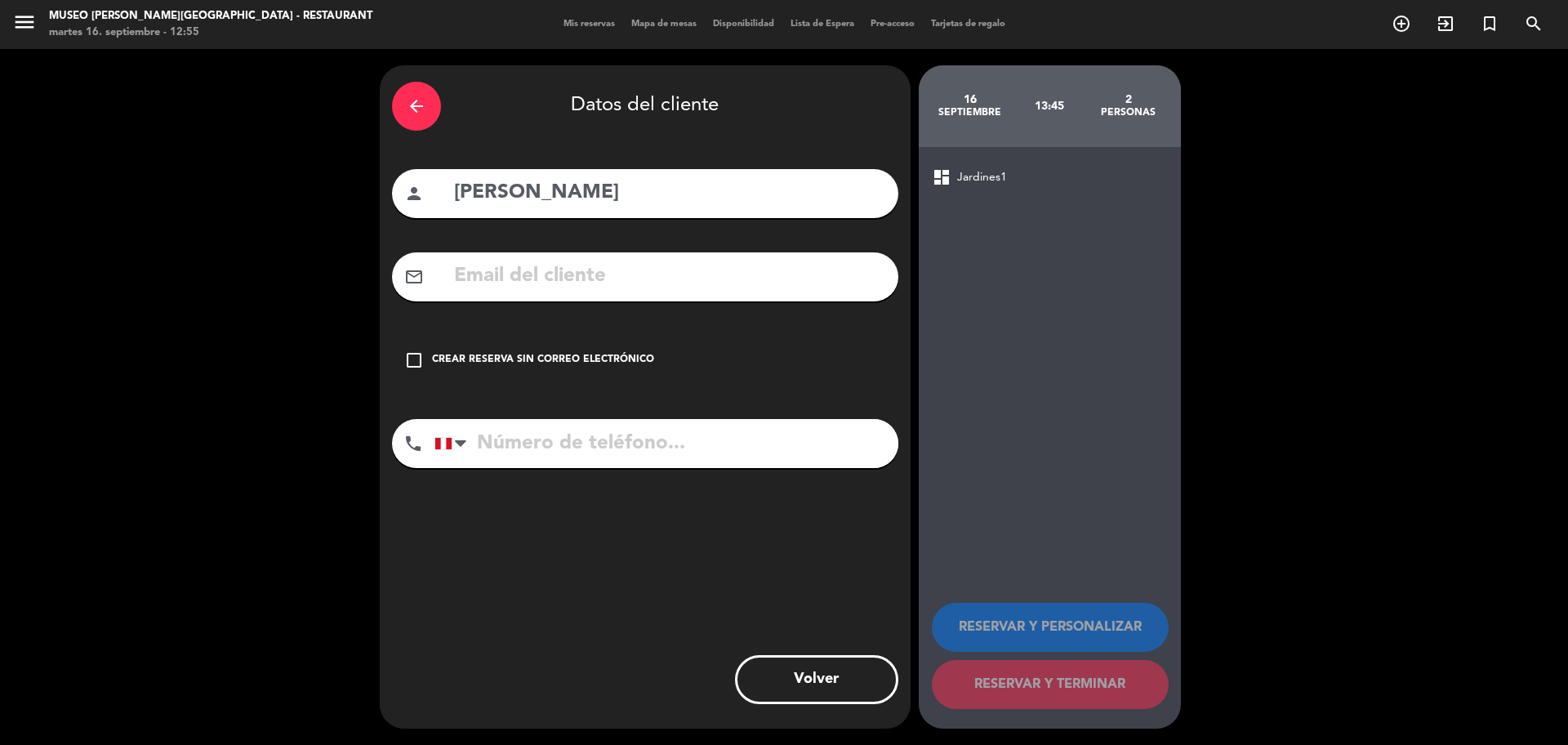
click at [744, 276] on input "text" at bounding box center [668, 277] width 433 height 34
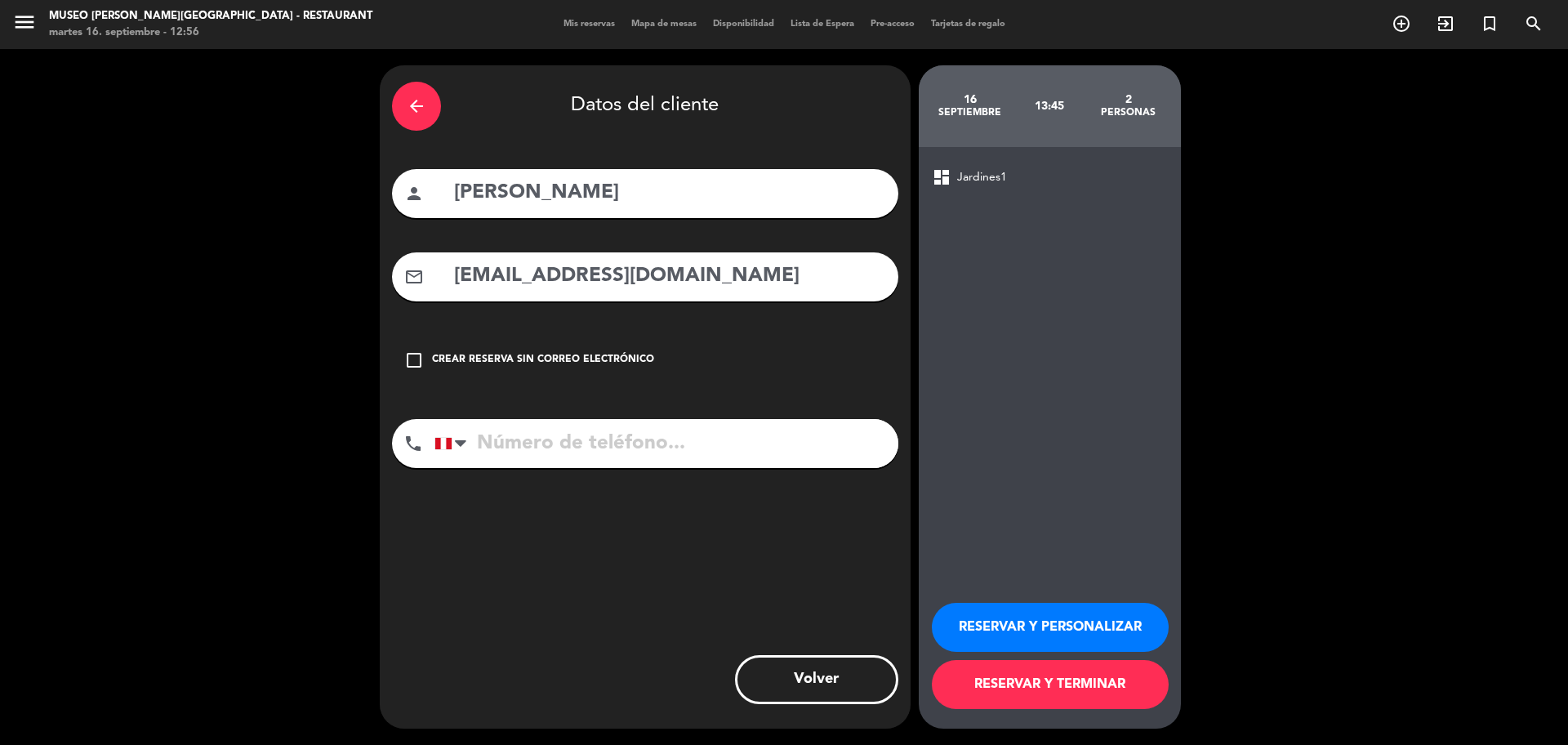
type input "DAVILI-5@LIFE.COM"
click at [665, 454] on input "tel" at bounding box center [666, 443] width 464 height 49
type input "982710618"
click at [953, 620] on button "RESERVAR Y PERSONALIZAR" at bounding box center [1049, 627] width 237 height 49
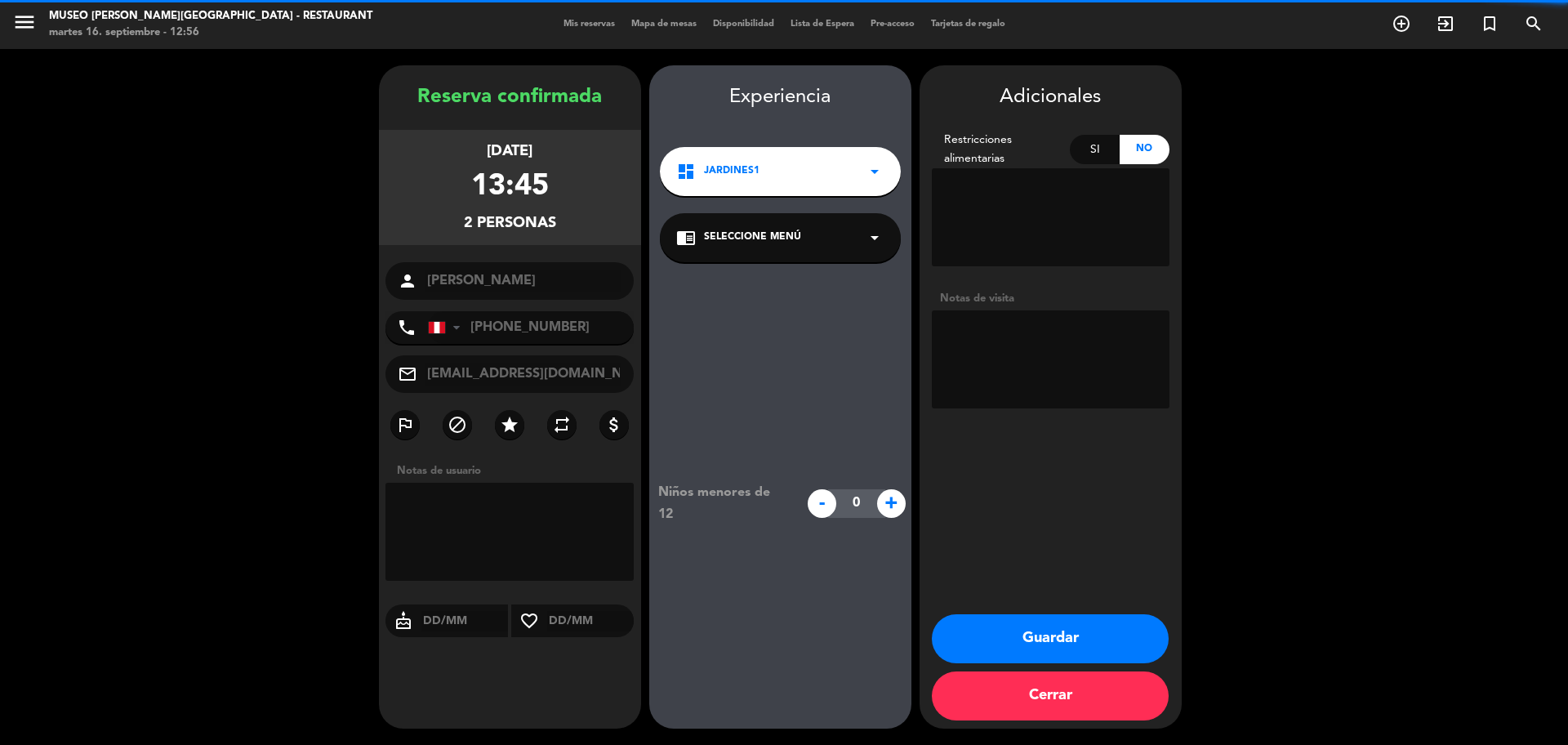
click at [732, 248] on div "chrome_reader_mode Seleccione Menú arrow_drop_down" at bounding box center [780, 237] width 241 height 49
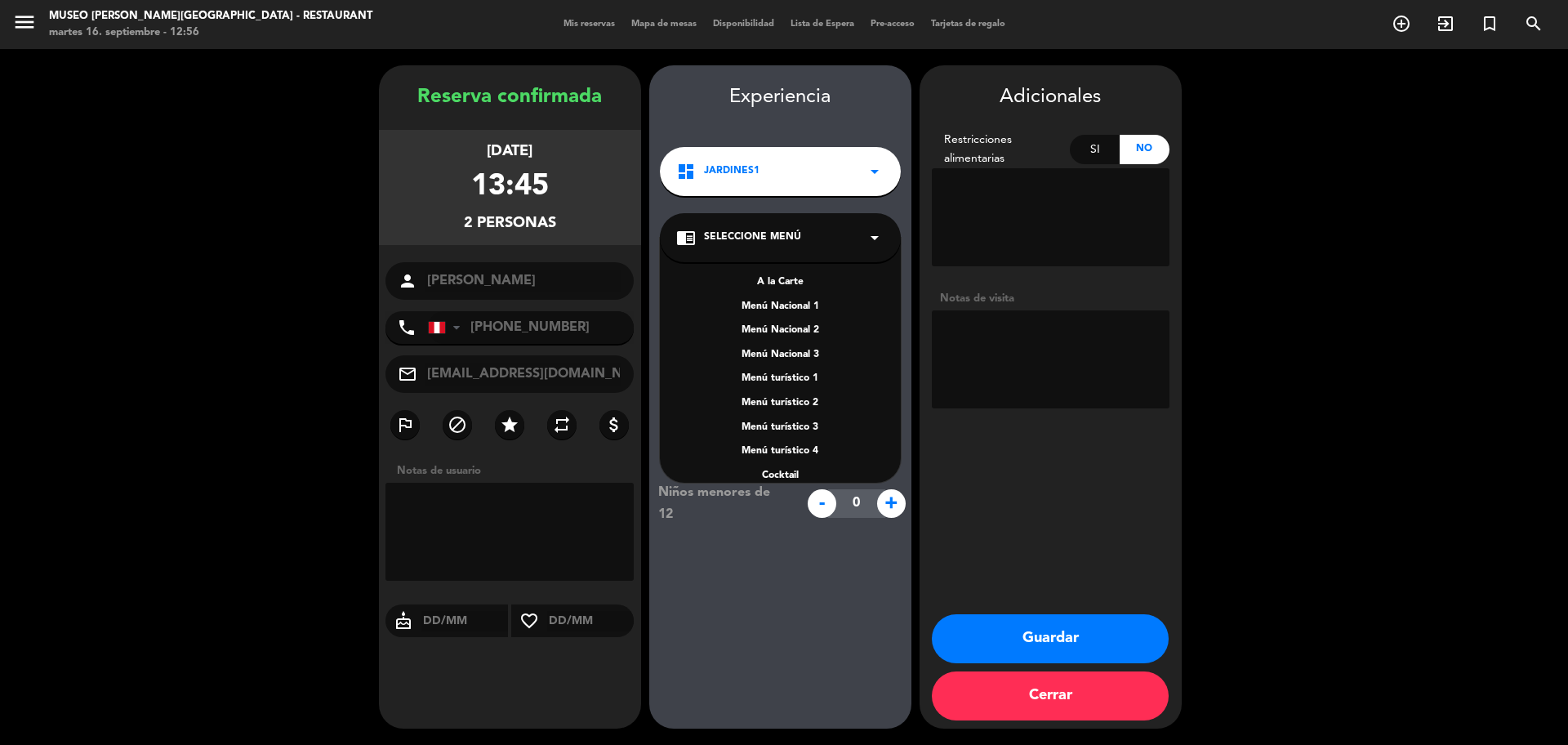
click at [776, 278] on div "A la Carte" at bounding box center [780, 283] width 208 height 16
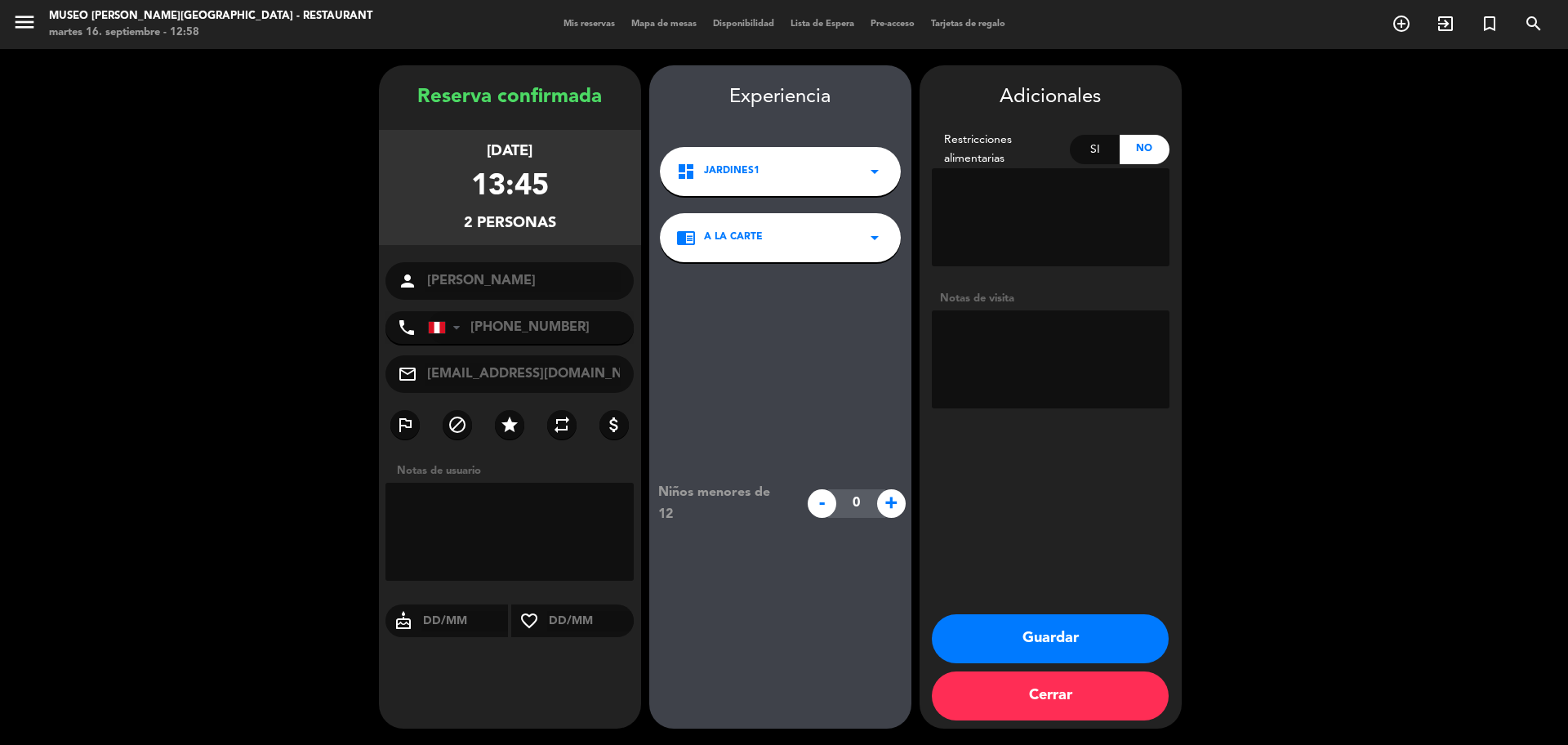
click at [984, 626] on button "Guardar" at bounding box center [1049, 639] width 237 height 49
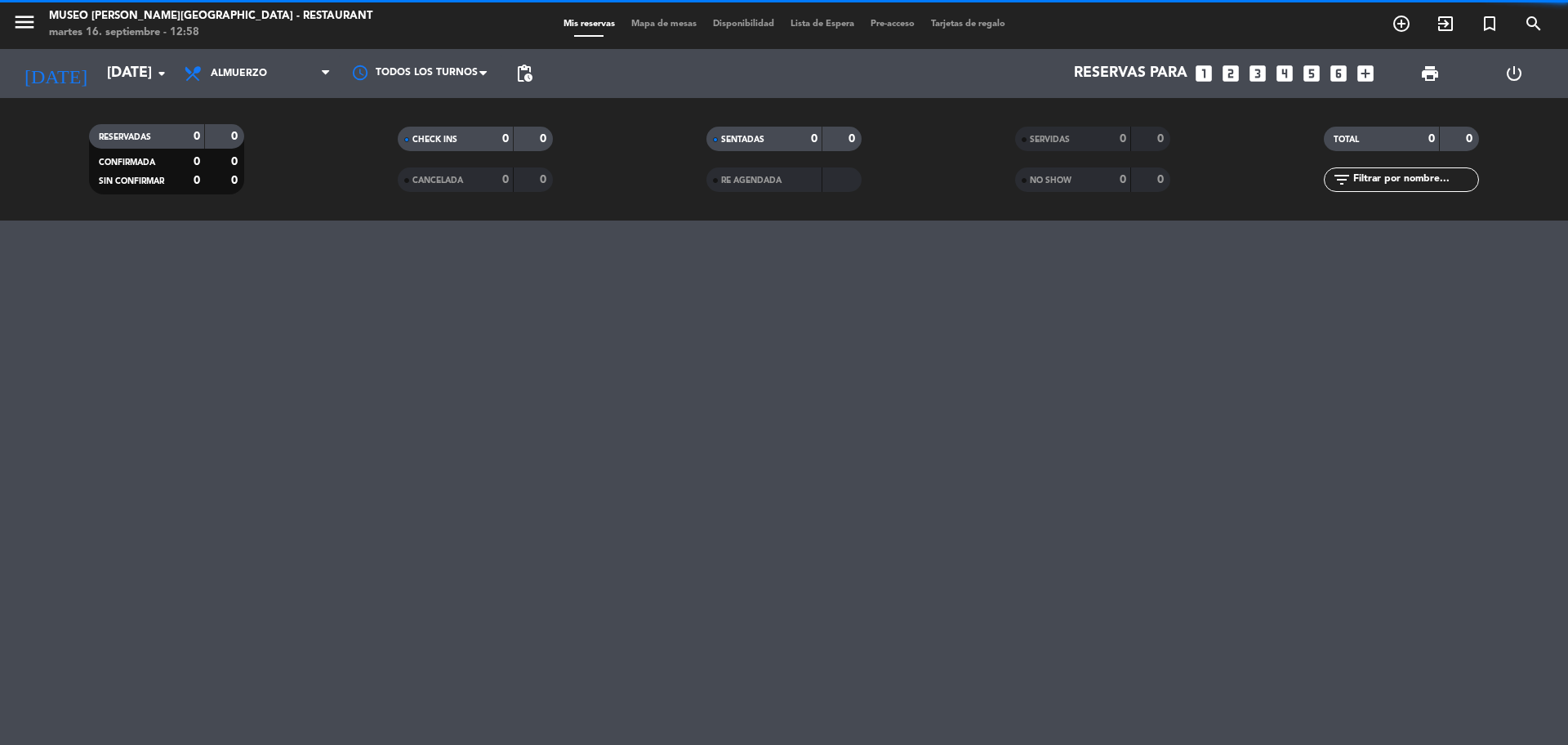
click at [1236, 66] on icon "looks_two" at bounding box center [1230, 74] width 21 height 21
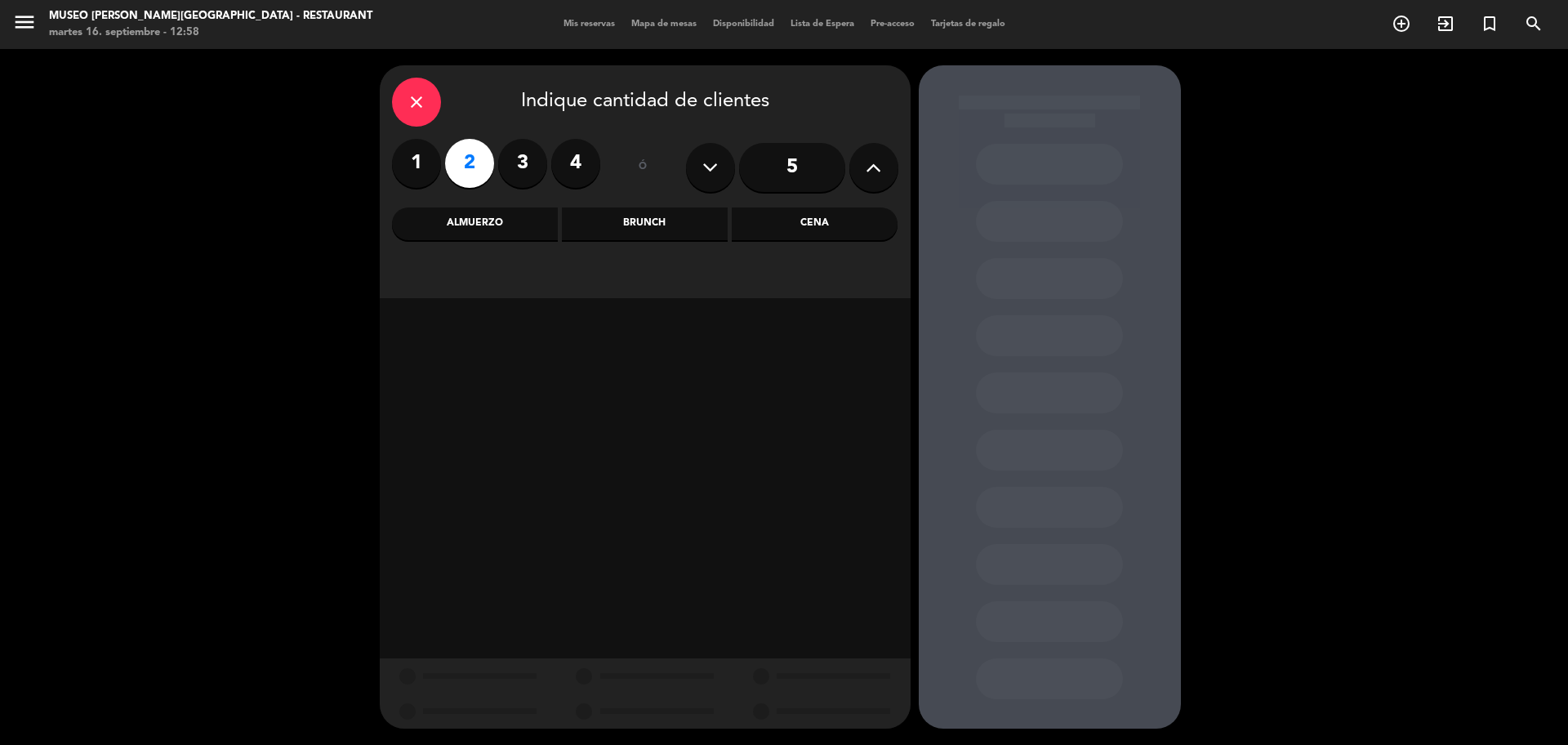
click at [736, 216] on div "Cena" at bounding box center [814, 224] width 166 height 33
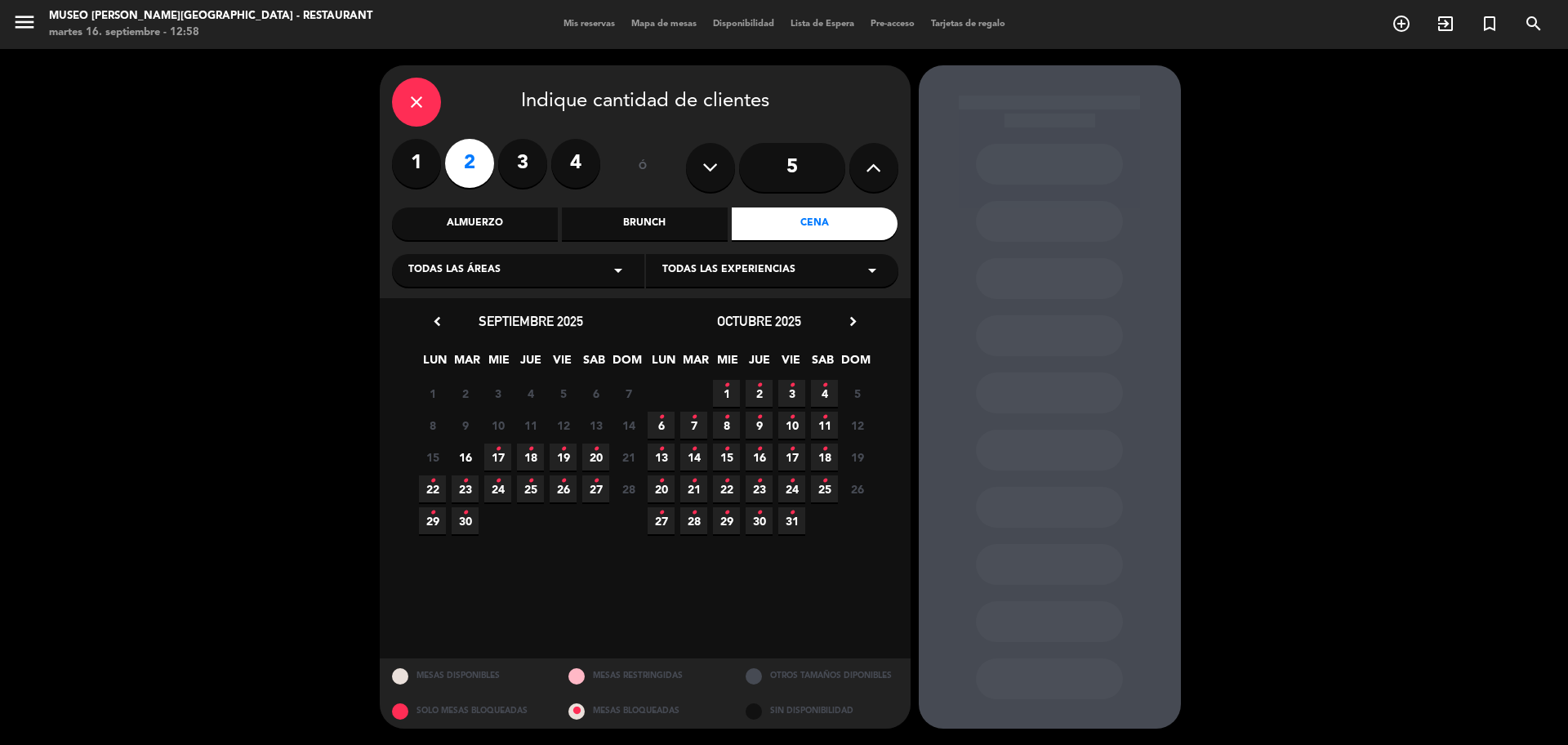
click at [597, 491] on icon "•" at bounding box center [596, 481] width 5 height 26
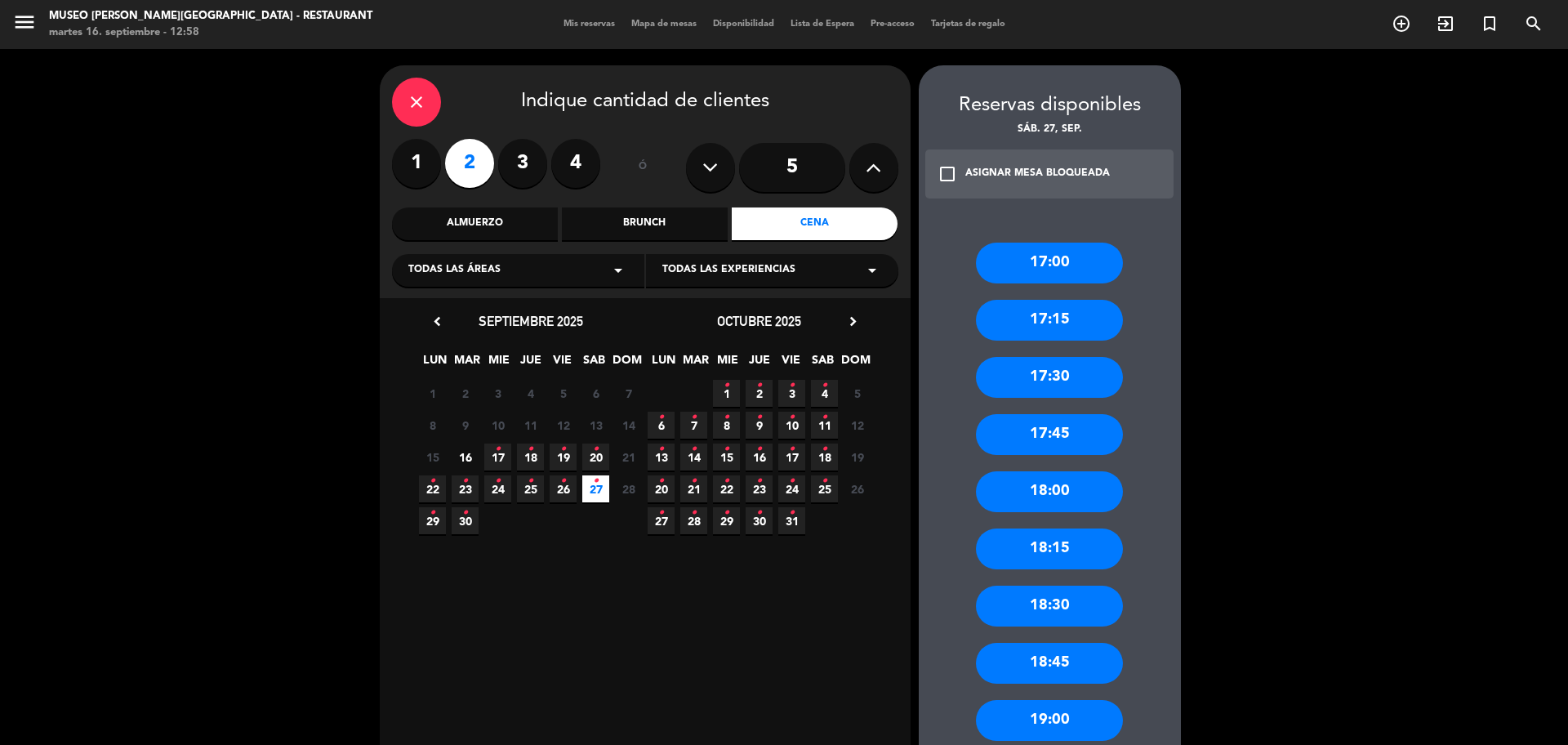
click at [1099, 596] on div "18:30" at bounding box center [1049, 606] width 147 height 41
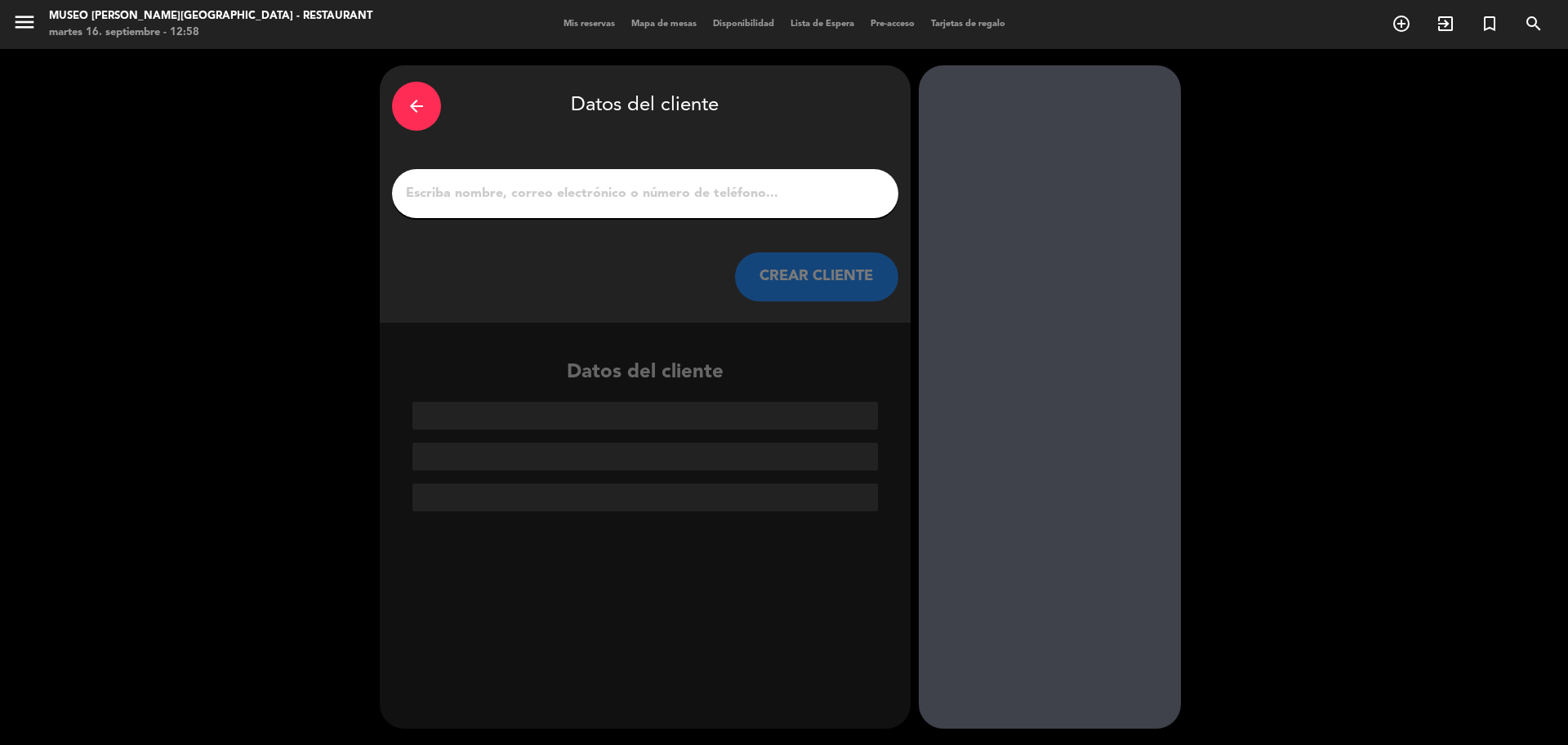
click at [554, 199] on input "1" at bounding box center [644, 193] width 481 height 23
paste input "Joel Leonardo Rojas salas"
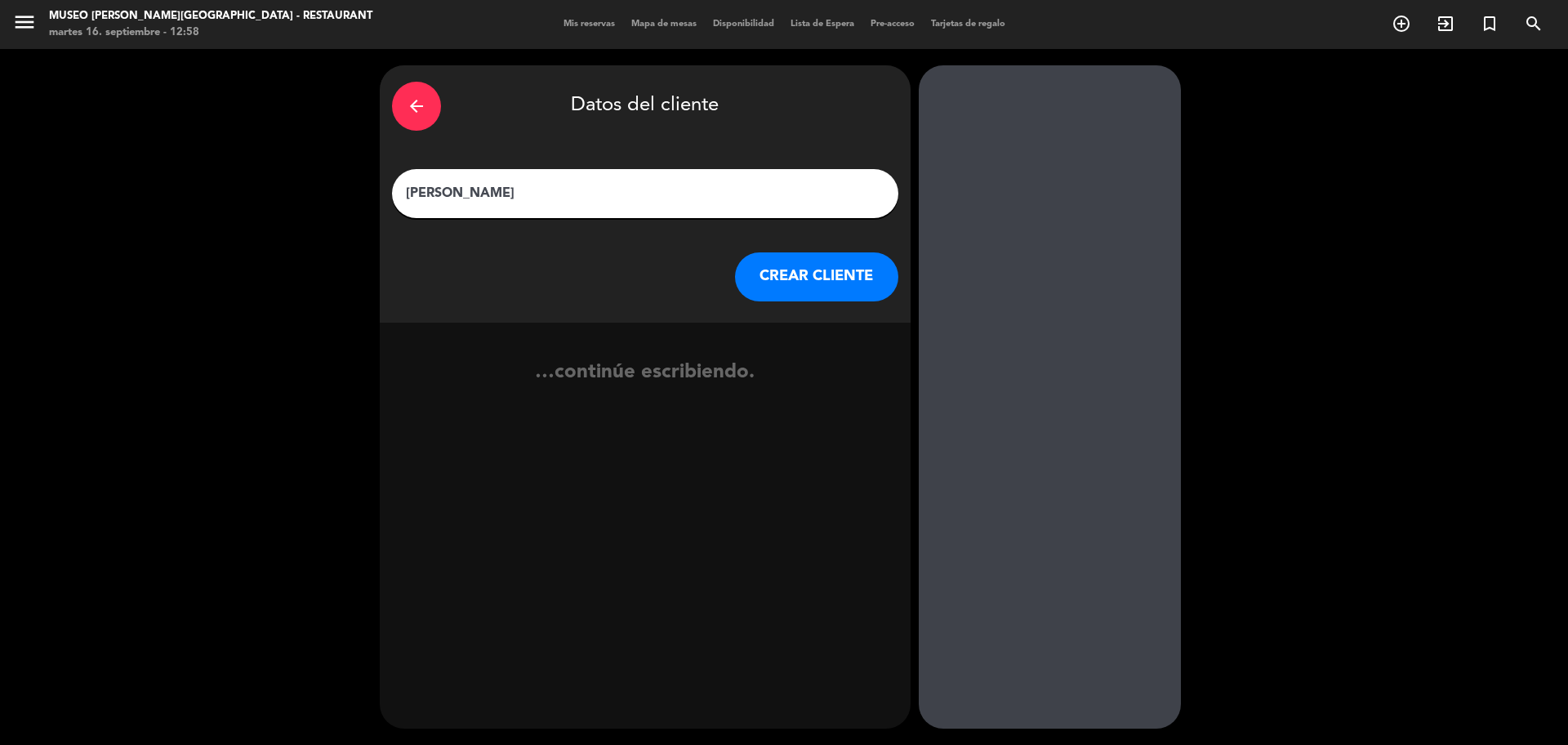
type input "Joel Leonardo Rojas salas"
click at [756, 274] on button "CREAR CLIENTE" at bounding box center [816, 277] width 163 height 49
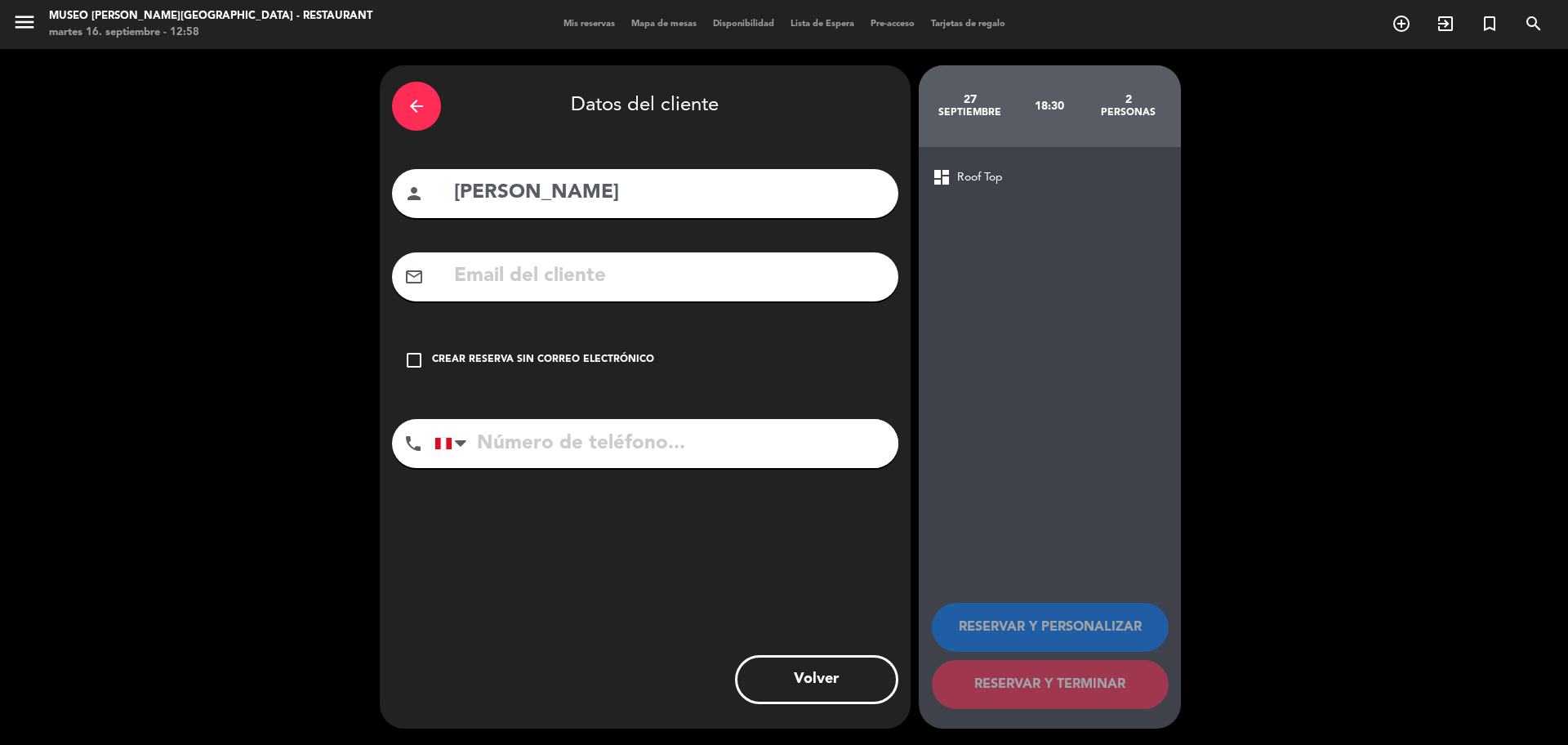
click at [517, 295] on div "mail_outline" at bounding box center [644, 277] width 506 height 49
click at [512, 279] on input "text" at bounding box center [668, 277] width 433 height 34
paste input "joelrojassalas701@gmail.com"
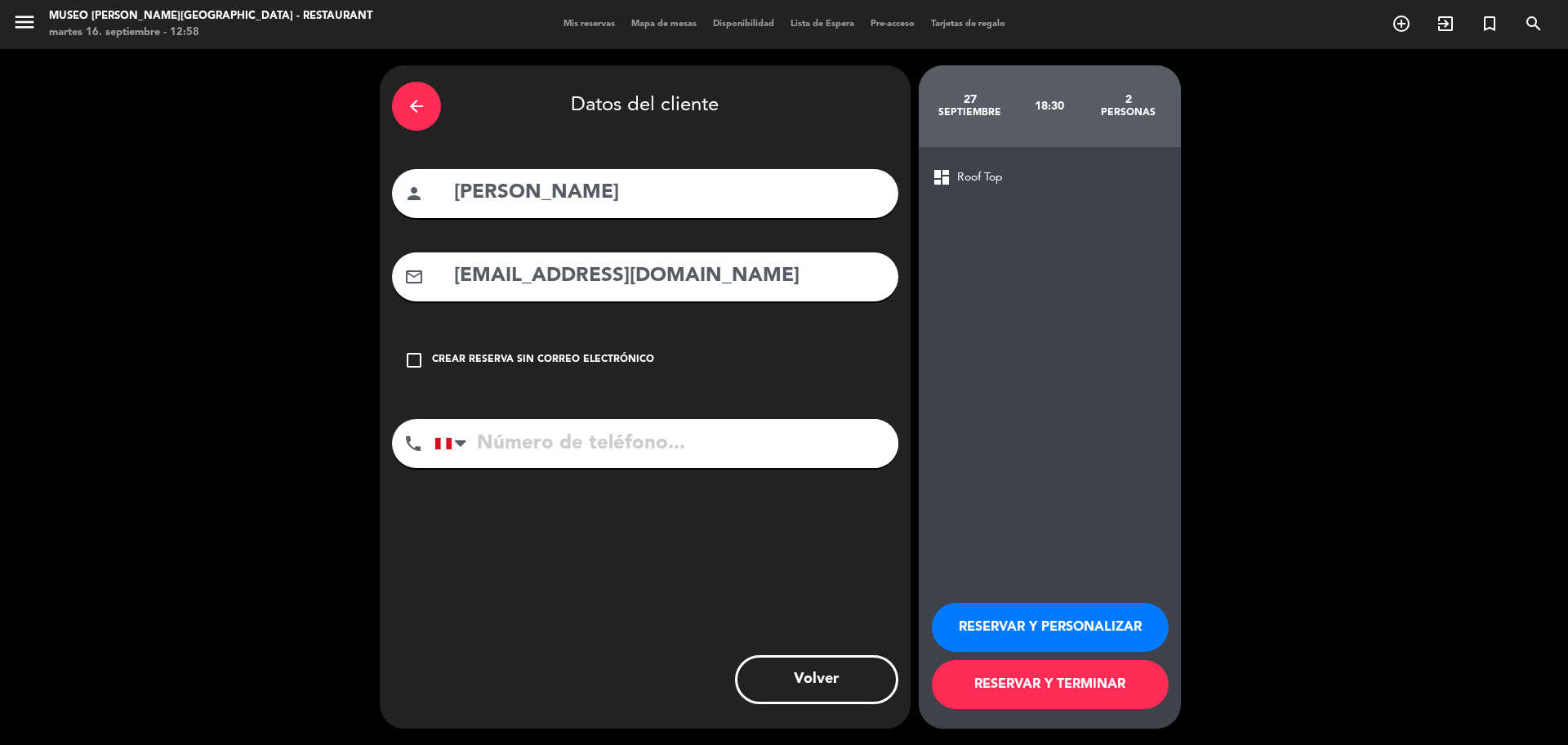
type input "joelrojassalas701@gmail.com"
paste input "947249357"
drag, startPoint x: 514, startPoint y: 448, endPoint x: 569, endPoint y: 452, distance: 55.1
click at [515, 448] on input "947249357" at bounding box center [666, 443] width 464 height 49
type input "947249357"
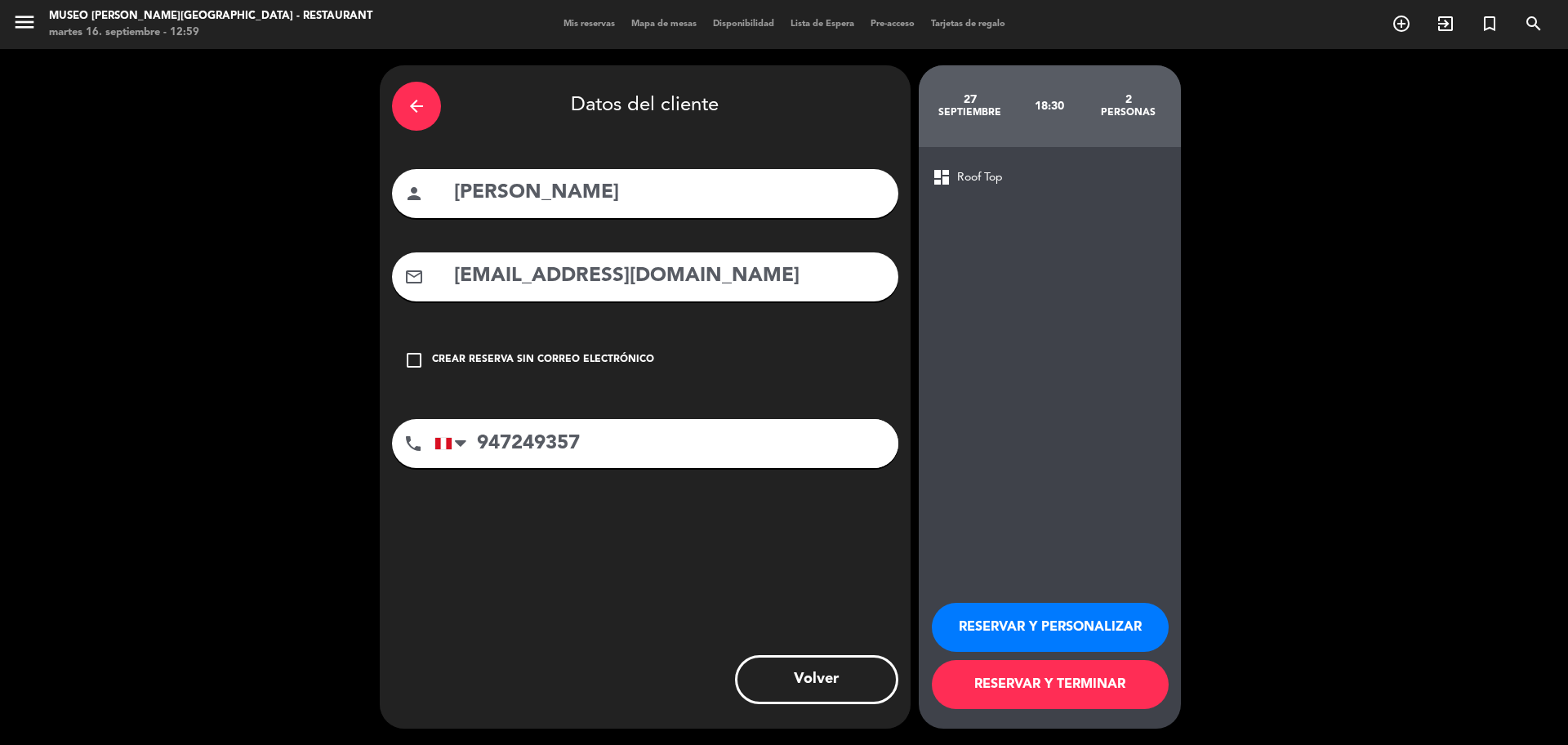
click at [1132, 618] on button "RESERVAR Y PERSONALIZAR" at bounding box center [1049, 627] width 237 height 49
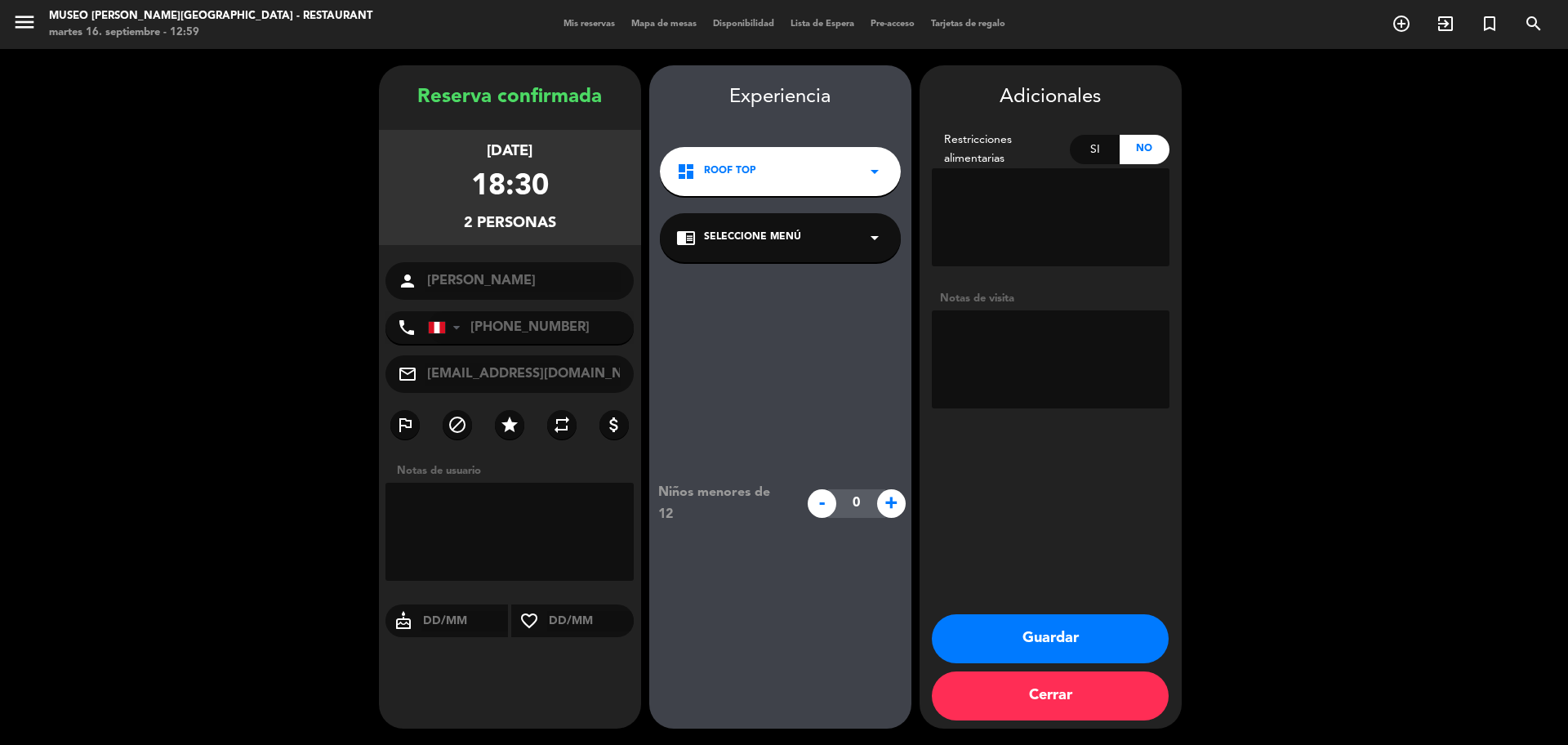
click at [733, 247] on div "chrome_reader_mode Seleccione Menú arrow_drop_down" at bounding box center [780, 237] width 241 height 49
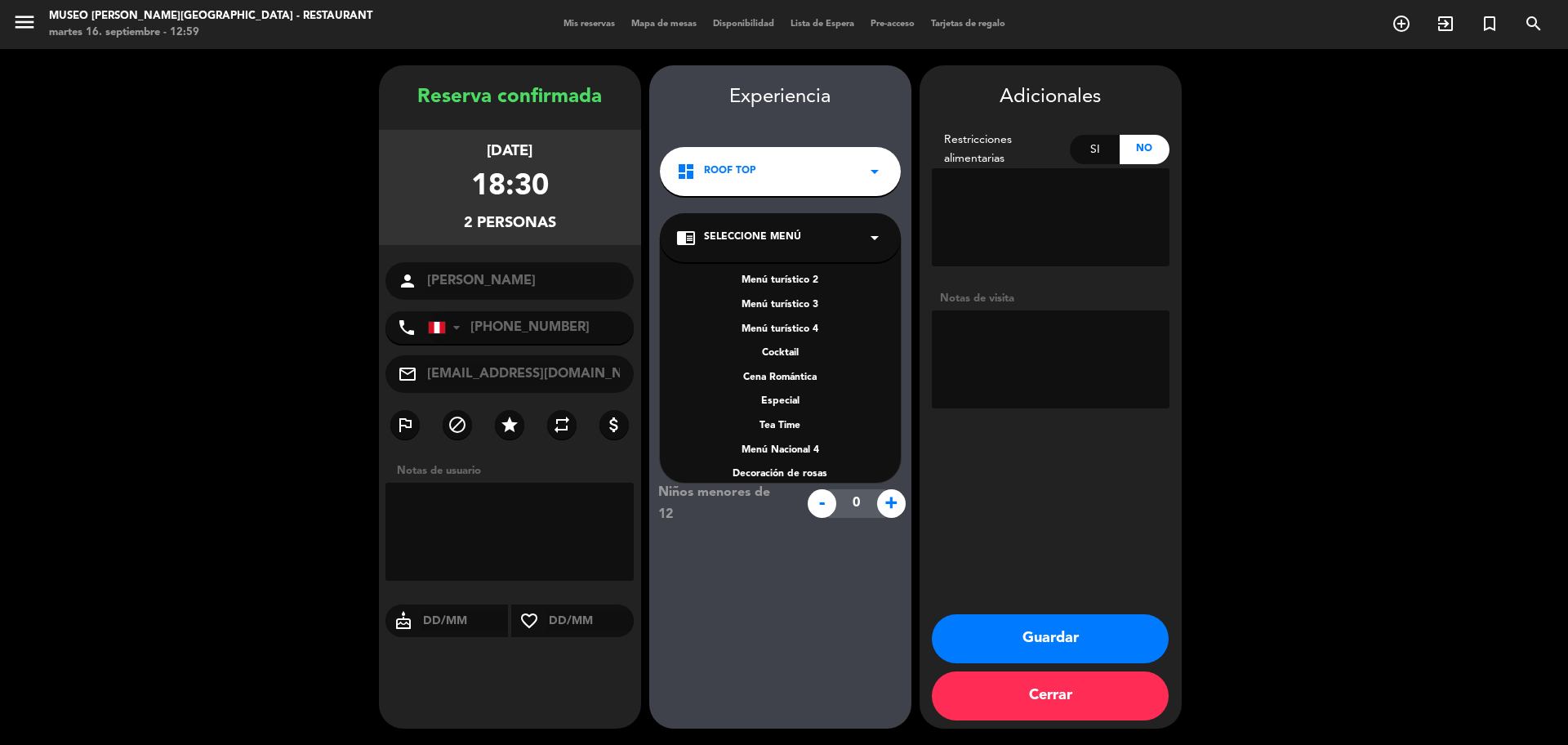
scroll to position [234, 0]
click at [792, 388] on div "A la carta" at bounding box center [780, 387] width 208 height 16
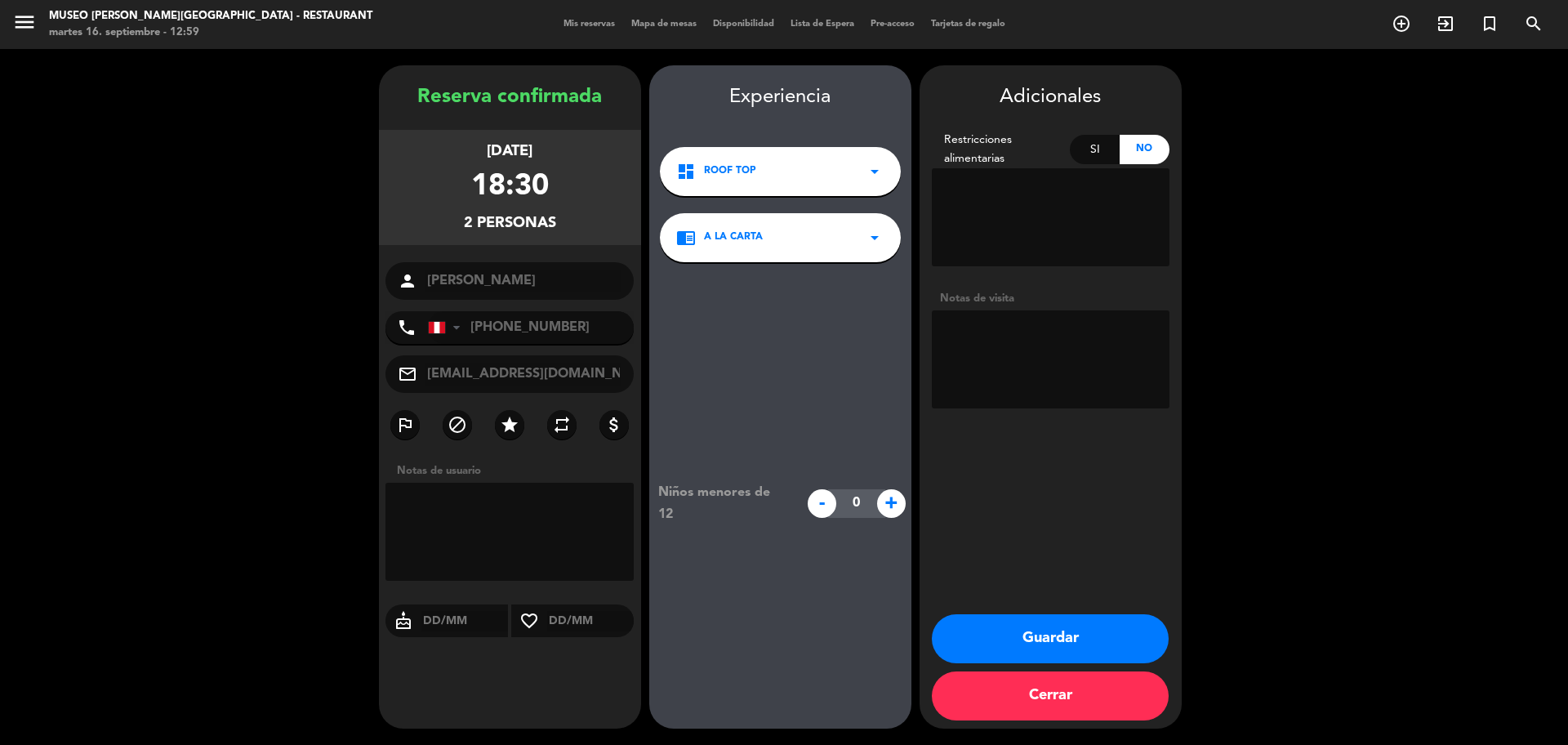
drag, startPoint x: 976, startPoint y: 340, endPoint x: 898, endPoint y: 315, distance: 81.9
click at [977, 340] on textarea at bounding box center [1050, 359] width 238 height 98
paste textarea "Distrito Ate Alegrías ninguna"
type textarea "Distrito Ate Alegrías ninguna Motivo: Aniversario"
click at [1033, 630] on button "Guardar" at bounding box center [1049, 639] width 237 height 49
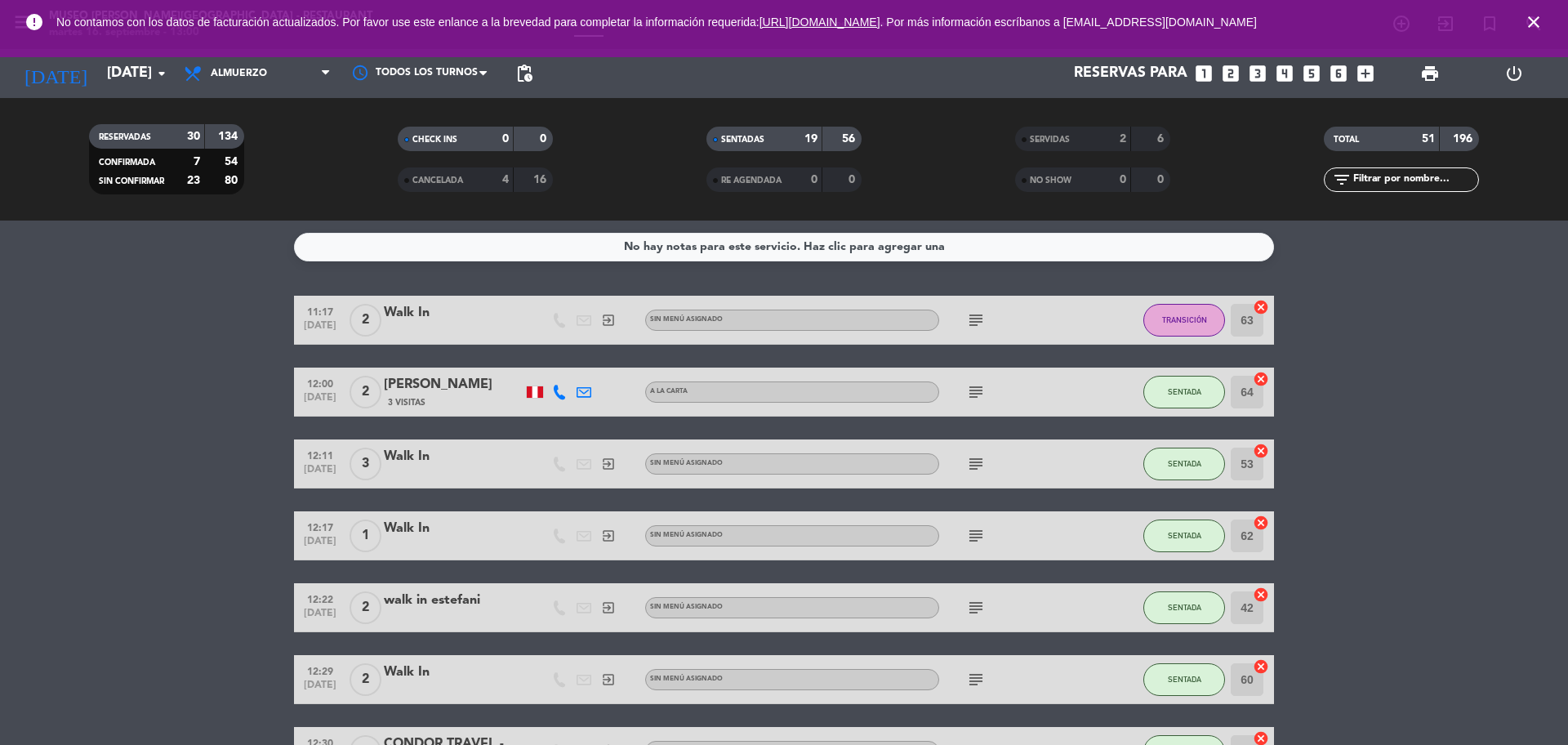
click at [1229, 81] on icon "looks_two" at bounding box center [1230, 74] width 21 height 21
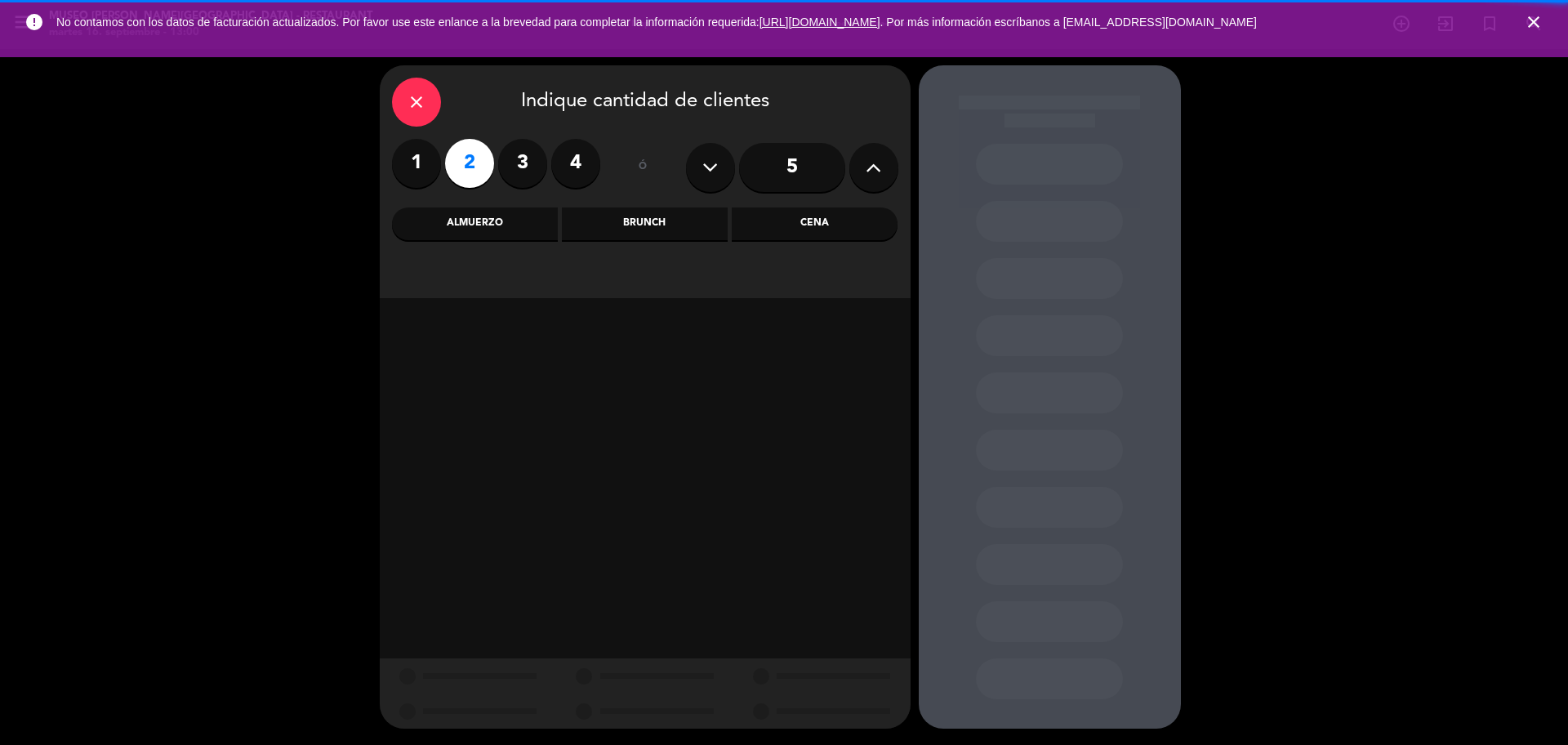
drag, startPoint x: 583, startPoint y: 238, endPoint x: 506, endPoint y: 223, distance: 78.4
click at [506, 223] on div "Almuerzo" at bounding box center [474, 224] width 166 height 33
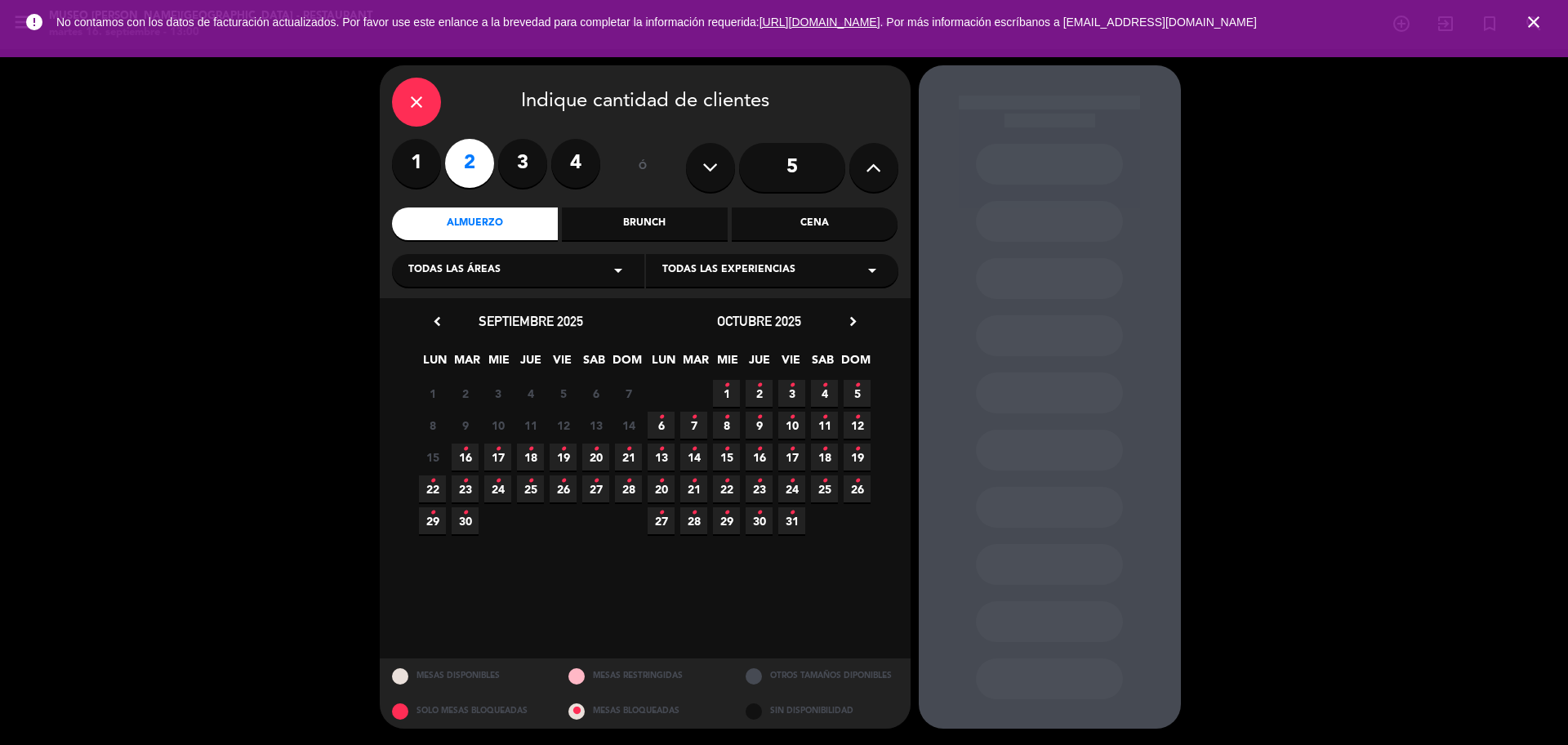
click at [492, 458] on span "17 •" at bounding box center [497, 457] width 27 height 27
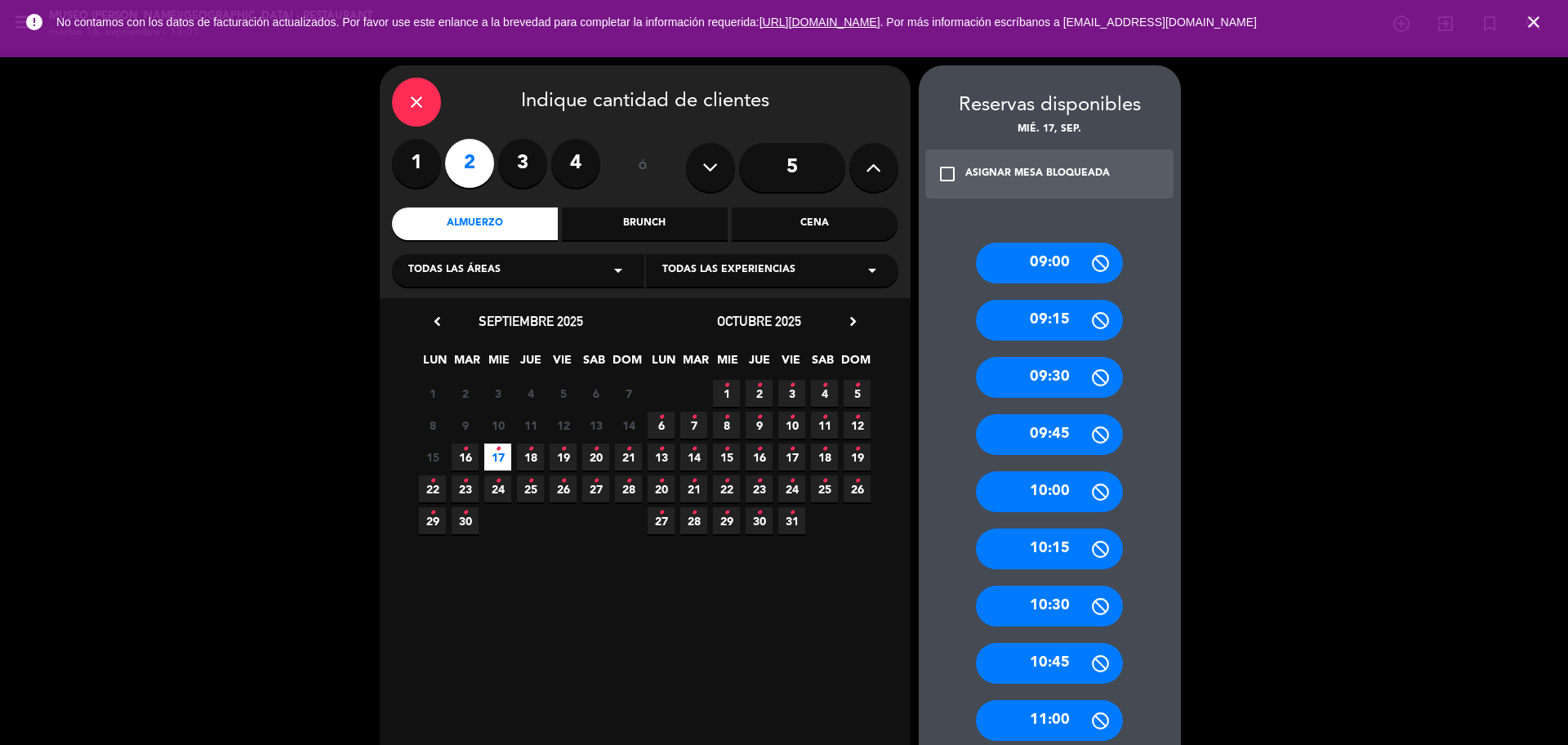
click at [1535, 26] on icon "close" at bounding box center [1533, 22] width 20 height 20
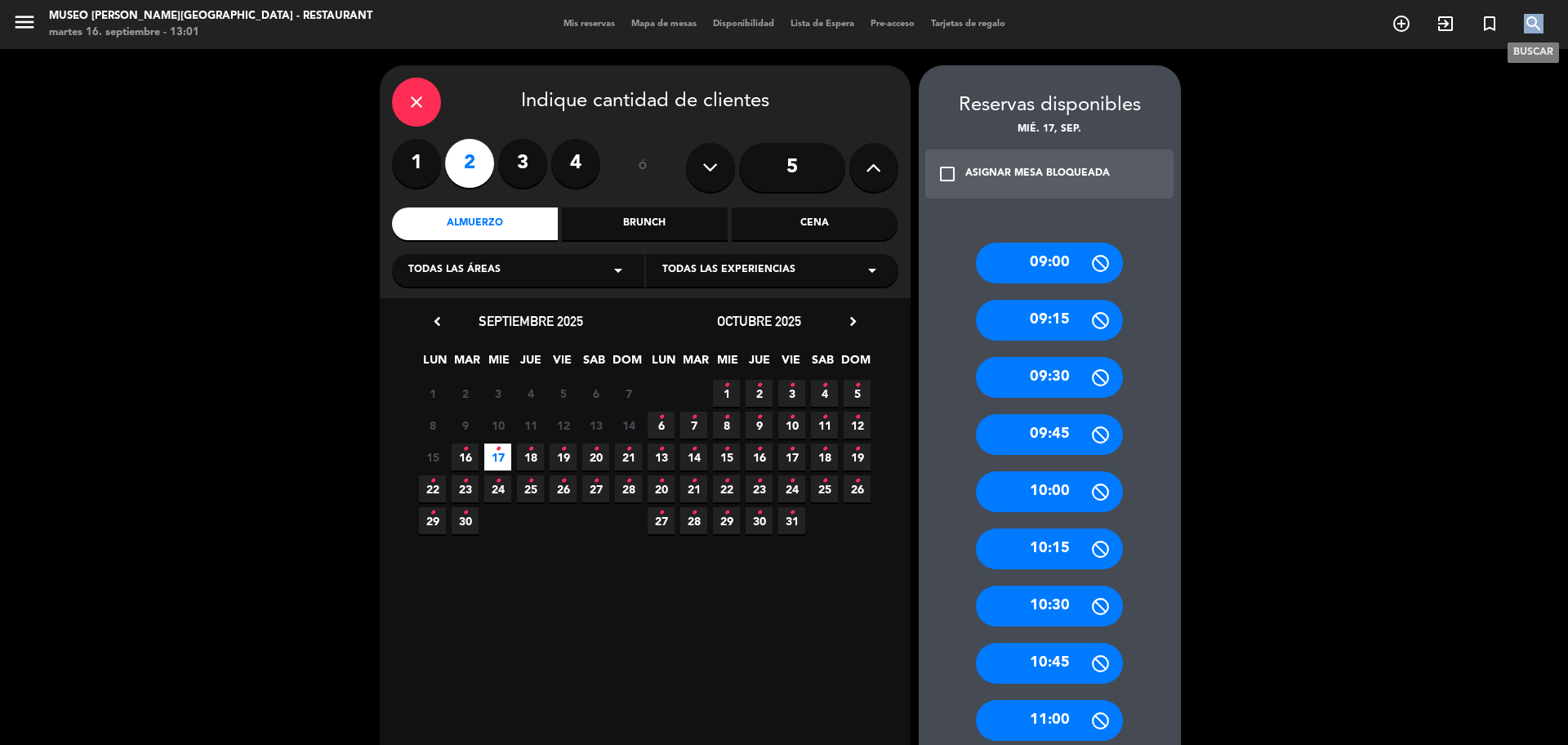
click at [1534, 26] on icon "search" at bounding box center [1533, 24] width 20 height 20
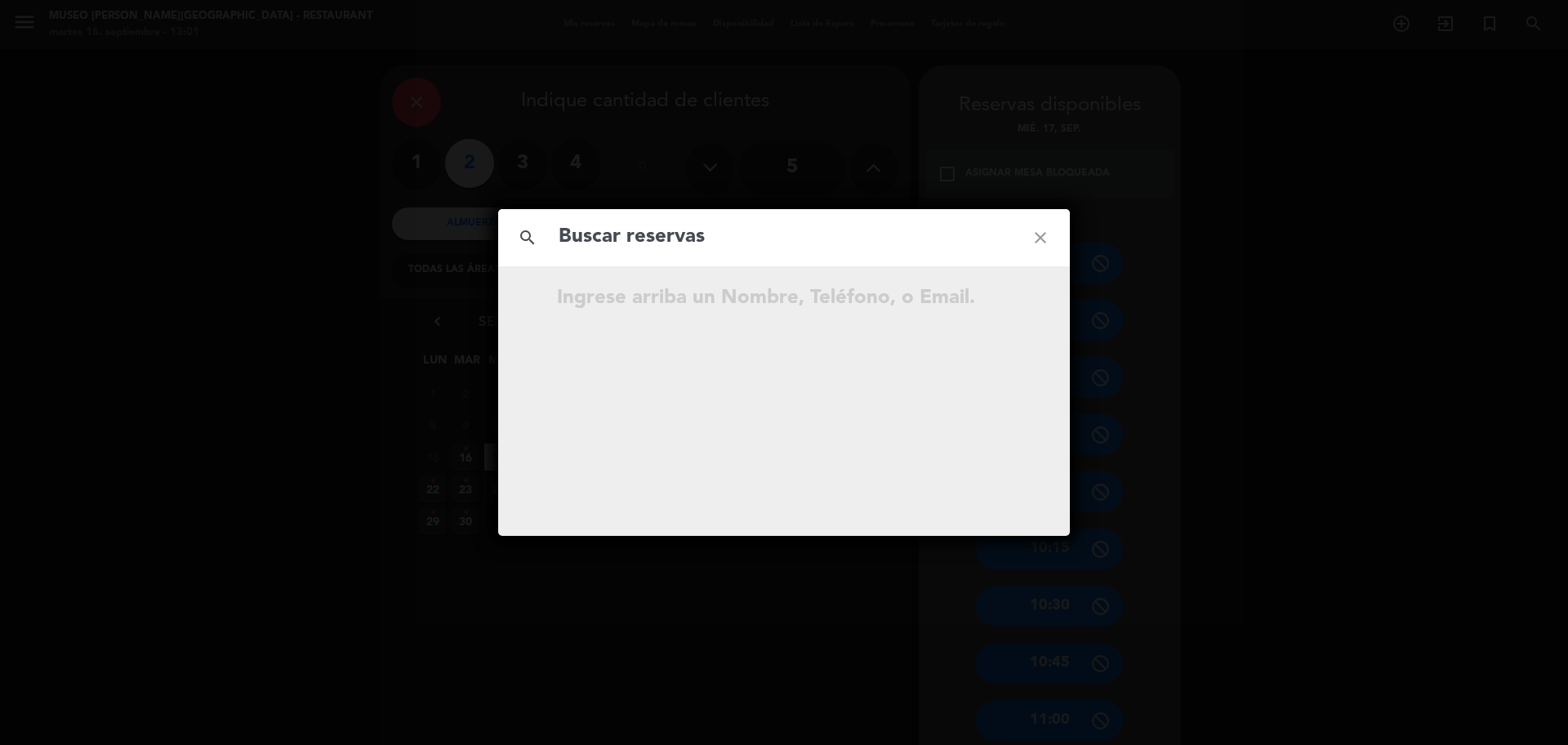
click at [749, 240] on input "text" at bounding box center [784, 238] width 454 height 34
click at [644, 241] on input "932 714 706" at bounding box center [784, 238] width 454 height 34
type input "932714706"
click at [716, 231] on input "932714706" at bounding box center [784, 238] width 454 height 34
click at [995, 349] on icon "open_in_new" at bounding box center [999, 349] width 20 height 20
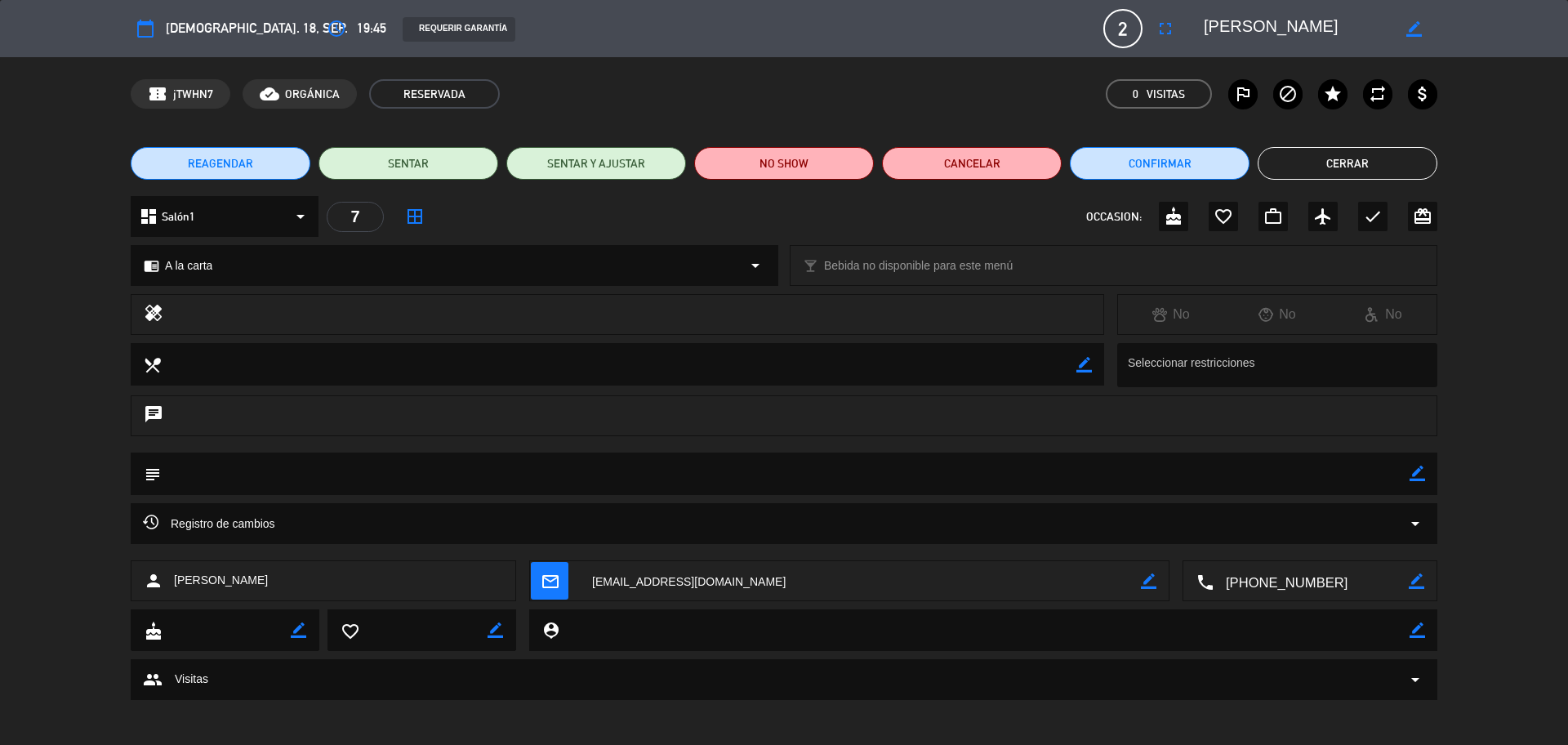
click at [511, 515] on div "Registro de cambios arrow_drop_down" at bounding box center [784, 523] width 1282 height 20
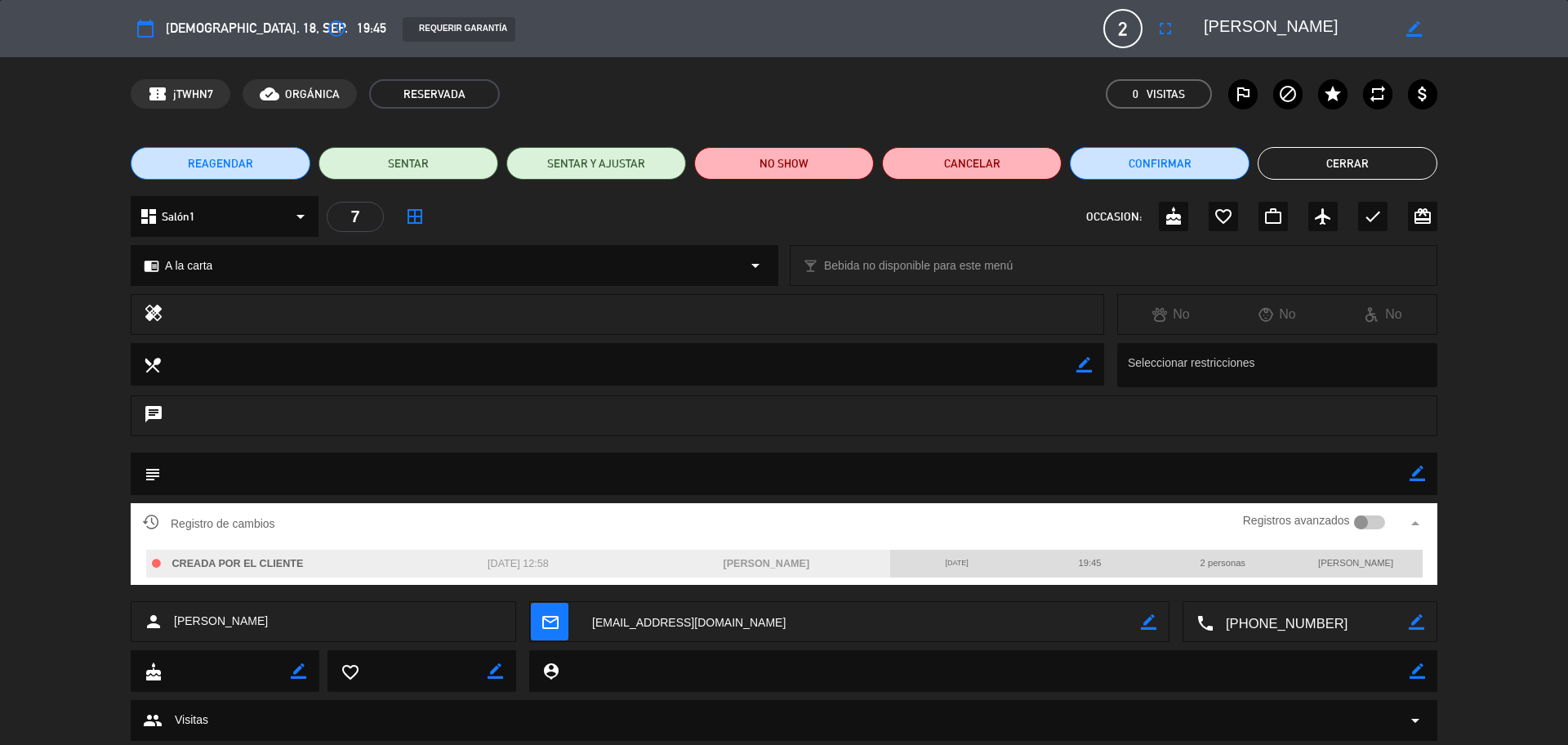
click at [1347, 163] on button "Cerrar" at bounding box center [1347, 163] width 180 height 33
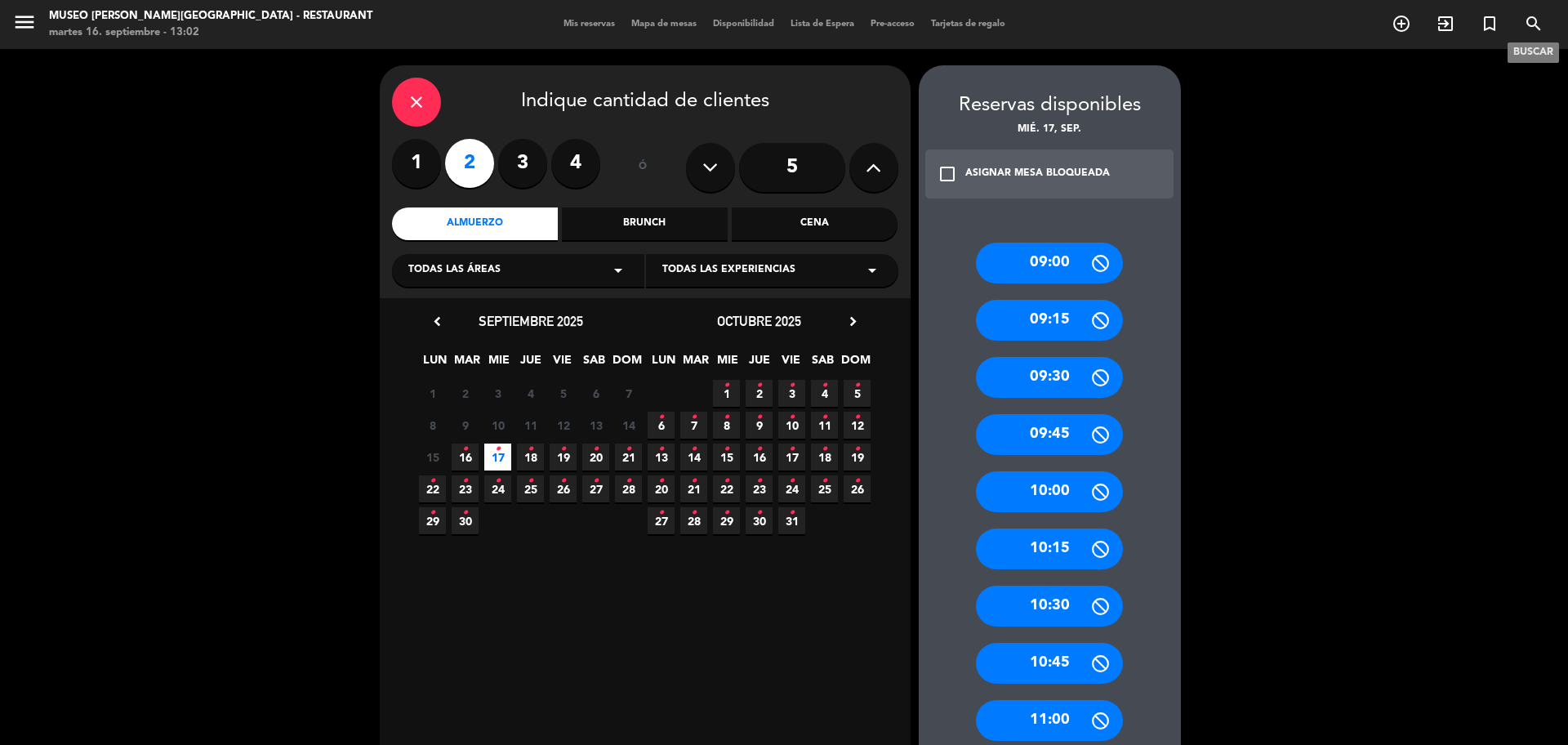
click at [1532, 27] on icon "search" at bounding box center [1533, 24] width 20 height 20
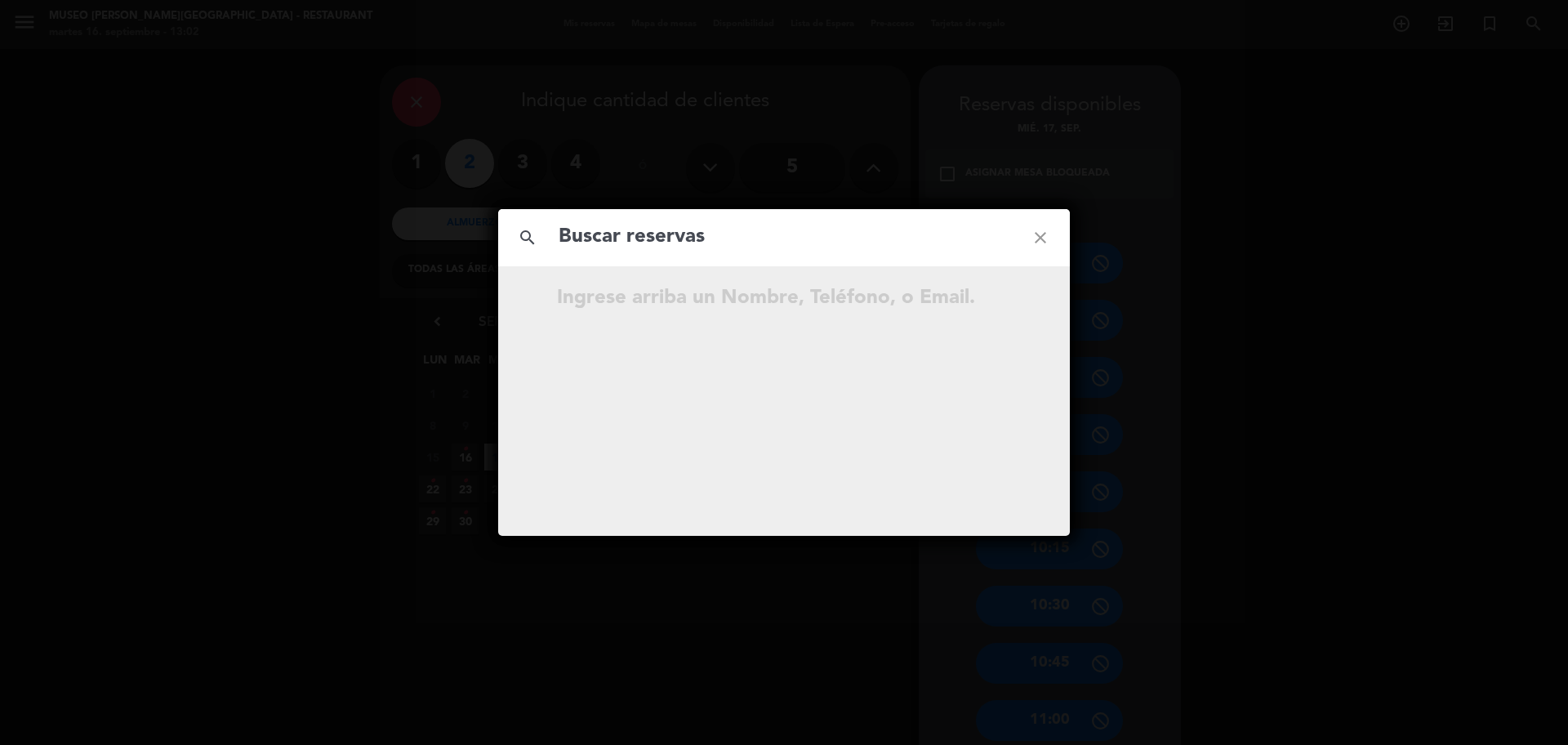
click at [609, 245] on input "text" at bounding box center [784, 238] width 454 height 34
click at [610, 243] on input "text" at bounding box center [784, 238] width 454 height 34
click at [642, 247] on input "913 495 413" at bounding box center [784, 238] width 454 height 34
type input "913495413"
click at [668, 244] on input "913495413" at bounding box center [784, 238] width 454 height 34
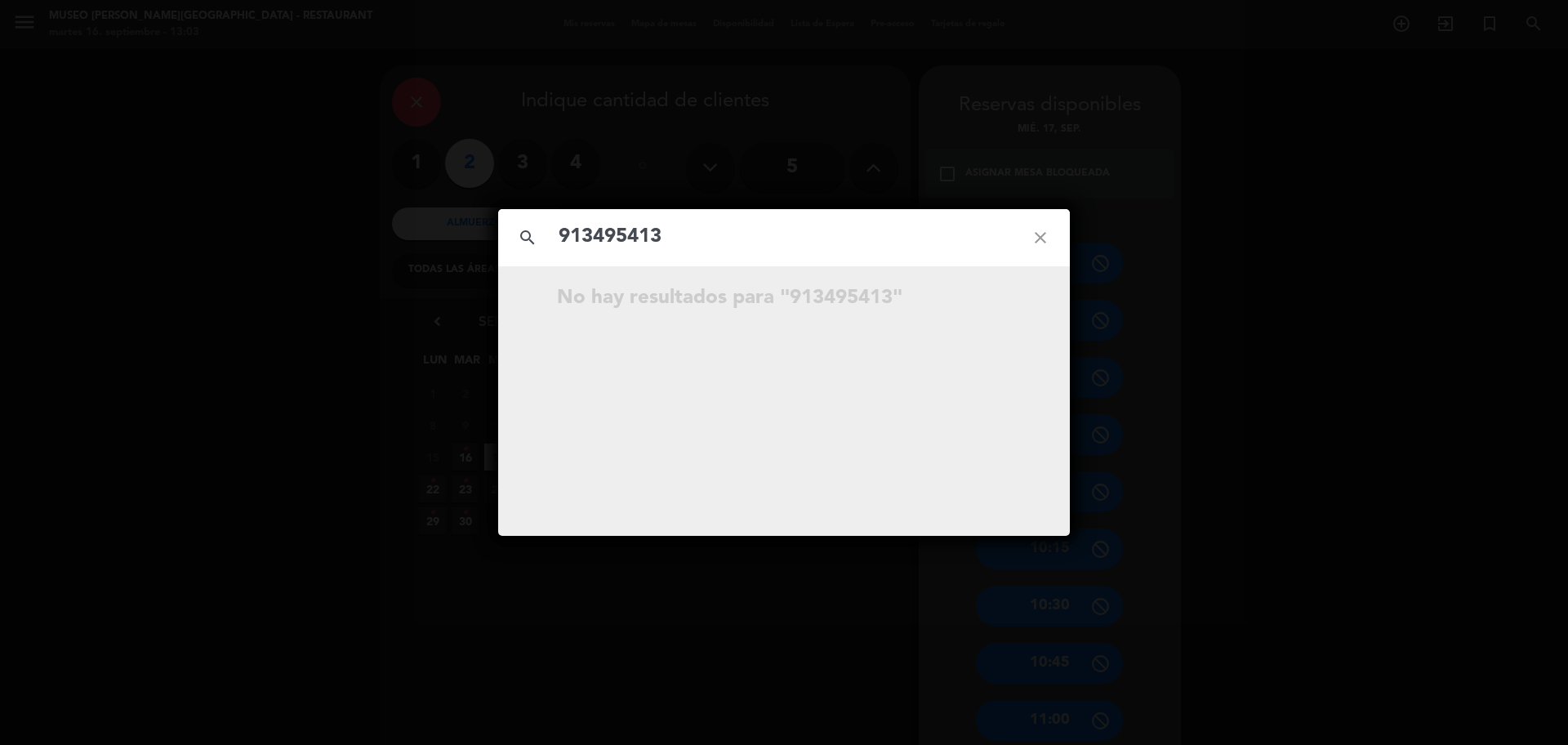
click at [687, 234] on input "913495413" at bounding box center [784, 238] width 454 height 34
drag, startPoint x: 683, startPoint y: 229, endPoint x: 542, endPoint y: 227, distance: 141.0
click at [542, 227] on div "search 913495413 close" at bounding box center [784, 238] width 572 height 57
click at [823, 239] on input "text" at bounding box center [784, 238] width 454 height 34
paste input "[PERSON_NAME] [PERSON_NAME] Cusi"
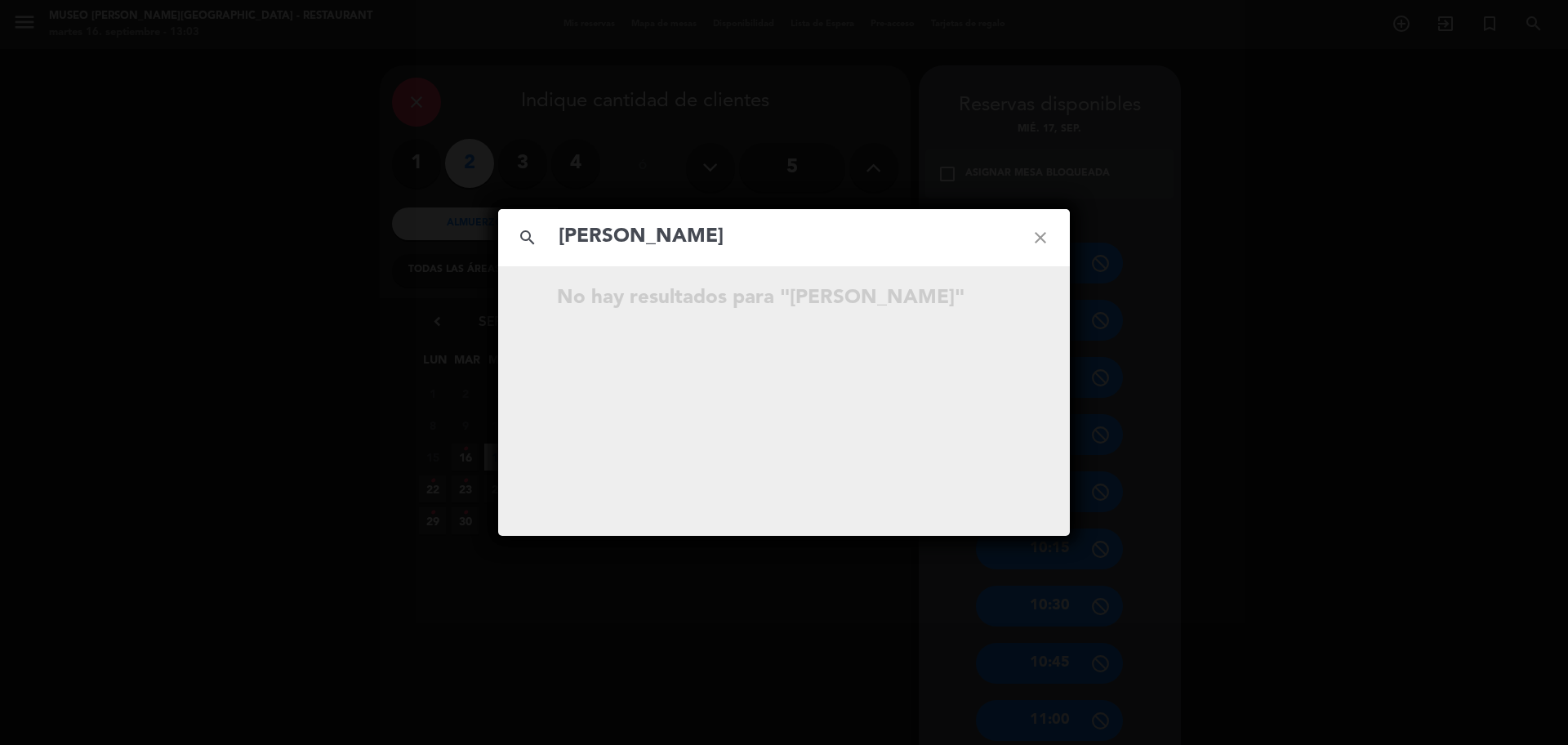
type input "[PERSON_NAME] [PERSON_NAME] Cusi"
click at [1000, 296] on icon "open_in_new" at bounding box center [999, 301] width 20 height 20
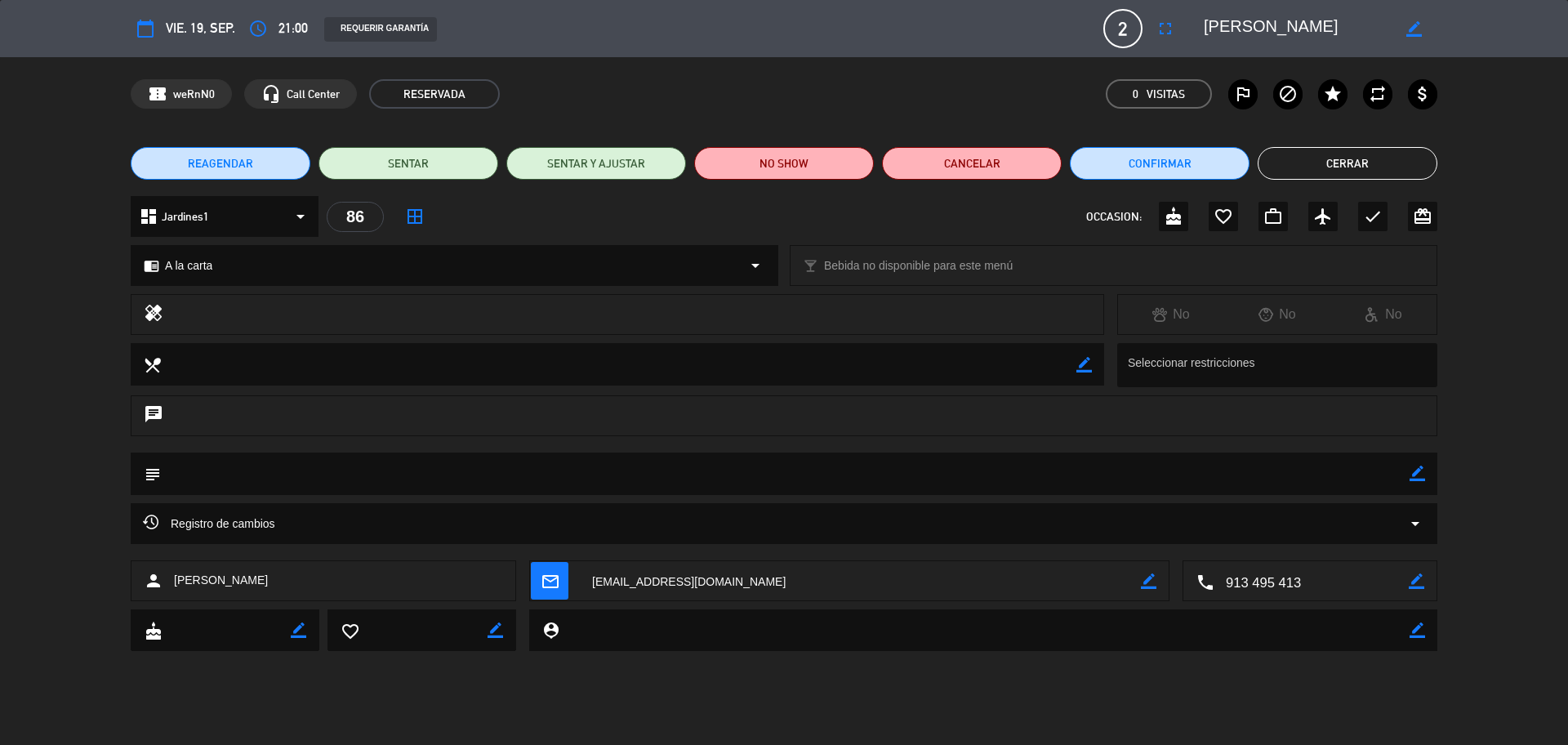
click at [1410, 467] on icon "border_color" at bounding box center [1417, 474] width 16 height 16
click at [1392, 467] on textarea at bounding box center [784, 473] width 1248 height 42
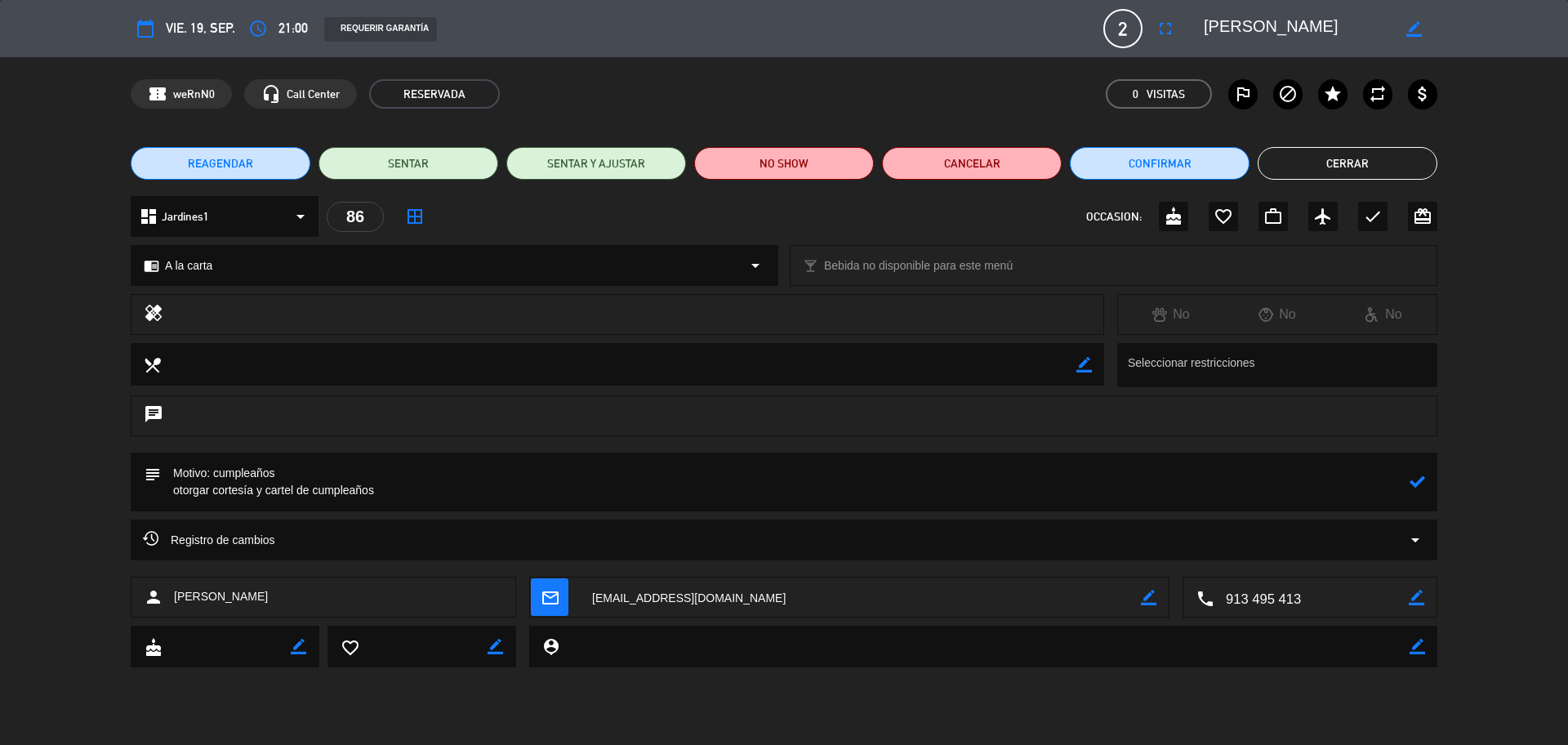
type textarea "Motivo: cumpleaños otorgar cortesía y cartel de cumpleaños"
click at [1414, 479] on icon at bounding box center [1417, 482] width 16 height 16
click at [1175, 219] on icon "cake" at bounding box center [1174, 216] width 20 height 20
click at [1375, 161] on button "Cerrar" at bounding box center [1347, 163] width 180 height 33
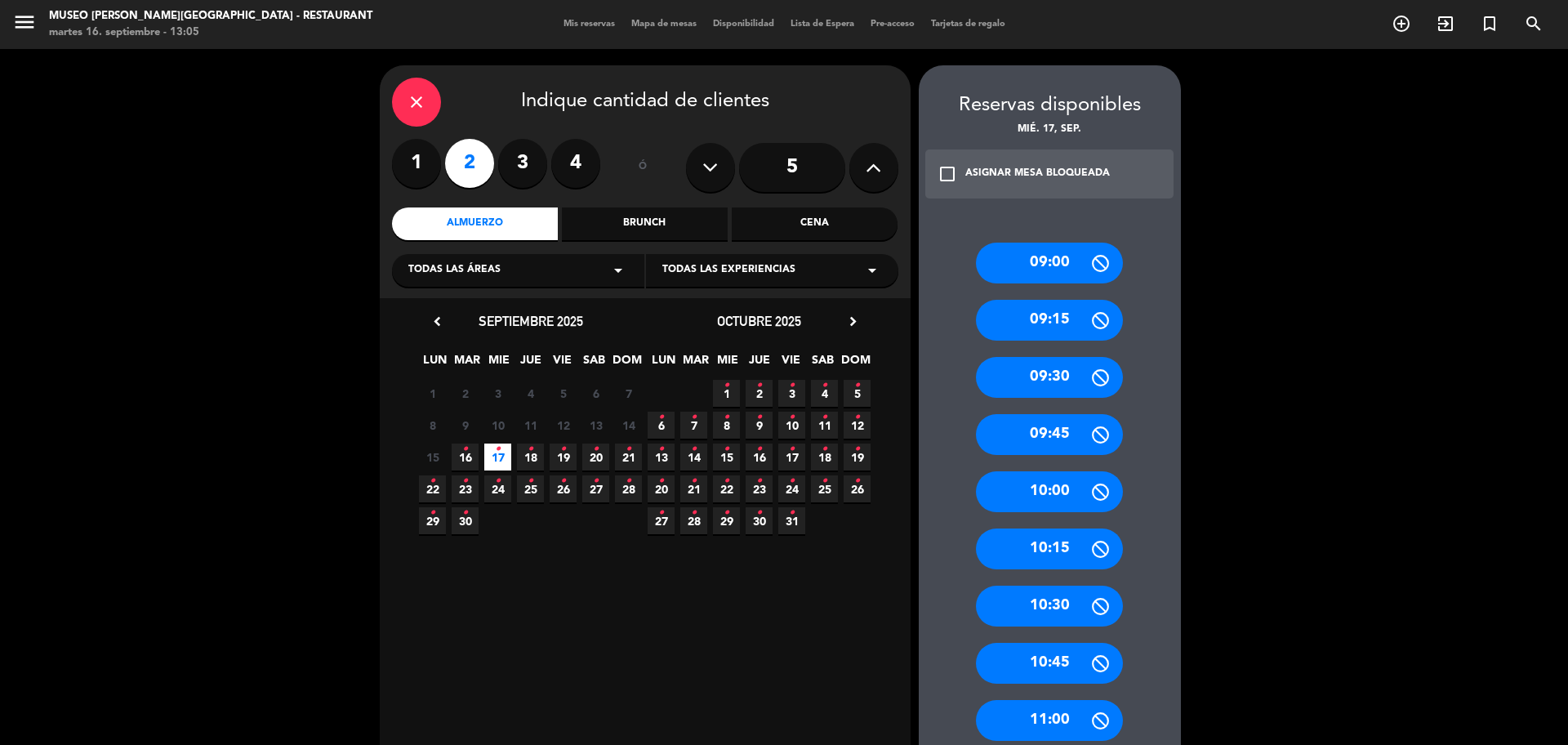
click at [570, 167] on label "4" at bounding box center [575, 163] width 49 height 49
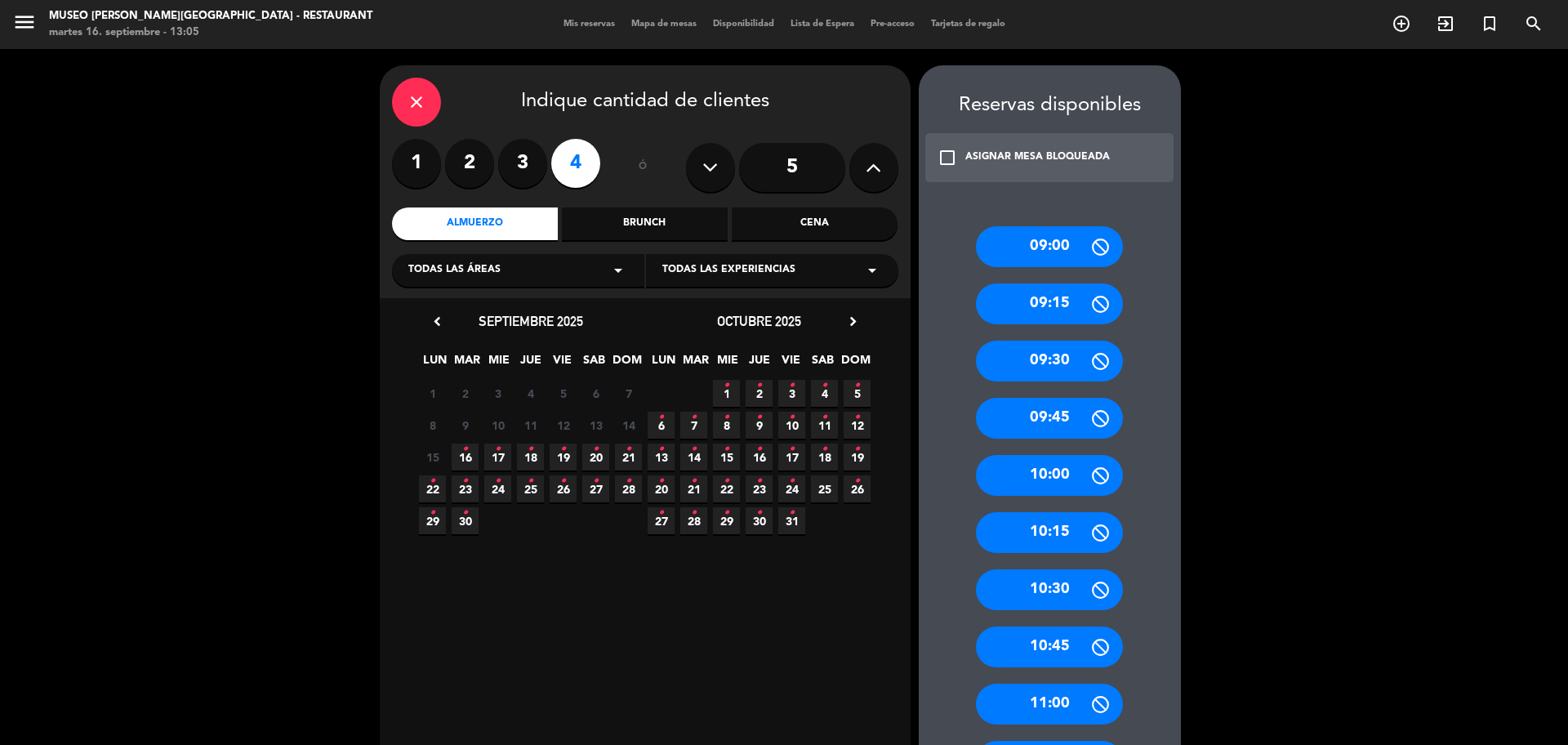
click at [497, 459] on icon "•" at bounding box center [497, 449] width 5 height 26
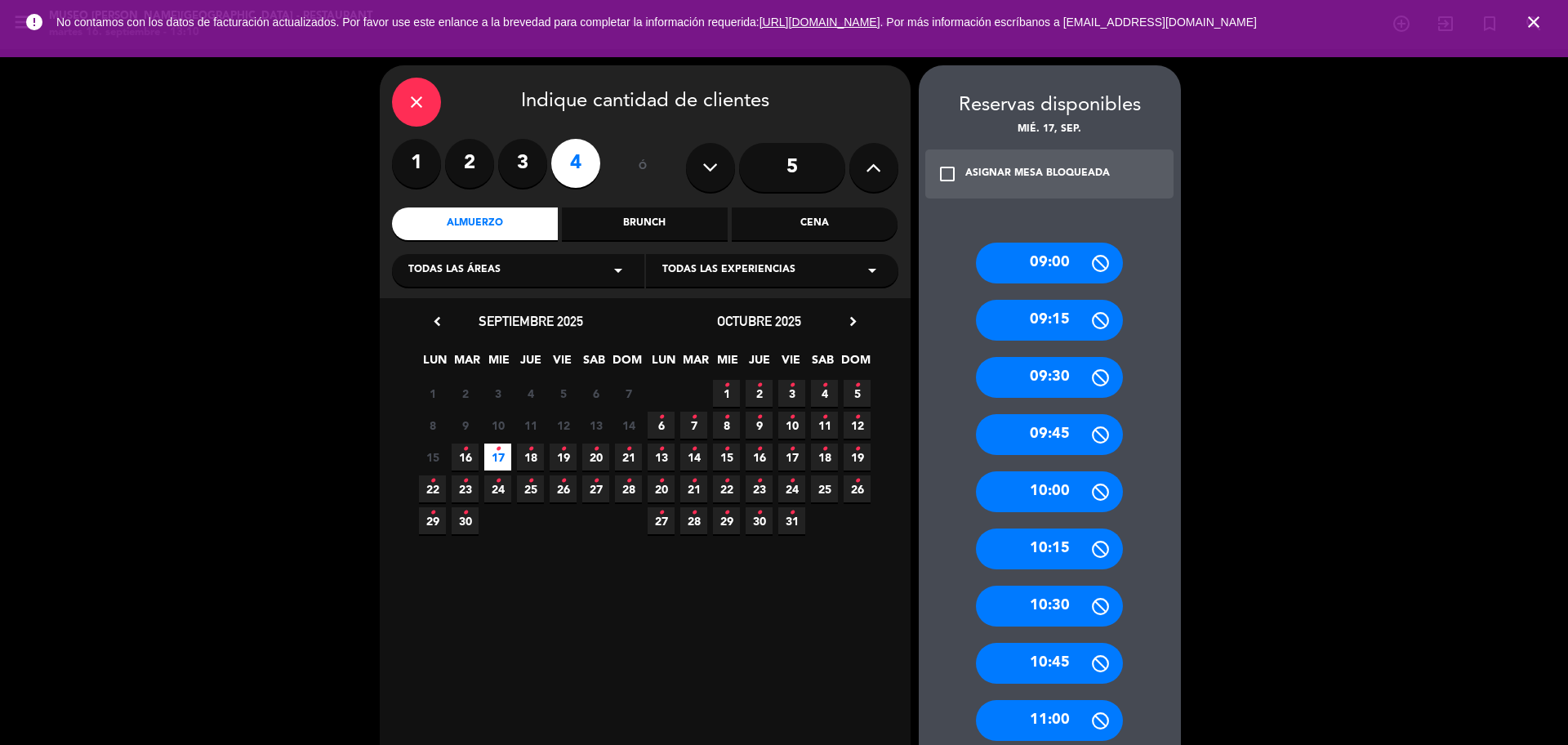
click at [870, 177] on icon at bounding box center [873, 168] width 16 height 25
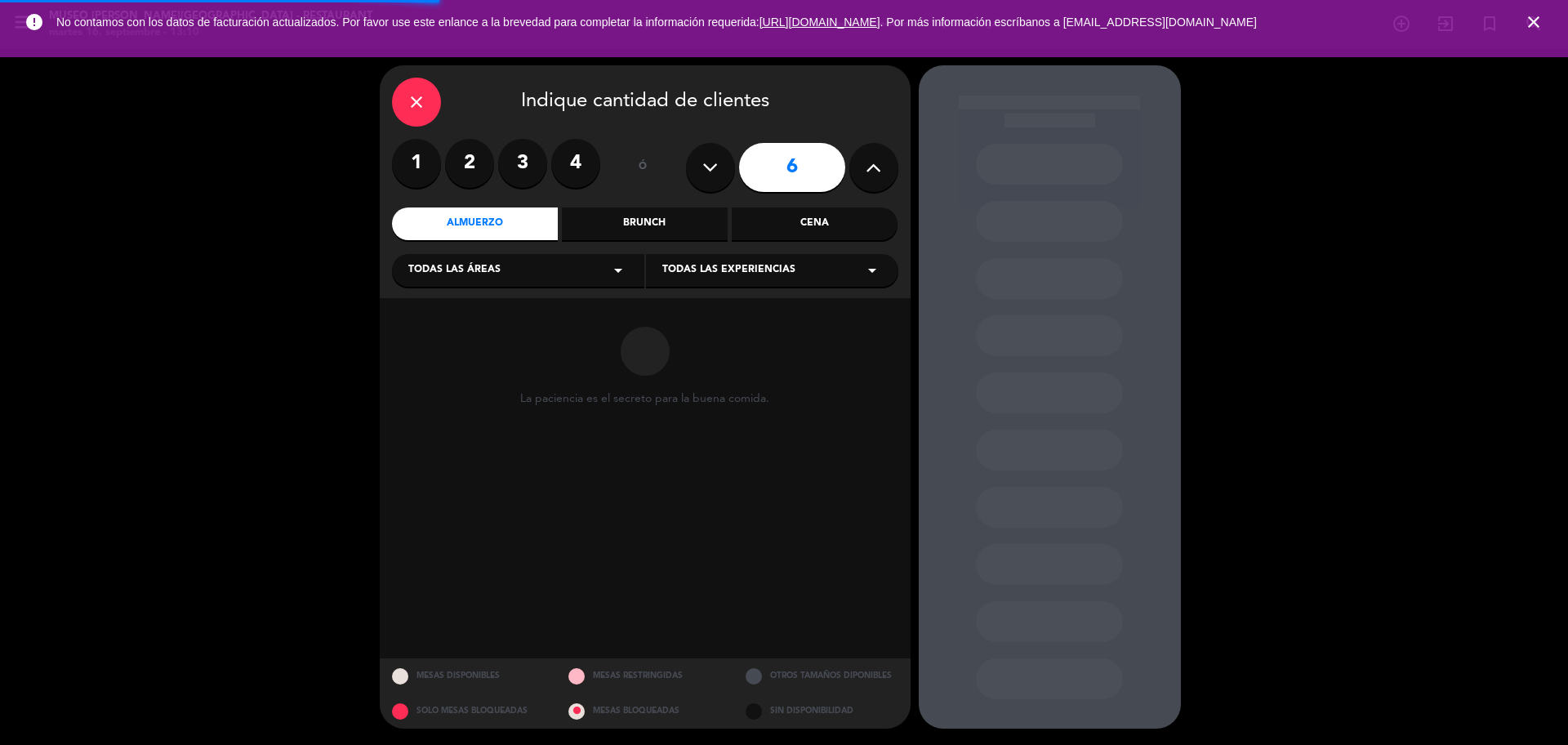
click at [865, 171] on icon at bounding box center [873, 168] width 16 height 25
type input "7"
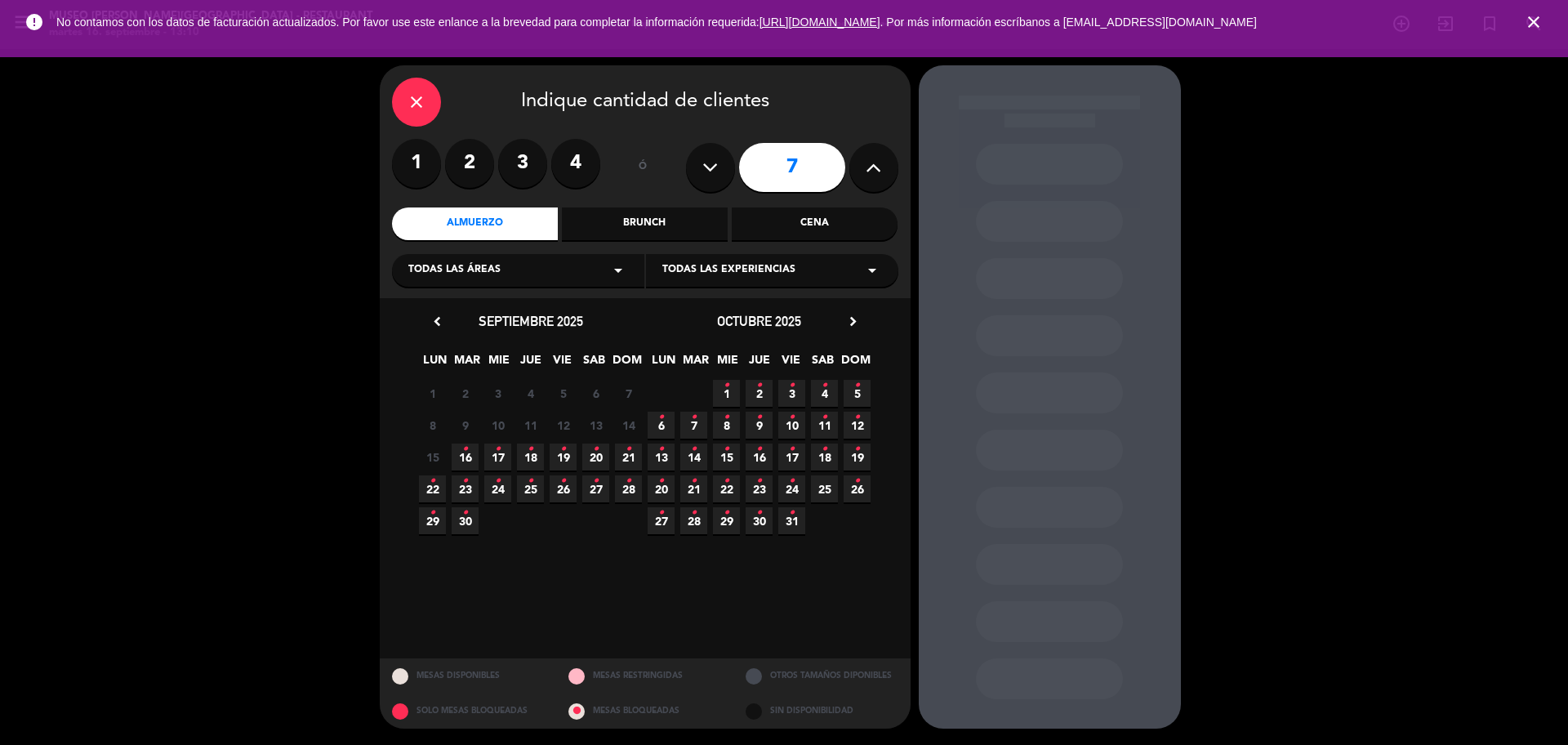
click at [839, 229] on div "Cena" at bounding box center [814, 224] width 166 height 33
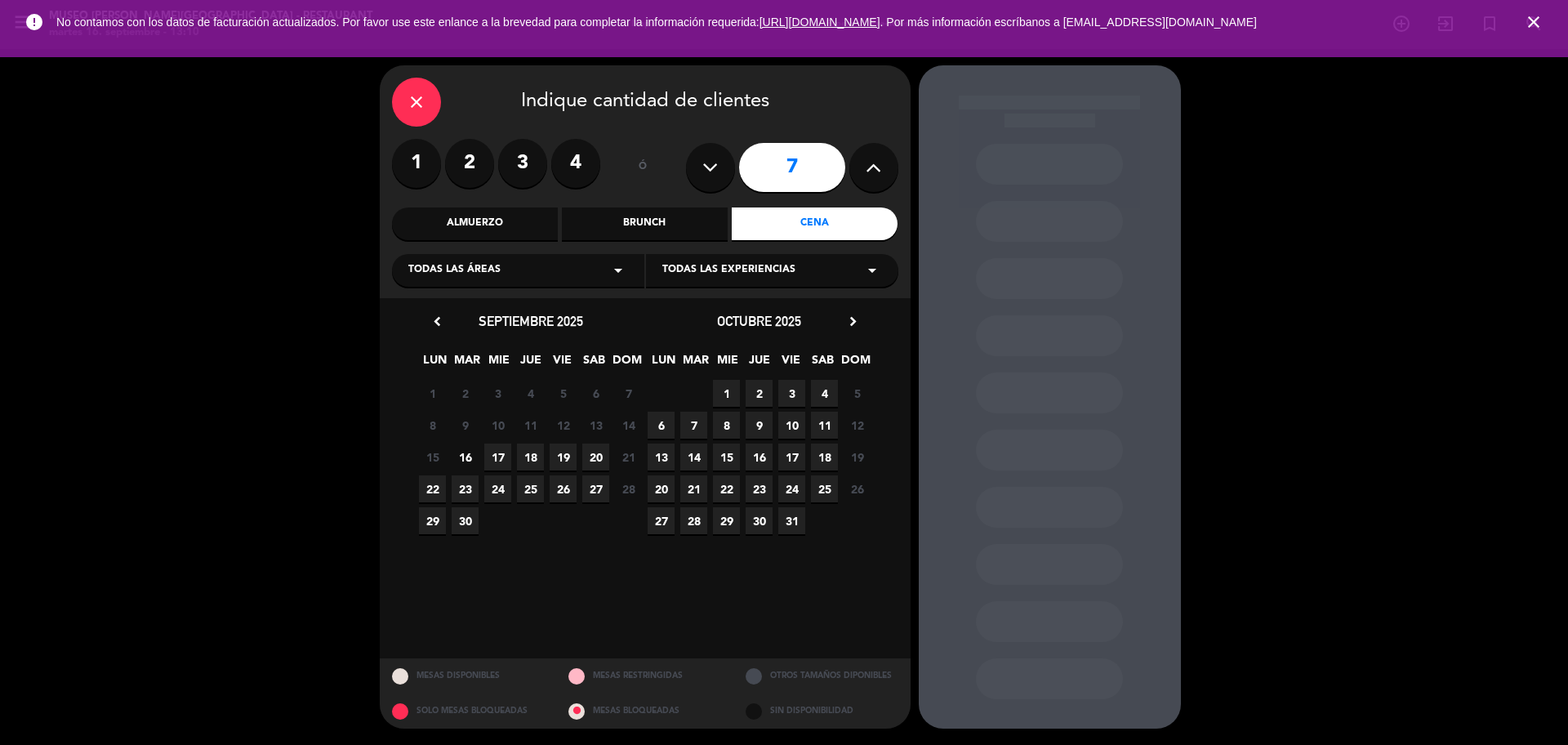
click at [492, 492] on span "24" at bounding box center [497, 489] width 27 height 27
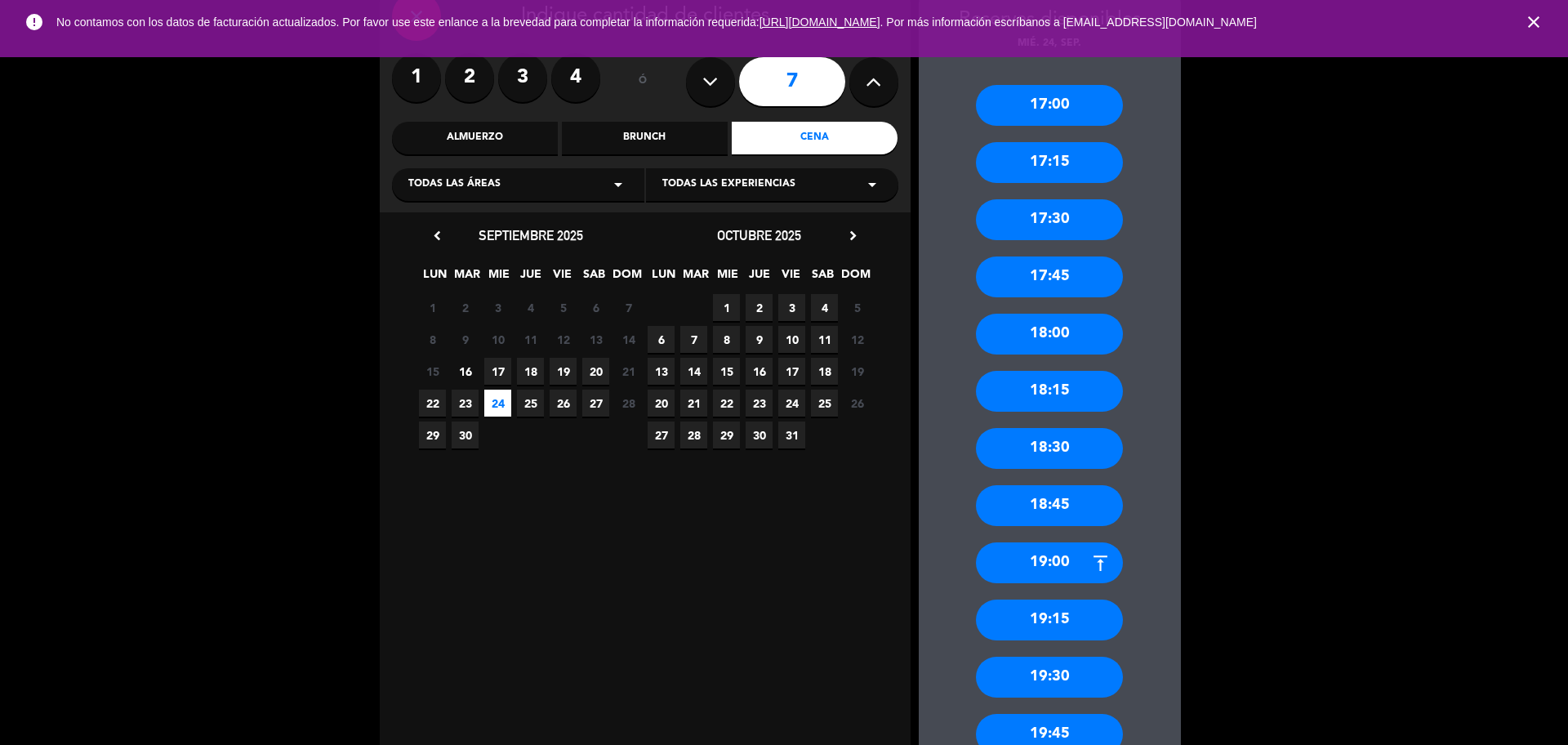
scroll to position [306, 0]
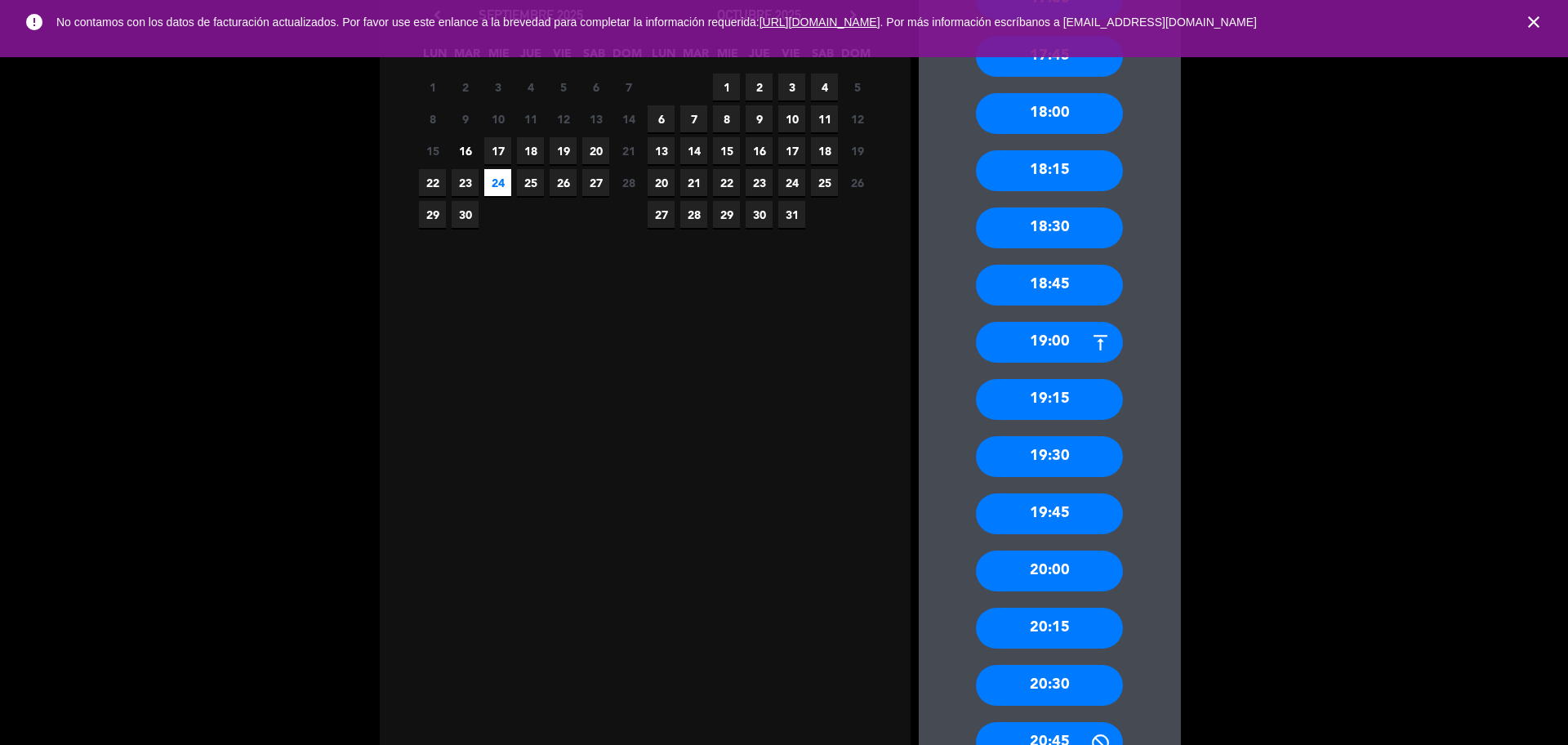
click at [997, 327] on div "19:00" at bounding box center [1049, 342] width 147 height 41
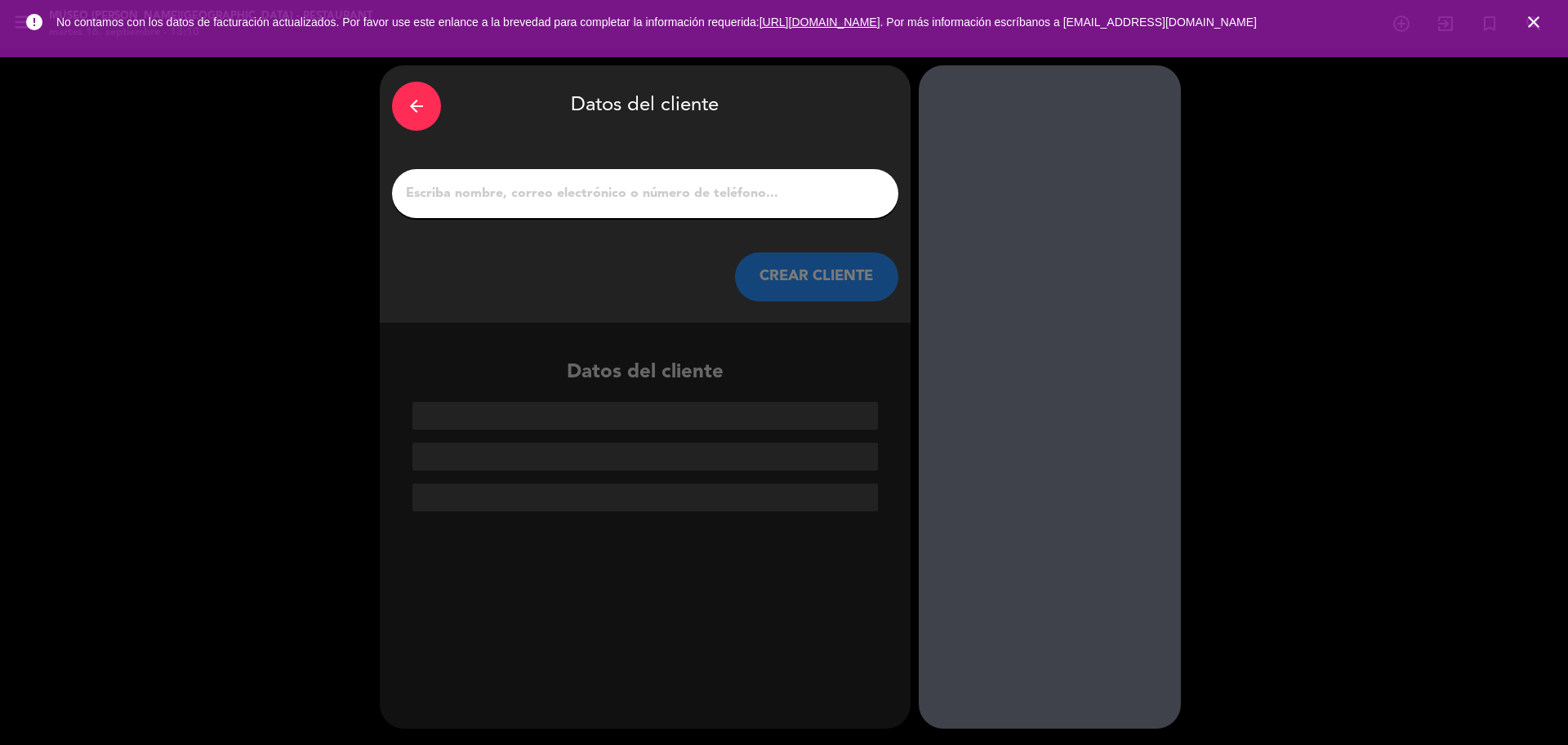
scroll to position [0, 0]
click at [649, 198] on input "1" at bounding box center [644, 193] width 481 height 23
paste input "María Pacheco Rojas."
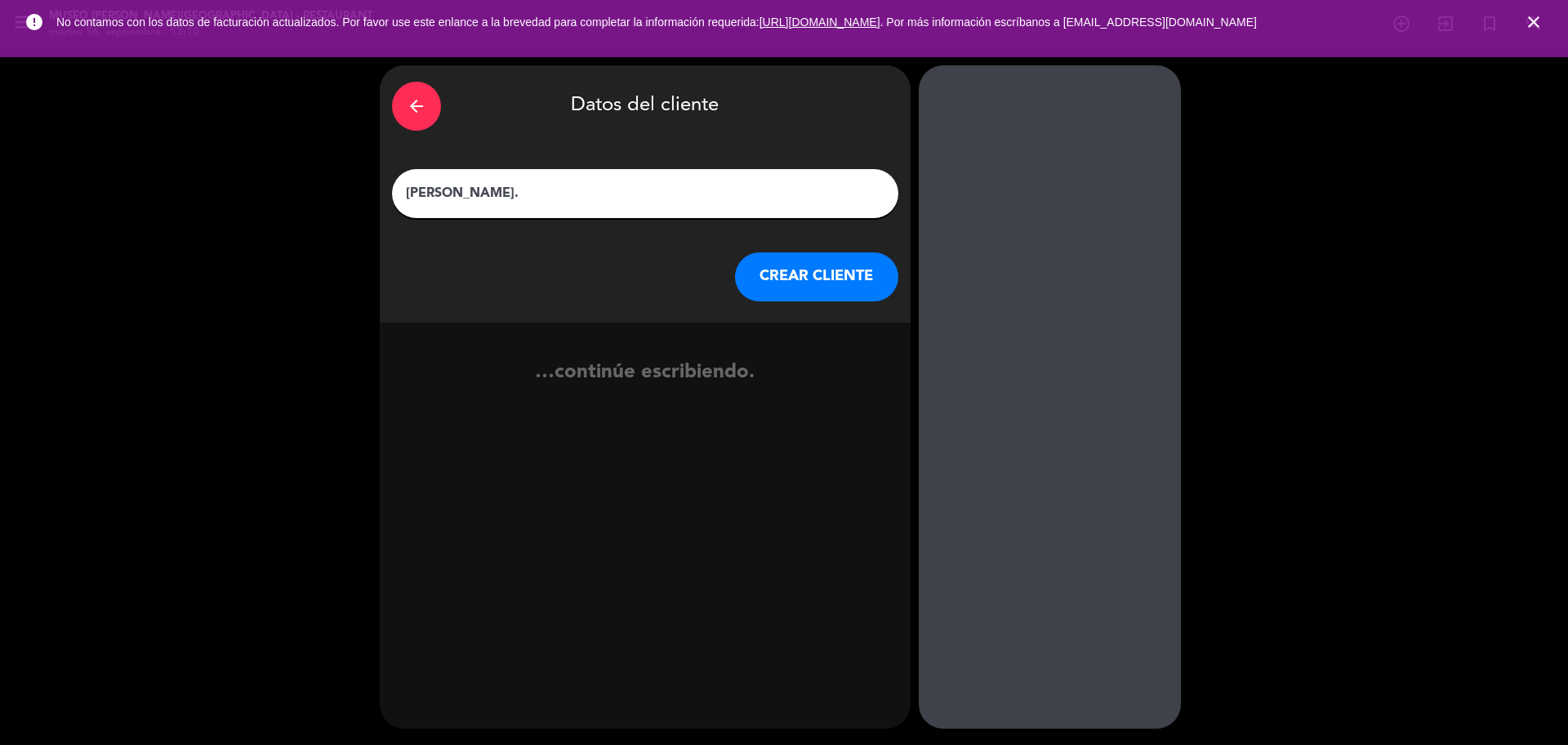
type input "María Pacheco Rojas."
click at [780, 281] on button "CREAR CLIENTE" at bounding box center [816, 277] width 163 height 49
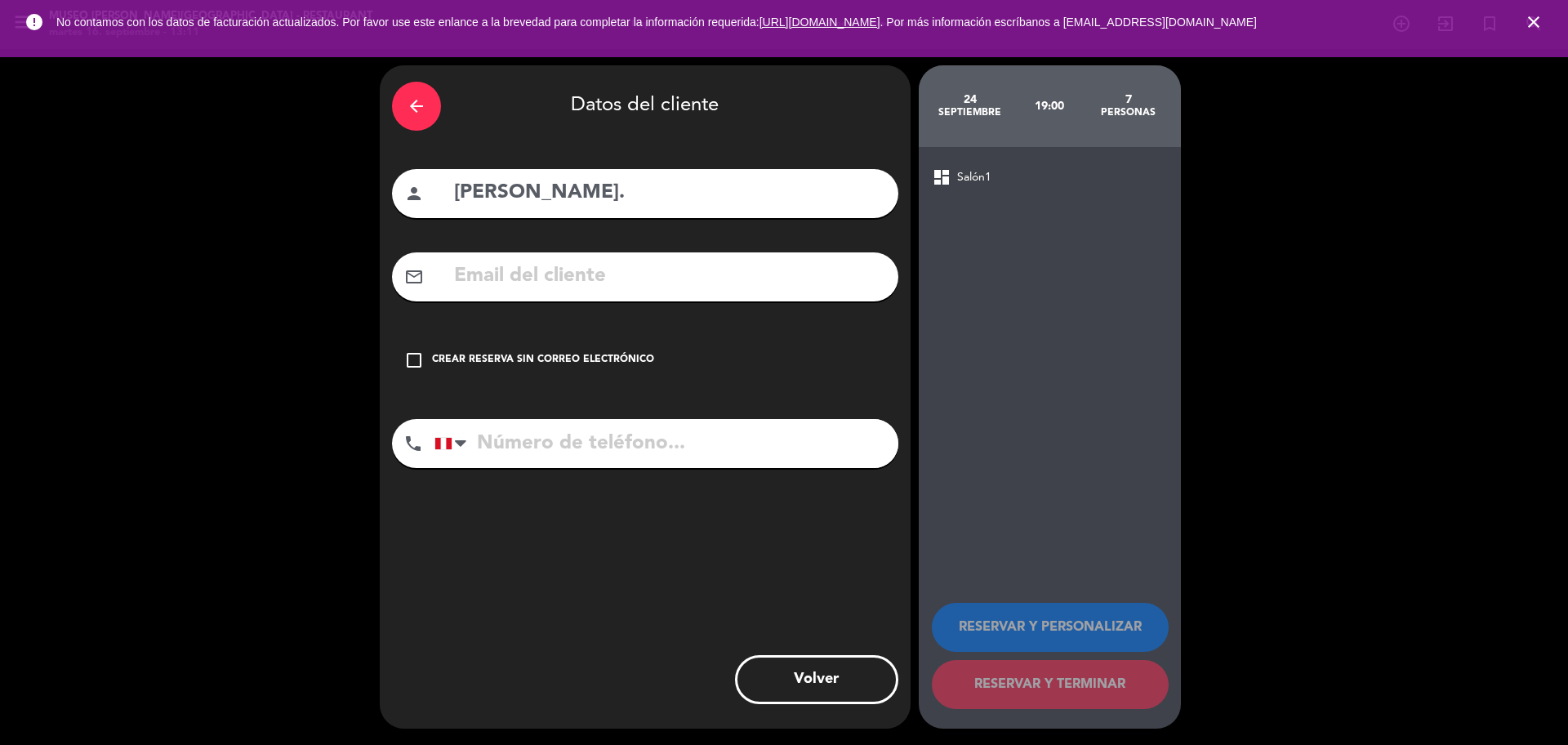
click at [594, 274] on input "text" at bounding box center [668, 277] width 433 height 34
paste input "maritapr16@gmail.com"
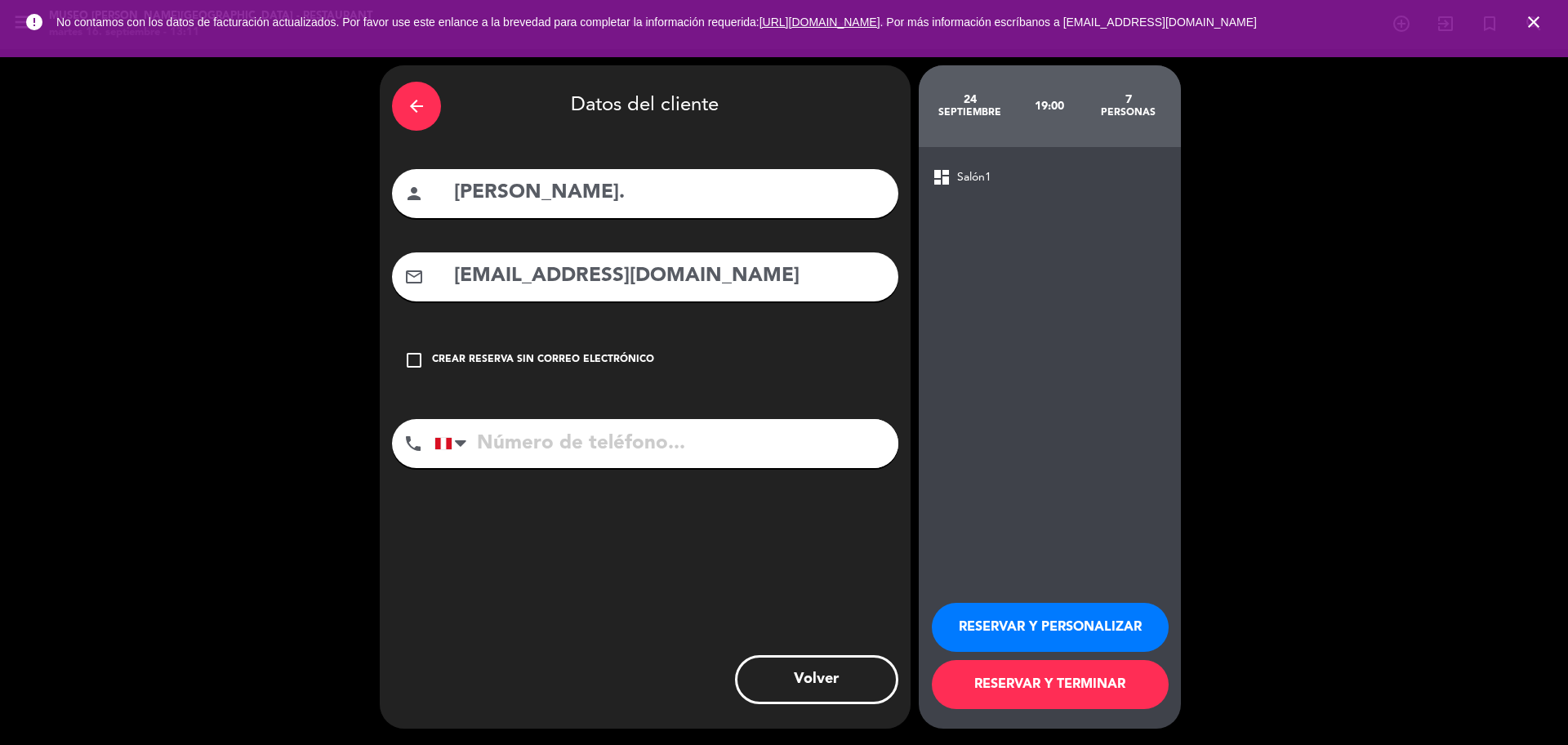
type input "maritapr16@gmail.com"
click at [780, 455] on input "tel" at bounding box center [666, 443] width 464 height 49
paste input "991 135 724"
type input "991 135 724"
click at [1000, 619] on button "RESERVAR Y PERSONALIZAR" at bounding box center [1049, 627] width 237 height 49
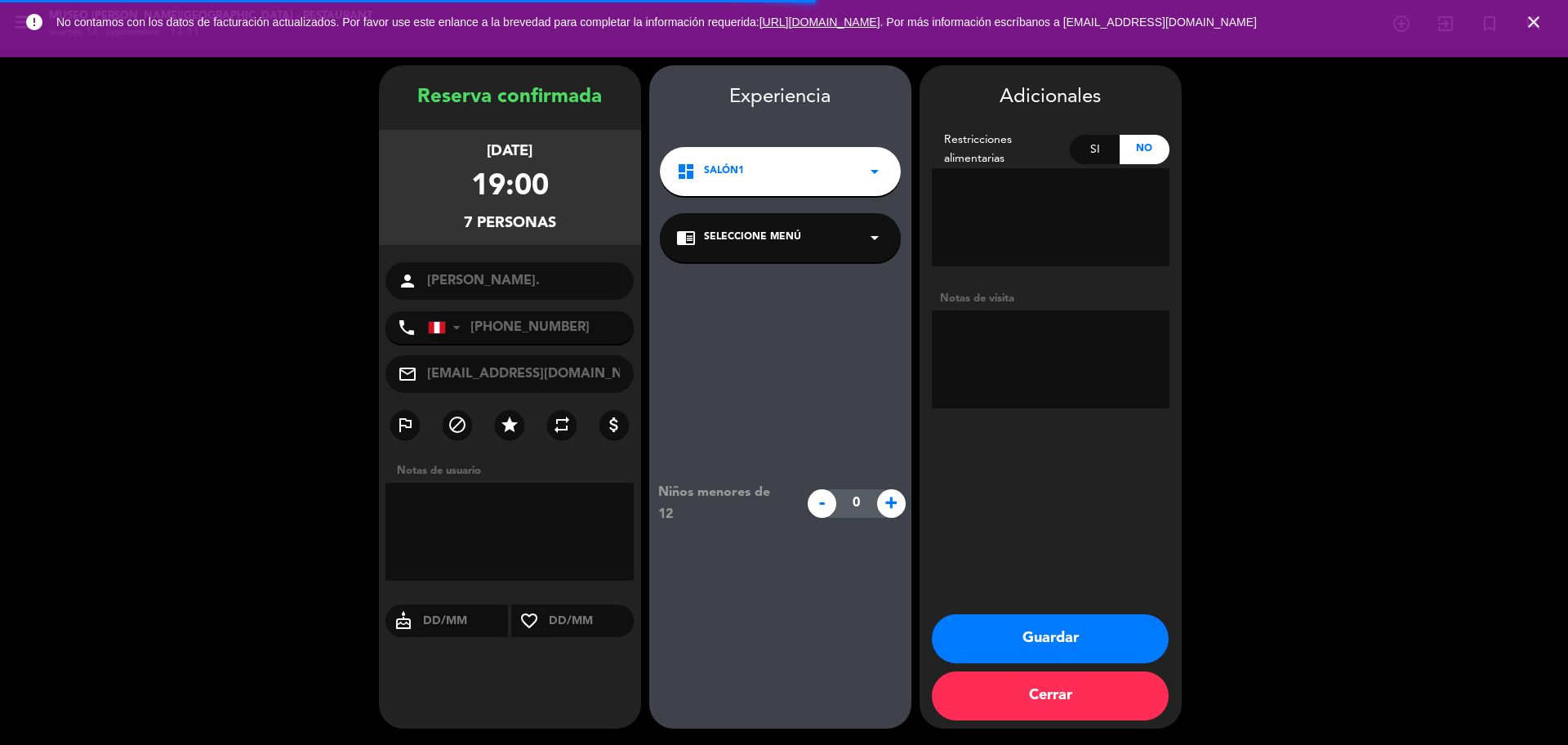
click at [746, 242] on span "Seleccione Menú" at bounding box center [753, 238] width 98 height 16
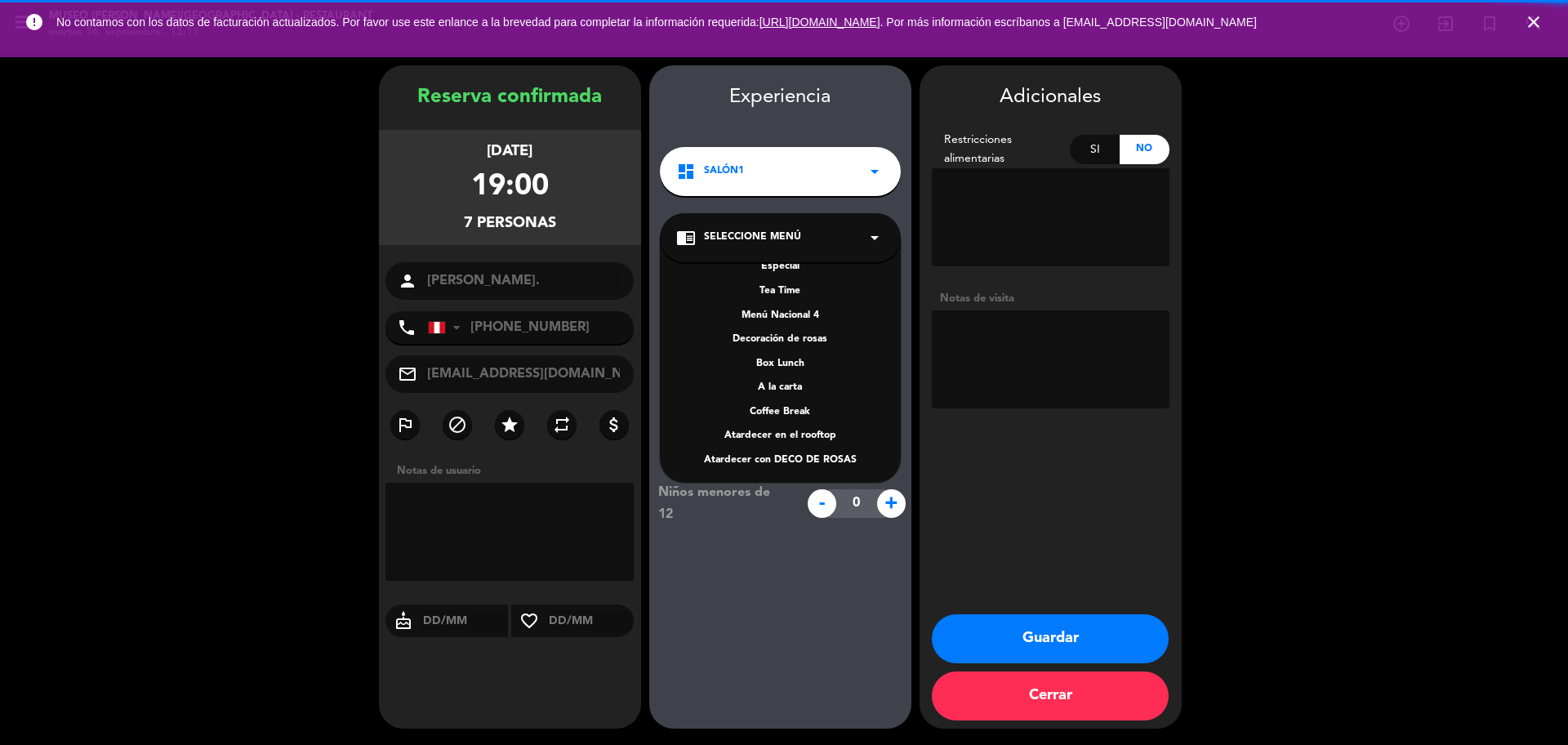
scroll to position [234, 0]
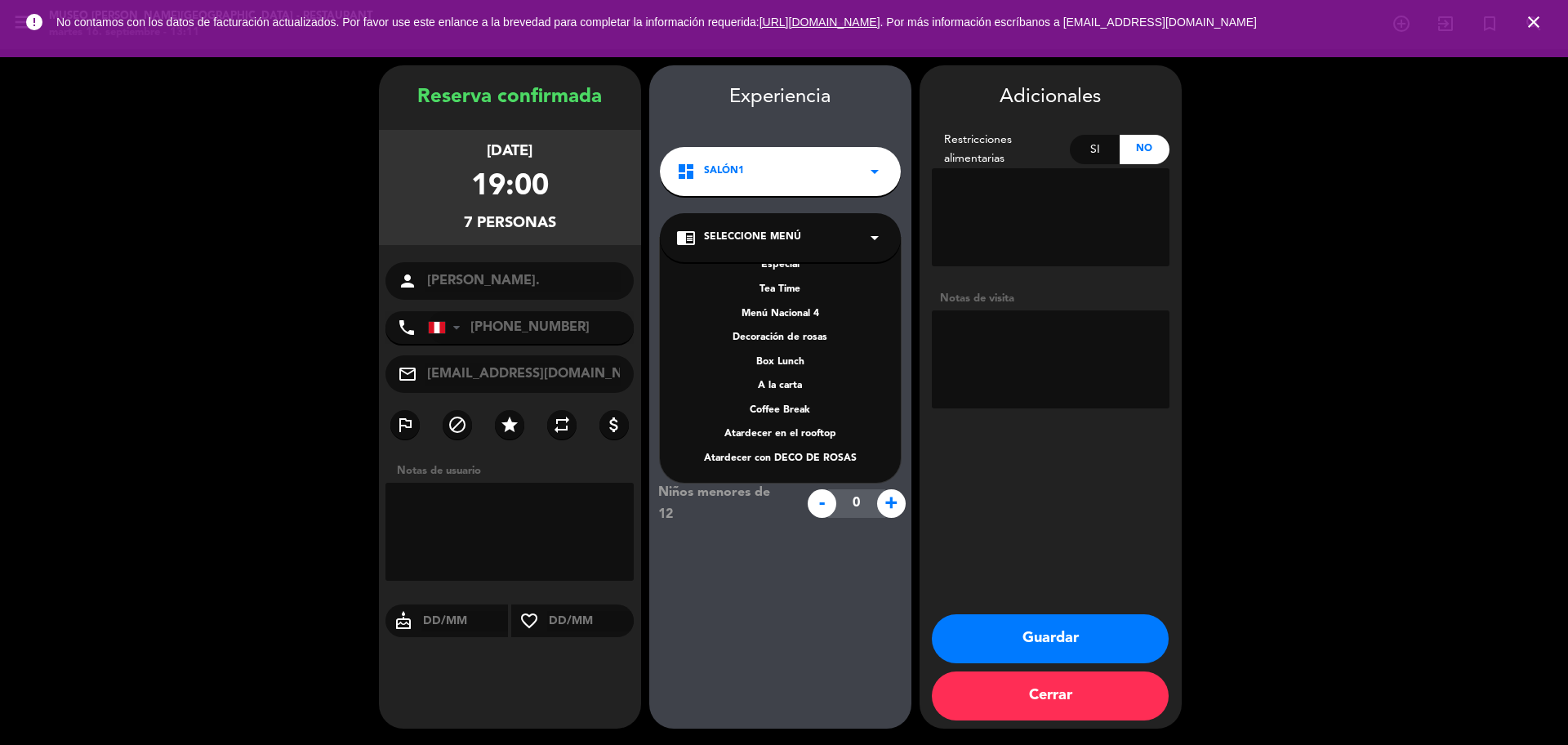
click at [803, 385] on div "A la carta" at bounding box center [780, 387] width 208 height 16
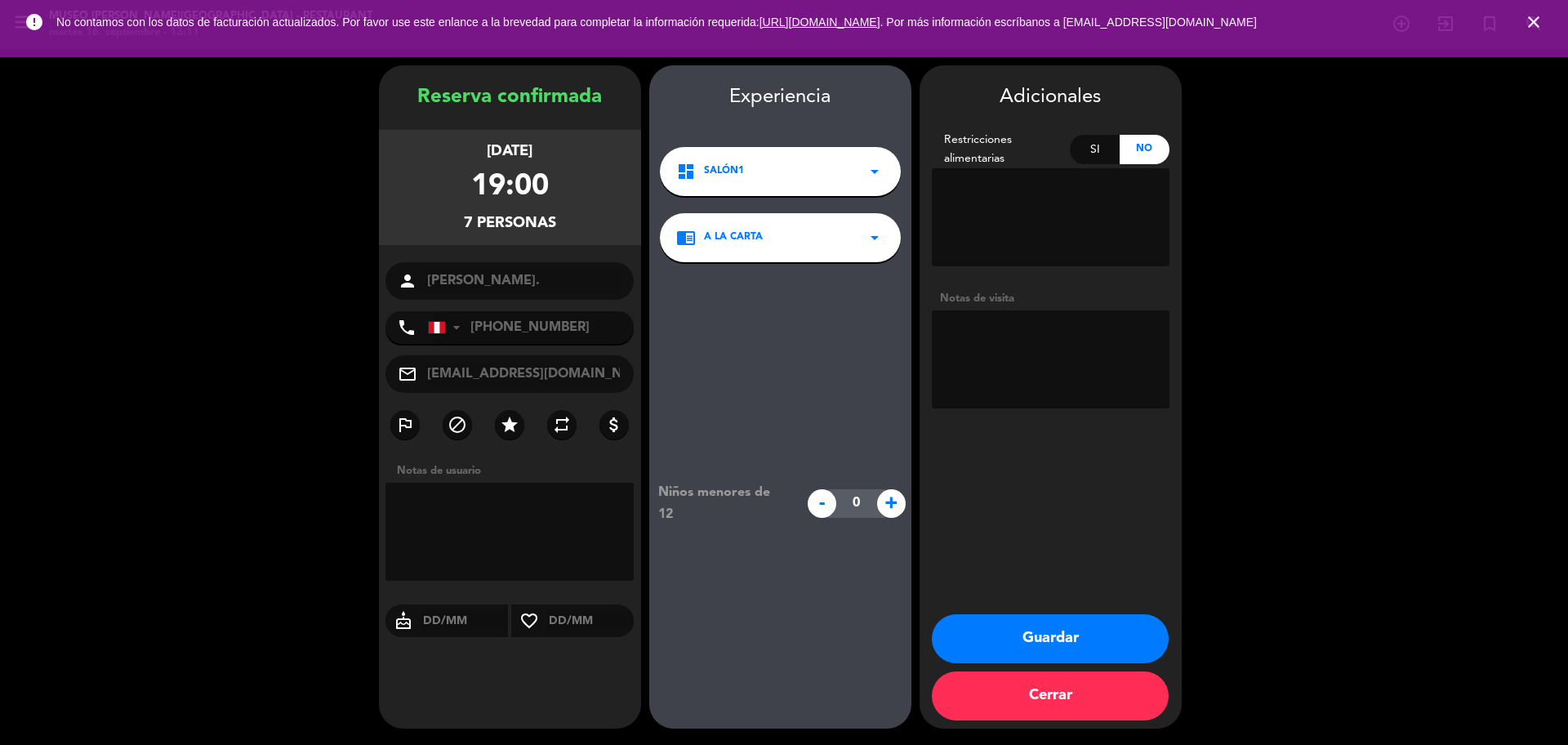
click at [1008, 368] on textarea at bounding box center [1050, 359] width 238 height 98
type textarea "Desea parte lateral donde tenga mayor iluminación"
click at [1104, 628] on button "Guardar" at bounding box center [1049, 639] width 237 height 49
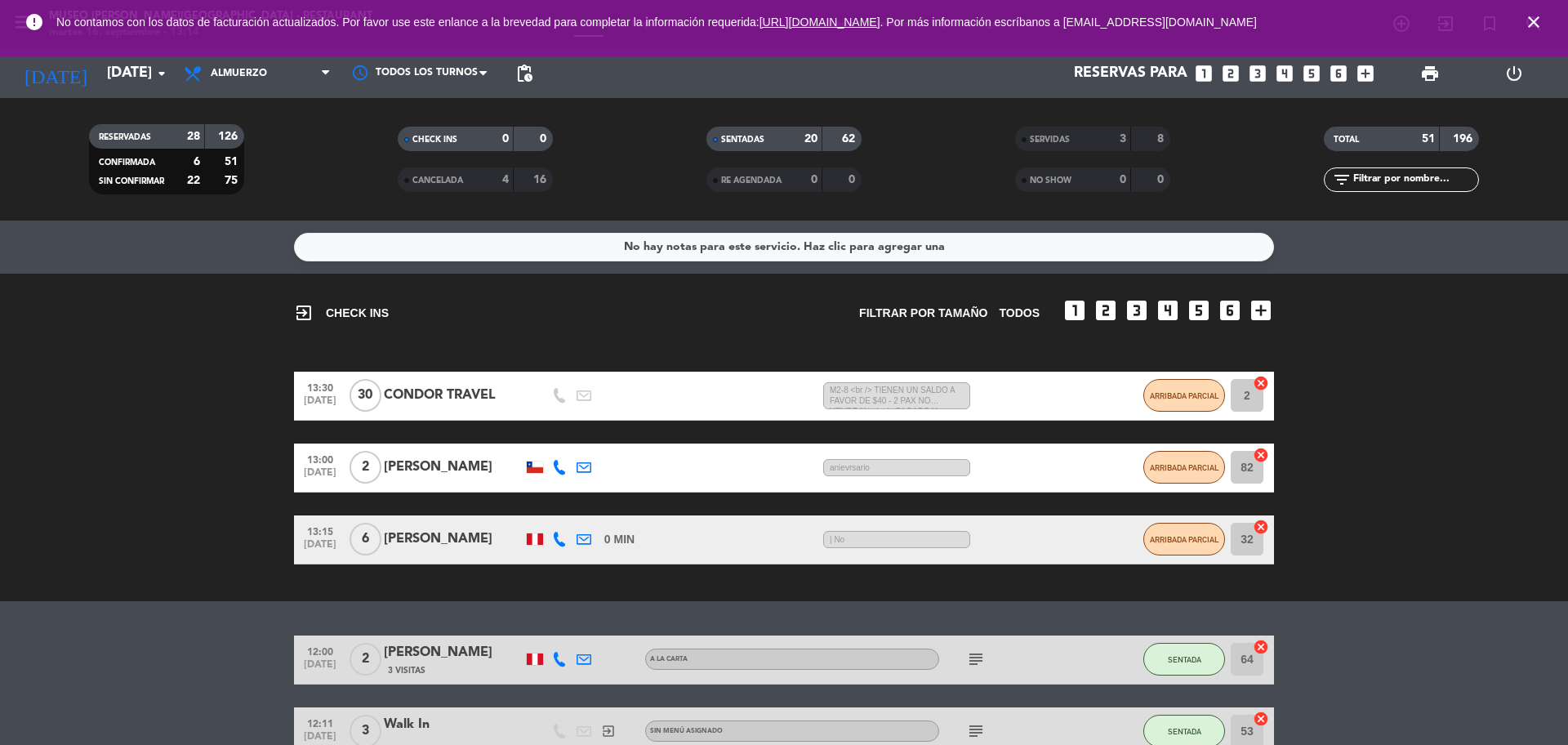
click at [1527, 26] on icon "close" at bounding box center [1533, 22] width 20 height 20
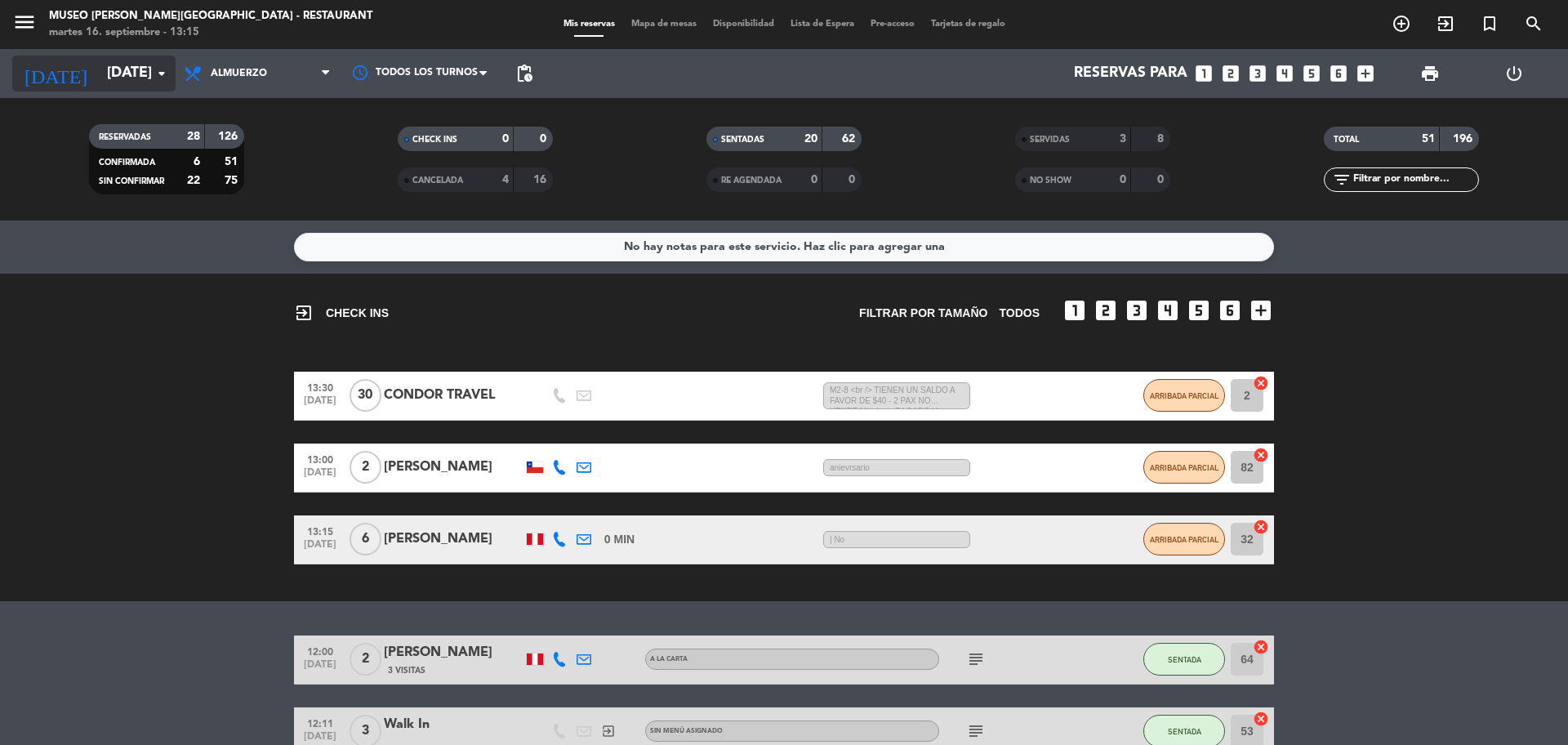
click at [98, 65] on input "[DATE] sep." at bounding box center [193, 73] width 190 height 33
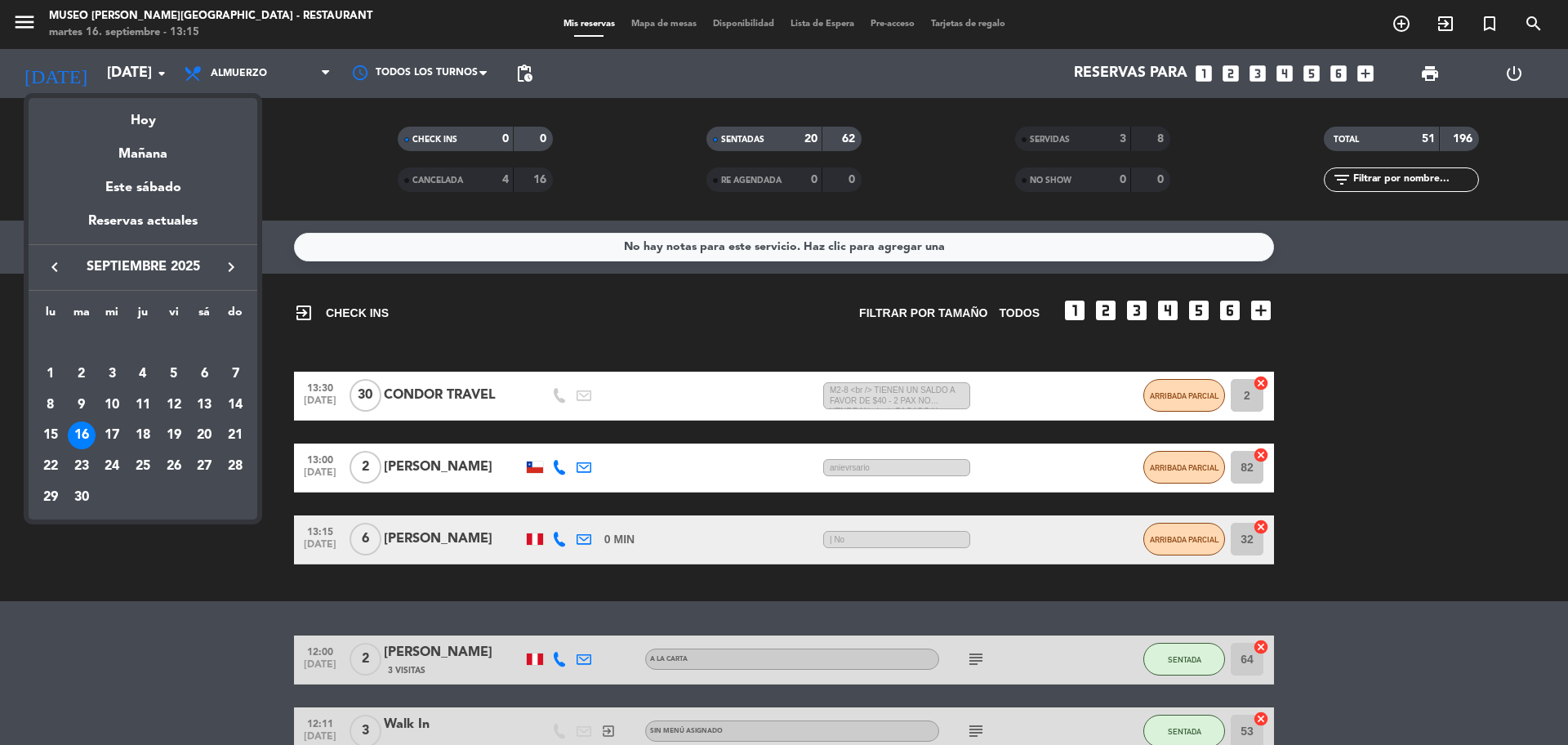
click at [324, 154] on div at bounding box center [784, 372] width 1568 height 745
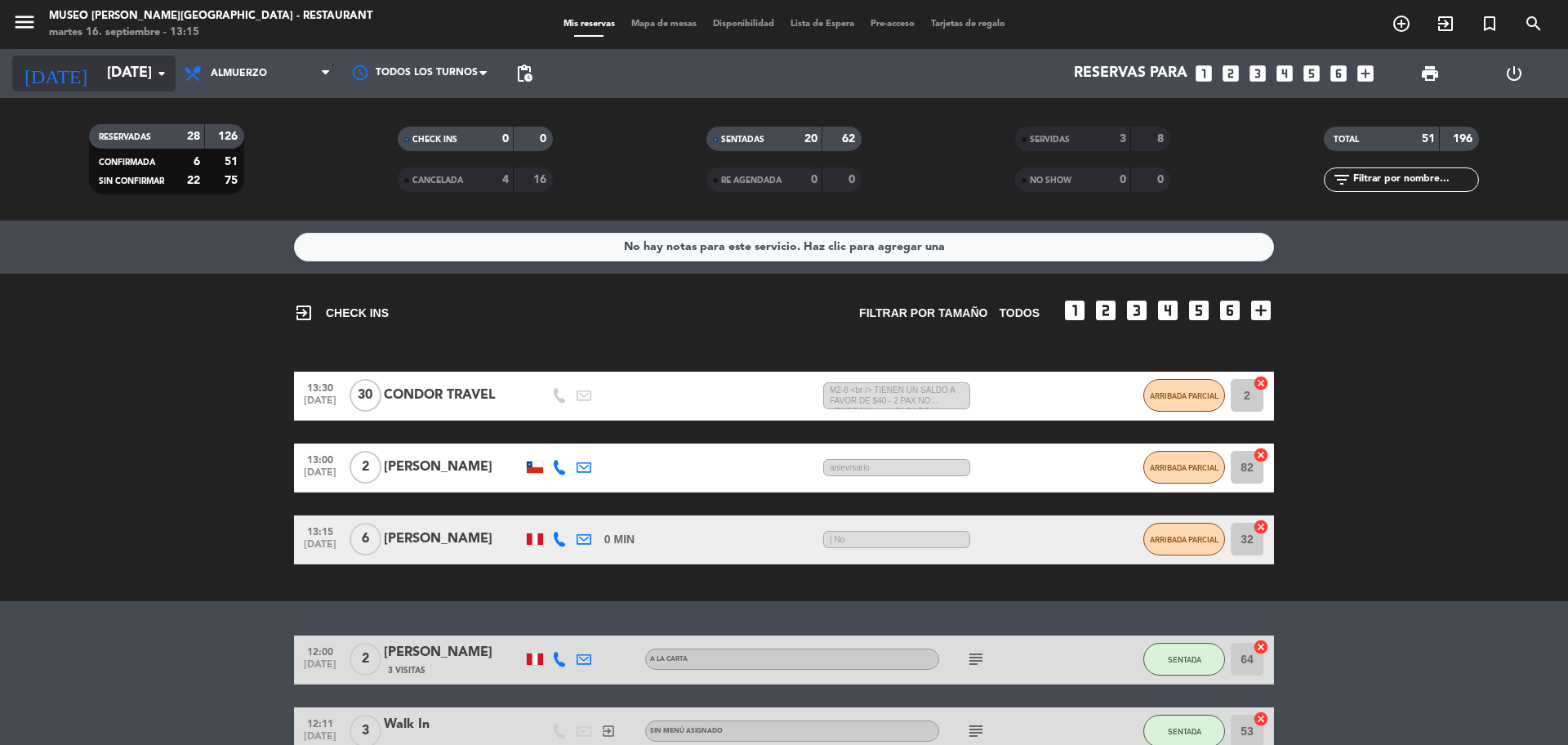
click at [98, 74] on input "[DATE] sep." at bounding box center [193, 73] width 190 height 33
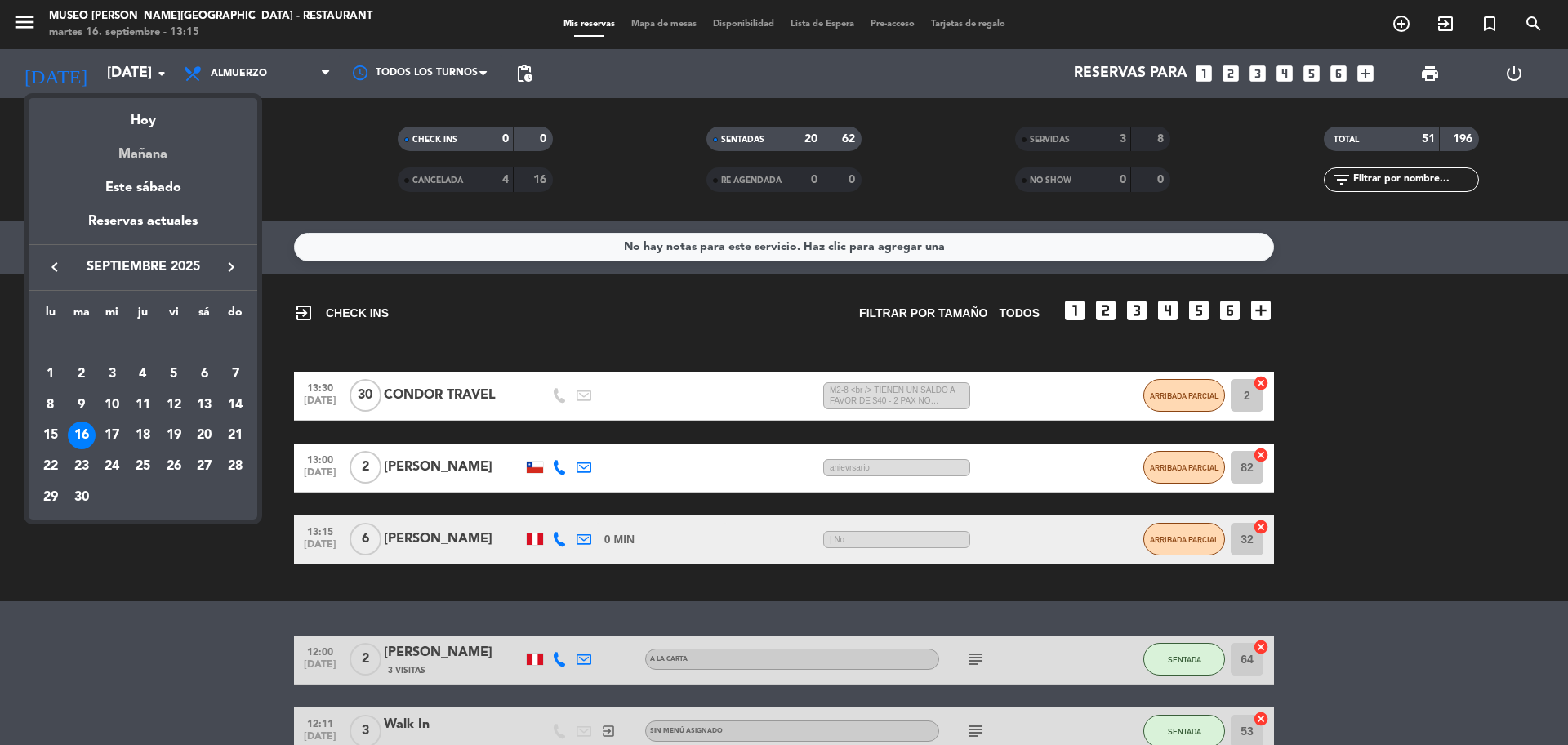
click at [129, 160] on div "Mañana" at bounding box center [143, 148] width 229 height 34
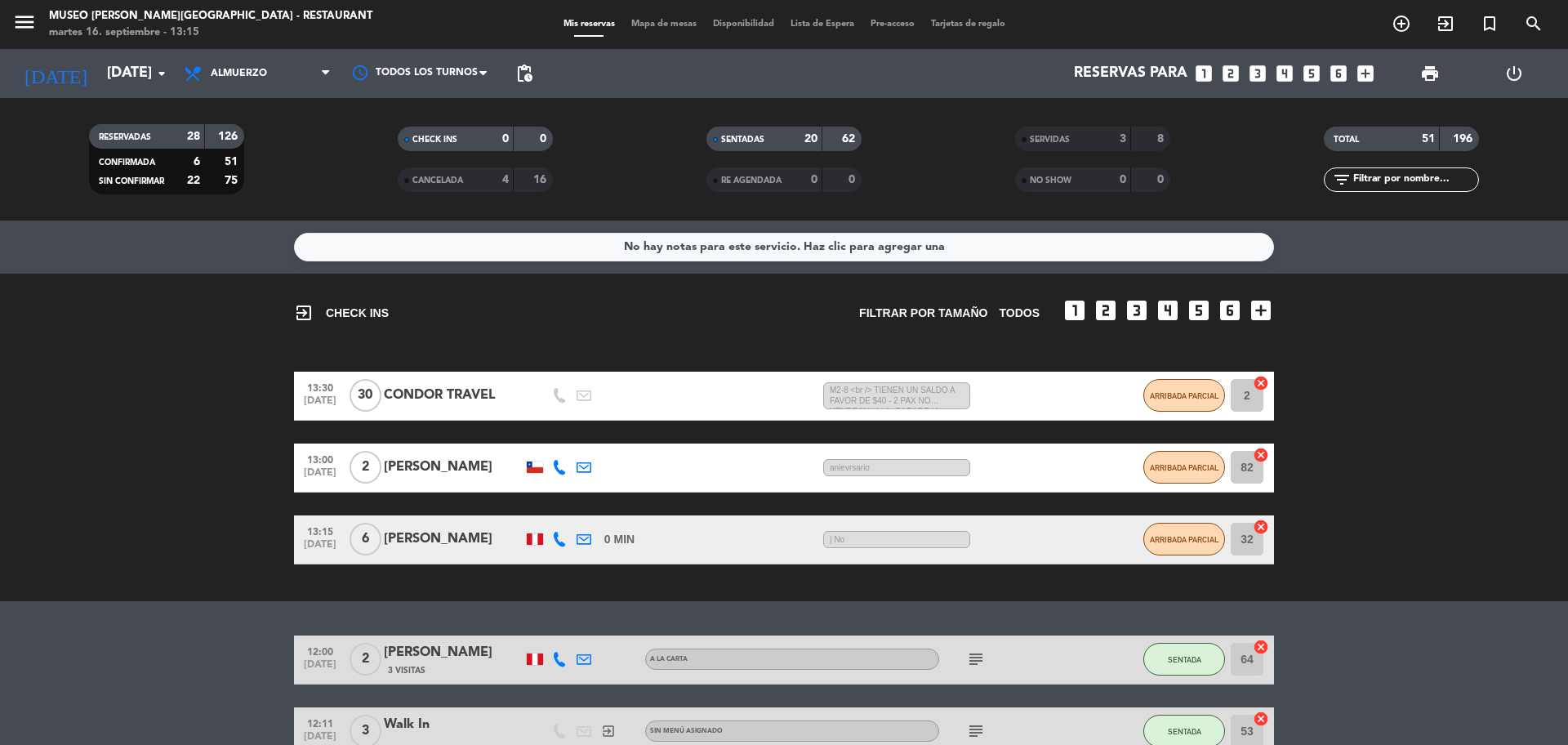
type input "mié. [DATE]"
click at [254, 72] on span "Almuerzo" at bounding box center [239, 73] width 57 height 12
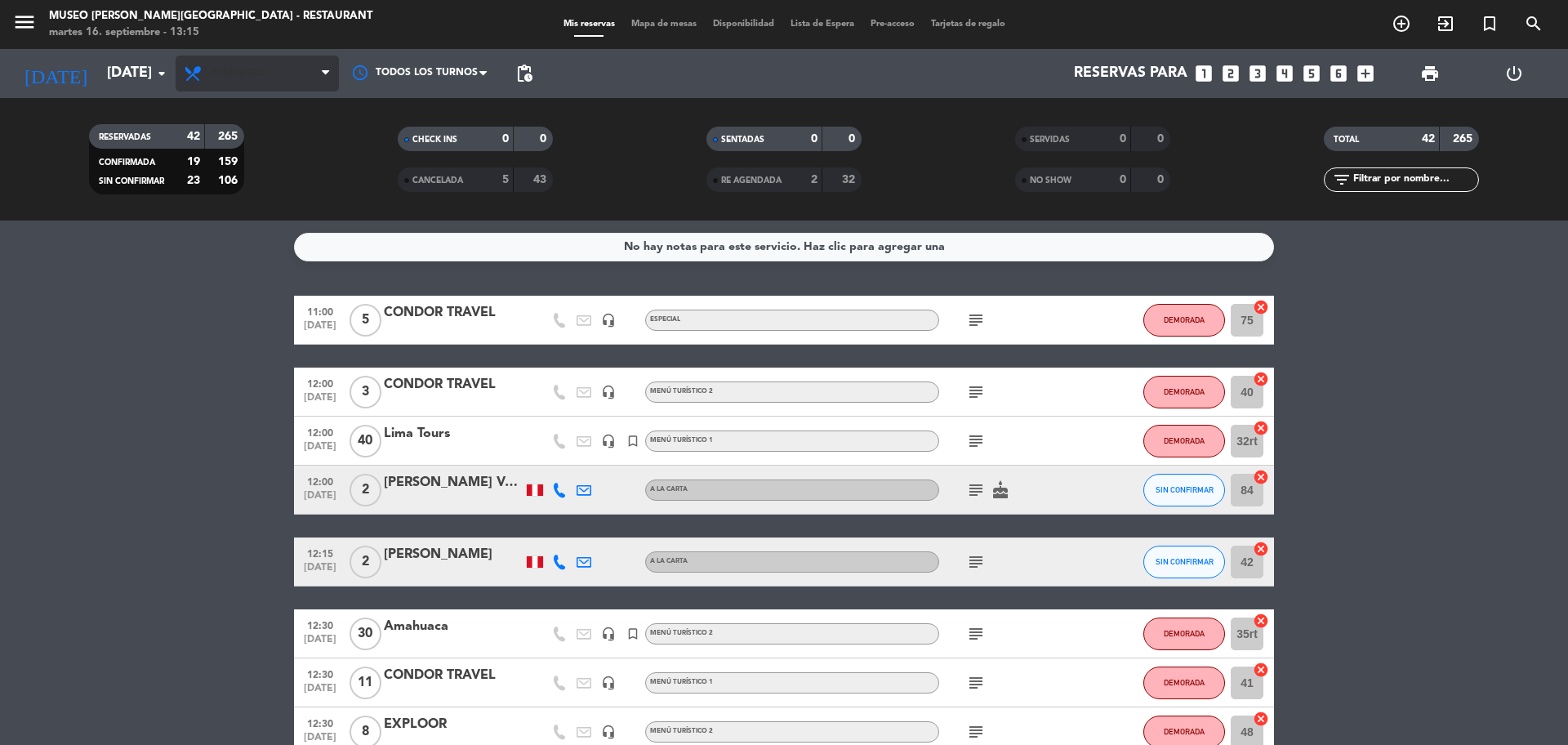
click at [249, 57] on div "Todos los servicios Brunch Almuerzo Cena Almuerzo Todos los servicios Brunch Al…" at bounding box center [257, 73] width 163 height 49
click at [249, 73] on span "Almuerzo" at bounding box center [239, 73] width 57 height 12
drag, startPoint x: 243, startPoint y: 217, endPoint x: 260, endPoint y: 192, distance: 30.2
click at [243, 218] on div "menu Museo Larco Café - Restaurant martes 16. septiembre - 13:15 Mis reservas M…" at bounding box center [784, 110] width 1568 height 221
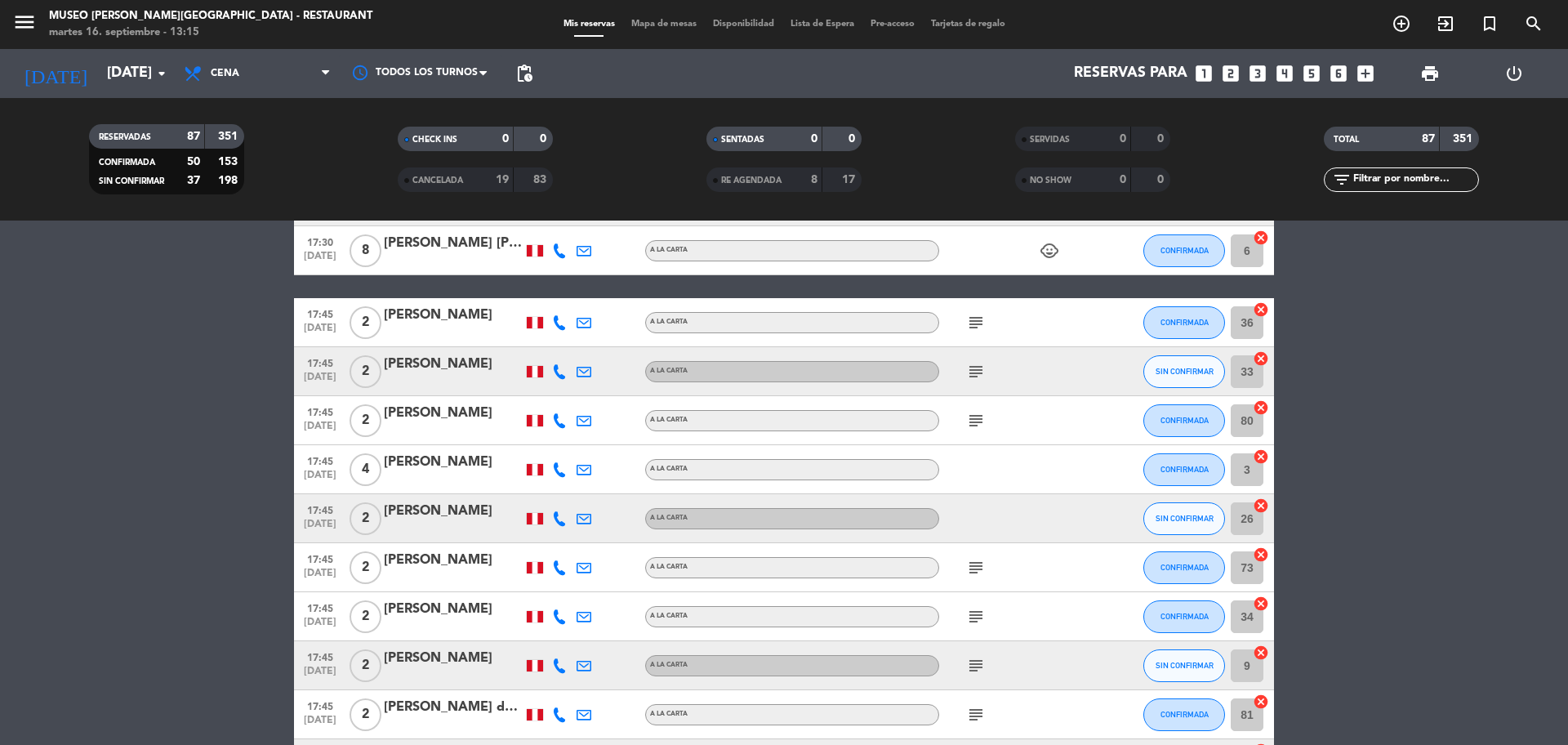
scroll to position [817, 0]
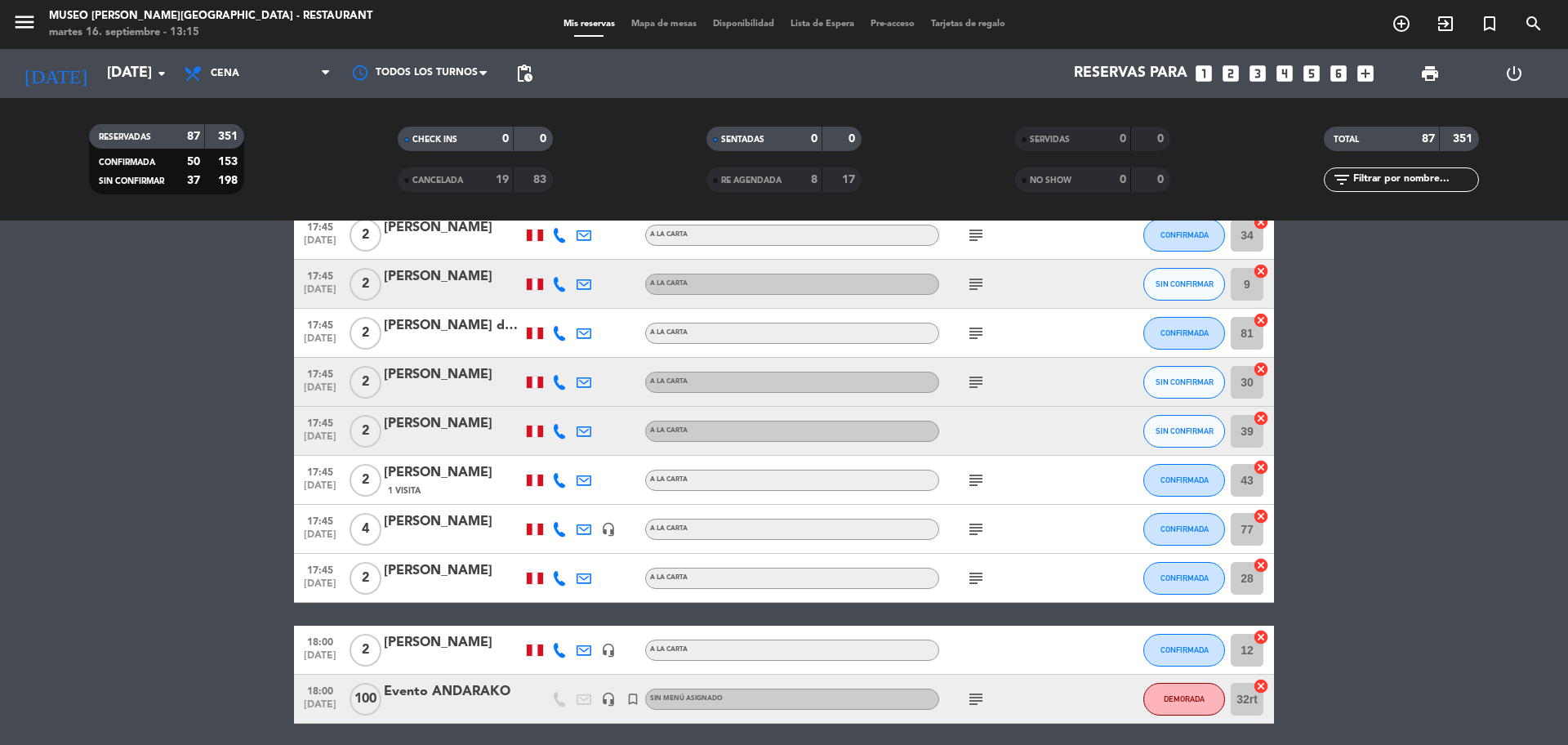
drag, startPoint x: 1380, startPoint y: 72, endPoint x: 1370, endPoint y: 69, distance: 10.4
click at [1380, 72] on div "Reservas para looks_one looks_two looks_3 looks_4 looks_5 looks_6 add_box" at bounding box center [961, 73] width 841 height 49
click at [1367, 66] on icon "add_box" at bounding box center [1365, 74] width 21 height 21
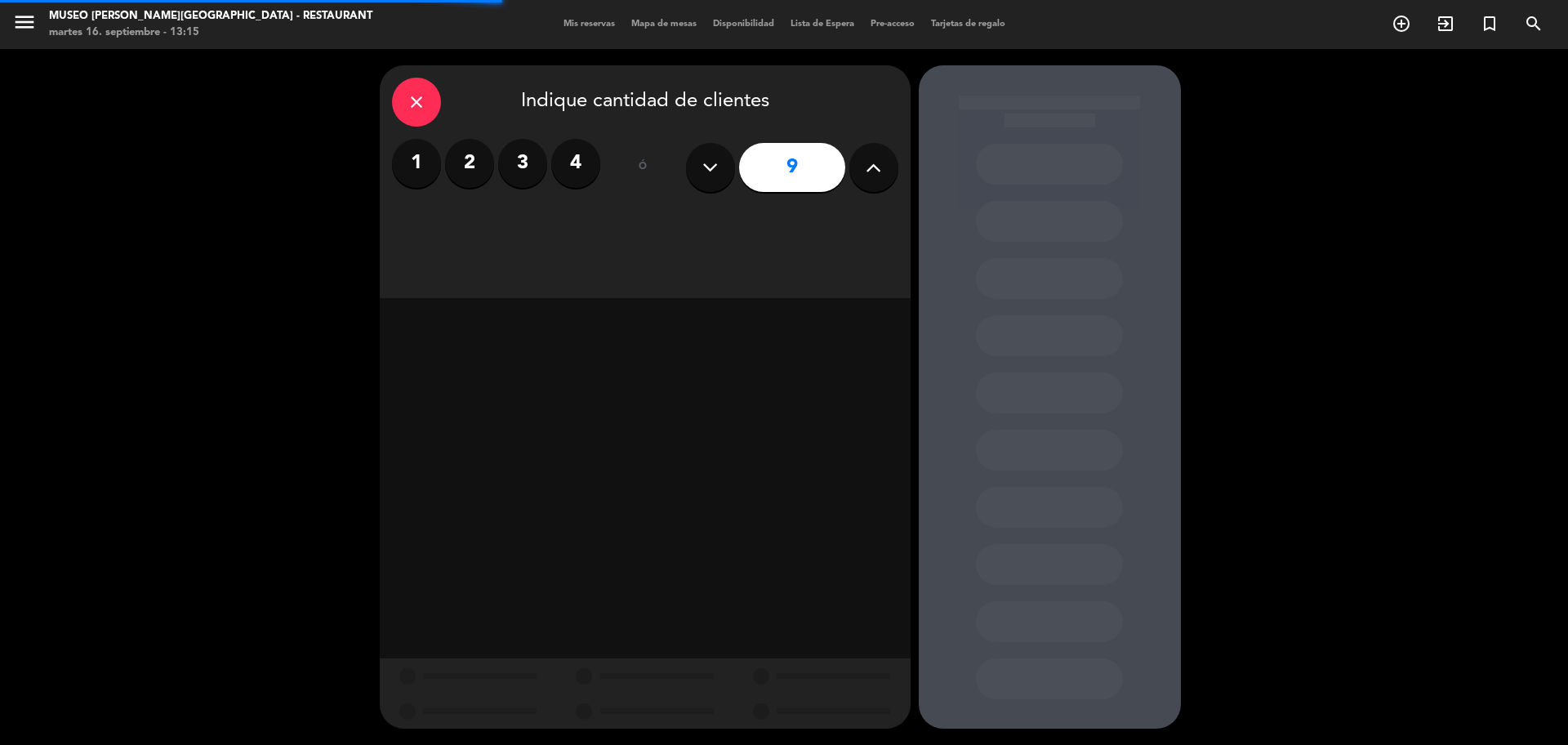
click at [870, 167] on icon at bounding box center [873, 168] width 16 height 25
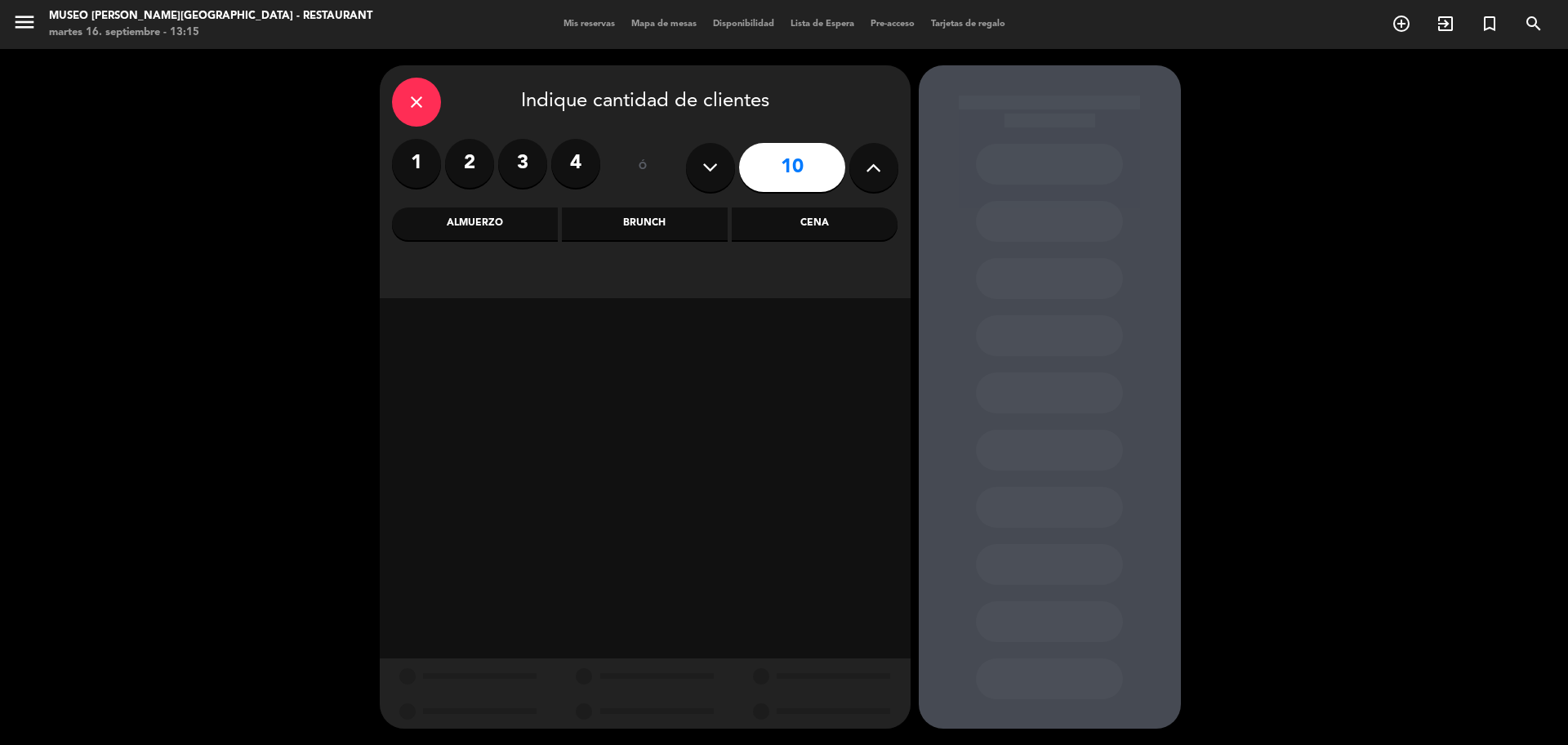
click at [871, 169] on icon at bounding box center [873, 168] width 16 height 25
click at [701, 174] on button at bounding box center [710, 167] width 49 height 49
click at [816, 218] on div "Cena" at bounding box center [814, 224] width 166 height 33
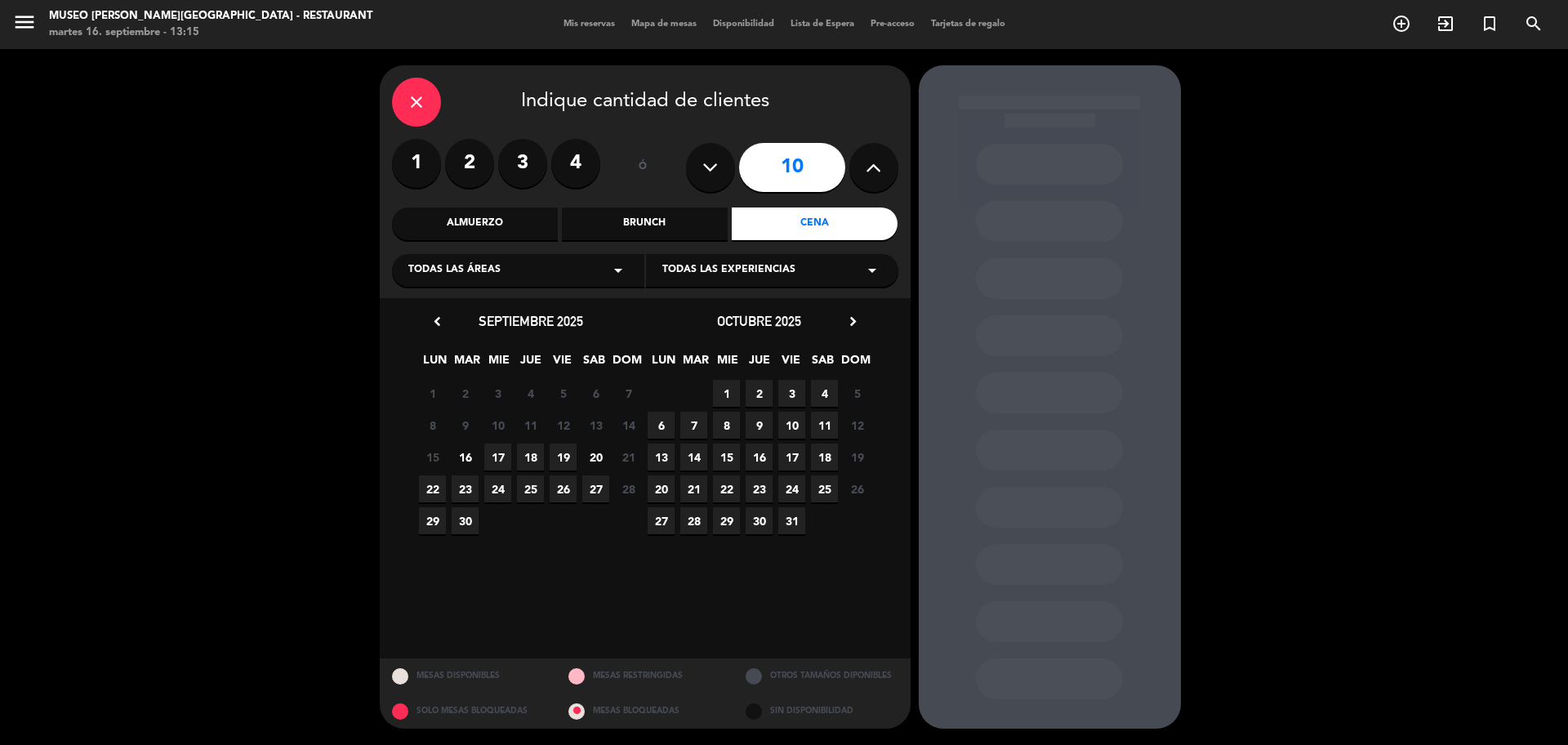
click at [499, 467] on span "17" at bounding box center [497, 457] width 27 height 27
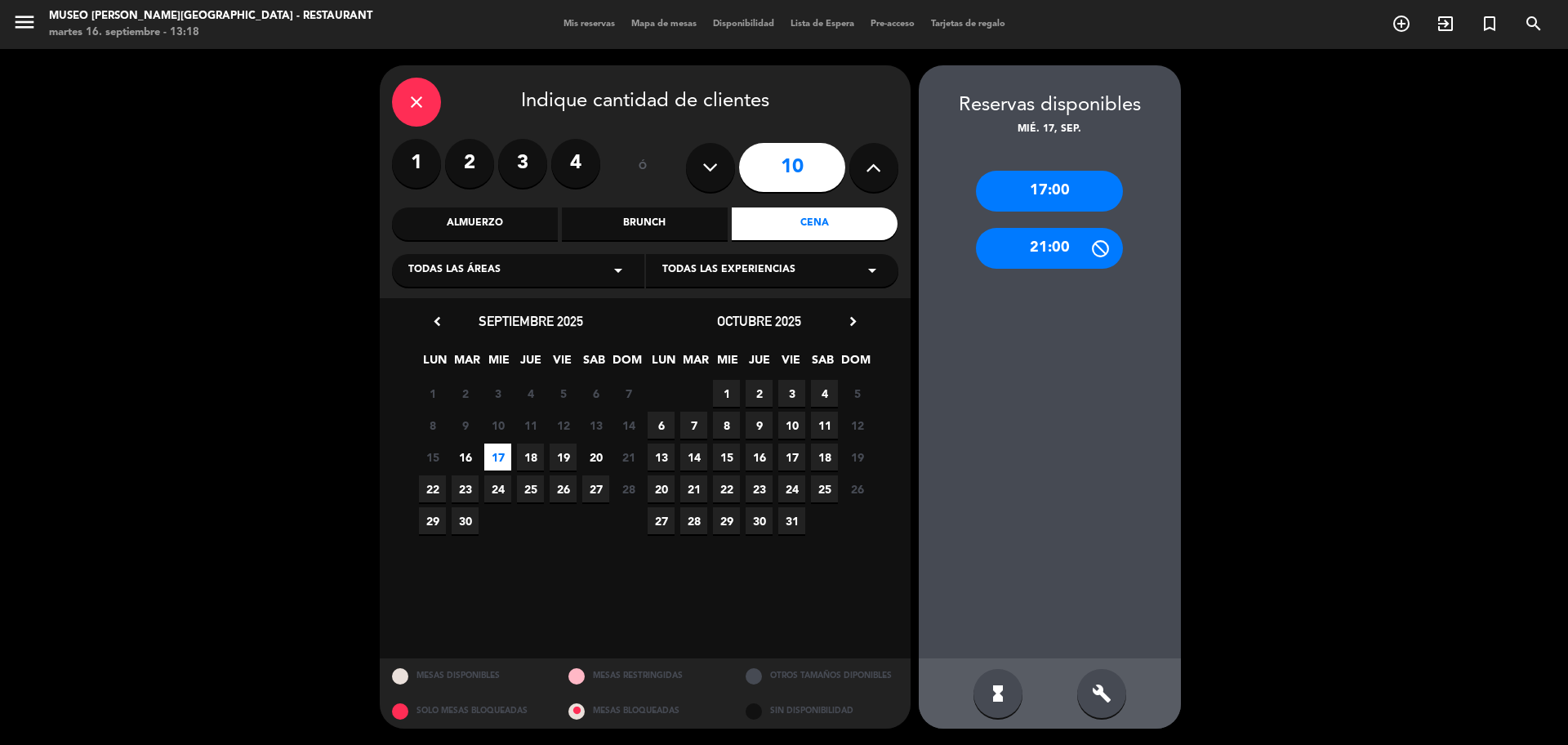
click at [1031, 184] on div "17:00" at bounding box center [1049, 192] width 147 height 41
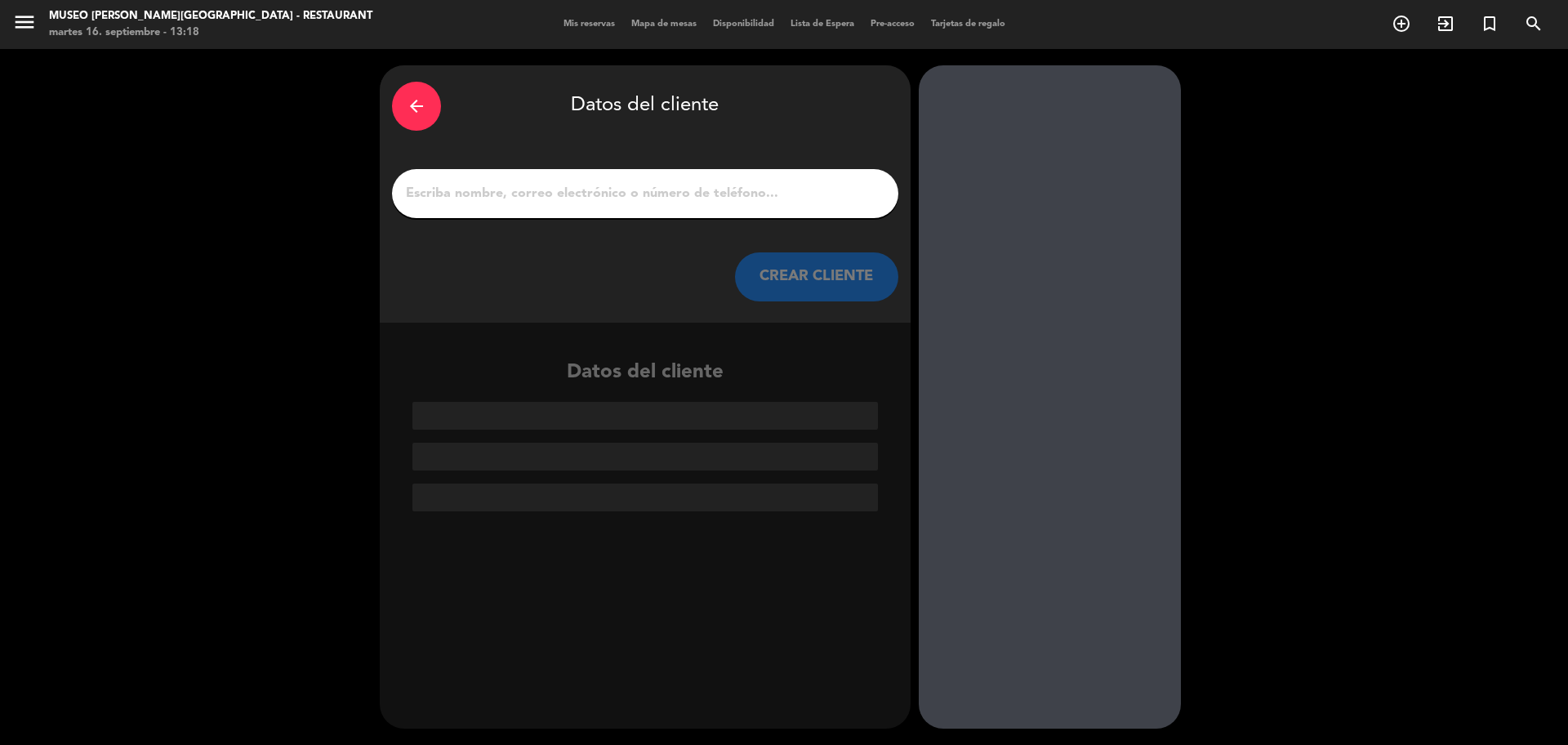
click at [413, 98] on icon "arrow_back" at bounding box center [417, 106] width 20 height 20
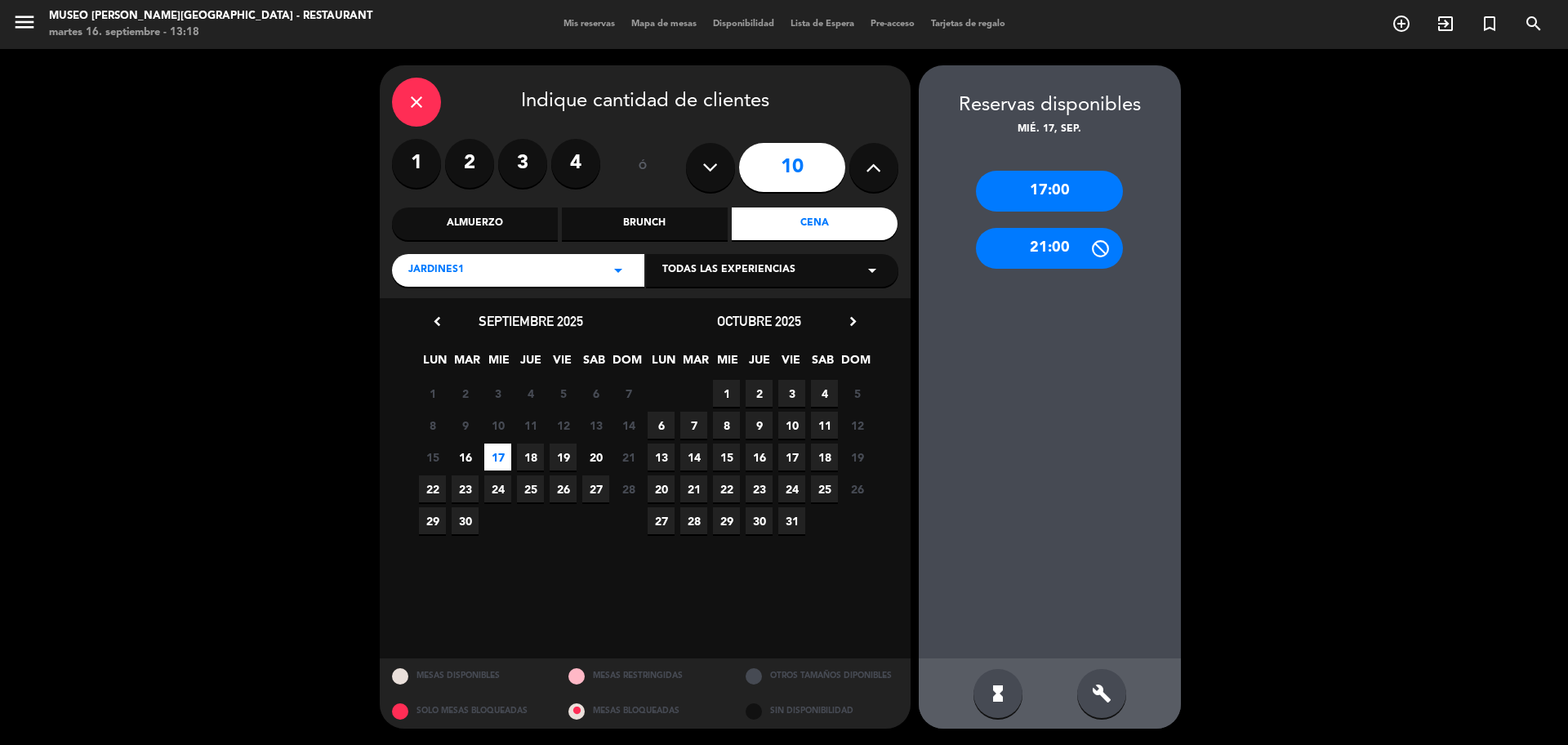
click at [881, 171] on icon at bounding box center [873, 168] width 16 height 25
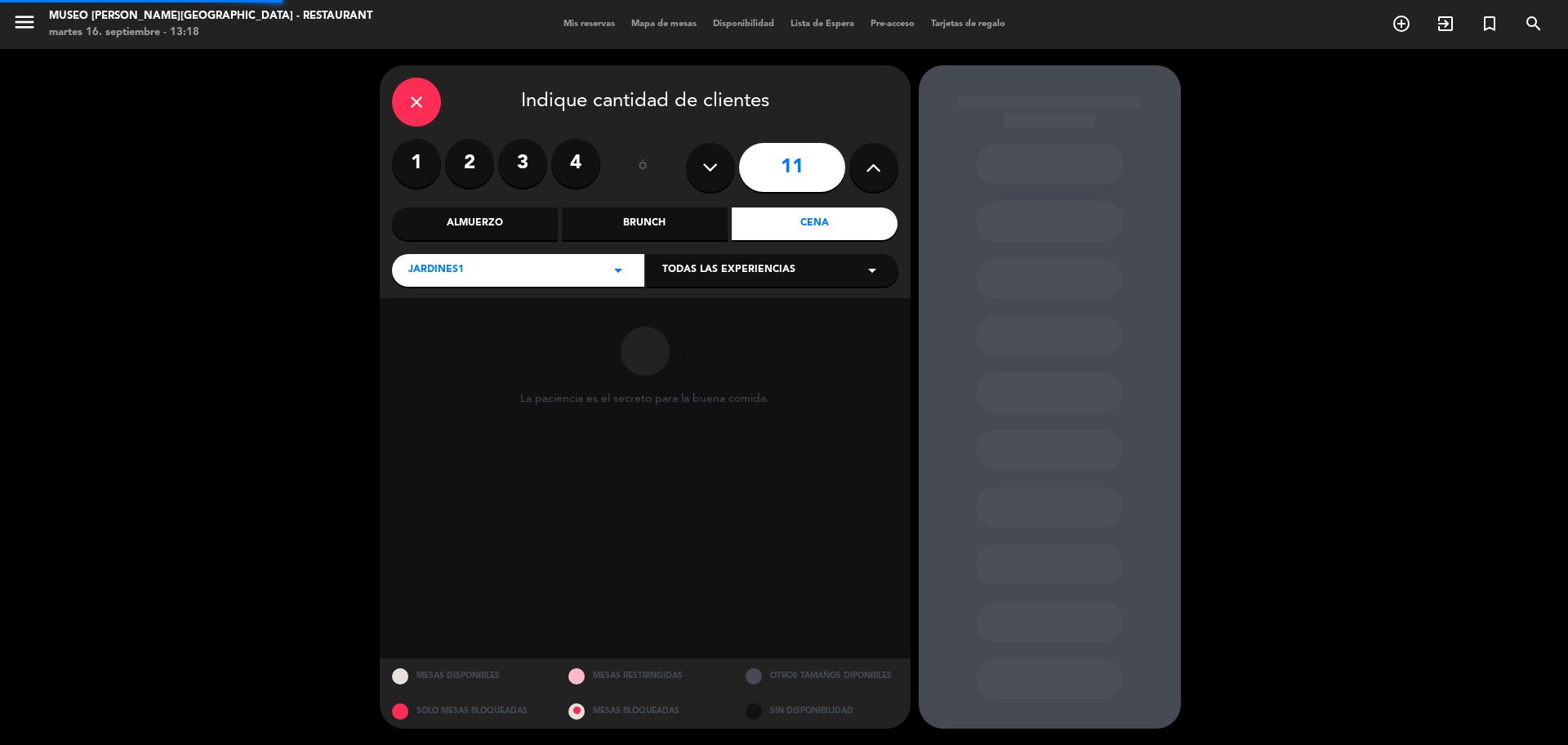
click at [878, 171] on icon at bounding box center [873, 168] width 16 height 25
type input "12"
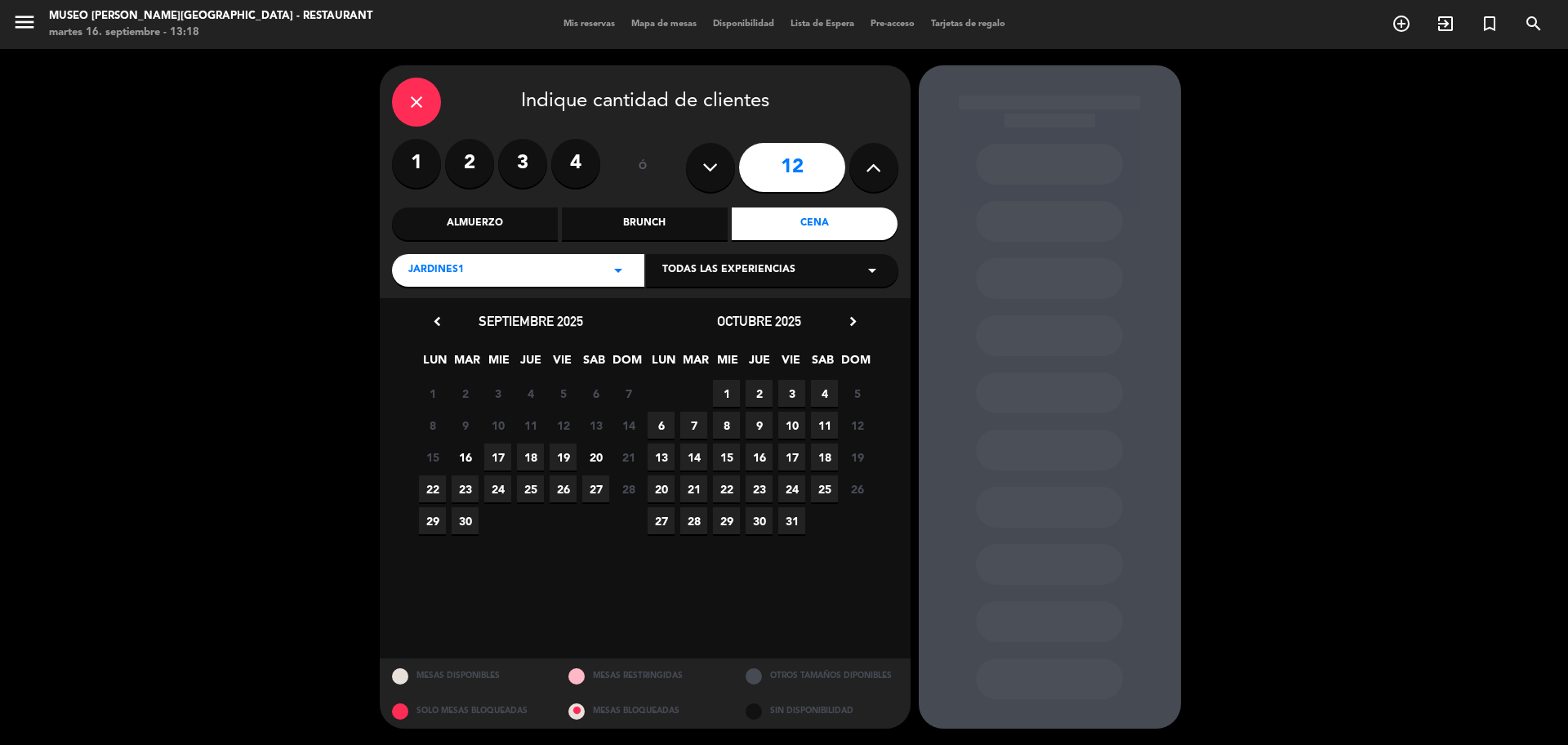
click at [496, 462] on span "17" at bounding box center [497, 457] width 27 height 27
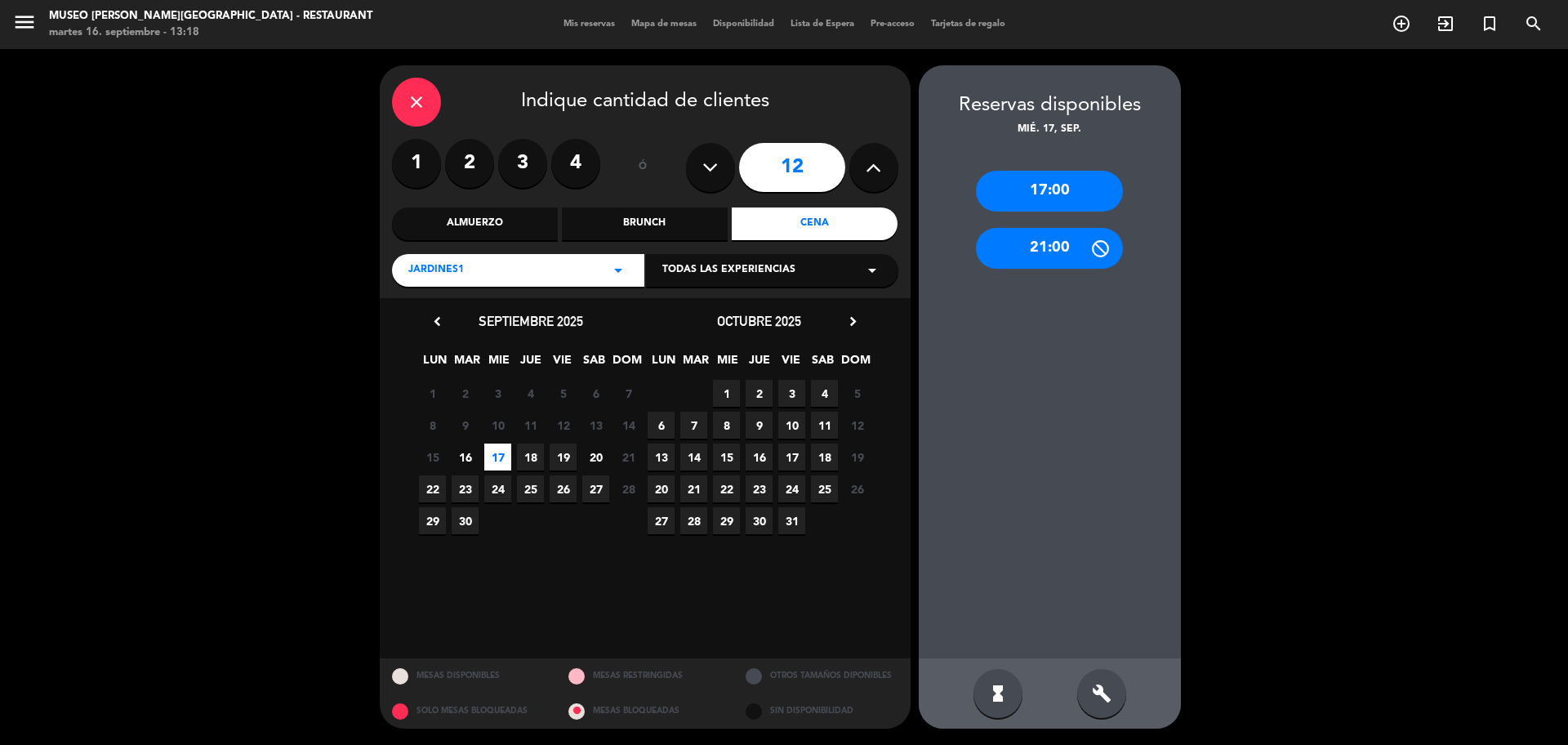
click at [1083, 190] on div "17:00" at bounding box center [1049, 192] width 147 height 41
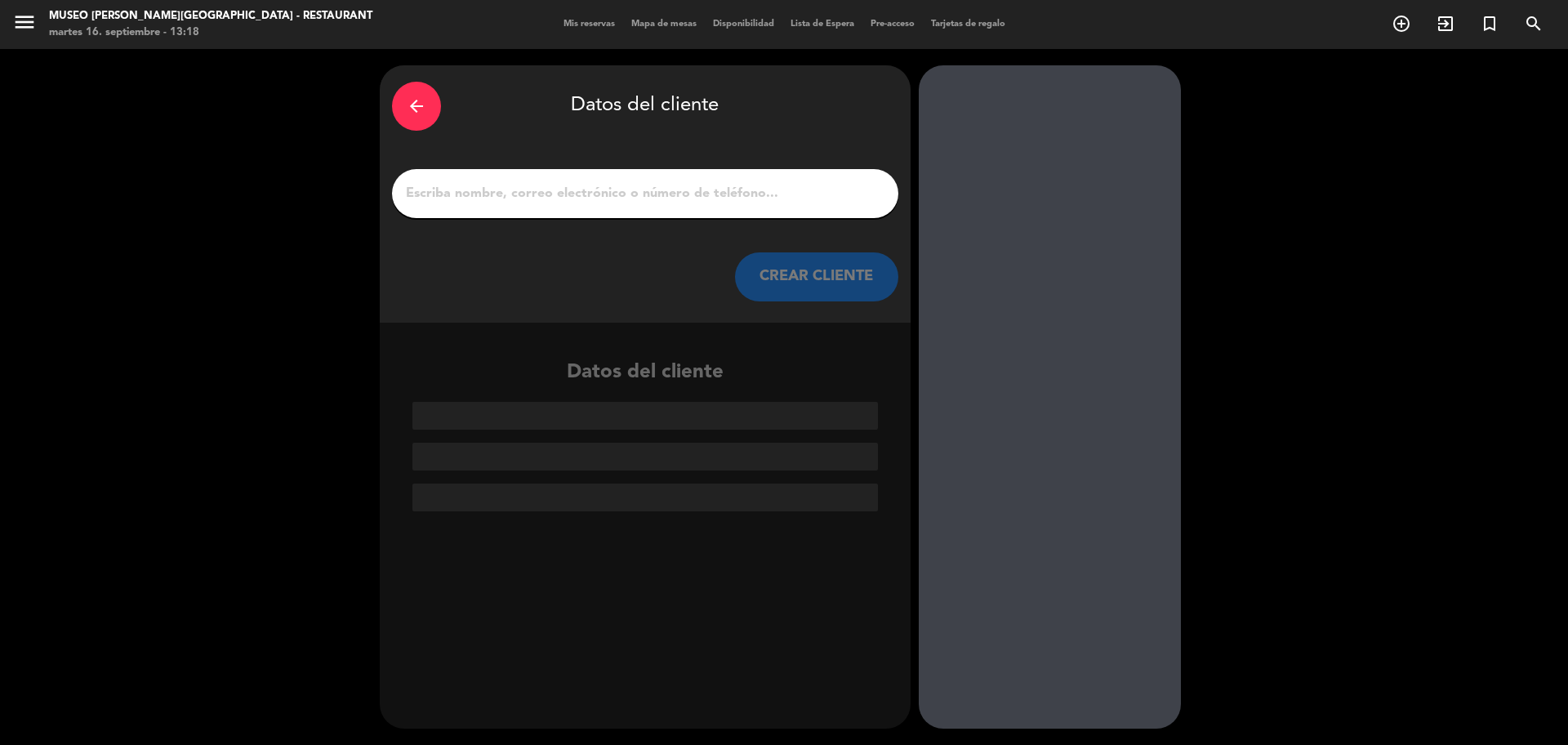
click at [718, 198] on input "1" at bounding box center [644, 193] width 481 height 23
click at [482, 197] on input "1" at bounding box center [644, 193] width 481 height 23
click at [481, 188] on input "1" at bounding box center [644, 193] width 481 height 23
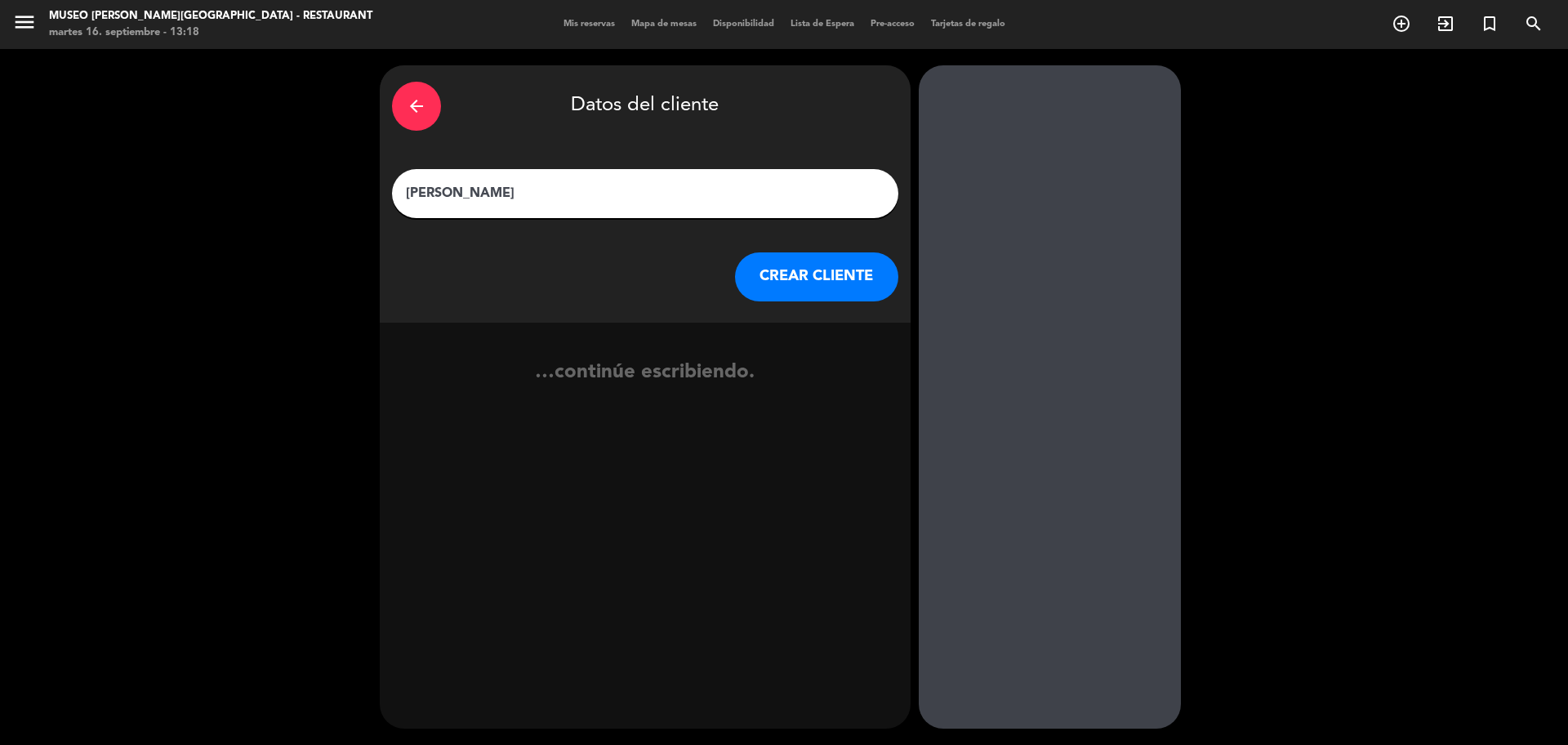
type input "YOVANA MENA"
click at [849, 285] on button "CREAR CLIENTE" at bounding box center [816, 277] width 163 height 49
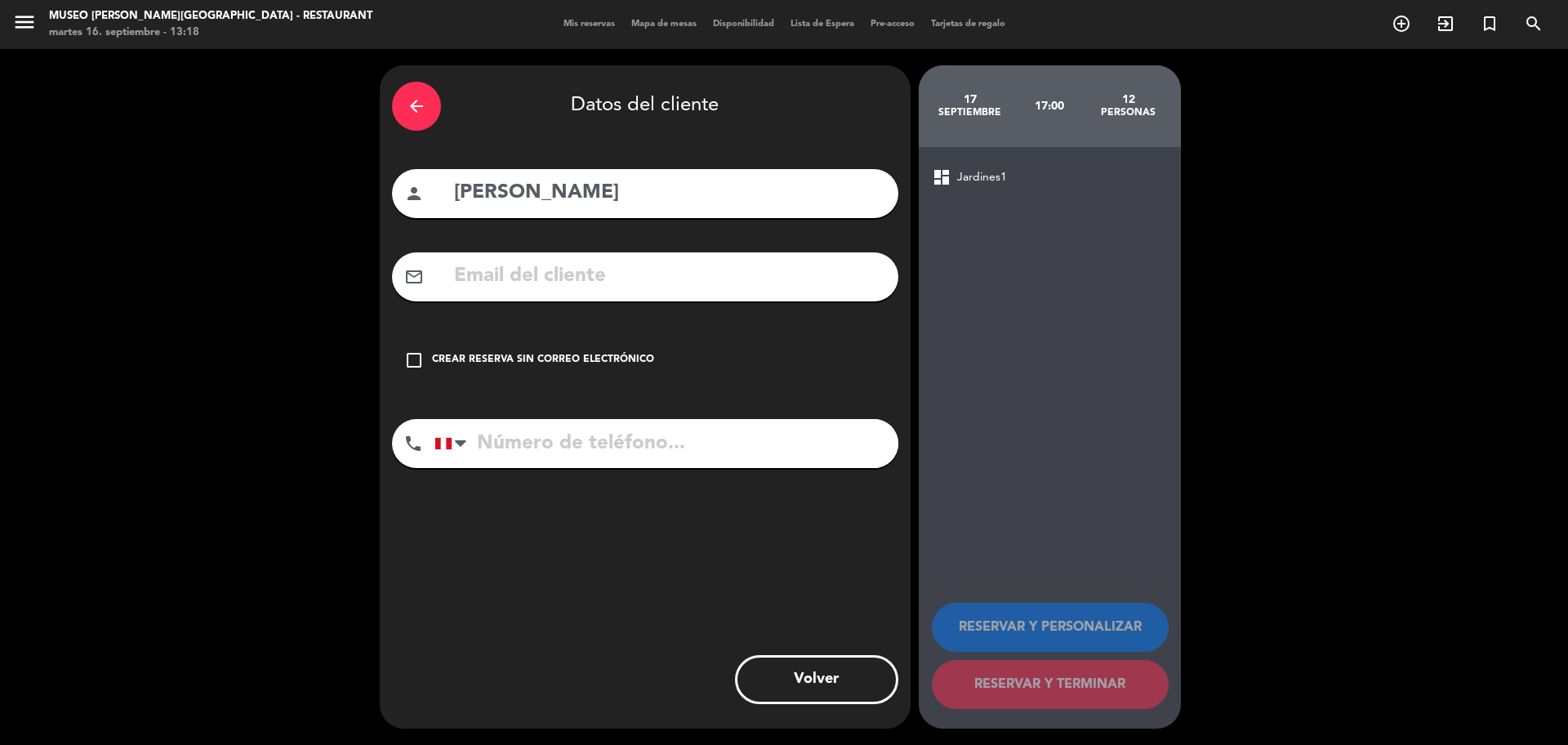
click at [824, 285] on input "text" at bounding box center [668, 277] width 433 height 34
click at [550, 286] on input "YOVANA MENA LANDAURO" at bounding box center [668, 277] width 433 height 34
click at [607, 281] on input "YOVANAMENA LANDAURO" at bounding box center [668, 277] width 433 height 34
click at [824, 291] on input "YOVANAMENALANDAURO" at bounding box center [668, 277] width 433 height 34
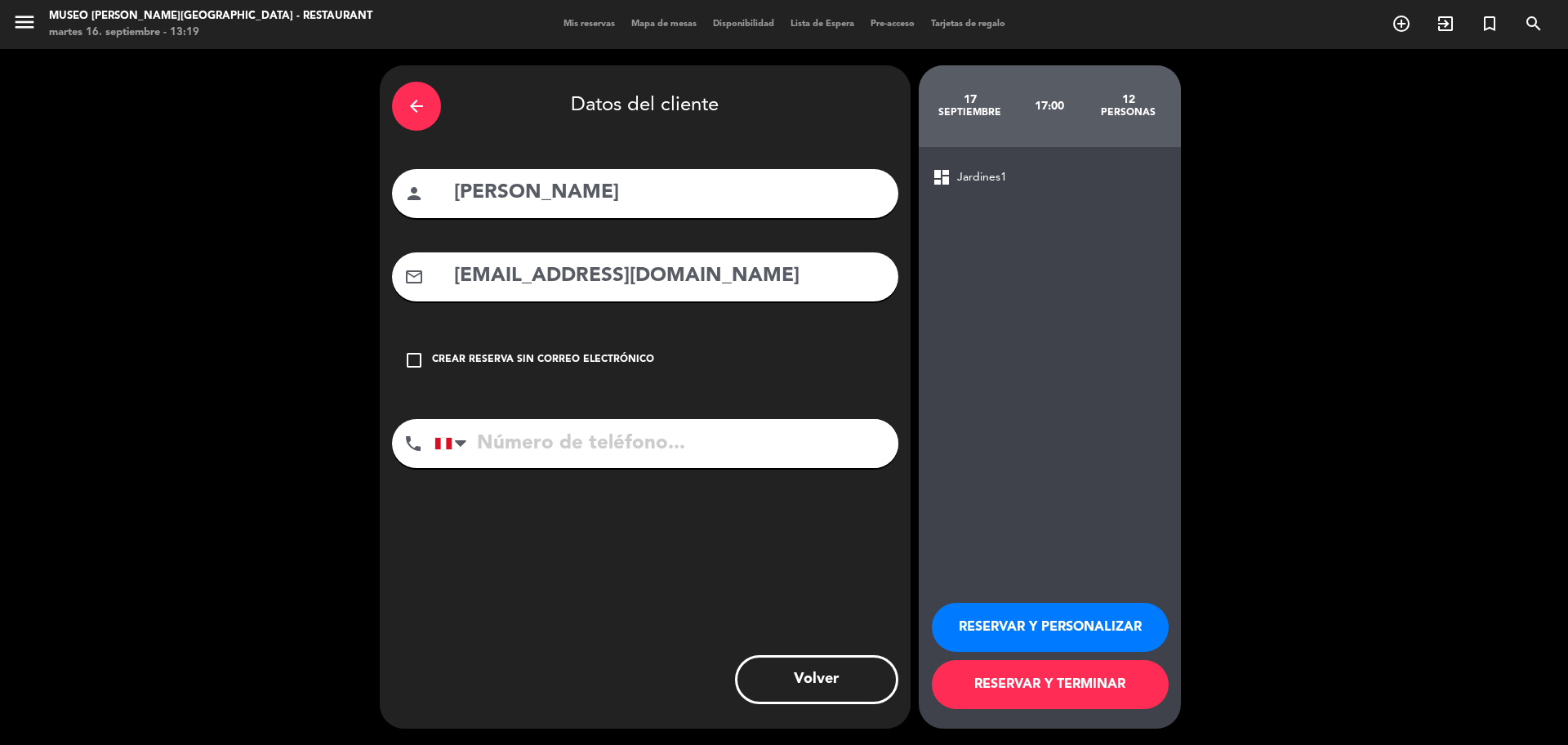
type input "YOVANAMENALANDAURO@GMAIL.COM"
click at [636, 428] on input "tel" at bounding box center [666, 443] width 464 height 49
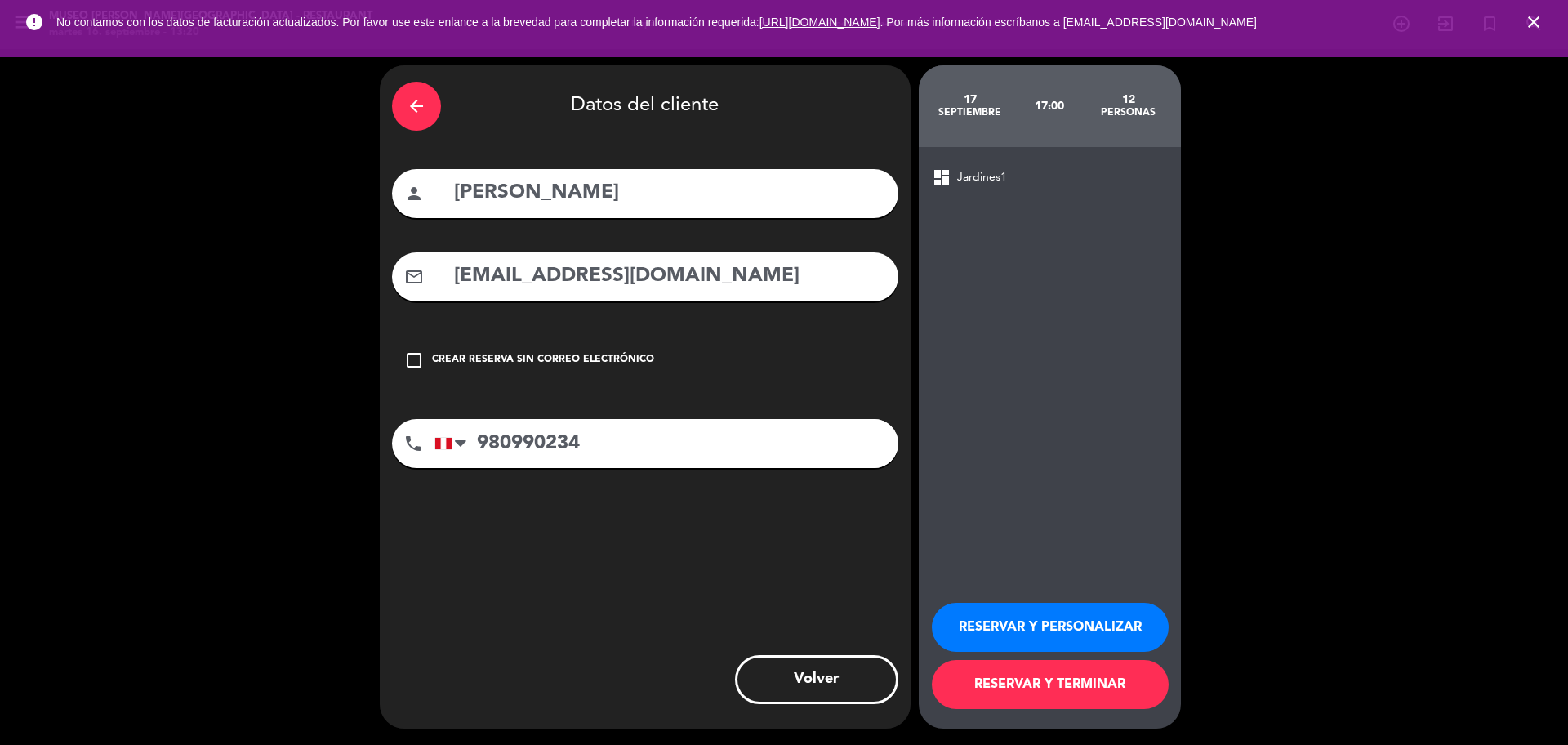
type input "980990234"
click at [1051, 623] on button "RESERVAR Y PERSONALIZAR" at bounding box center [1049, 627] width 237 height 49
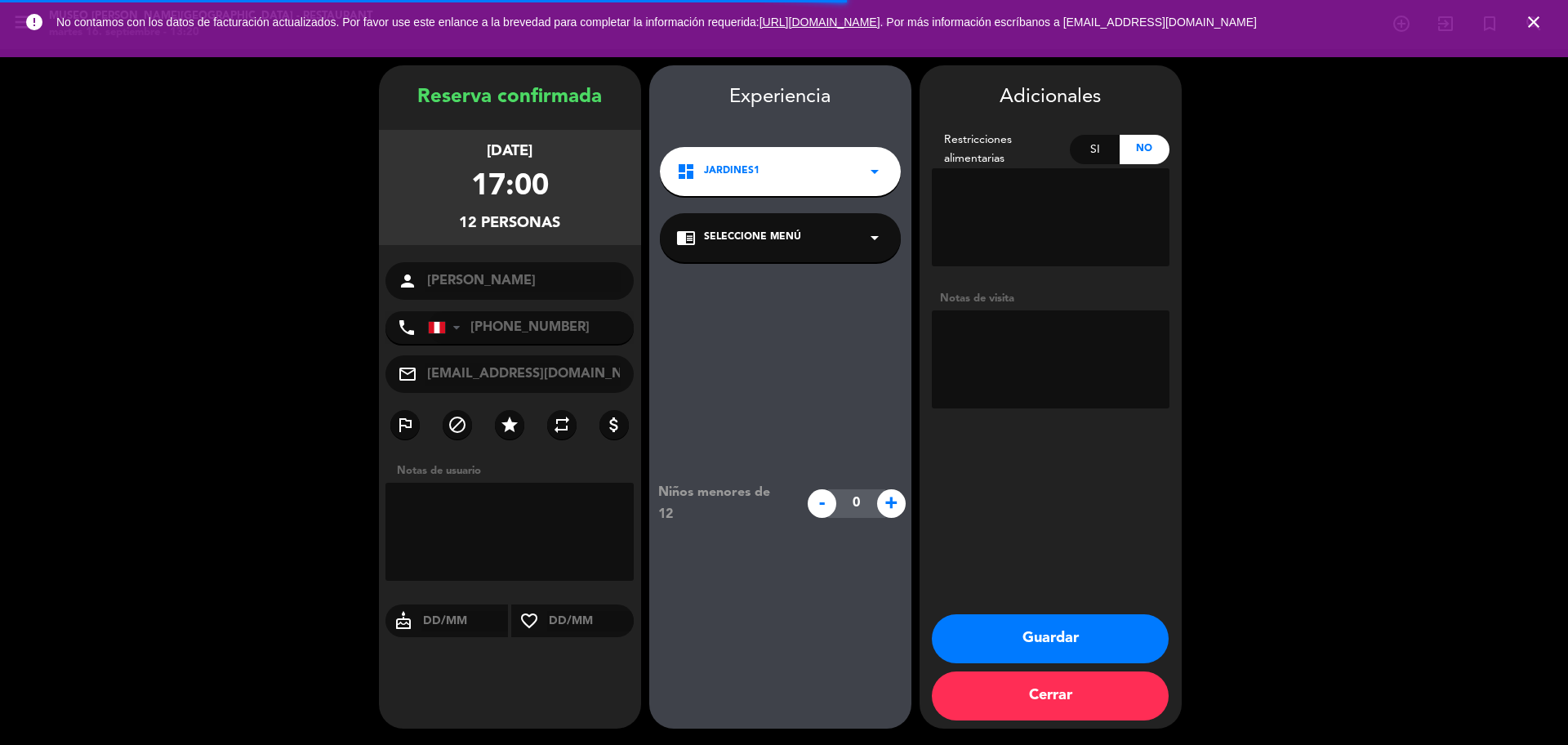
click at [753, 230] on div "chrome_reader_mode Seleccione Menú arrow_drop_down" at bounding box center [780, 237] width 241 height 49
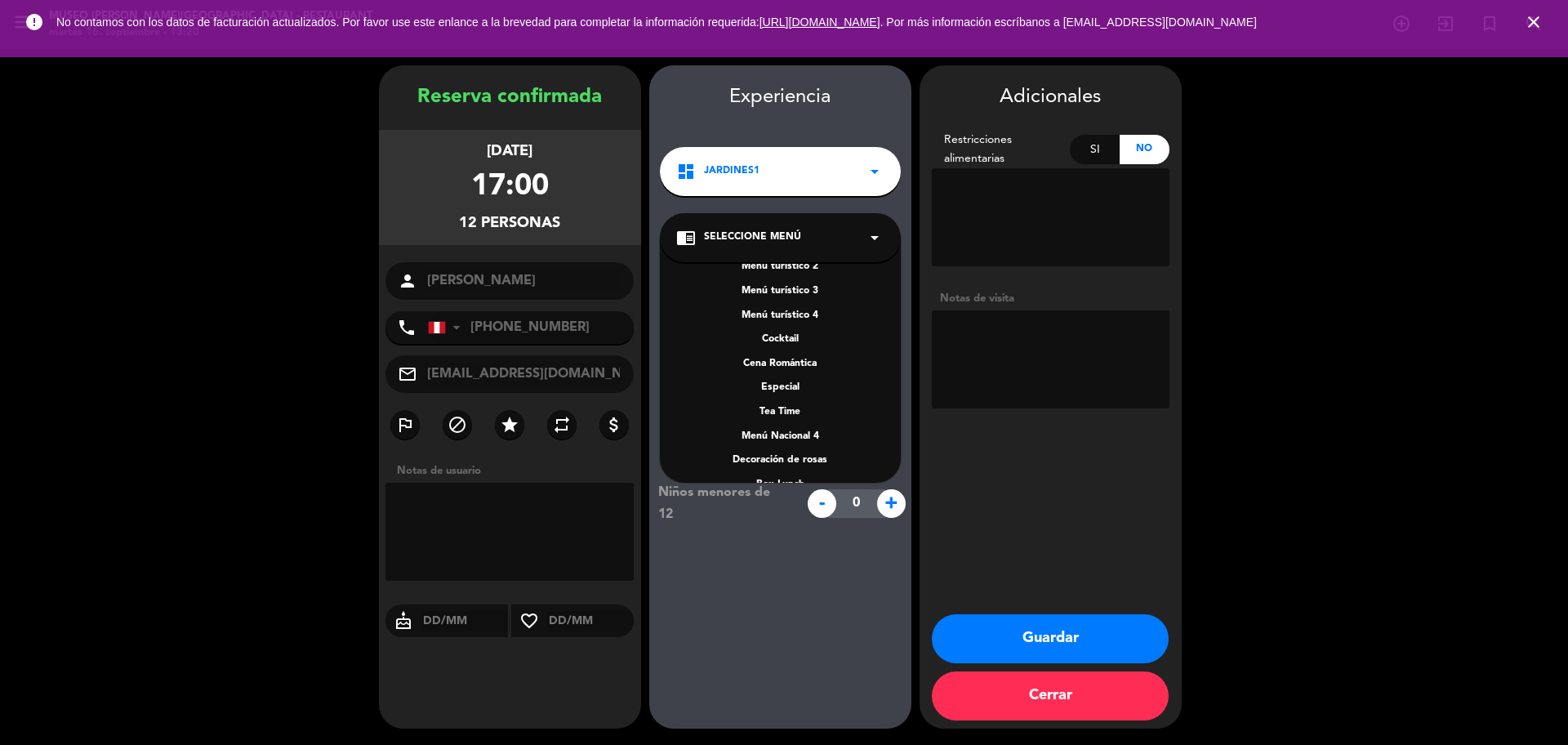
scroll to position [234, 0]
click at [792, 384] on div "A la carta" at bounding box center [780, 387] width 208 height 16
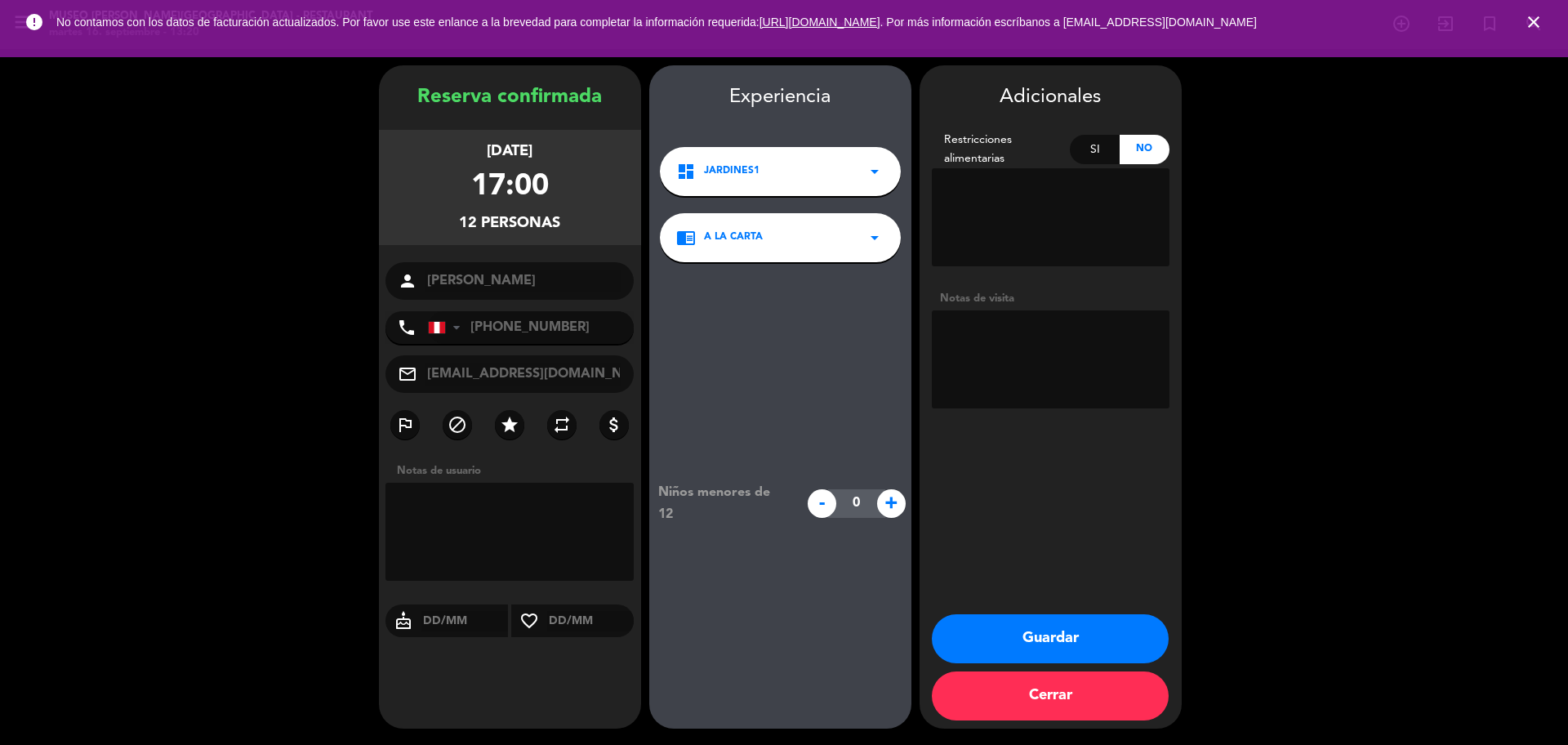
click at [1010, 351] on textarea at bounding box center [1050, 359] width 238 height 98
click at [1539, 25] on icon "close" at bounding box center [1533, 22] width 20 height 20
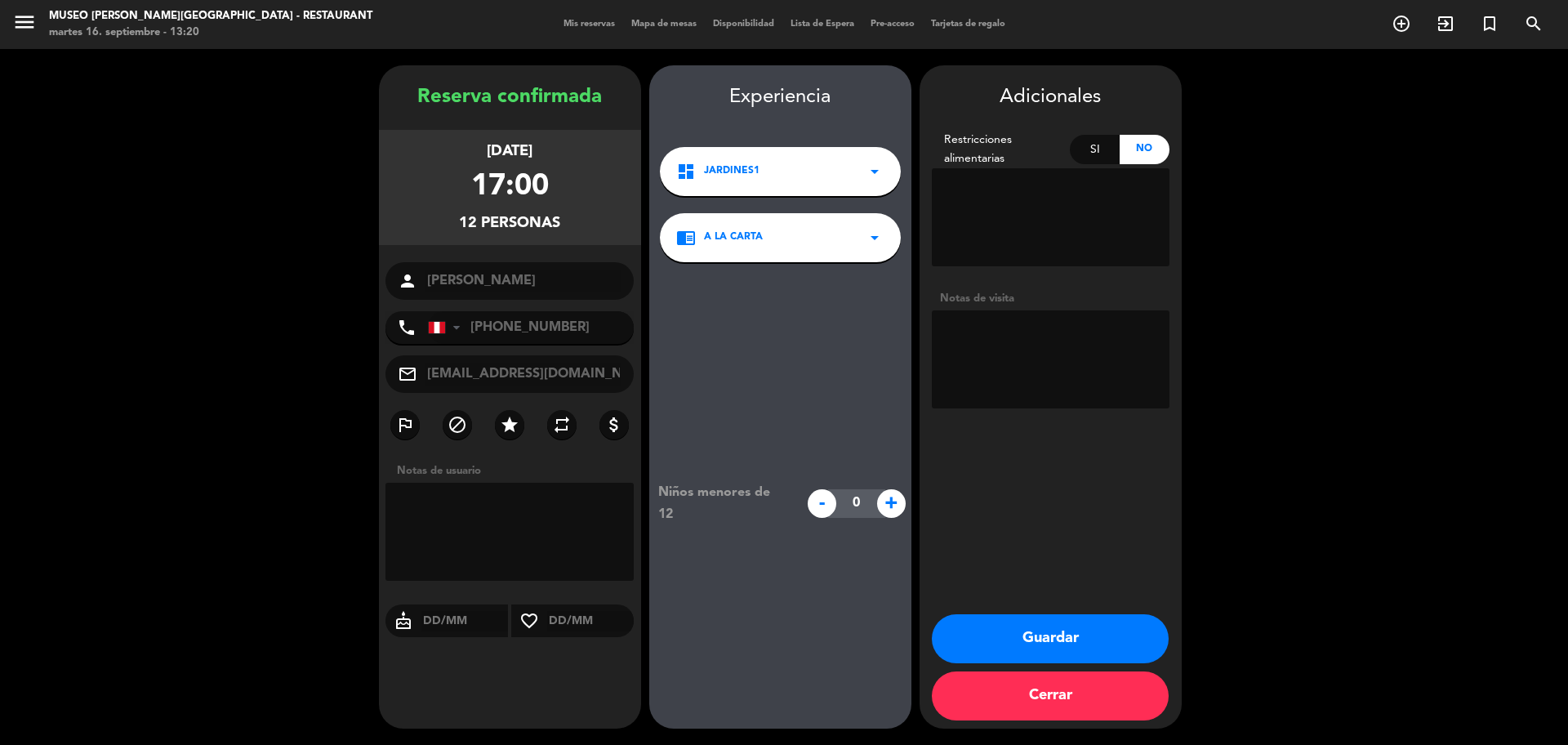
click at [1026, 354] on textarea at bounding box center [1050, 359] width 238 height 98
type textarea "Motivo: cumpleaños Desea salón viene con adultos mayores. SE INDICO QUE NO PUED…"
click at [1071, 639] on button "Guardar" at bounding box center [1049, 639] width 237 height 49
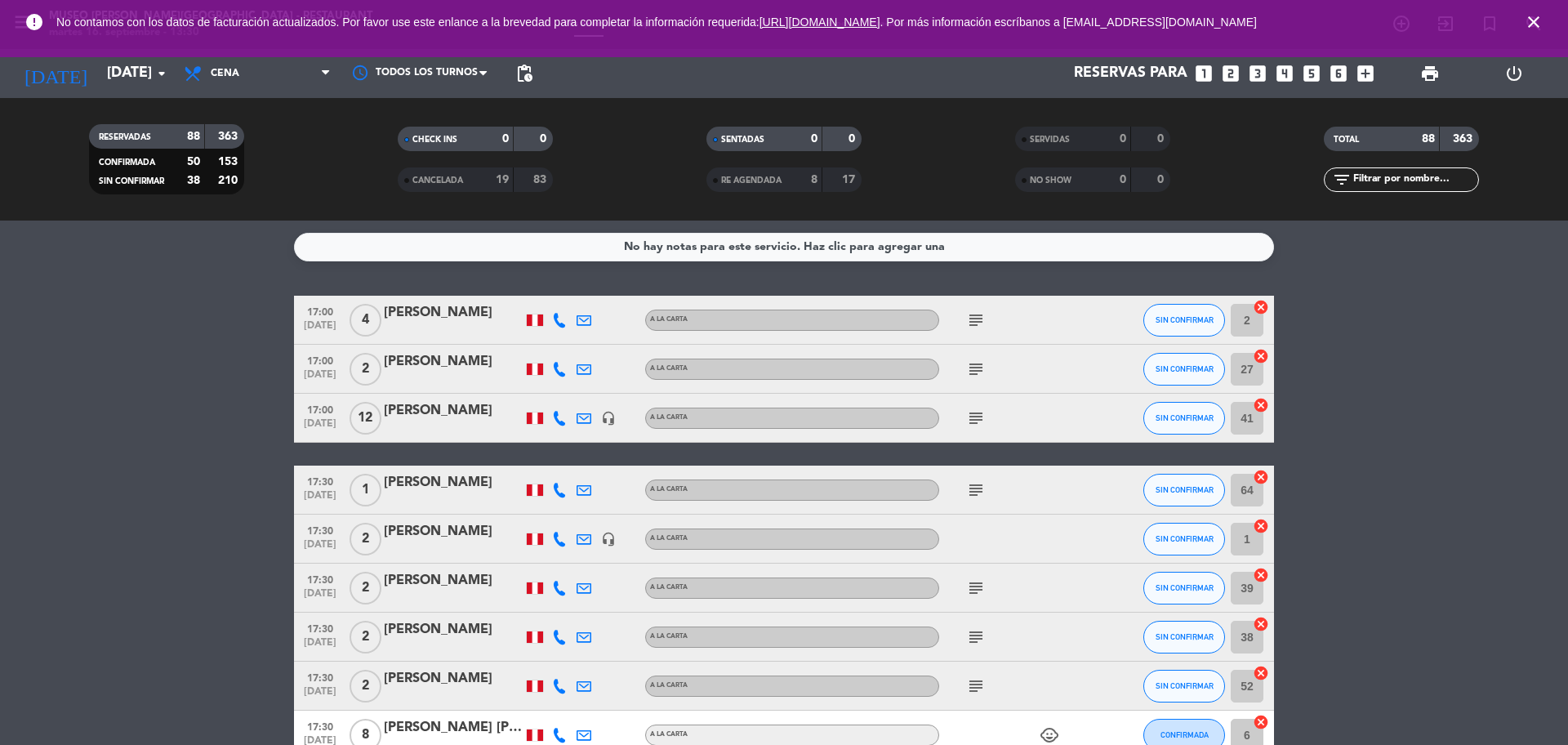
click at [1535, 20] on icon "close" at bounding box center [1533, 22] width 20 height 20
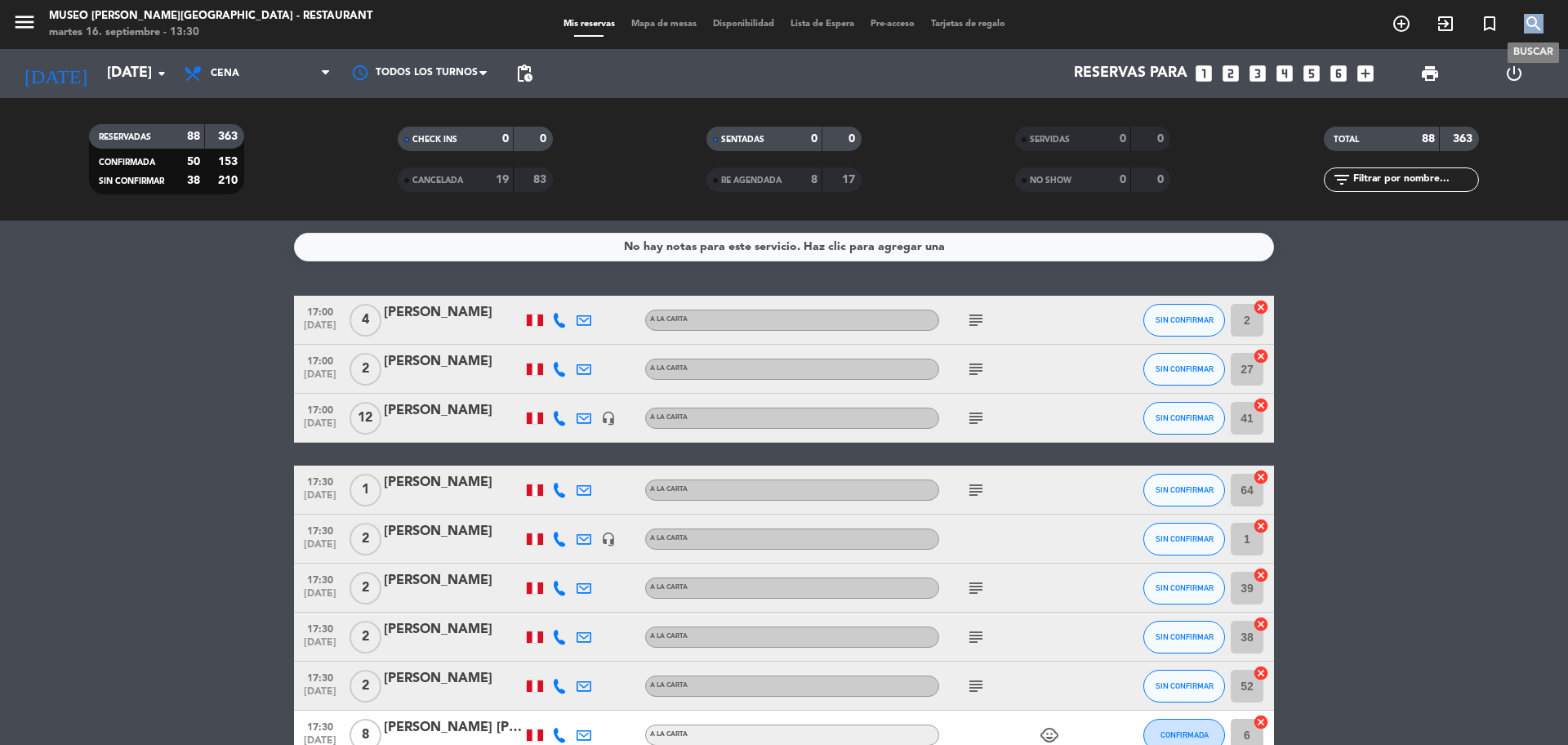
click at [1535, 19] on icon "search" at bounding box center [1533, 24] width 20 height 20
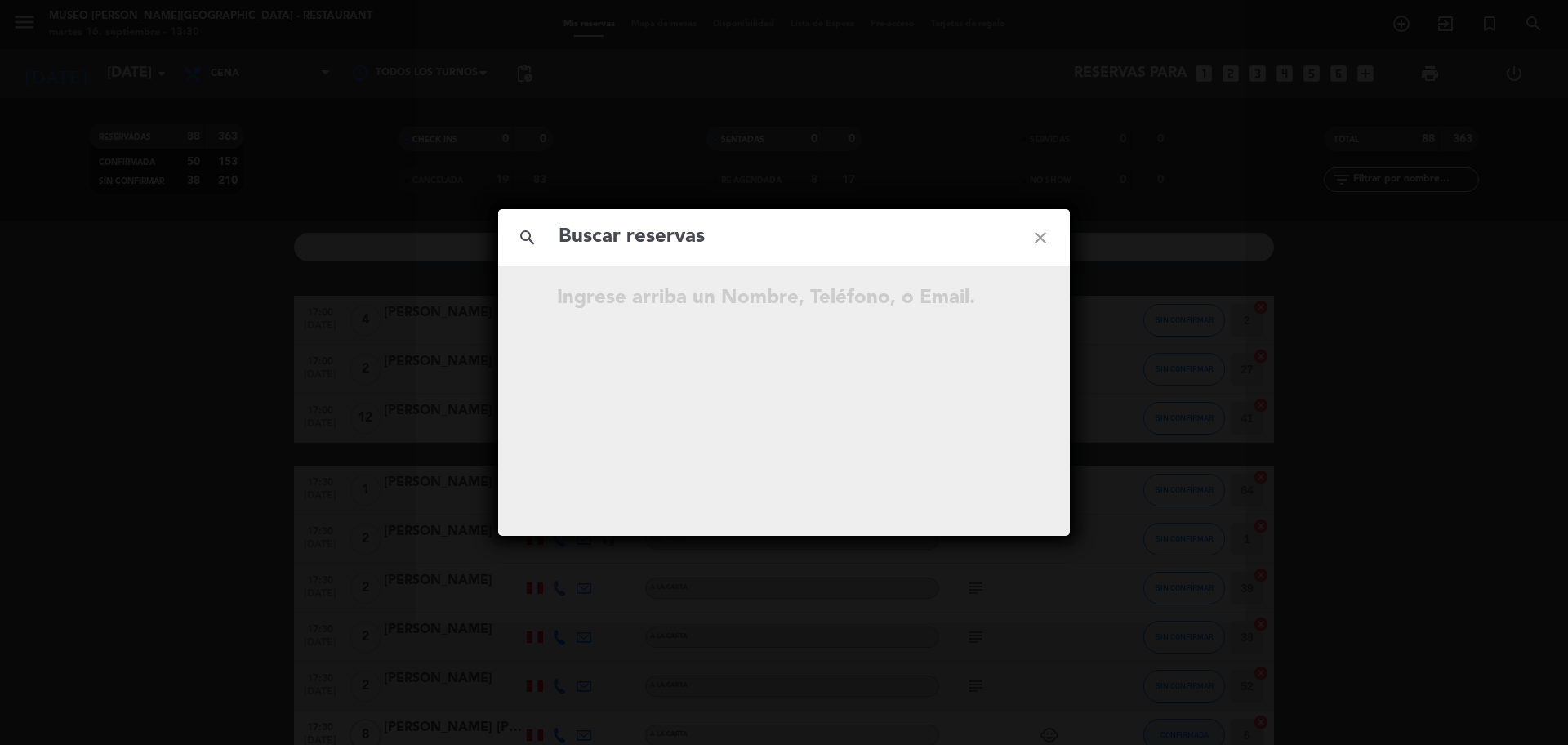
click at [865, 236] on input "text" at bounding box center [784, 238] width 454 height 34
type input "LaTanya Dunn"
click at [711, 239] on input "LaTanya Dunn" at bounding box center [784, 238] width 454 height 34
click at [1003, 307] on icon "open_in_new" at bounding box center [999, 301] width 20 height 20
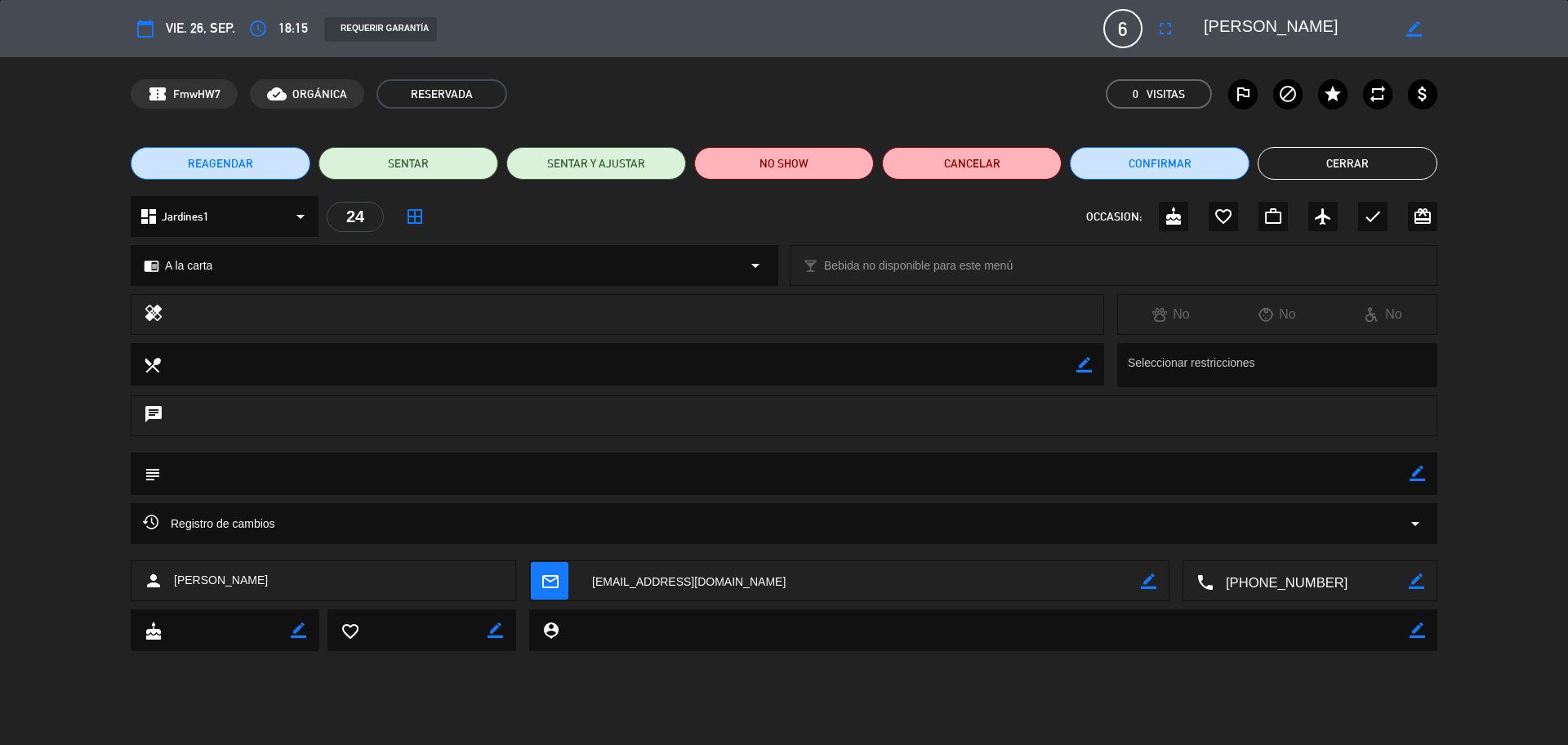
click at [1417, 472] on icon "border_color" at bounding box center [1417, 474] width 16 height 16
click at [1375, 472] on textarea at bounding box center [784, 473] width 1248 height 42
click at [176, 481] on textarea at bounding box center [784, 473] width 1248 height 42
type textarea "motivo: cumpleaños"
click at [1417, 474] on icon at bounding box center [1417, 474] width 16 height 16
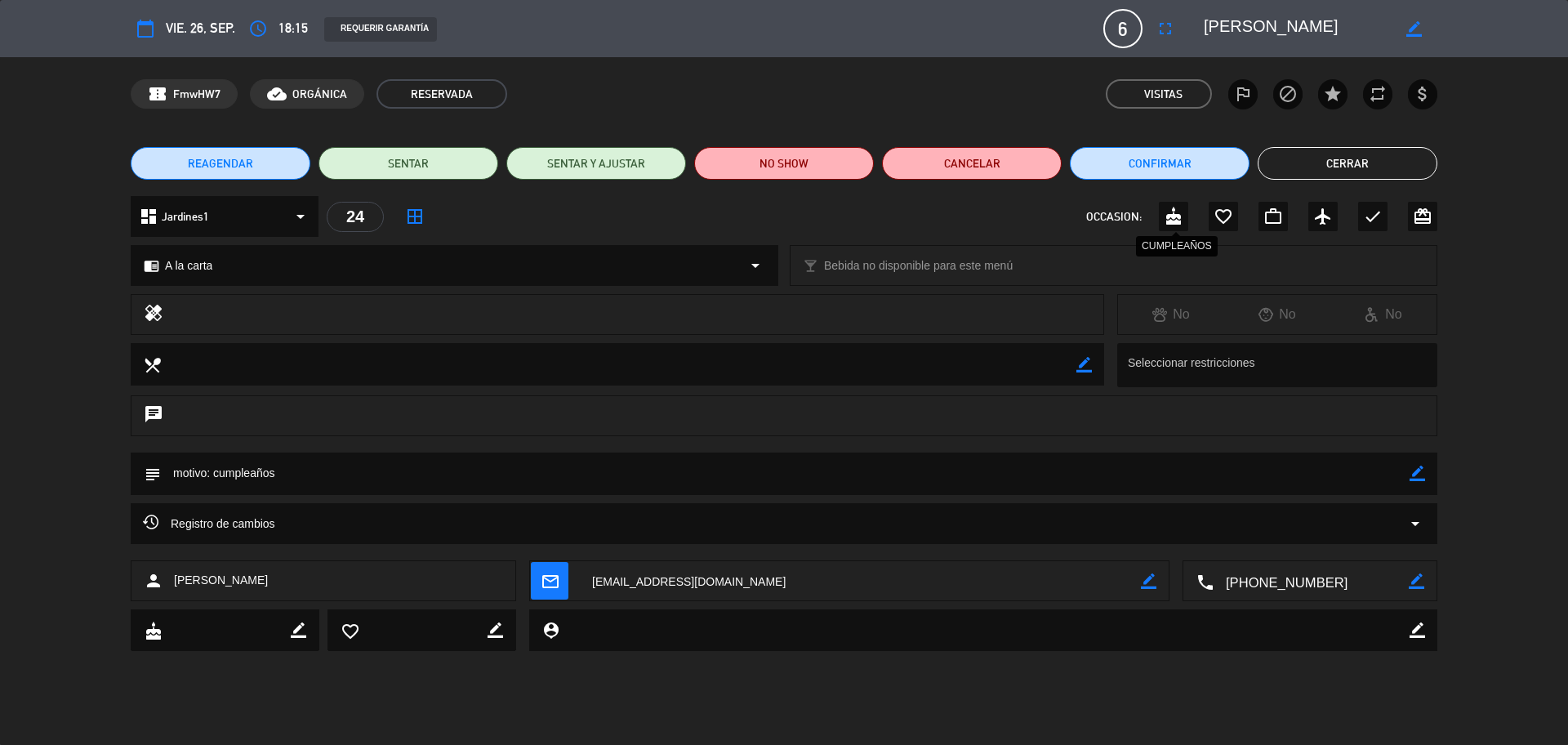
click at [1174, 218] on icon "cake" at bounding box center [1174, 216] width 20 height 20
click at [1392, 162] on button "Cerrar" at bounding box center [1347, 163] width 180 height 33
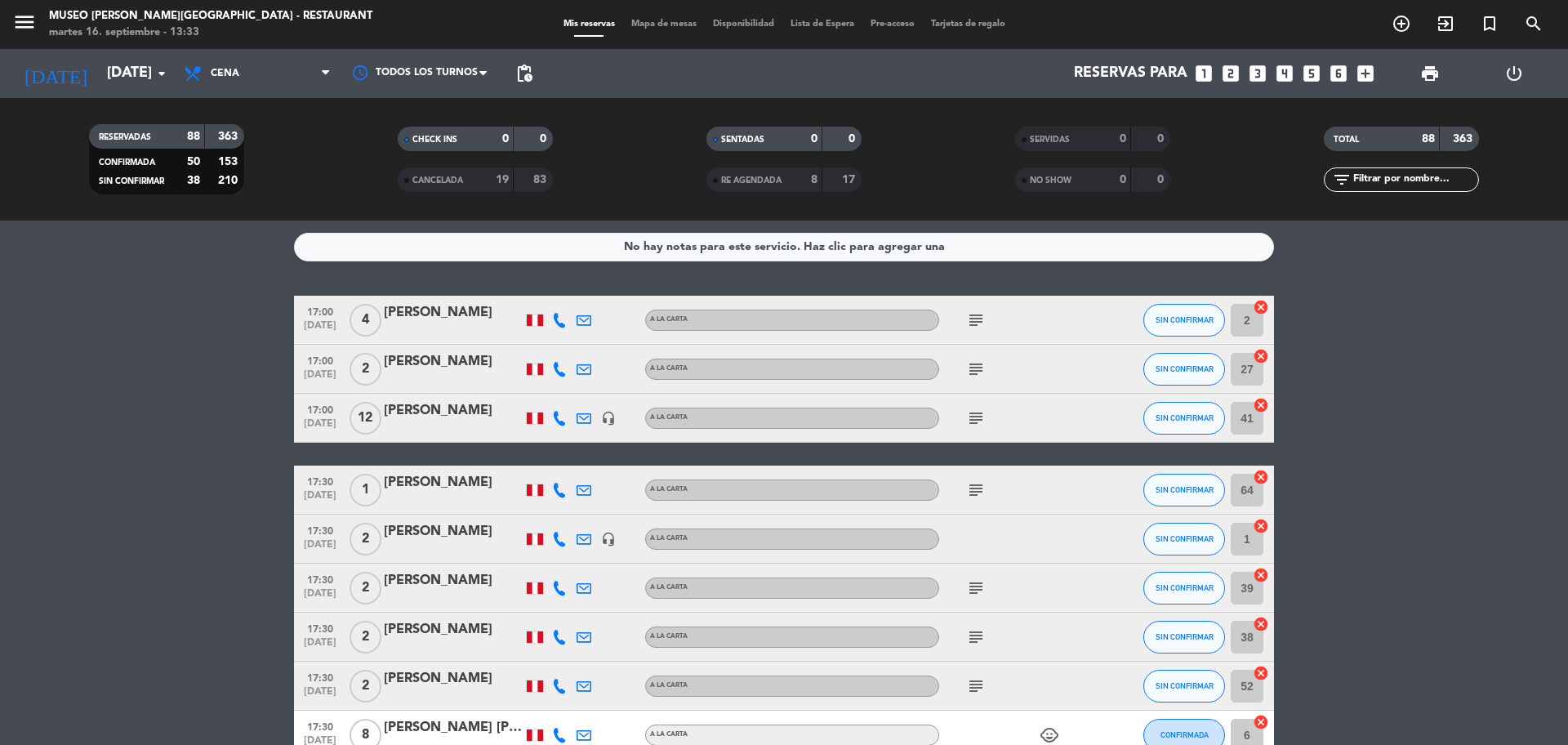
click at [1231, 77] on icon "looks_two" at bounding box center [1230, 74] width 21 height 21
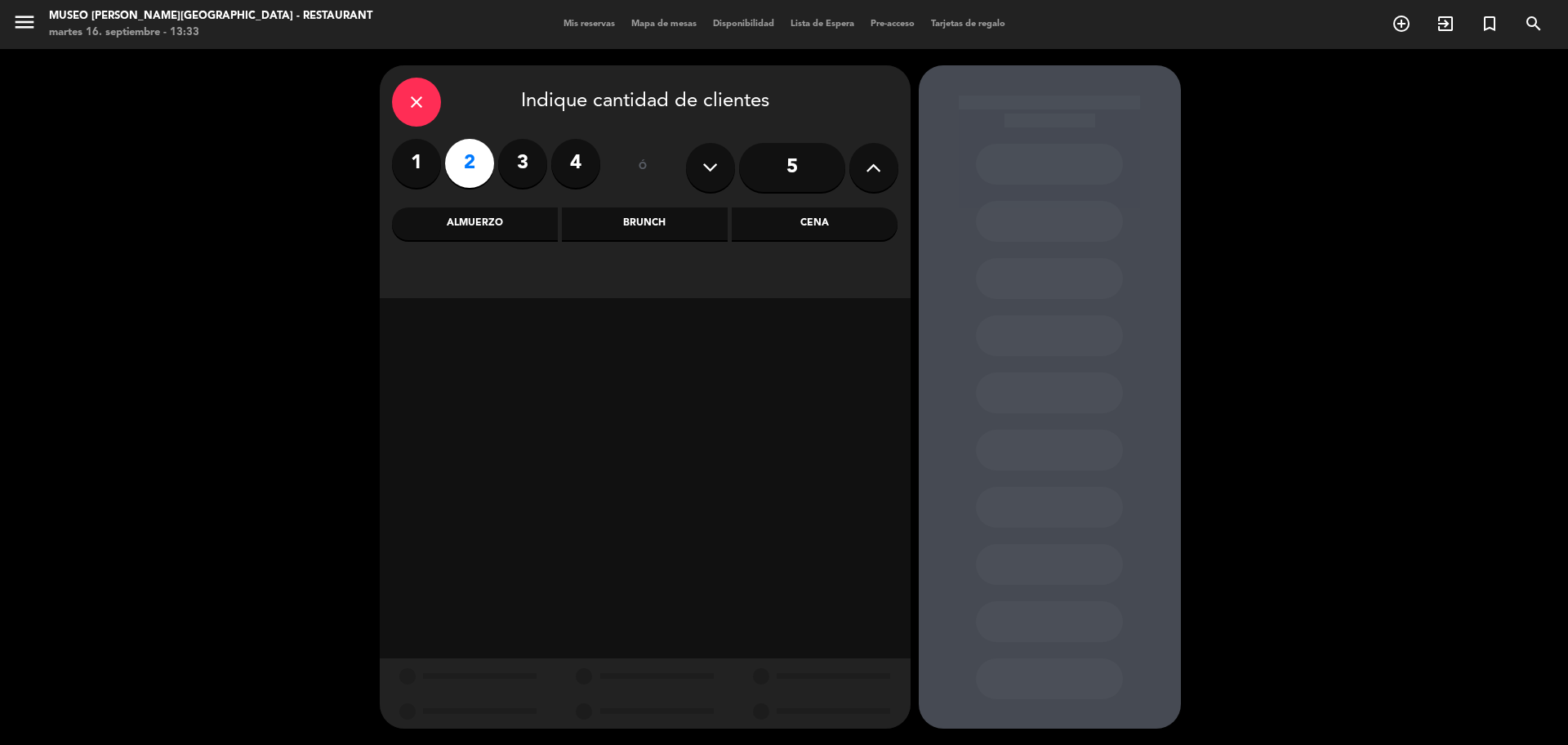
click at [803, 221] on div "Cena" at bounding box center [814, 224] width 166 height 33
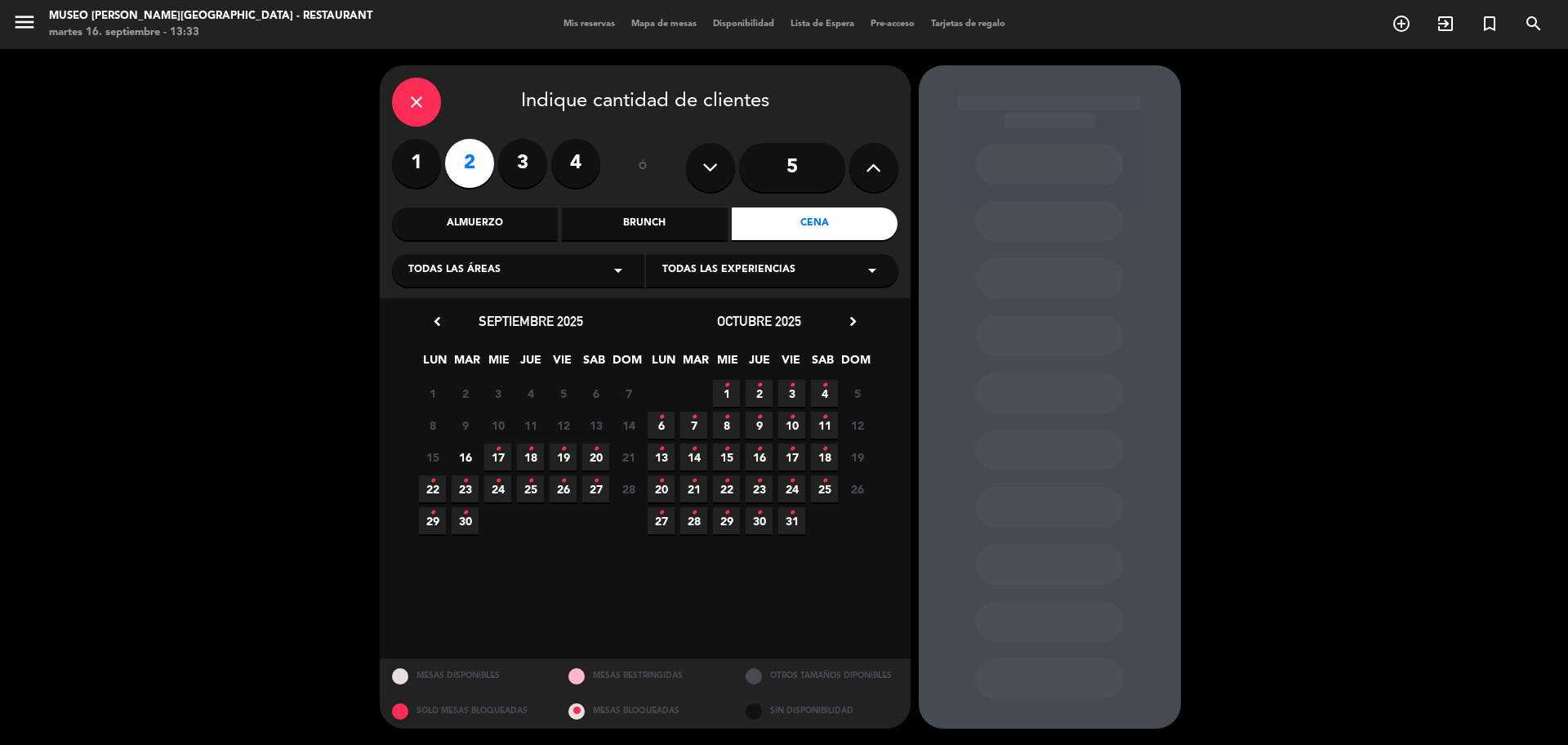
click at [541, 451] on span "18 •" at bounding box center [530, 457] width 27 height 27
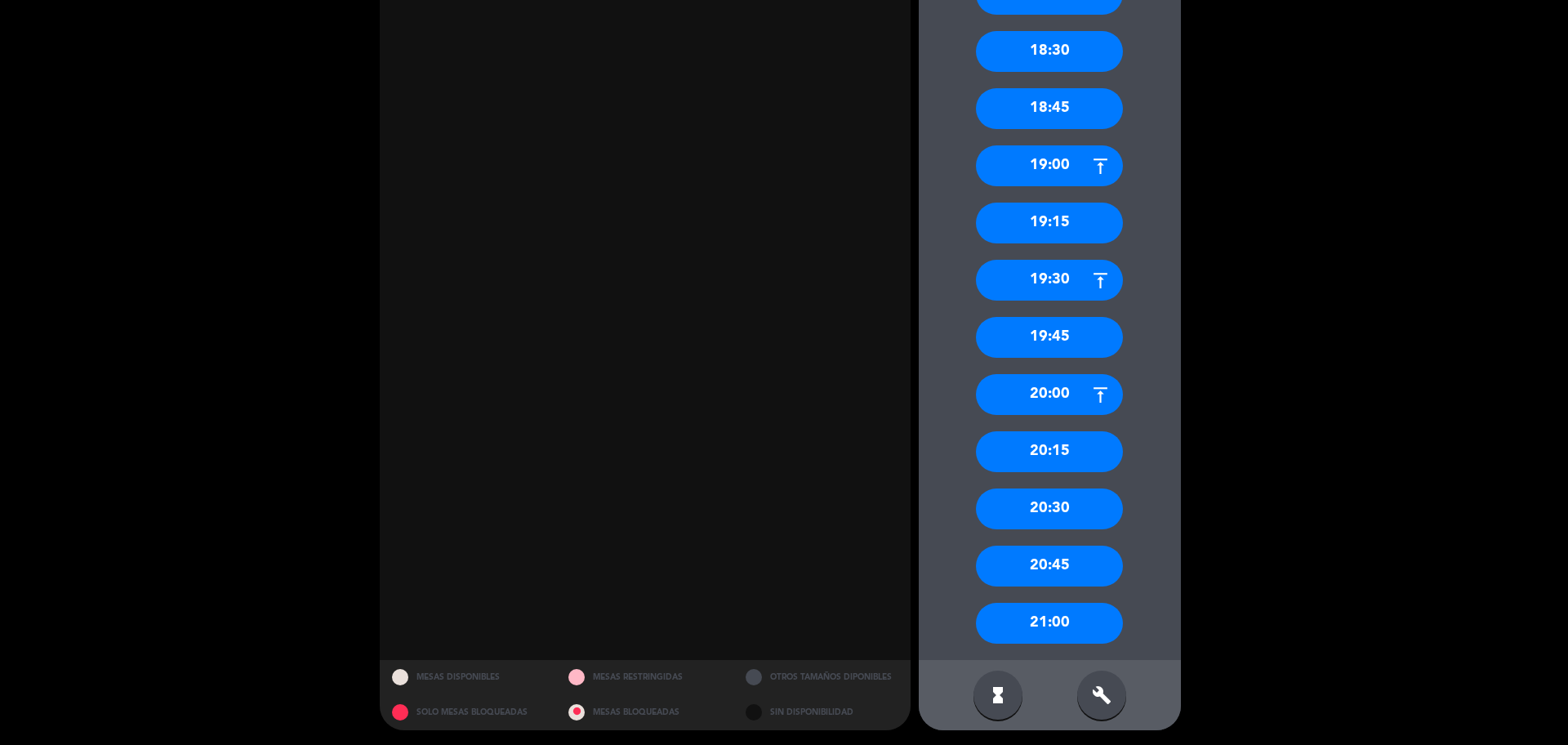
scroll to position [556, 0]
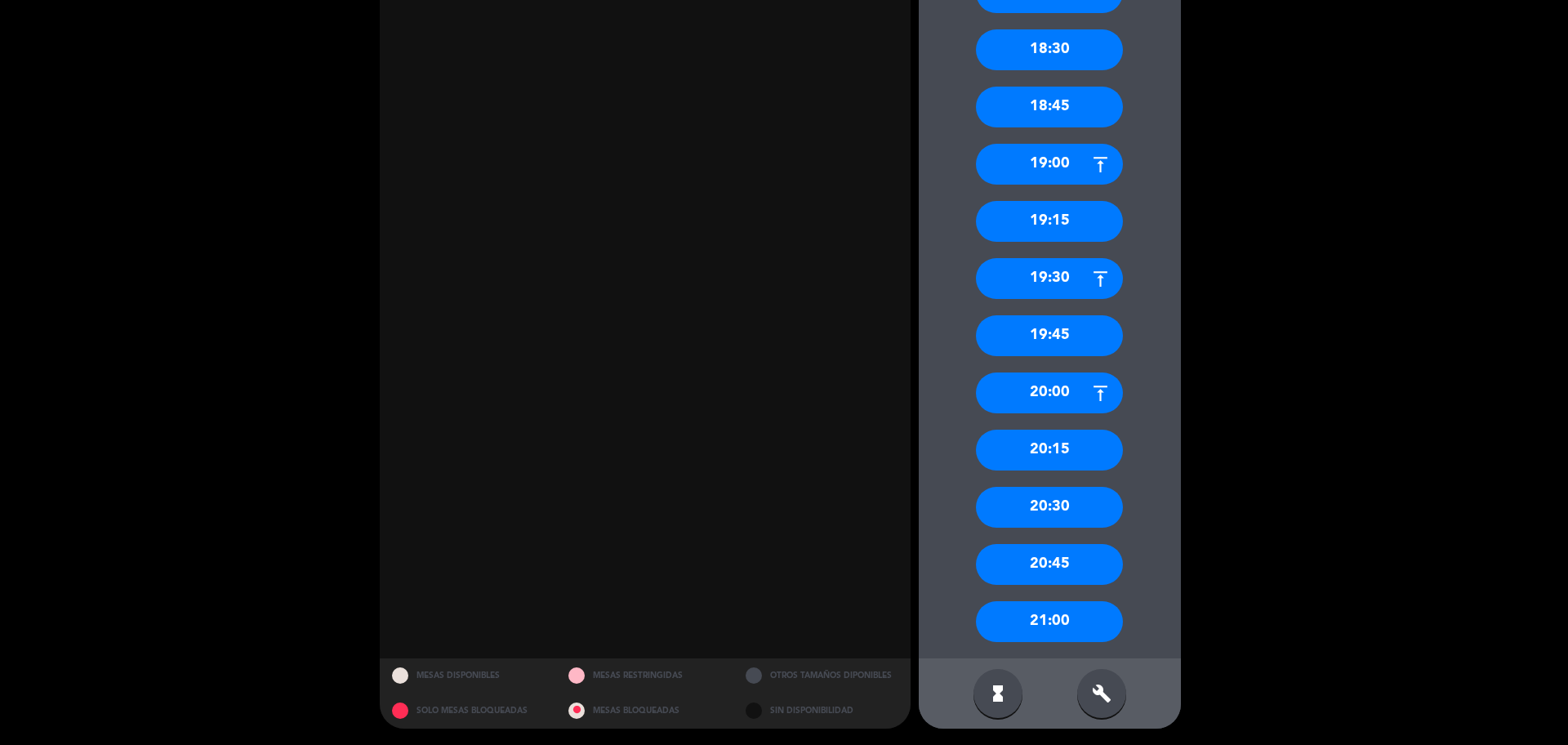
click at [1061, 509] on div "20:30" at bounding box center [1049, 507] width 147 height 41
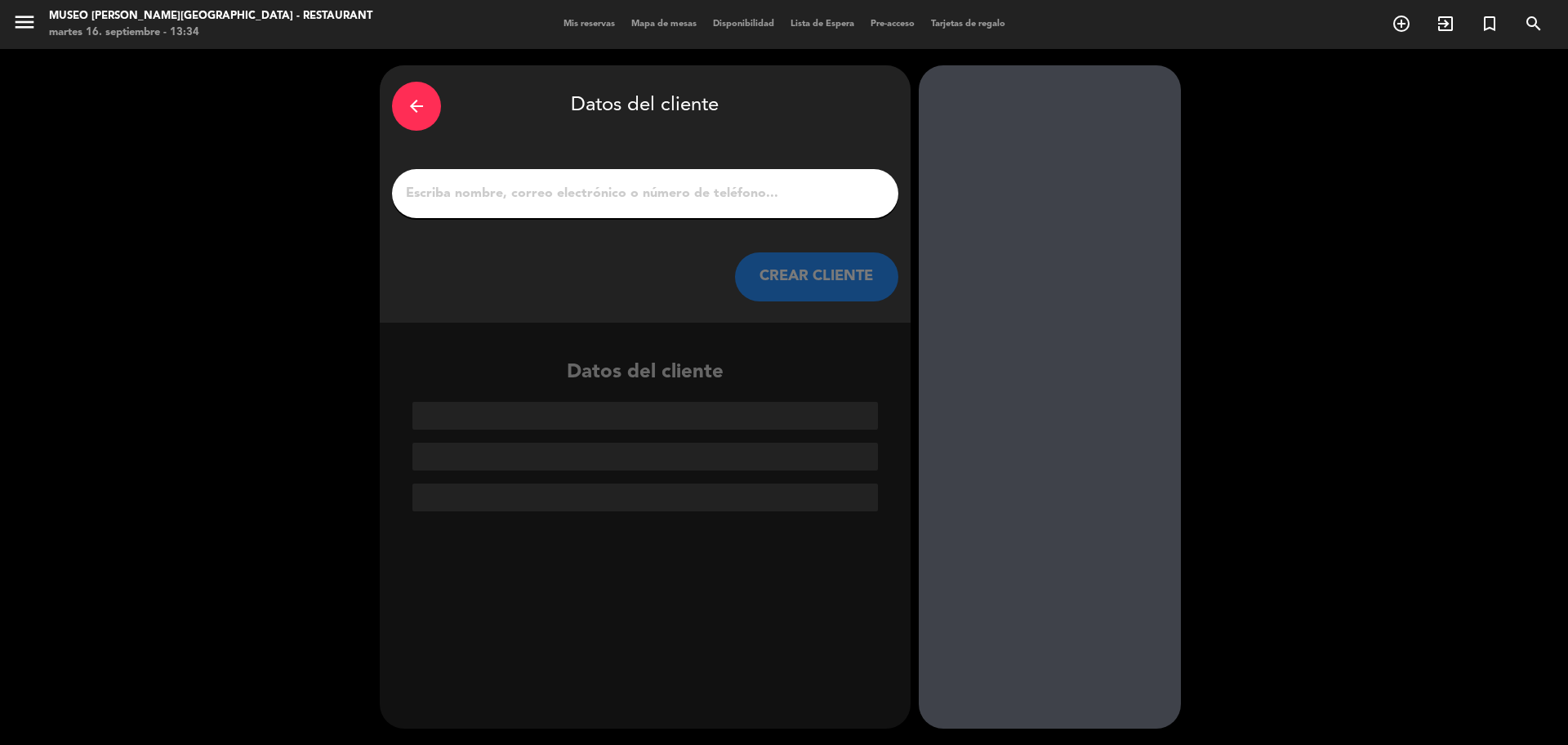
scroll to position [0, 0]
click at [688, 200] on input "1" at bounding box center [644, 193] width 481 height 23
paste input "Renato quispe Guillén"
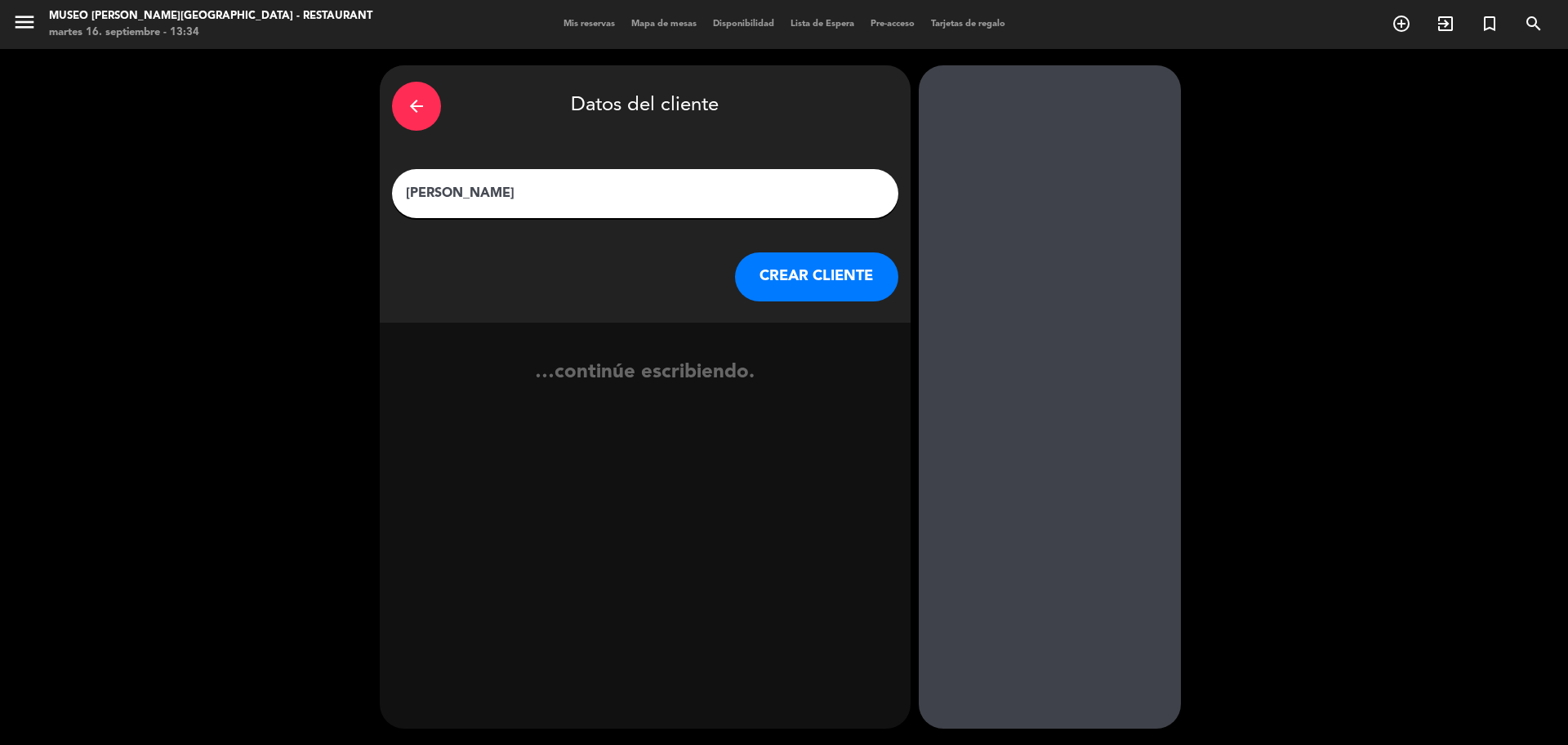
type input "Renato quispe Guillén"
click at [754, 251] on div "arrow_back Datos del cliente Renato quispe Guillén CREAR CLIENTE" at bounding box center [644, 194] width 531 height 257
click at [753, 268] on button "CREAR CLIENTE" at bounding box center [816, 277] width 163 height 49
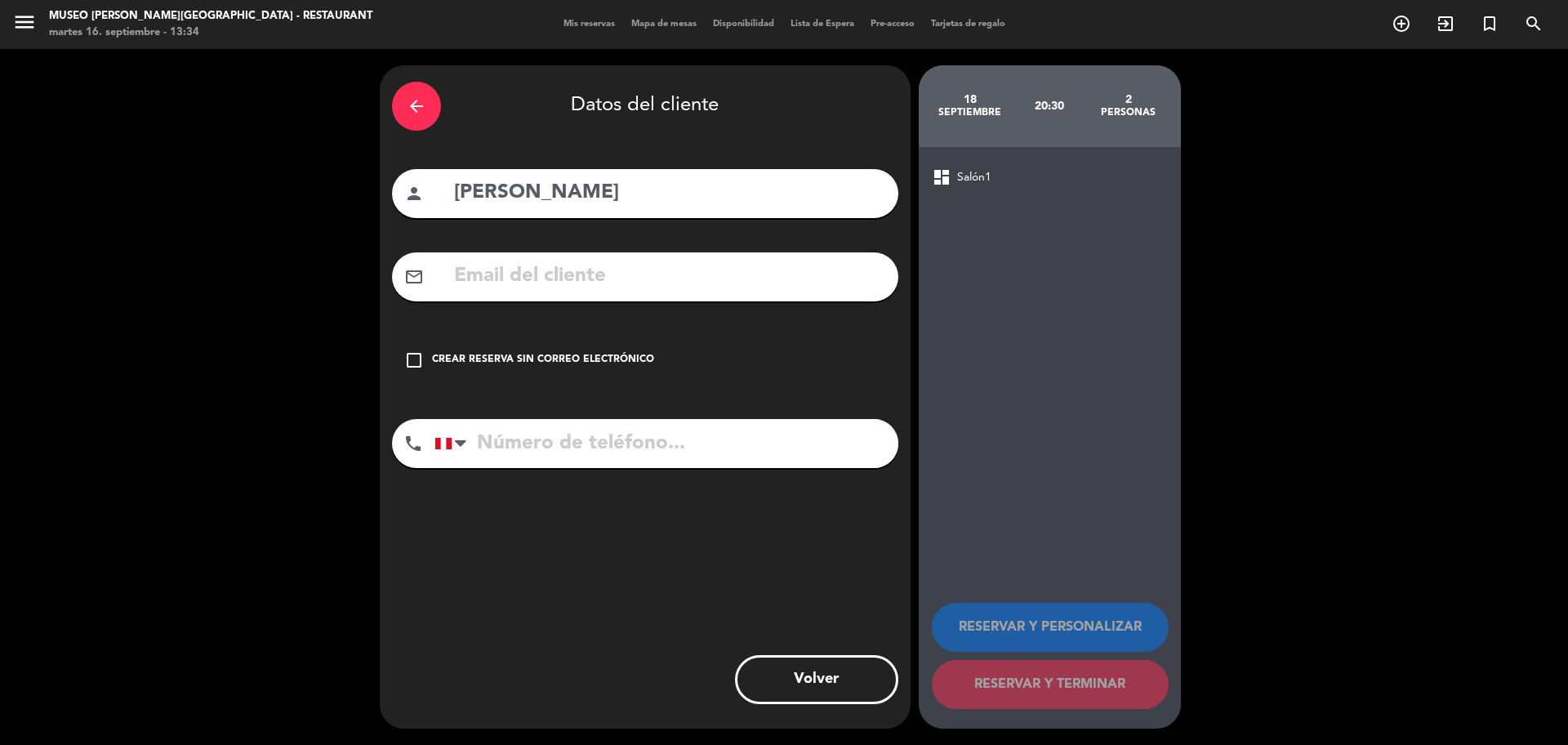
click at [589, 273] on input "text" at bounding box center [668, 277] width 433 height 34
paste input "renatoquispeg@gmail.com"
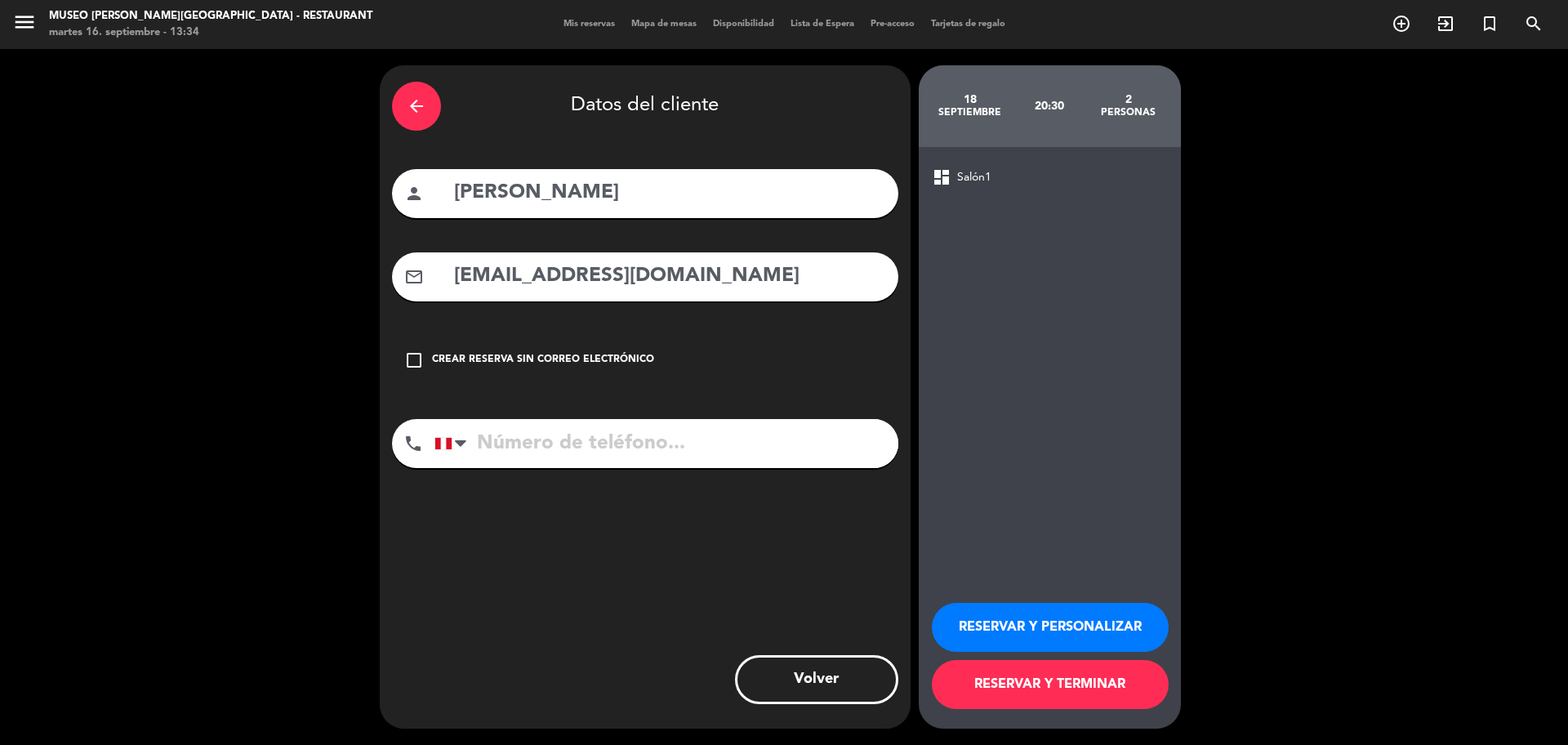
type input "renatoquispeg@gmail.com"
click at [514, 445] on input "tel" at bounding box center [666, 443] width 464 height 49
paste input "954142956"
type input "954142956"
click at [1111, 625] on button "RESERVAR Y PERSONALIZAR" at bounding box center [1049, 627] width 237 height 49
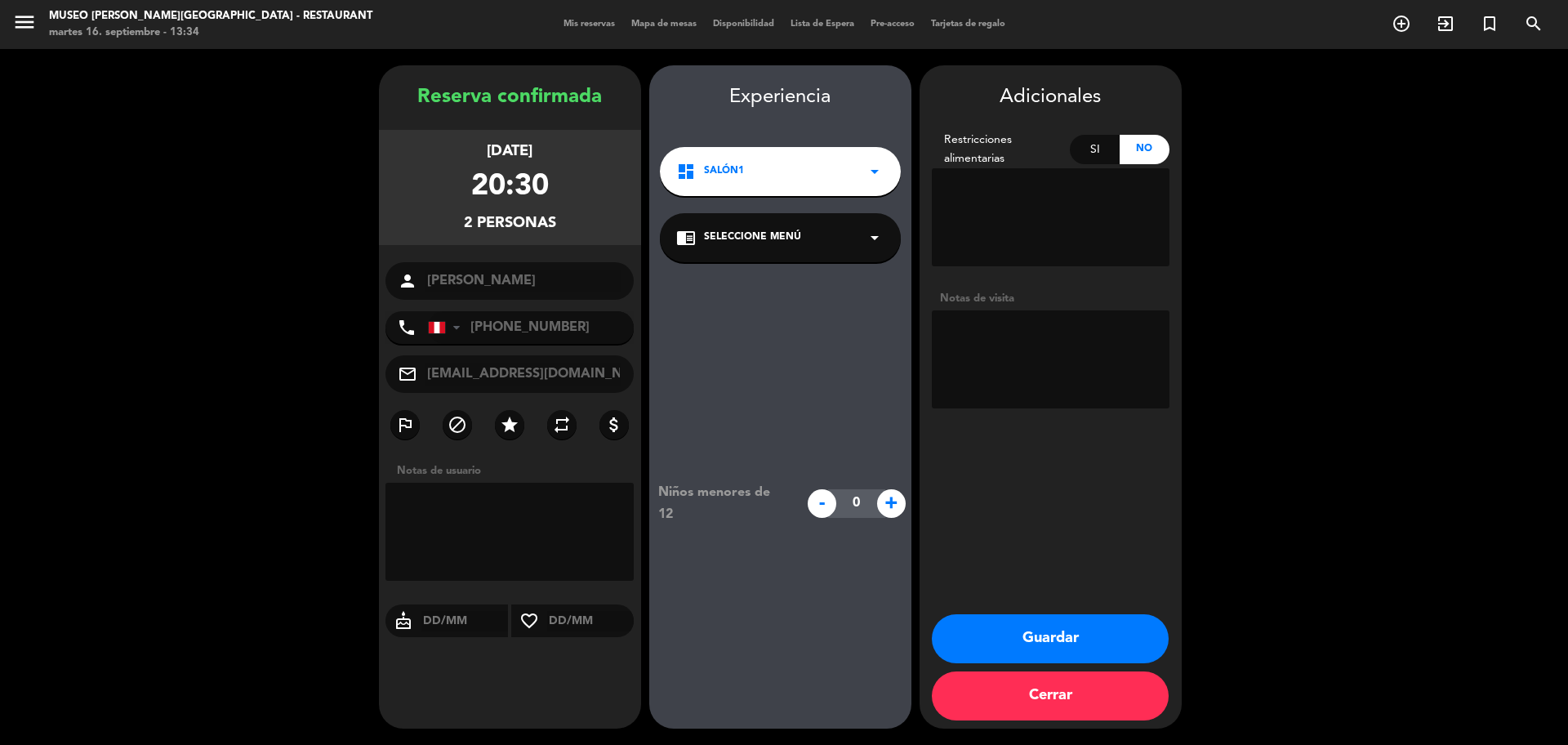
click at [791, 237] on span "Seleccione Menú" at bounding box center [753, 238] width 98 height 16
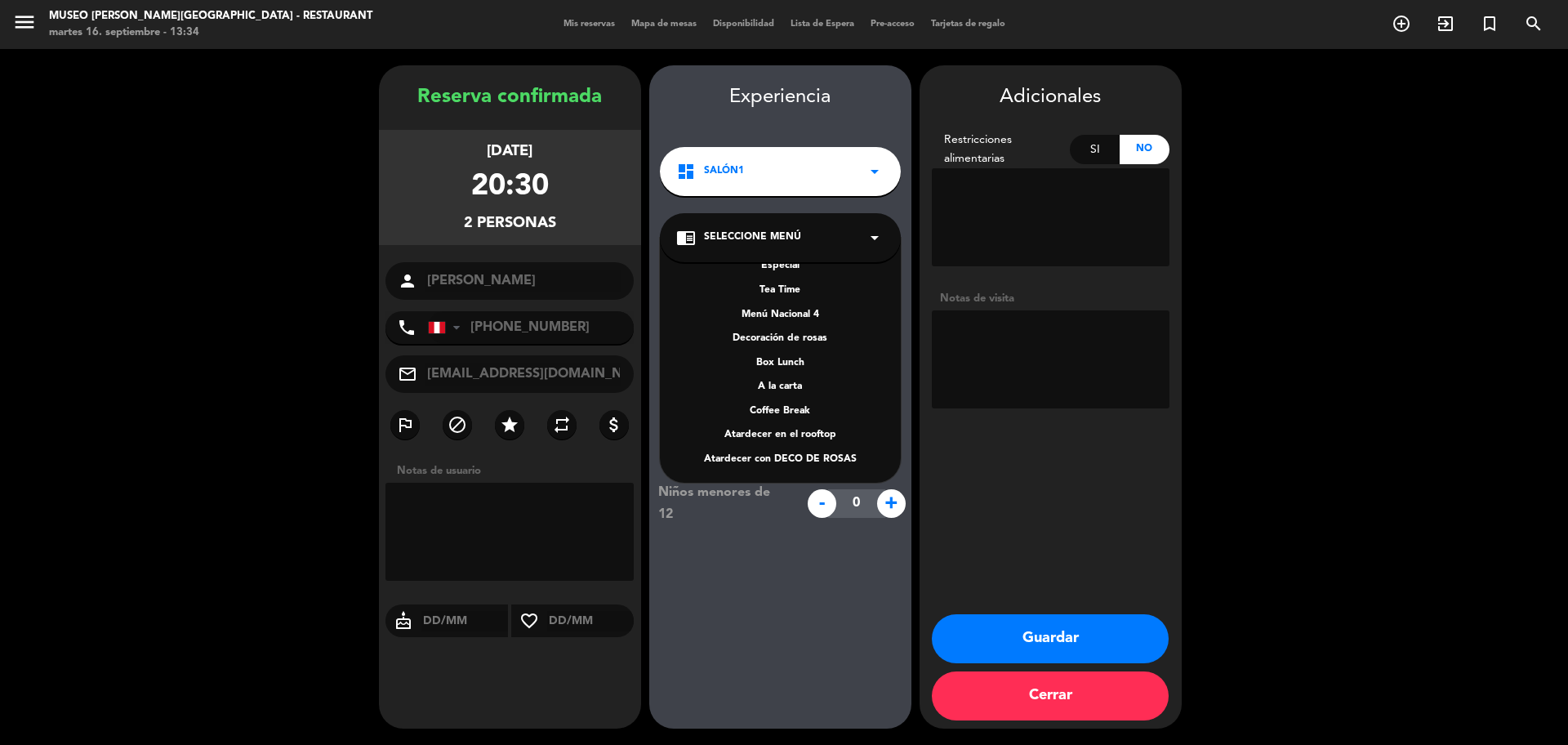
scroll to position [234, 0]
click at [792, 382] on div "A la carta" at bounding box center [780, 387] width 208 height 16
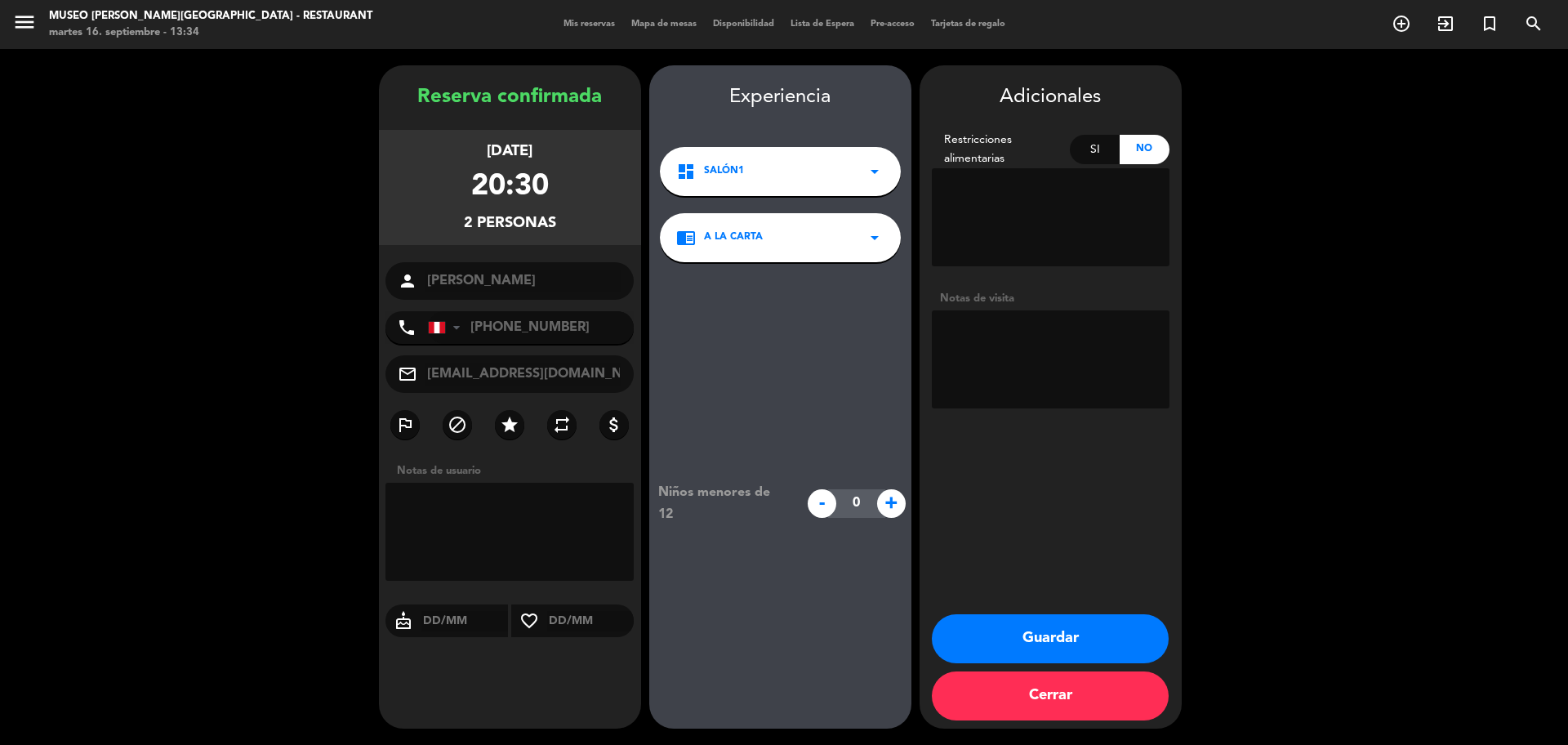
click at [1092, 347] on textarea at bounding box center [1050, 359] width 238 height 98
paste textarea "Lince Ninguna alergia"
type textarea "Lince Ninguna alergia"
click at [1069, 621] on button "Guardar" at bounding box center [1049, 639] width 237 height 49
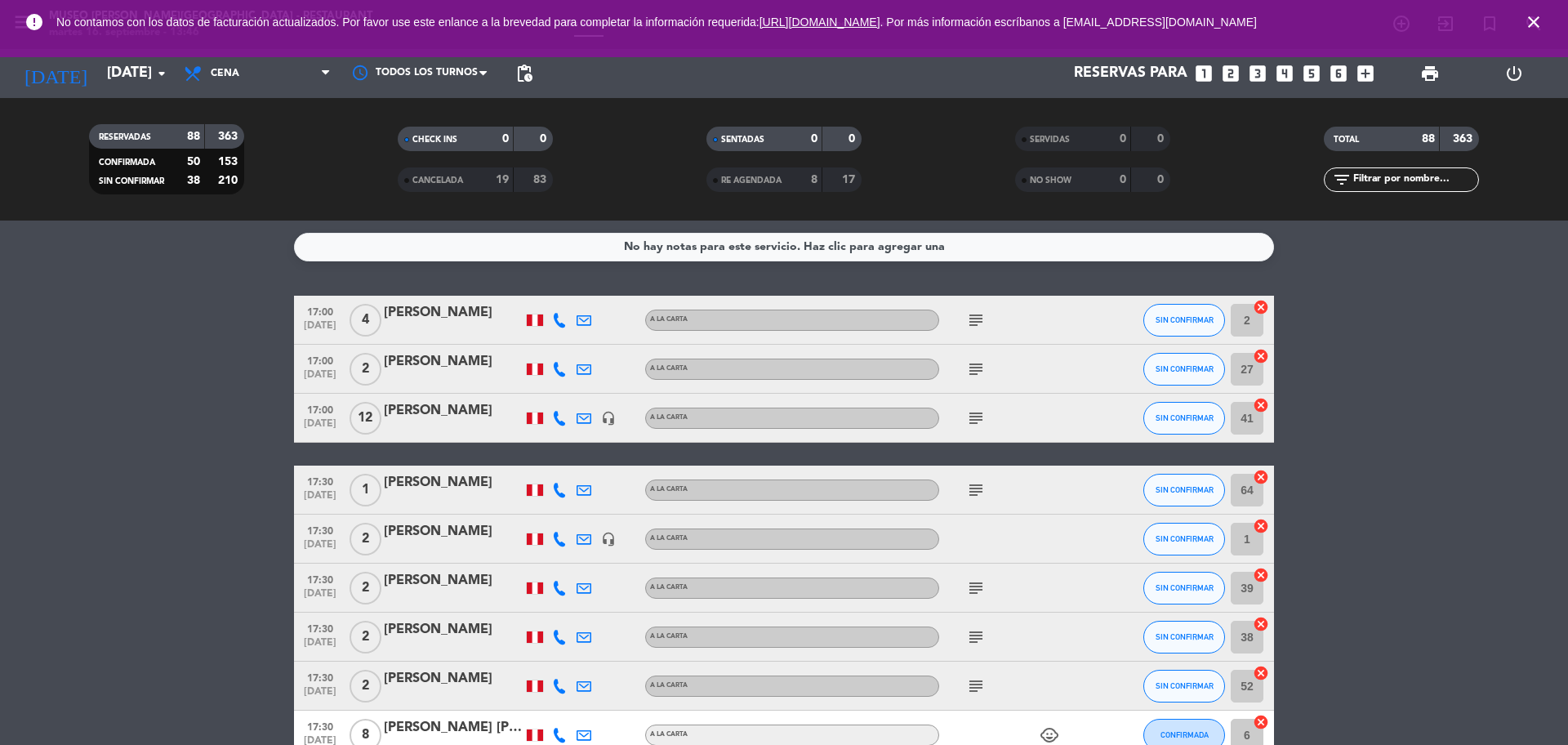
click at [1535, 26] on icon "close" at bounding box center [1533, 22] width 20 height 20
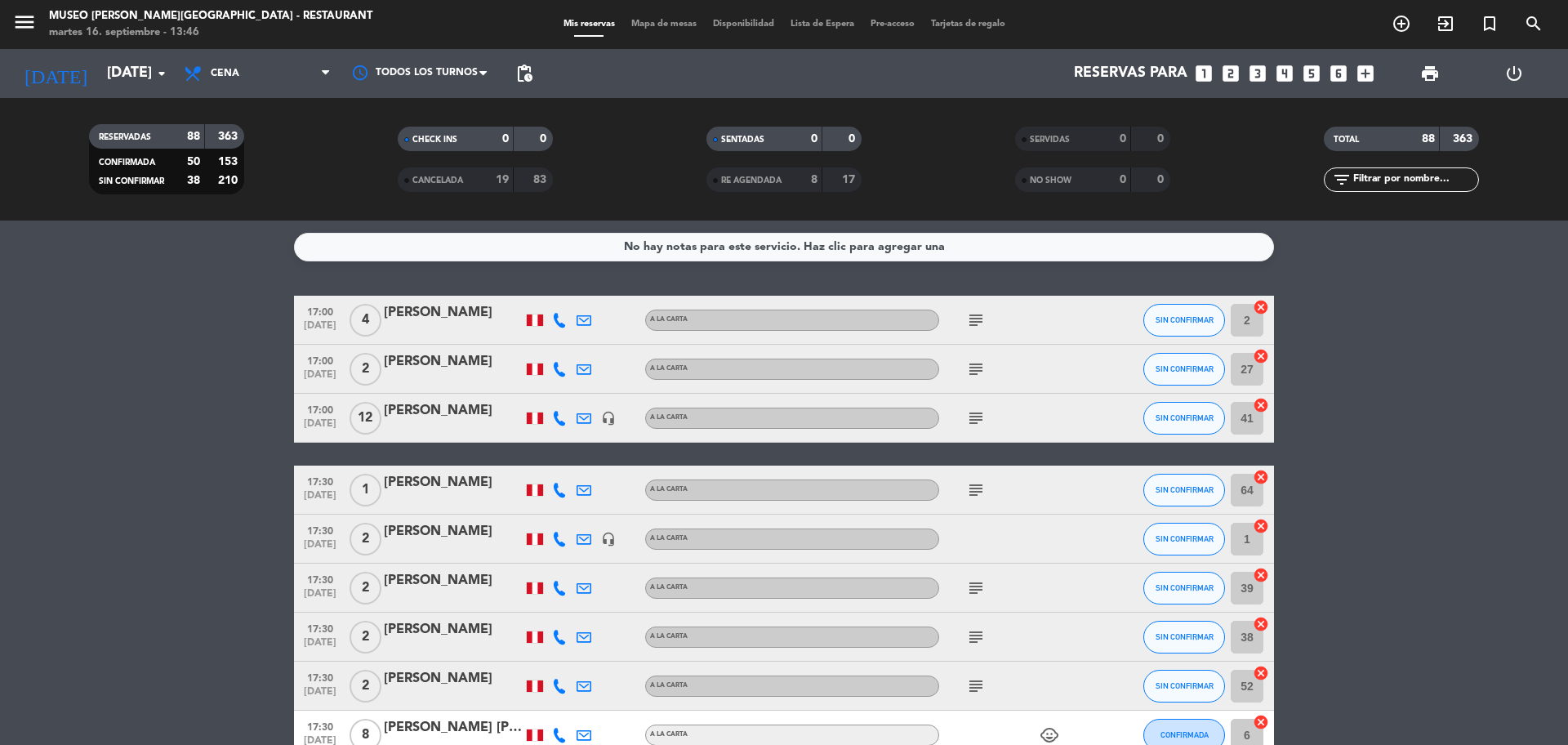
click at [1290, 73] on icon "looks_4" at bounding box center [1284, 74] width 21 height 21
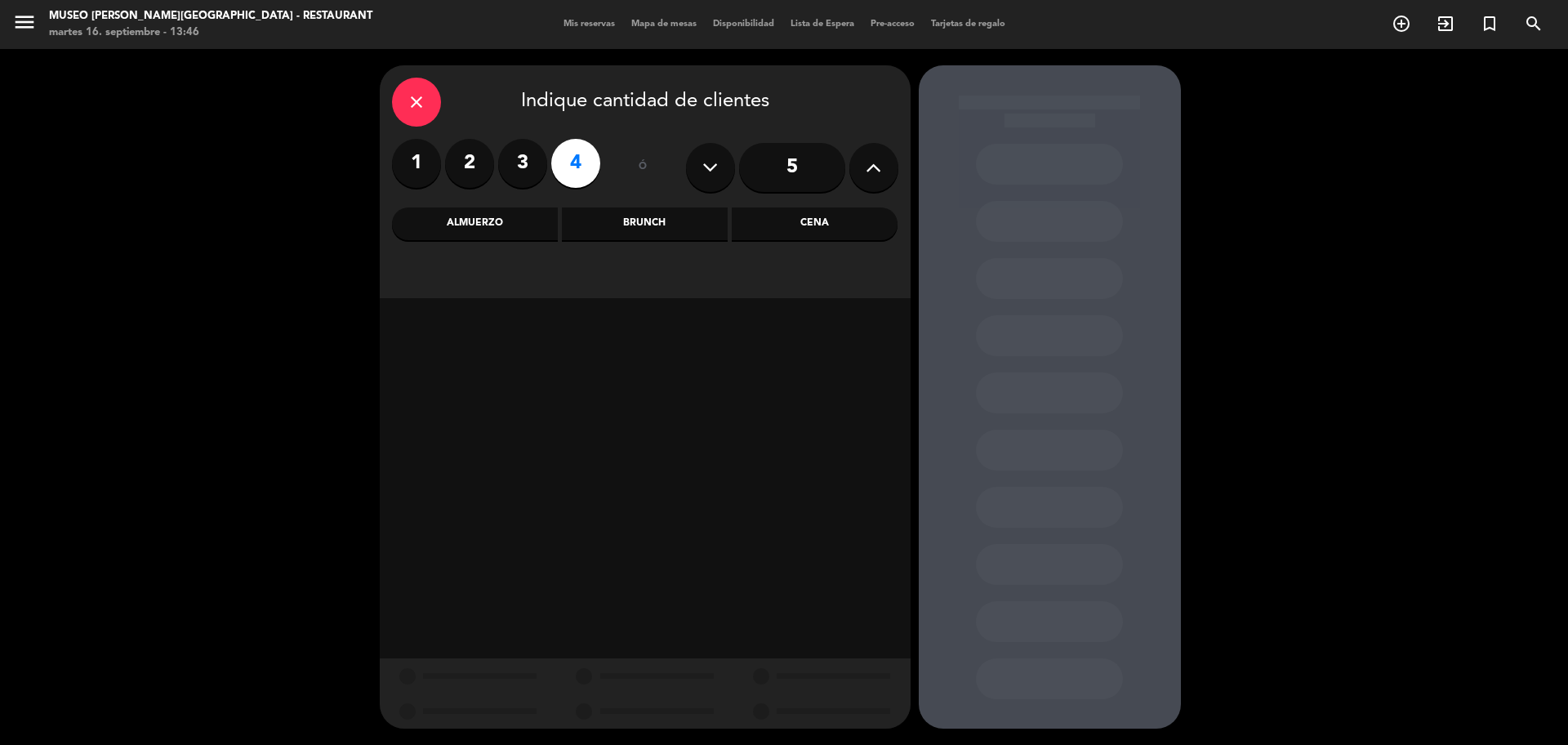
click at [476, 231] on div "Almuerzo" at bounding box center [474, 224] width 166 height 33
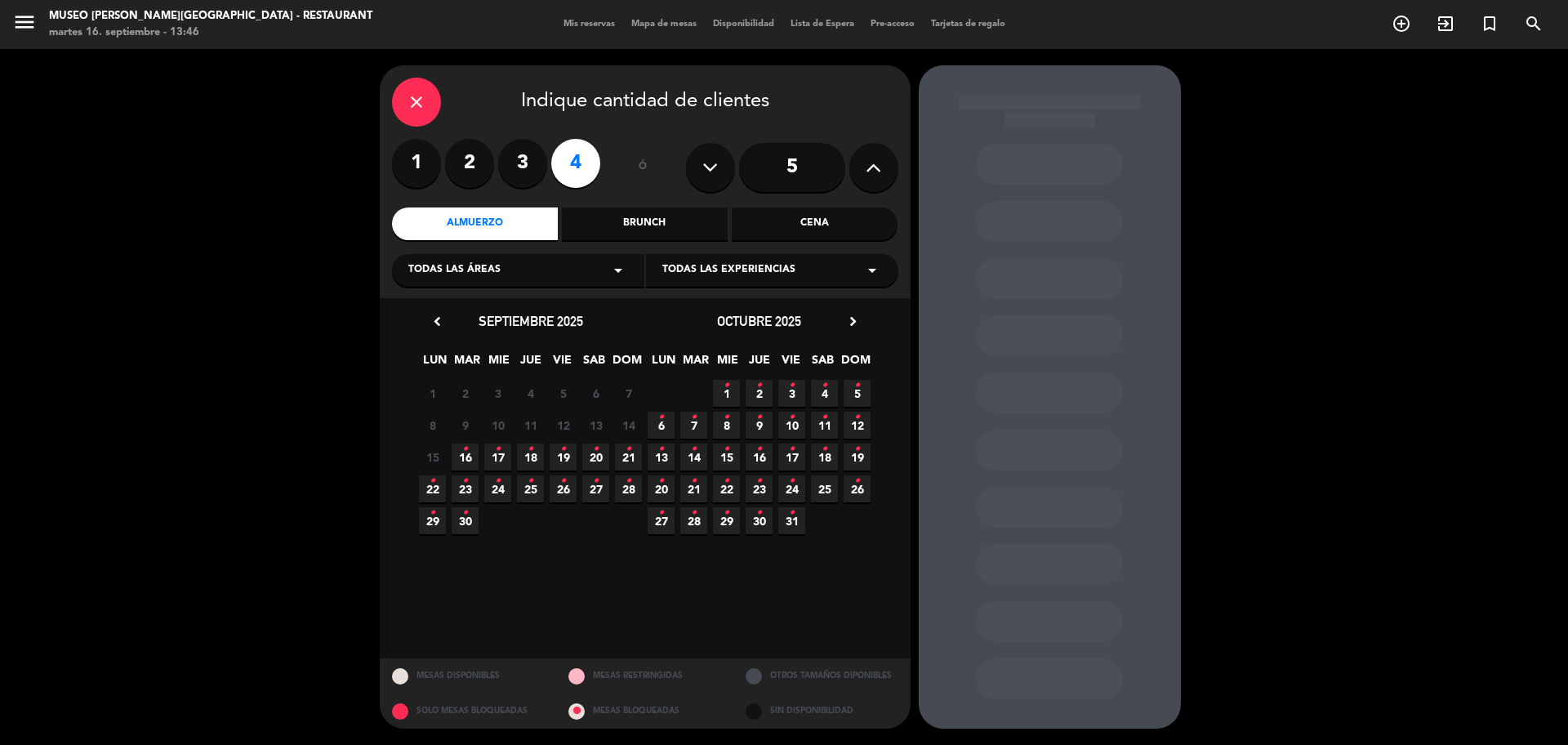
click at [633, 451] on span "21 •" at bounding box center [628, 457] width 27 height 27
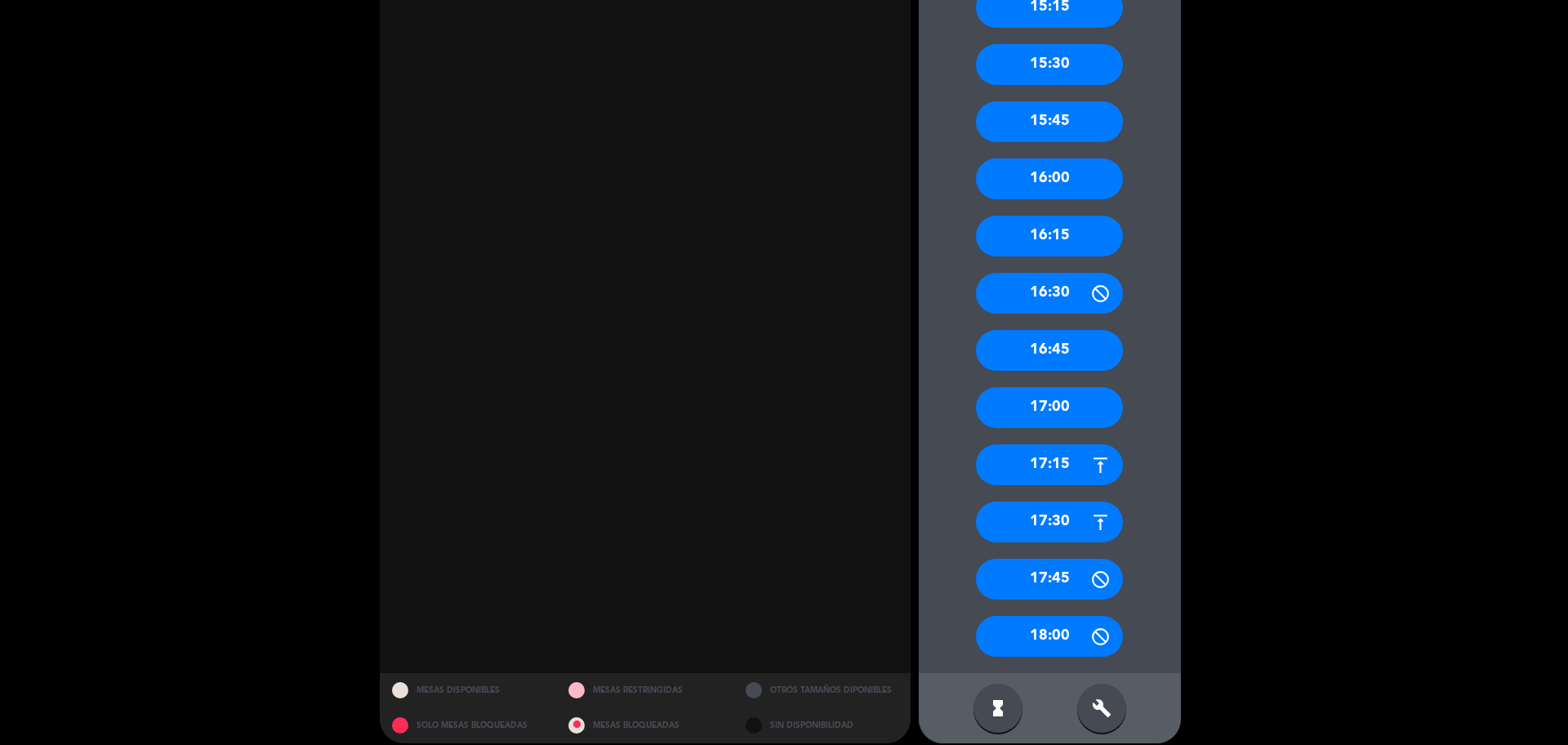
scroll to position [1124, 0]
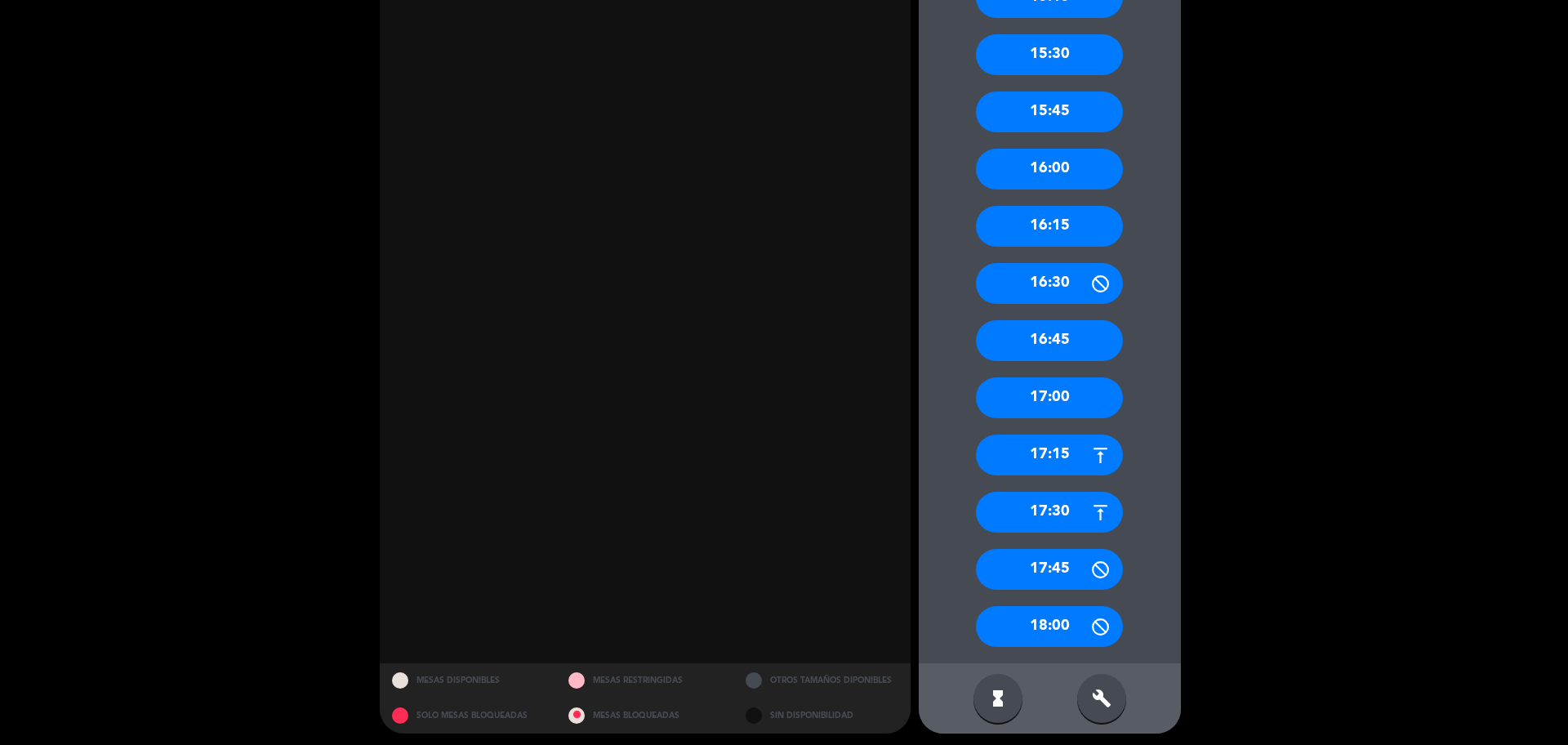
click at [1054, 171] on div "16:00" at bounding box center [1049, 169] width 147 height 41
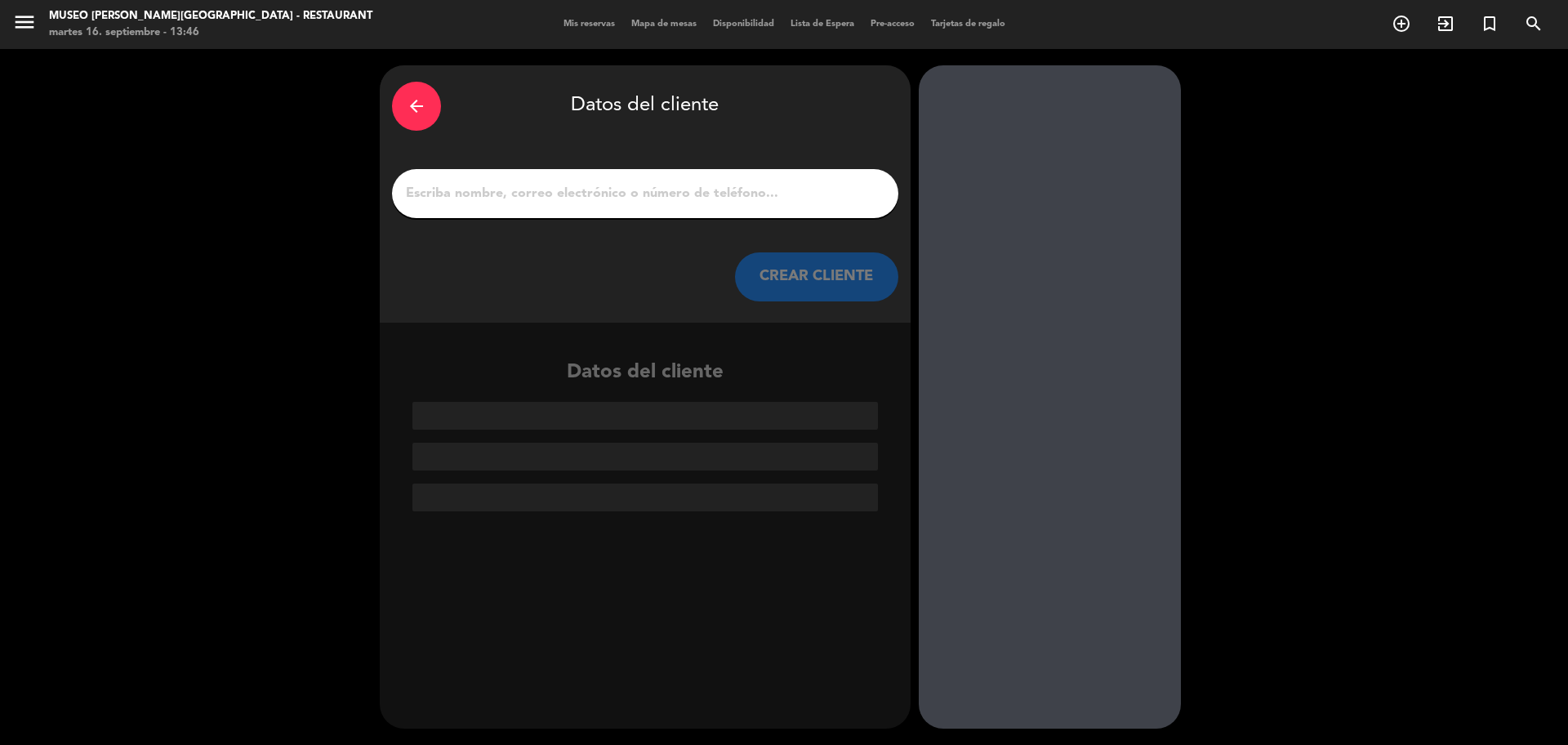
click at [722, 193] on input "1" at bounding box center [644, 193] width 481 height 23
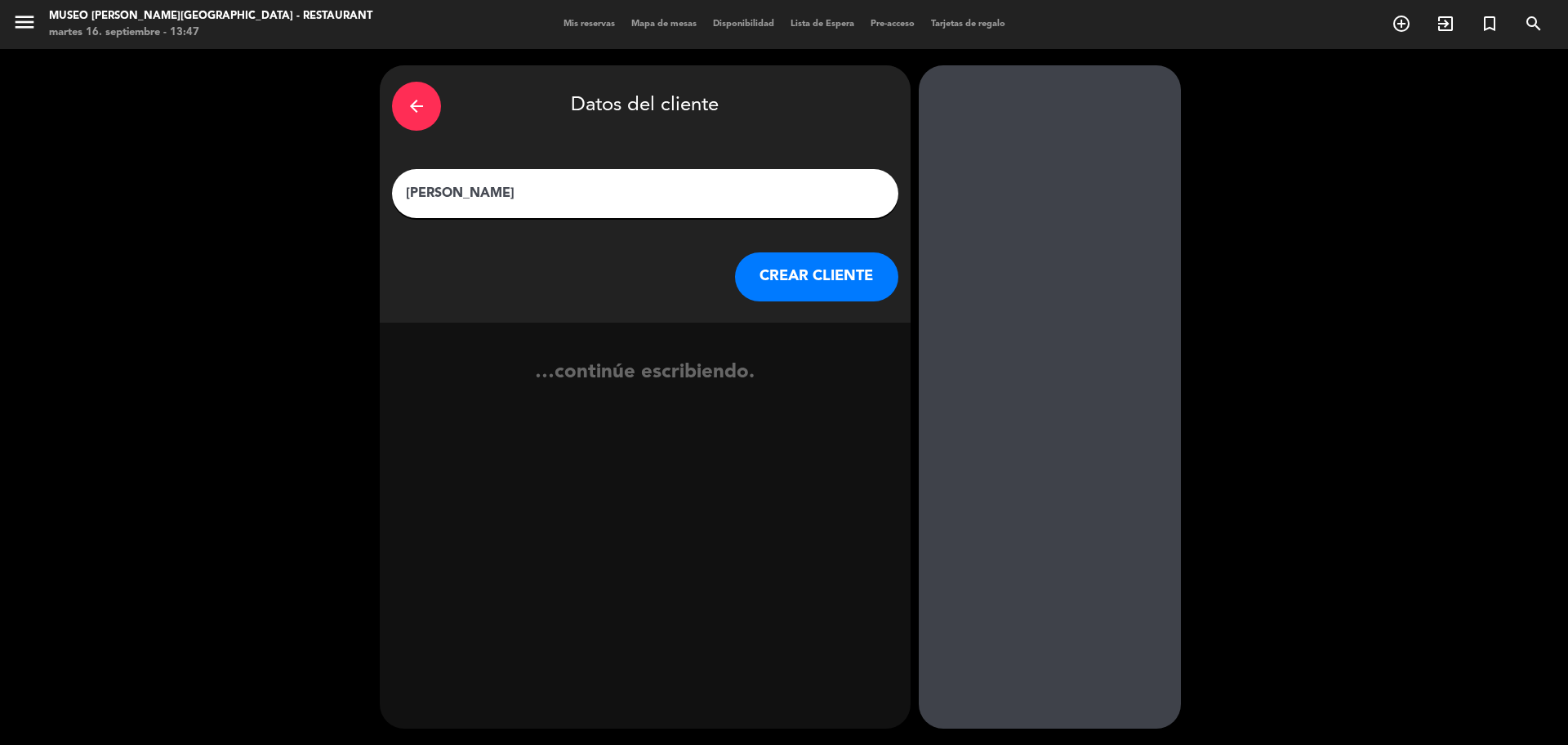
type input "olinda gonzales garcía"
click at [843, 291] on button "CREAR CLIENTE" at bounding box center [816, 277] width 163 height 49
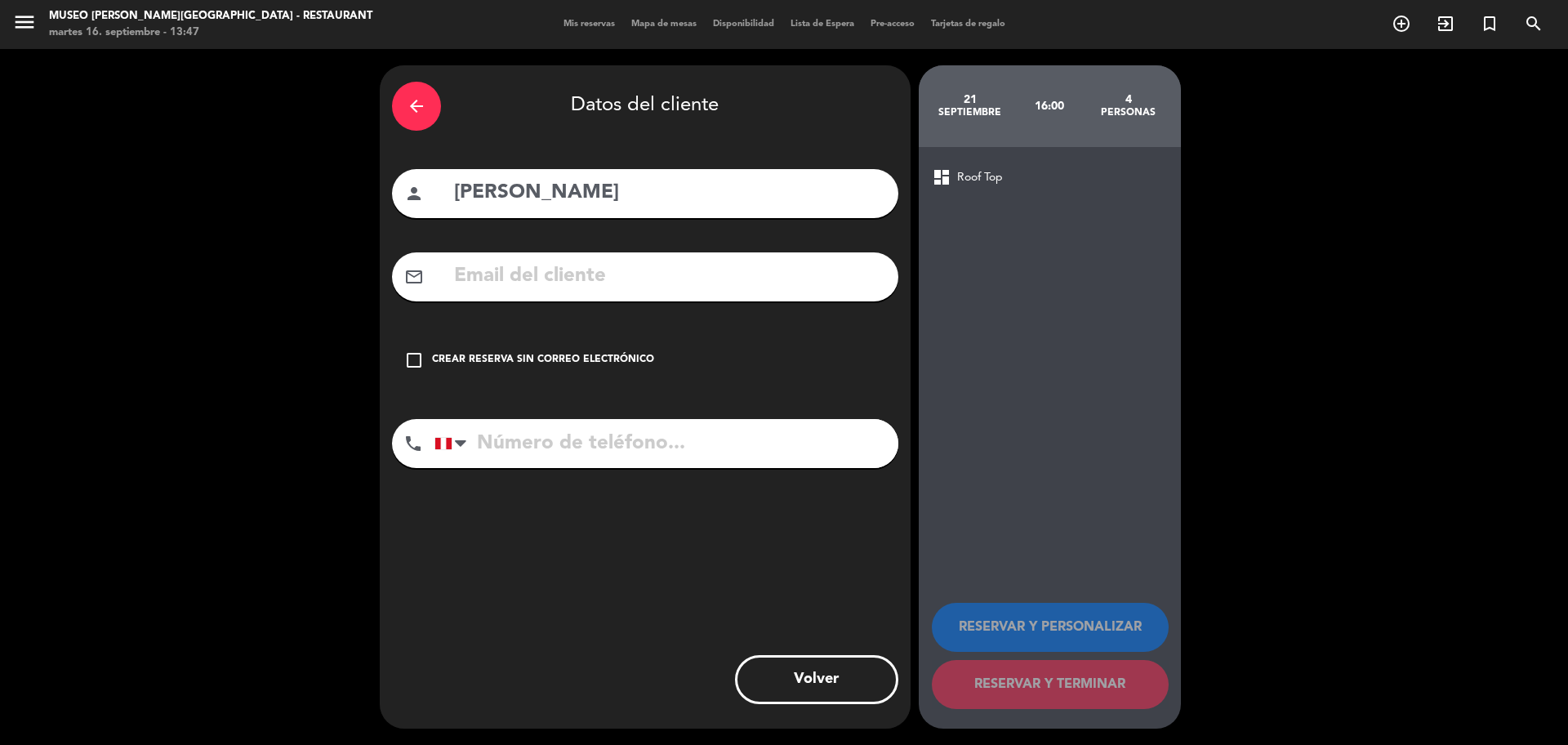
click at [816, 293] on input "text" at bounding box center [668, 277] width 433 height 34
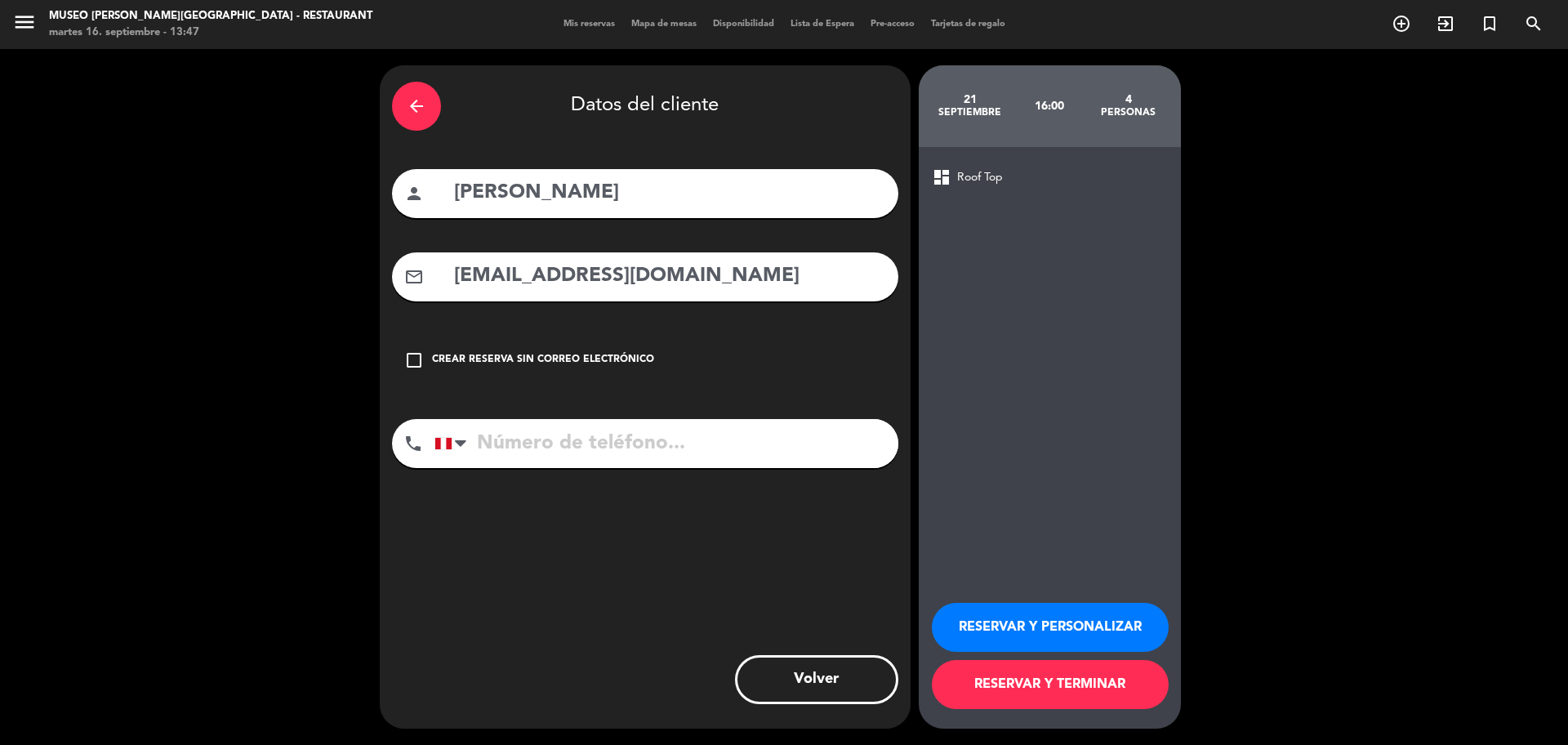
type input "lindagonga@gmail.com"
click at [720, 442] on input "tel" at bounding box center [666, 443] width 464 height 49
type input "982490171"
click at [1054, 638] on button "RESERVAR Y PERSONALIZAR" at bounding box center [1049, 627] width 237 height 49
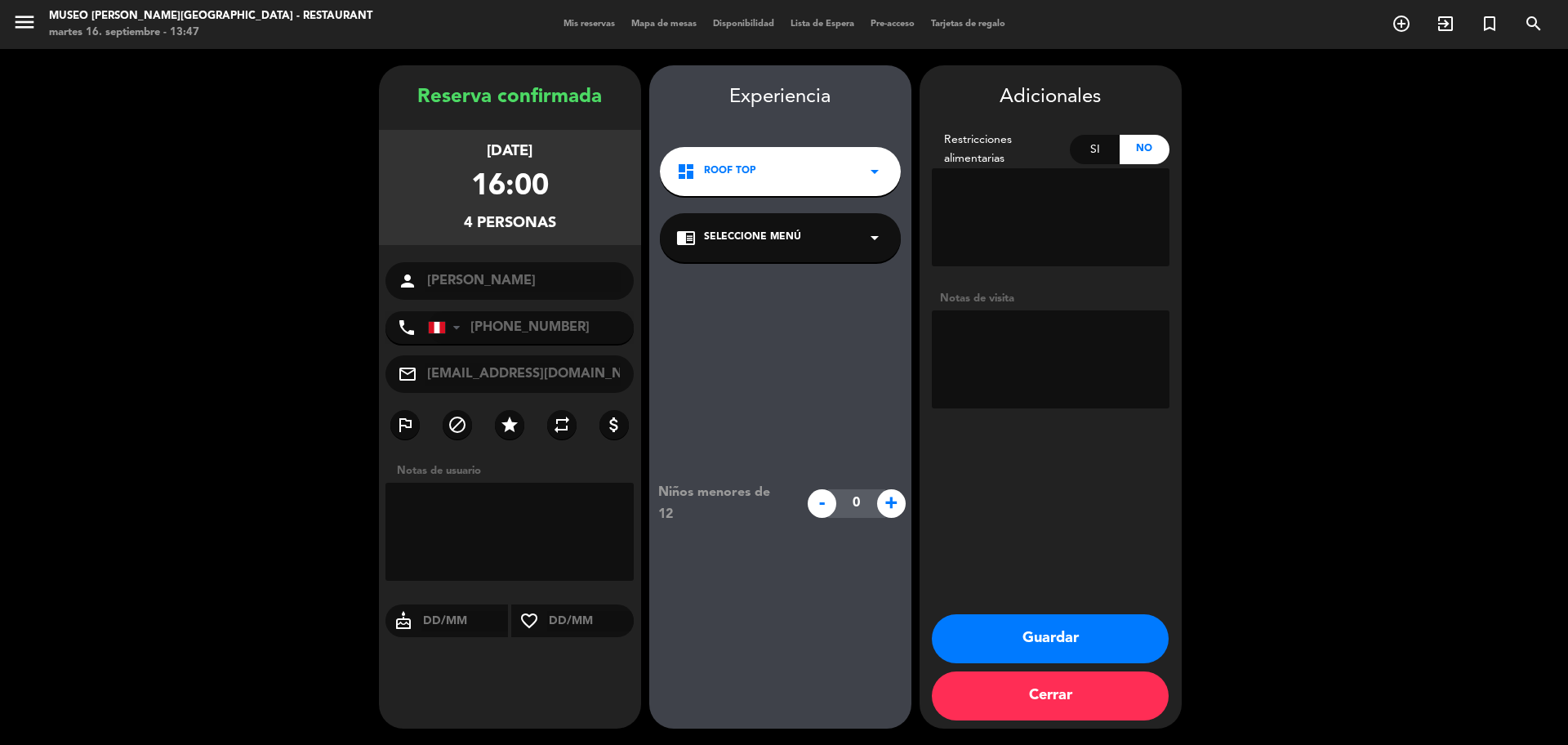
click at [862, 259] on div "chrome_reader_mode Seleccione Menú arrow_drop_down" at bounding box center [780, 237] width 241 height 49
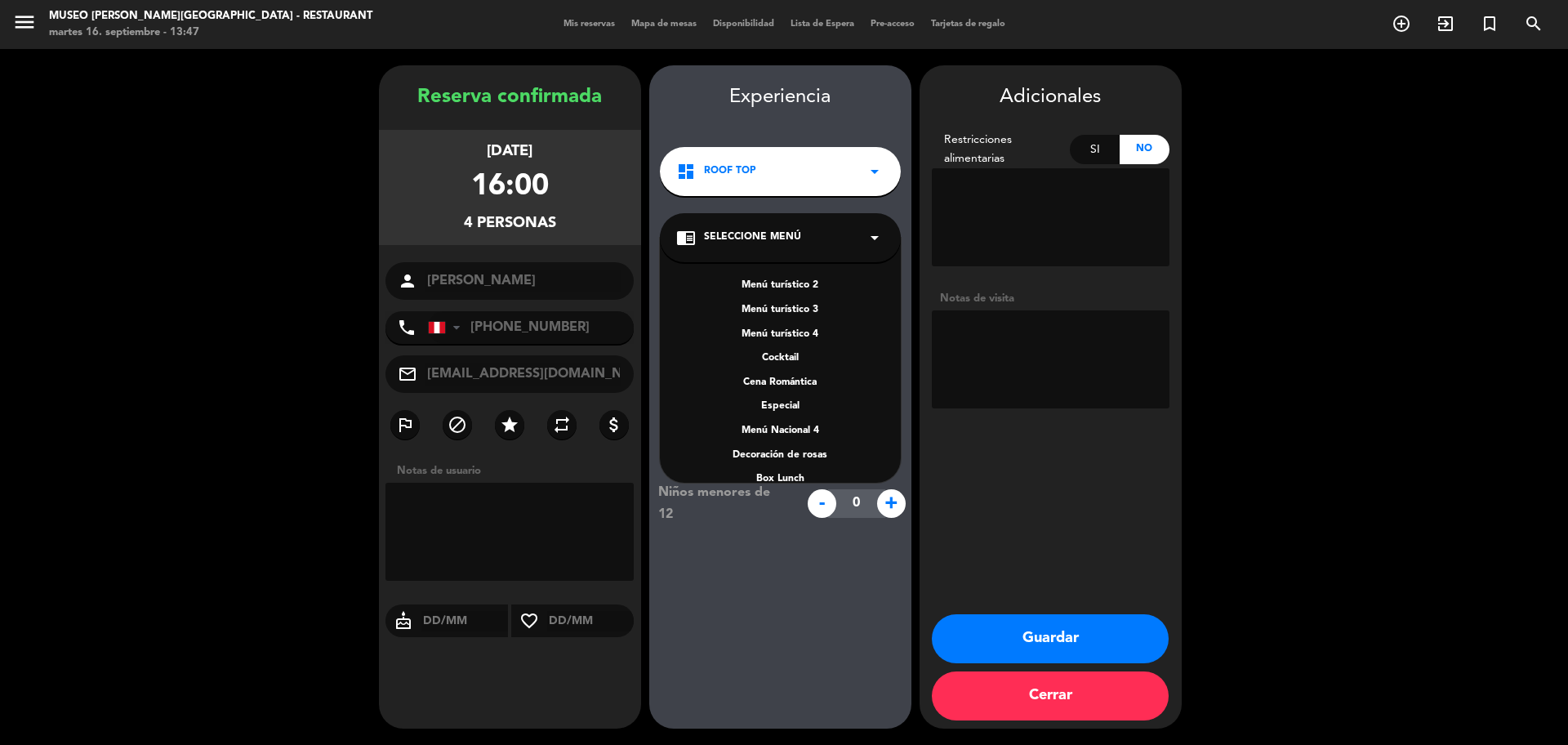
scroll to position [211, 0]
click at [793, 384] on div "A la carta" at bounding box center [780, 387] width 208 height 16
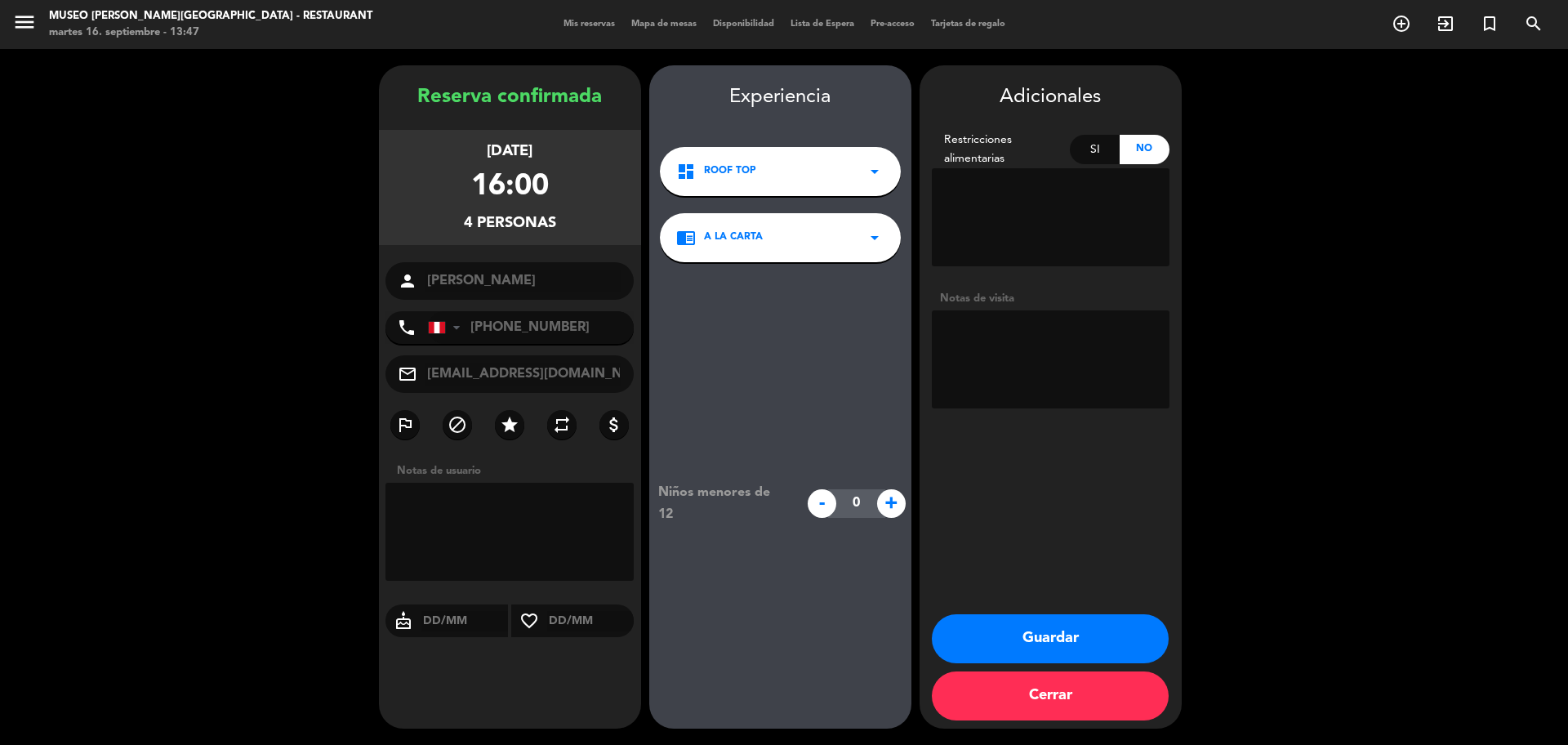
click at [1061, 355] on textarea at bounding box center [1050, 359] width 238 height 98
type textarea "desea terraza rt cerca a las flores"
click at [975, 639] on button "Guardar" at bounding box center [1049, 639] width 237 height 49
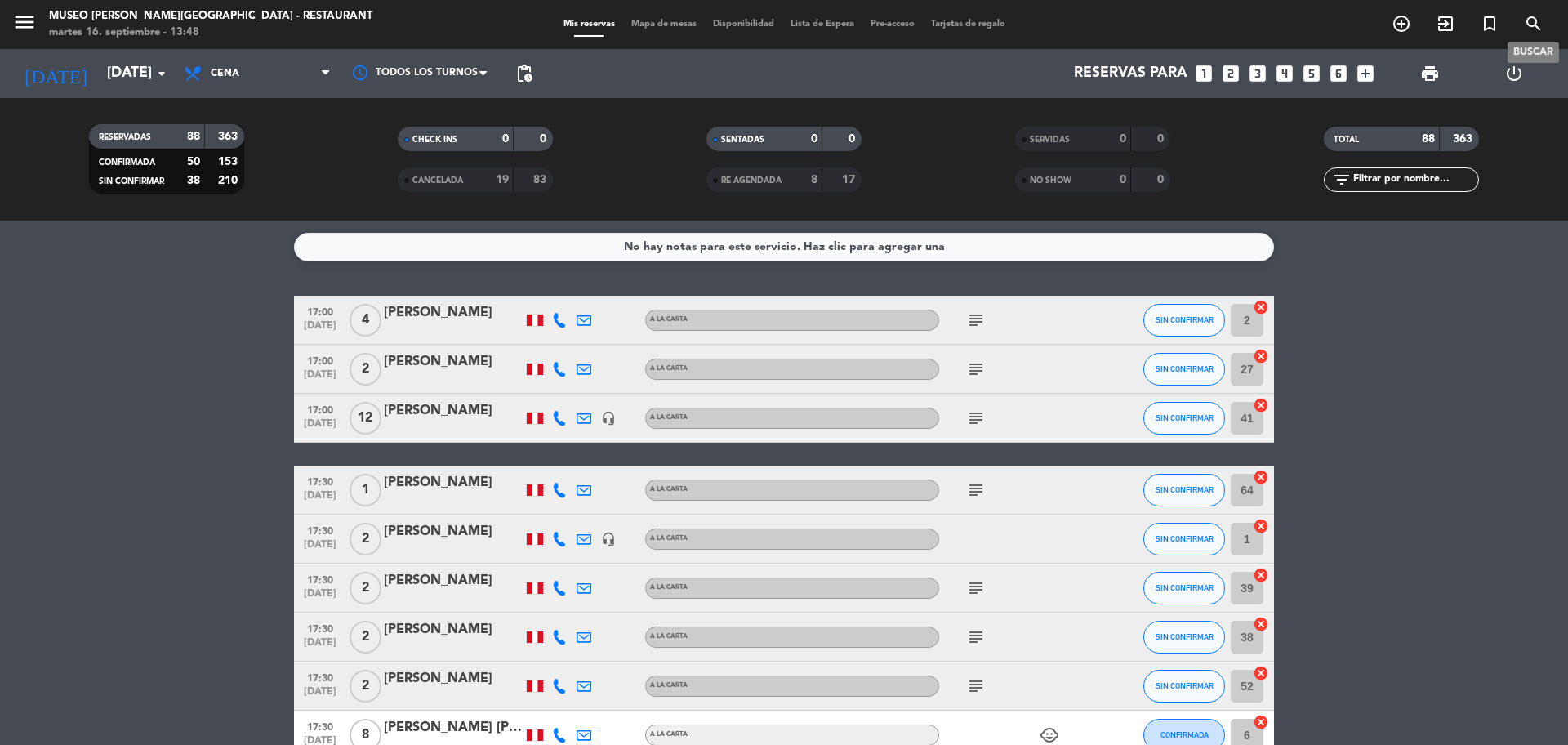
click at [1531, 25] on icon "search" at bounding box center [1533, 24] width 20 height 20
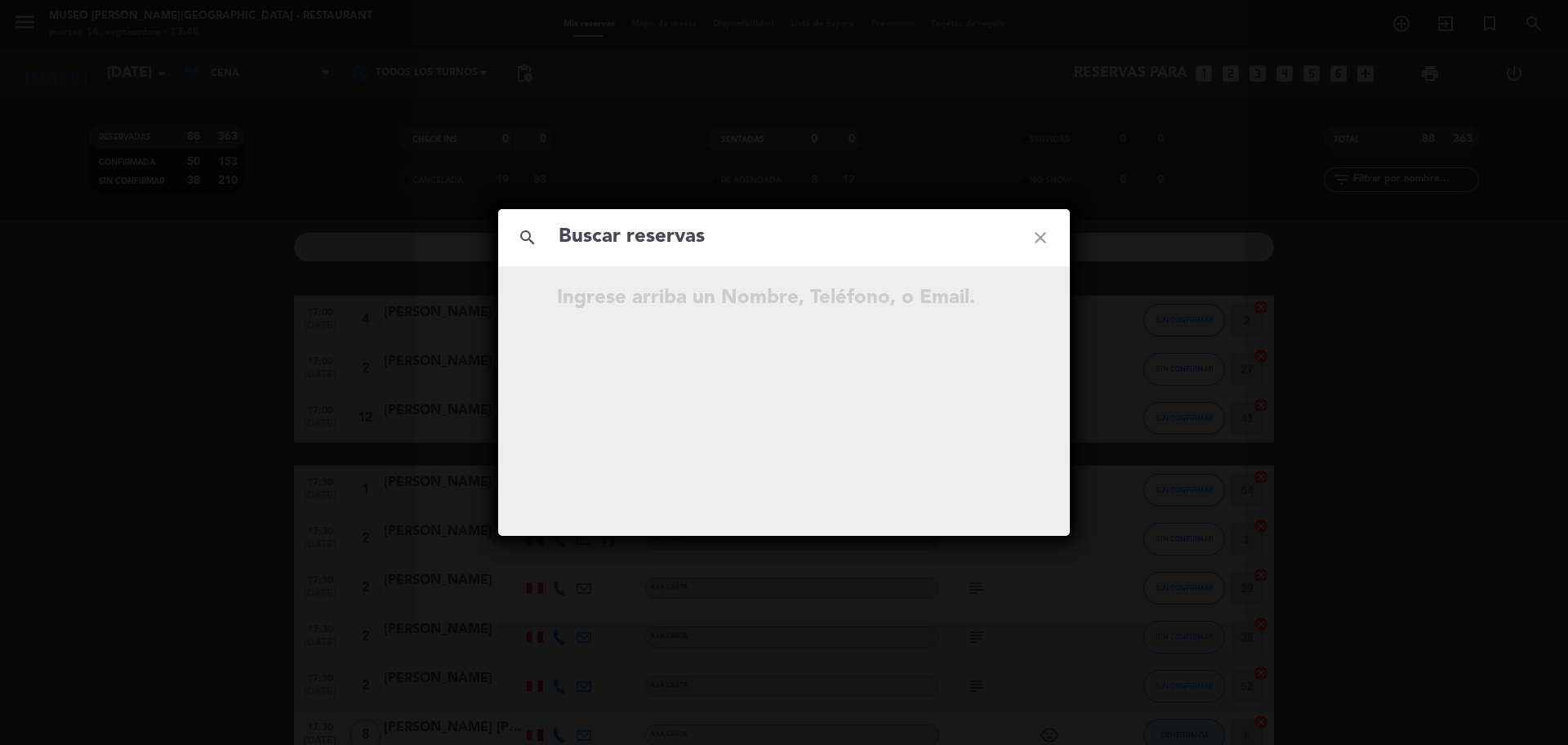
click at [702, 248] on input "text" at bounding box center [784, 238] width 454 height 34
type input "José Octavio"
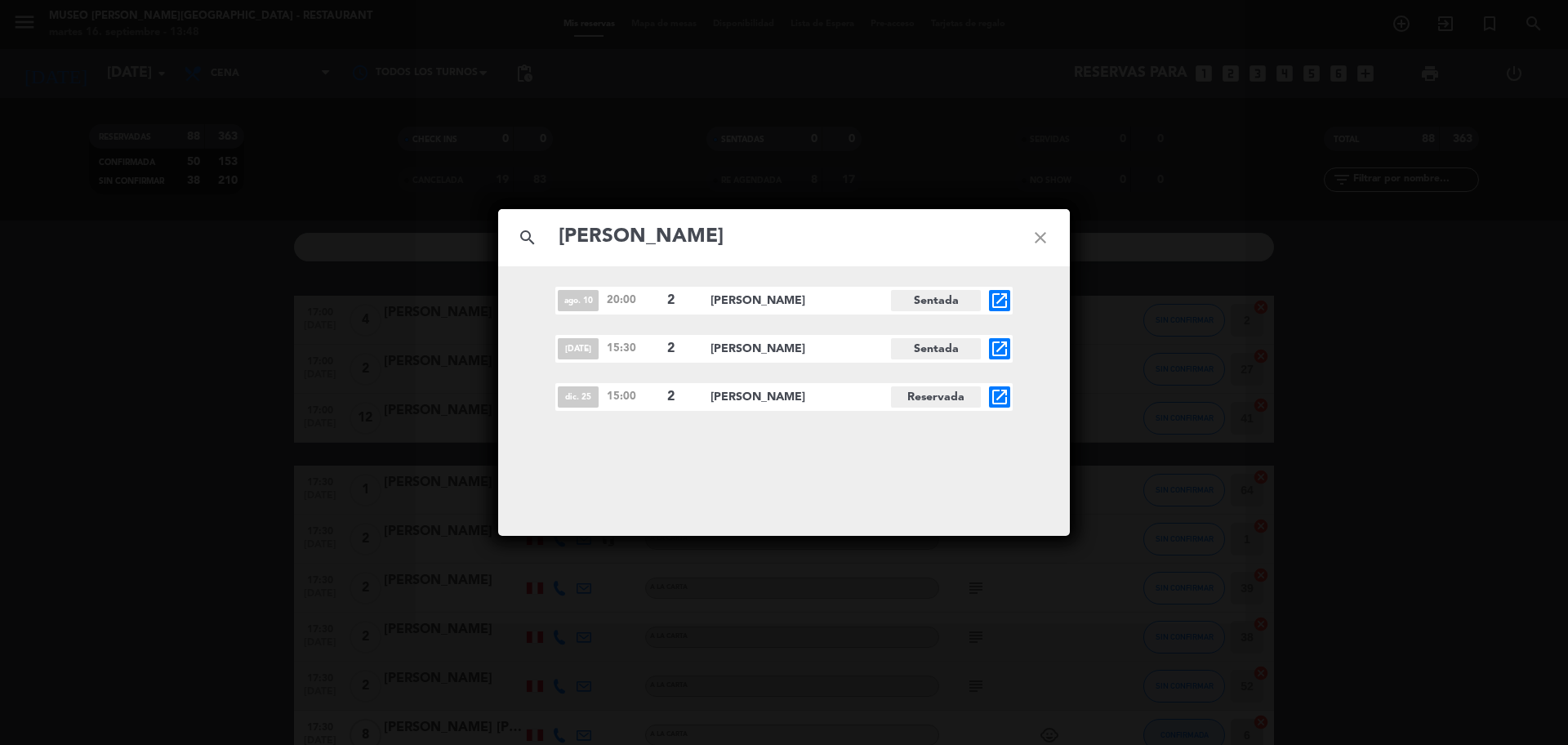
click at [1004, 397] on icon "open_in_new" at bounding box center [999, 397] width 20 height 20
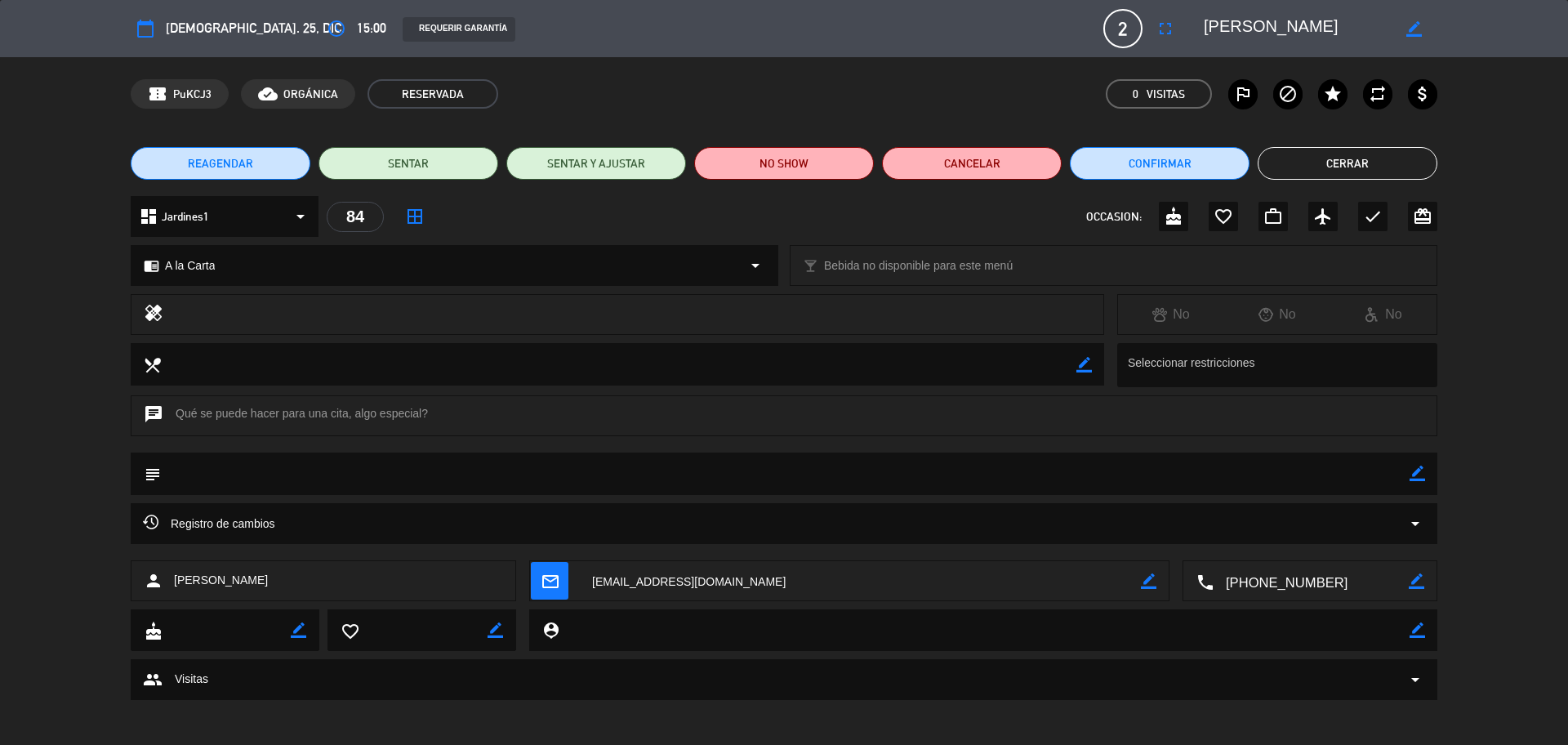
drag, startPoint x: 1420, startPoint y: 474, endPoint x: 1382, endPoint y: 480, distance: 38.5
click at [1417, 475] on icon "border_color" at bounding box center [1417, 474] width 16 height 16
click at [1378, 482] on textarea at bounding box center [784, 473] width 1248 height 42
type textarea "se ofrecio CR"
click at [1416, 466] on icon at bounding box center [1417, 474] width 16 height 16
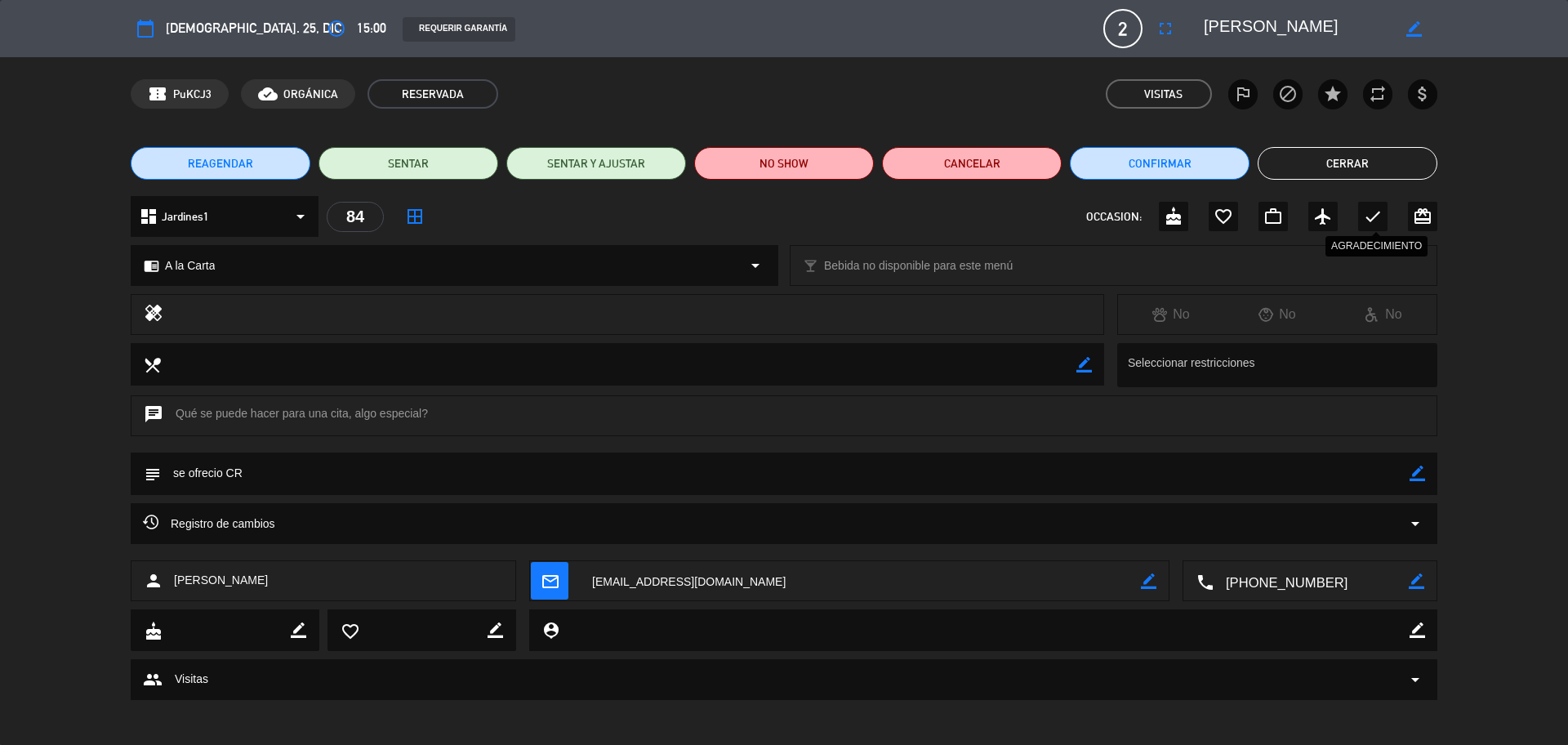
click at [1371, 225] on icon "check" at bounding box center [1372, 216] width 20 height 20
click at [1345, 161] on button "Cerrar" at bounding box center [1347, 163] width 180 height 33
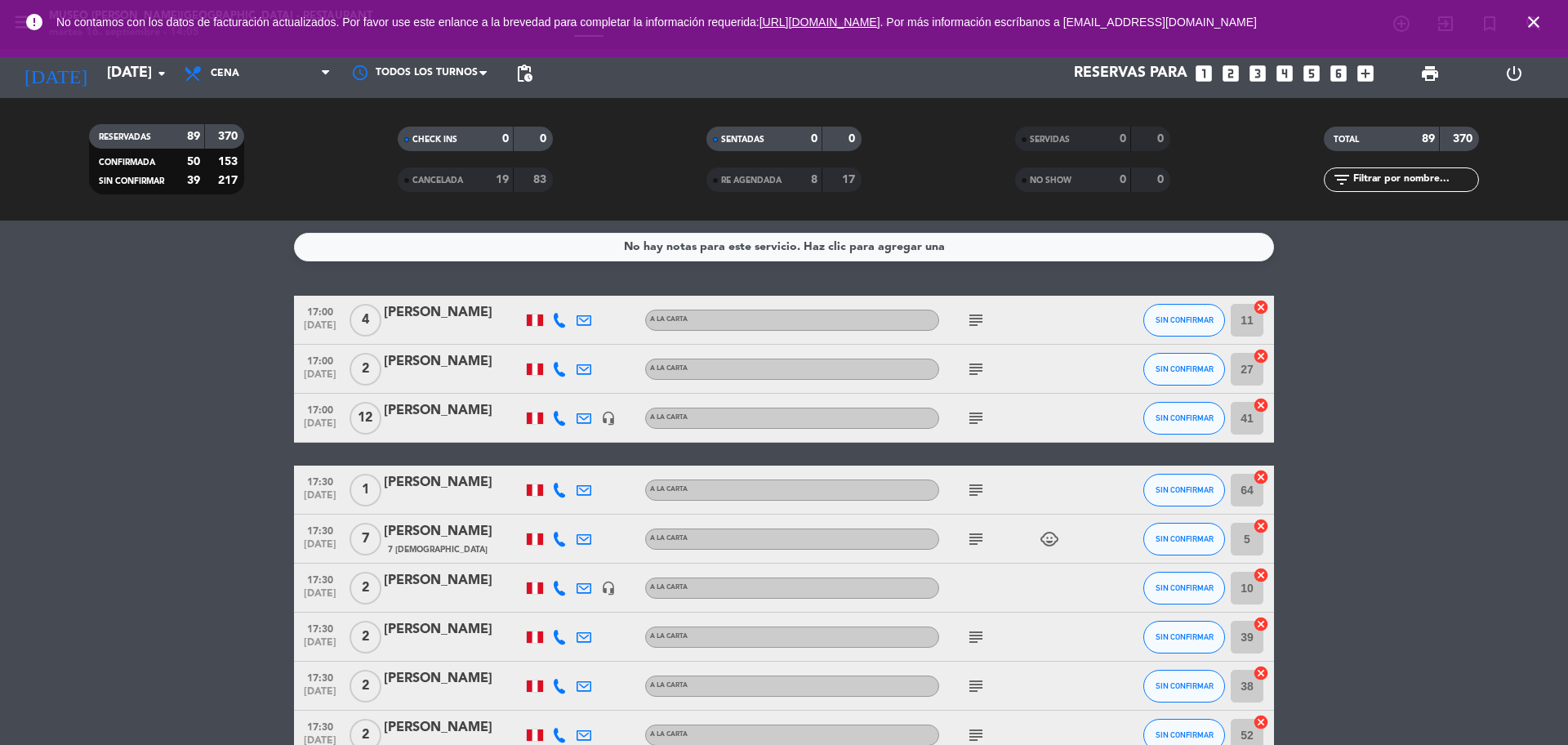
click at [83, 94] on div "today mié. 17 sep. arrow_drop_down" at bounding box center [94, 73] width 163 height 49
click at [98, 84] on input "mié. [DATE]" at bounding box center [193, 73] width 190 height 33
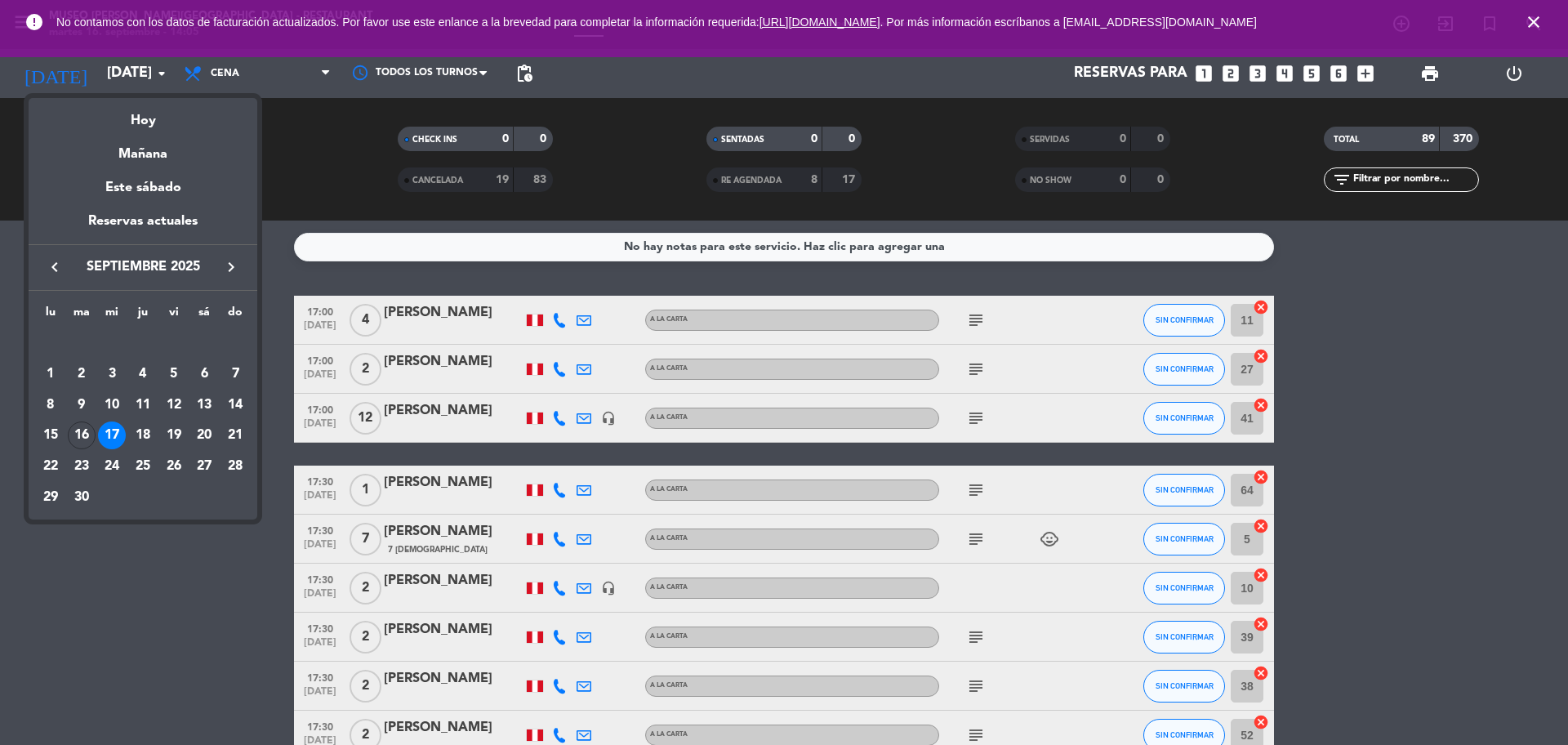
click at [132, 150] on div "Mañana" at bounding box center [143, 148] width 229 height 34
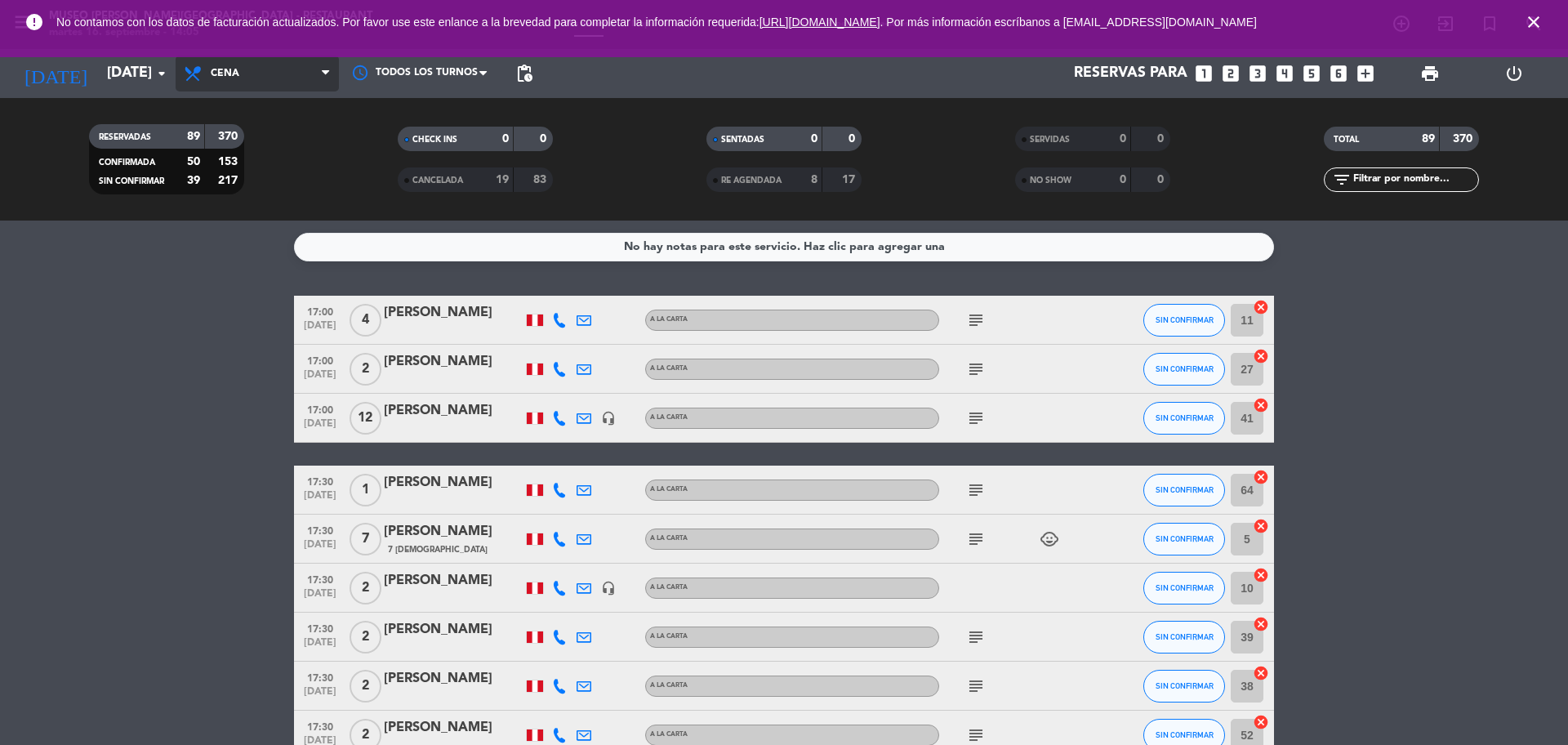
click at [218, 64] on span "Cena" at bounding box center [257, 74] width 163 height 36
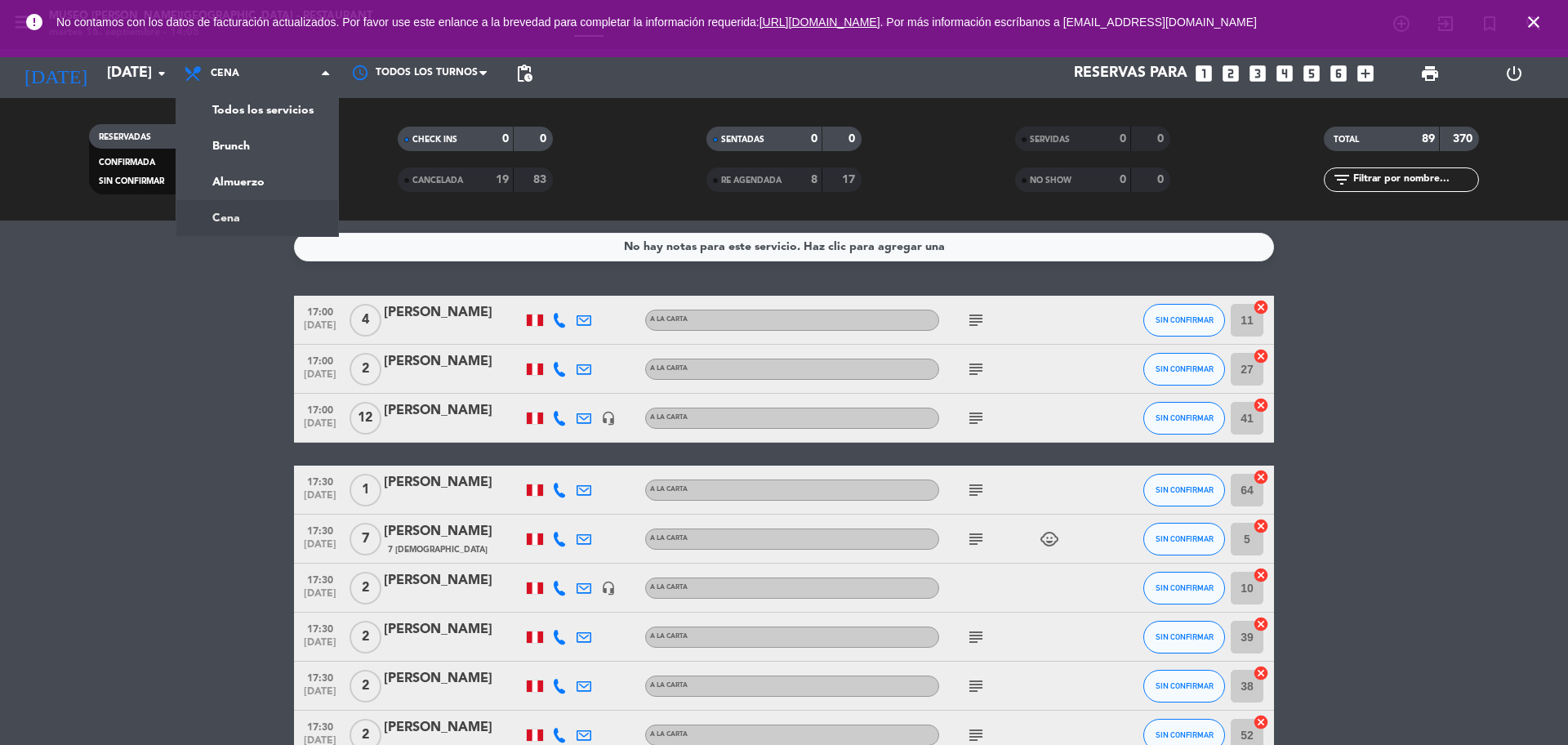
click at [1512, 284] on div "No hay notas para este servicio. Haz clic para agregar una 17:00 sep. 17 4 Rosa…" at bounding box center [784, 482] width 1568 height 524
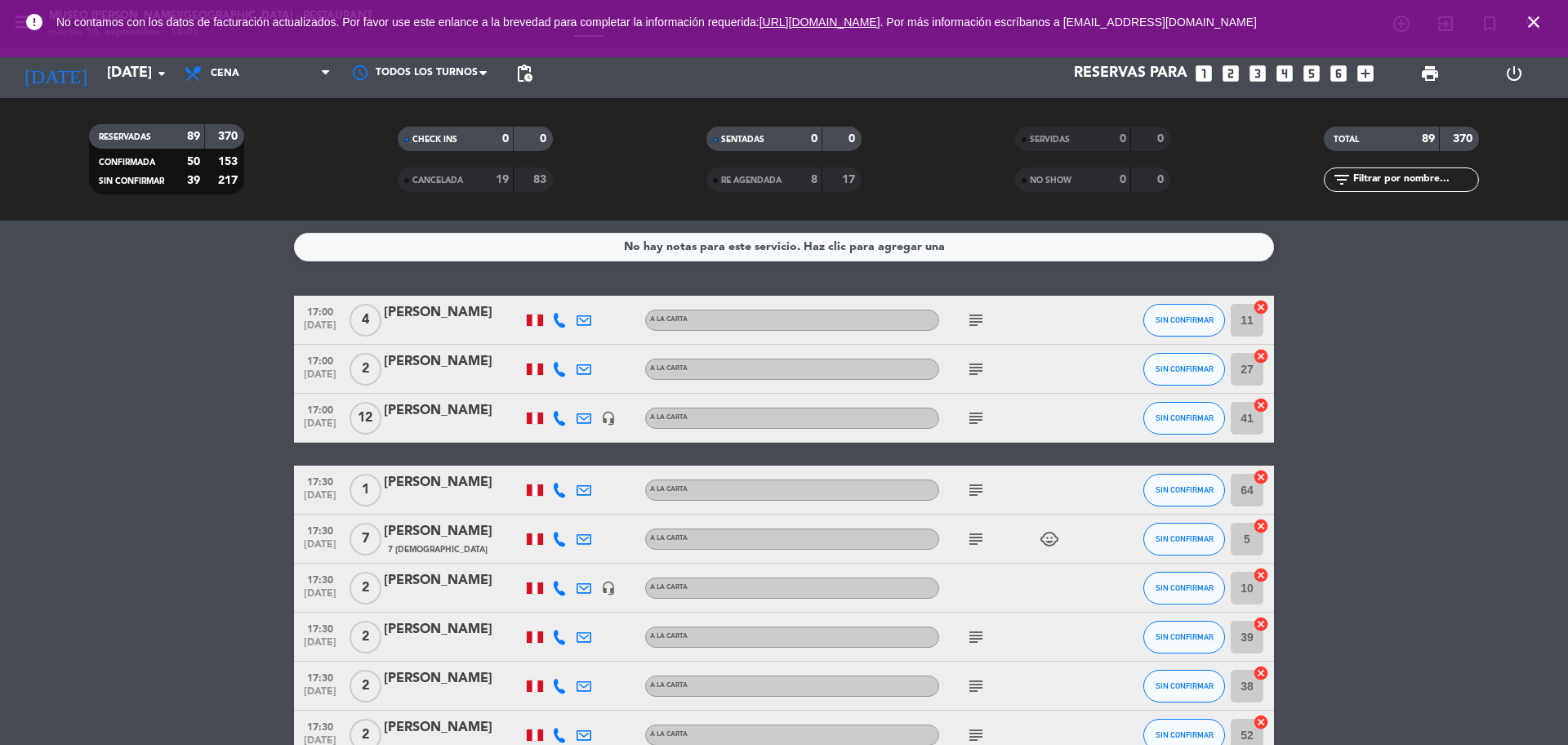
drag, startPoint x: 1396, startPoint y: 182, endPoint x: 1397, endPoint y: 166, distance: 16.0
click at [1397, 182] on input "text" at bounding box center [1415, 180] width 127 height 18
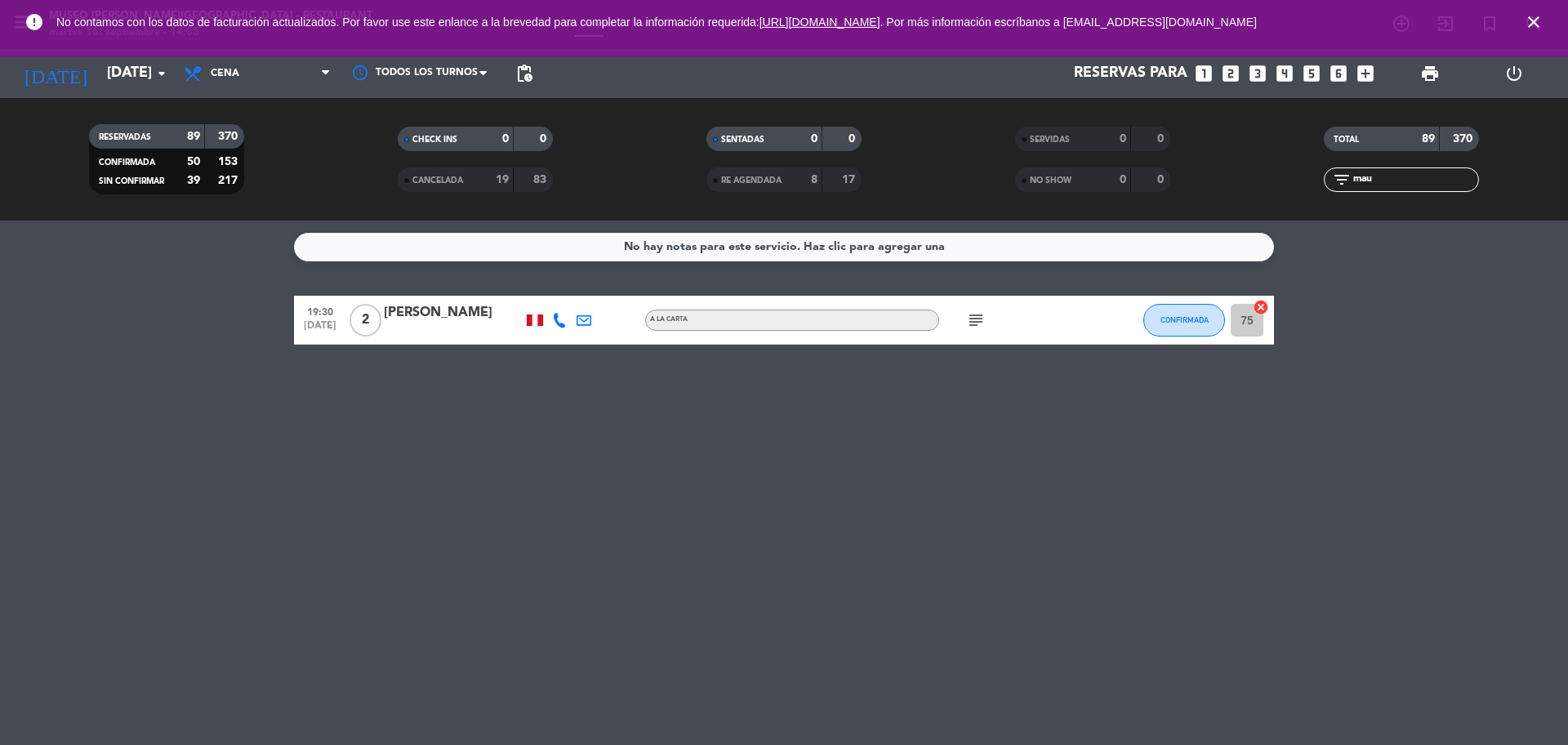
type input "mau"
click at [481, 322] on div "Mauricio Ascencio" at bounding box center [453, 313] width 139 height 21
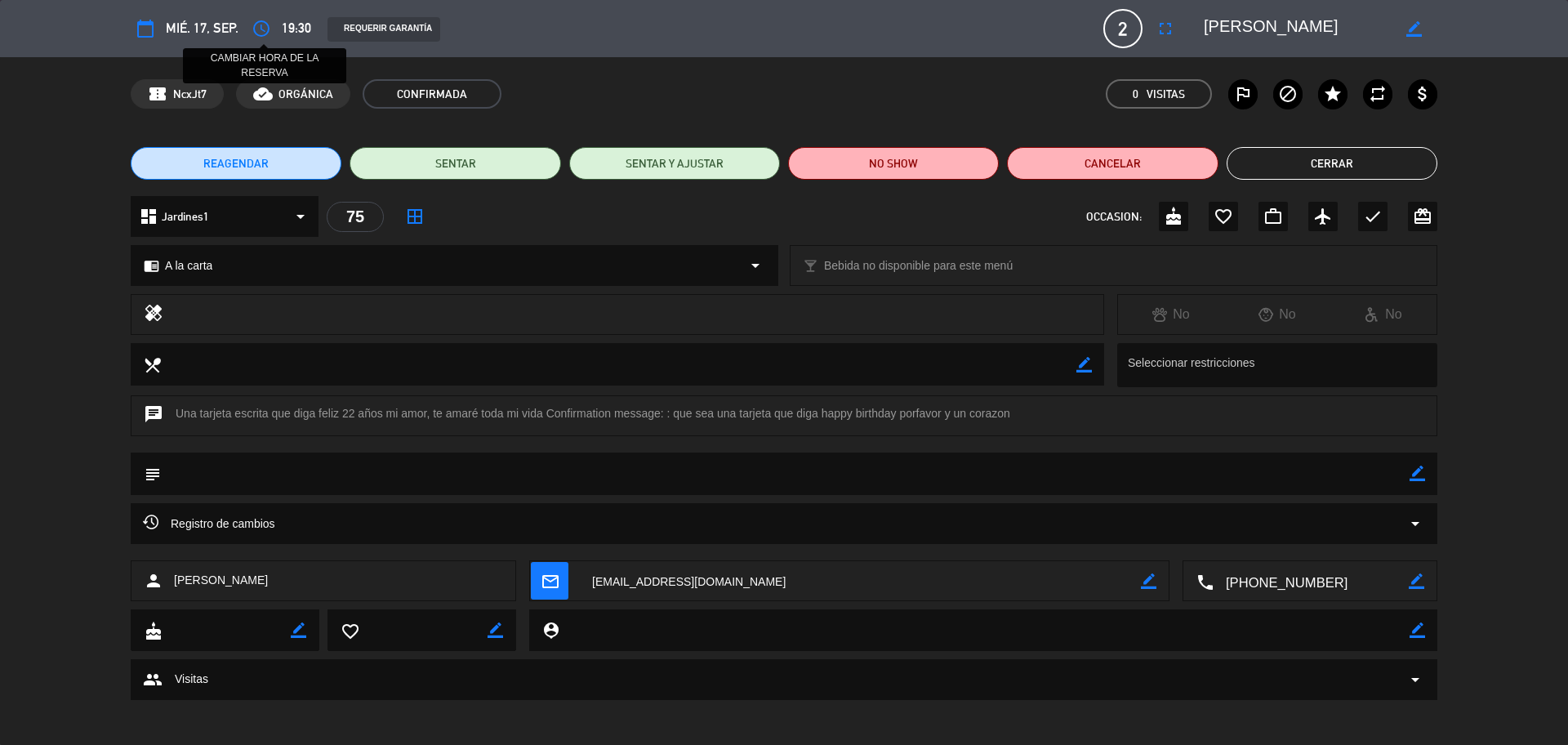
click at [261, 40] on button "access_time" at bounding box center [261, 28] width 29 height 29
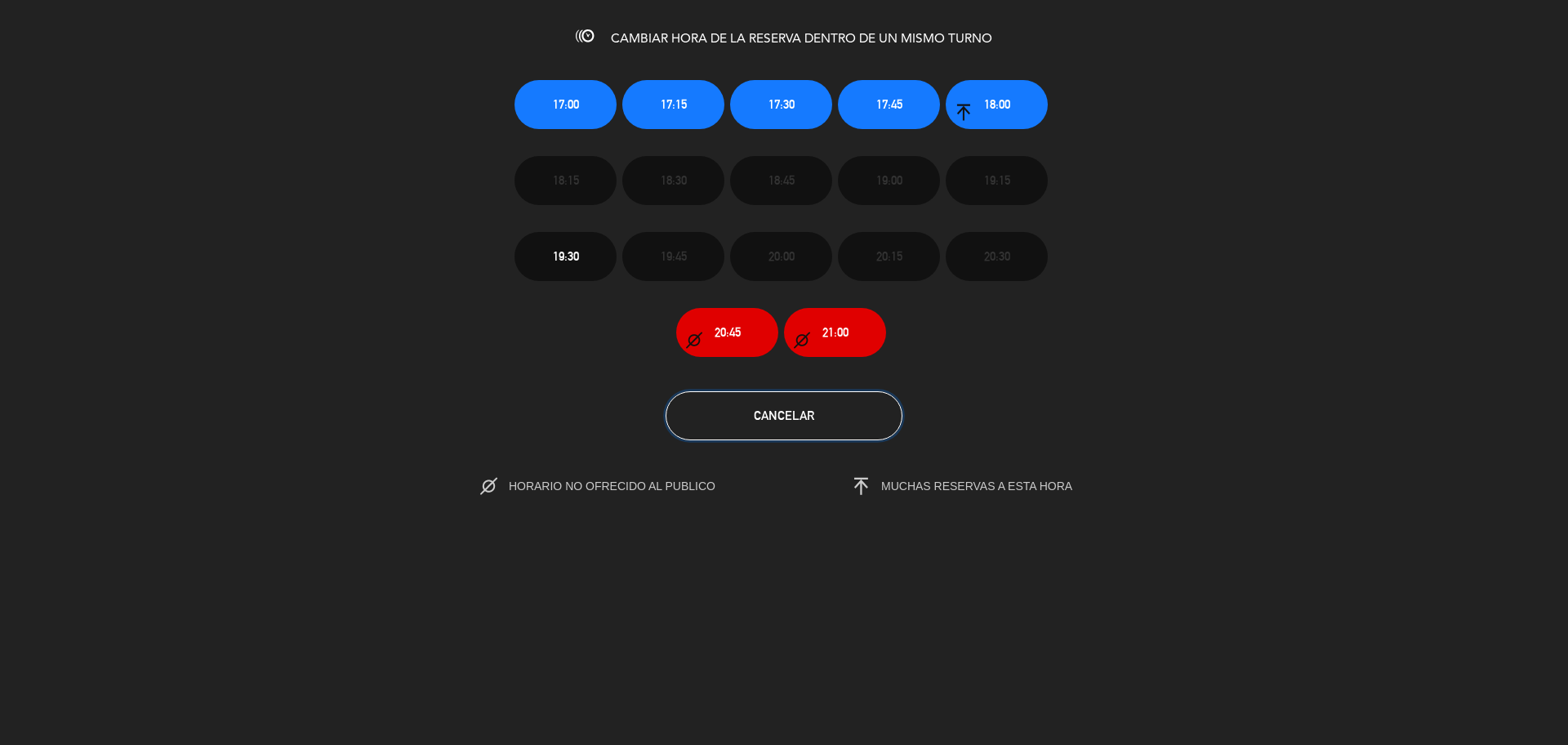
click at [771, 438] on button "Cancelar" at bounding box center [784, 415] width 237 height 49
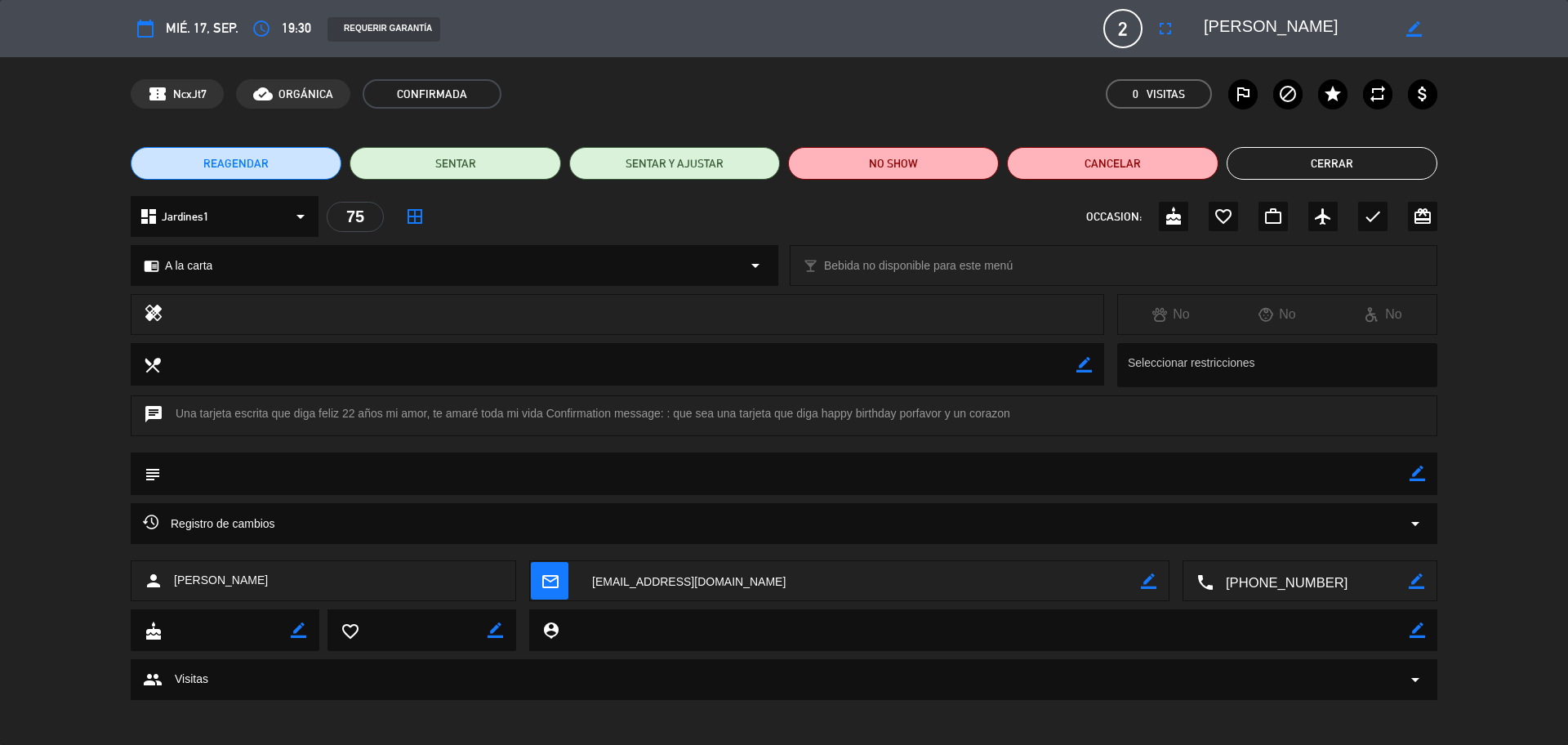
drag, startPoint x: 1412, startPoint y: 472, endPoint x: 1381, endPoint y: 477, distance: 31.4
click at [1412, 473] on icon "border_color" at bounding box center [1417, 474] width 16 height 16
click at [1374, 478] on textarea at bounding box center [784, 473] width 1248 height 42
drag, startPoint x: 821, startPoint y: 412, endPoint x: 894, endPoint y: 412, distance: 73.0
click at [894, 412] on div "chat Una tarjeta escrita que diga feliz 22 años mi amor, te amaré toda mi vida …" at bounding box center [784, 416] width 1307 height 41
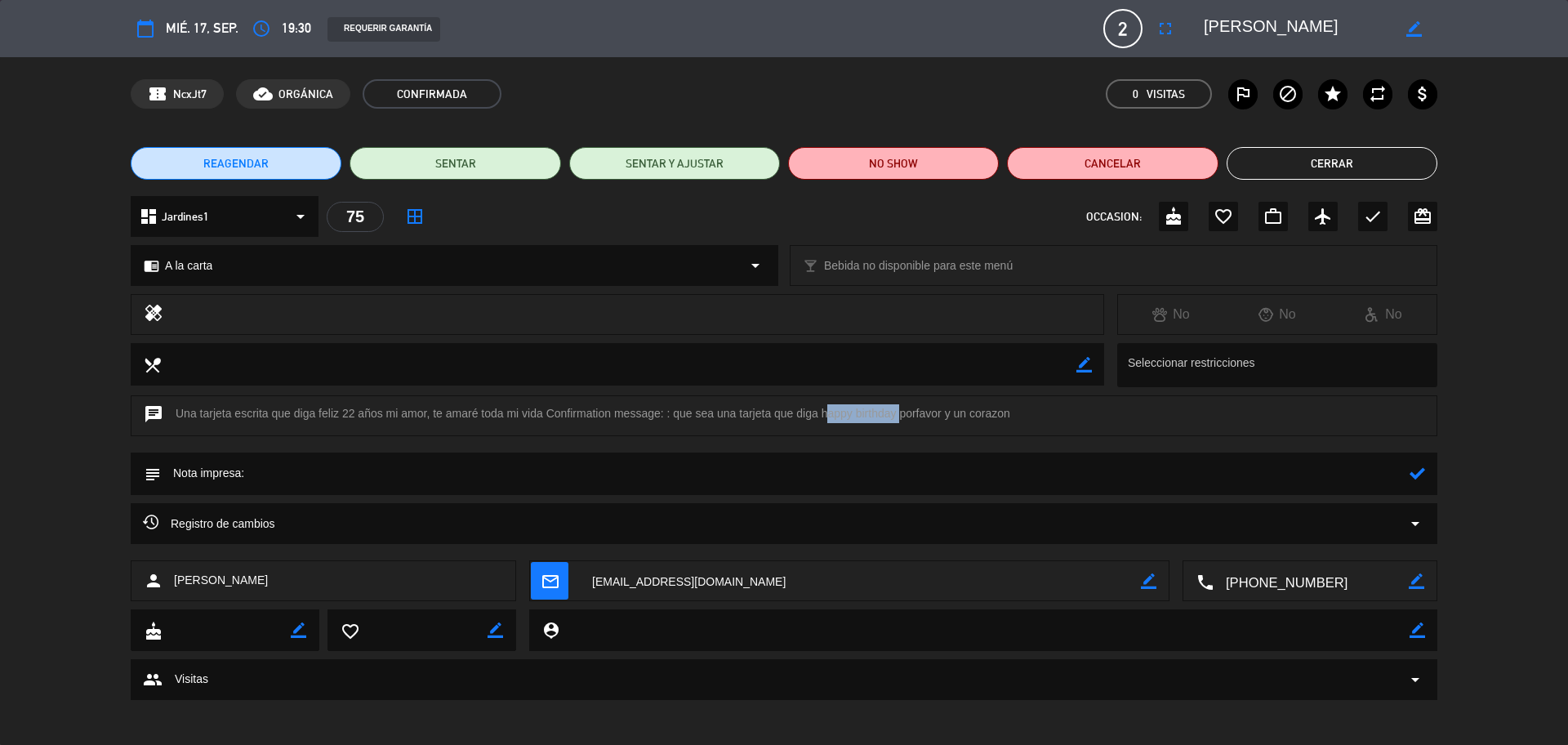
copy div "happy birthday"
click at [372, 479] on textarea at bounding box center [784, 473] width 1248 height 42
paste textarea "happy birthday"
click at [281, 479] on textarea at bounding box center [784, 473] width 1248 height 42
click at [285, 474] on textarea at bounding box center [784, 473] width 1248 height 42
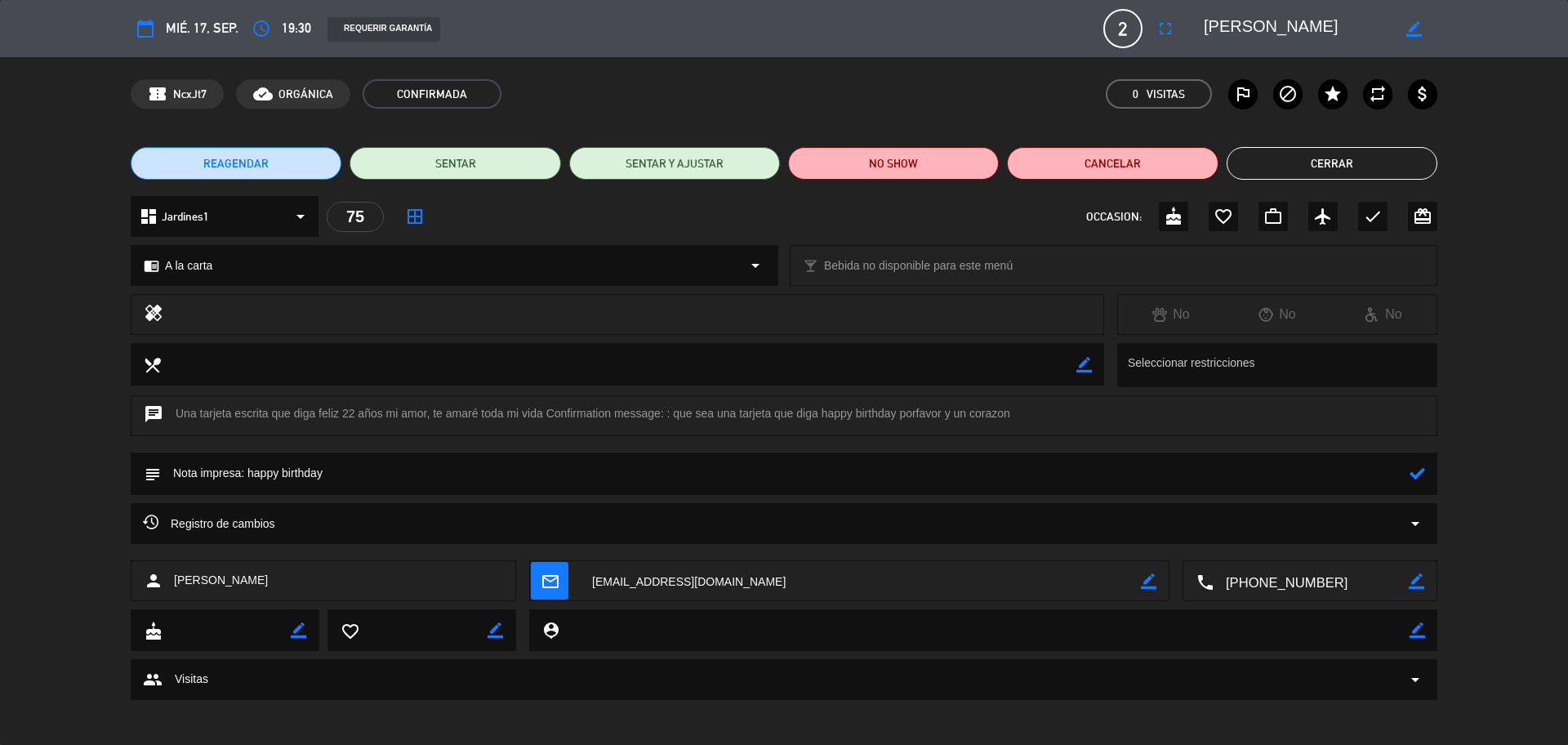
click at [280, 482] on textarea at bounding box center [784, 473] width 1248 height 42
click at [516, 463] on textarea at bounding box center [784, 473] width 1248 height 42
click at [1414, 473] on icon at bounding box center [1417, 474] width 16 height 16
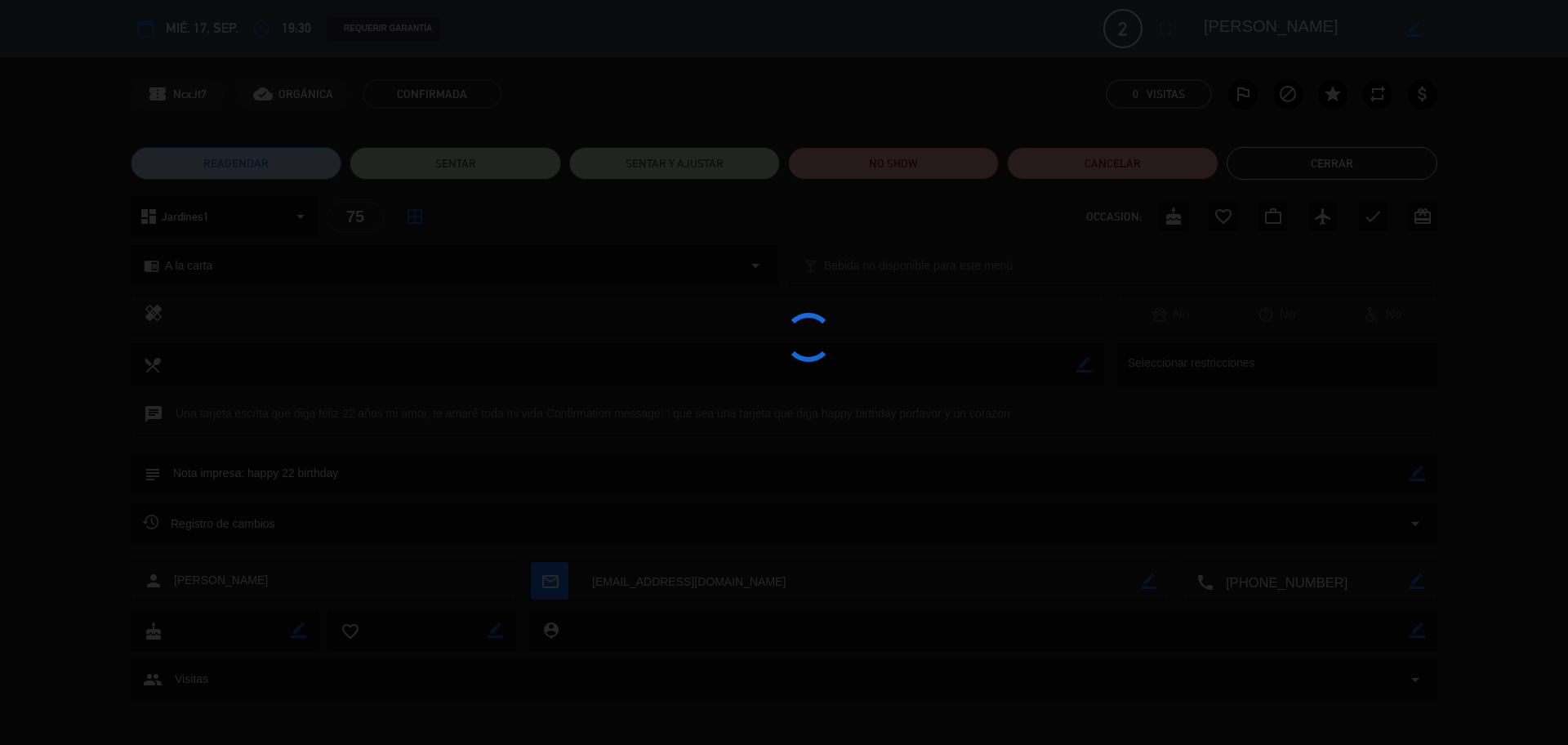
type textarea "Nota impresa: happy 22 birthday"
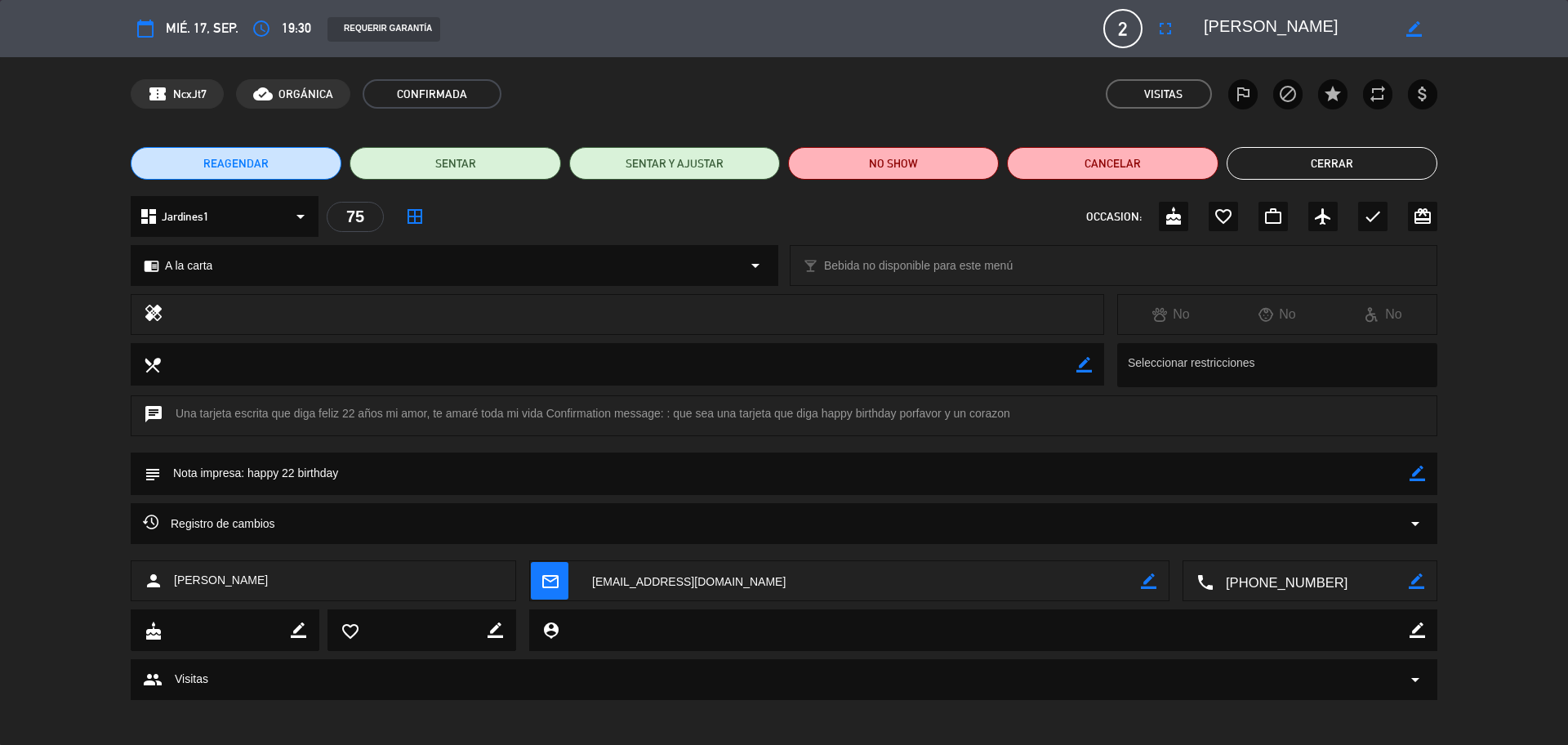
click at [1413, 474] on icon "border_color" at bounding box center [1417, 474] width 16 height 16
click at [1414, 474] on icon at bounding box center [1417, 474] width 16 height 16
click at [1414, 477] on icon "border_color" at bounding box center [1417, 474] width 16 height 16
click at [1414, 480] on icon at bounding box center [1417, 474] width 16 height 16
click at [1371, 224] on icon "check" at bounding box center [1372, 216] width 20 height 20
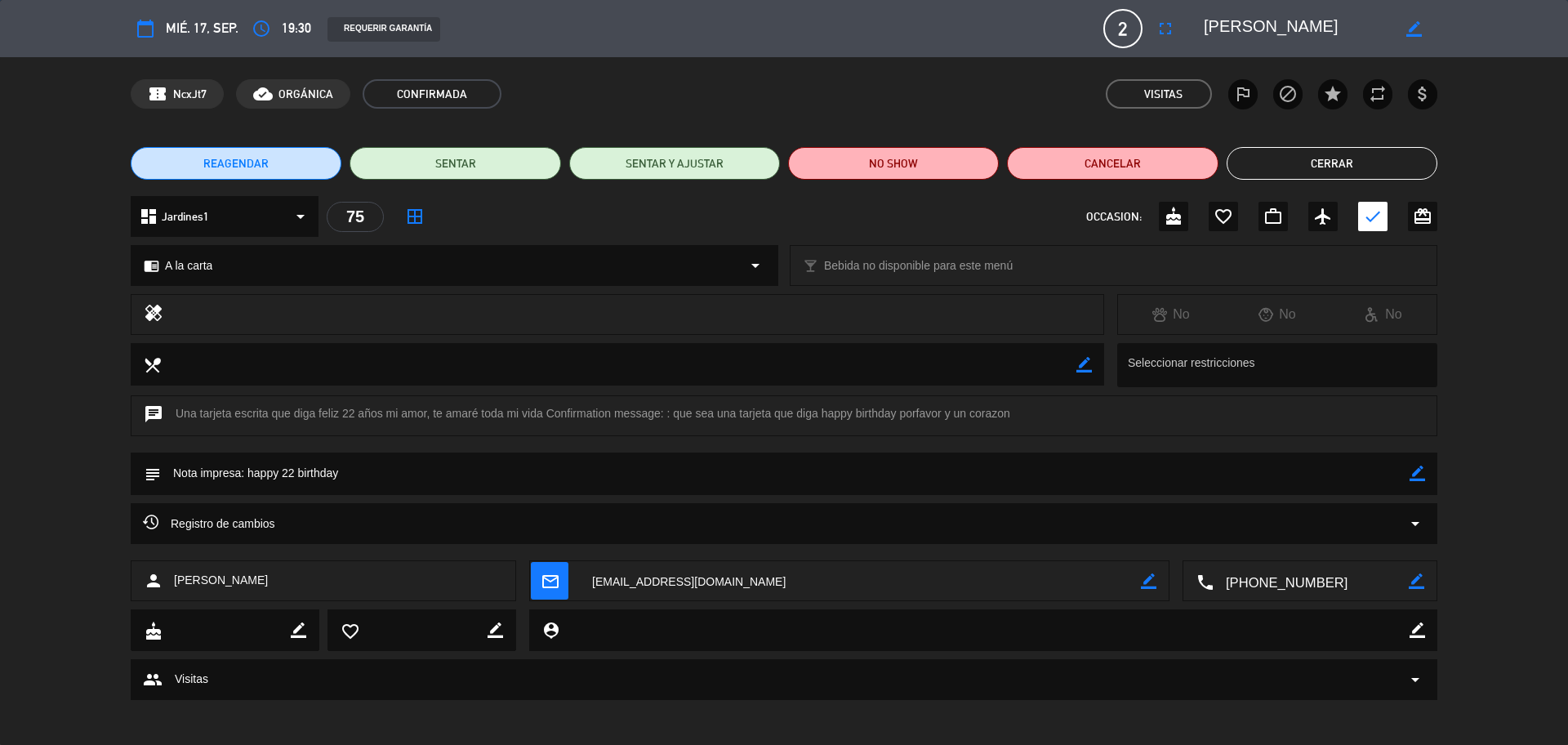
click at [1308, 163] on button "Cerrar" at bounding box center [1332, 163] width 211 height 33
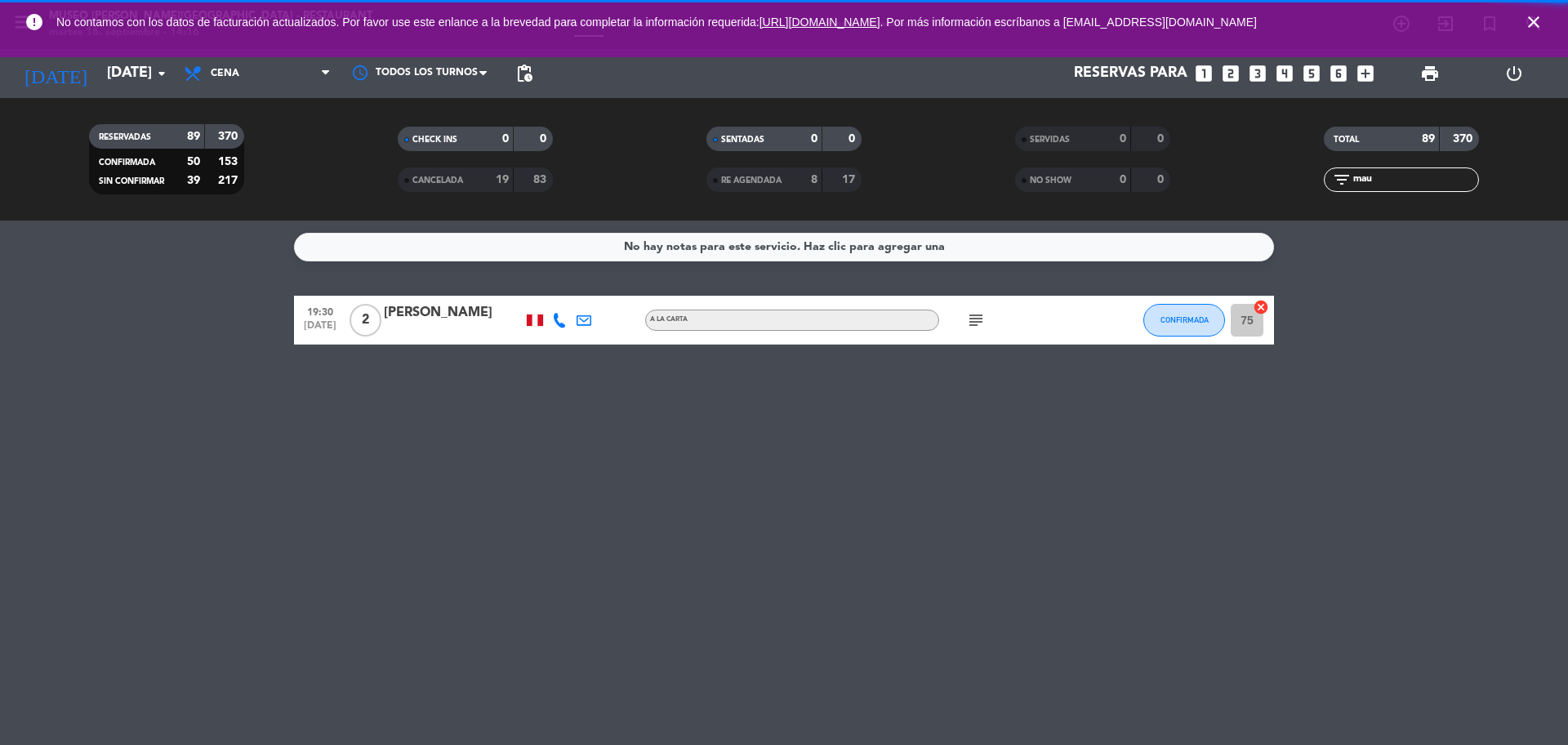
click at [1526, 18] on icon "close" at bounding box center [1533, 22] width 20 height 20
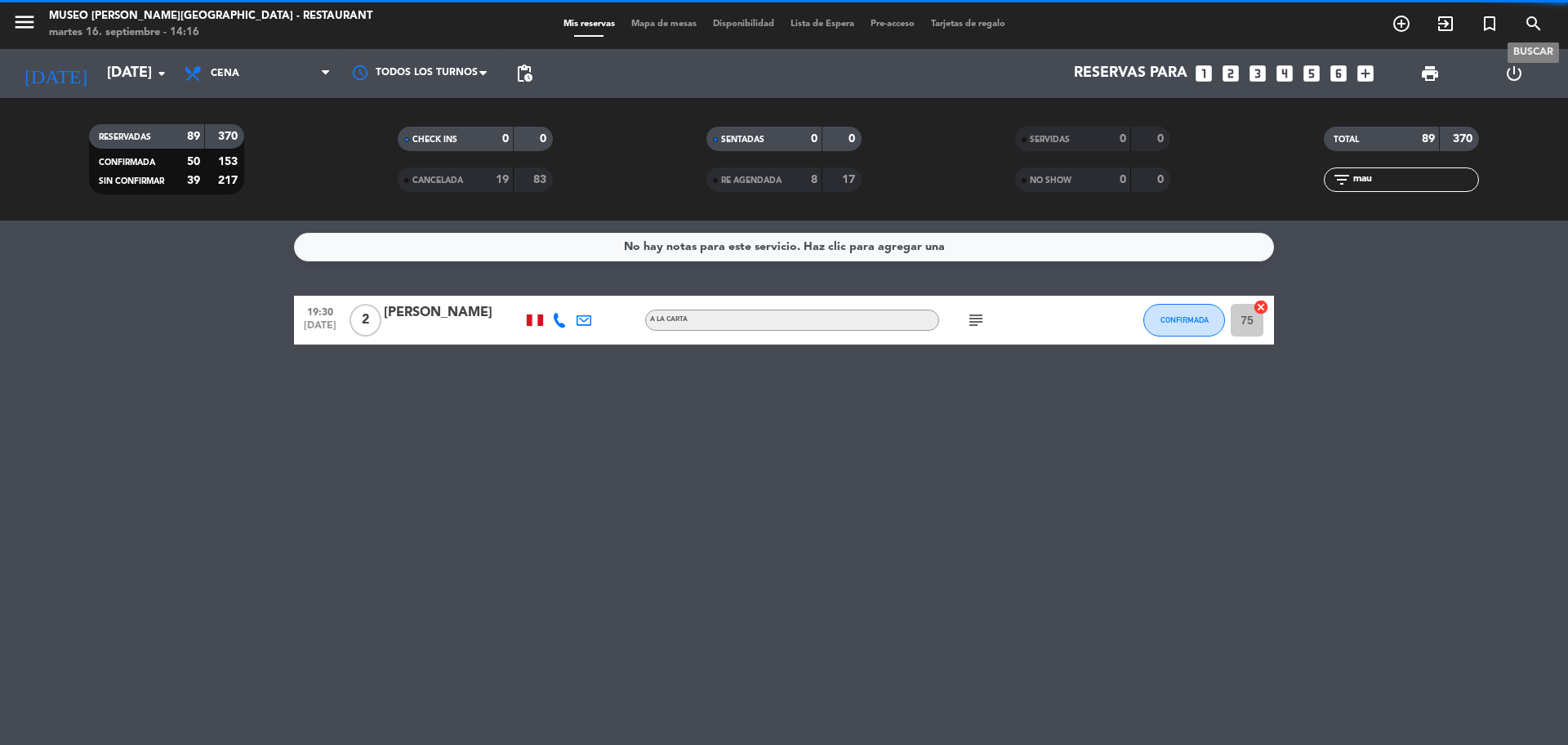
click at [1532, 20] on icon "search" at bounding box center [1533, 24] width 20 height 20
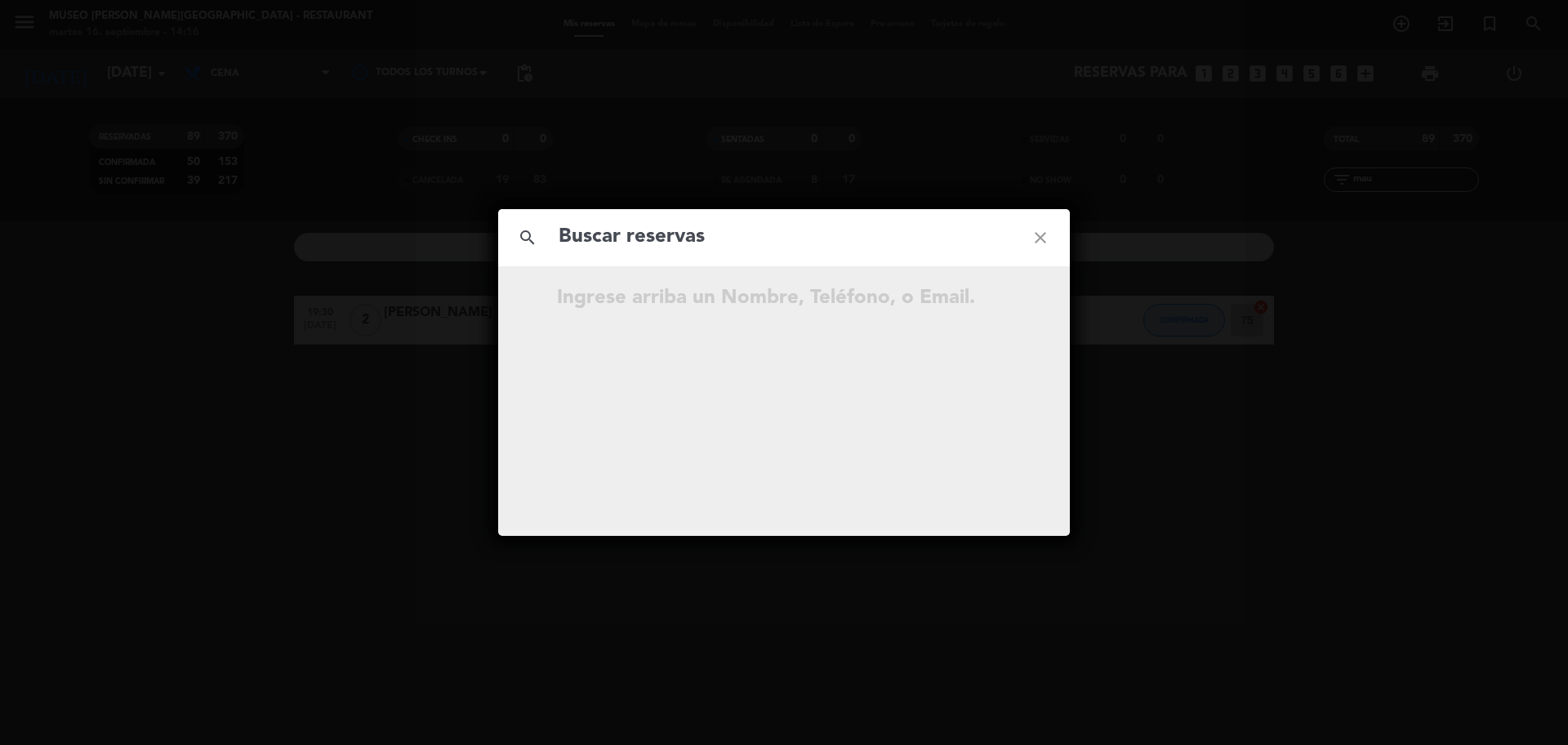
click at [729, 231] on input "text" at bounding box center [784, 238] width 454 height 34
click at [637, 242] on input "991 135 724" at bounding box center [784, 238] width 454 height 34
type input "991135724"
click at [662, 245] on input "991135724" at bounding box center [784, 238] width 454 height 34
click at [1000, 347] on icon "open_in_new" at bounding box center [999, 349] width 20 height 20
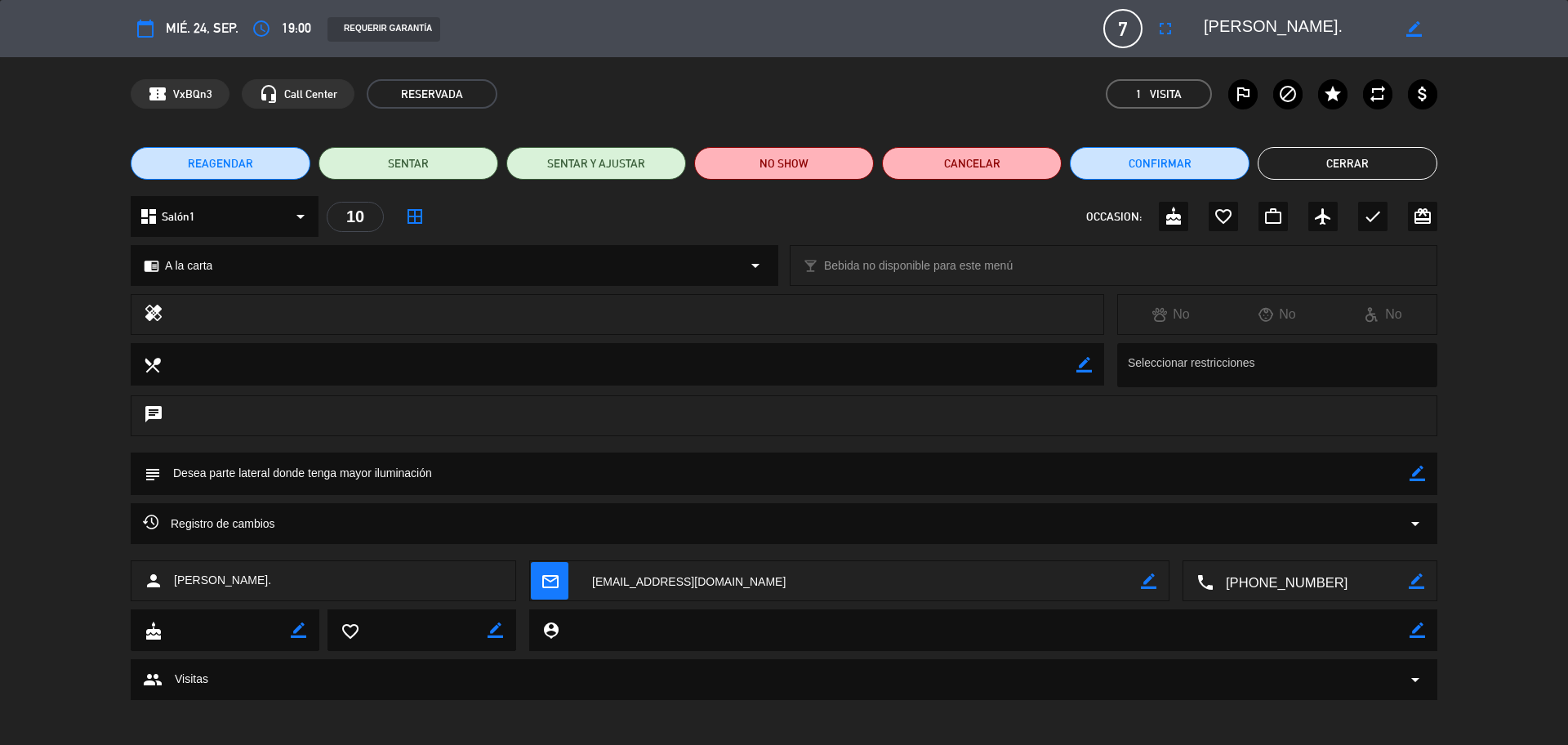
click at [1406, 474] on textarea at bounding box center [784, 473] width 1248 height 42
click at [1416, 476] on icon "border_color" at bounding box center [1417, 474] width 16 height 16
click at [1330, 479] on textarea at bounding box center [784, 473] width 1248 height 42
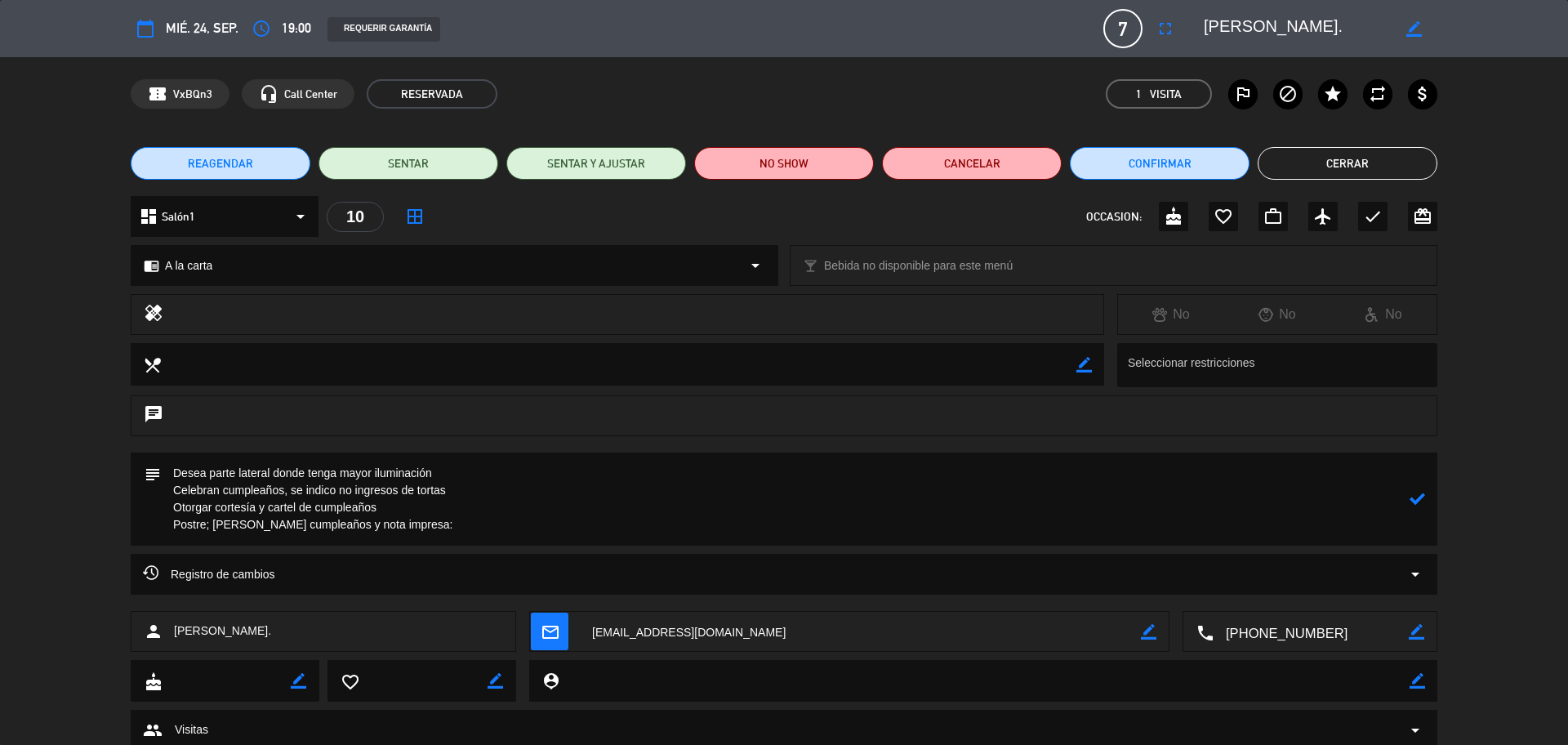
paste textarea "Feliz cumpleaños Lucy!!"
type textarea "Desea parte lateral donde tenga mayor iluminación Celebran cumpleaños, se indic…"
click at [1419, 497] on icon at bounding box center [1417, 499] width 16 height 16
click at [1419, 496] on icon "border_color" at bounding box center [1417, 499] width 16 height 16
click at [1419, 496] on icon at bounding box center [1417, 499] width 16 height 16
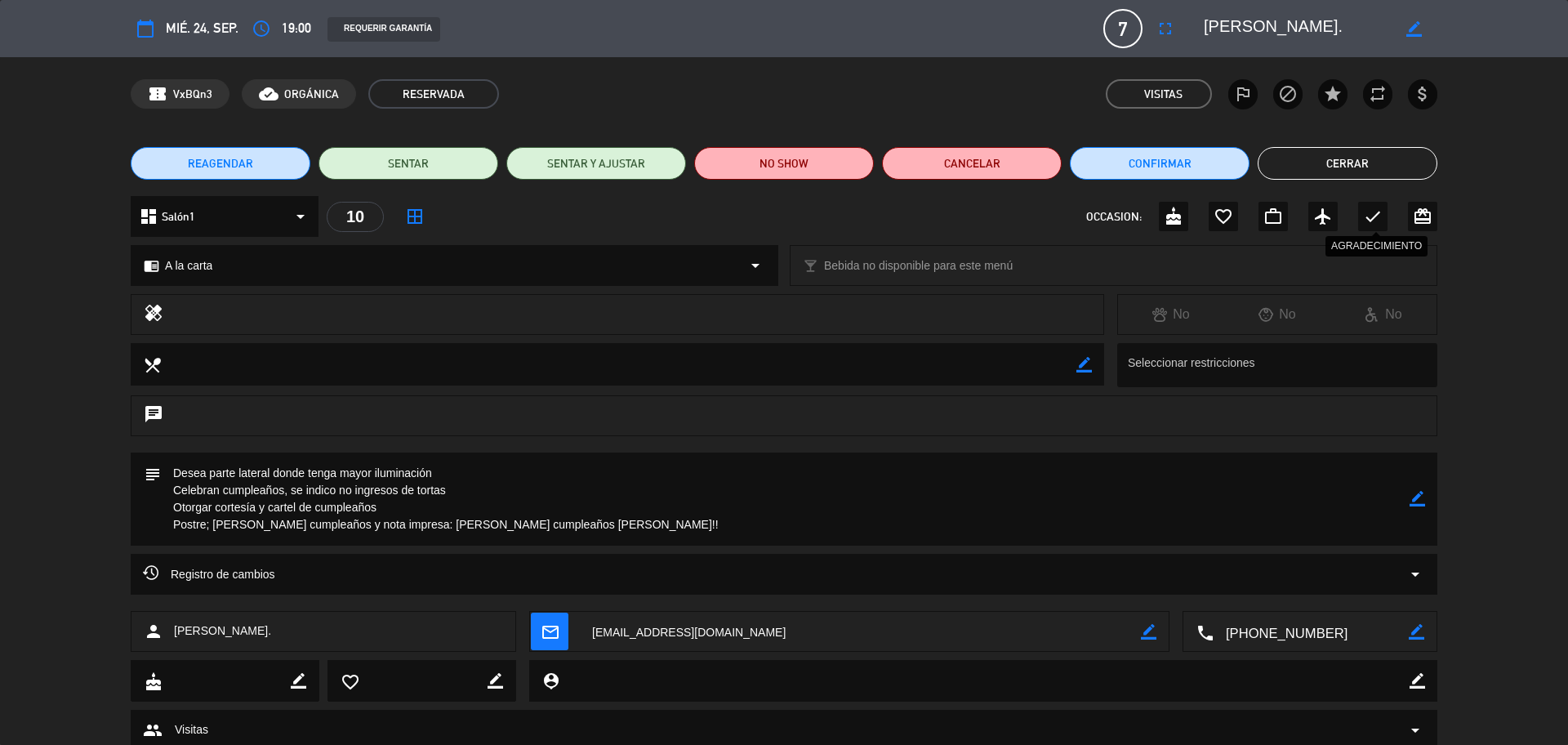
click at [1370, 213] on icon "check" at bounding box center [1372, 216] width 20 height 20
click at [1327, 176] on button "Cerrar" at bounding box center [1347, 163] width 180 height 33
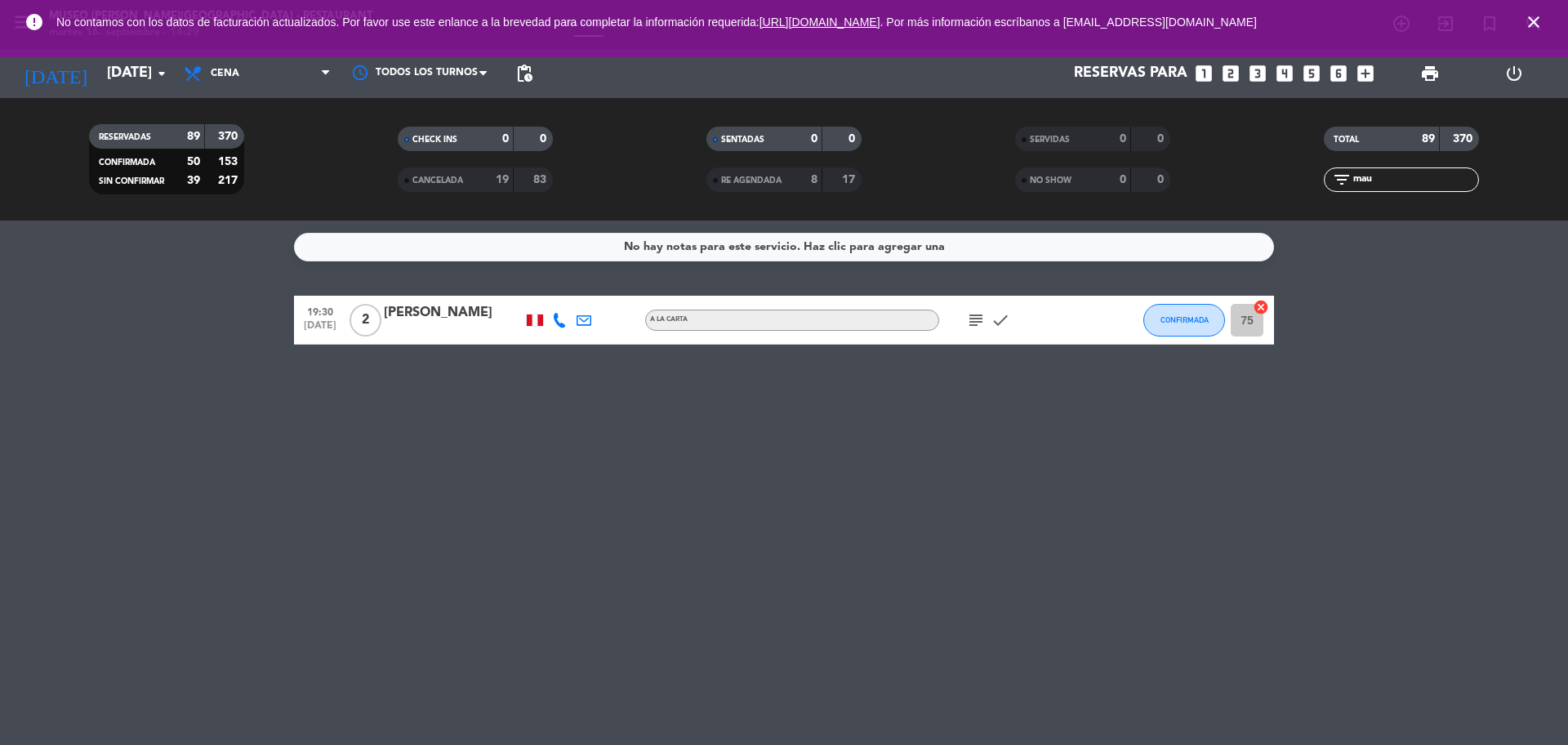
click at [1232, 80] on icon "looks_two" at bounding box center [1230, 74] width 21 height 21
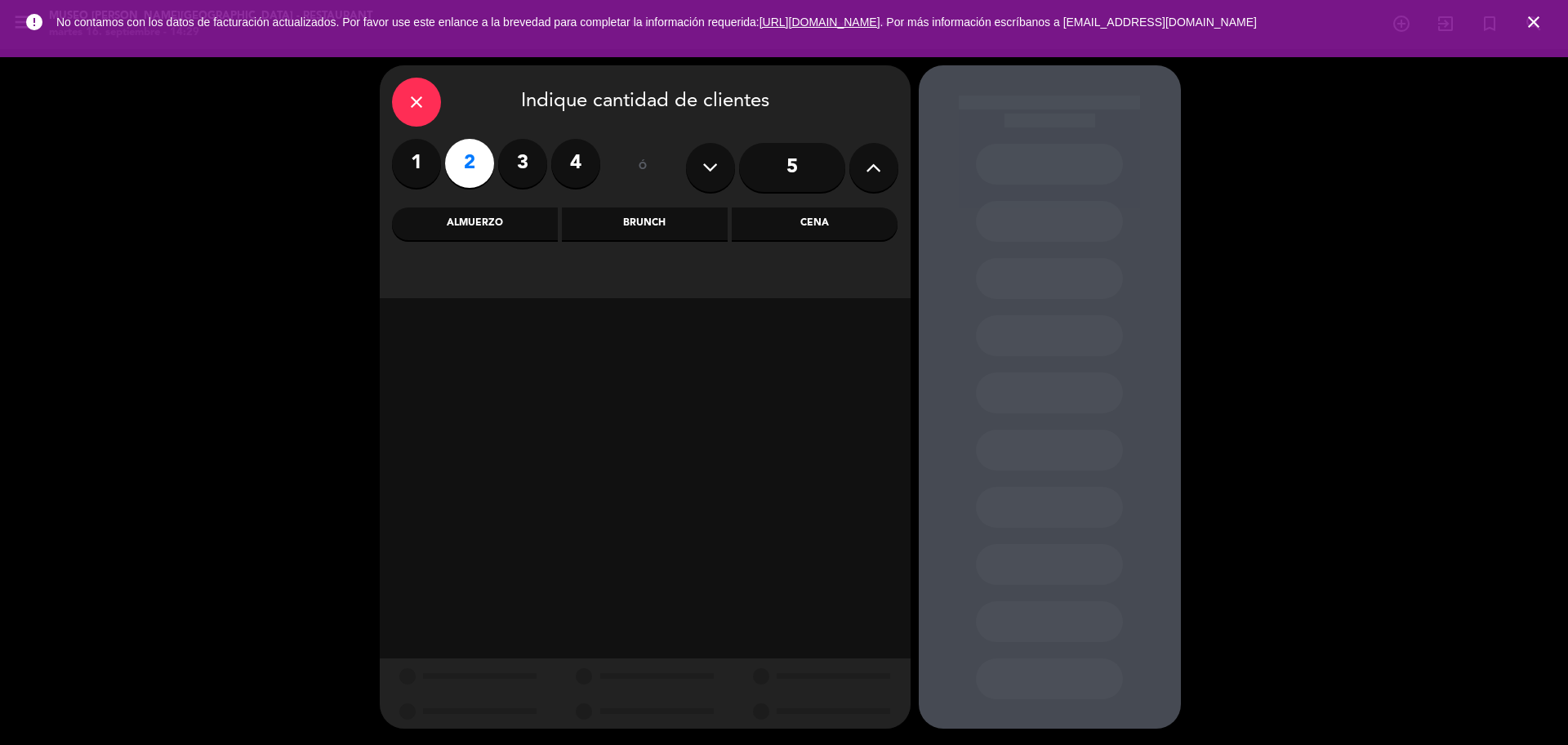
click at [788, 219] on div "Cena" at bounding box center [814, 224] width 166 height 33
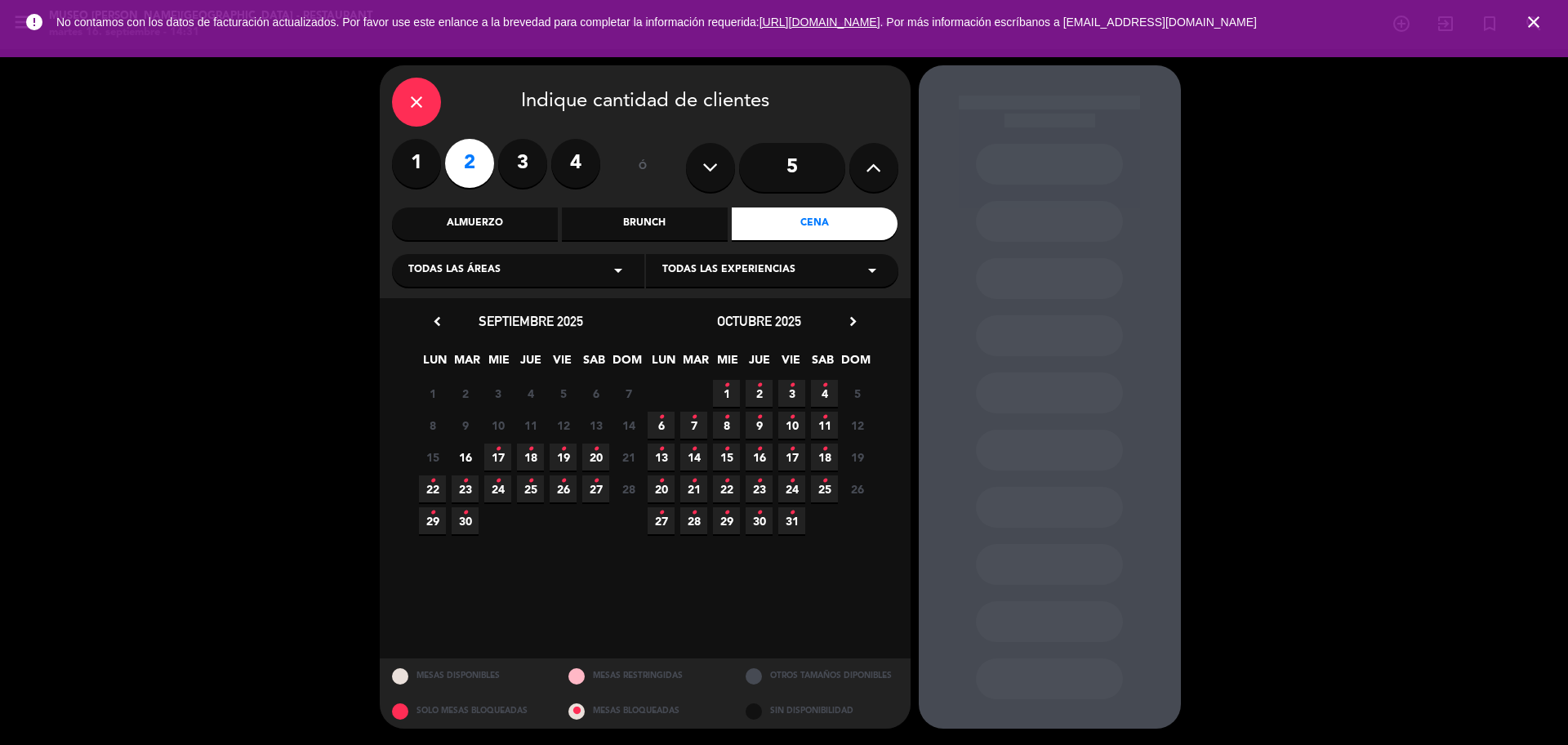
click at [568, 446] on span "19 •" at bounding box center [563, 457] width 27 height 27
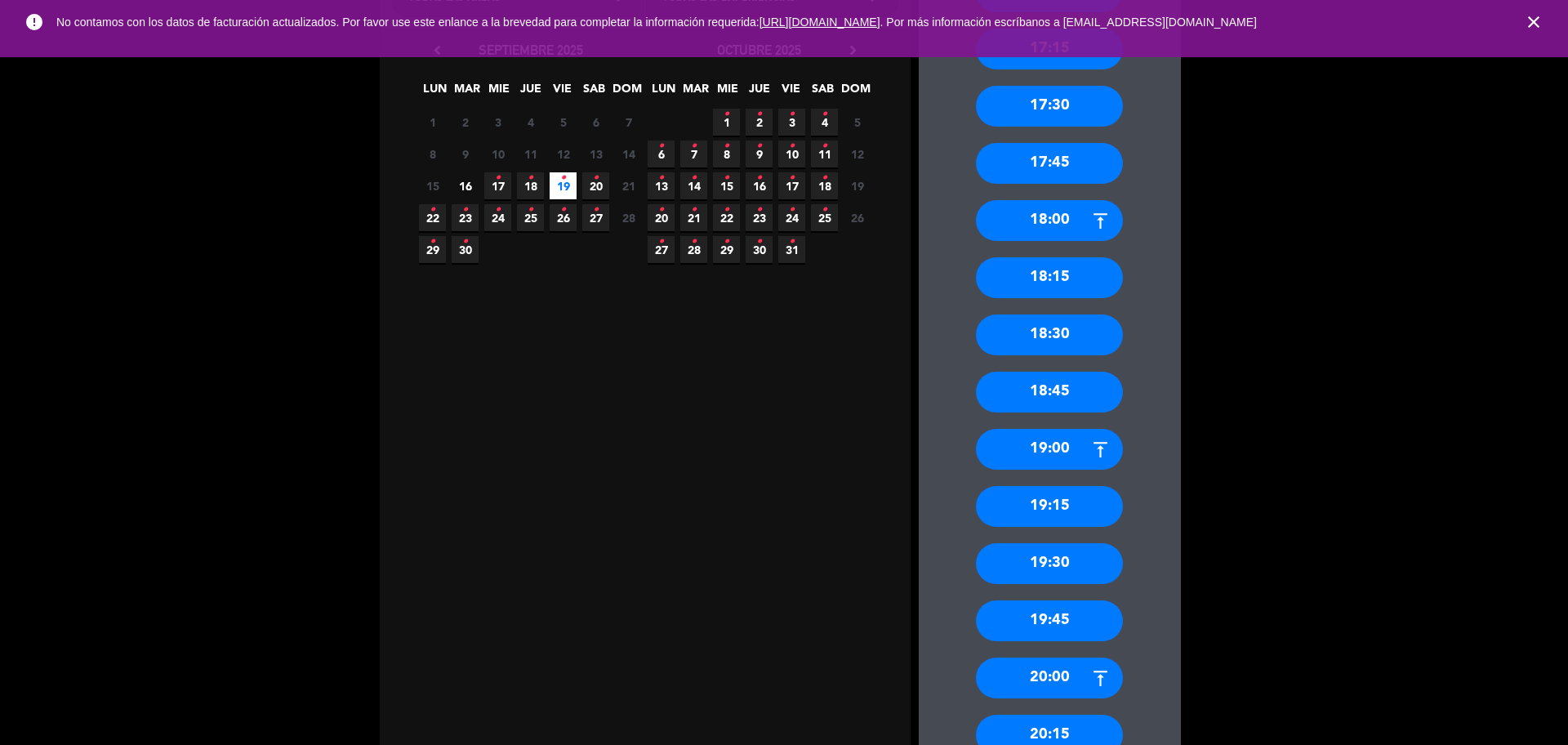
scroll to position [306, 0]
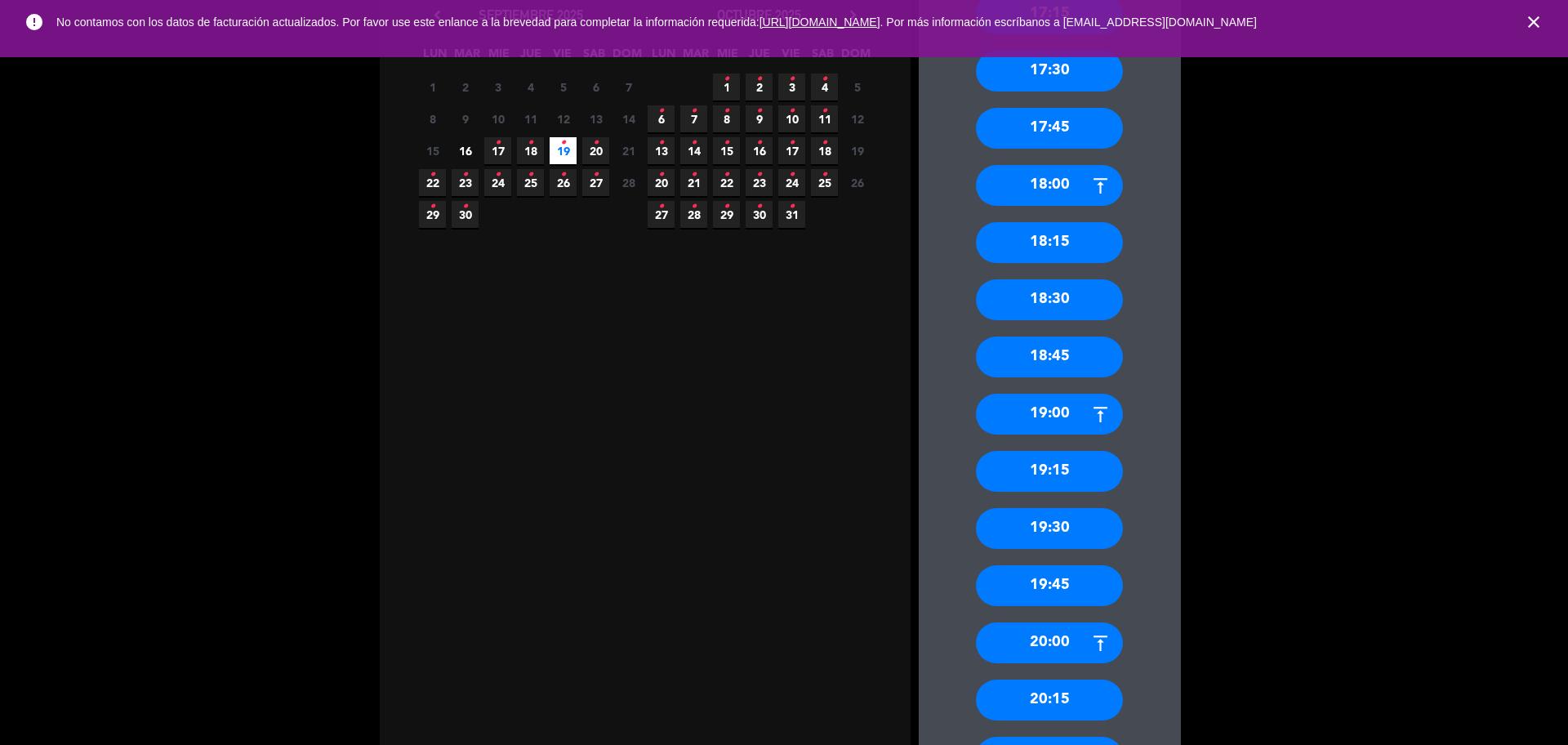
click at [1103, 522] on div "19:30" at bounding box center [1049, 529] width 147 height 41
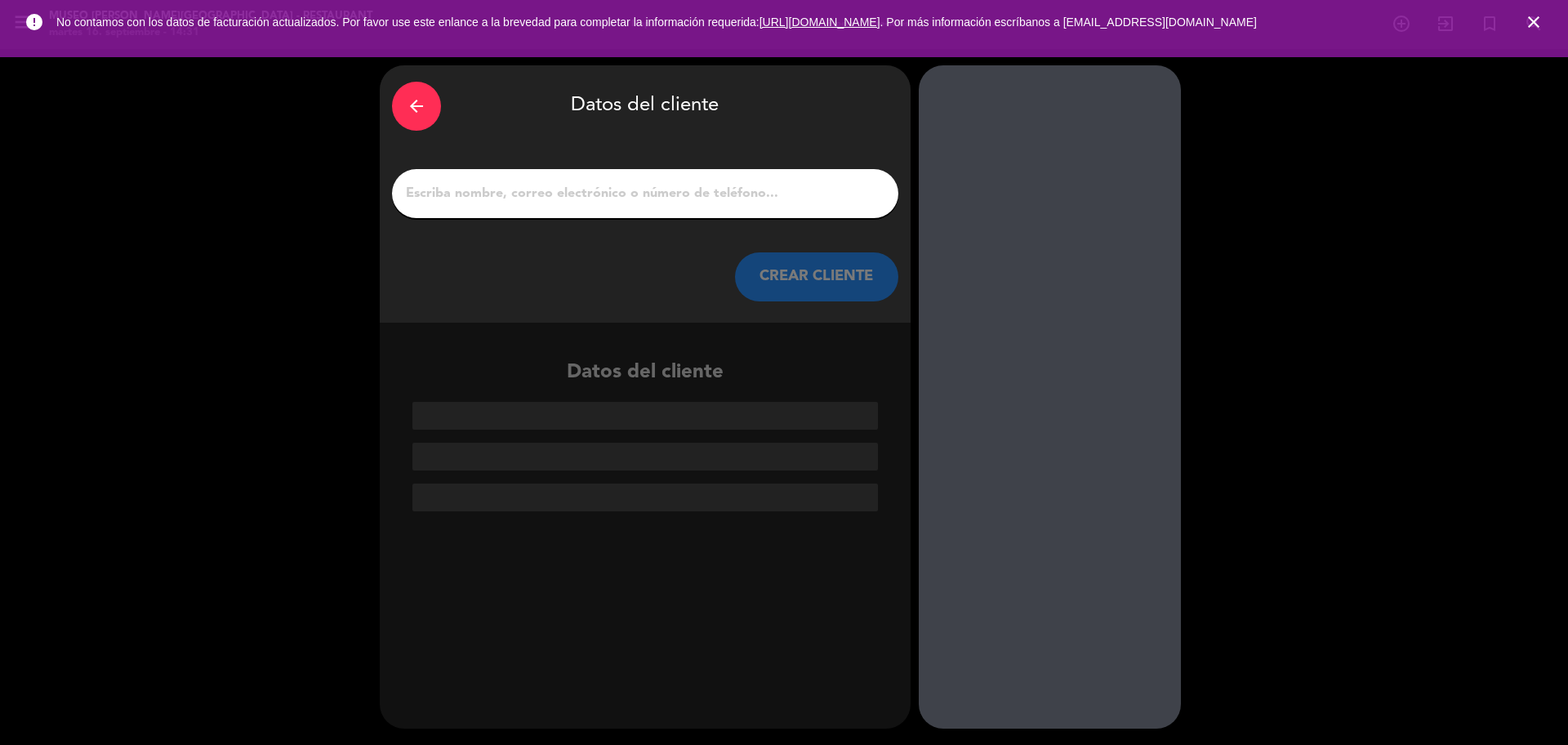
click at [621, 188] on input "1" at bounding box center [644, 193] width 481 height 23
paste input "Kevin Anderson Roman Bustamante"
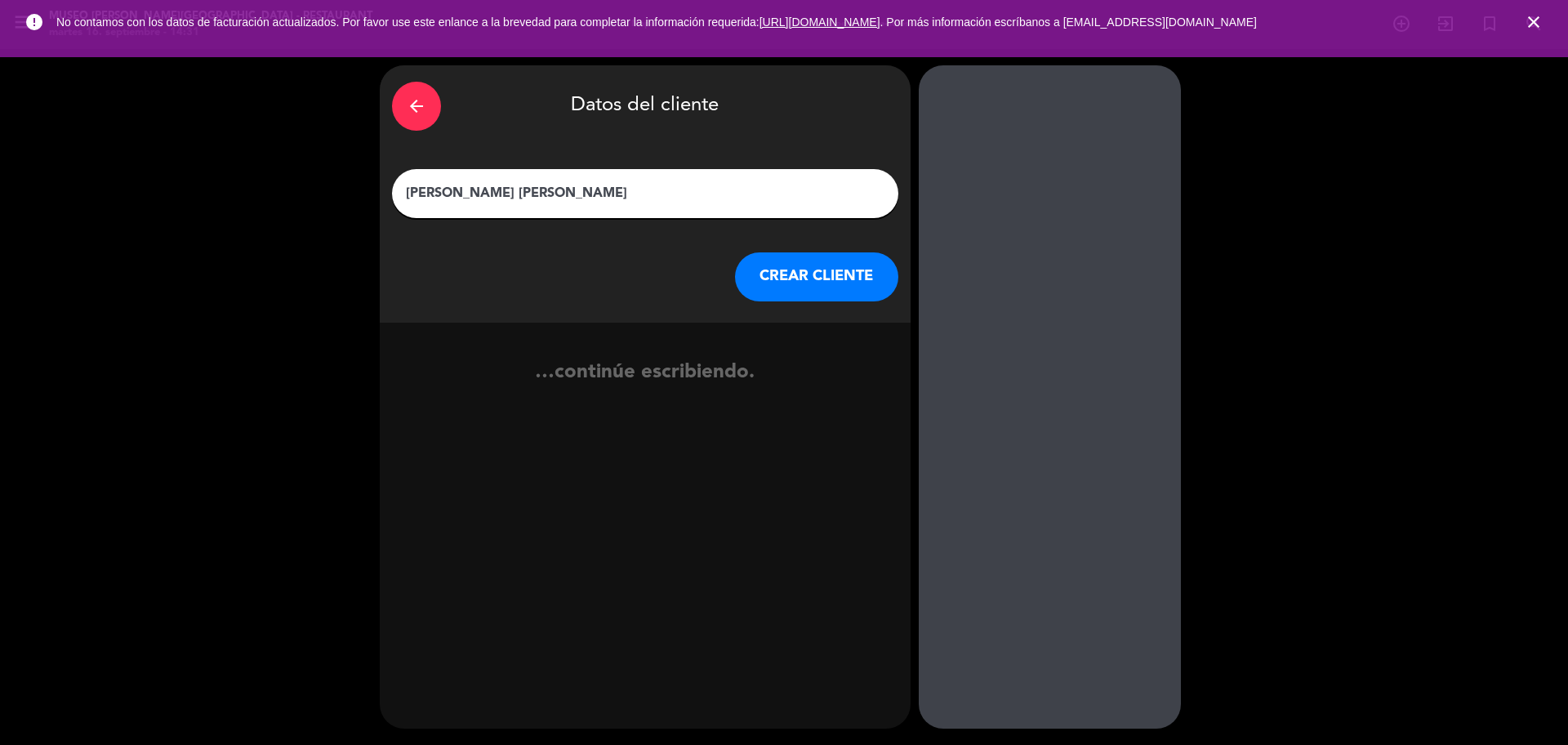
type input "Kevin Anderson Roman Bustamante"
click at [768, 285] on button "CREAR CLIENTE" at bounding box center [816, 277] width 163 height 49
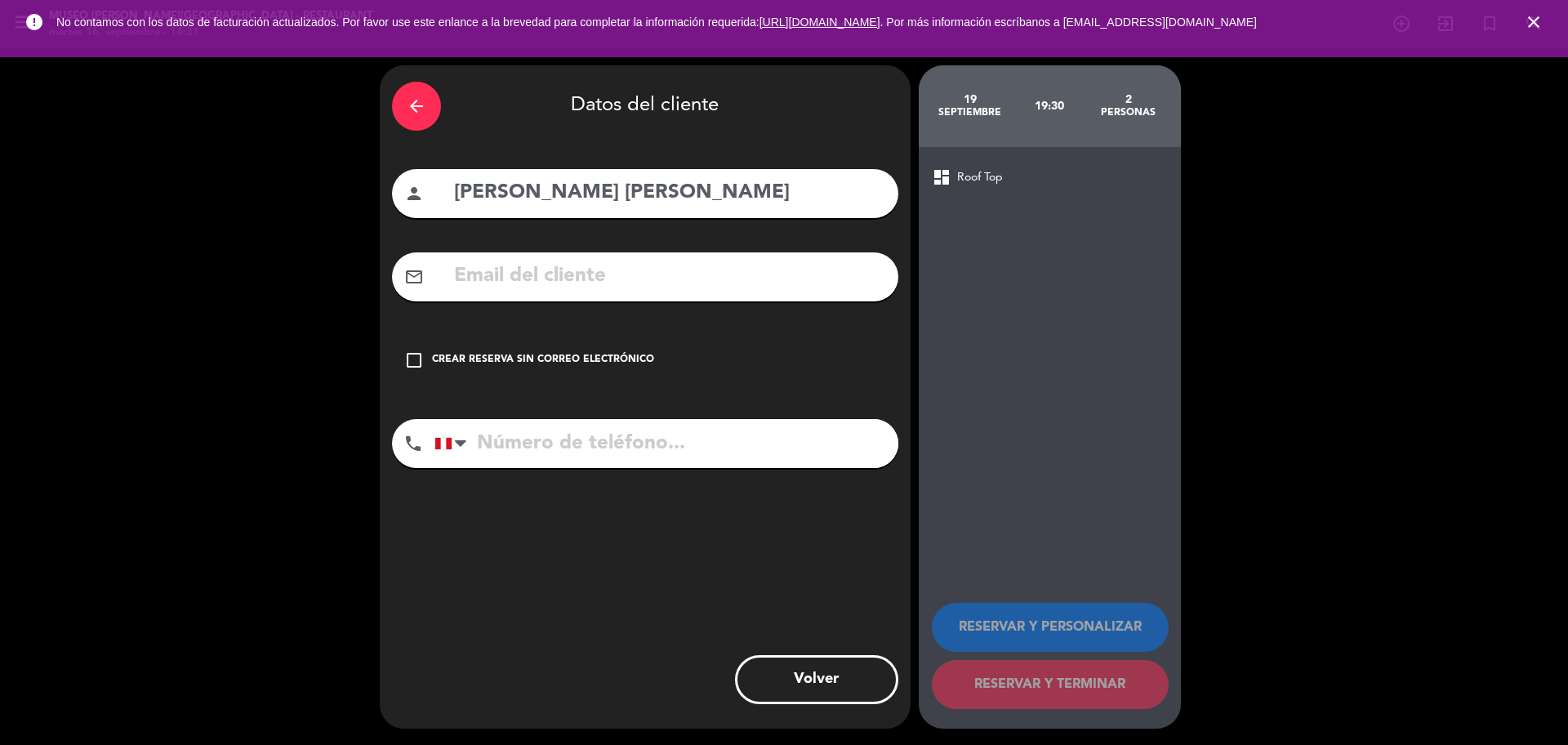
drag, startPoint x: 496, startPoint y: 284, endPoint x: 480, endPoint y: 278, distance: 17.1
click at [495, 282] on input "text" at bounding box center [668, 277] width 433 height 34
paste input "rock777kevin@gmail.com"
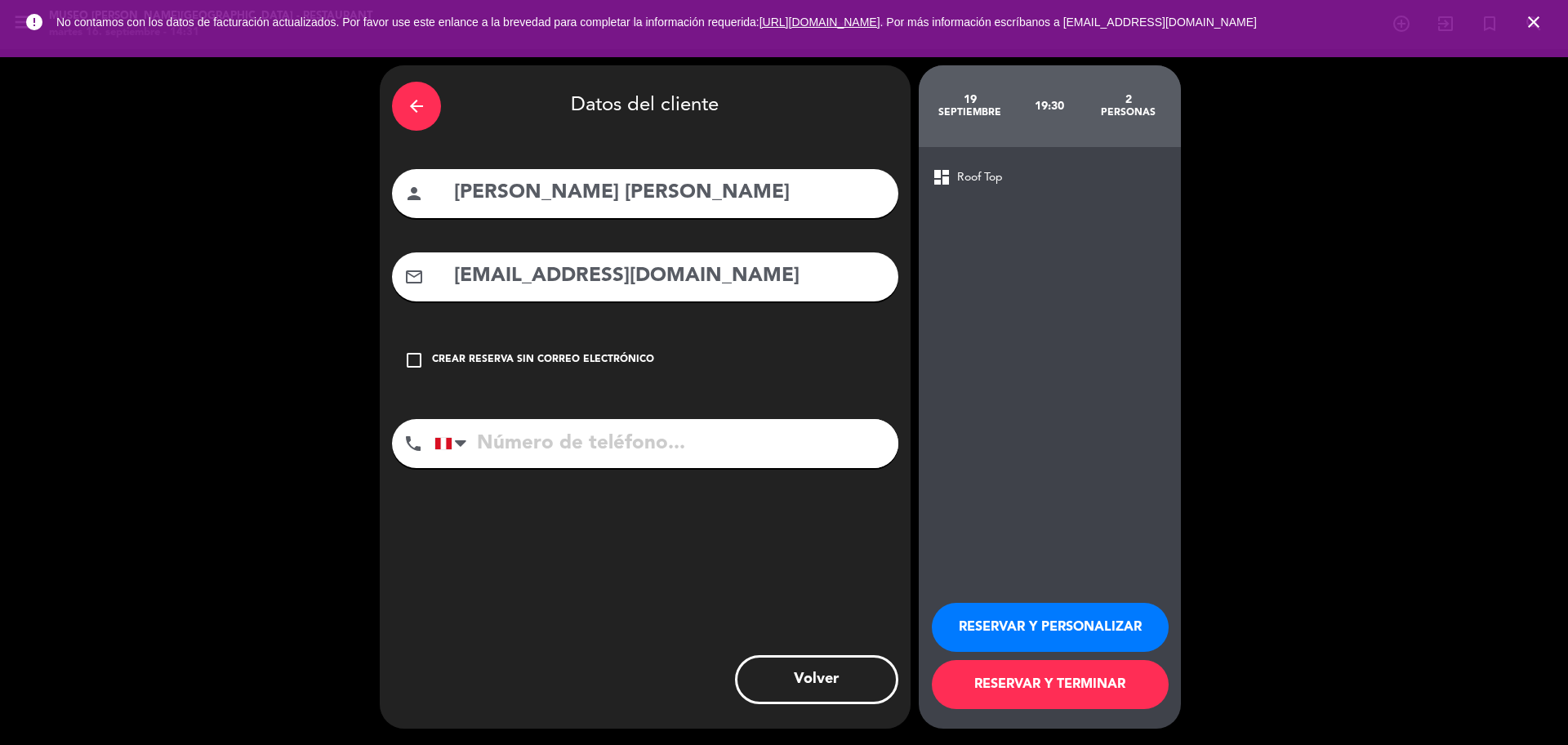
type input "rock777kevin@gmail.com"
click at [658, 438] on input "tel" at bounding box center [666, 443] width 464 height 49
paste input "926962846"
type input "926962846"
click at [1068, 629] on button "RESERVAR Y PERSONALIZAR" at bounding box center [1049, 627] width 237 height 49
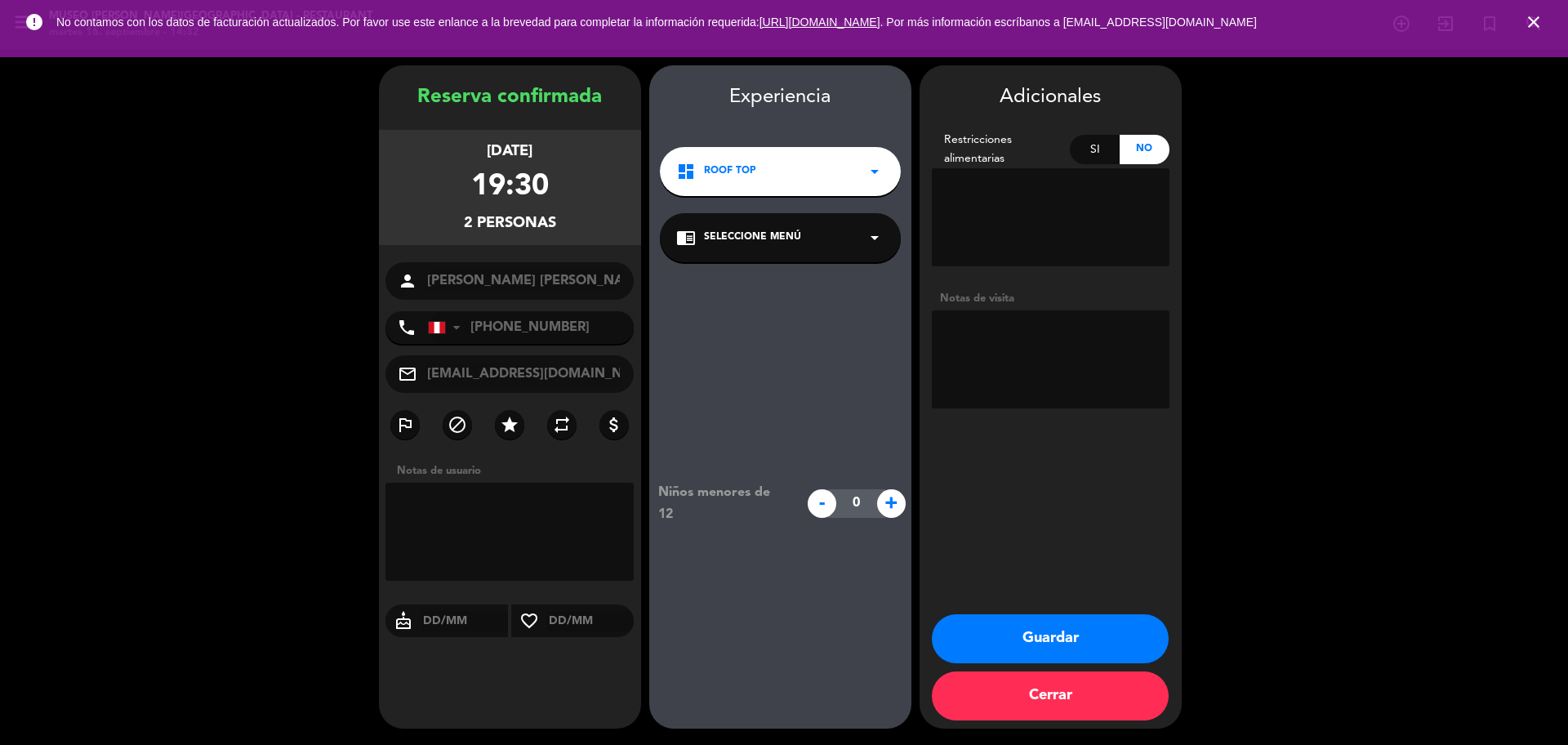
click at [784, 231] on span "Seleccione Menú" at bounding box center [753, 238] width 98 height 16
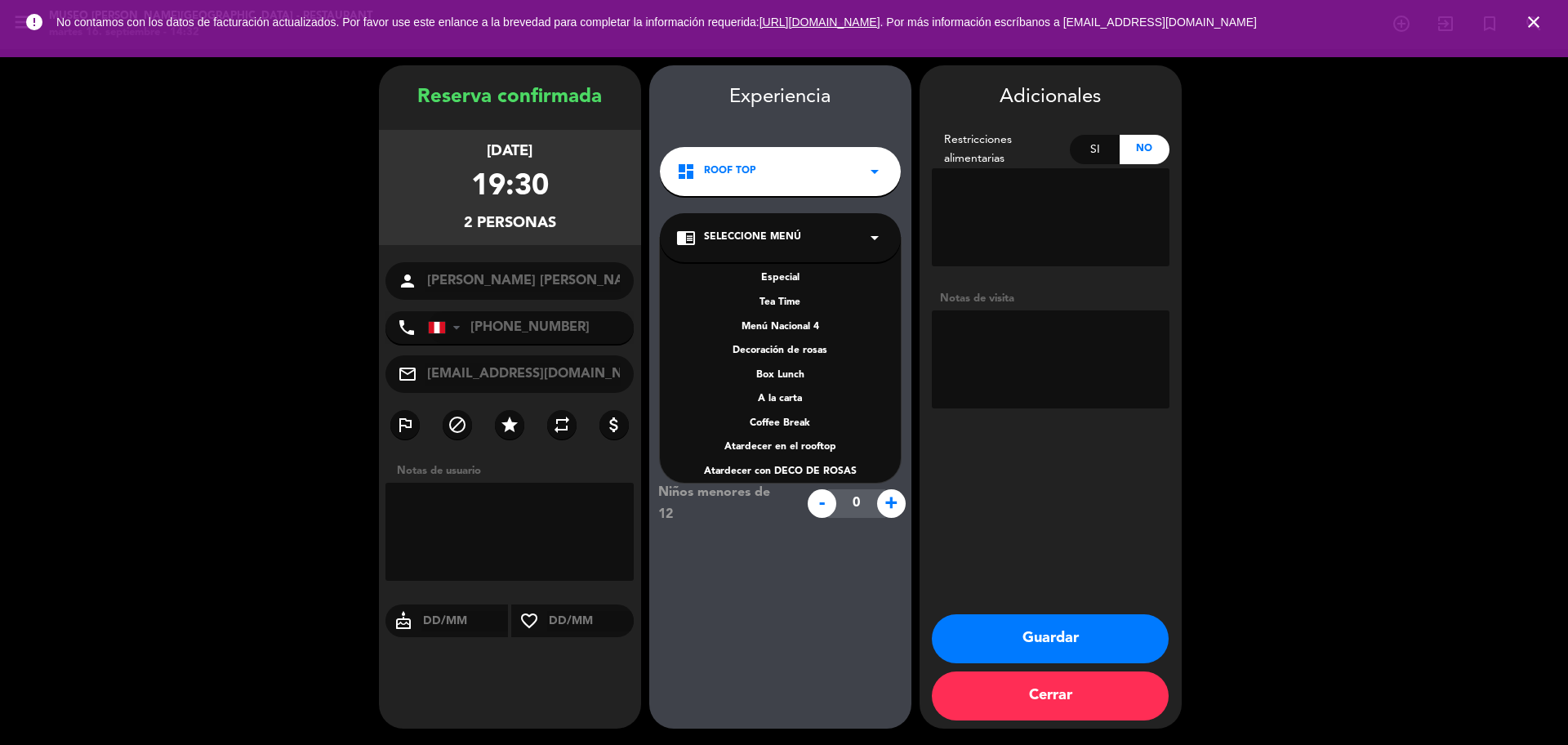
scroll to position [234, 0]
click at [792, 388] on div "A la carta" at bounding box center [780, 387] width 208 height 16
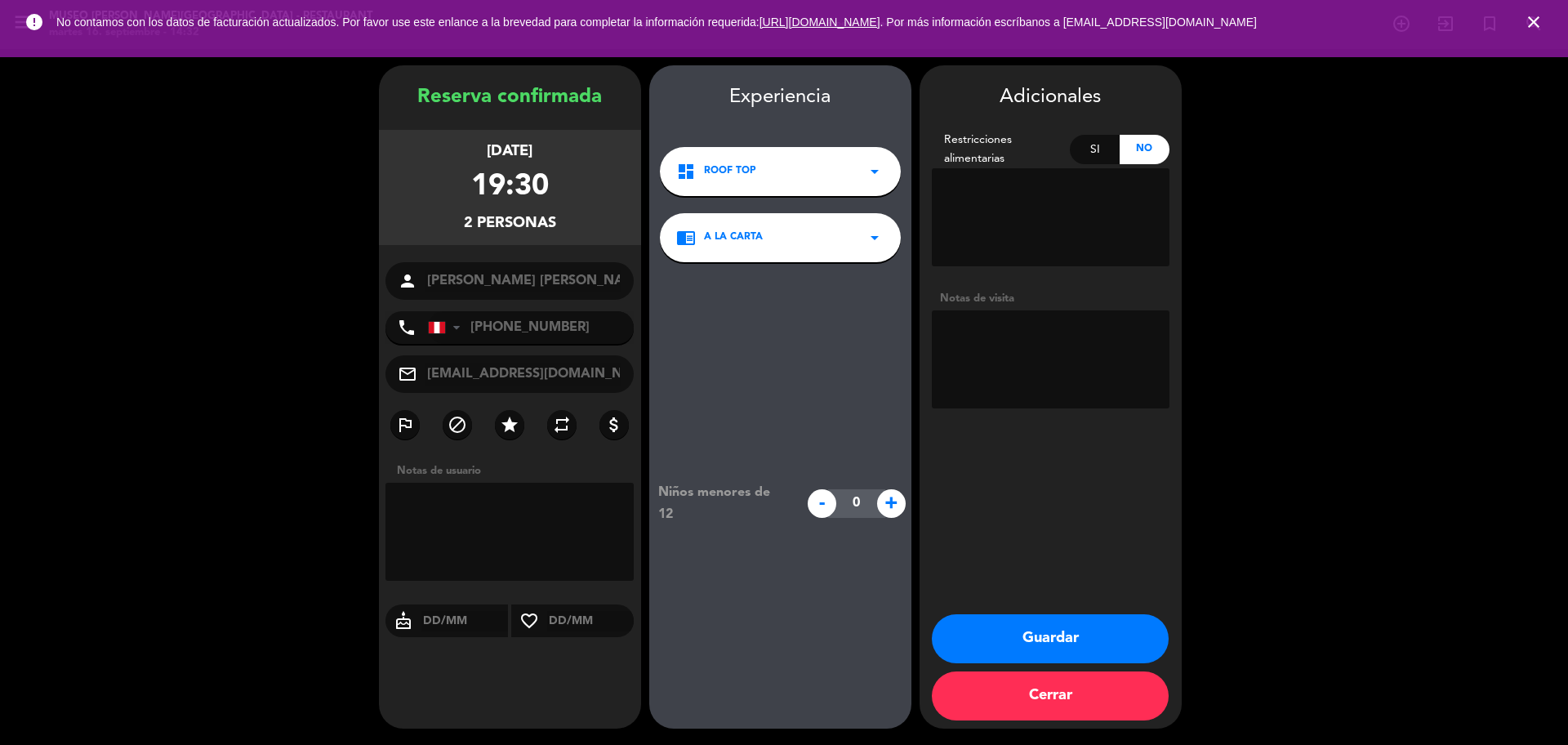
click at [1049, 391] on textarea at bounding box center [1050, 359] width 238 height 98
paste textarea "San Martin de Porres Ninguna"
type textarea "San Martin de Porres Ninguna"
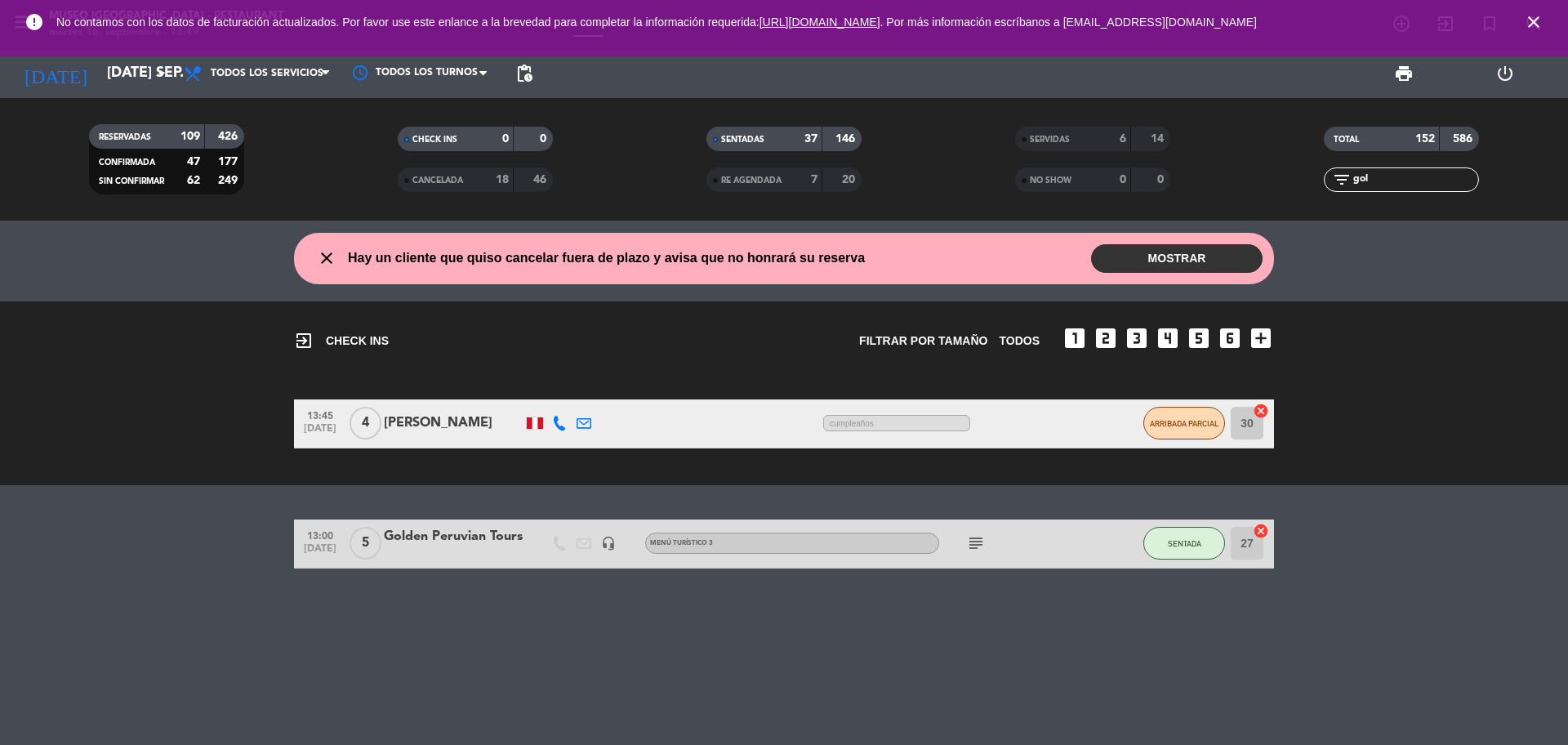
drag, startPoint x: 1389, startPoint y: 176, endPoint x: 1320, endPoint y: 176, distance: 69.0
click at [1321, 177] on div "filter_list gol" at bounding box center [1401, 180] width 308 height 25
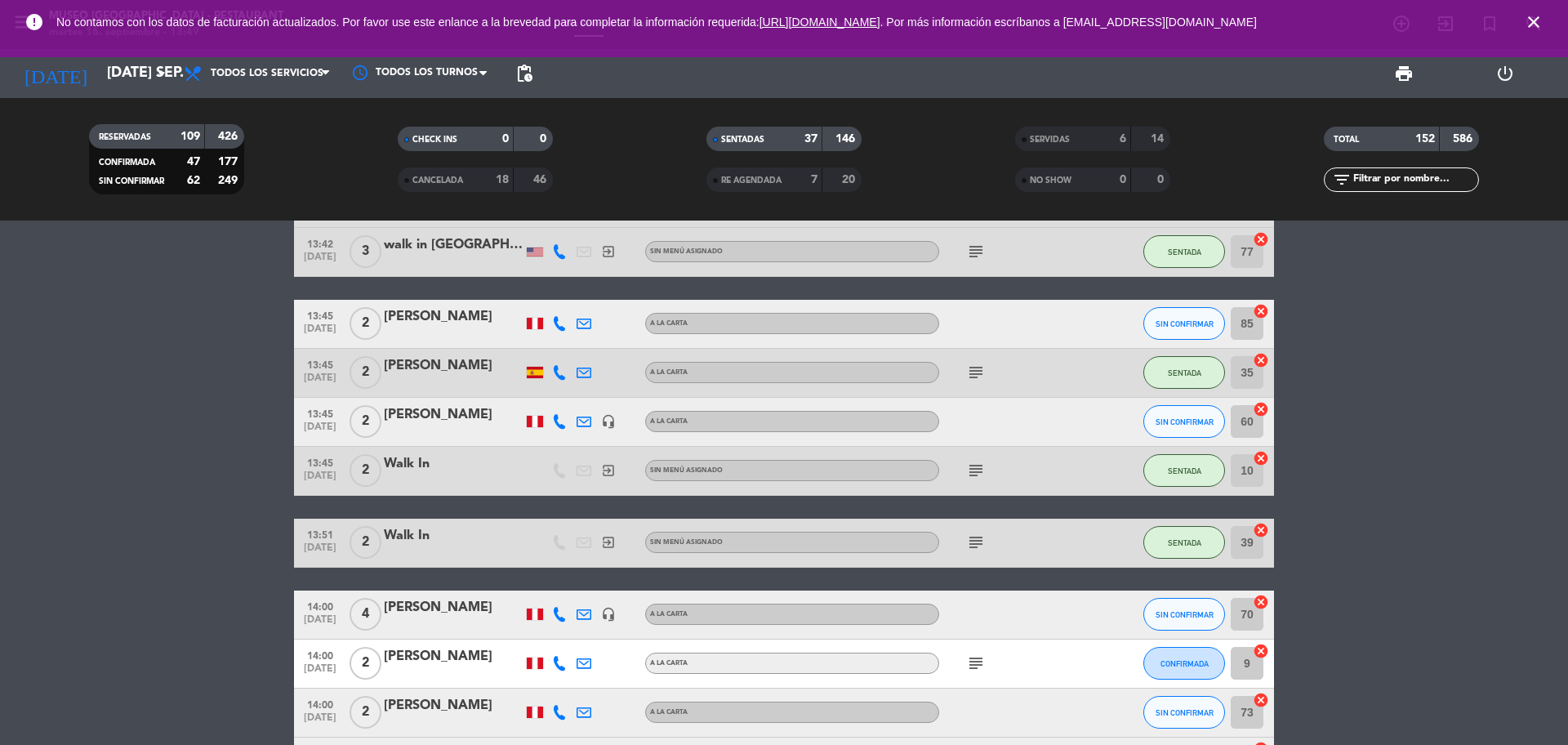
scroll to position [2247, 0]
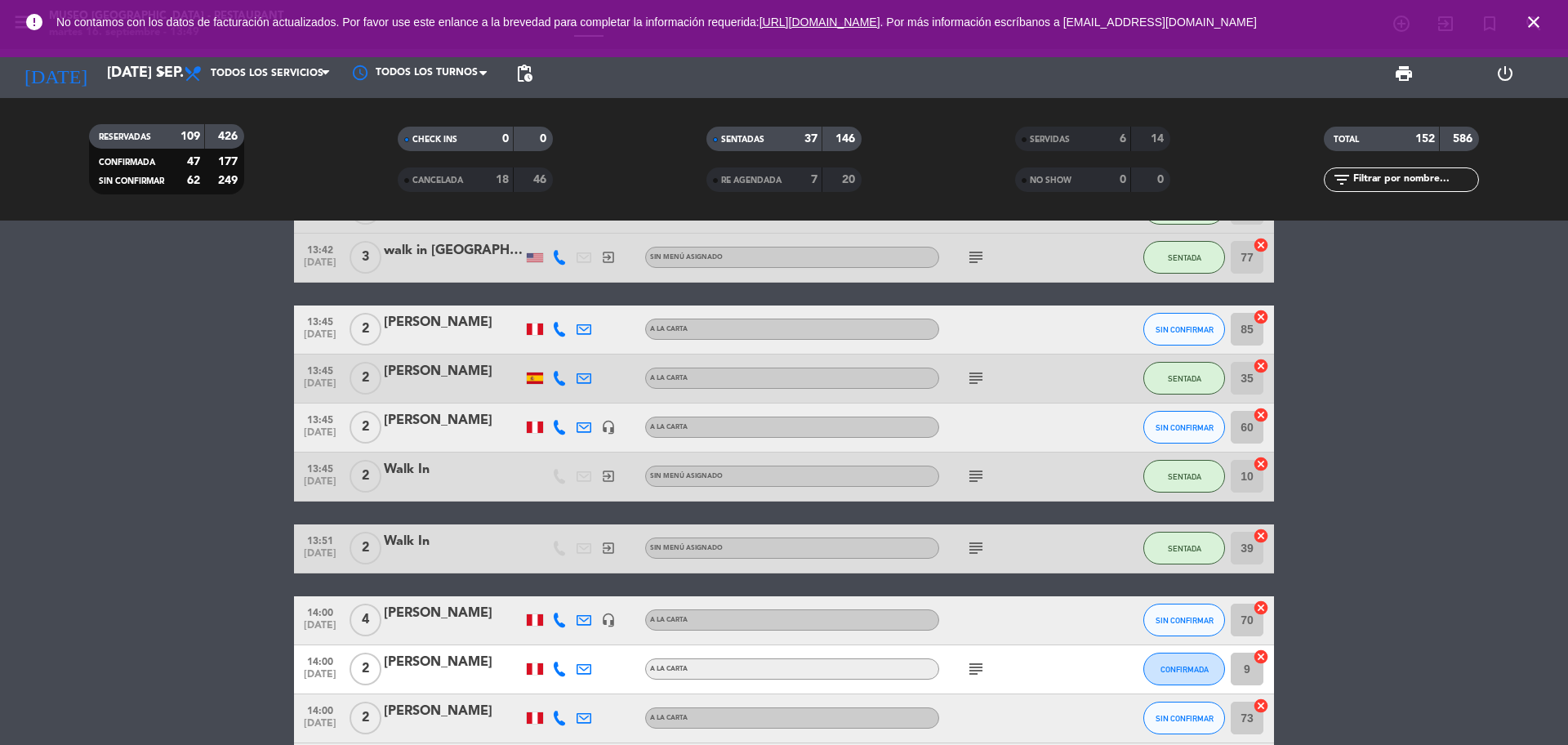
click at [450, 433] on div at bounding box center [453, 437] width 139 height 13
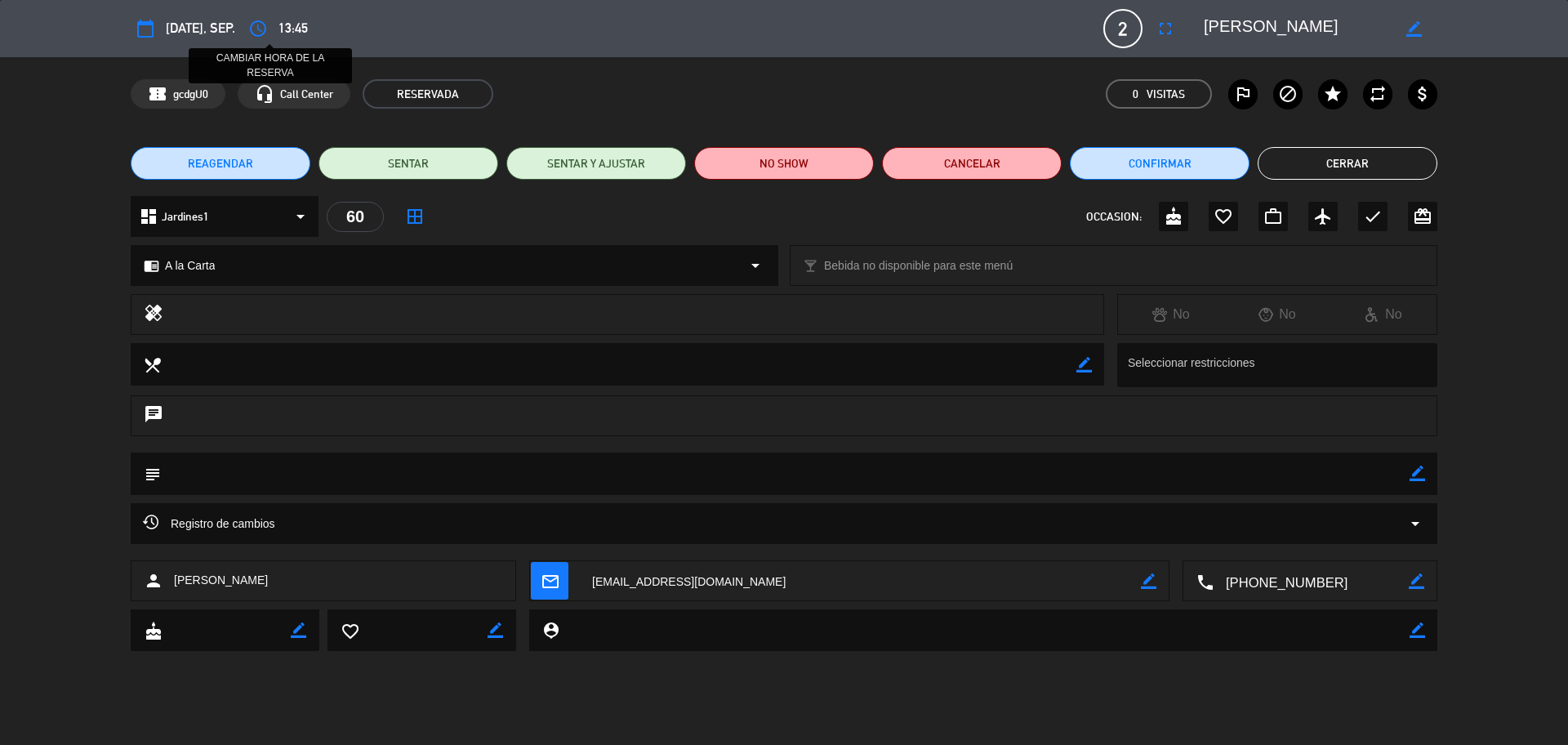
click at [265, 28] on icon "access_time" at bounding box center [258, 28] width 20 height 20
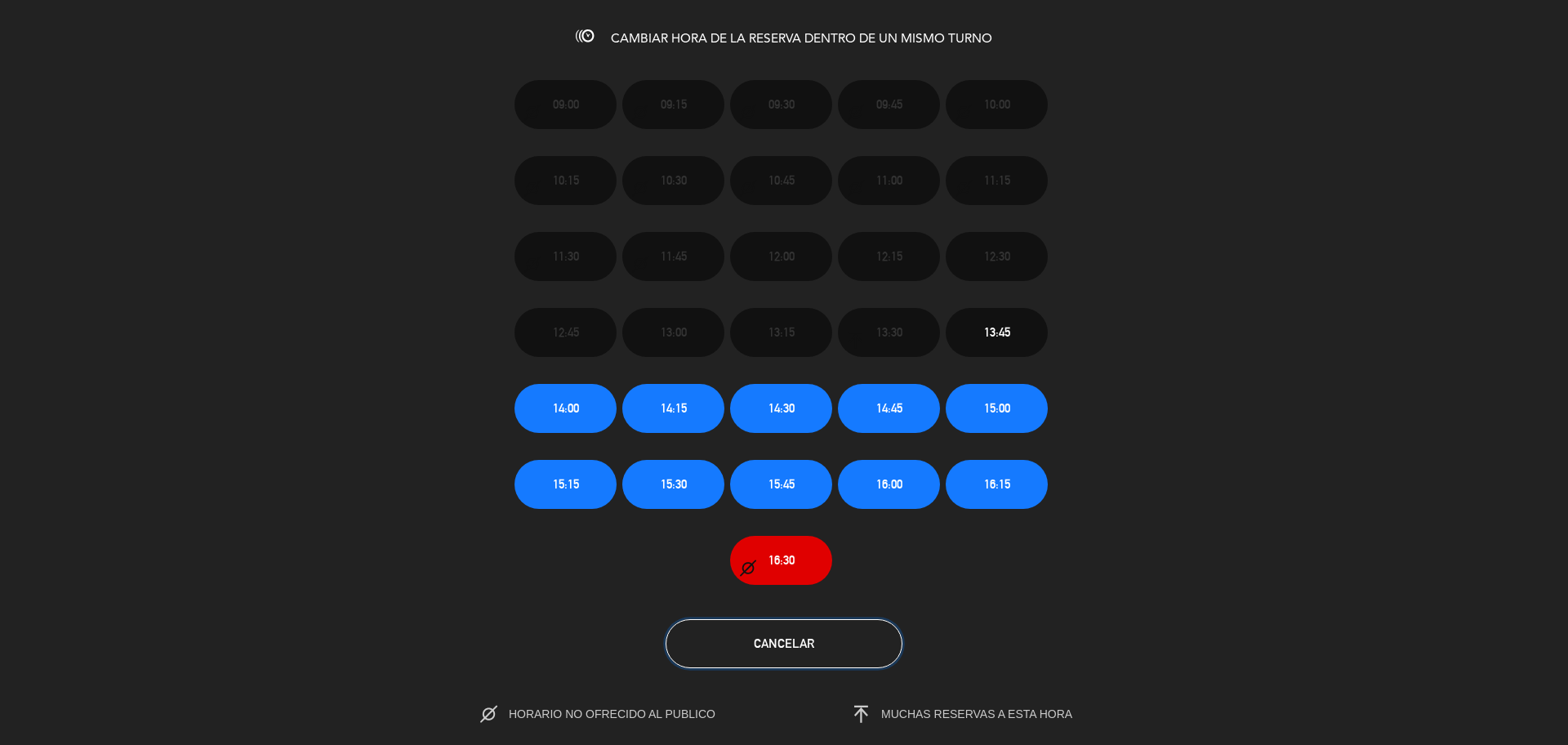
click at [785, 637] on span "Cancelar" at bounding box center [784, 644] width 60 height 14
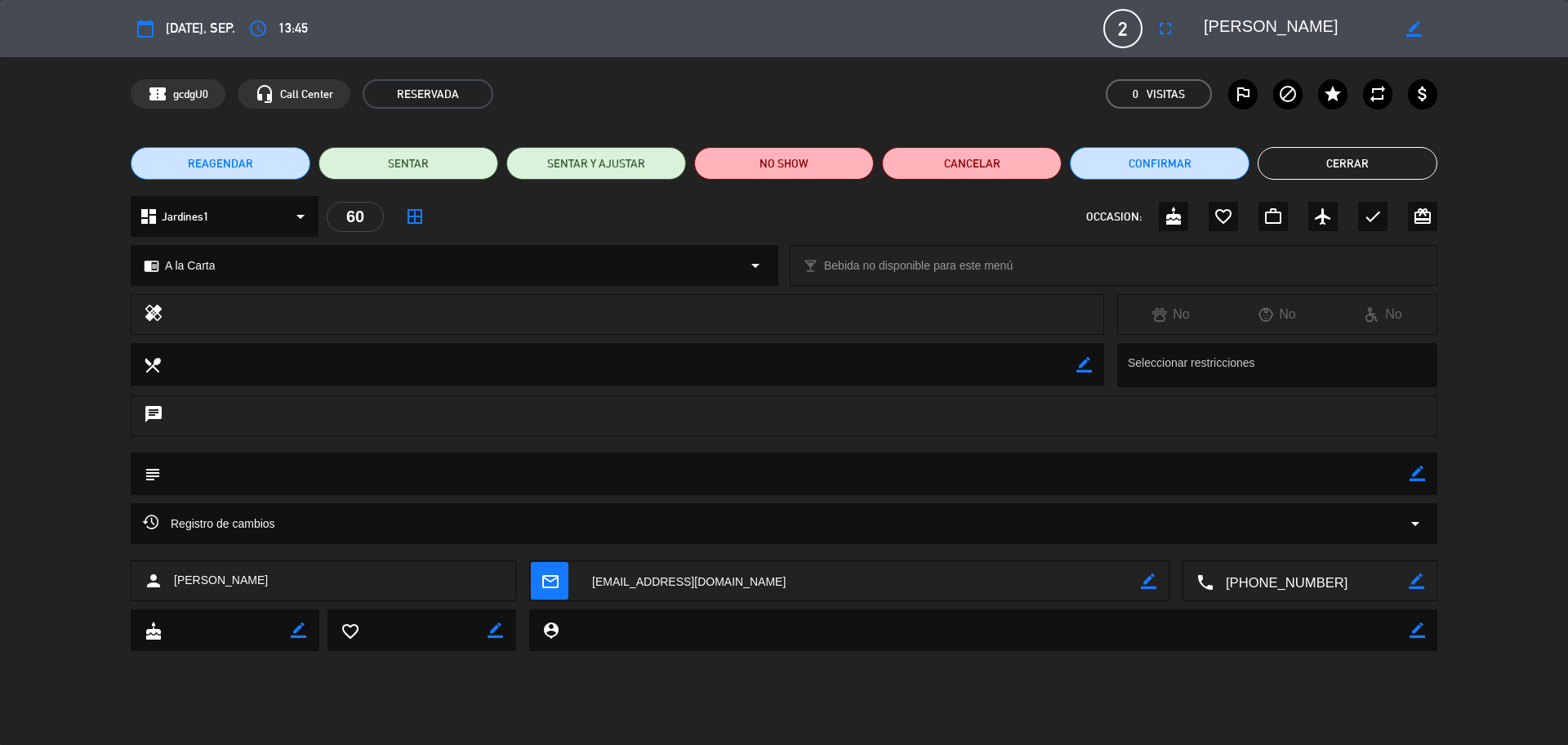
click at [1300, 153] on button "Cerrar" at bounding box center [1347, 163] width 180 height 33
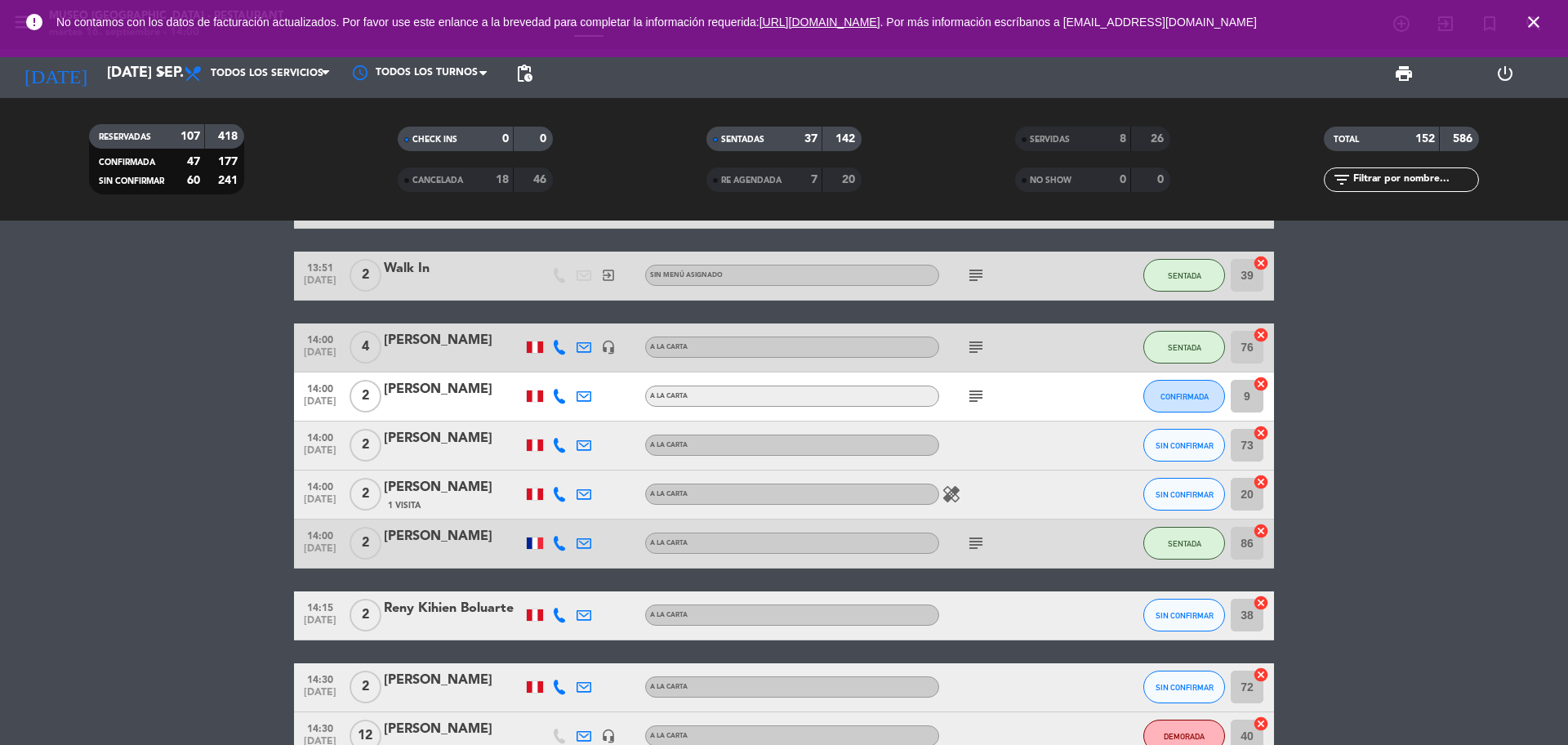
scroll to position [2046, 0]
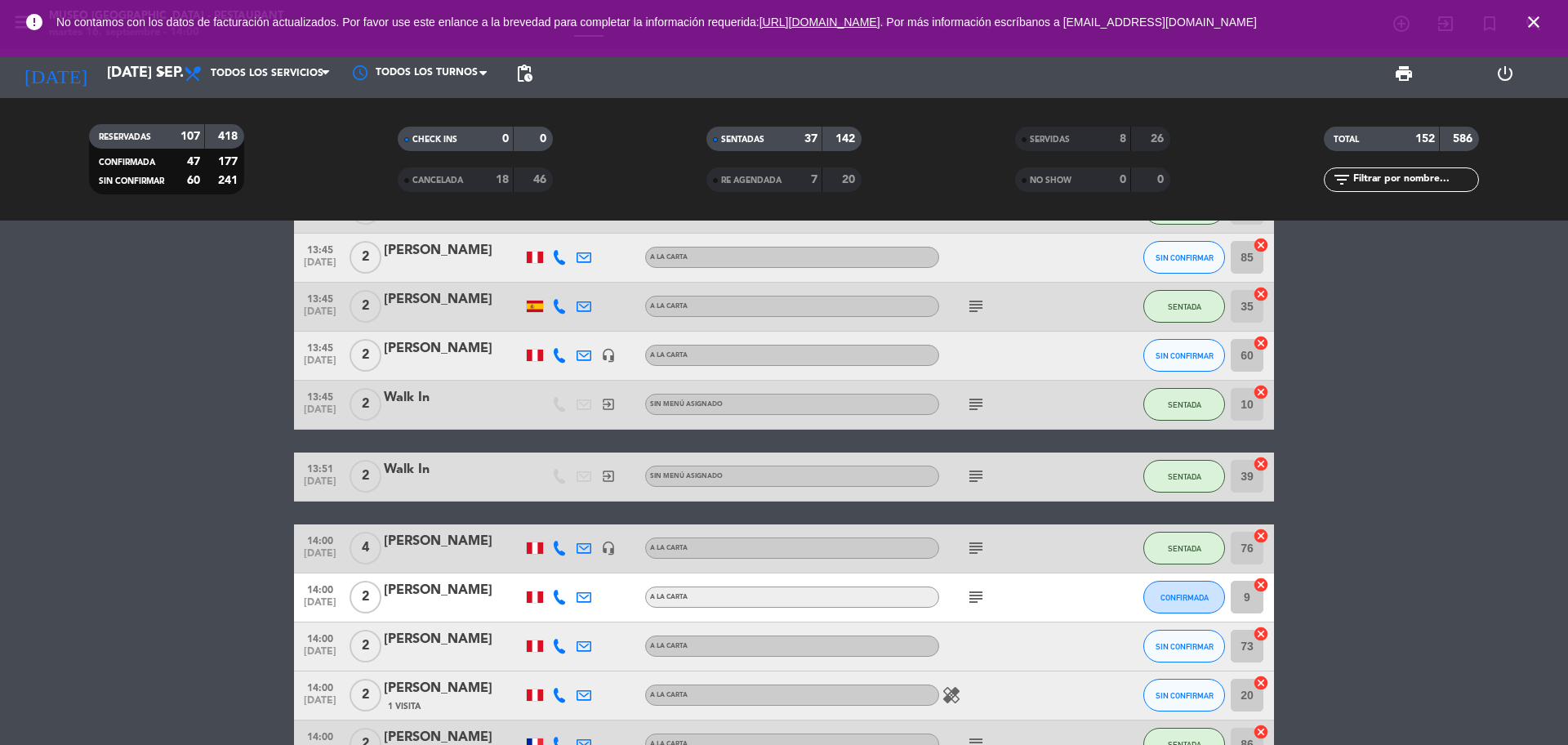
click at [1393, 182] on input "text" at bounding box center [1415, 180] width 127 height 18
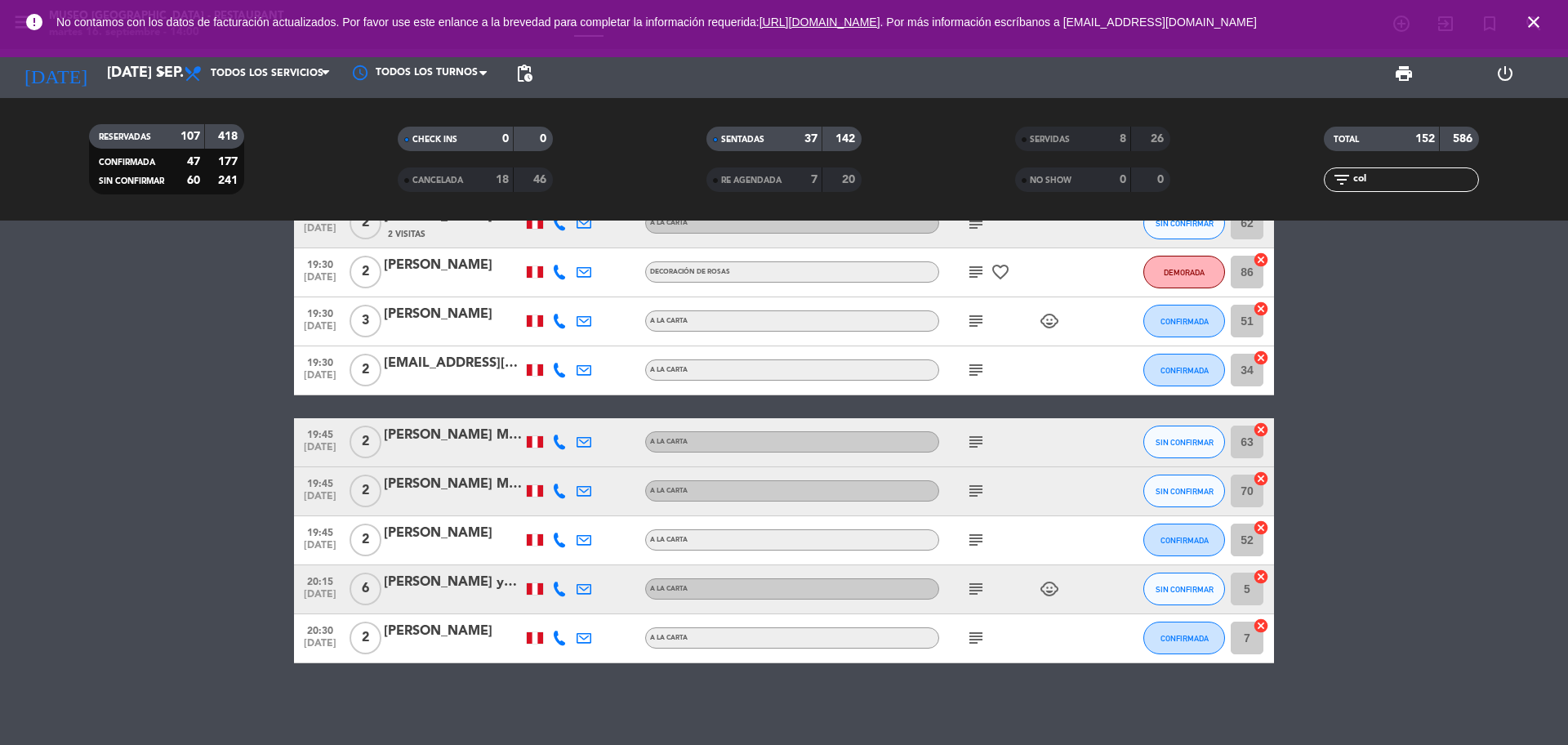
scroll to position [0, 0]
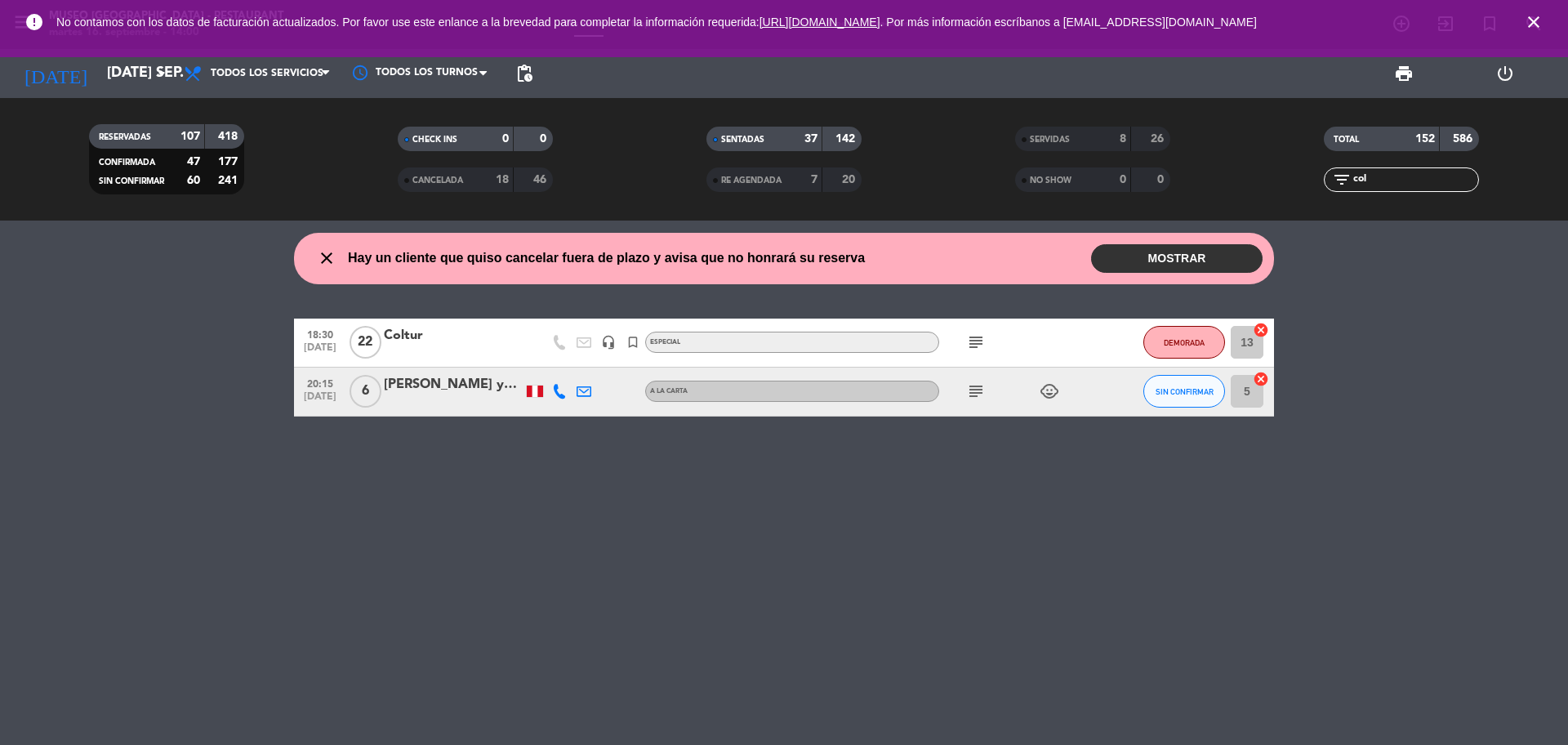
type input "col"
click at [482, 337] on div "Coltur" at bounding box center [453, 336] width 139 height 21
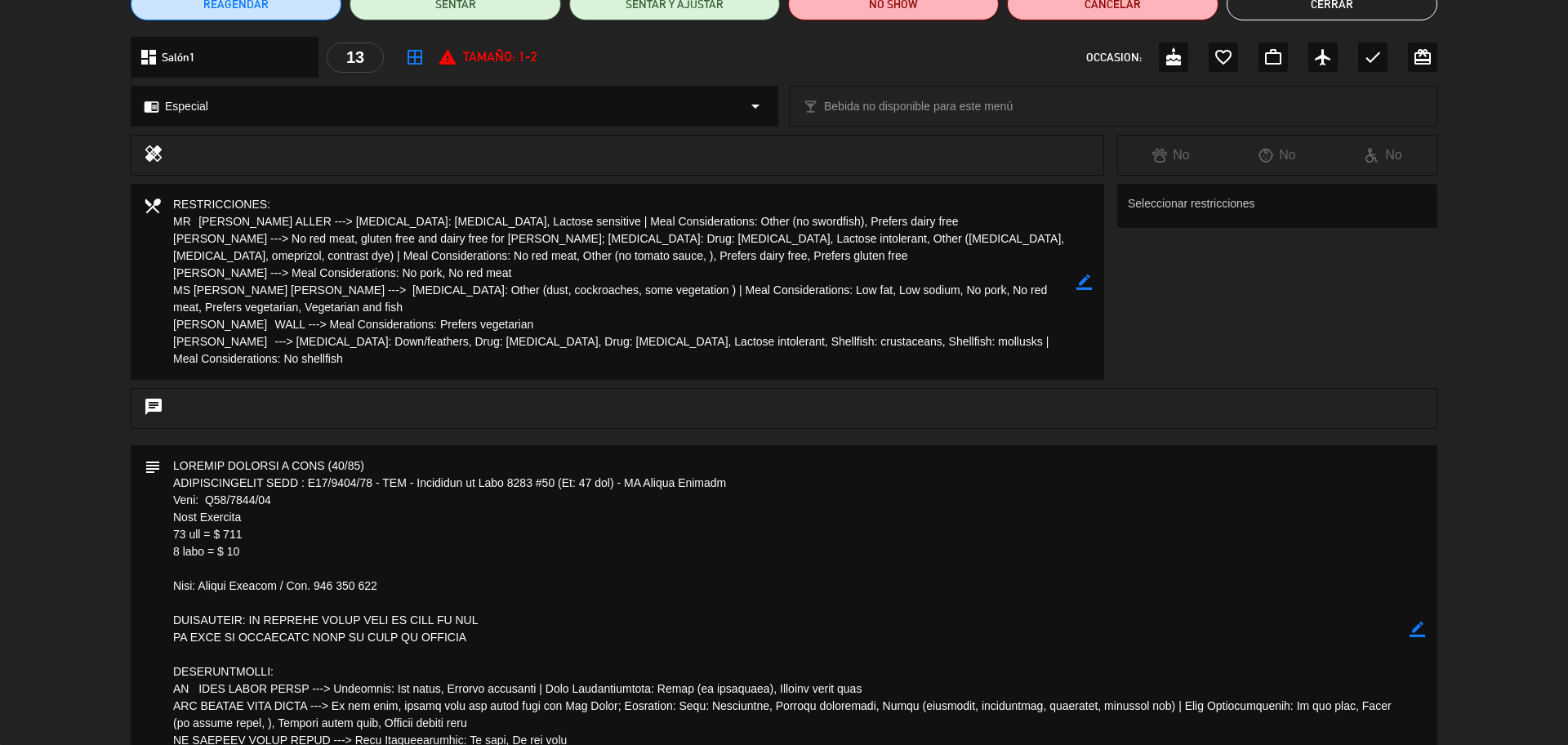
scroll to position [432, 0]
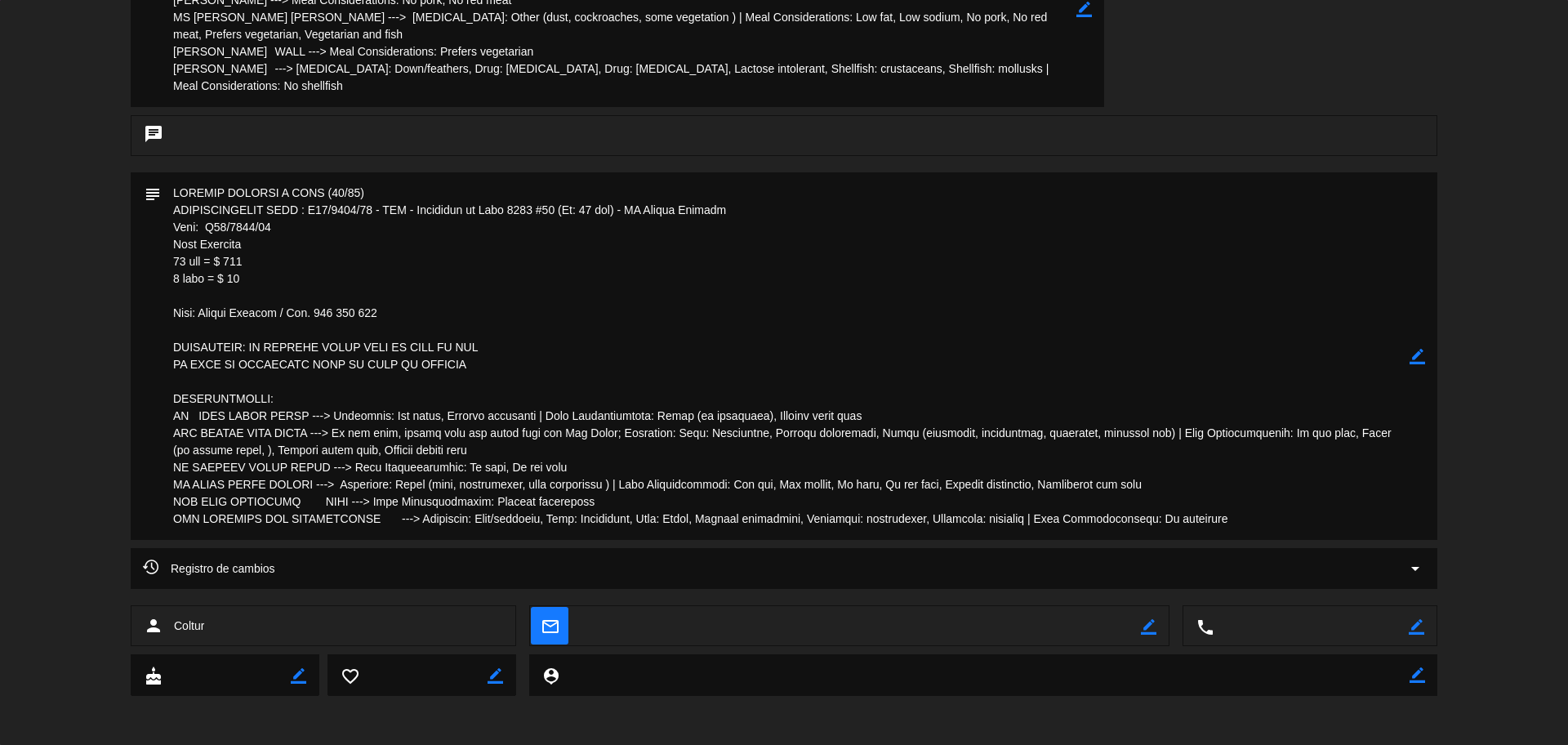
click at [1504, 168] on div "chat" at bounding box center [784, 144] width 1568 height 57
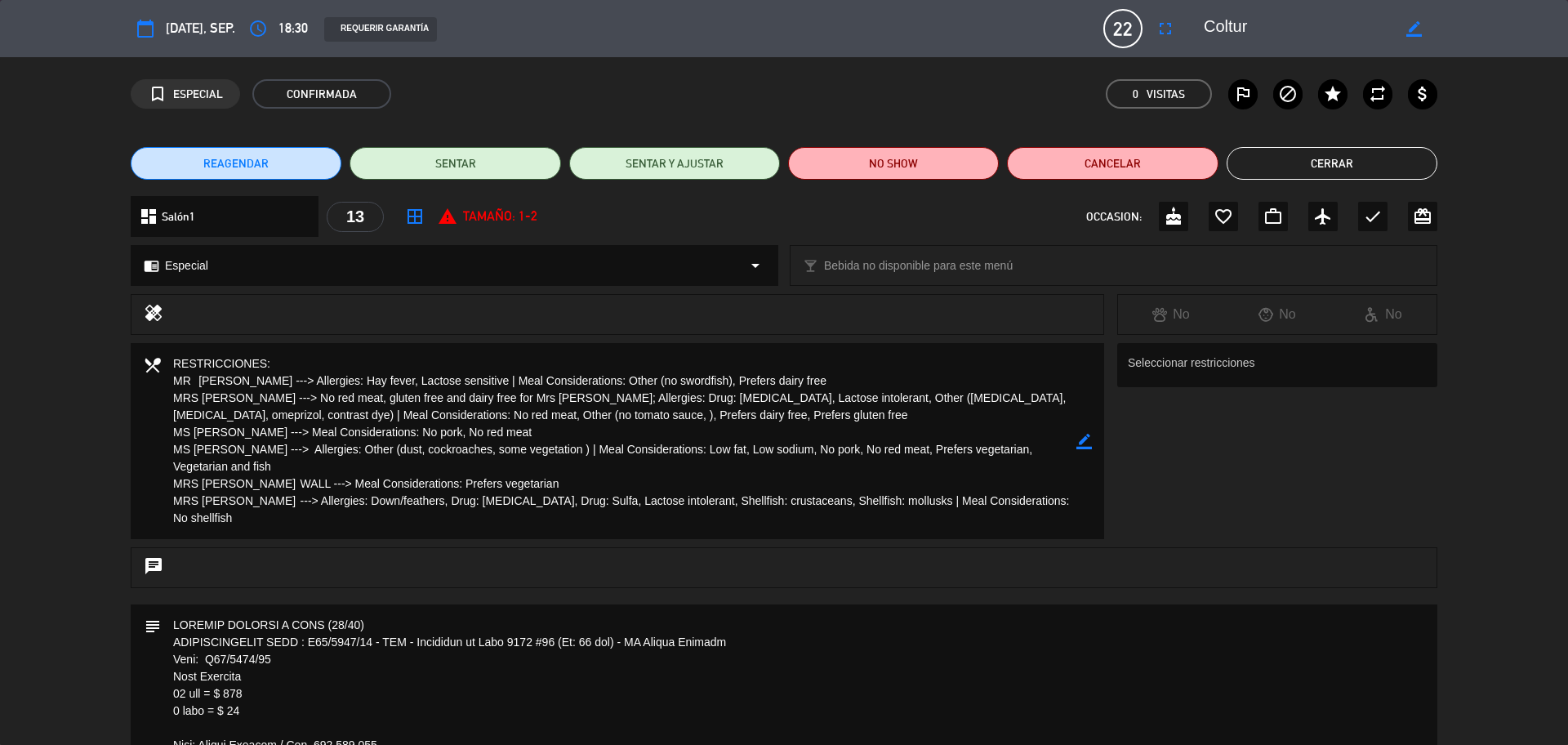
click at [1363, 178] on button "Cerrar" at bounding box center [1332, 163] width 211 height 33
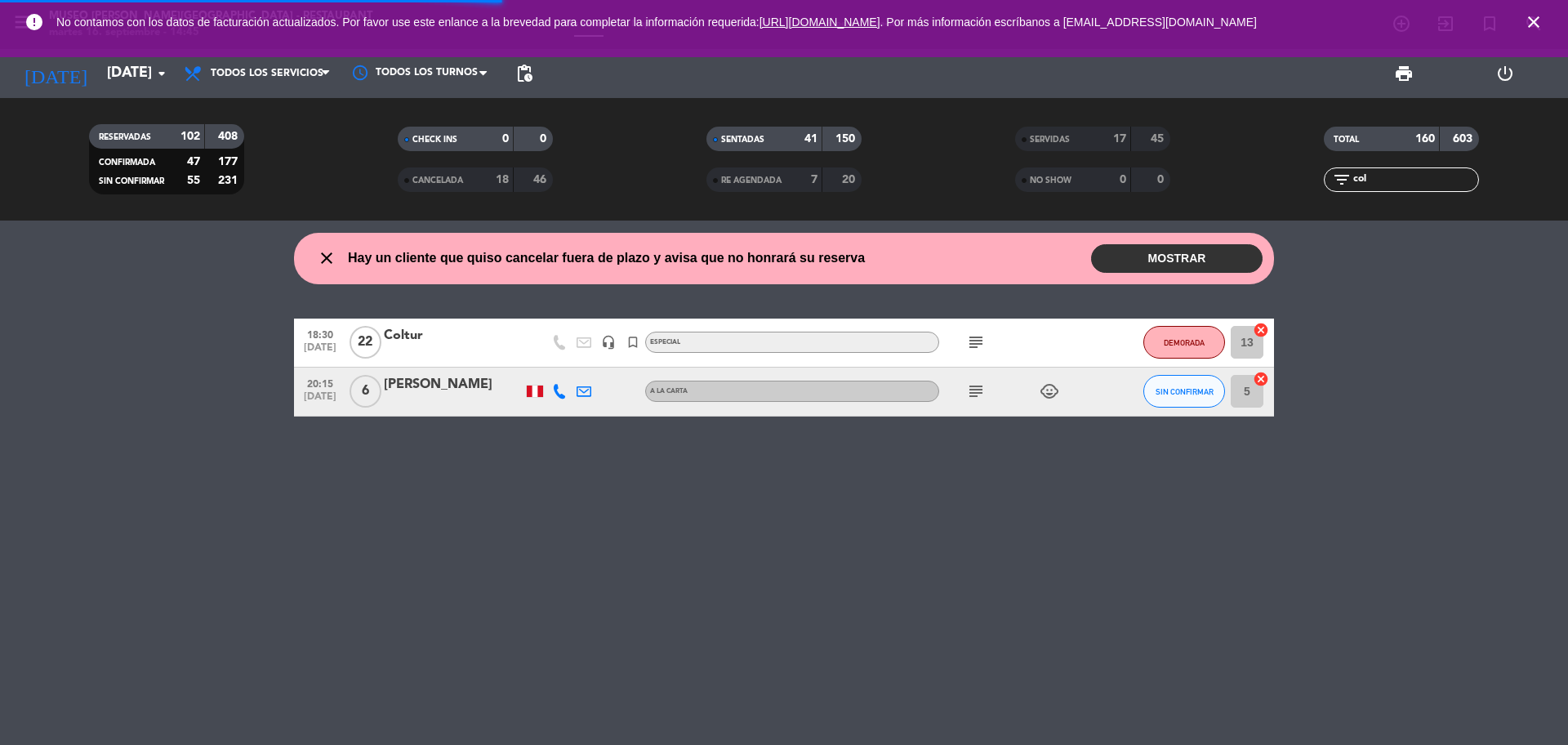
drag, startPoint x: 1383, startPoint y: 187, endPoint x: 1331, endPoint y: 184, distance: 52.1
click at [1331, 184] on div "filter_list col" at bounding box center [1400, 180] width 155 height 25
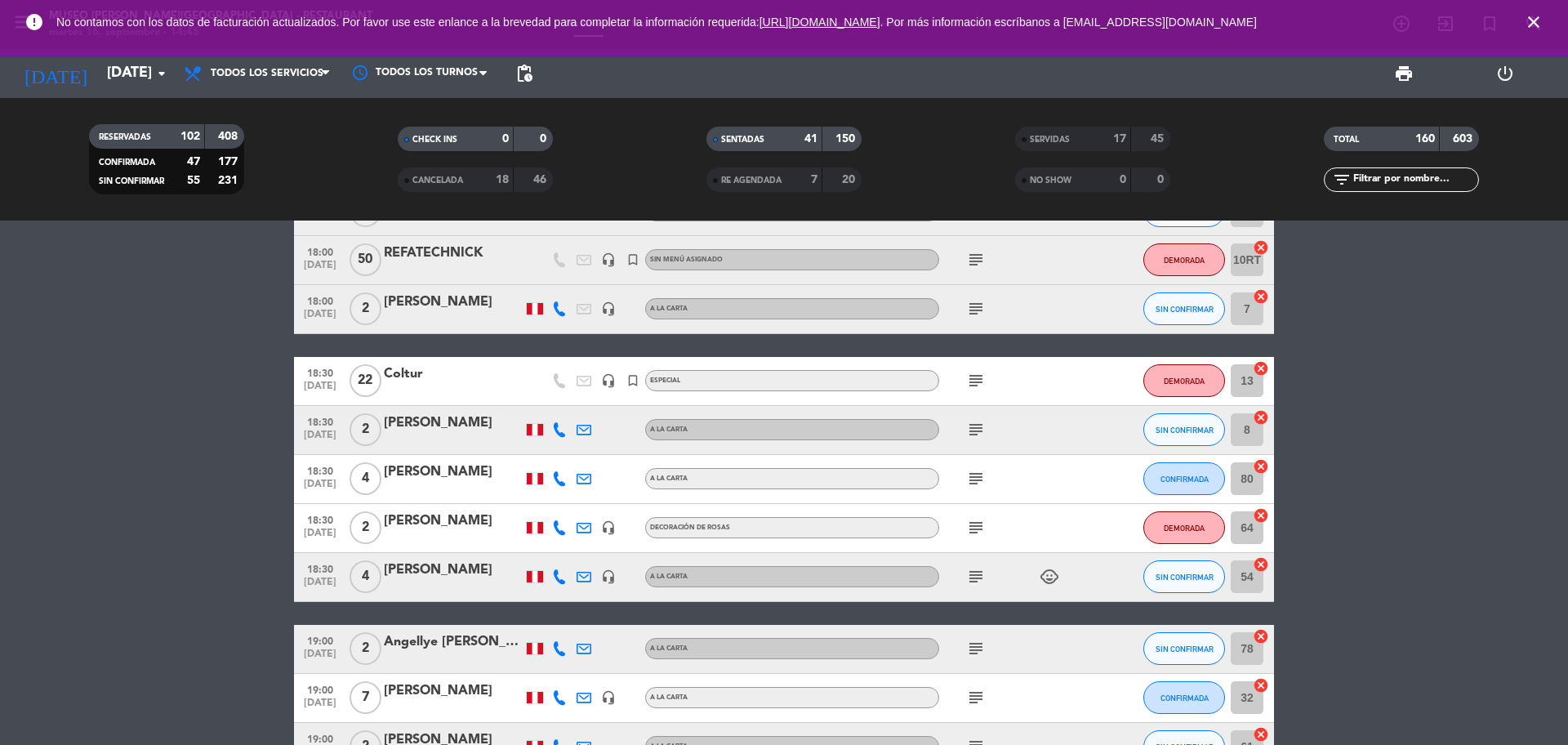
scroll to position [4596, 0]
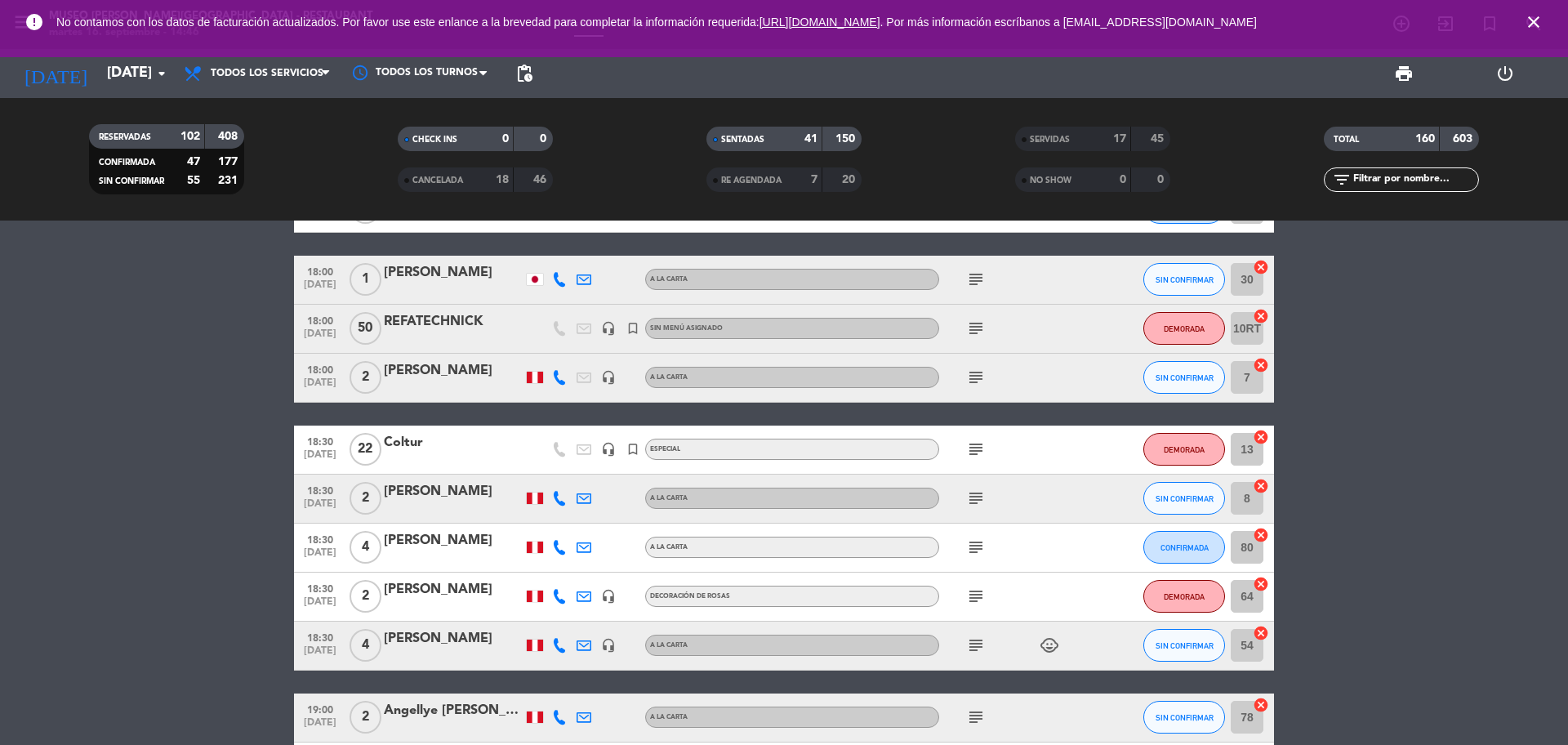
drag, startPoint x: 966, startPoint y: 325, endPoint x: 974, endPoint y: 327, distance: 8.2
click at [967, 325] on span "subject" at bounding box center [976, 328] width 25 height 20
click at [979, 327] on icon "subject" at bounding box center [976, 328] width 20 height 20
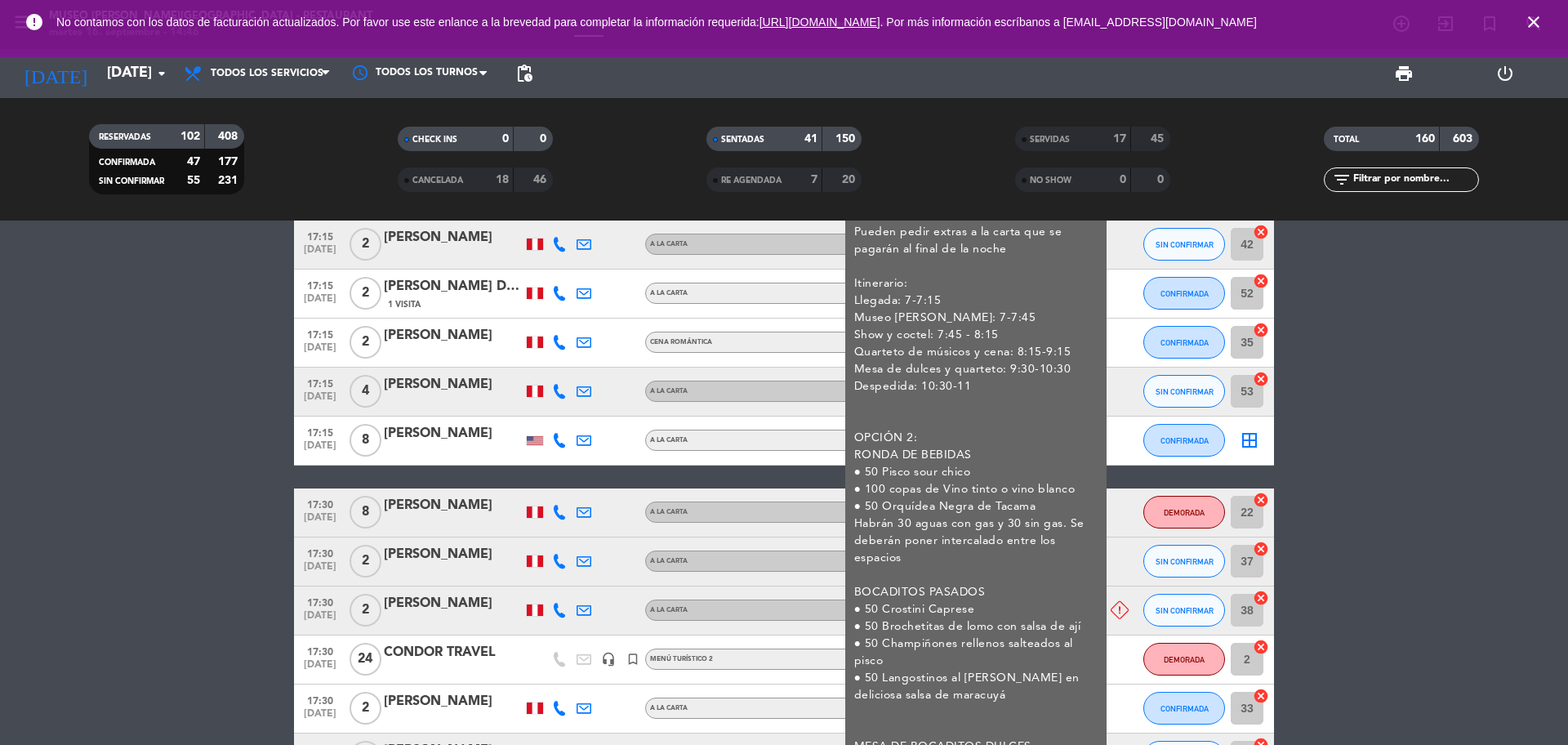
scroll to position [3472, 0]
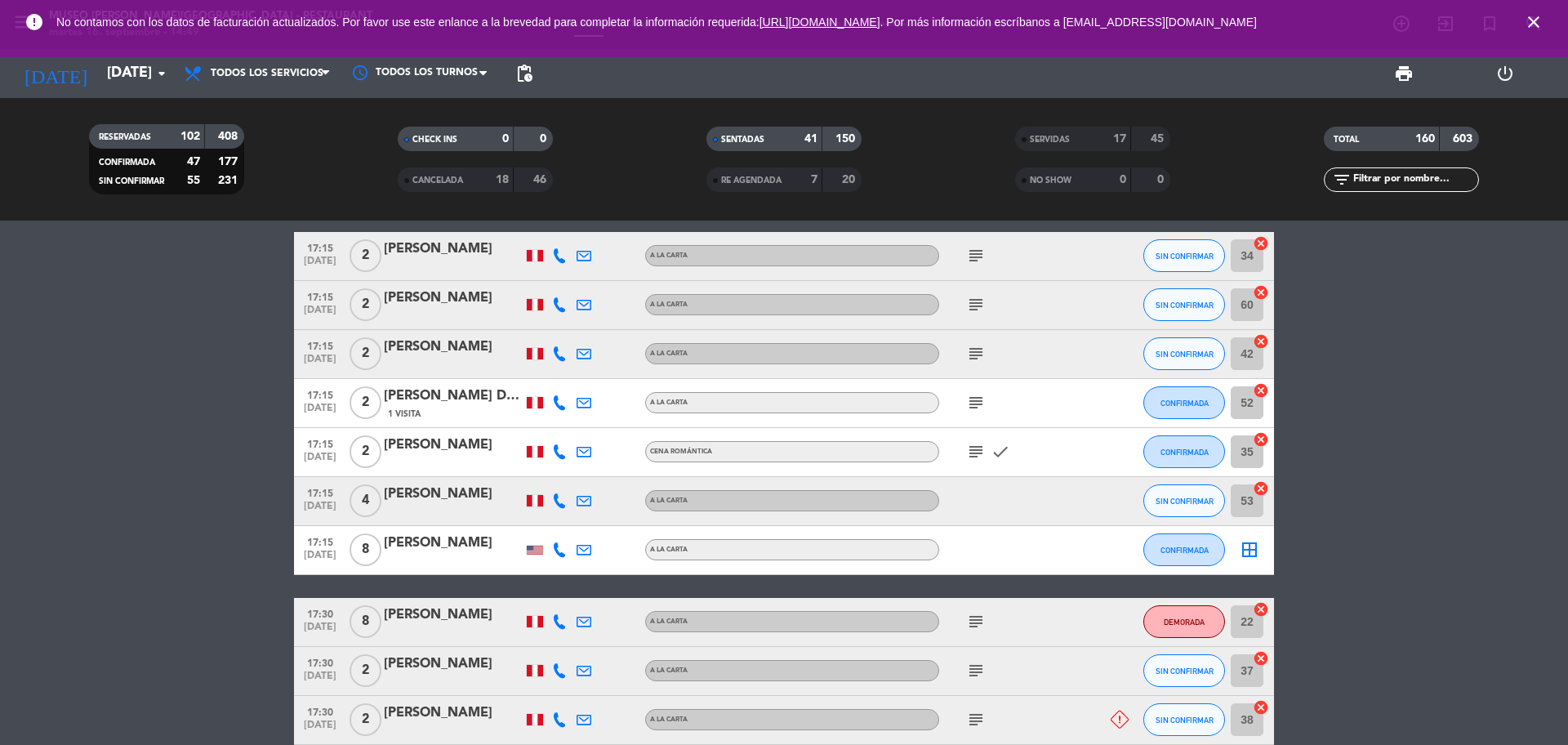
click at [1392, 172] on input "text" at bounding box center [1415, 180] width 127 height 18
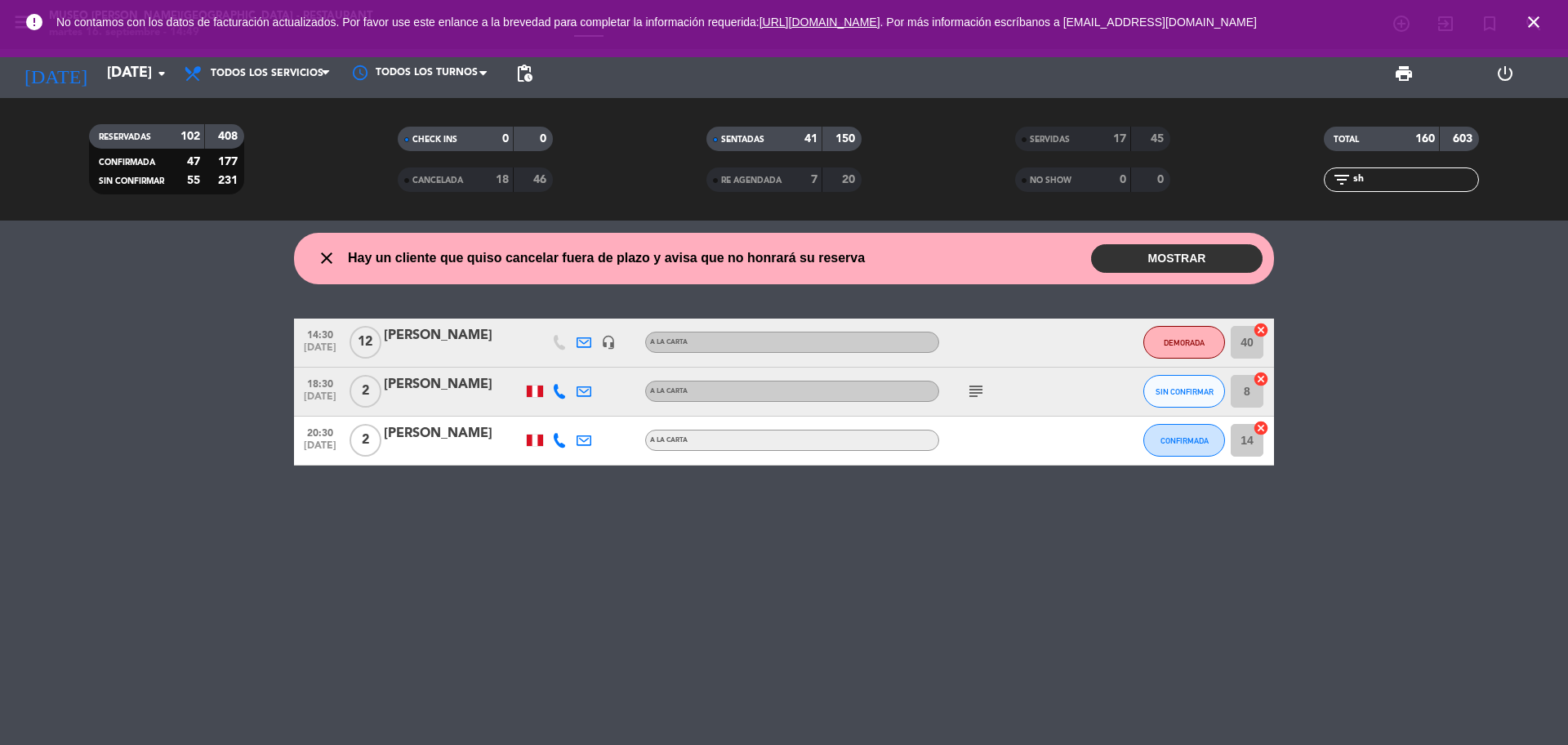
type input "s"
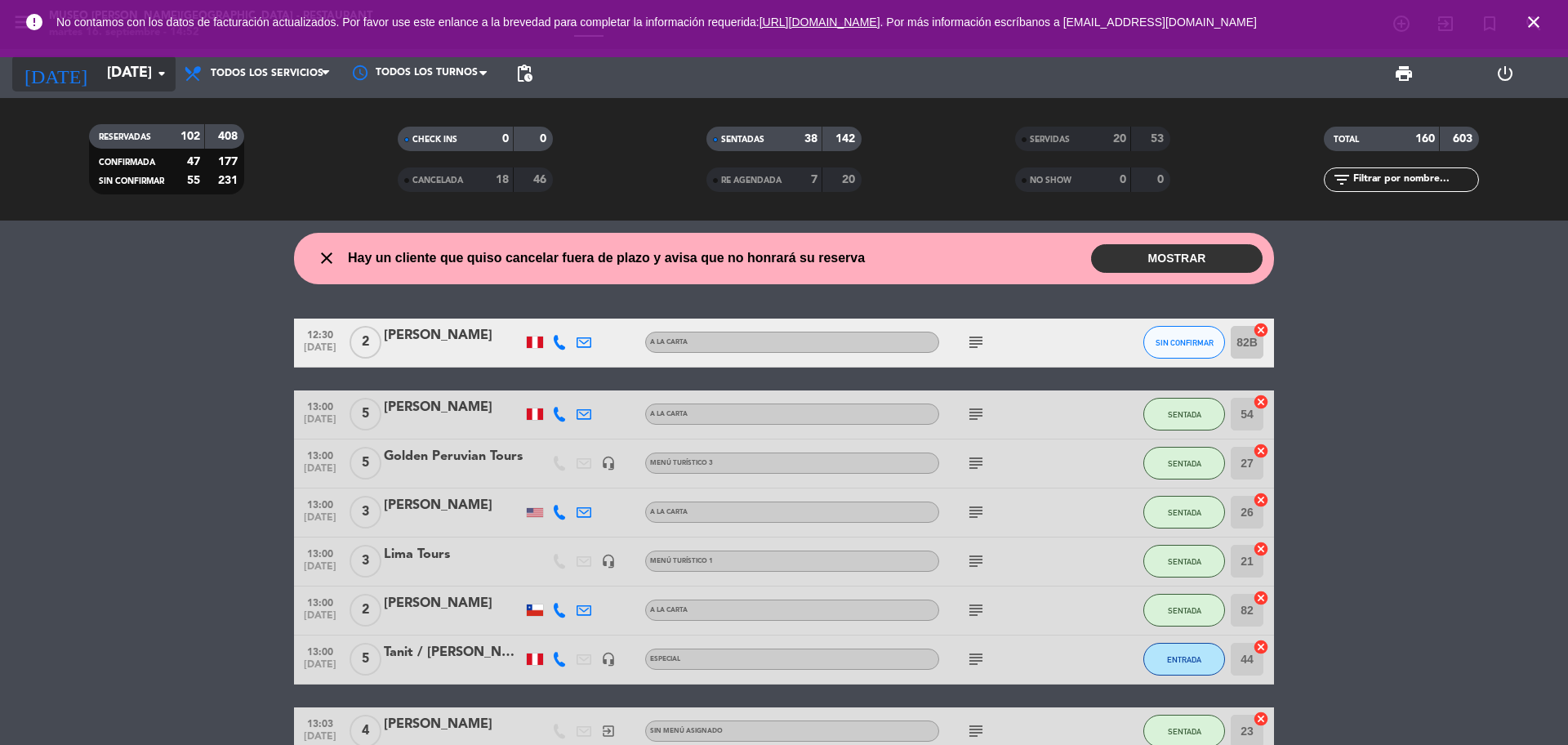
click at [98, 75] on input "[DATE] sep." at bounding box center [193, 73] width 190 height 33
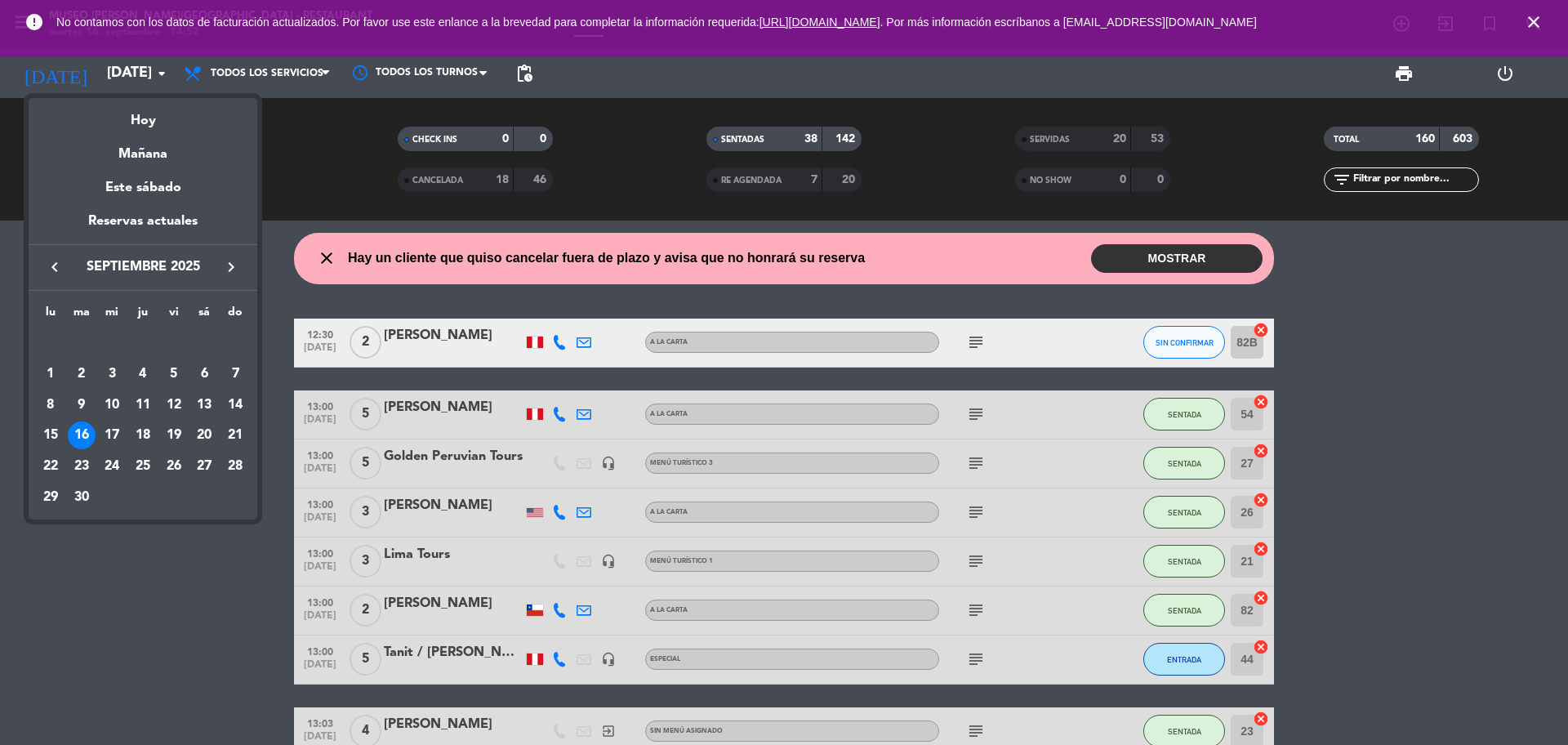
click at [135, 121] on div "Hoy" at bounding box center [143, 115] width 229 height 34
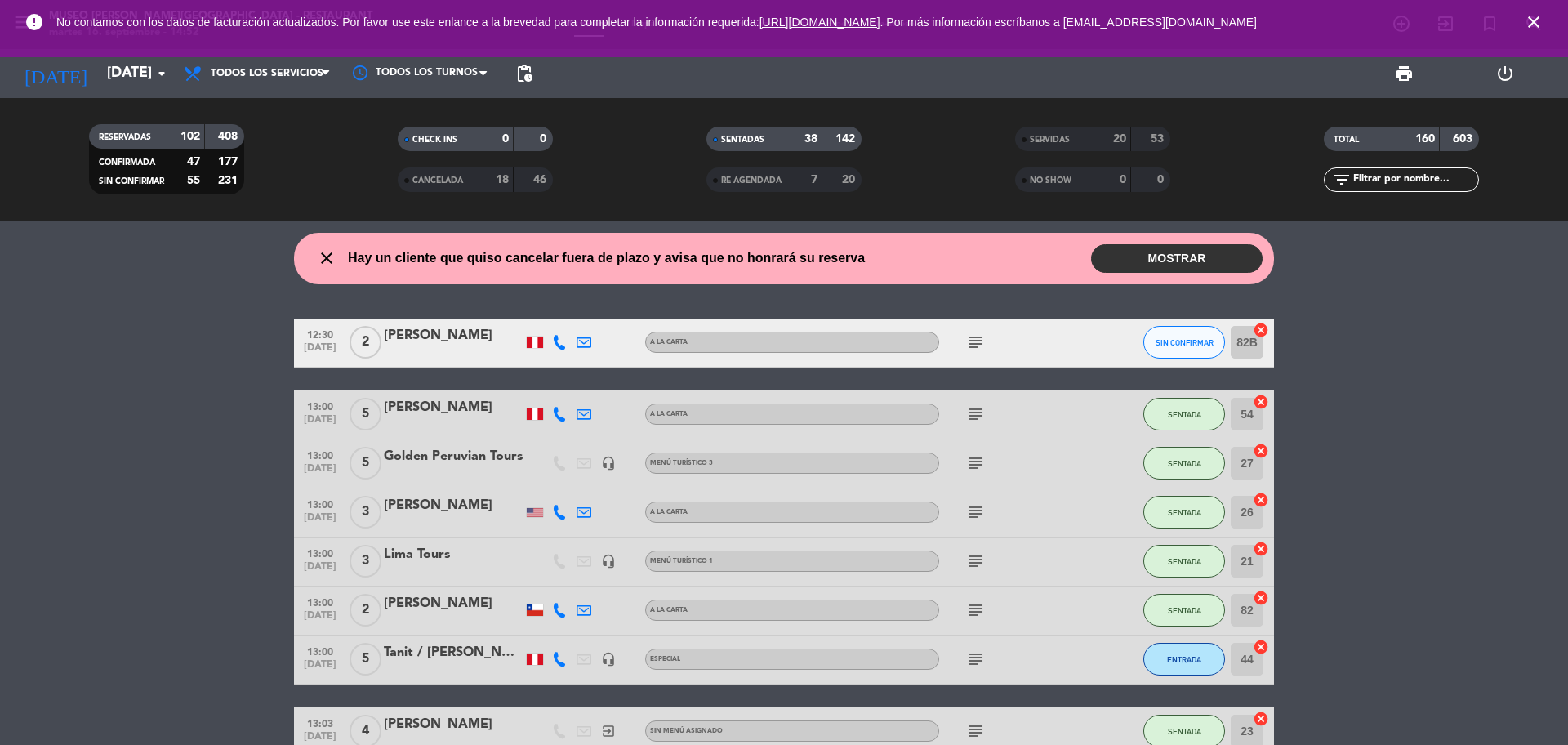
click at [1392, 184] on input "text" at bounding box center [1415, 180] width 127 height 18
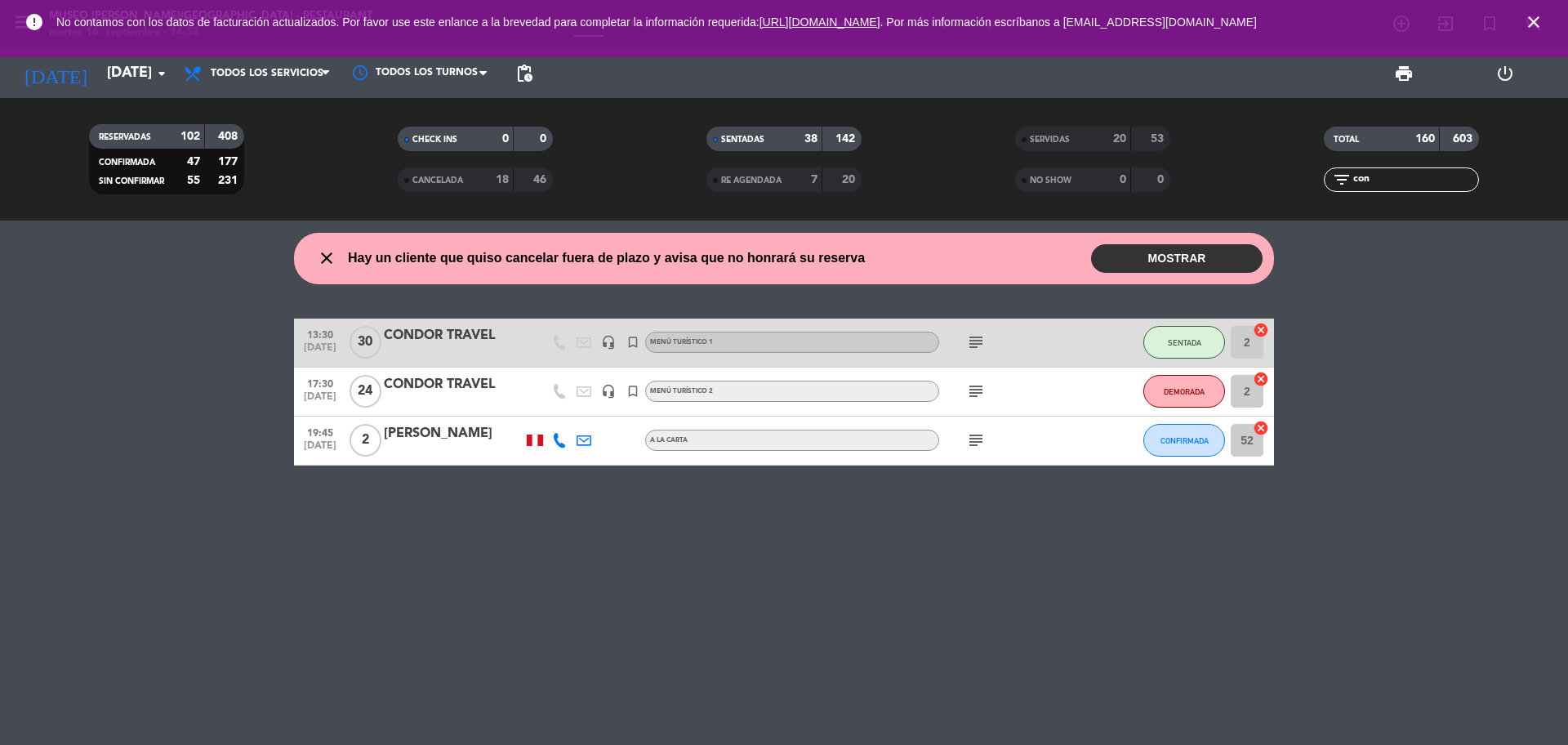
type input "con"
click at [977, 390] on icon "subject" at bounding box center [976, 391] width 20 height 20
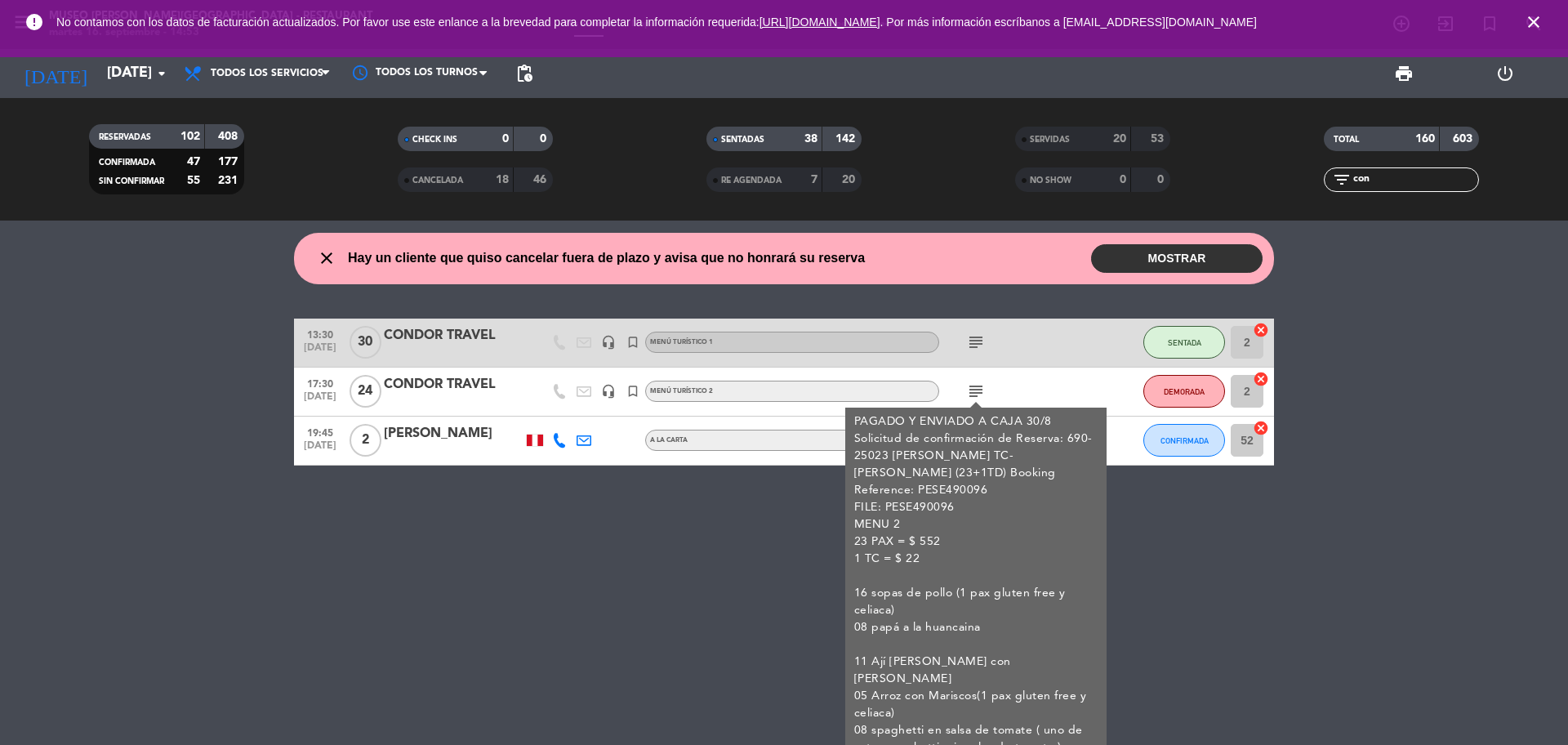
click at [1377, 191] on div "filter_list con" at bounding box center [1400, 180] width 155 height 25
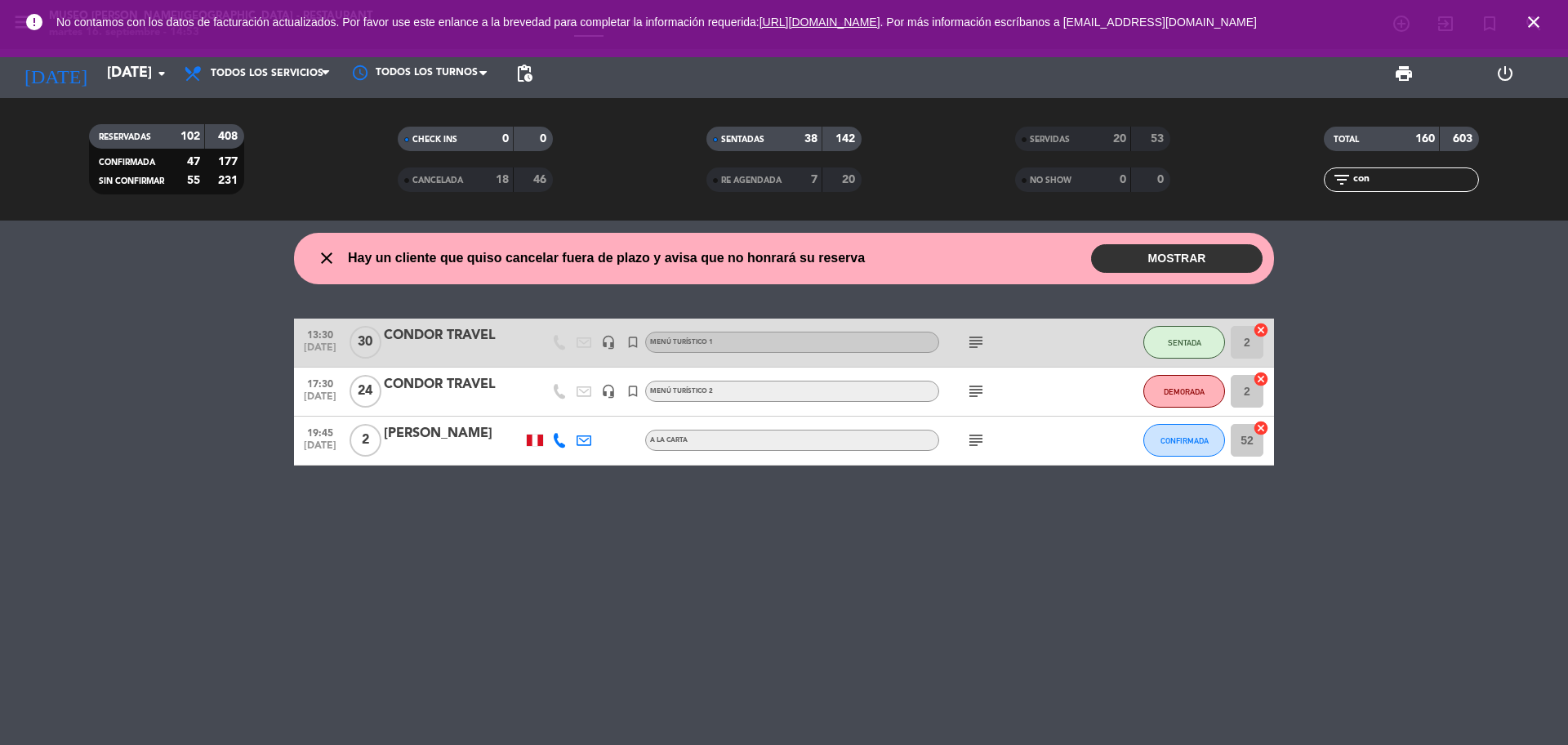
drag, startPoint x: 1379, startPoint y: 181, endPoint x: 1332, endPoint y: 181, distance: 47.0
click at [1332, 181] on div "filter_list con" at bounding box center [1400, 180] width 155 height 25
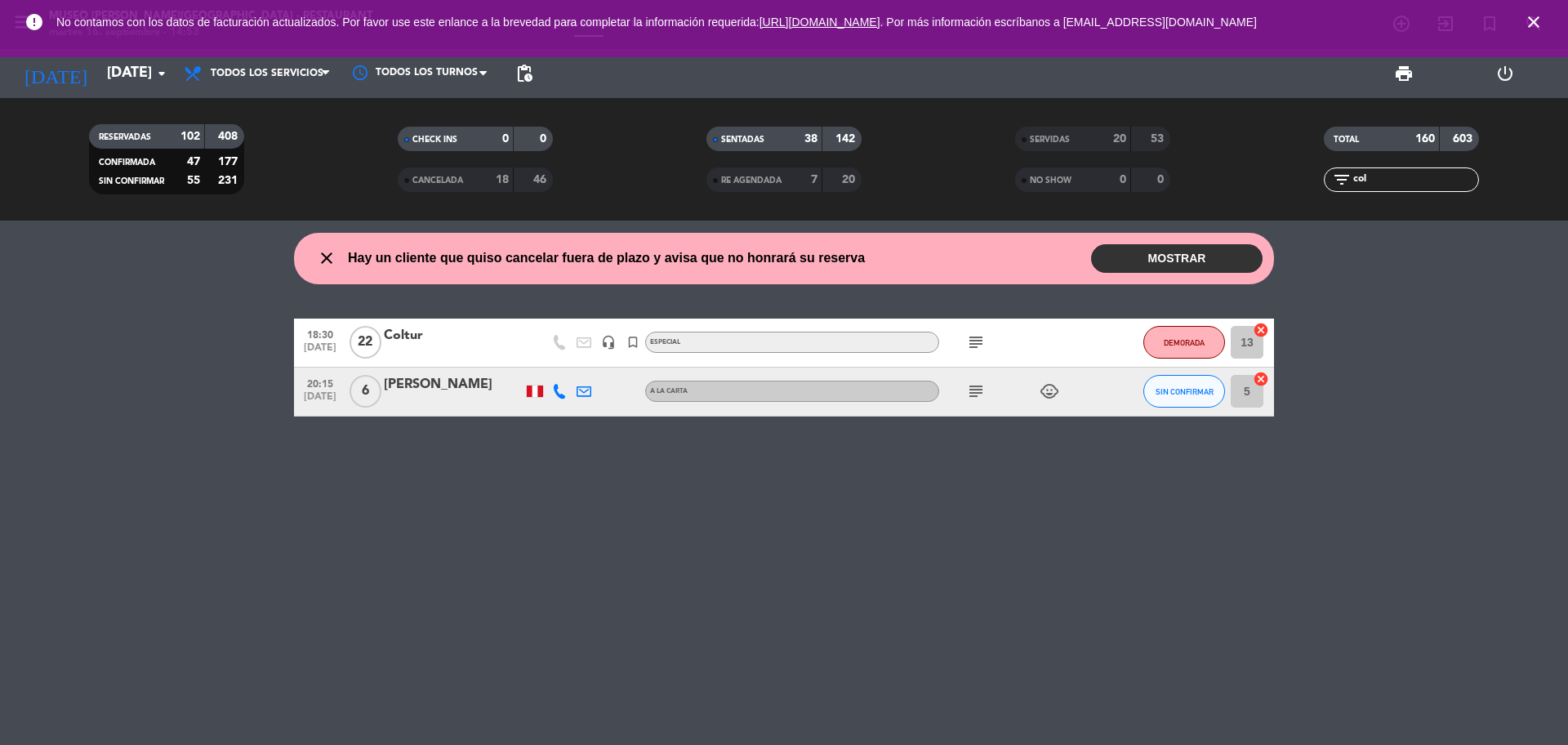
type input "col"
click at [974, 347] on icon "subject" at bounding box center [976, 342] width 20 height 20
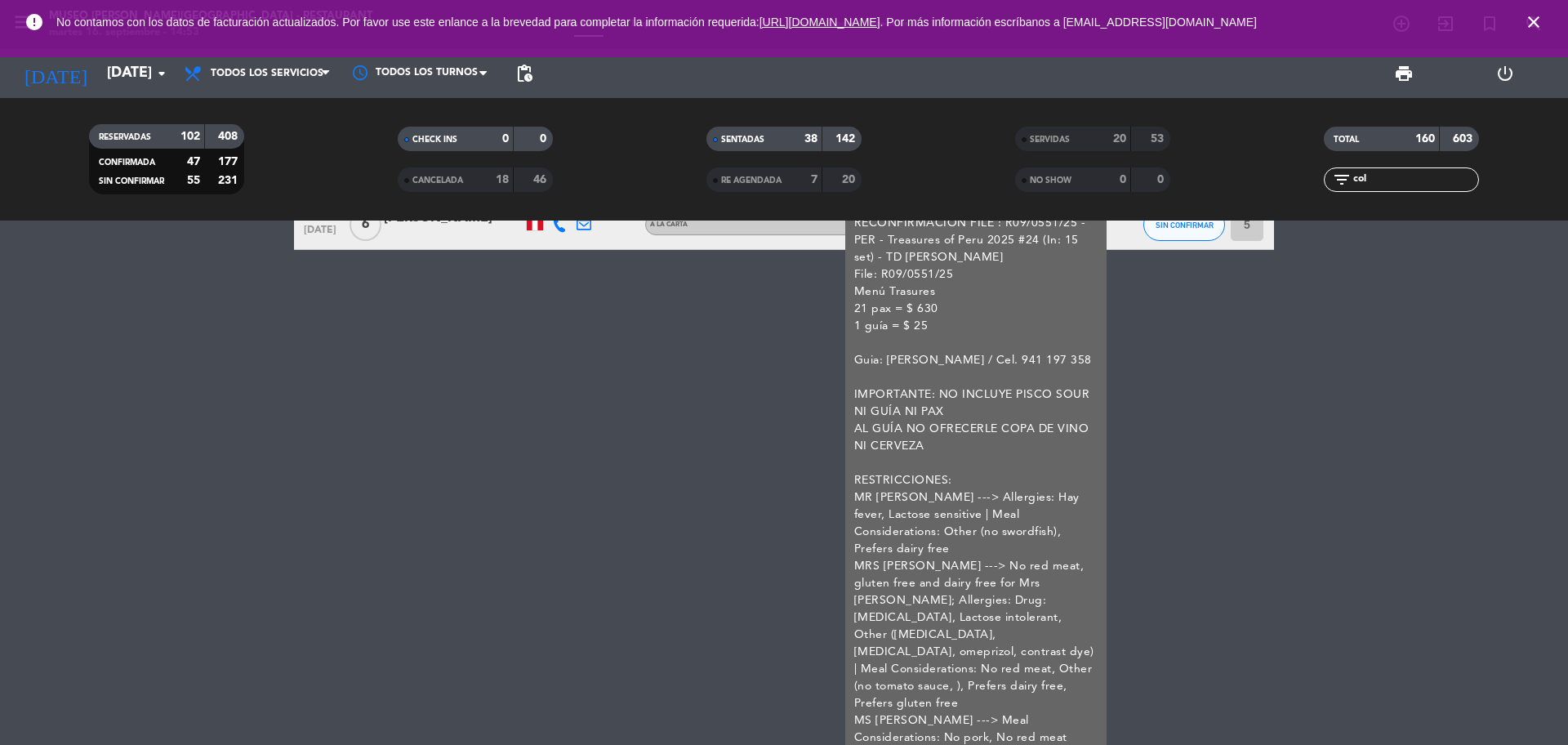
scroll to position [57, 0]
